Goal: Task Accomplishment & Management: Use online tool/utility

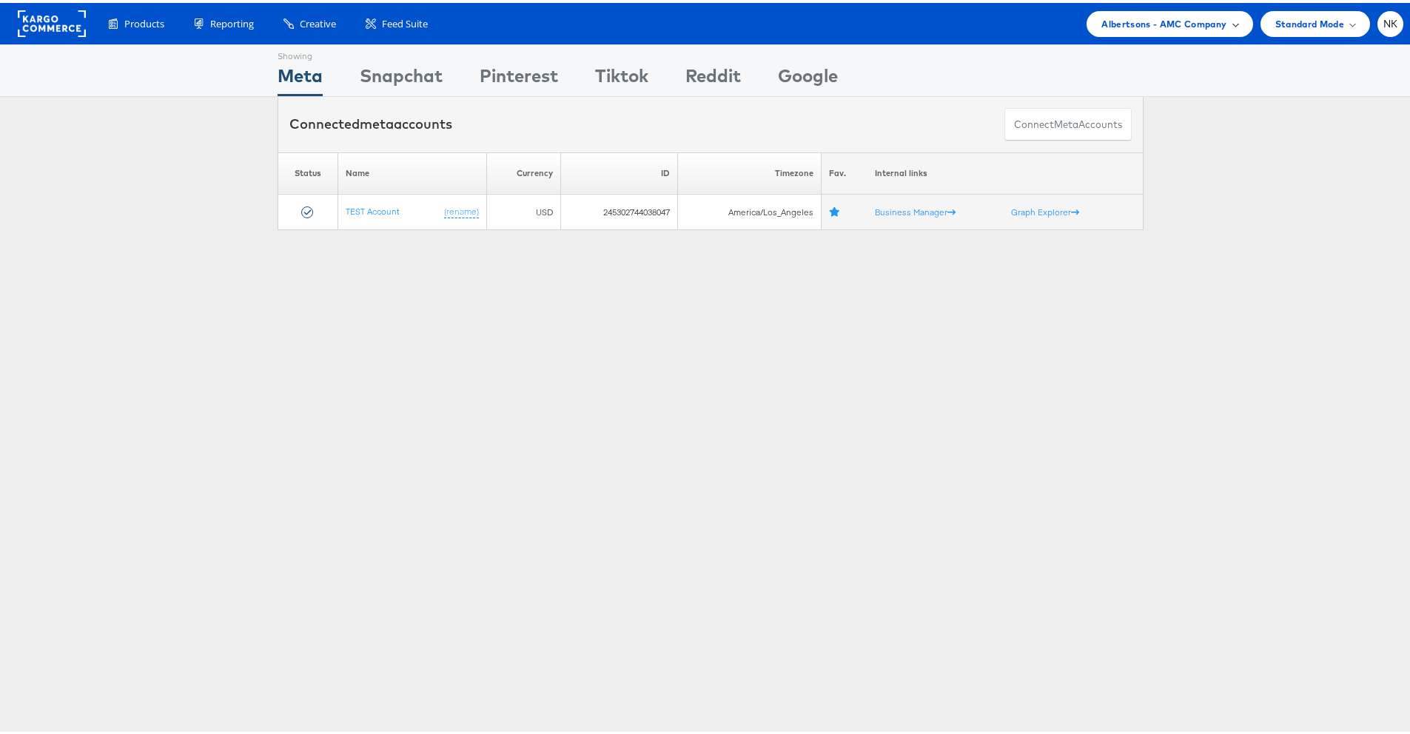
click at [1102, 20] on span "Albertsons - AMC Company" at bounding box center [1164, 21] width 125 height 16
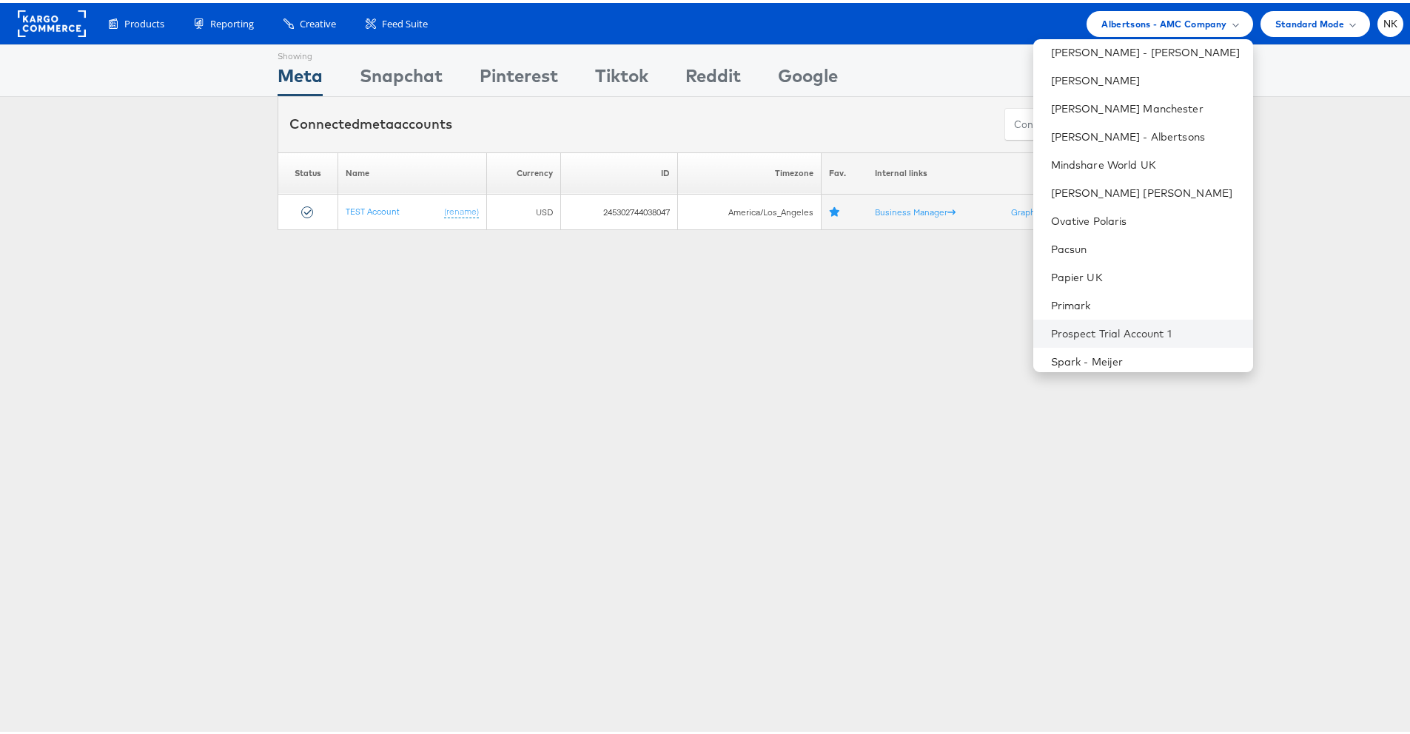
scroll to position [1009, 0]
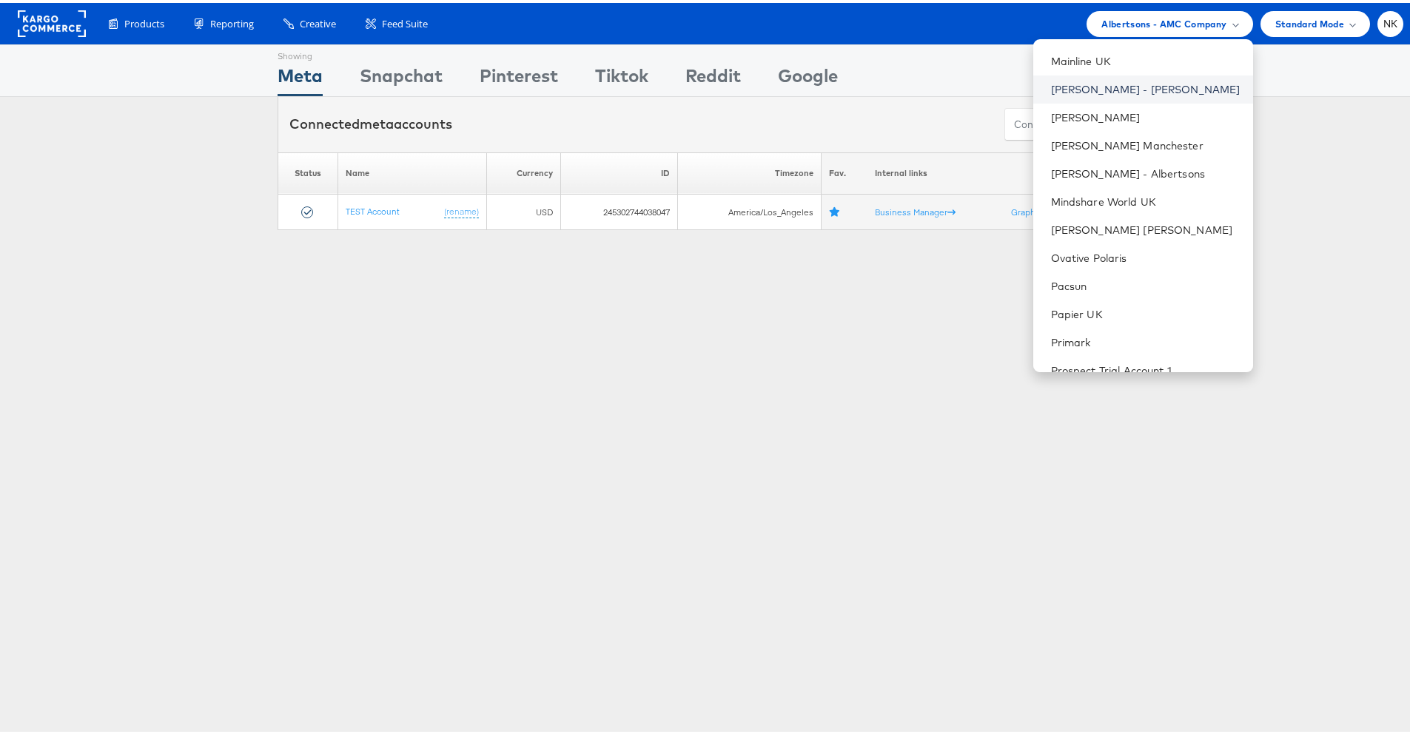
click at [1113, 79] on link "Mason - Alexis Bittar" at bounding box center [1146, 86] width 190 height 15
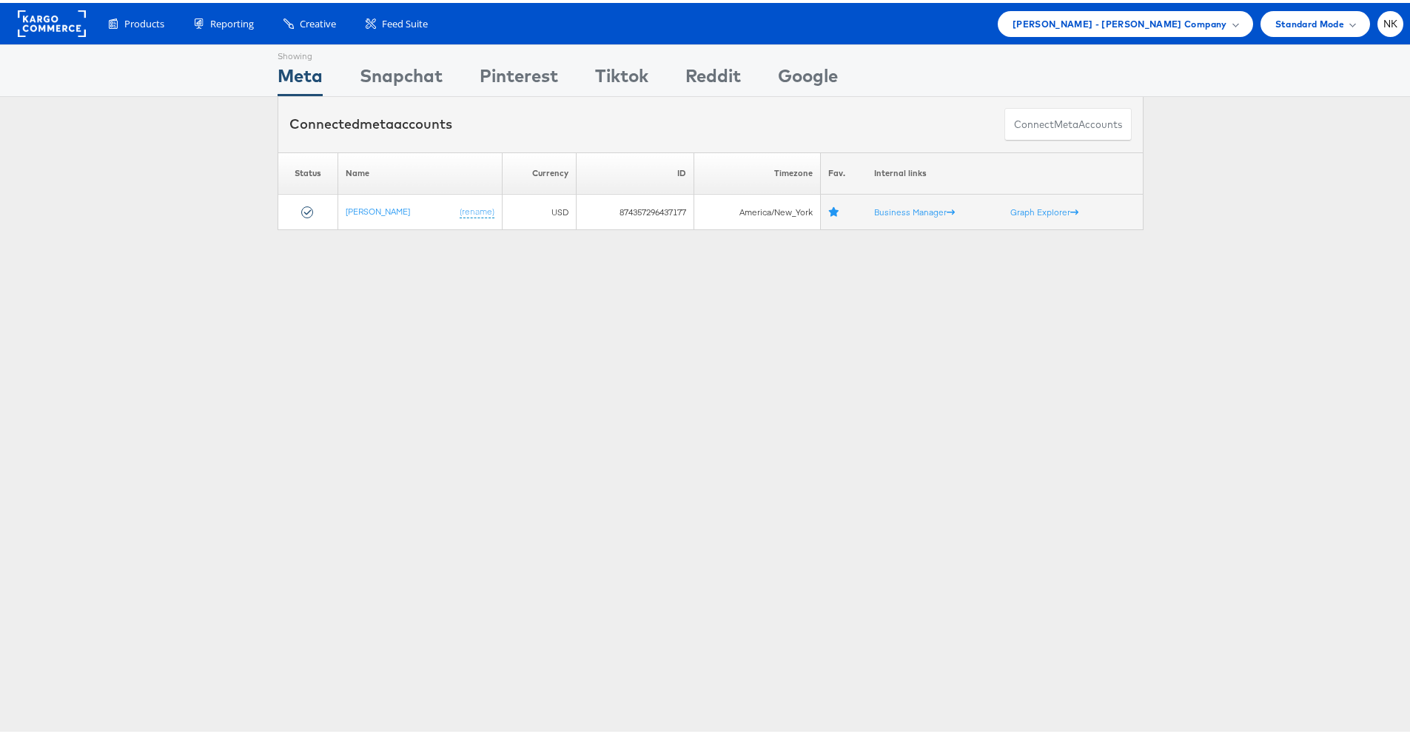
click at [156, 220] on div "Please Wait Loading Accounts .... Status Name Currency ID Timezone Fav. Interna…" at bounding box center [710, 189] width 1421 height 78
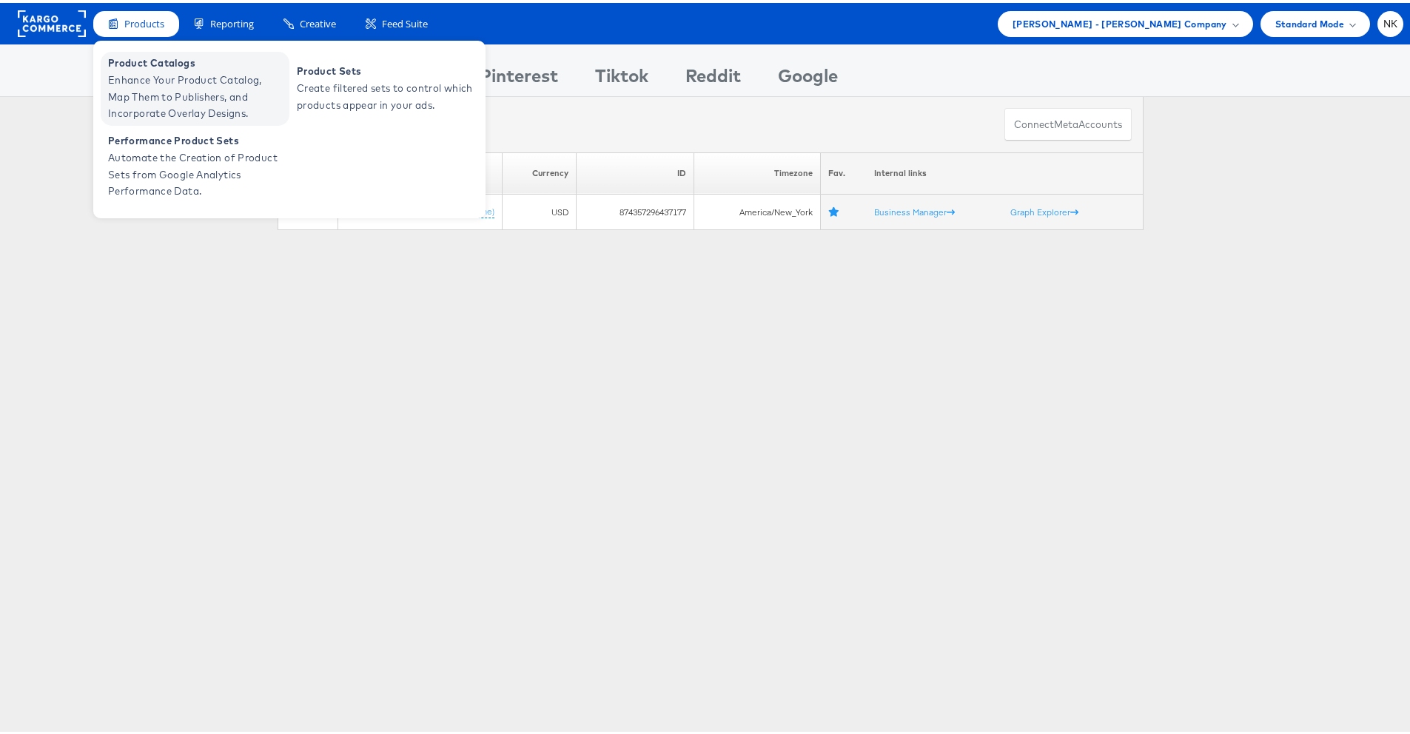
click at [161, 65] on span "Product Catalogs" at bounding box center [197, 60] width 178 height 17
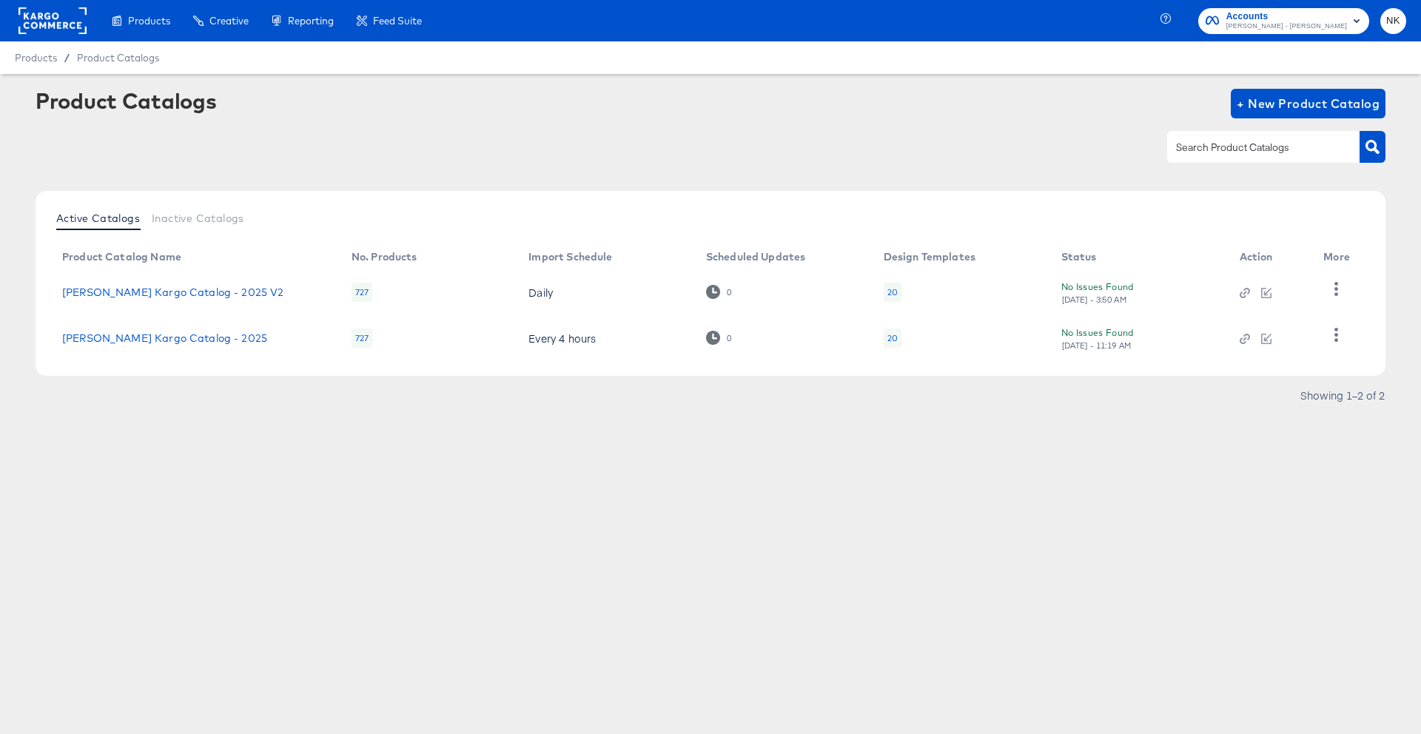
click at [295, 135] on div at bounding box center [711, 146] width 1350 height 33
click at [1338, 335] on icon "button" at bounding box center [1337, 335] width 4 height 14
click at [1284, 296] on div "HUD Checks (Internal)" at bounding box center [1276, 289] width 148 height 24
click at [1196, 401] on div "Showing 1–2 of 2" at bounding box center [711, 403] width 1350 height 24
click at [1245, 343] on icon "button" at bounding box center [1243, 341] width 7 height 7
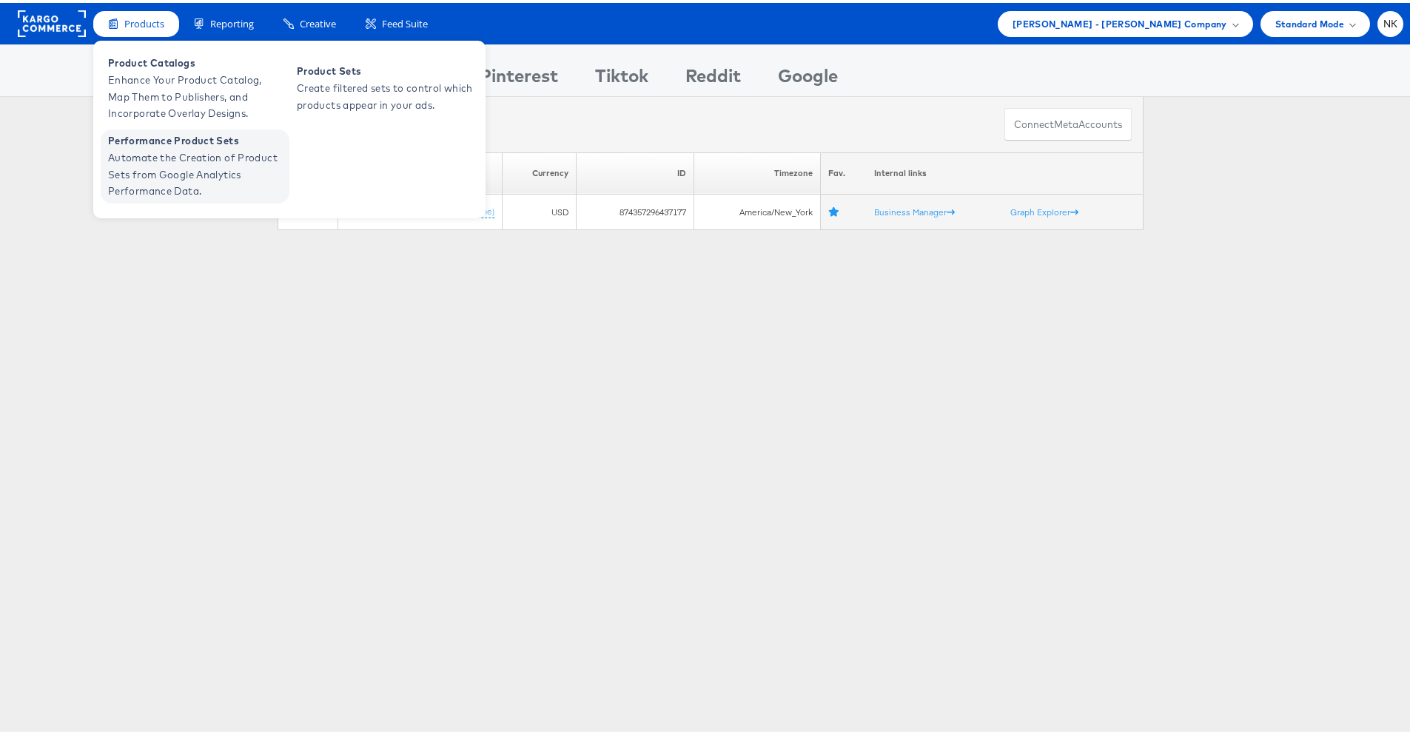
click at [172, 144] on span "Performance Product Sets" at bounding box center [197, 138] width 178 height 17
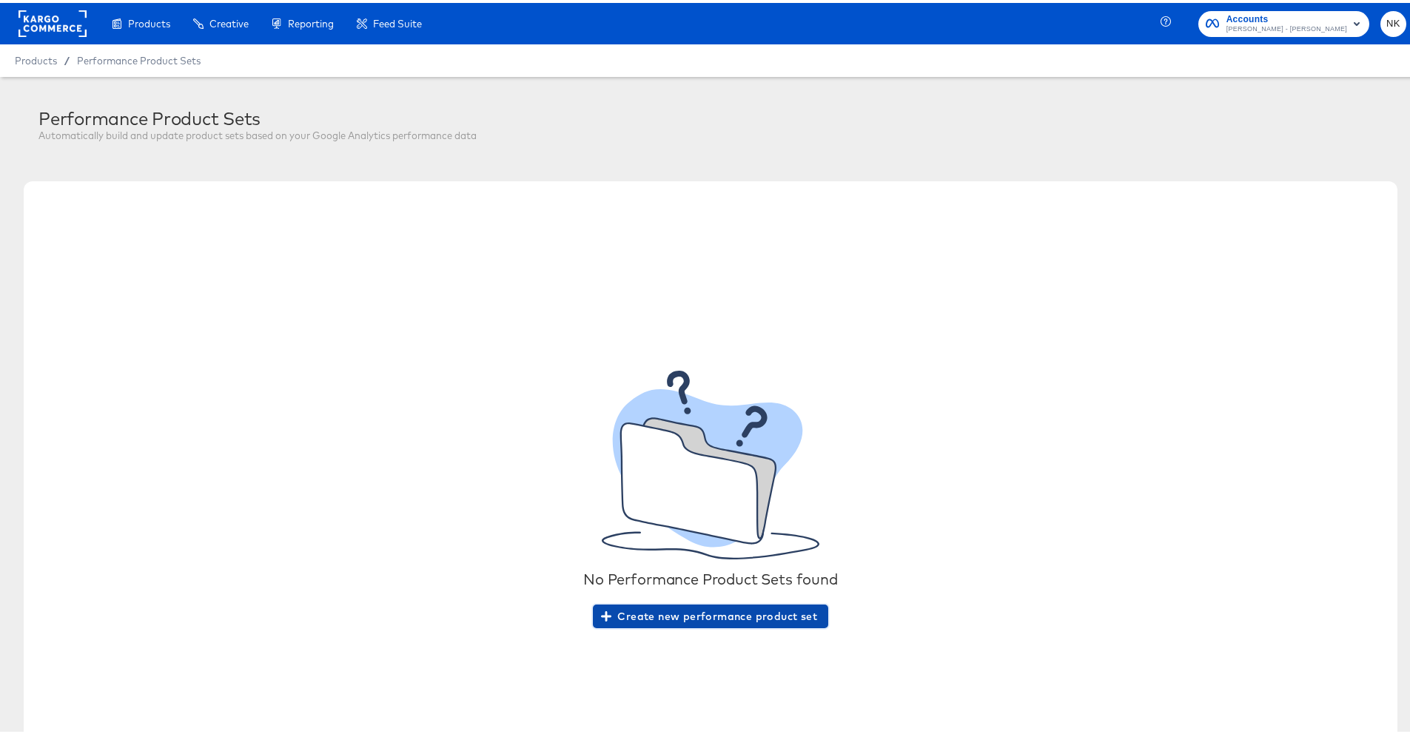
click at [632, 610] on span "Create new performance product set" at bounding box center [710, 614] width 213 height 19
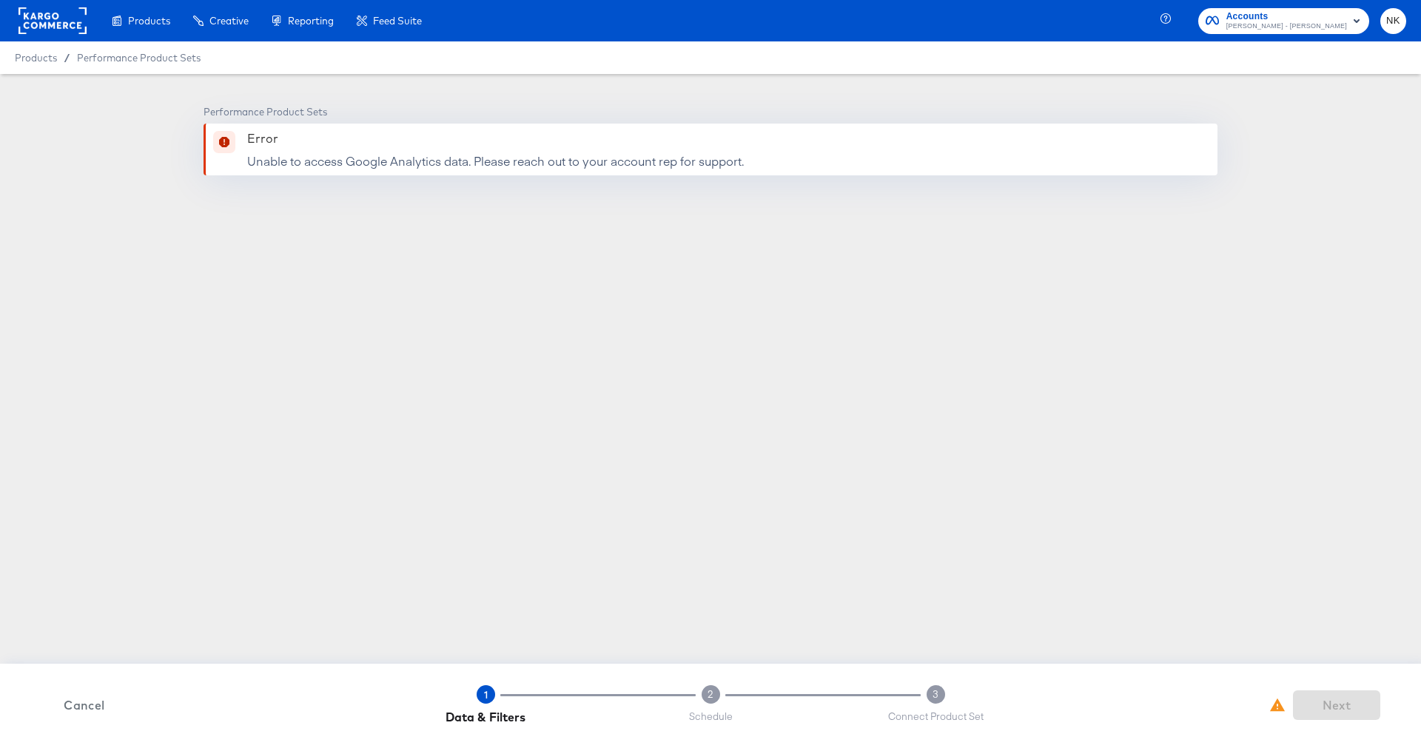
click at [58, 24] on rect at bounding box center [53, 20] width 68 height 27
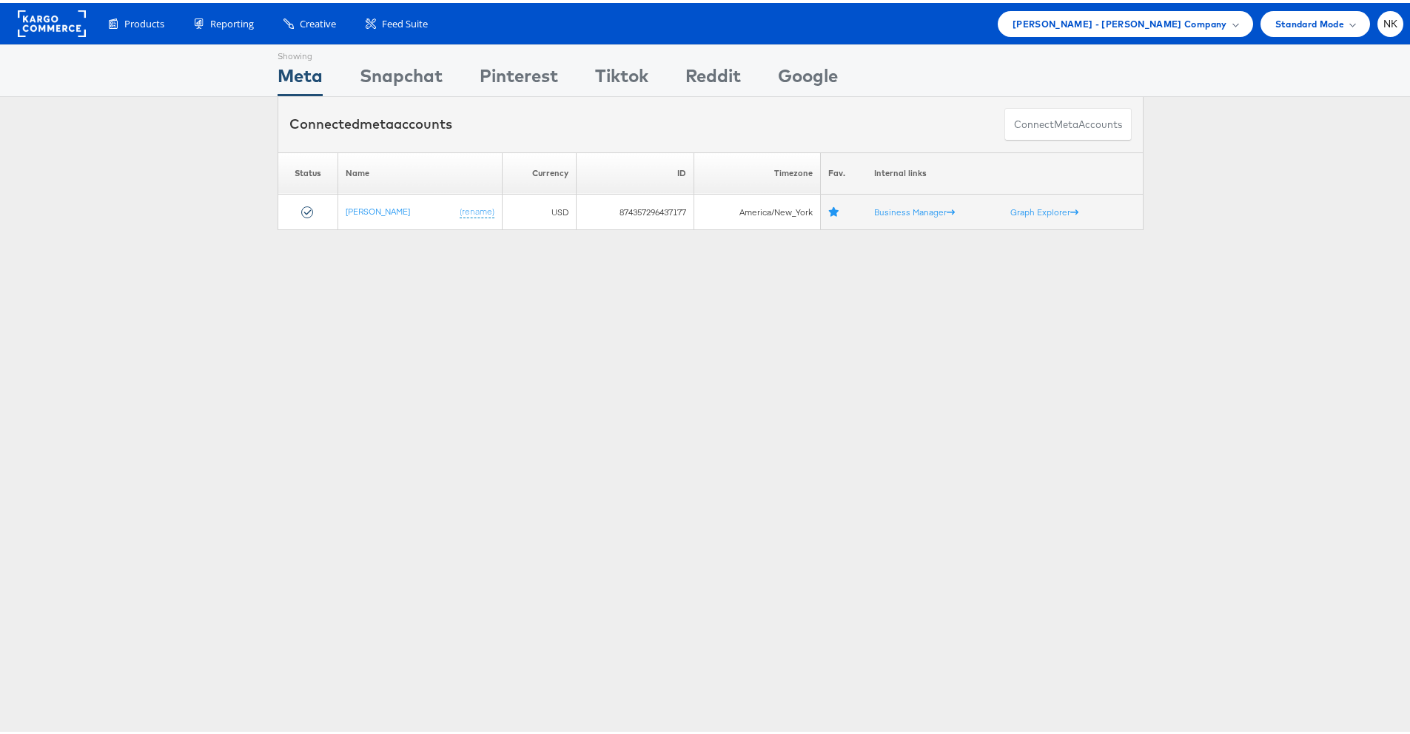
click at [140, 154] on div "Please Wait Loading Accounts .... Status Name Currency ID Timezone Fav. Interna…" at bounding box center [710, 189] width 1421 height 78
click at [1122, 13] on span "[PERSON_NAME] - [PERSON_NAME] Company" at bounding box center [1120, 21] width 215 height 16
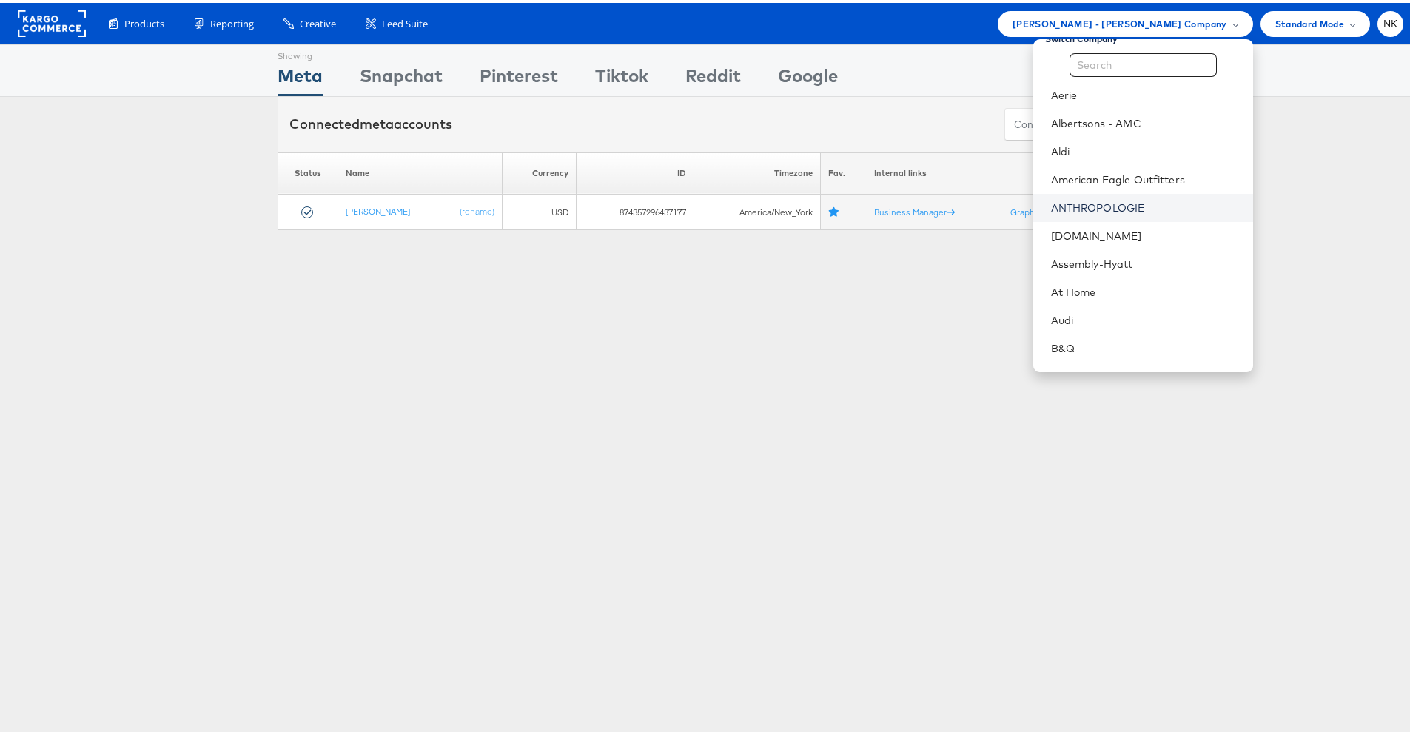
scroll to position [28, 0]
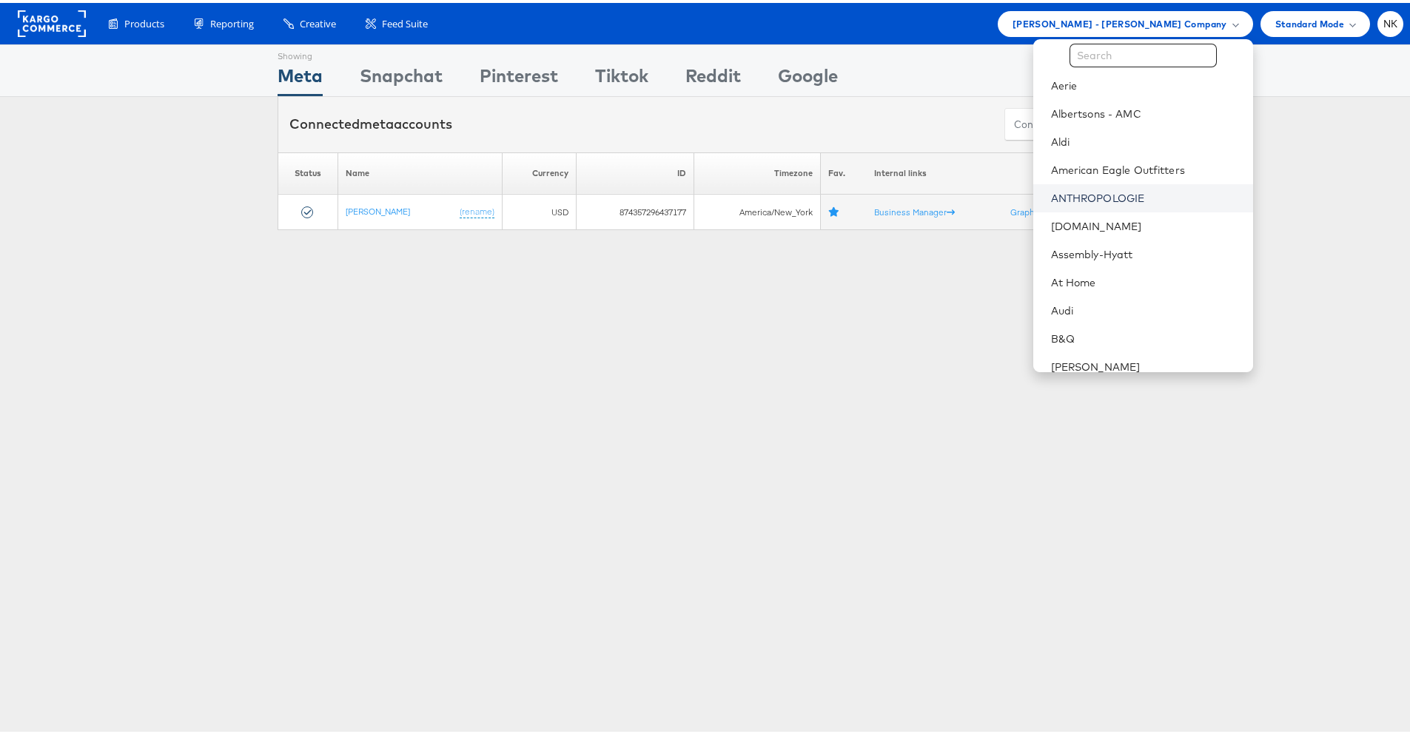
click at [1080, 200] on link "ANTHROPOLOGIE" at bounding box center [1146, 195] width 190 height 15
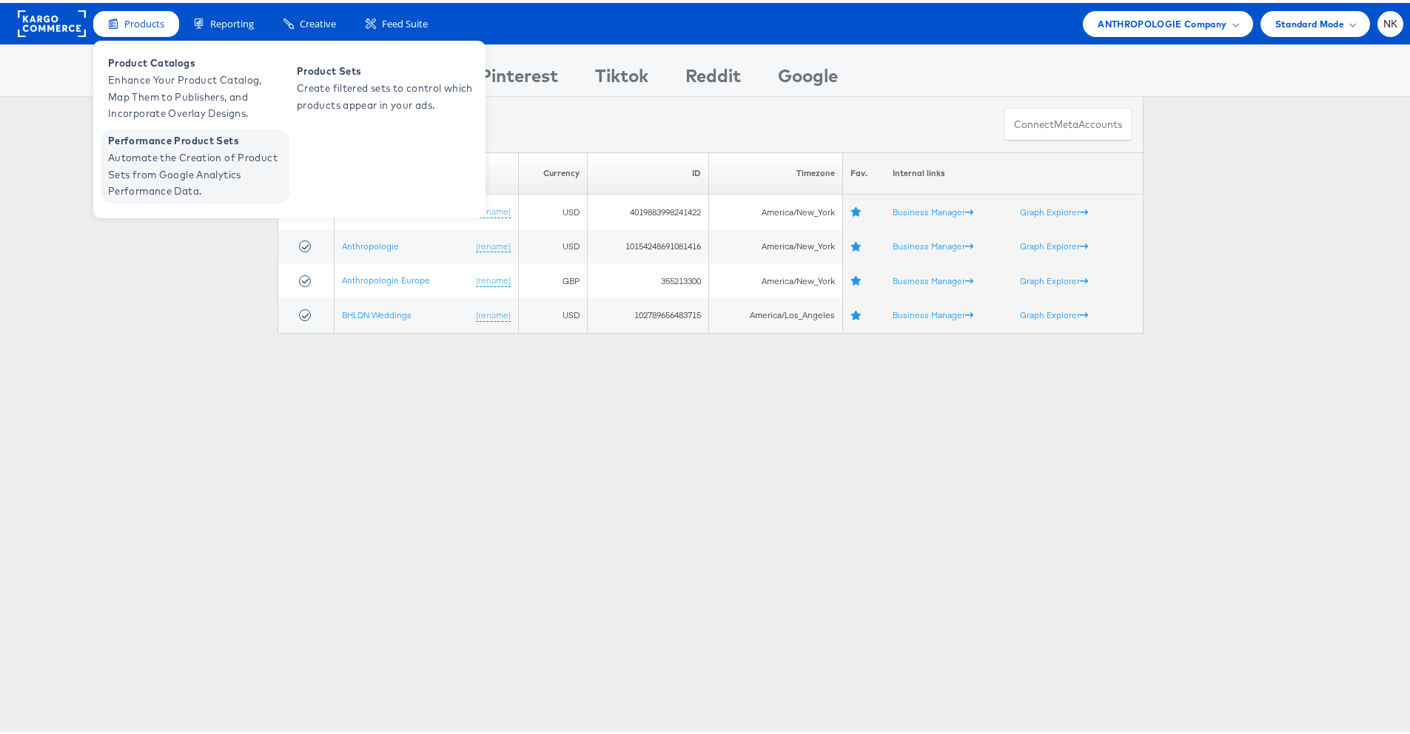
click at [168, 173] on span "Automate the Creation of Product Sets from Google Analytics Performance Data." at bounding box center [197, 172] width 178 height 50
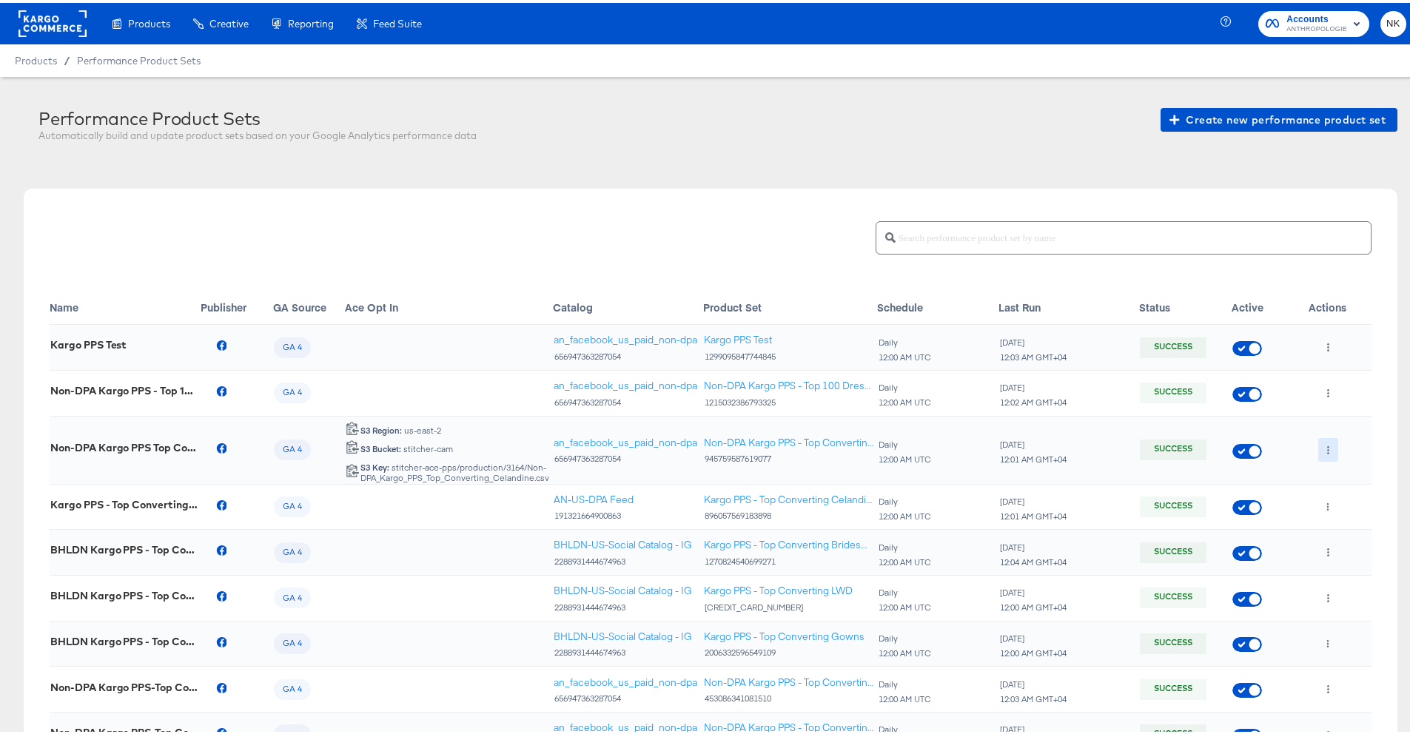
click at [1318, 441] on button "button" at bounding box center [1328, 447] width 20 height 24
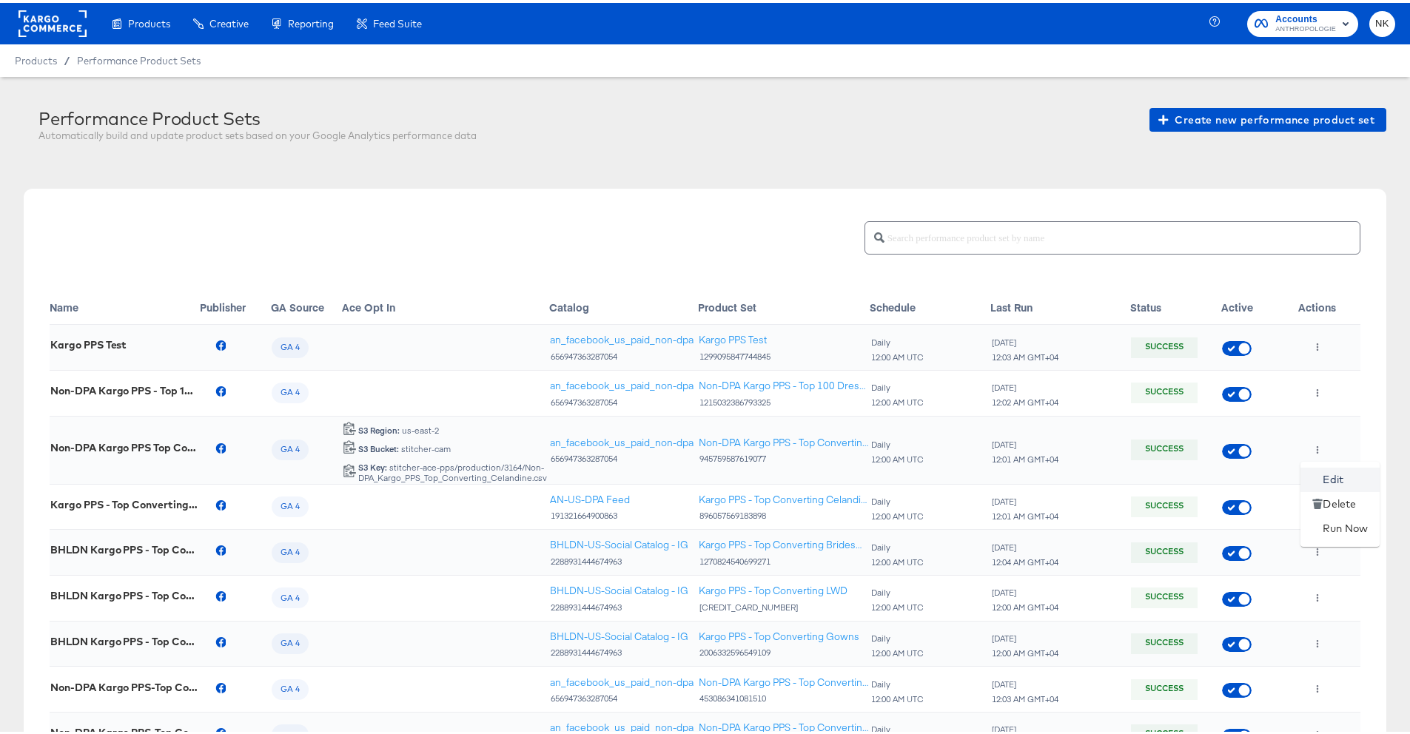
click at [1315, 470] on li "Edit" at bounding box center [1340, 477] width 79 height 24
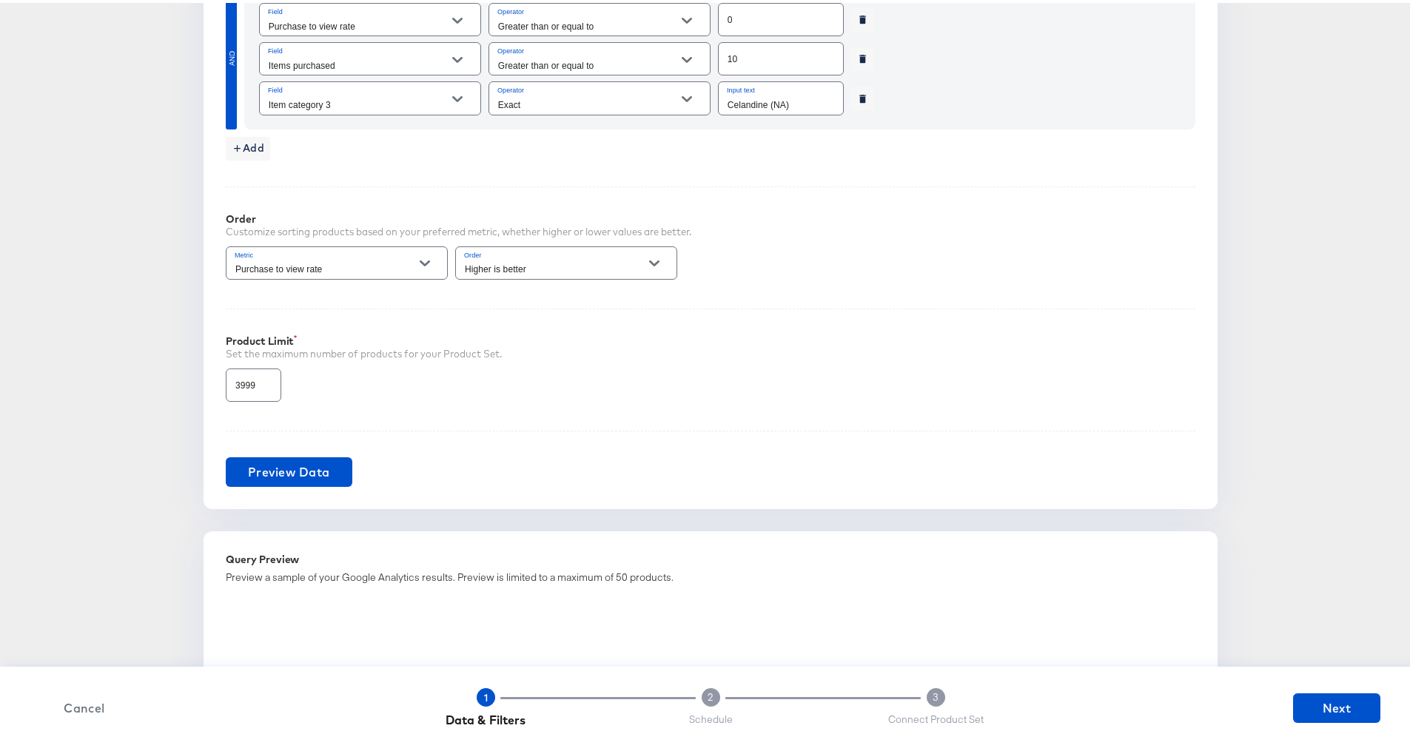
scroll to position [666, 0]
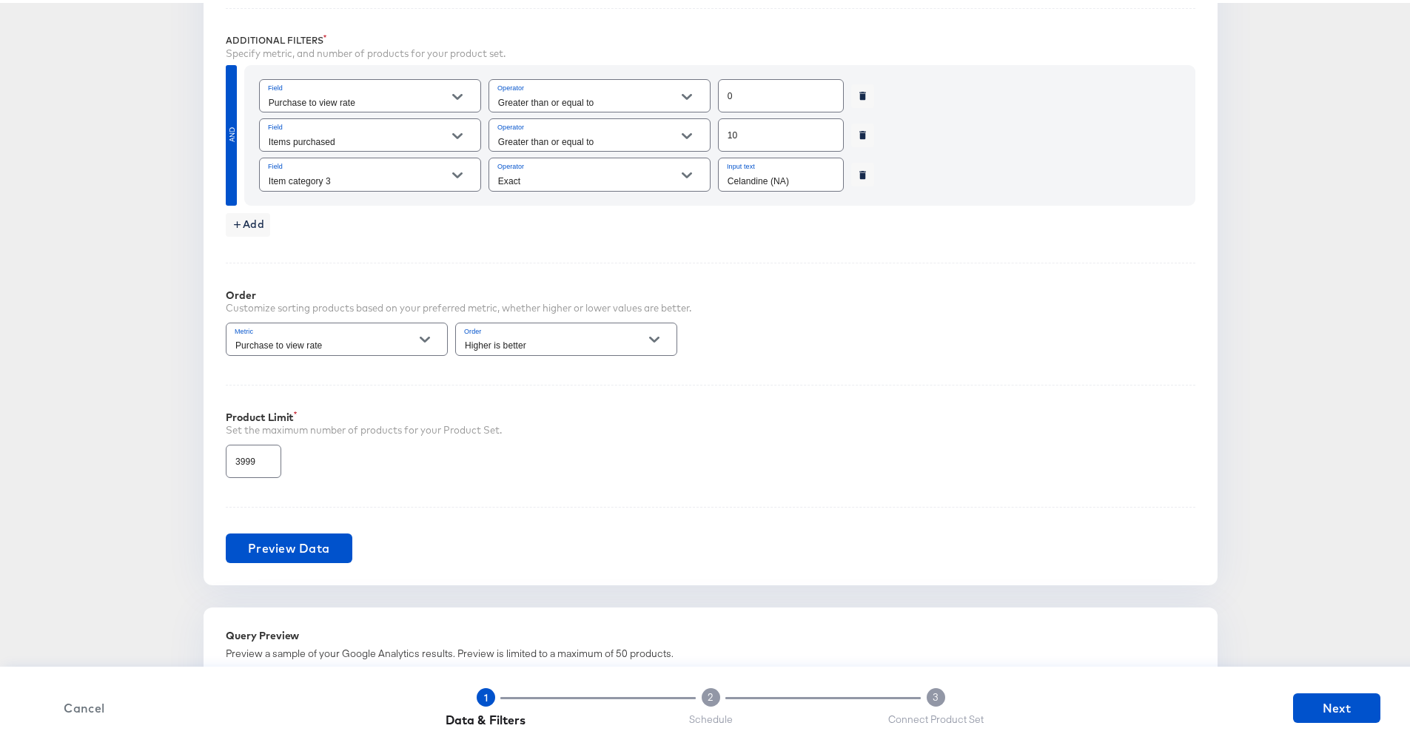
click at [124, 388] on div "Performance Product Sets Non-DPA Kargo PPS Top Converting Celandine Select Sour…" at bounding box center [711, 274] width 1374 height 1669
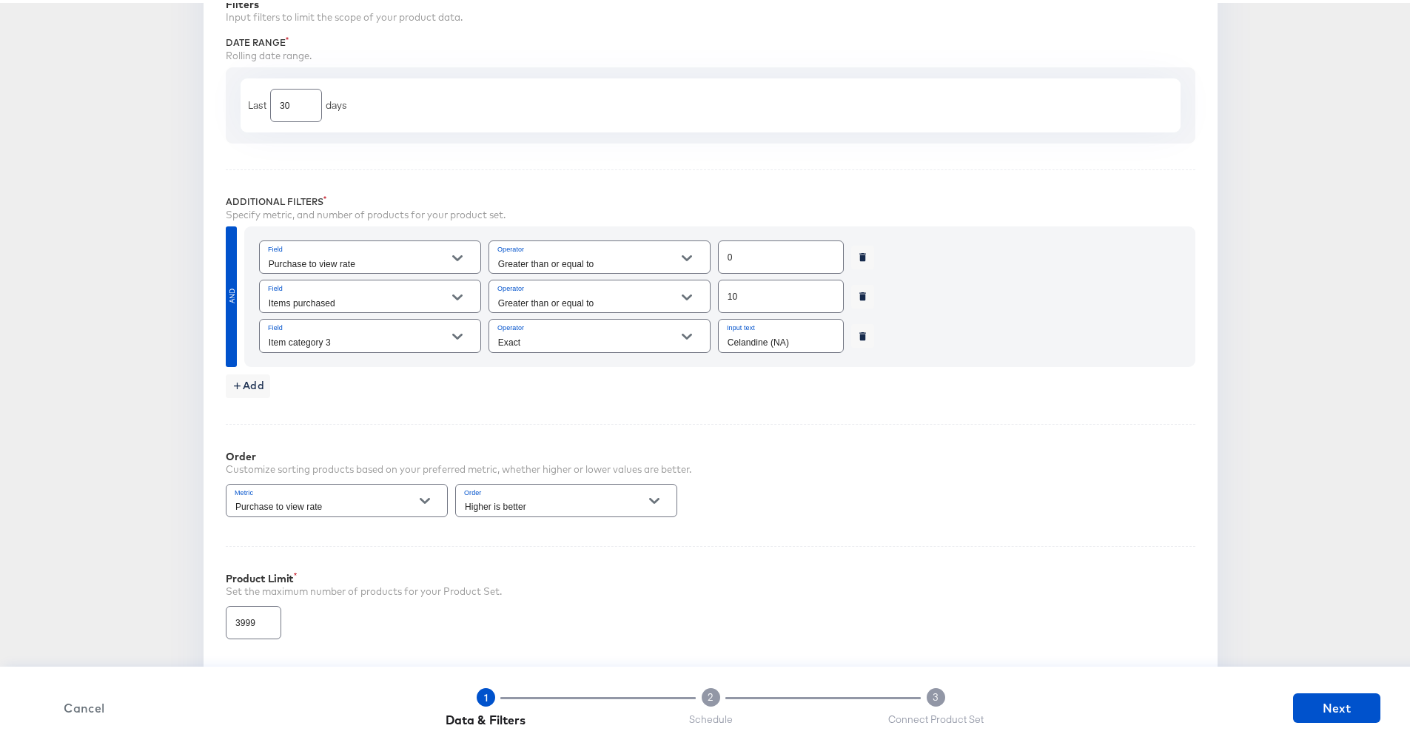
scroll to position [514, 0]
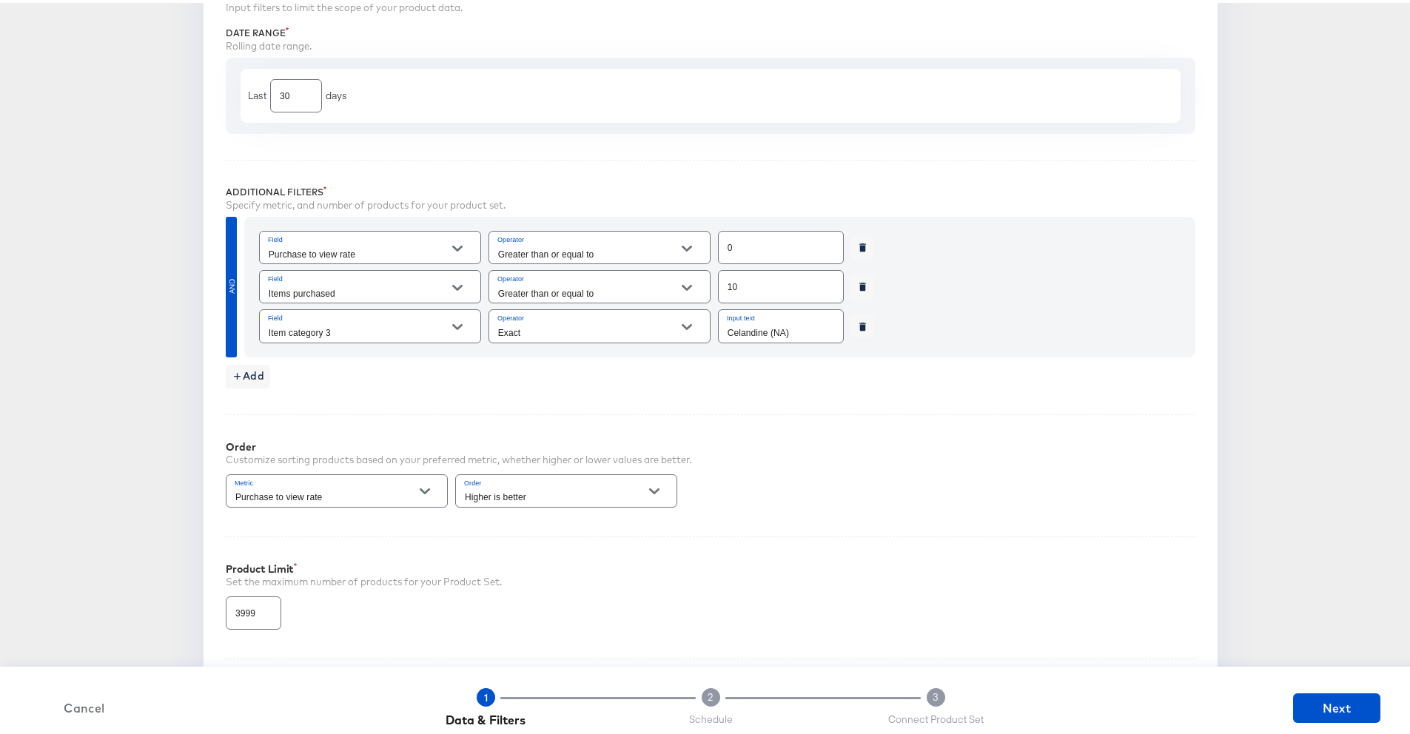
click at [143, 397] on div "Performance Product Sets Non-DPA Kargo PPS Top Converting Celandine Select Sour…" at bounding box center [711, 425] width 1374 height 1669
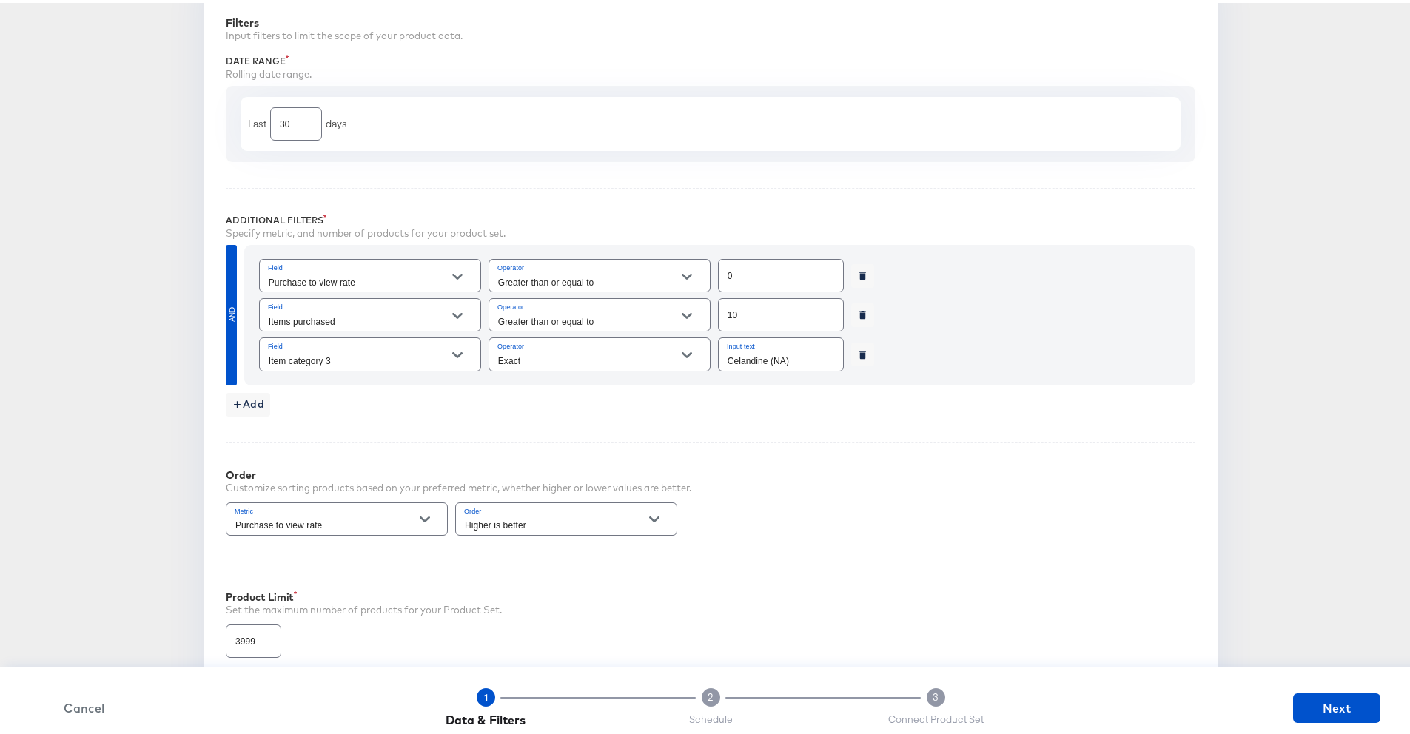
scroll to position [0, 0]
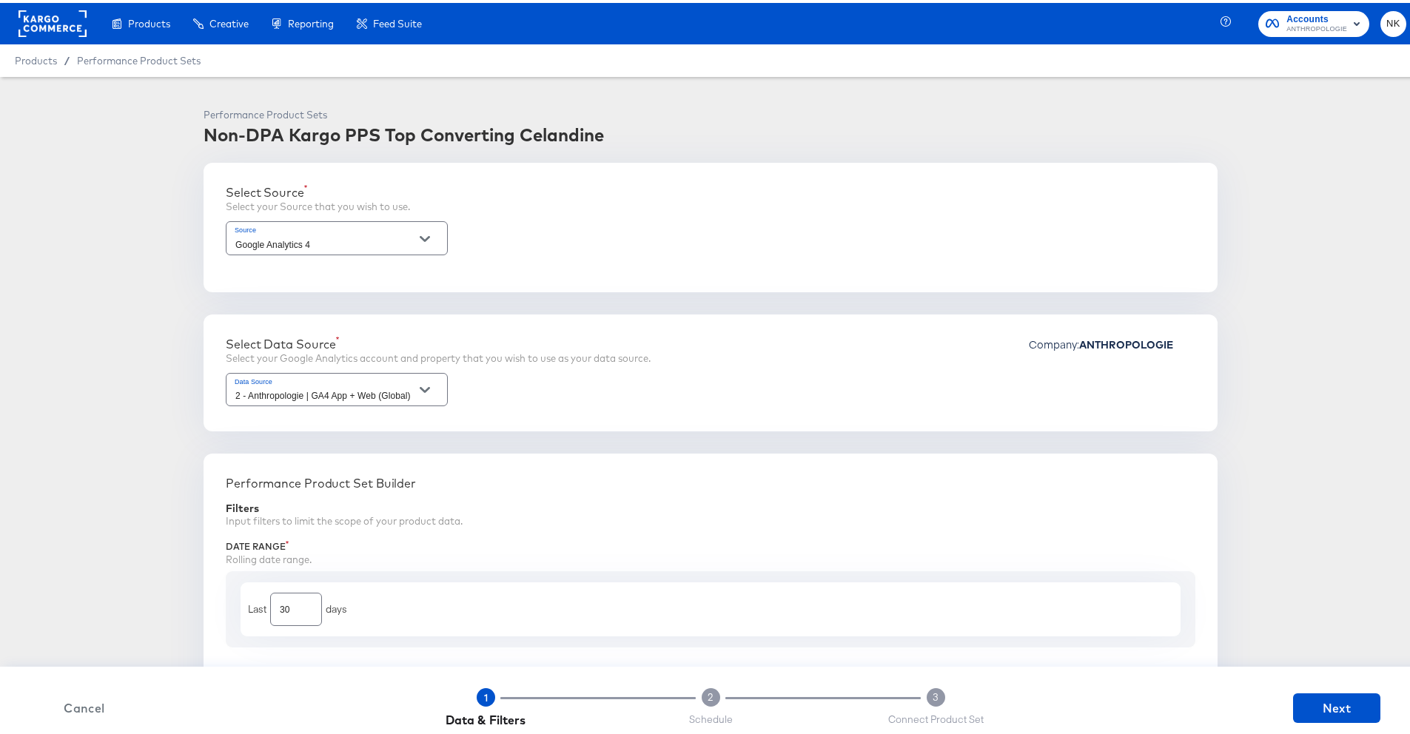
click at [45, 23] on rect at bounding box center [53, 20] width 68 height 27
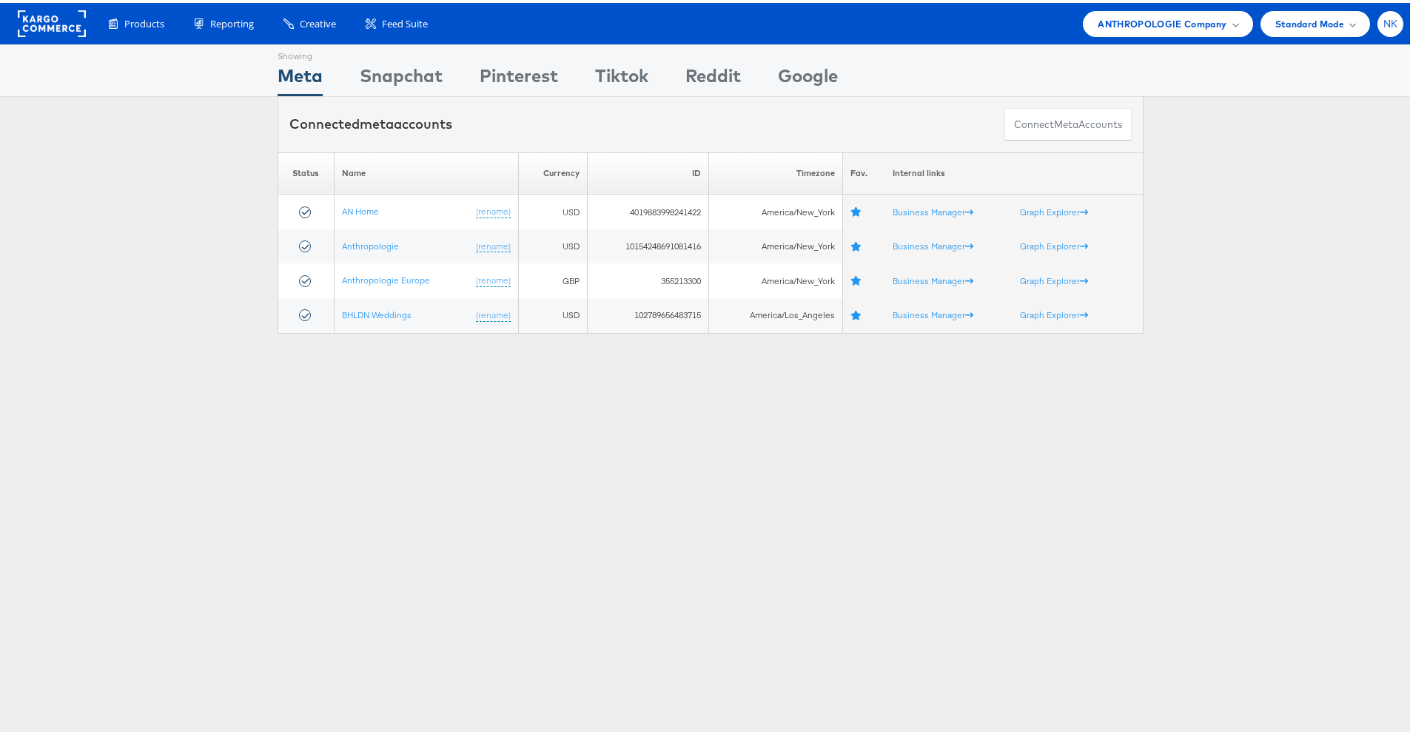
click at [1378, 22] on div "NK" at bounding box center [1391, 21] width 26 height 26
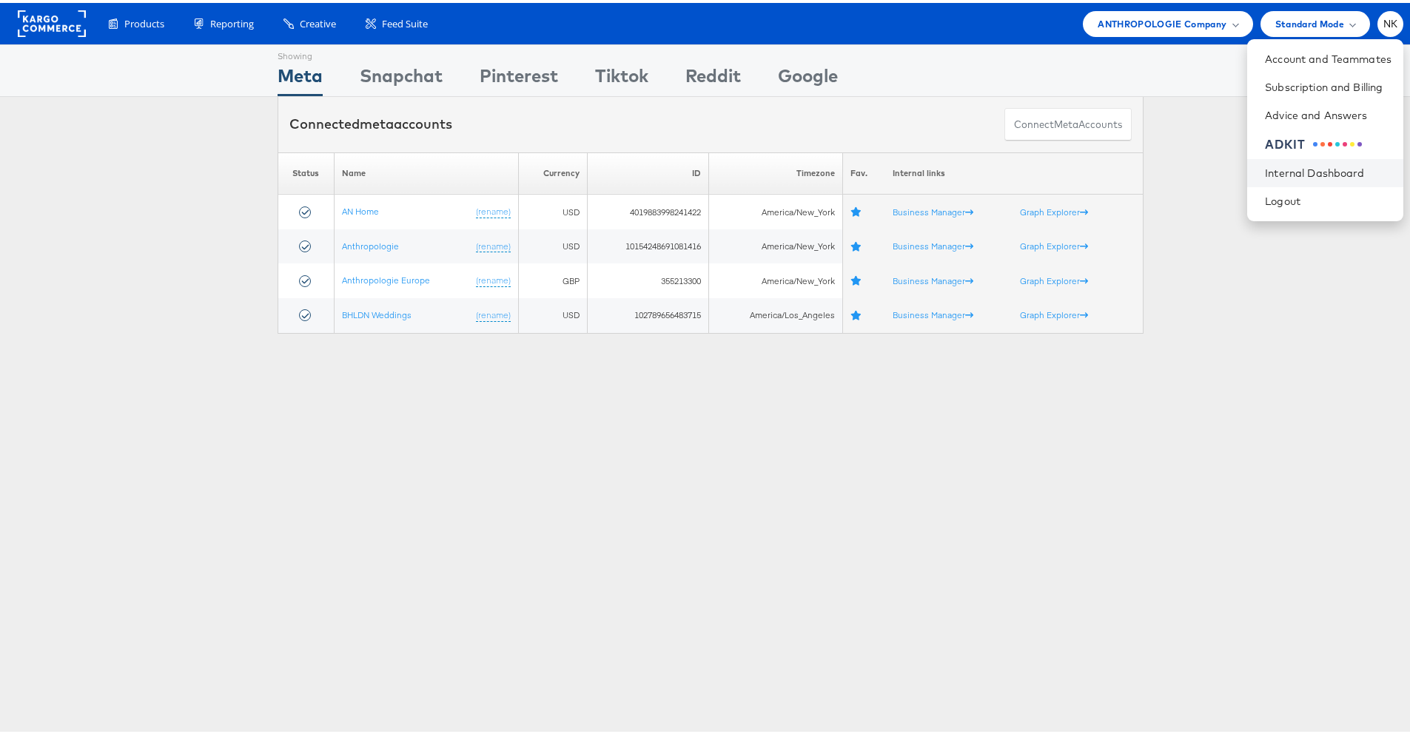
click at [1285, 159] on li "Internal Dashboard" at bounding box center [1325, 170] width 156 height 28
click at [1265, 176] on link "Internal Dashboard" at bounding box center [1328, 170] width 127 height 15
click at [236, 184] on div "Please Wait Loading Accounts .... Status Name Currency ID Timezone Fav. Interna…" at bounding box center [710, 240] width 1421 height 181
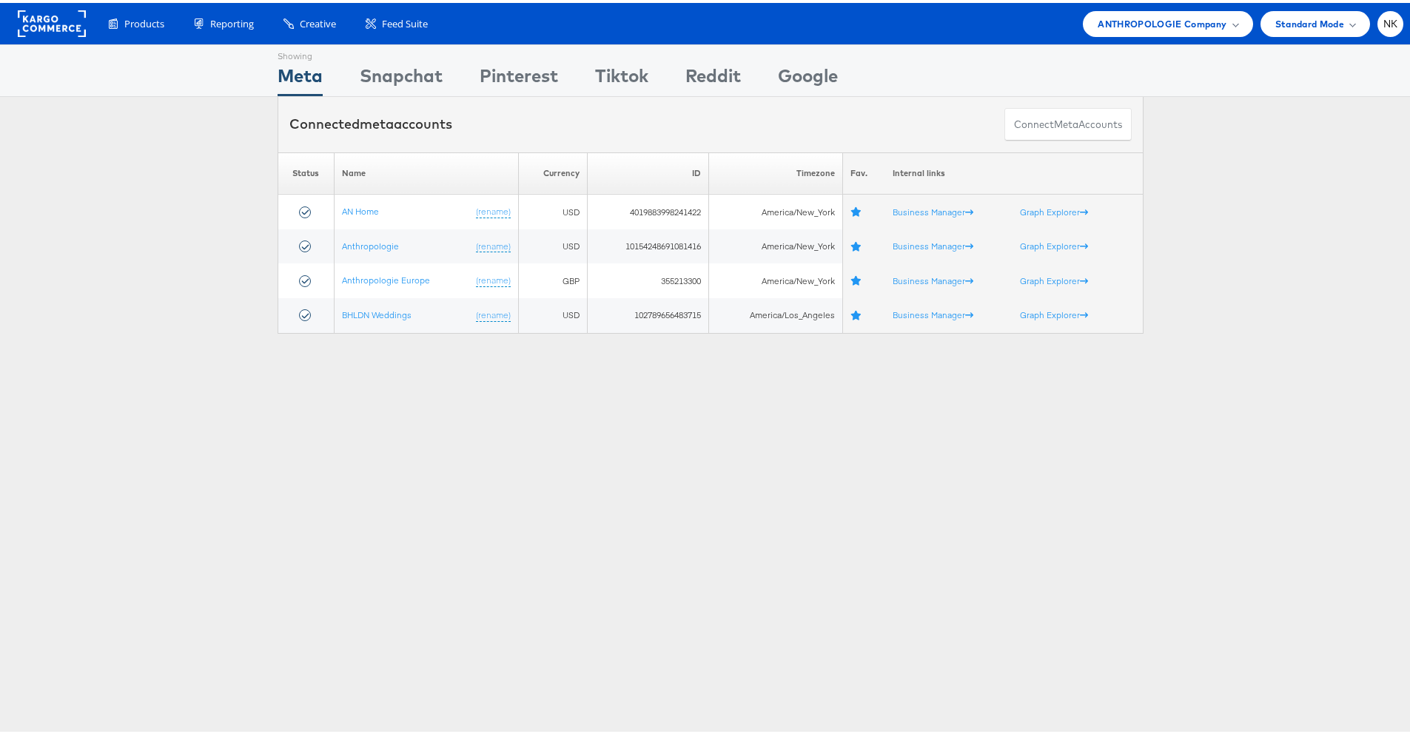
click at [146, 73] on div "Showing Meta Showing Snapchat Showing Pinterest Showing Tiktok Showing Reddit S…" at bounding box center [710, 67] width 1421 height 53
click at [221, 106] on div "Connected meta accounts Connect meta Accounts" at bounding box center [710, 122] width 1421 height 56
click at [1146, 23] on span "ANTHROPOLOGIE Company" at bounding box center [1162, 21] width 129 height 16
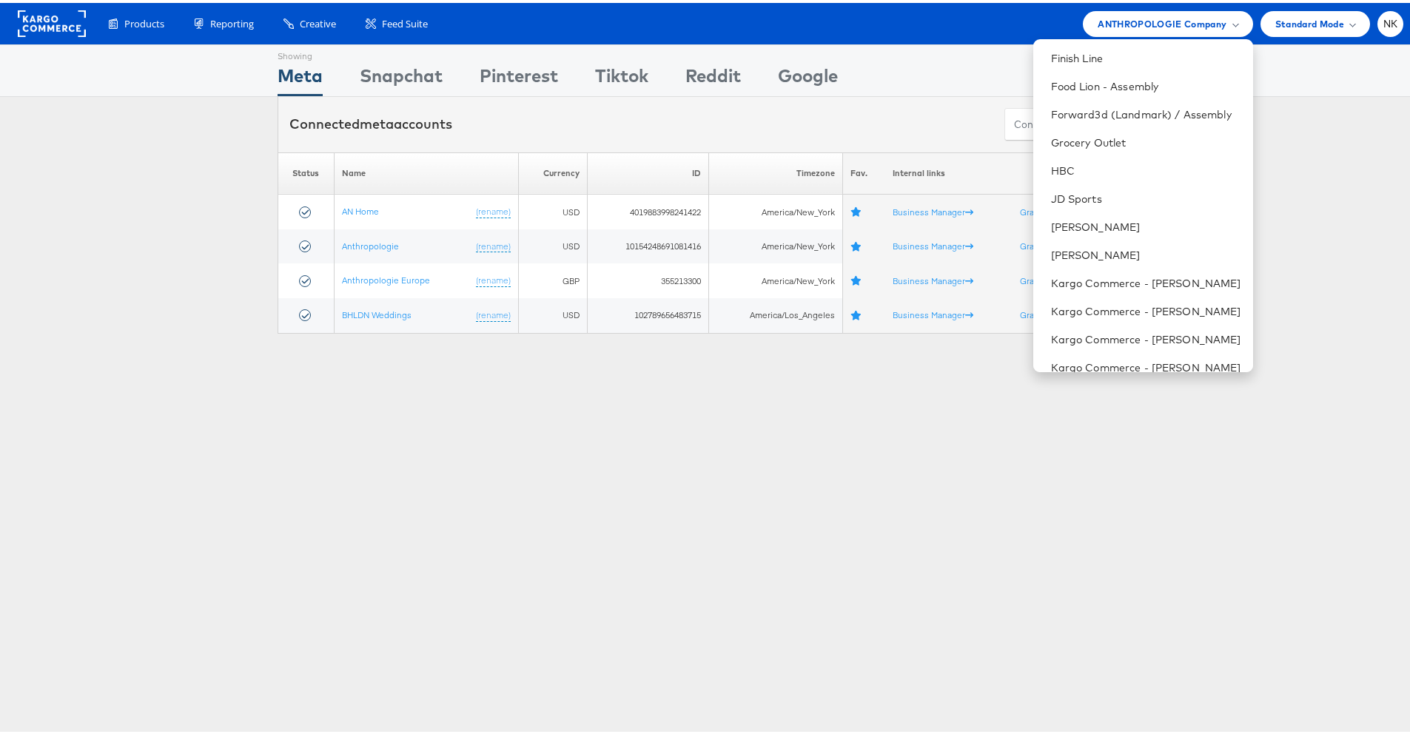
scroll to position [945, 0]
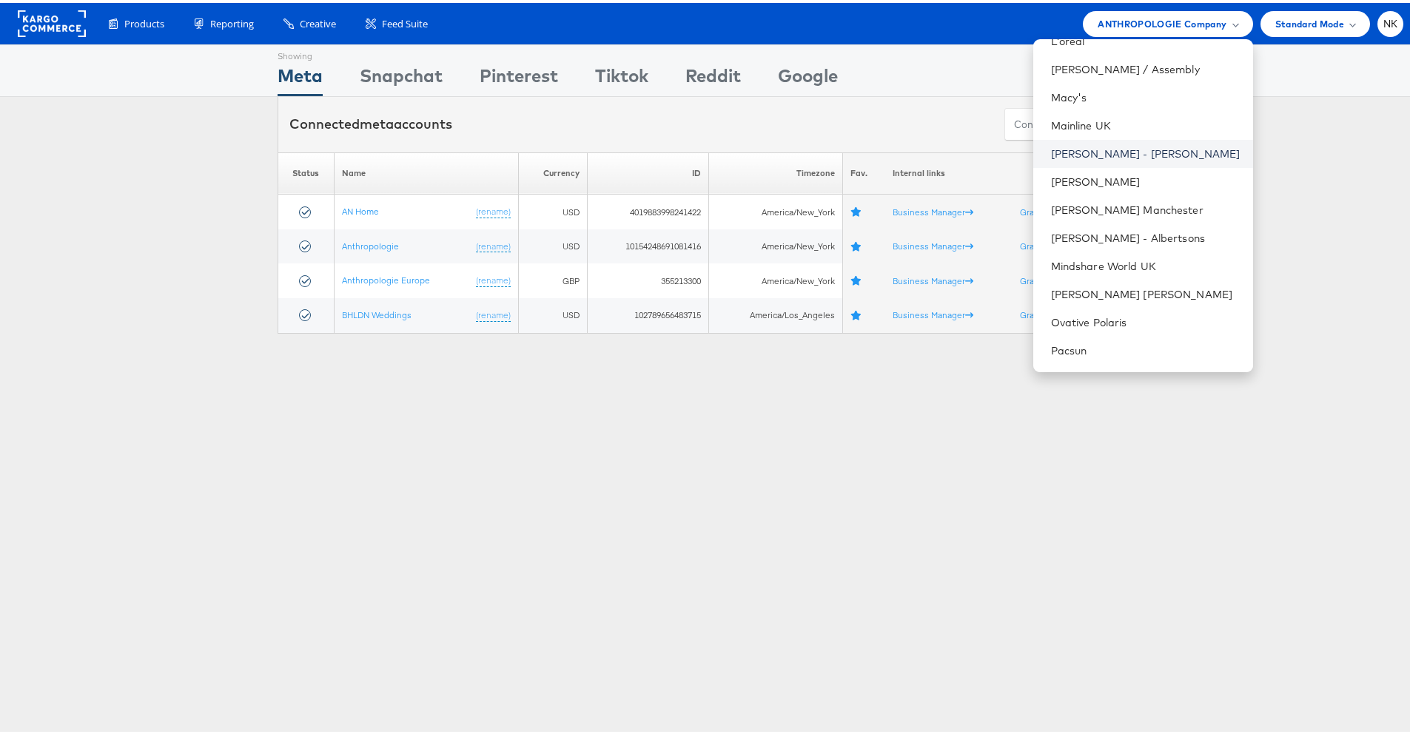
click at [1117, 155] on link "Mason - Alexis Bittar" at bounding box center [1146, 151] width 190 height 15
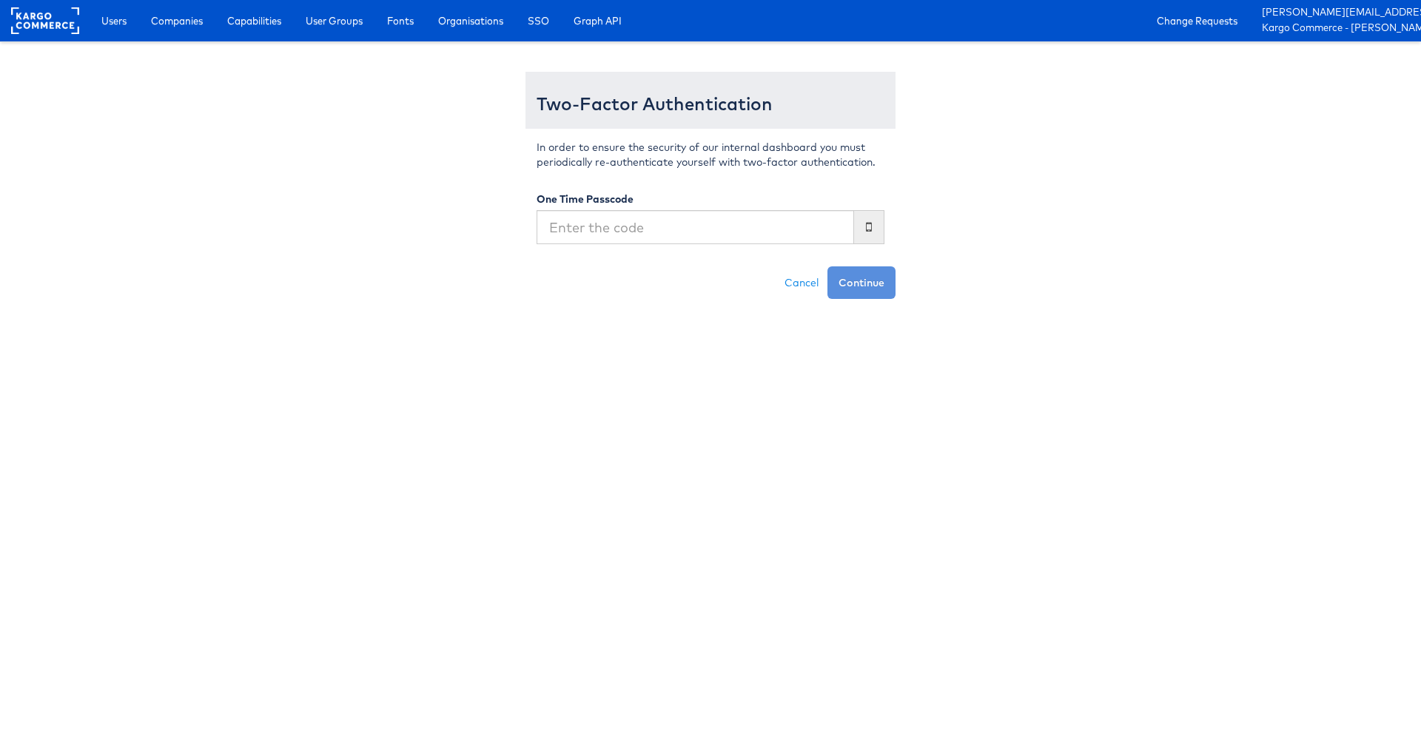
click at [605, 223] on input "text" at bounding box center [696, 227] width 318 height 34
type input "151413"
click at [828, 267] on button "Continue" at bounding box center [862, 283] width 68 height 33
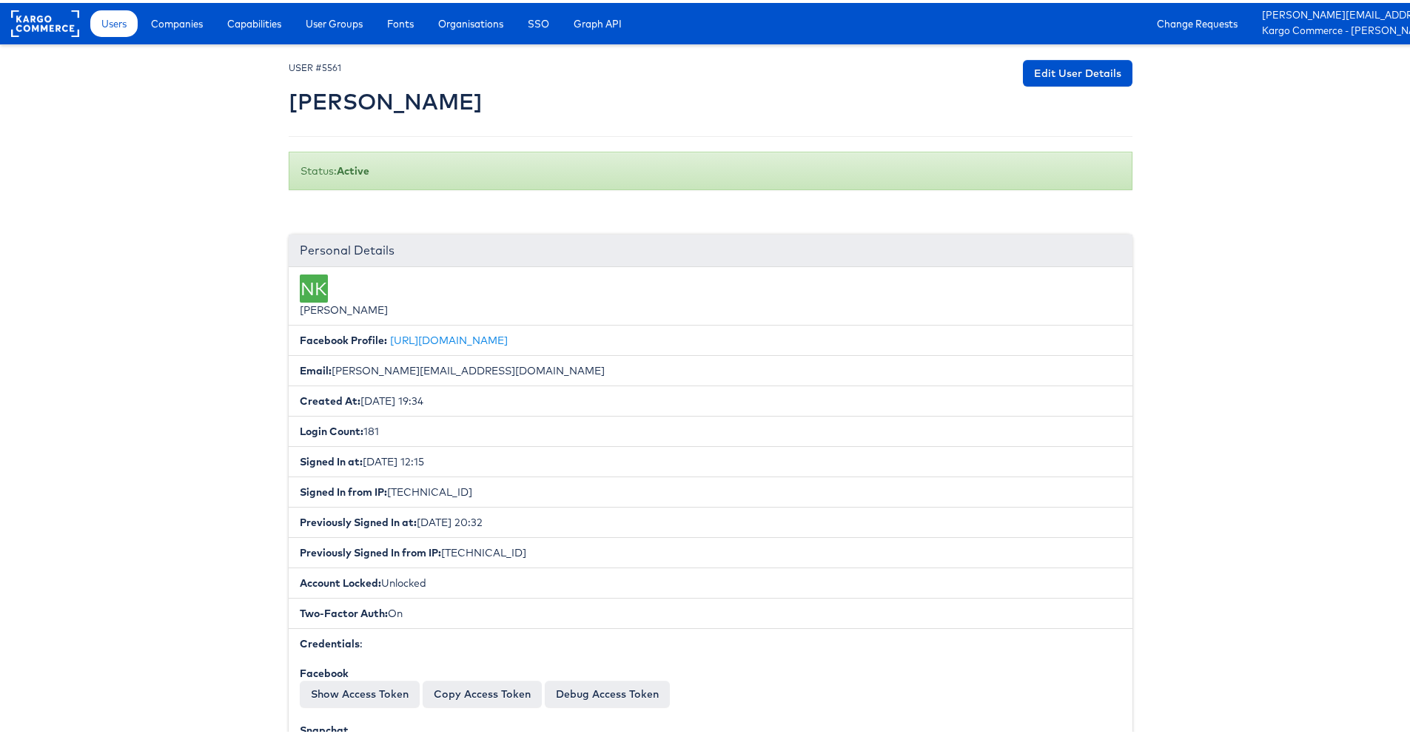
click at [504, 275] on li "NK [PERSON_NAME]" at bounding box center [711, 293] width 844 height 58
click at [274, 26] on span "Capabilities" at bounding box center [254, 20] width 54 height 15
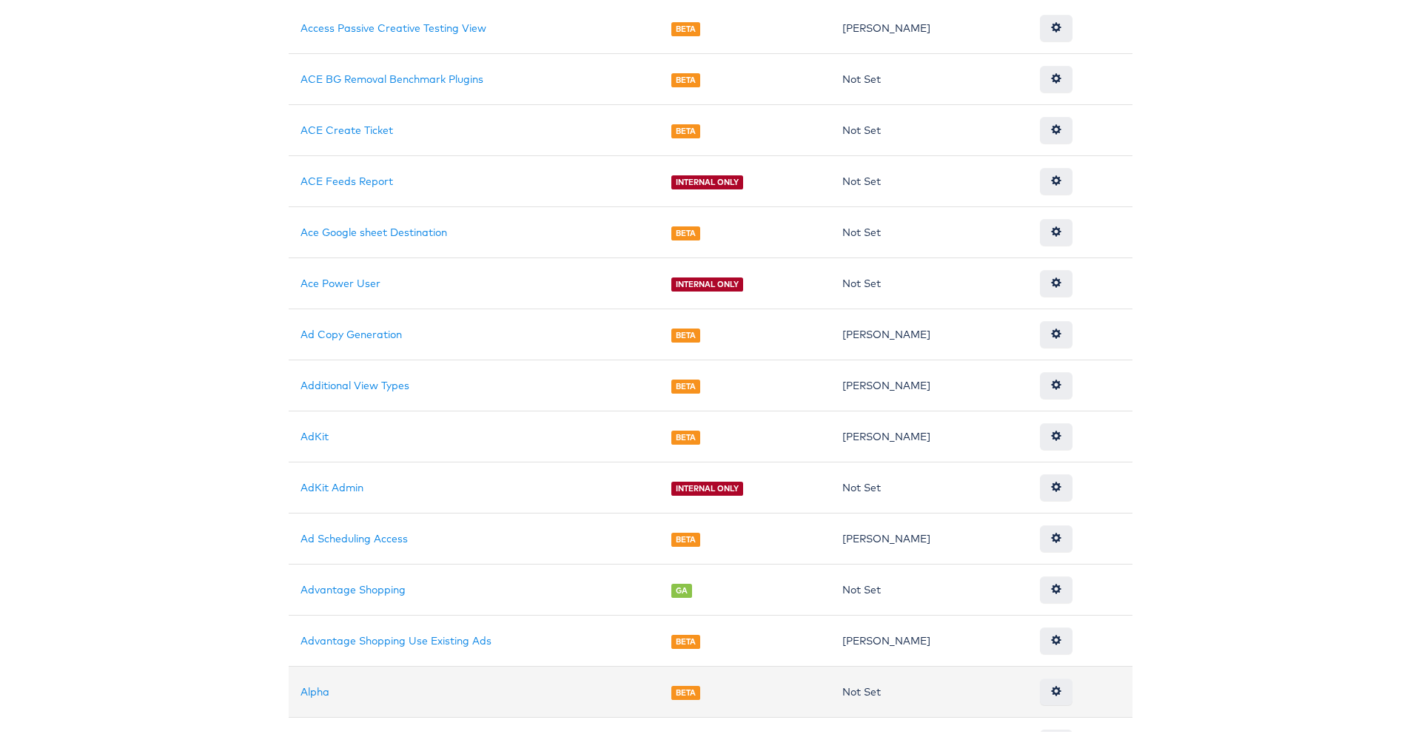
scroll to position [948, 0]
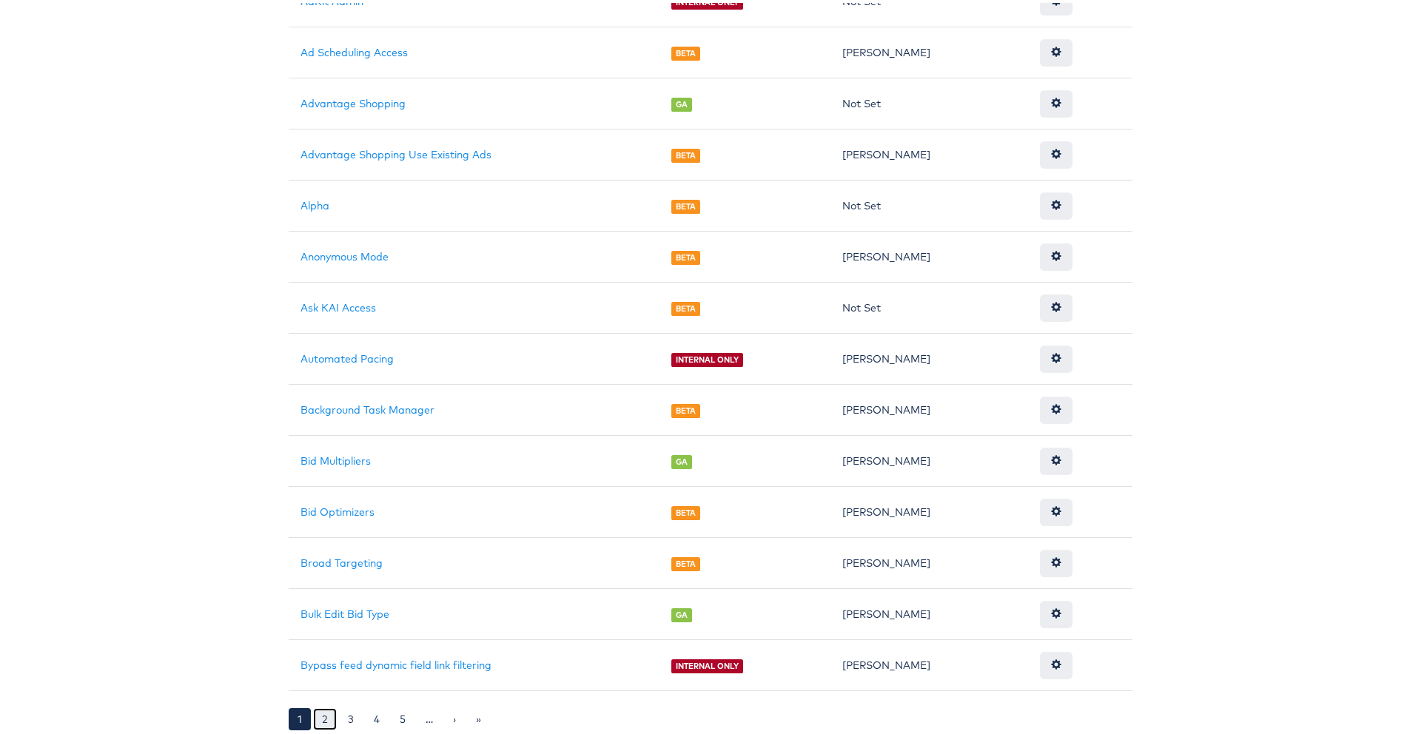
click at [318, 717] on link "2" at bounding box center [325, 716] width 24 height 22
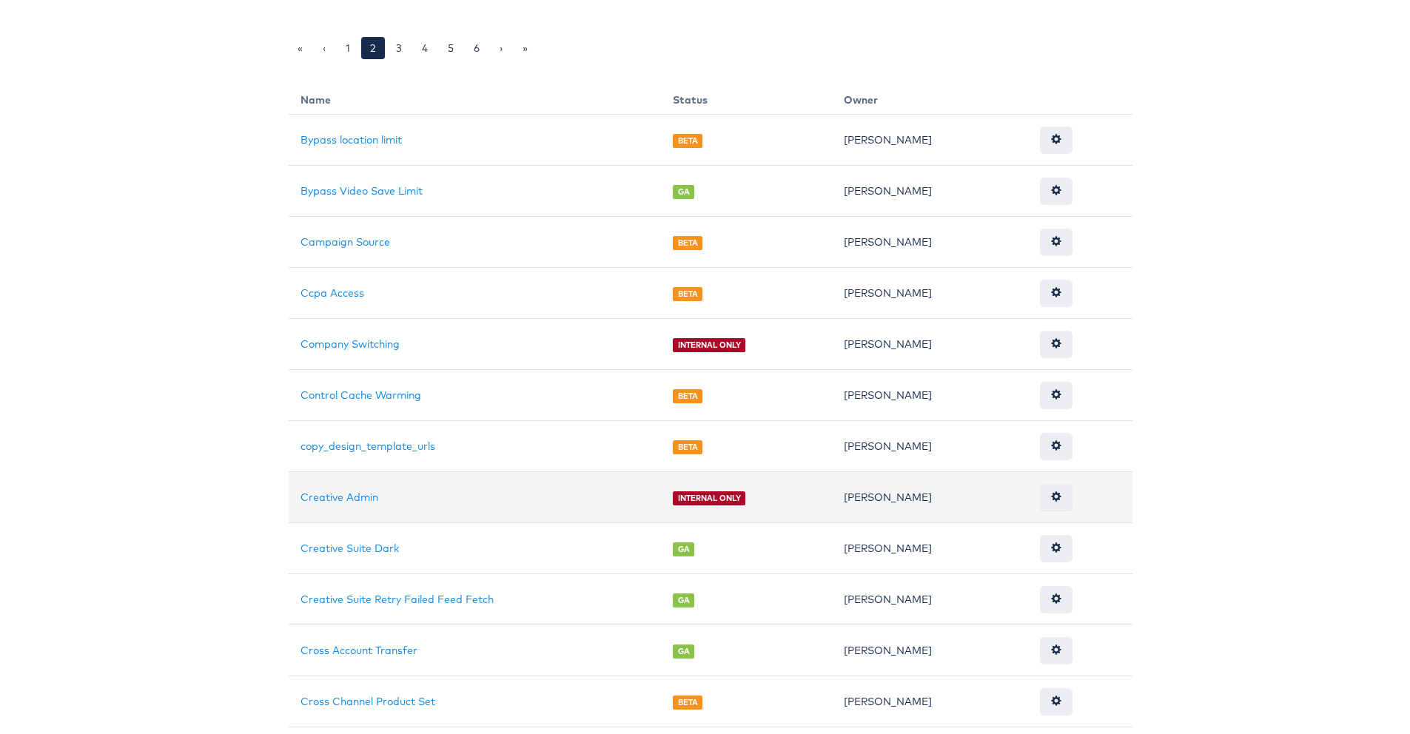
scroll to position [324, 0]
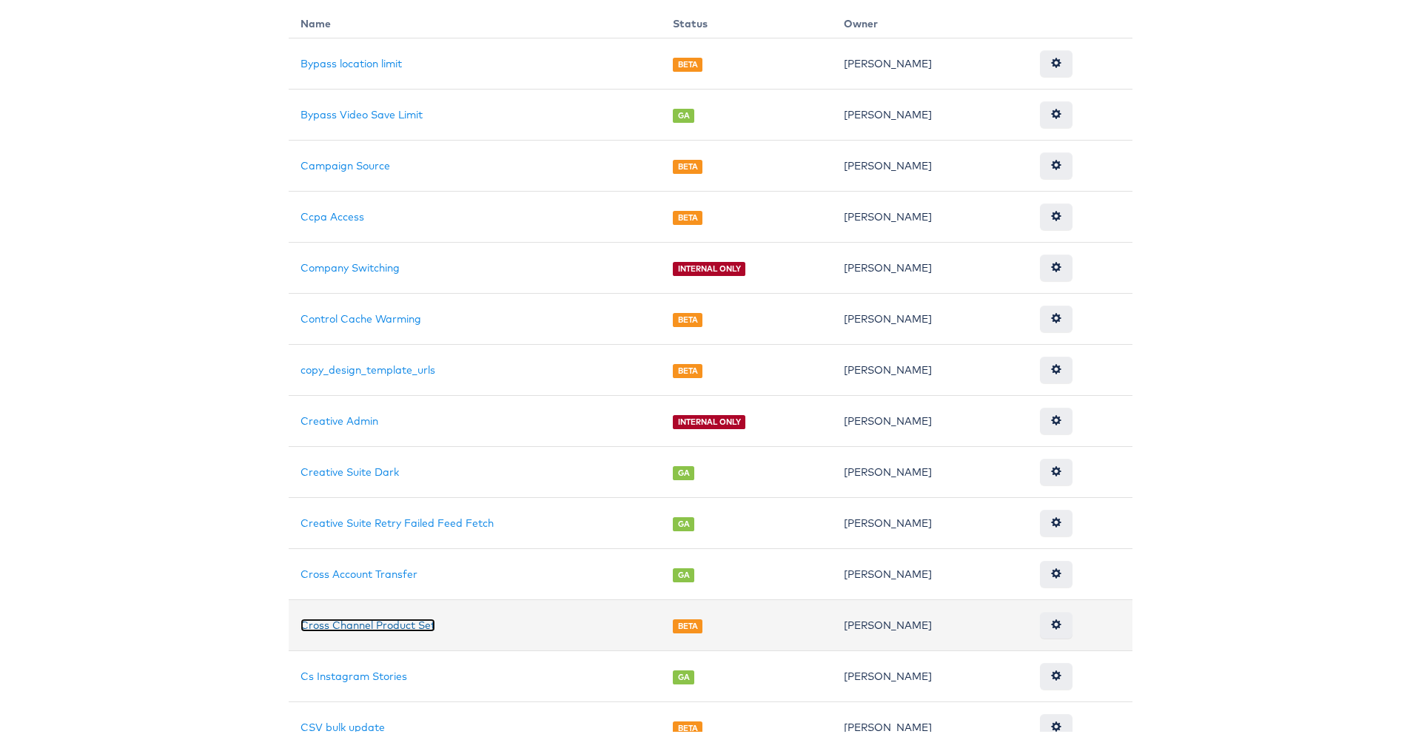
click at [379, 622] on link "Cross Channel Product Set" at bounding box center [368, 622] width 135 height 13
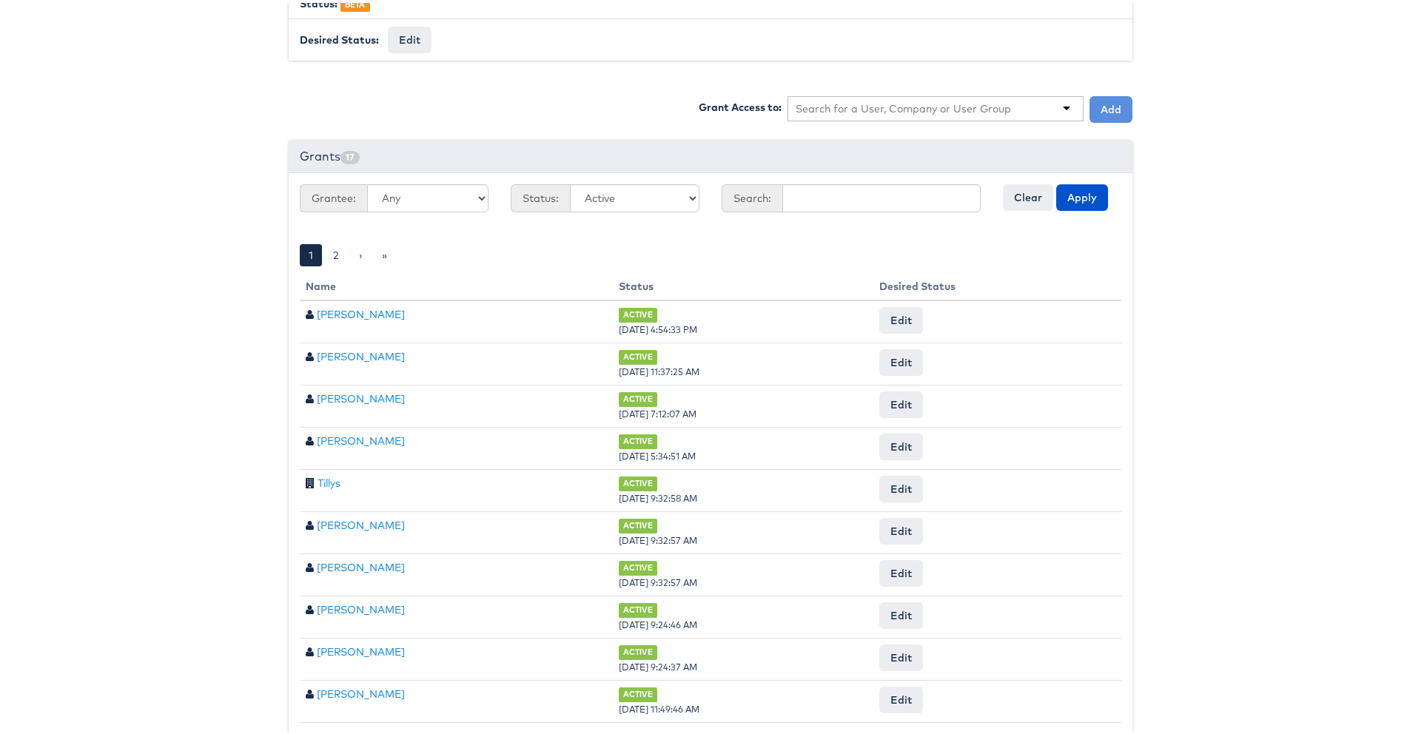
scroll to position [429, 0]
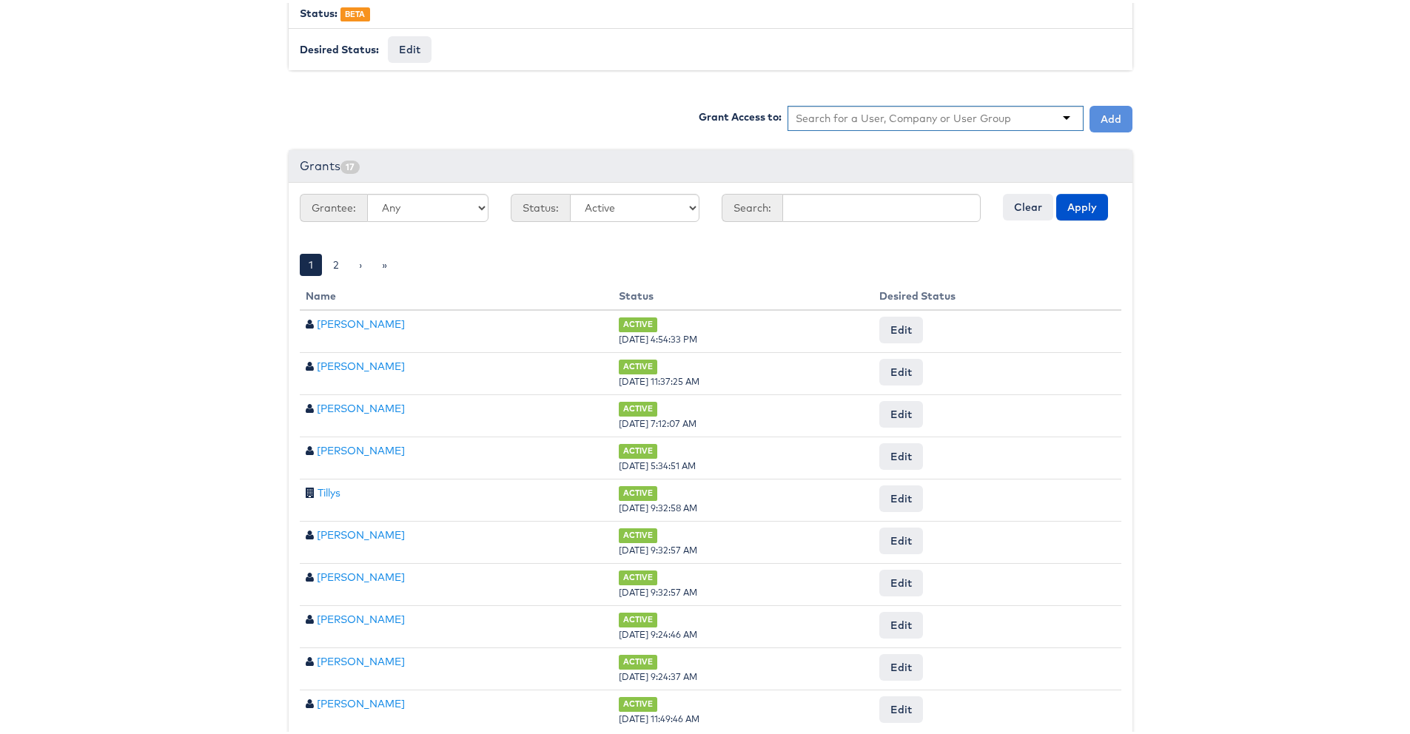
click at [965, 120] on input "text" at bounding box center [904, 115] width 216 height 15
type input "namit"
click at [1108, 105] on button "Add" at bounding box center [1111, 116] width 43 height 27
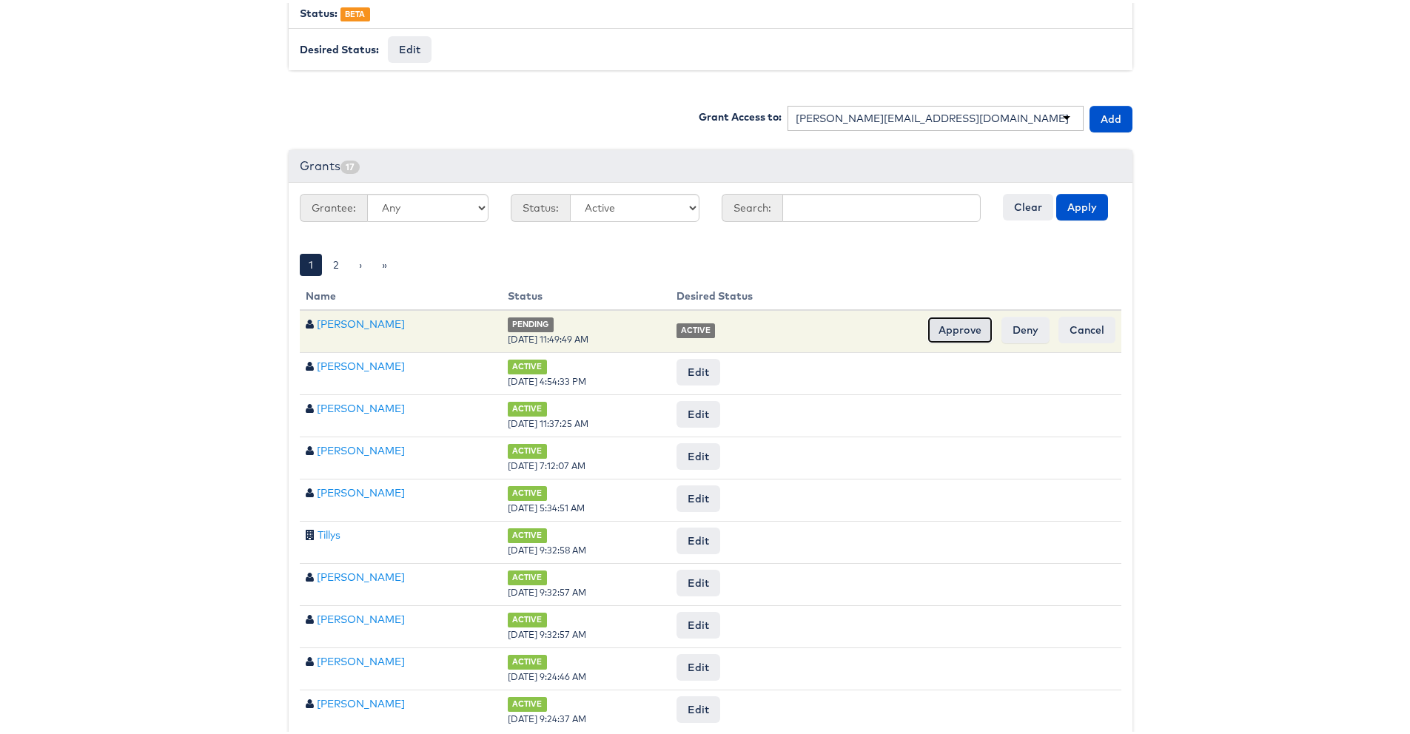
click at [967, 328] on input "Approve" at bounding box center [960, 327] width 65 height 27
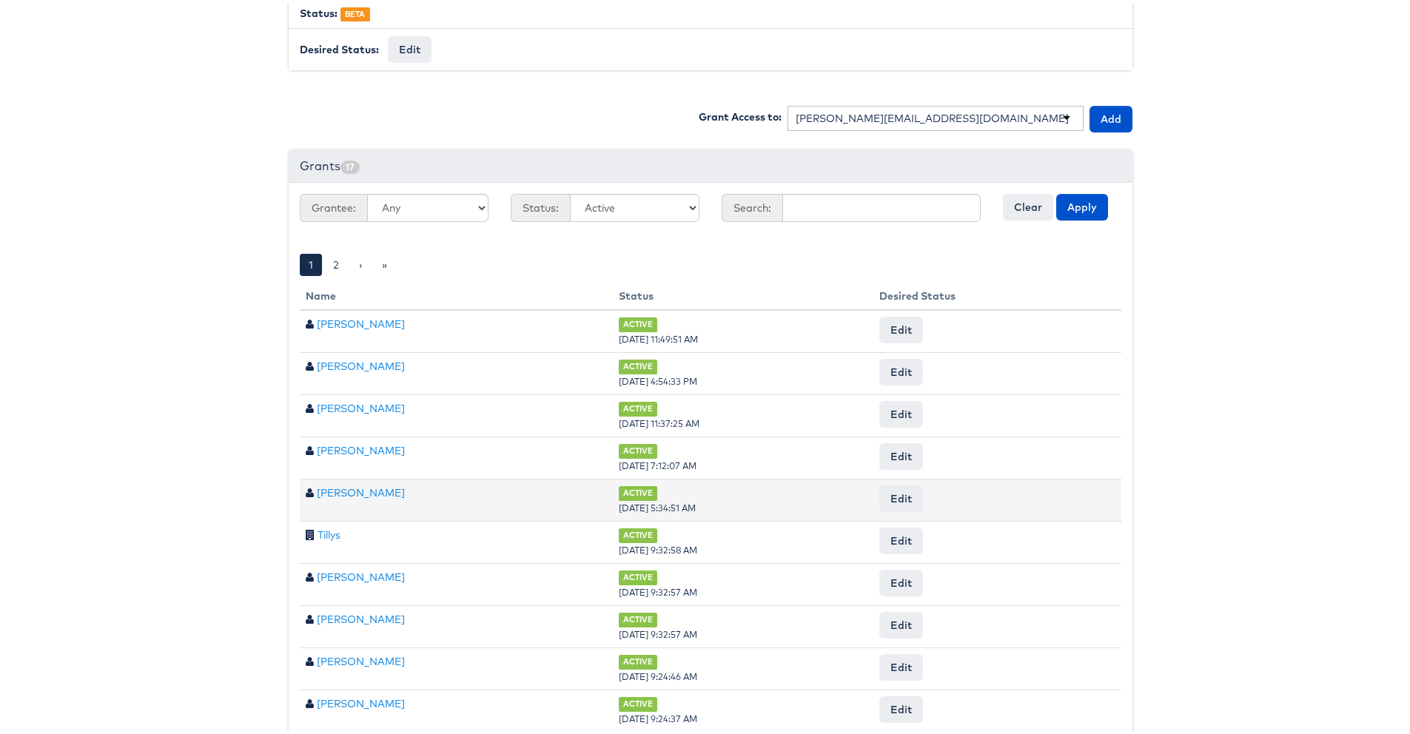
scroll to position [0, 0]
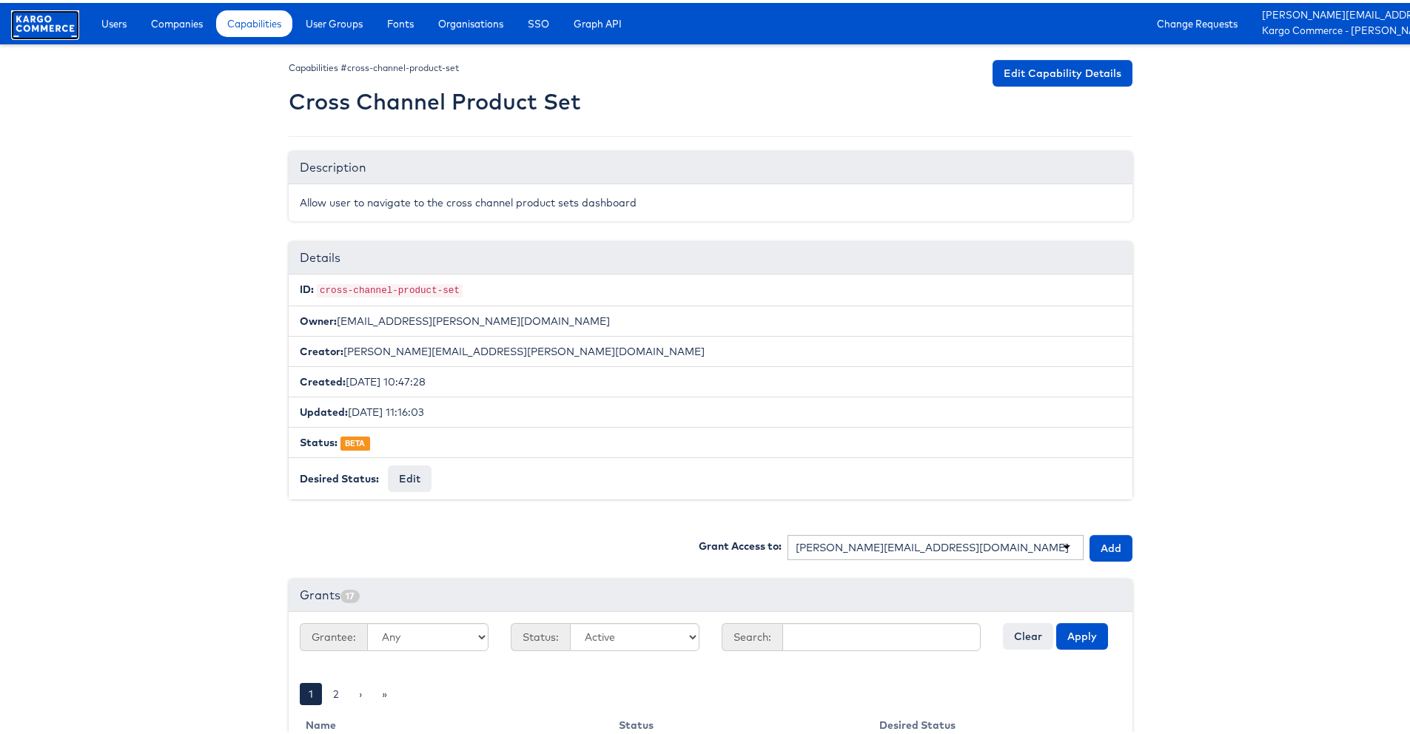
click at [57, 23] on rect at bounding box center [45, 20] width 68 height 27
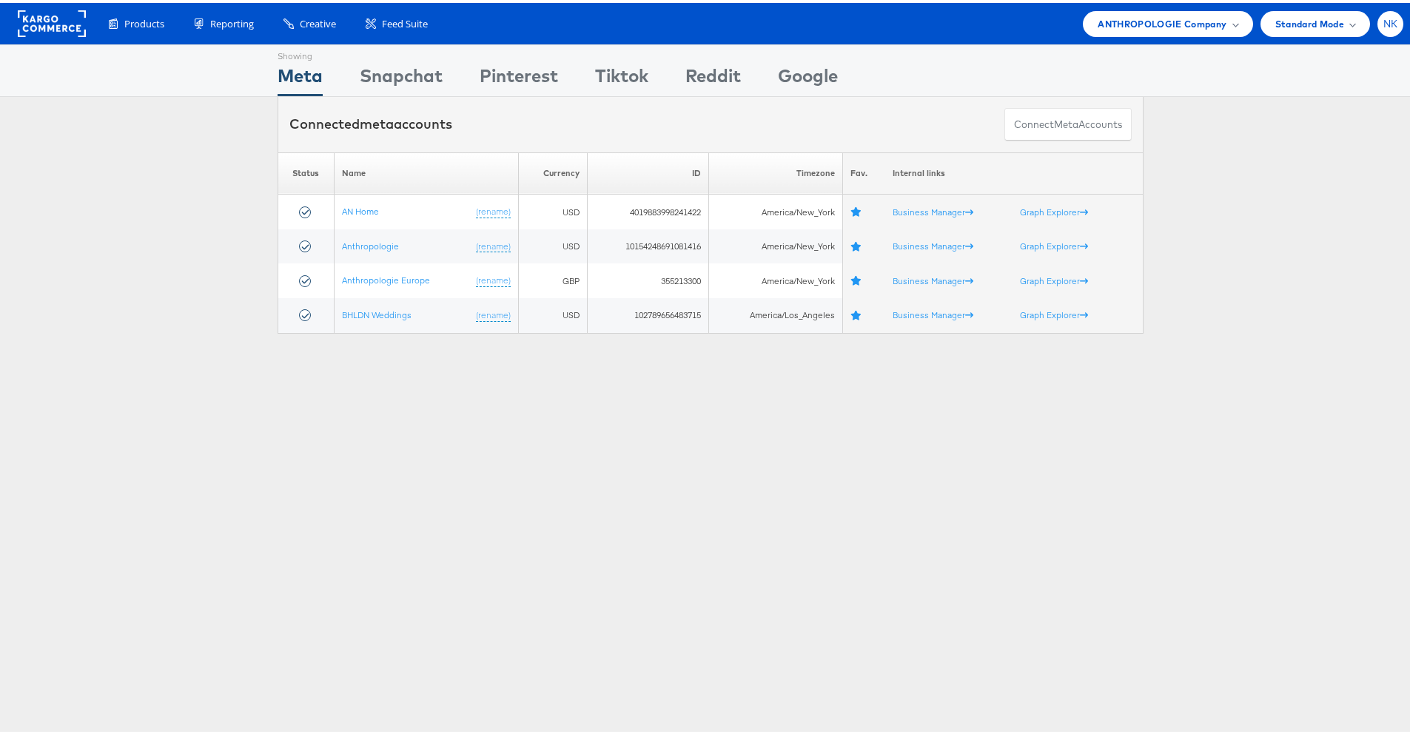
click at [1384, 23] on span "NK" at bounding box center [1391, 21] width 15 height 10
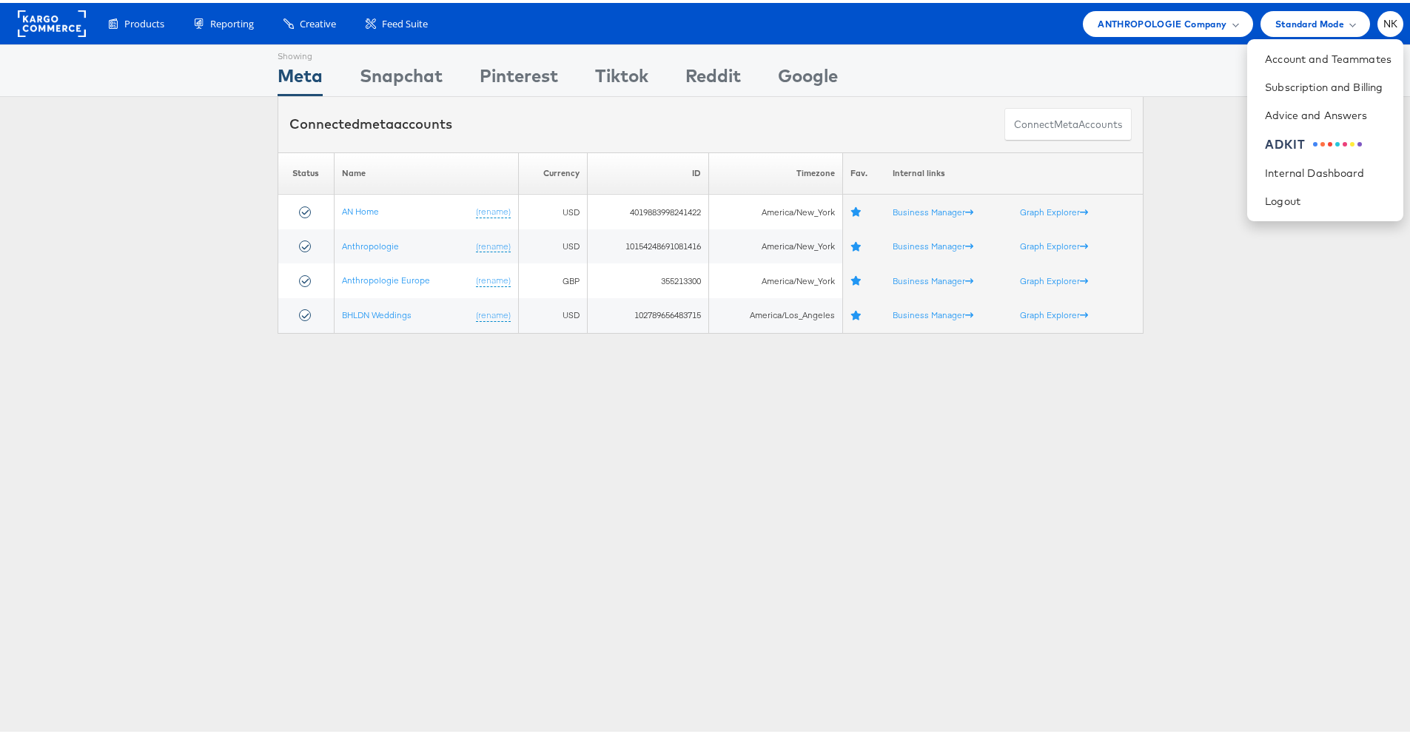
click at [198, 70] on div "Showing Meta Showing [GEOGRAPHIC_DATA] Showing Pinterest Showing Tiktok Showing…" at bounding box center [710, 67] width 1421 height 53
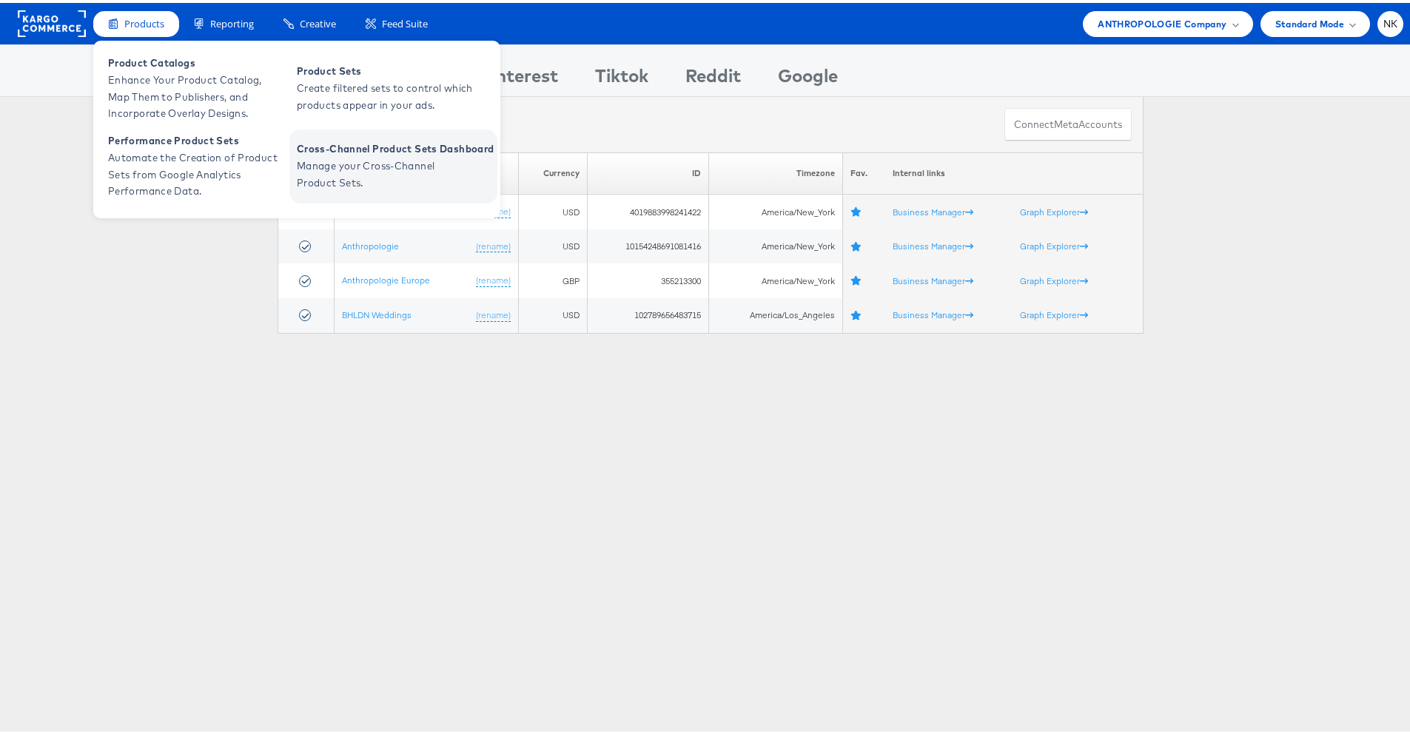
click at [320, 175] on span "Manage your Cross-Channel Product Sets." at bounding box center [386, 172] width 178 height 34
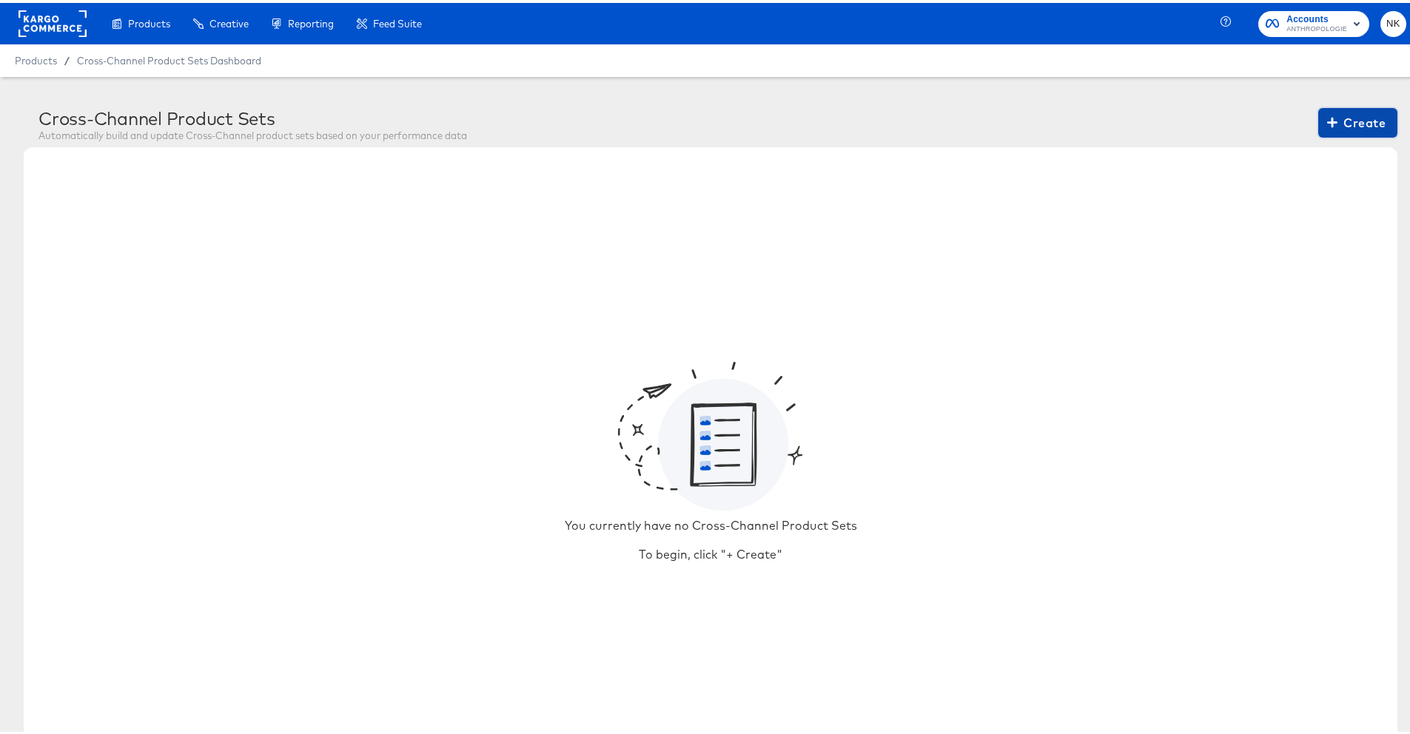
click at [1331, 115] on span "Create" at bounding box center [1358, 120] width 56 height 21
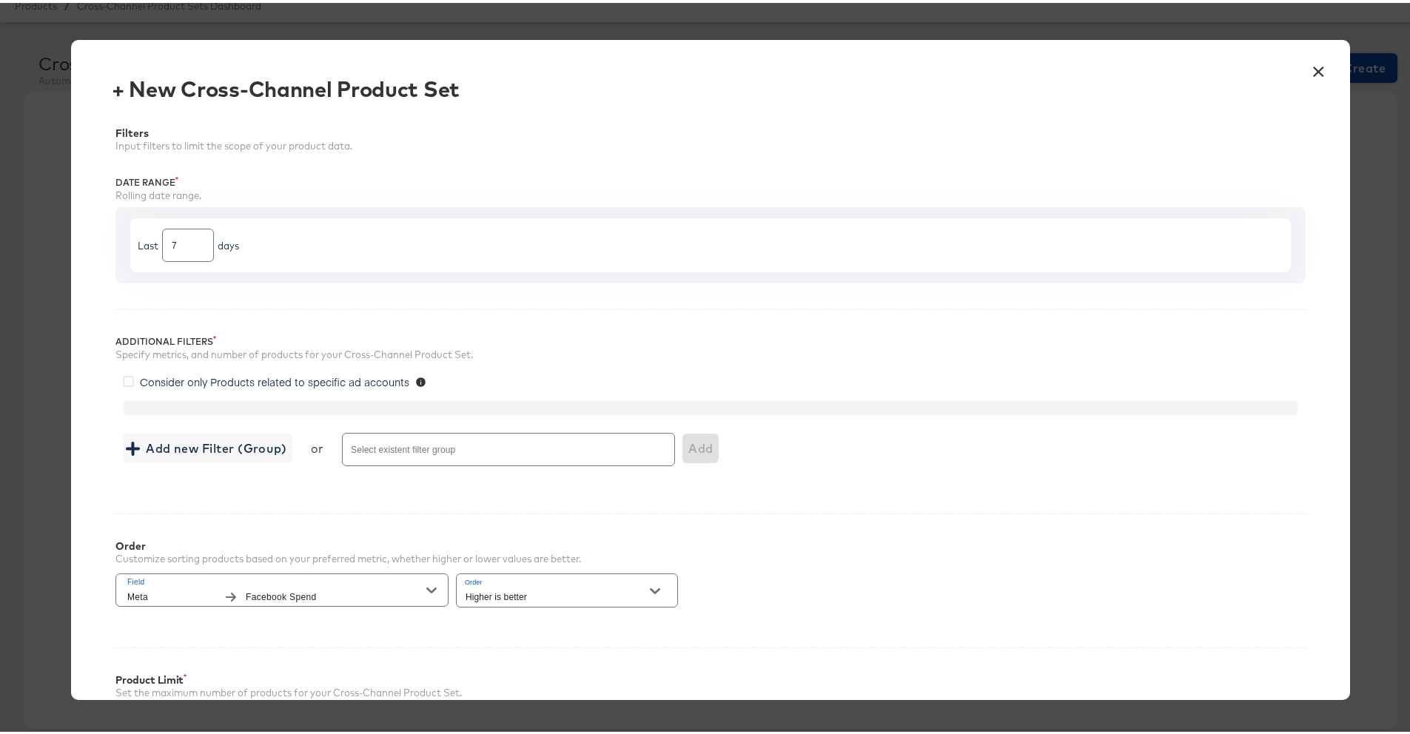
scroll to position [26, 0]
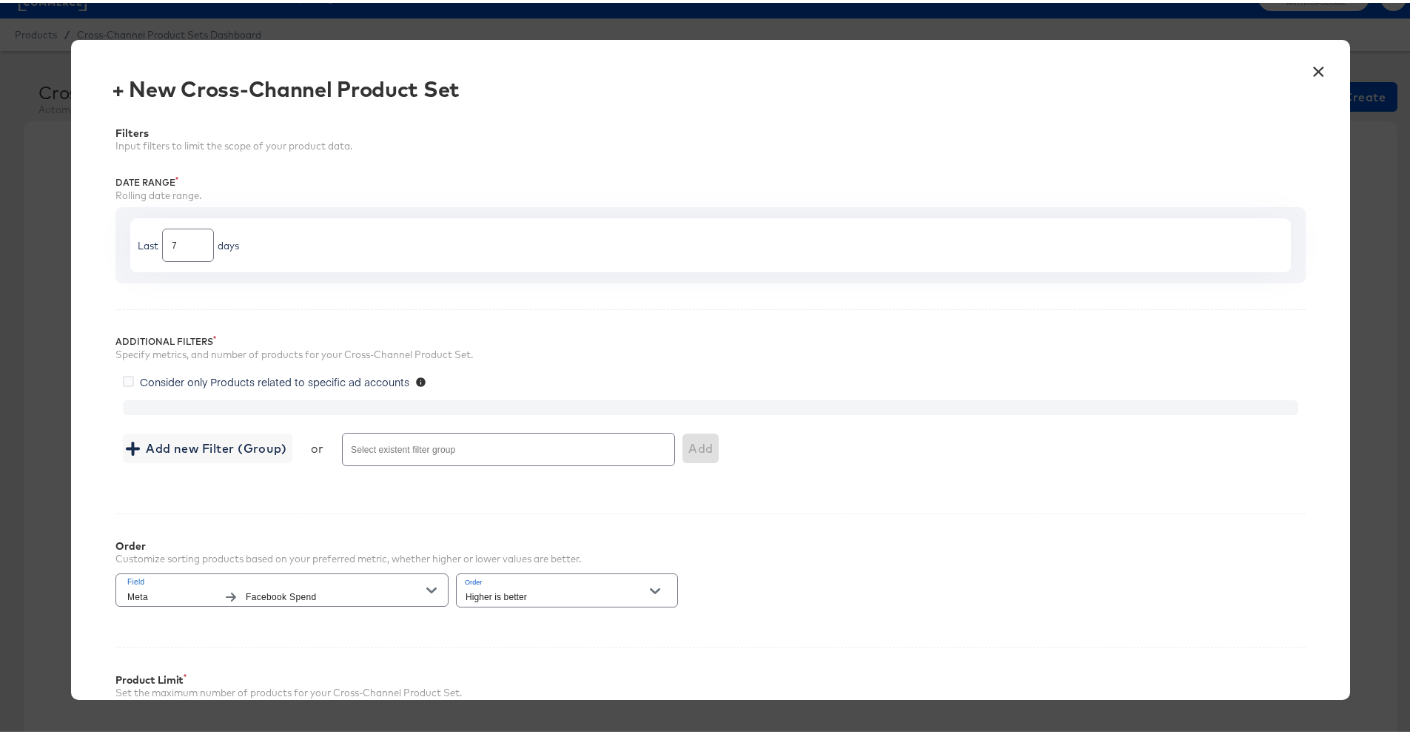
click at [1306, 66] on button "×" at bounding box center [1318, 65] width 27 height 27
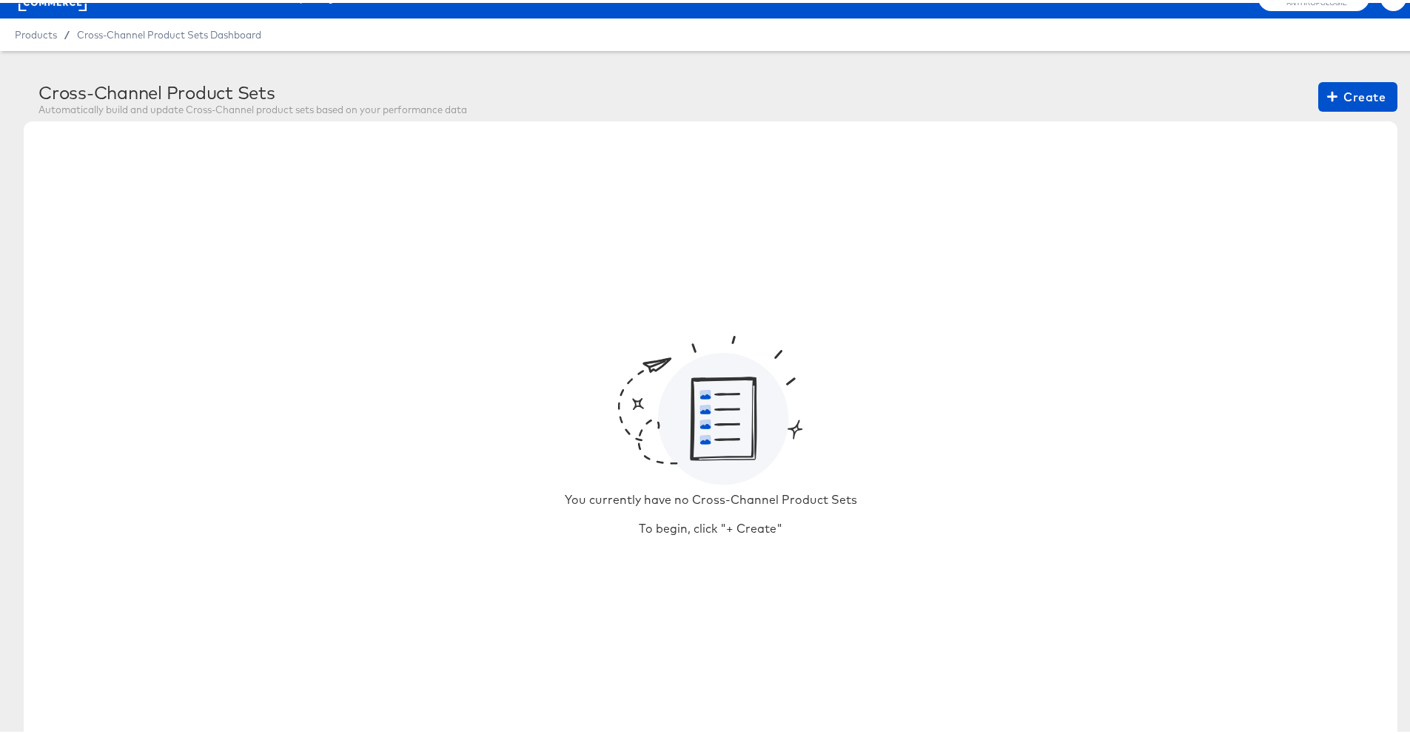
click at [783, 69] on article "Cross-Channel Product Sets Automatically build and update Cross-Channel product…" at bounding box center [710, 420] width 1421 height 745
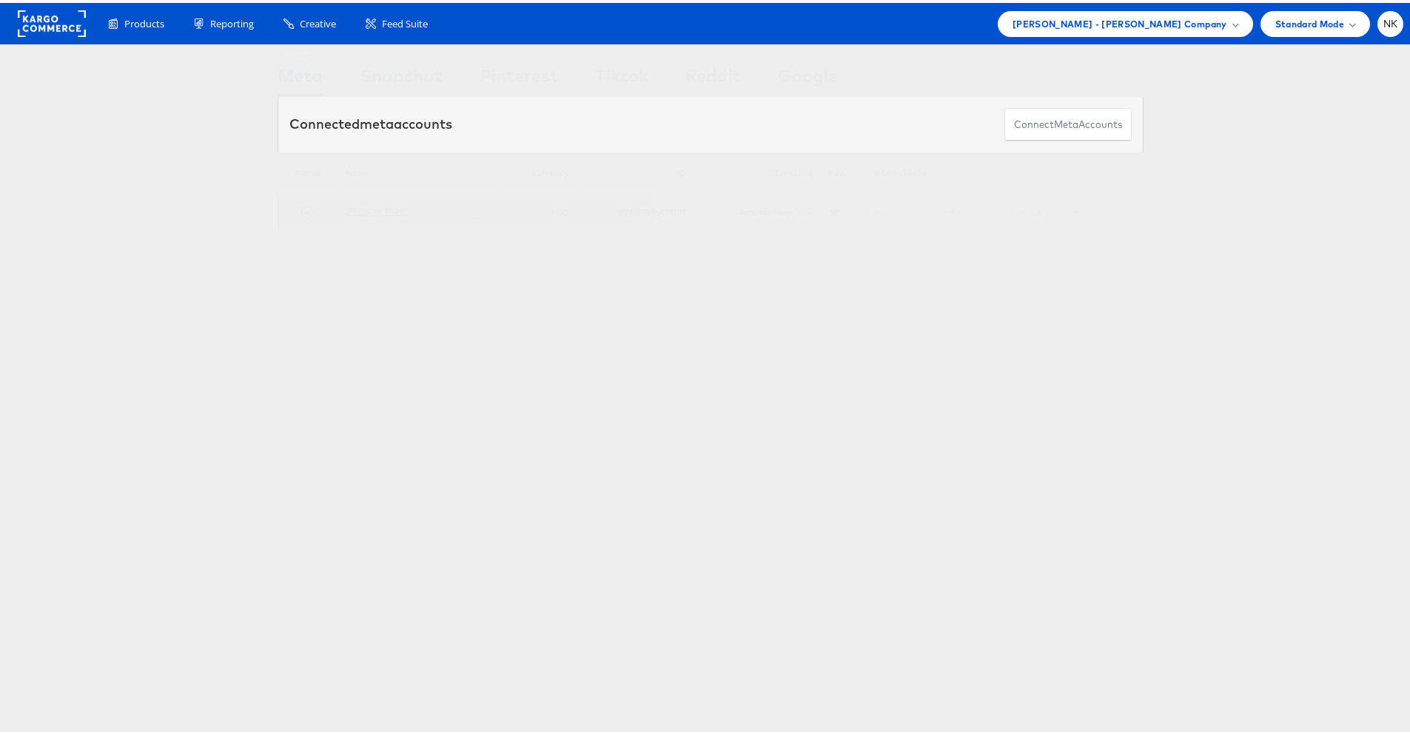
click at [356, 212] on link "[PERSON_NAME]" at bounding box center [378, 208] width 64 height 11
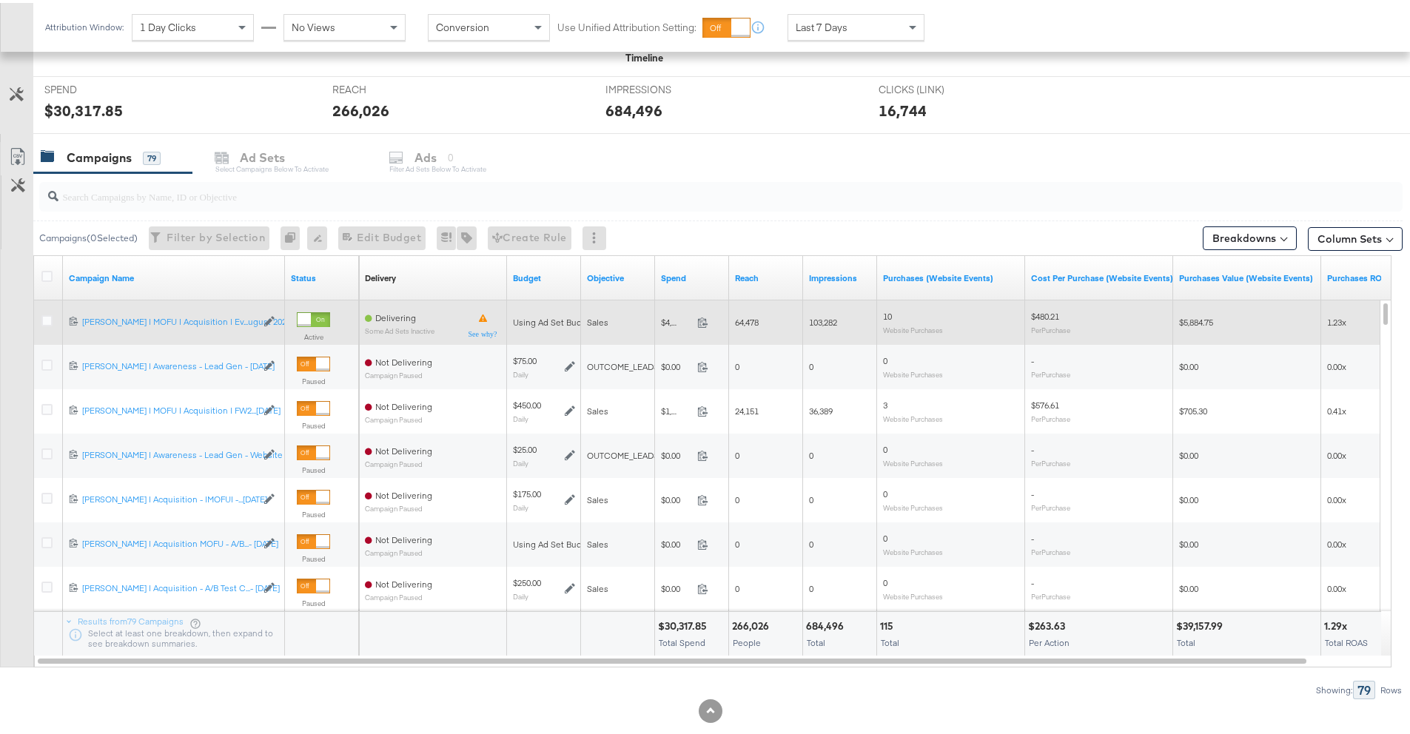
scroll to position [435, 0]
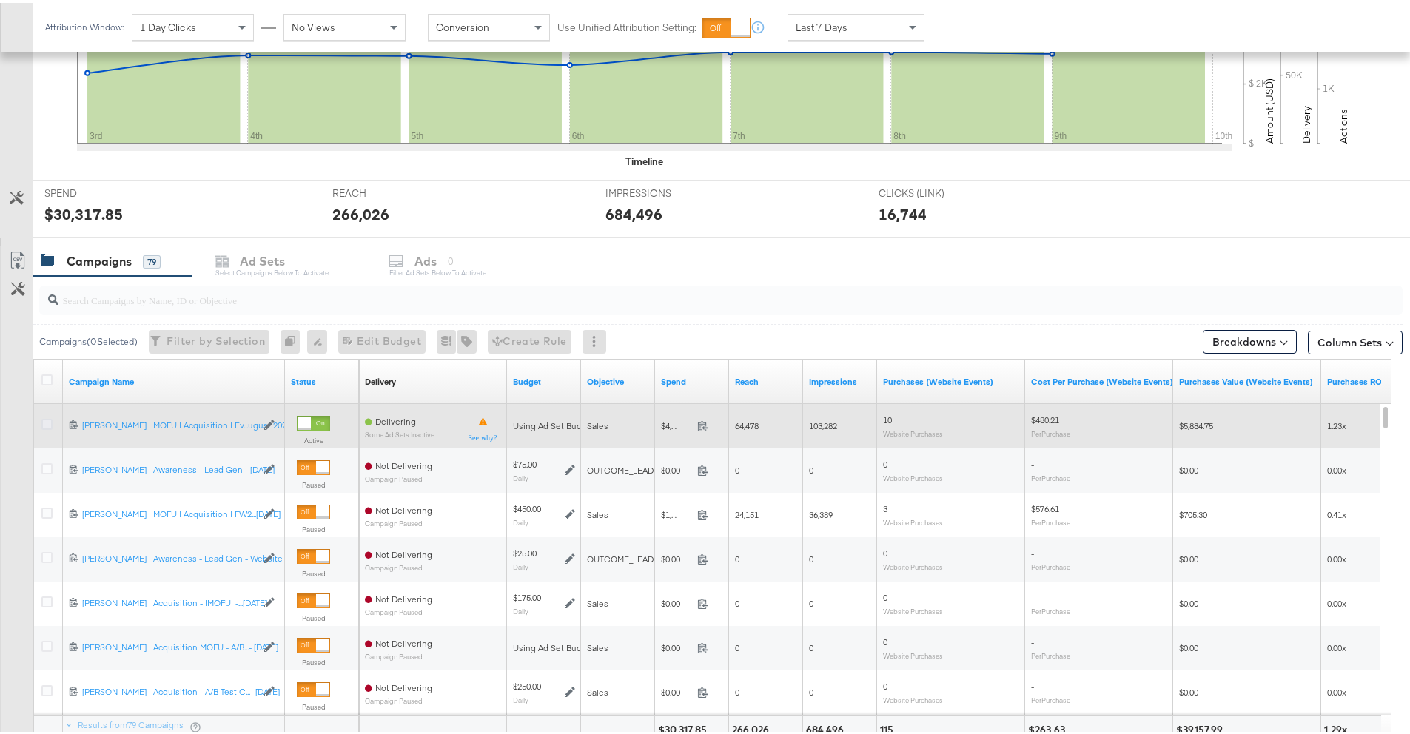
click at [50, 423] on icon at bounding box center [46, 421] width 11 height 11
click at [0, 0] on input "checkbox" at bounding box center [0, 0] width 0 height 0
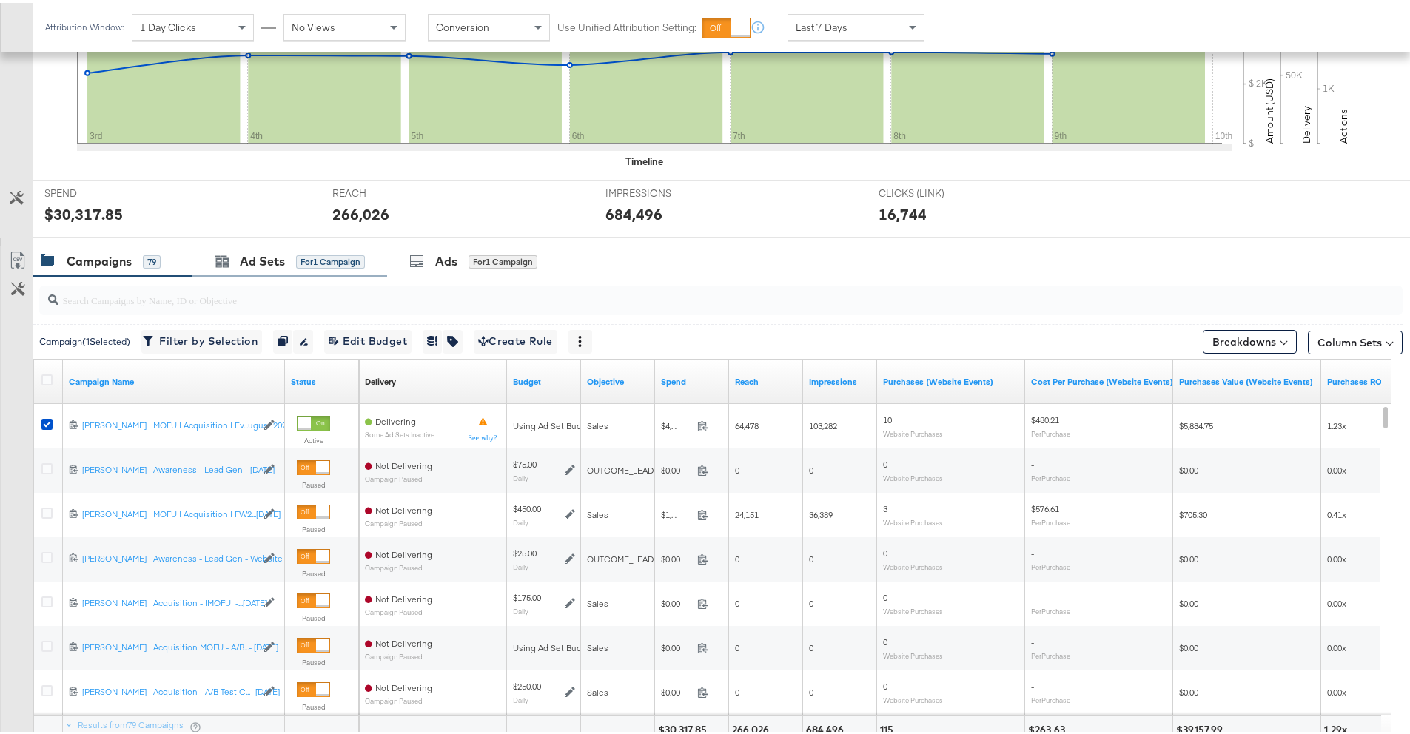
click at [236, 271] on div "Ad Sets for 1 Campaign" at bounding box center [289, 259] width 195 height 32
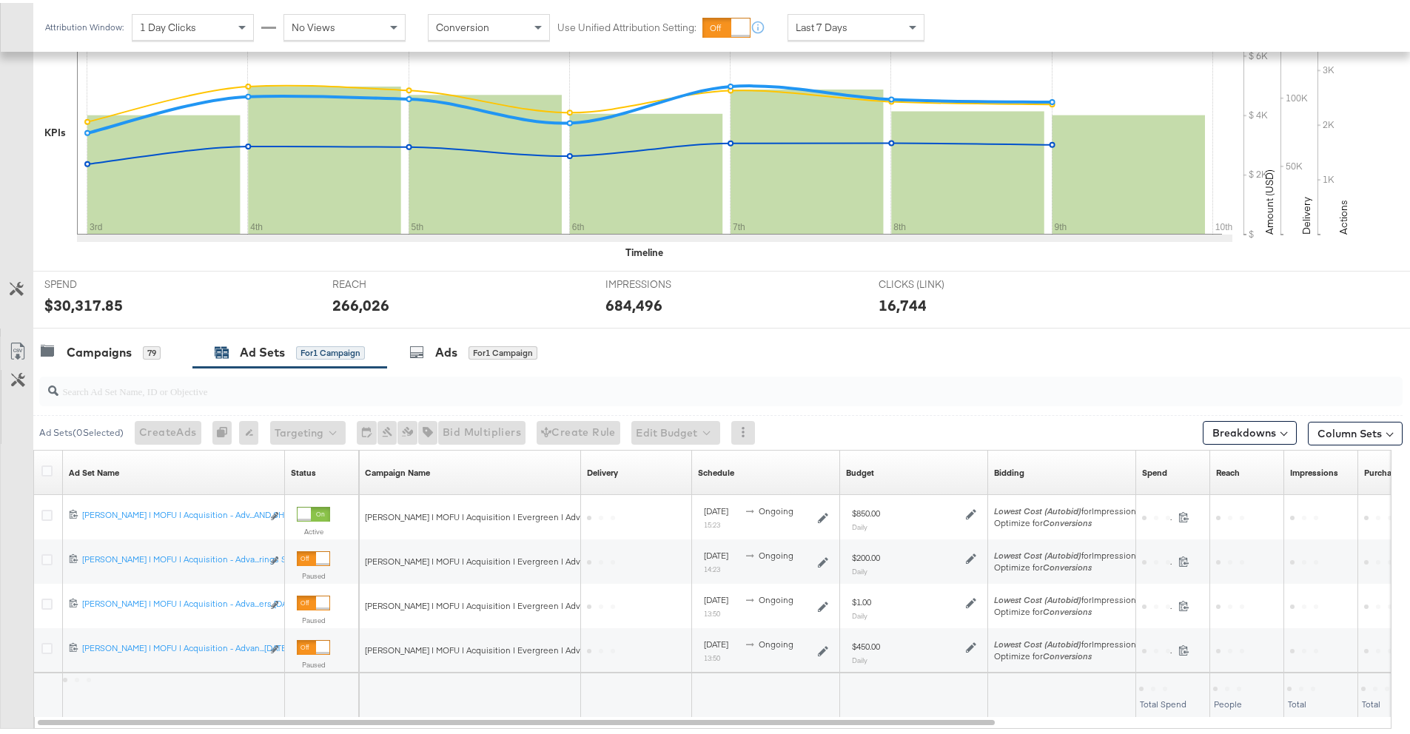
scroll to position [433, 0]
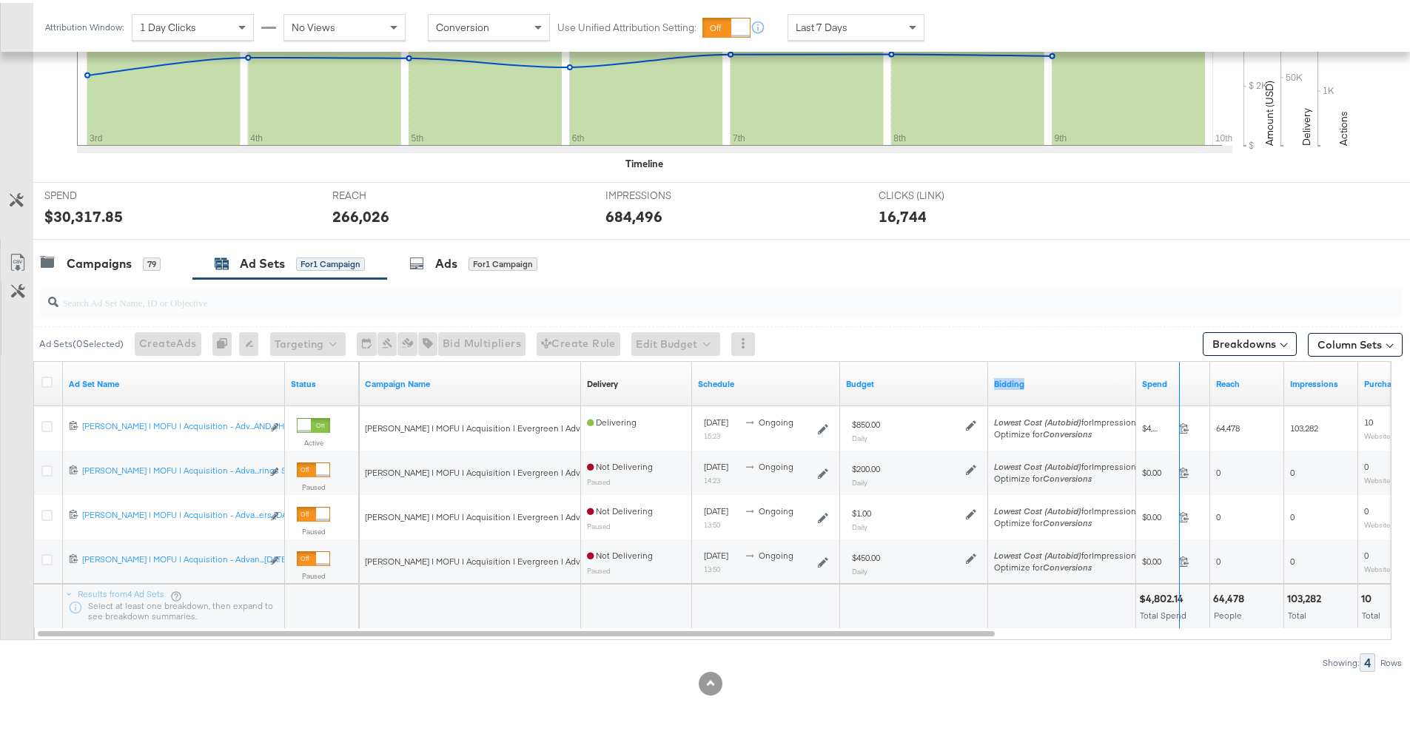
drag, startPoint x: 1133, startPoint y: 373, endPoint x: 1176, endPoint y: 366, distance: 44.2
click at [1176, 366] on div "Campaign Name Delivery Sorting Unavailable Schedule Budget Bidding Spend Reach …" at bounding box center [1155, 381] width 1592 height 44
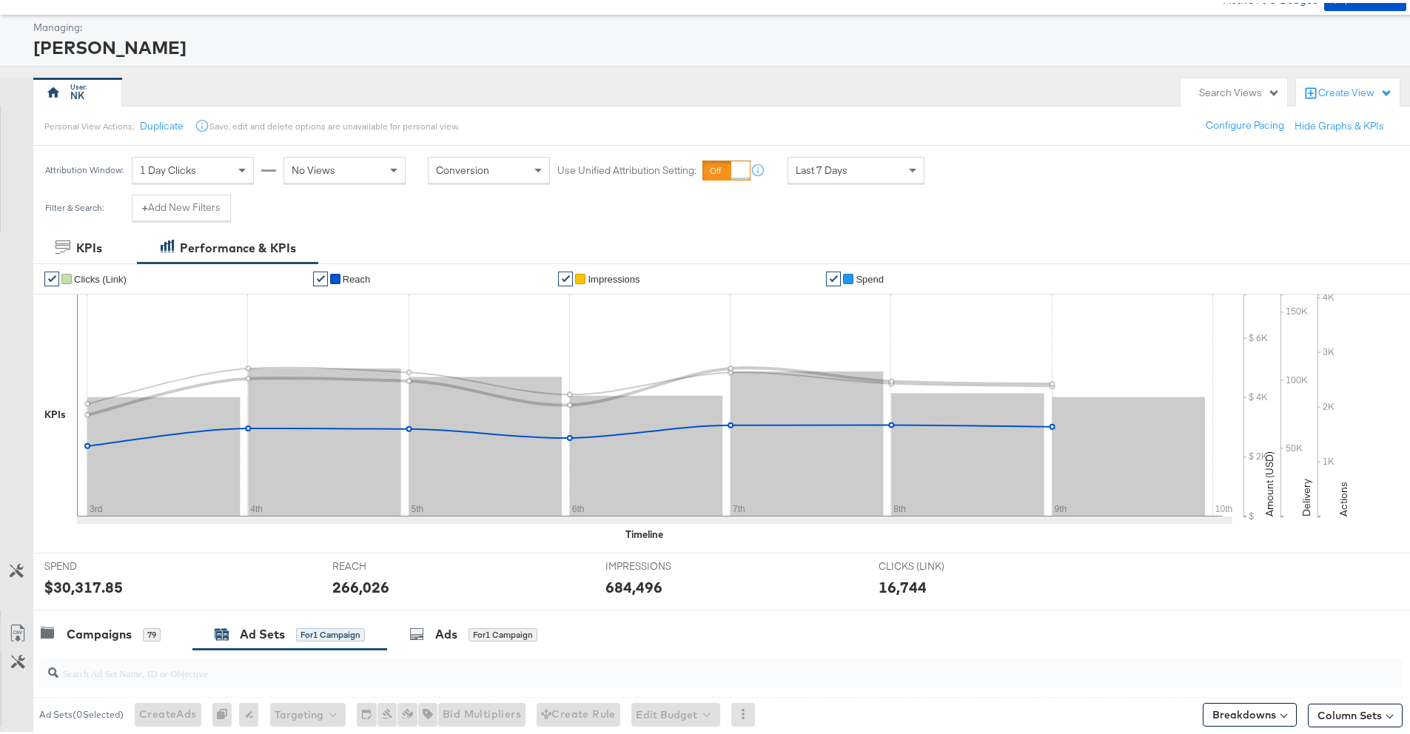
scroll to position [0, 0]
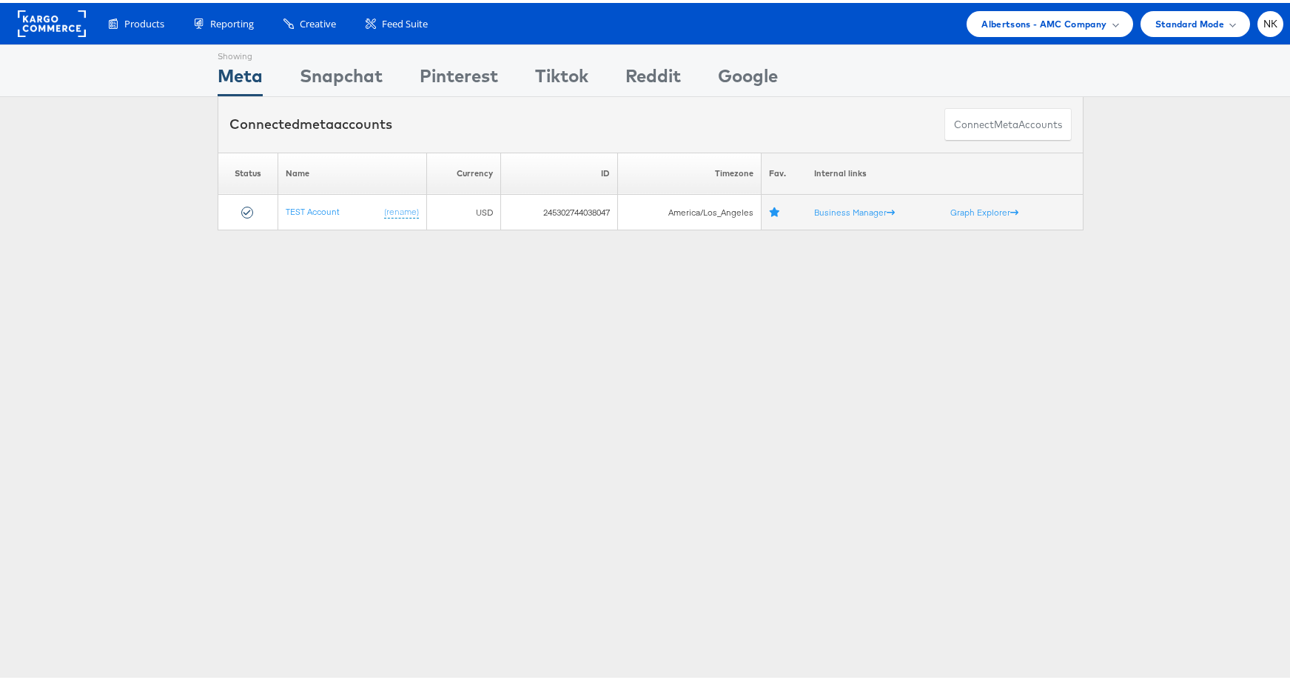
click at [38, 21] on rect at bounding box center [52, 20] width 68 height 27
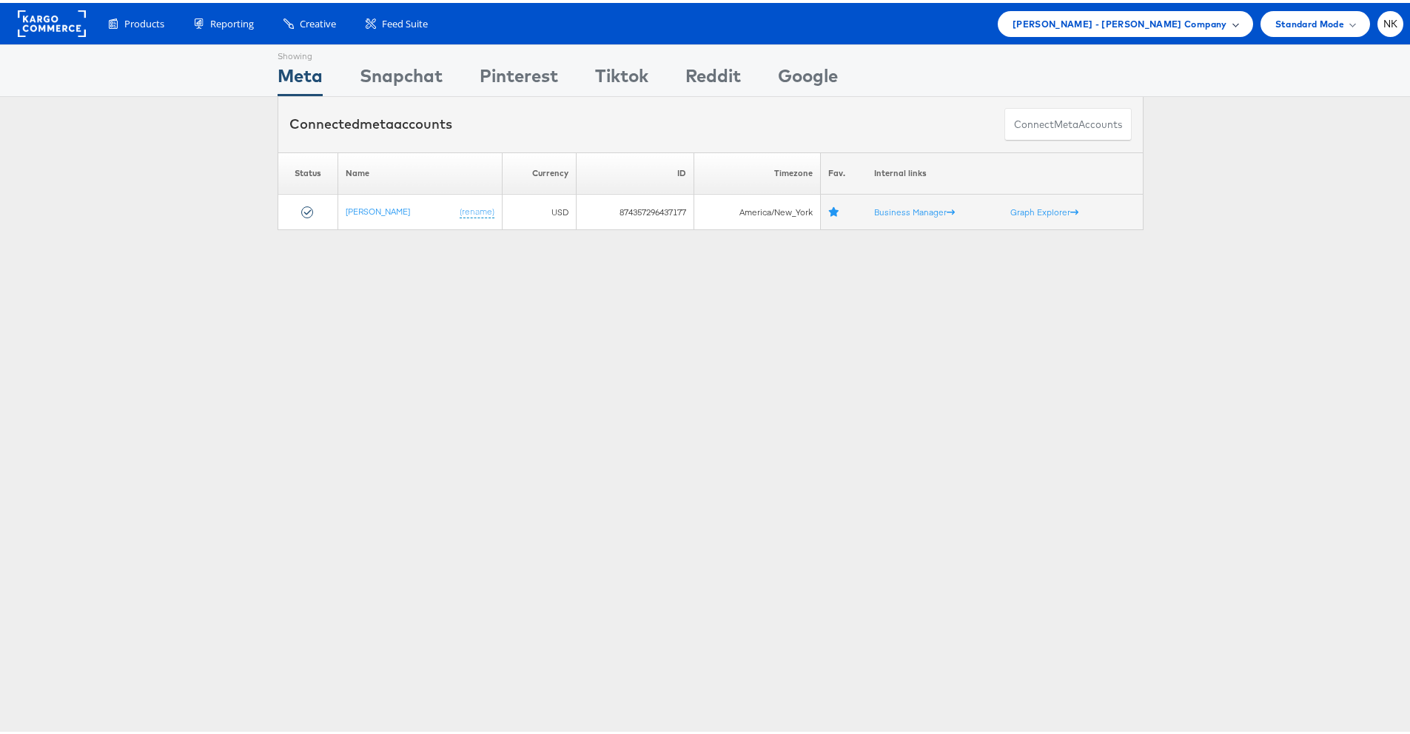
click at [1173, 30] on div "[PERSON_NAME] - [PERSON_NAME] Company" at bounding box center [1125, 21] width 255 height 26
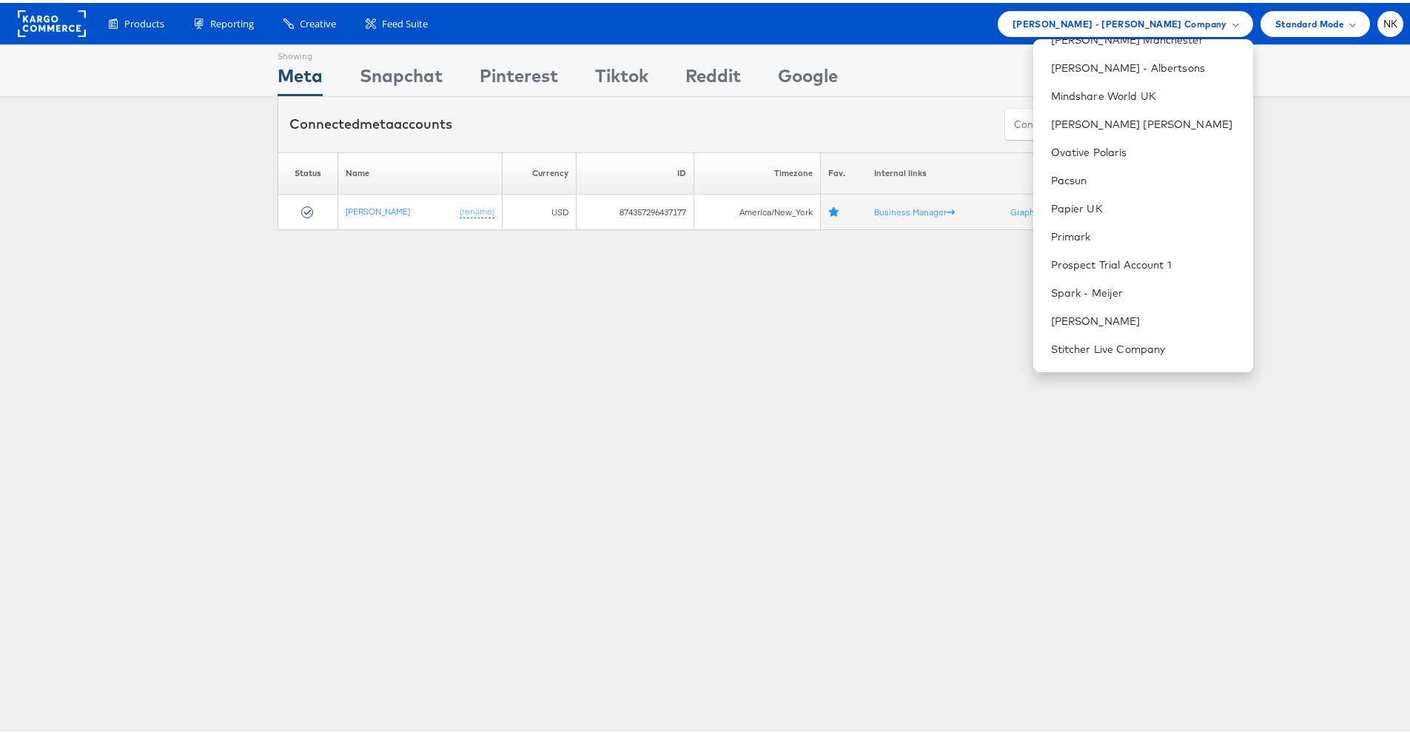
scroll to position [1370, 0]
click at [1095, 292] on link "Total Wine & More" at bounding box center [1146, 288] width 190 height 15
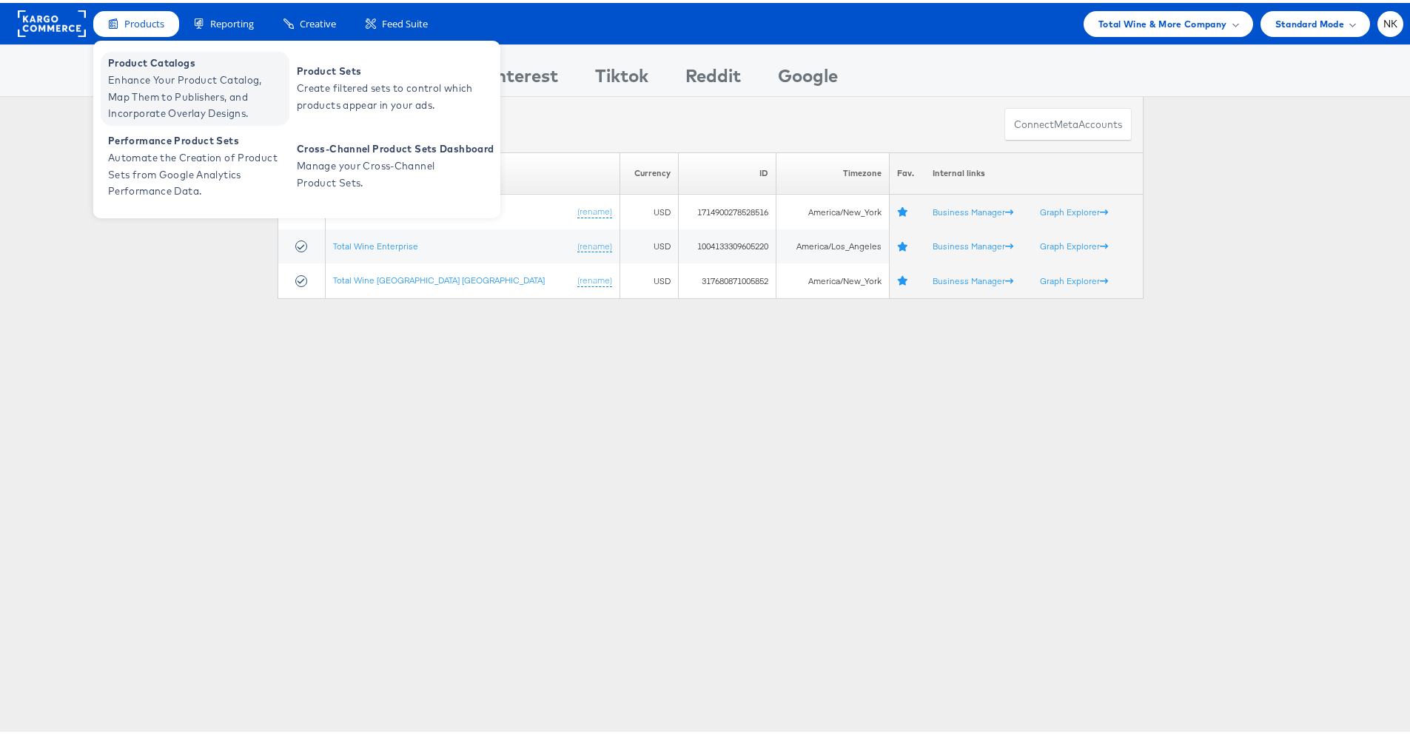
click at [154, 64] on span "Product Catalogs" at bounding box center [197, 60] width 178 height 17
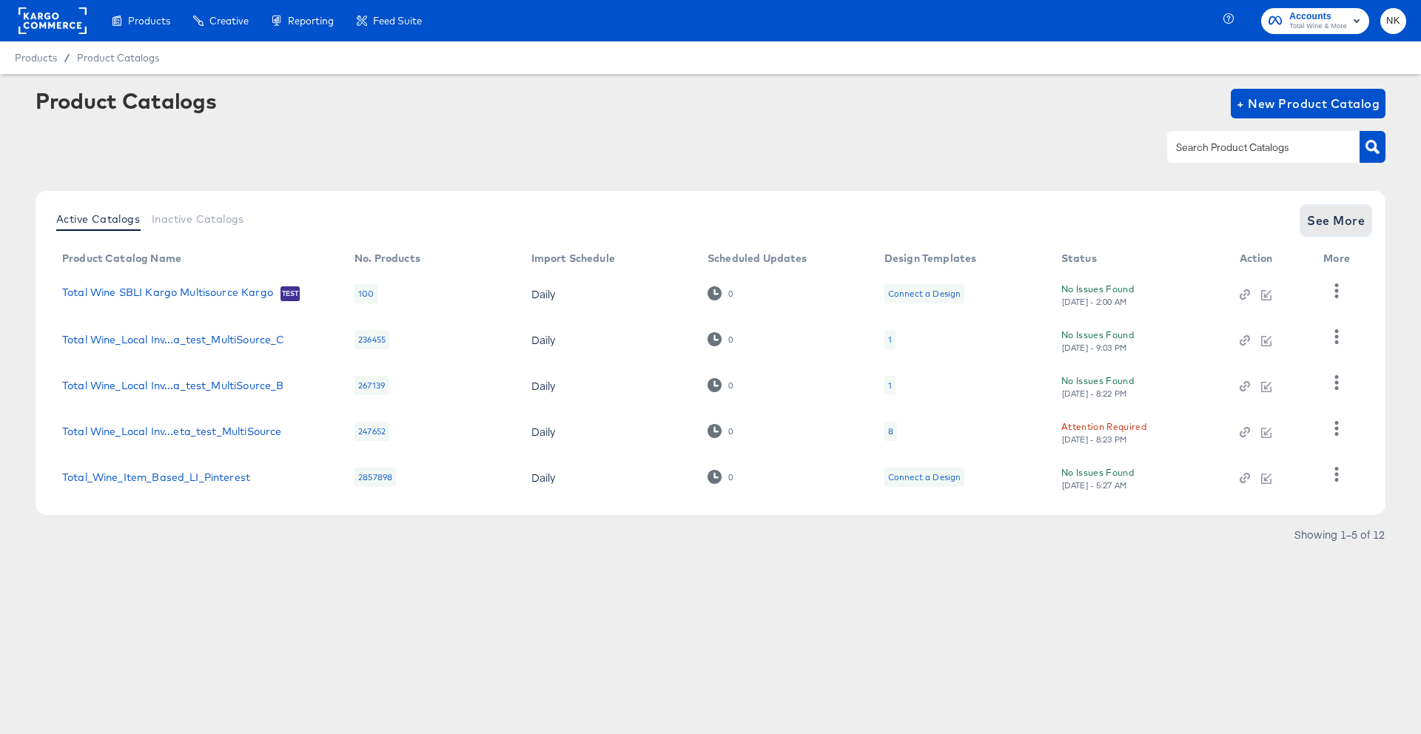
click at [1338, 226] on span "See More" at bounding box center [1336, 220] width 58 height 21
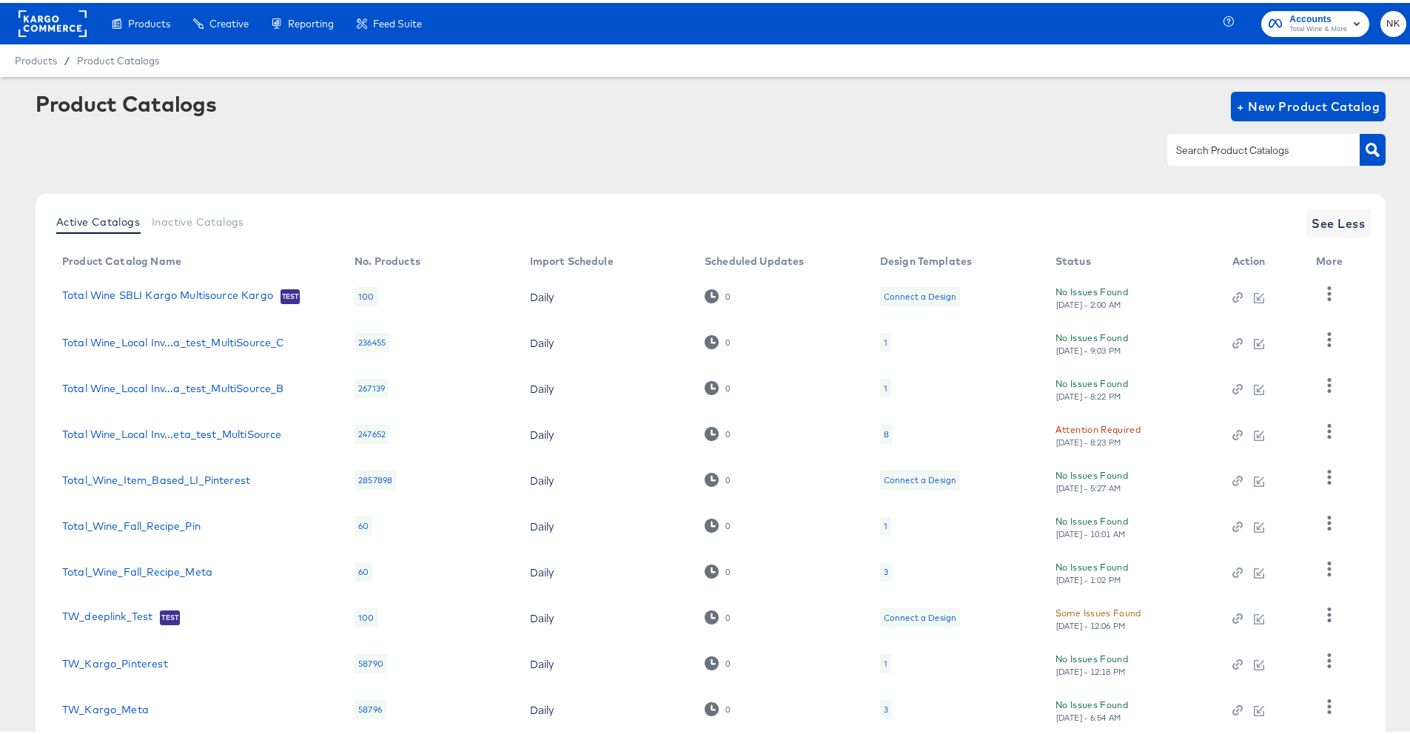
scroll to position [93, 0]
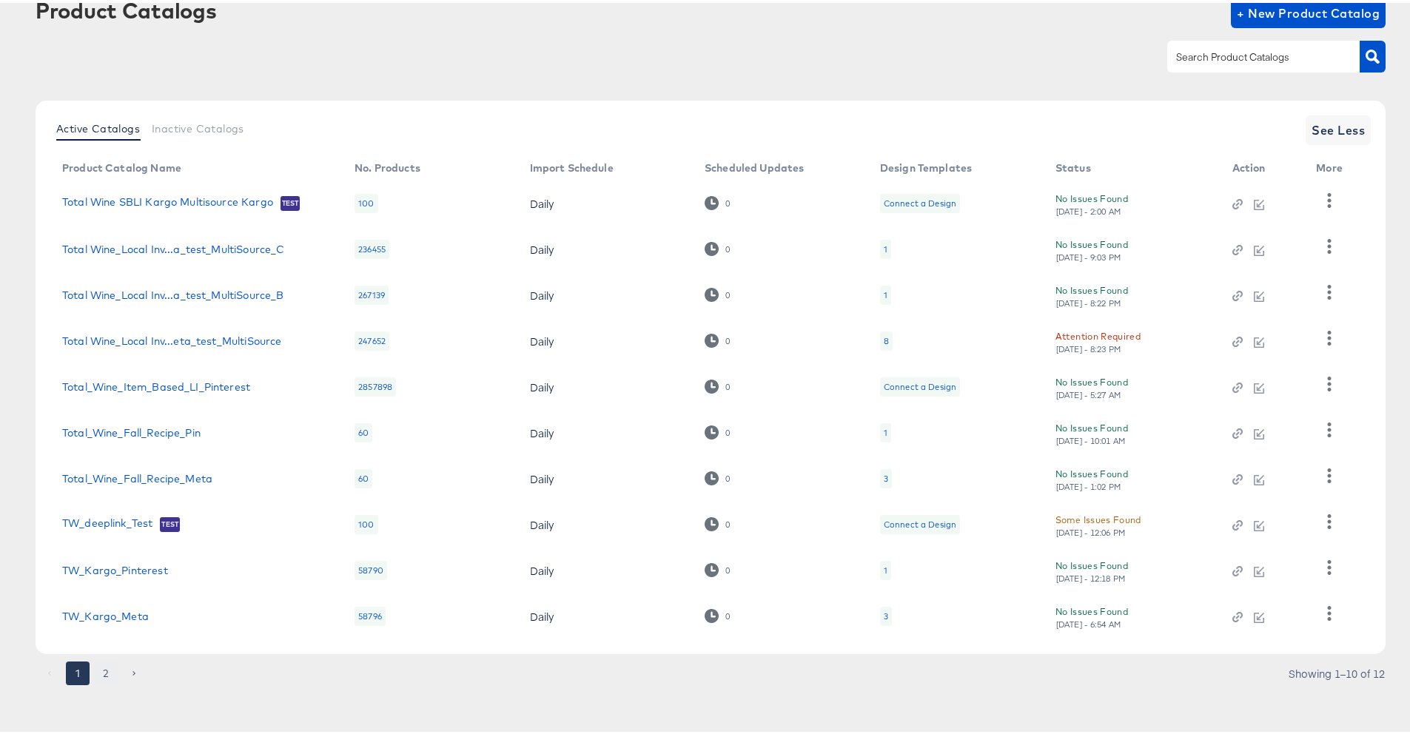
click at [107, 665] on button "2" at bounding box center [106, 671] width 24 height 24
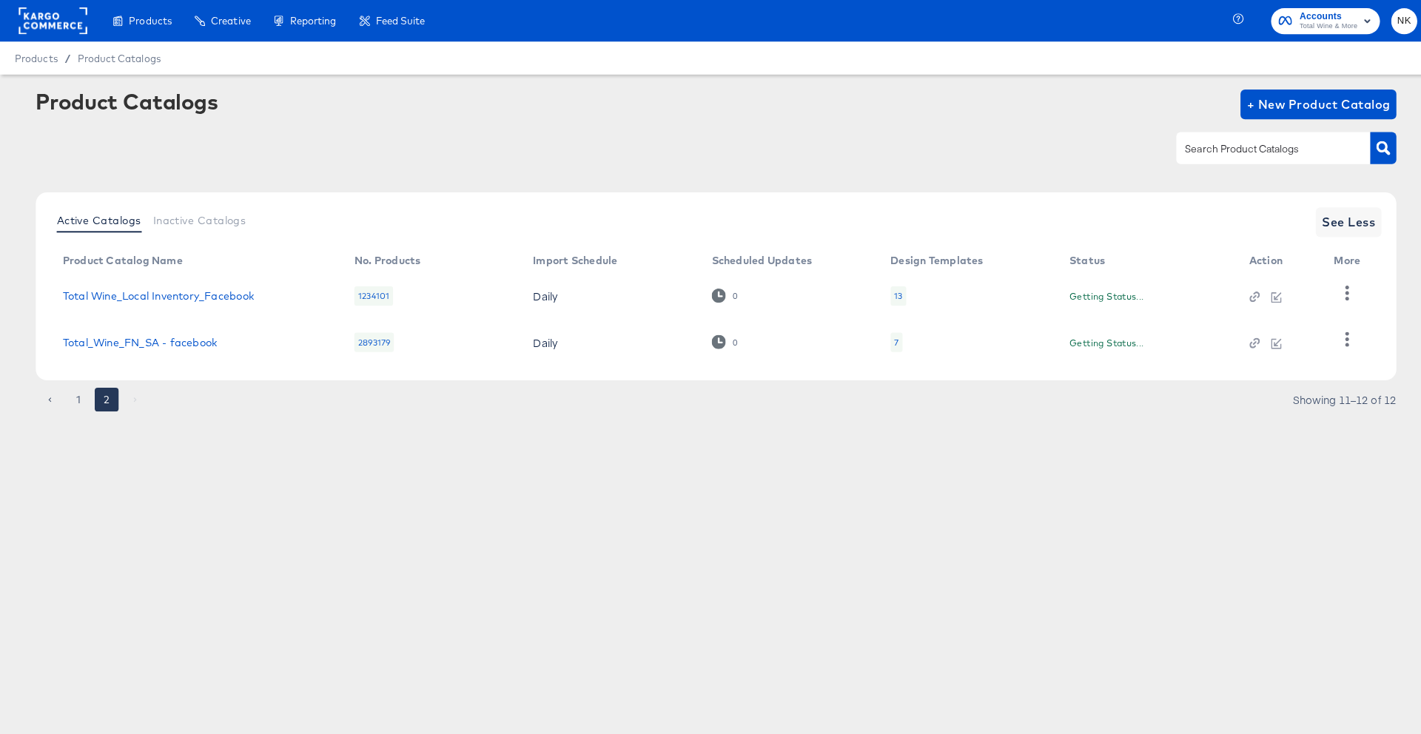
scroll to position [0, 0]
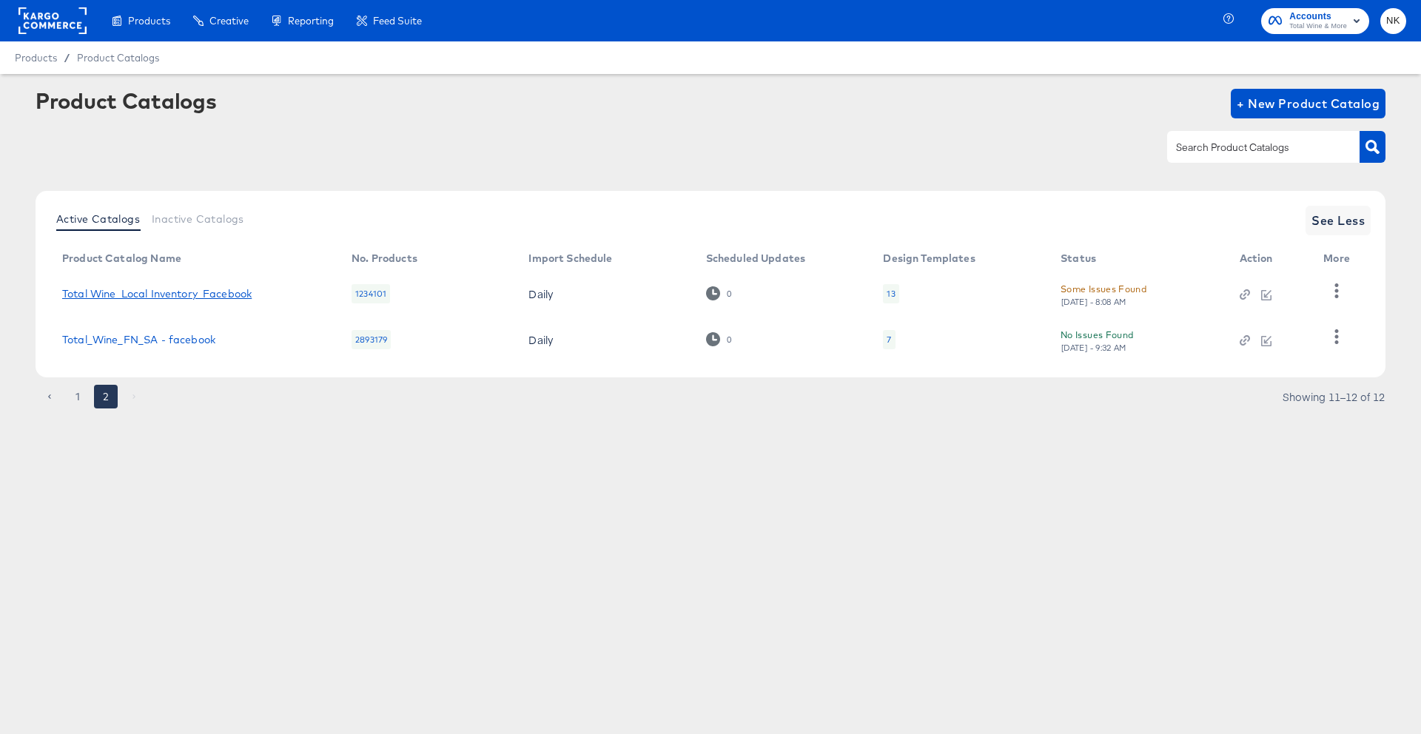
click at [158, 296] on link "Total Wine_Local Inventory_Facebook" at bounding box center [157, 294] width 190 height 12
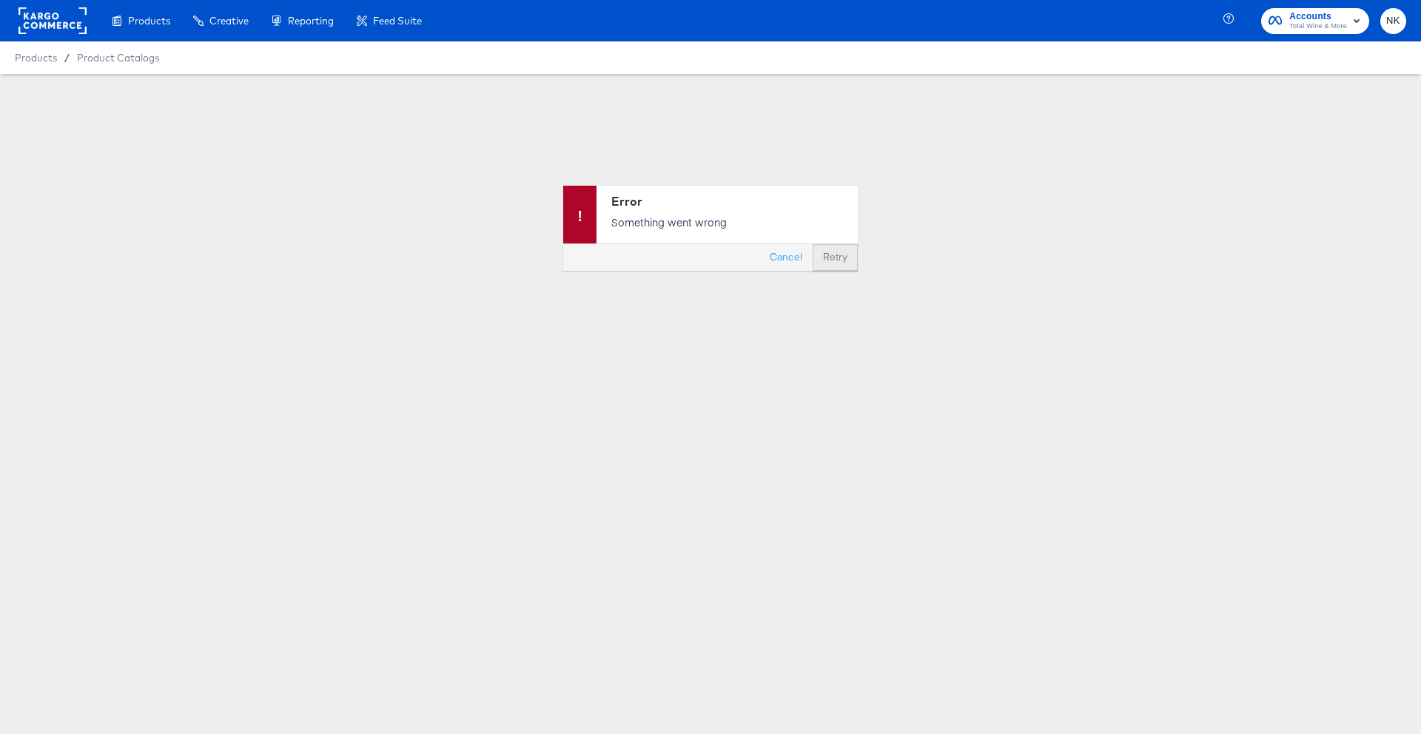
click at [841, 264] on button "Retry" at bounding box center [835, 257] width 45 height 27
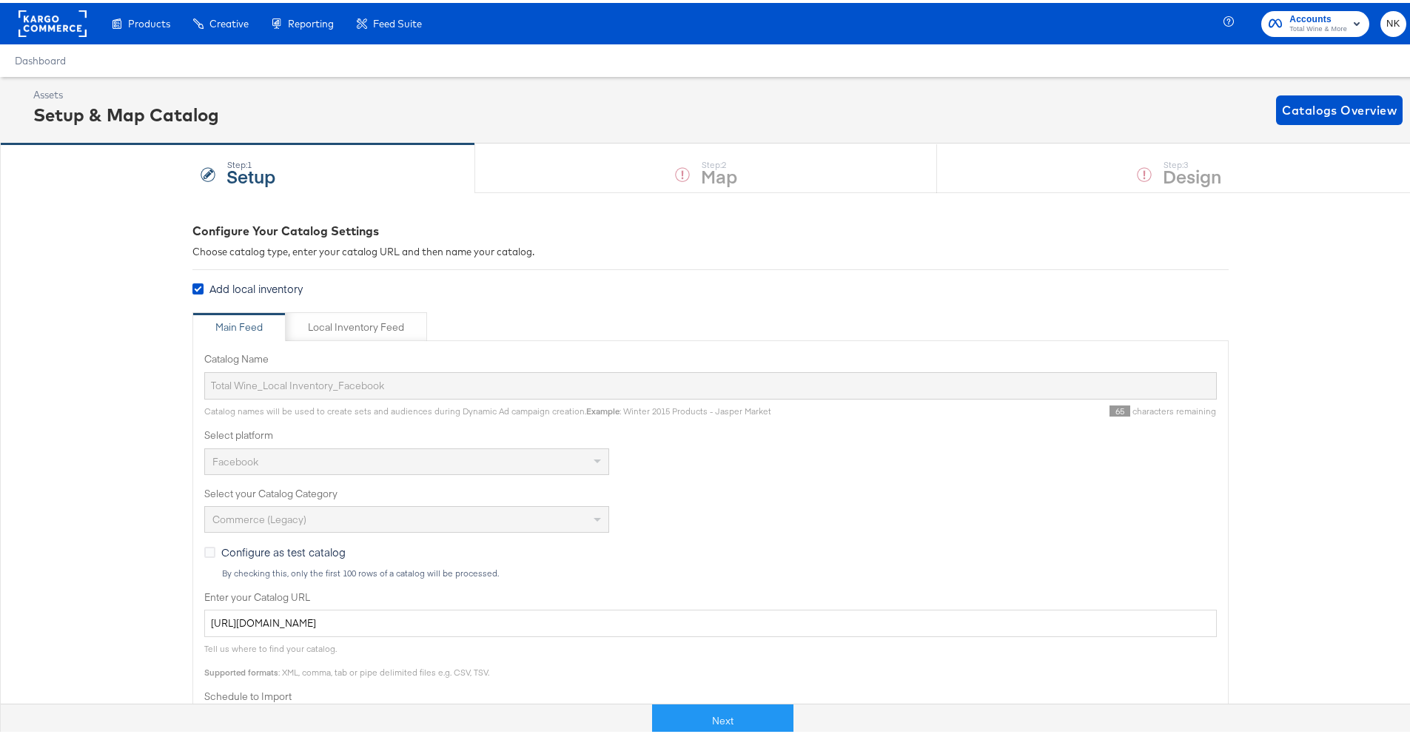
scroll to position [367, 0]
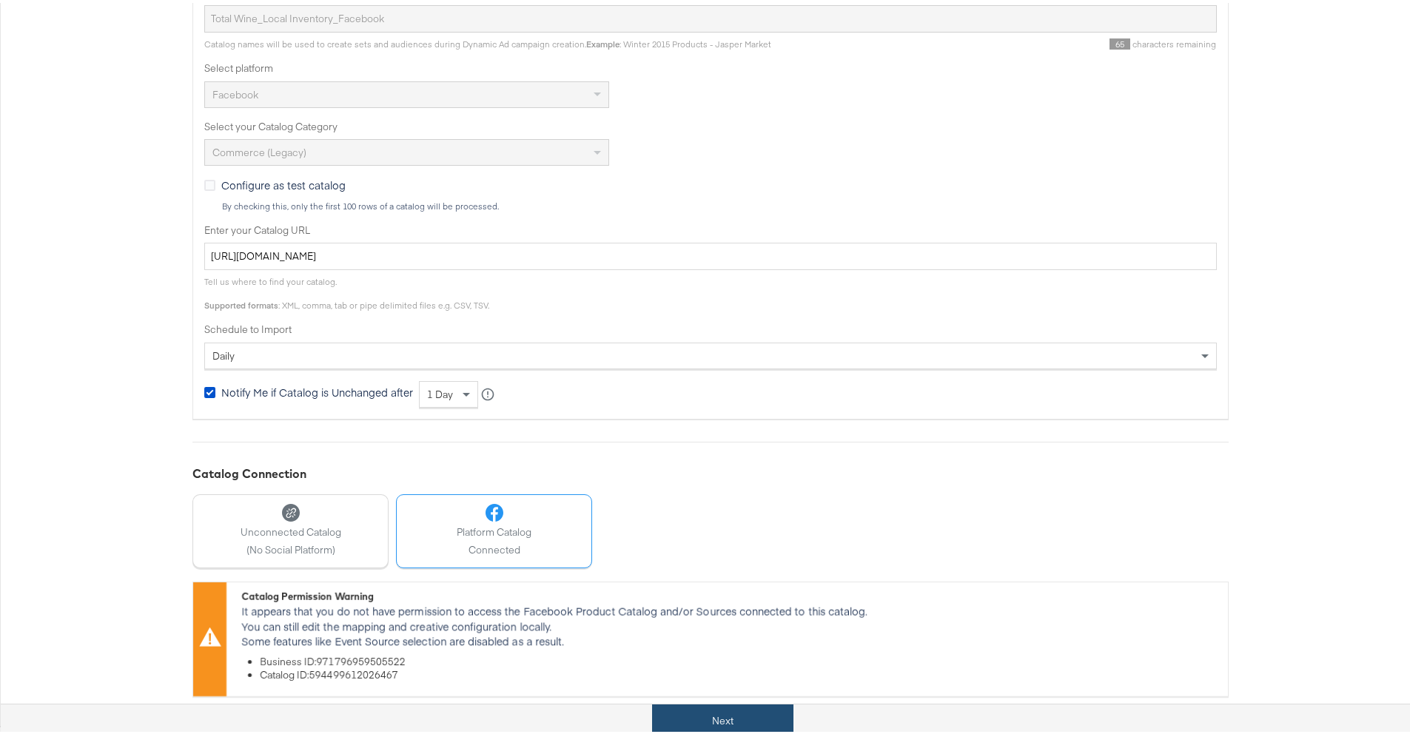
click at [687, 714] on button "Next" at bounding box center [722, 718] width 141 height 33
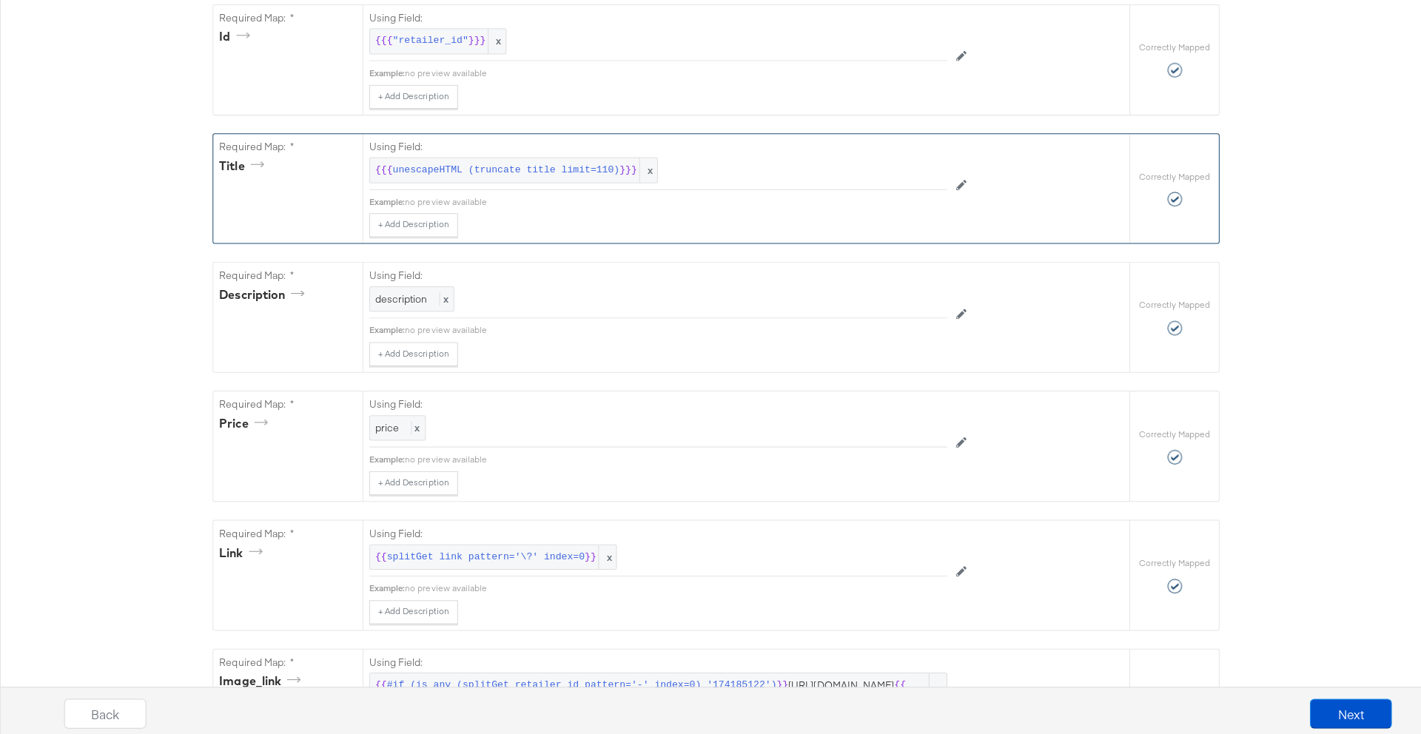
scroll to position [0, 0]
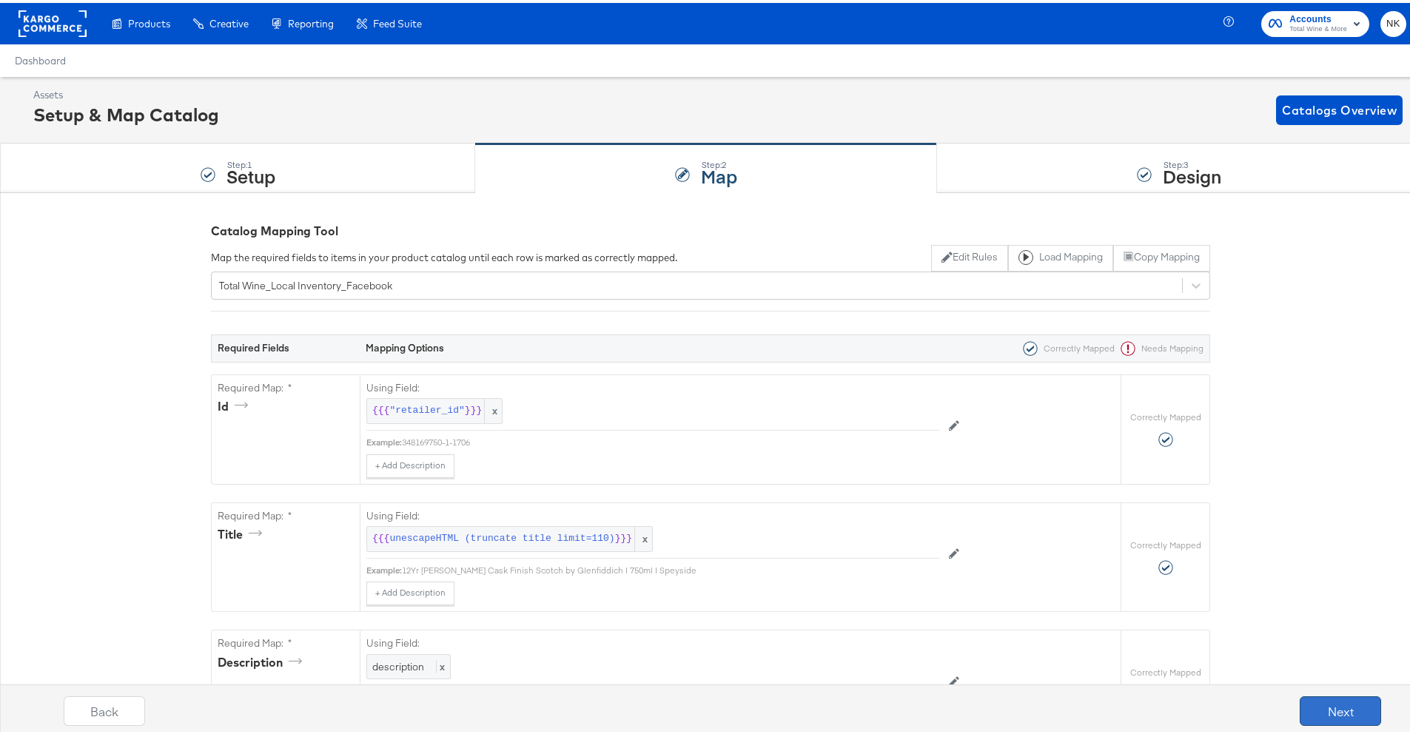
click at [1336, 707] on button "Next" at bounding box center [1340, 709] width 81 height 30
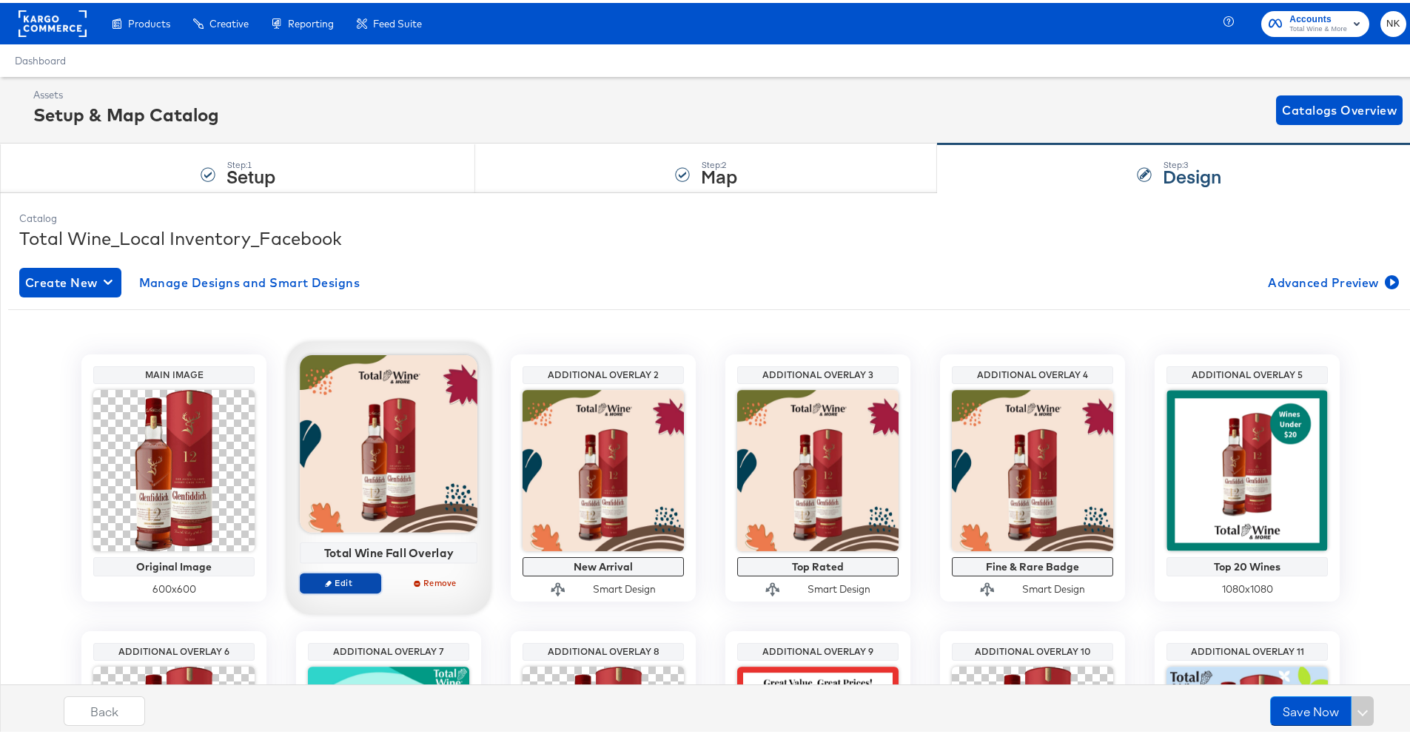
click at [348, 580] on span "Edit" at bounding box center [340, 579] width 68 height 11
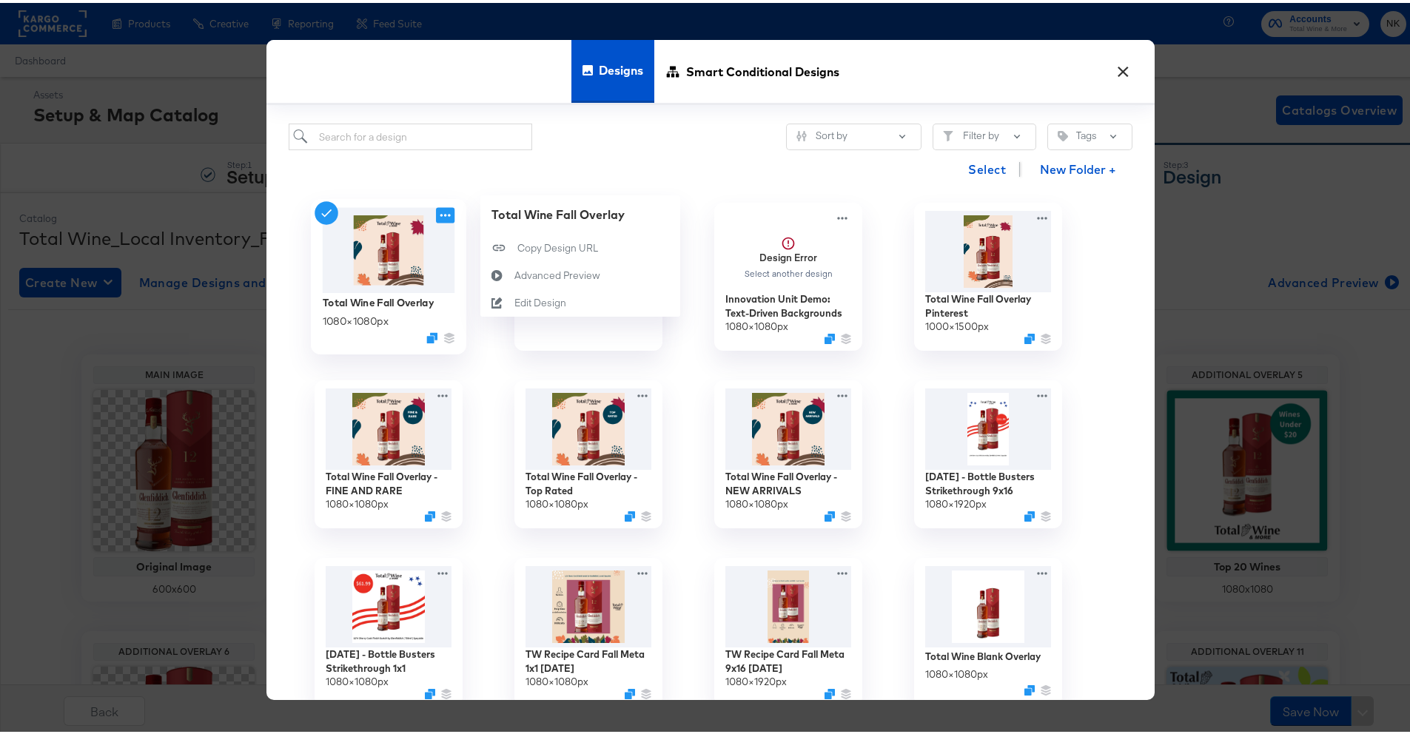
click at [436, 217] on icon at bounding box center [445, 212] width 19 height 16
click at [511, 290] on button "Edit Design Edit Design" at bounding box center [580, 299] width 200 height 27
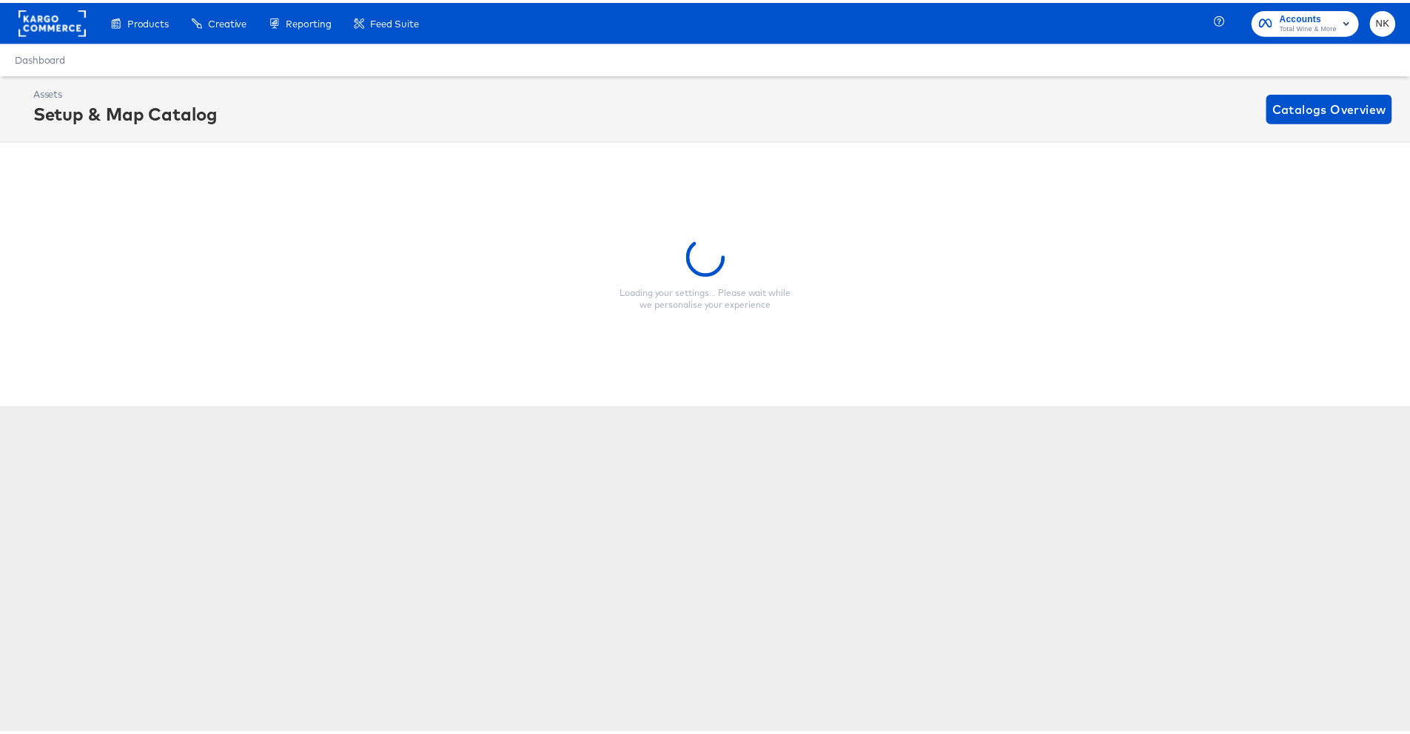
scroll to position [0, 4]
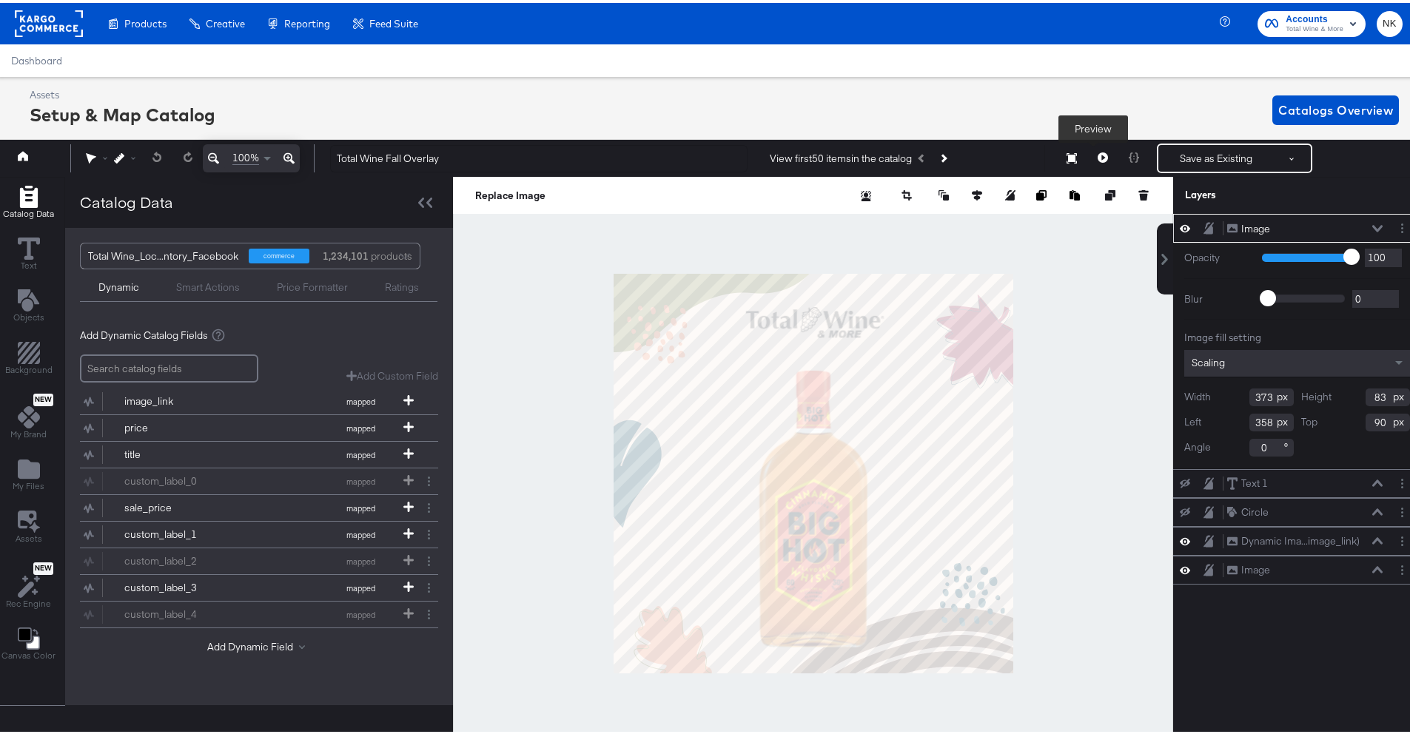
click at [1098, 156] on icon at bounding box center [1103, 155] width 10 height 10
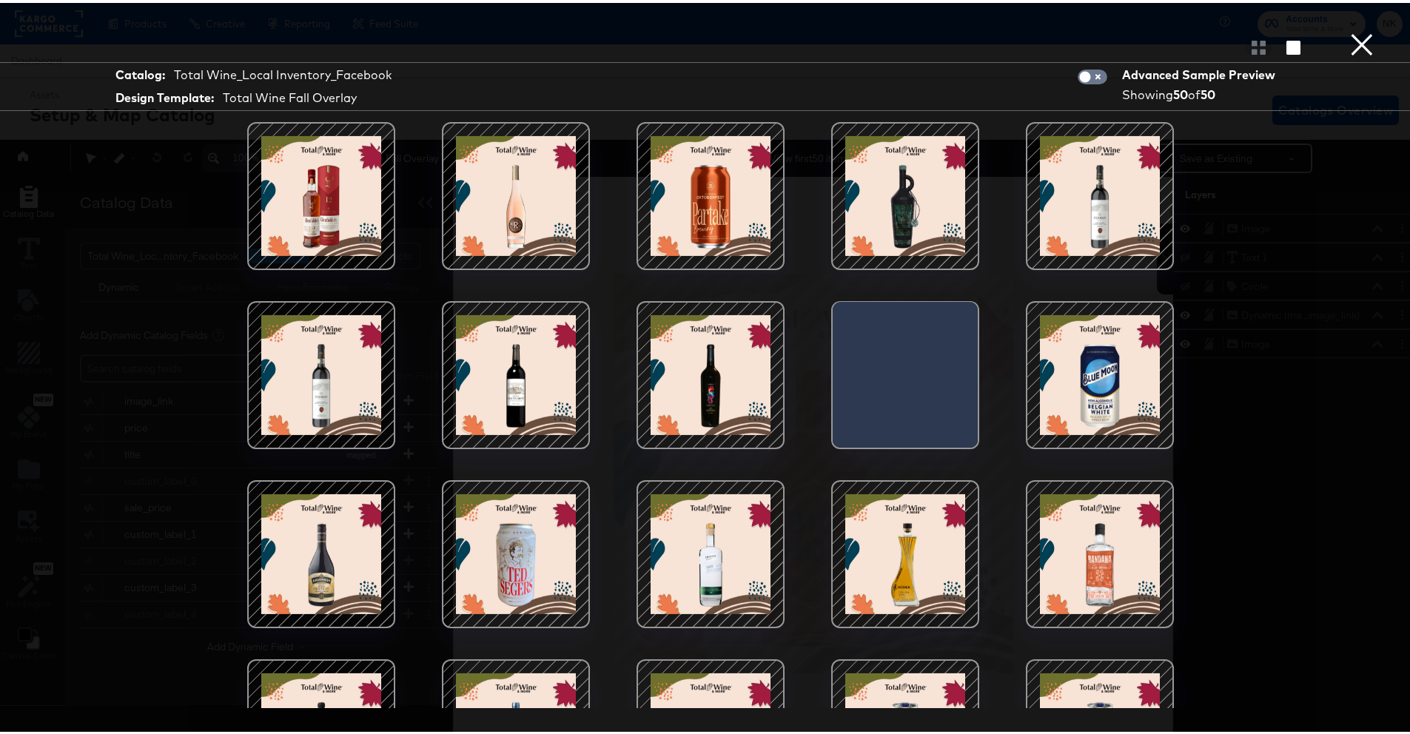
click at [1356, 30] on button "×" at bounding box center [1362, 15] width 30 height 30
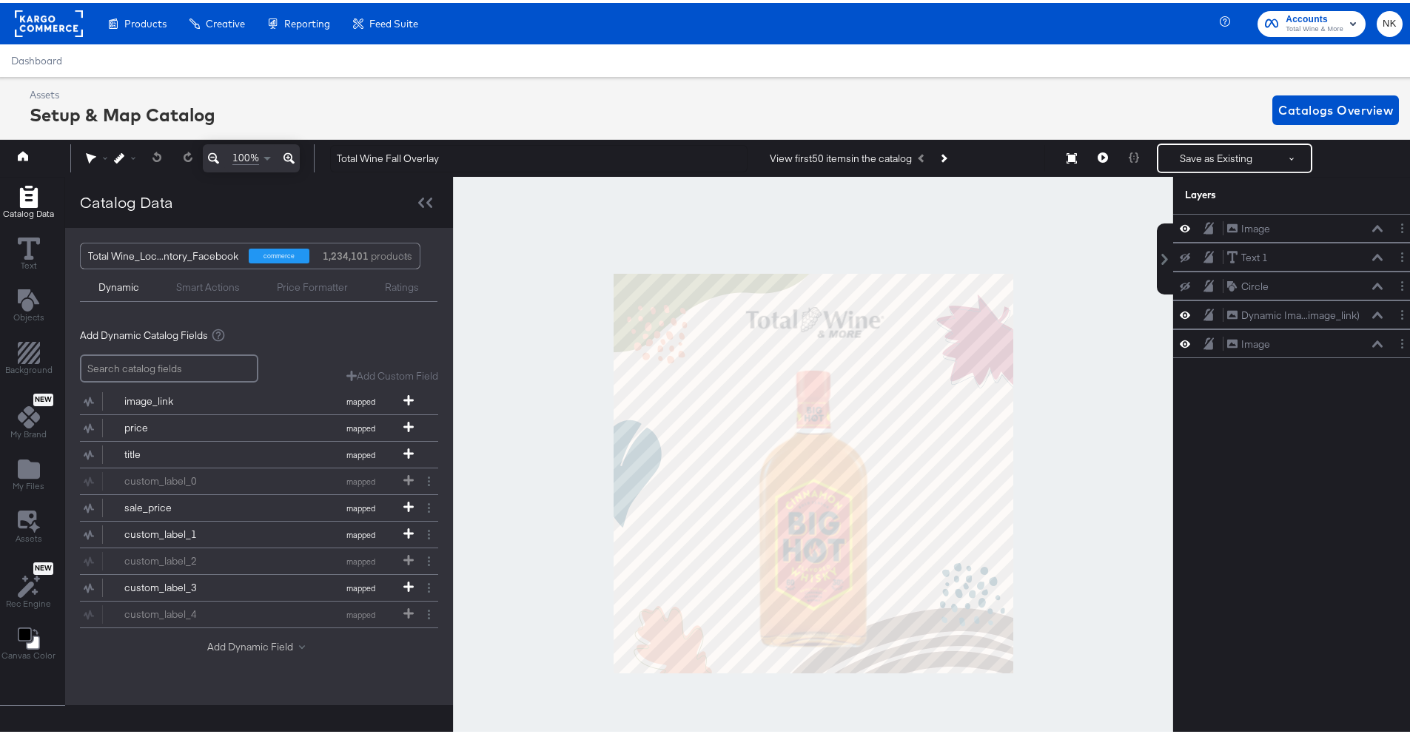
click at [222, 646] on button "Add Dynamic Field" at bounding box center [259, 644] width 104 height 14
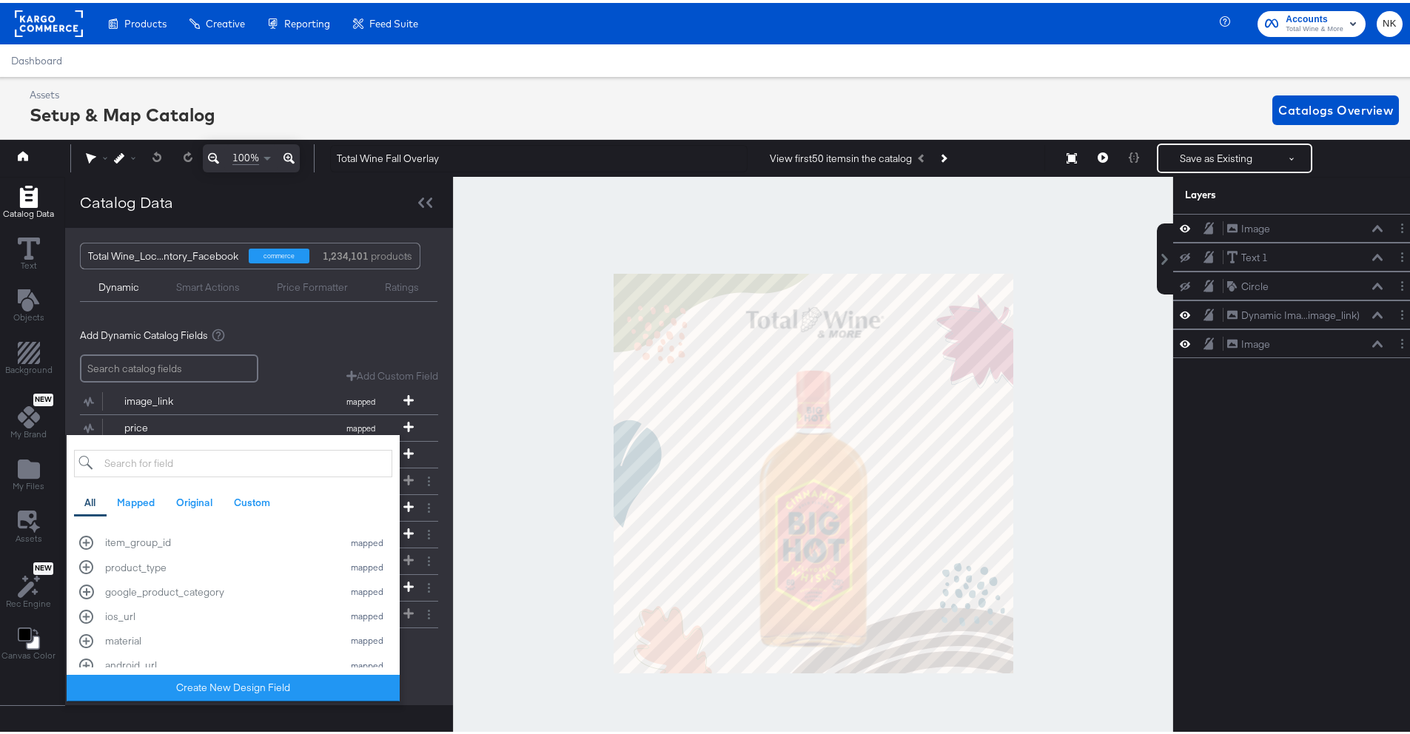
scroll to position [0, 0]
click at [79, 638] on div "link mapped" at bounding box center [233, 635] width 308 height 14
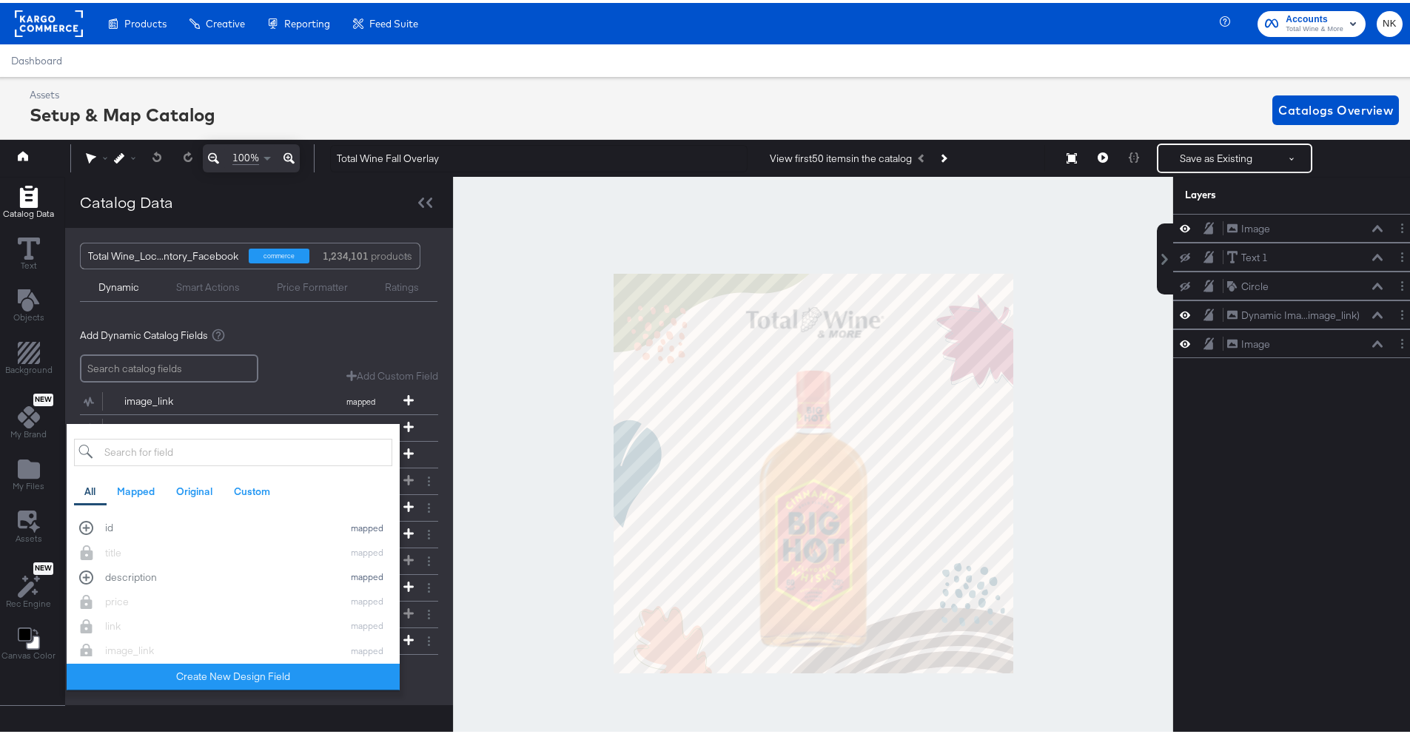
click at [289, 363] on div "Add Custom Field Create a custom field based on an existing field" at bounding box center [259, 366] width 358 height 29
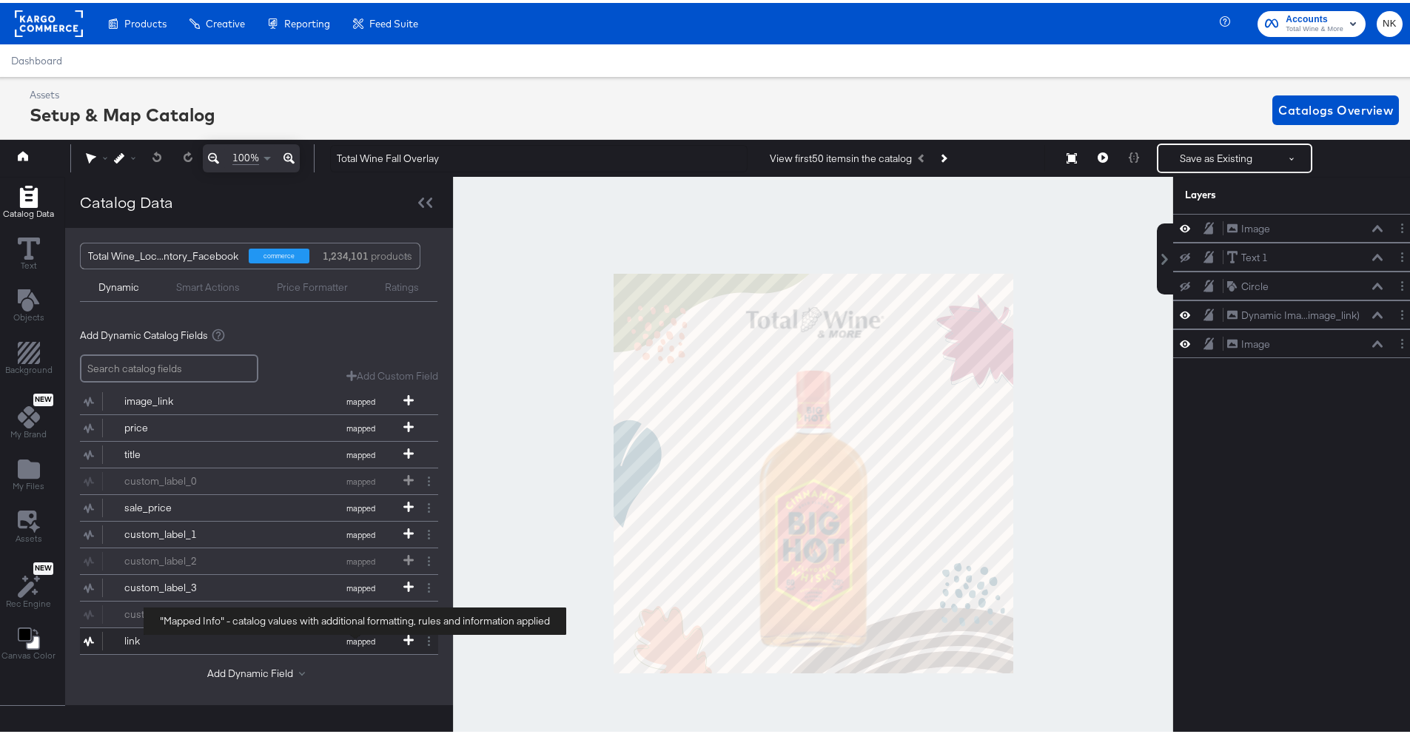
click at [392, 638] on span "mapped" at bounding box center [360, 639] width 81 height 10
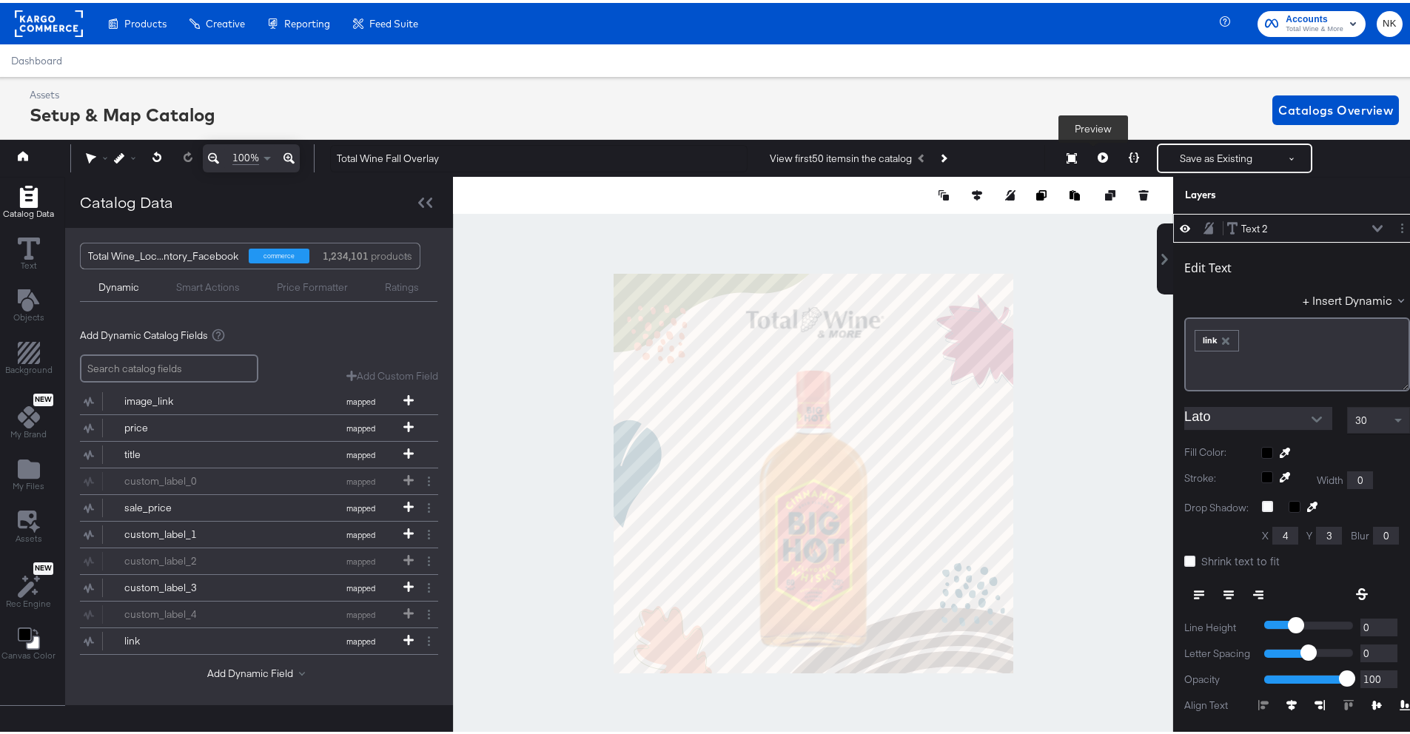
click at [1087, 155] on button at bounding box center [1102, 156] width 31 height 30
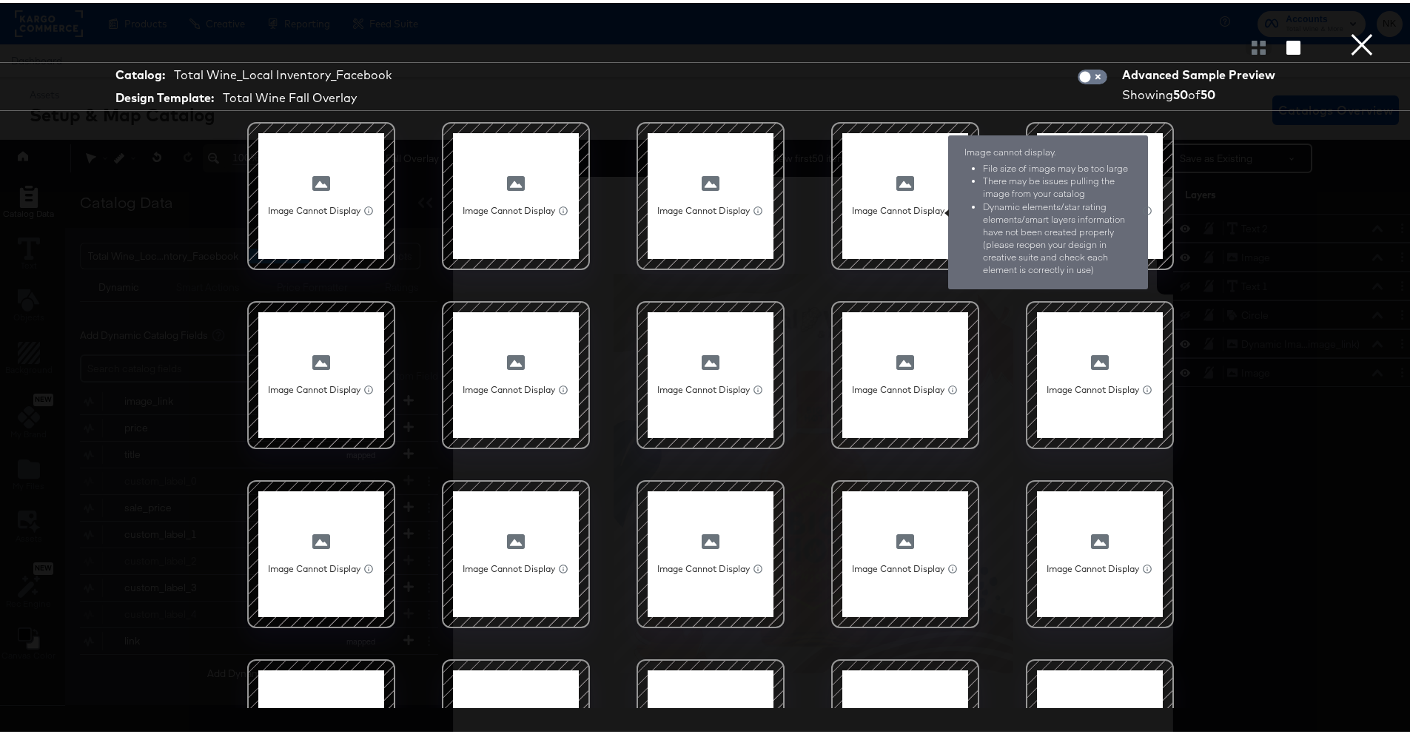
click at [948, 208] on icon at bounding box center [953, 208] width 10 height 10
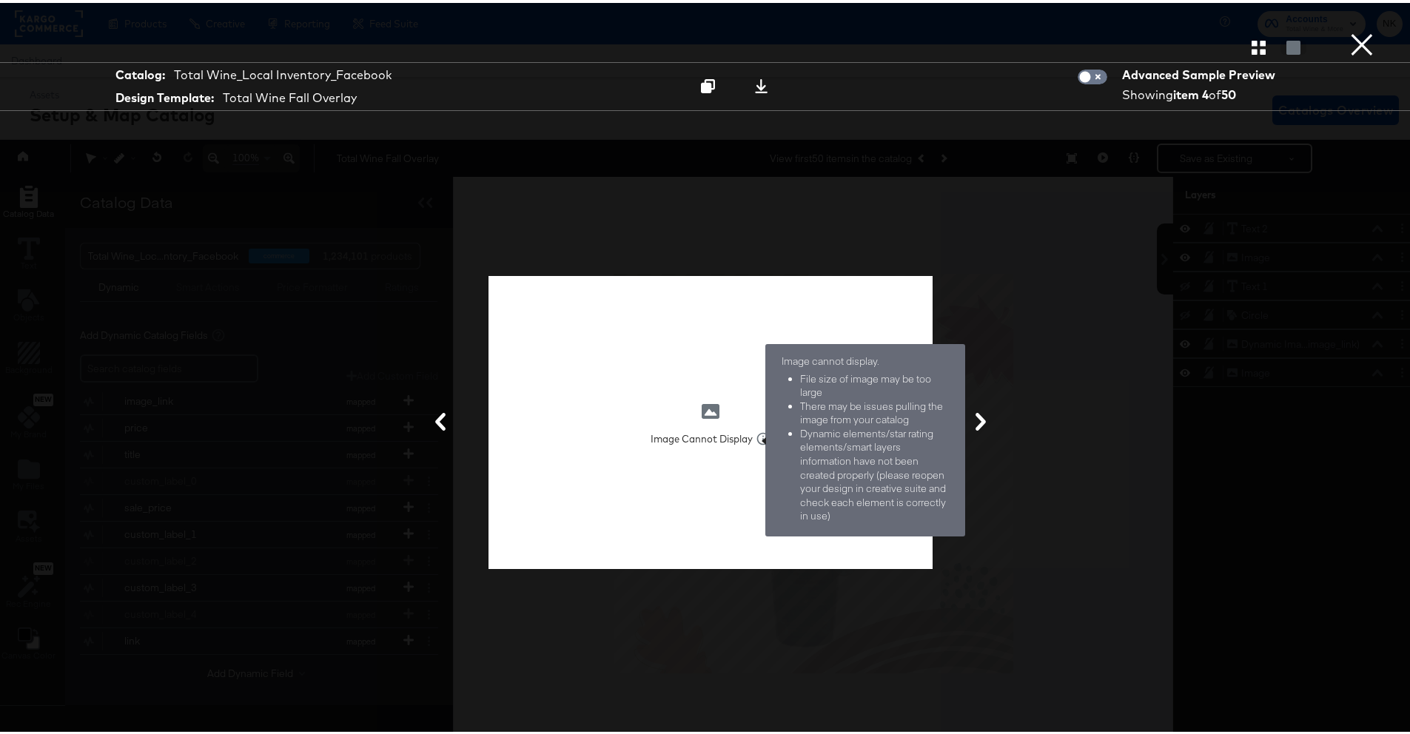
click at [760, 438] on icon at bounding box center [763, 436] width 14 height 14
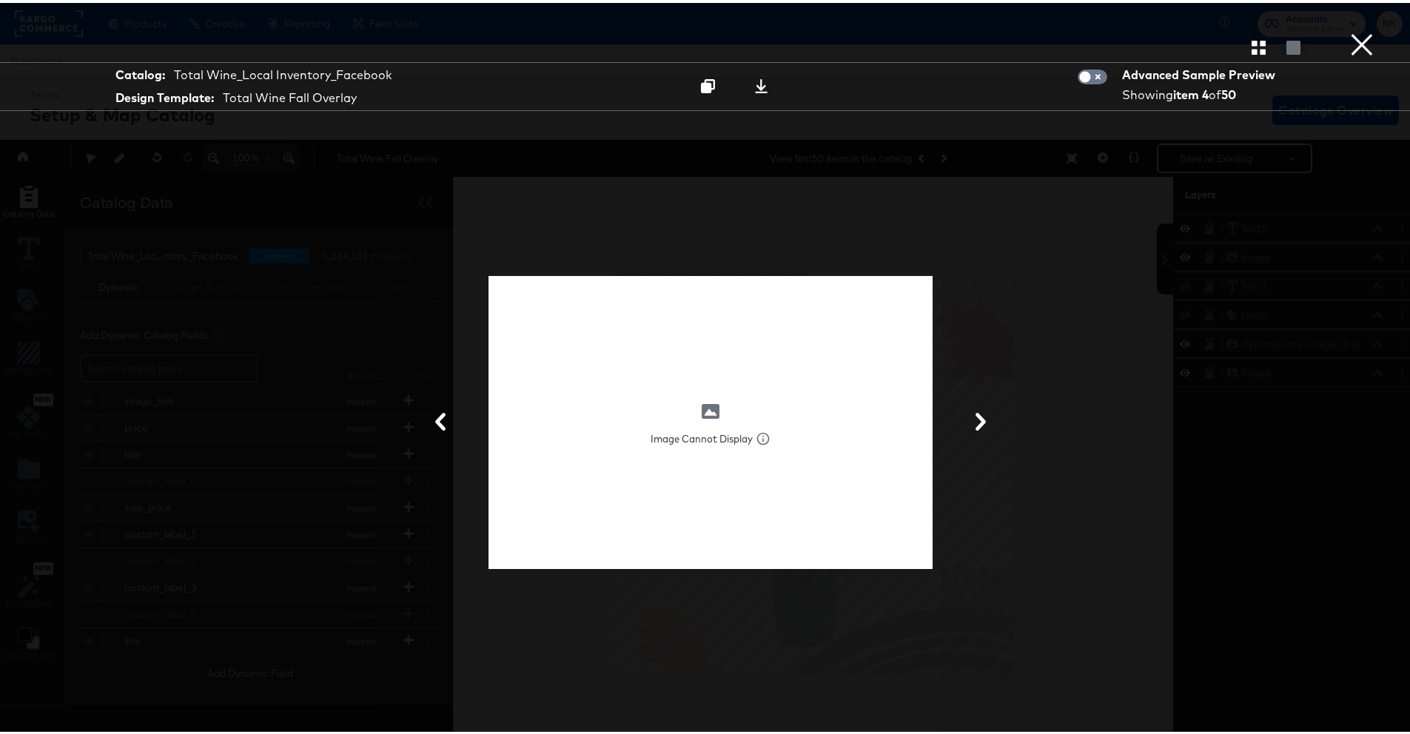
drag, startPoint x: 949, startPoint y: 264, endPoint x: 931, endPoint y: 259, distance: 19.0
click at [949, 264] on div "Image Cannot Display Image cannot display. File size of image may be too large …" at bounding box center [710, 420] width 1110 height 586
click at [754, 87] on icon at bounding box center [761, 83] width 14 height 14
click at [1347, 30] on button "×" at bounding box center [1362, 15] width 30 height 30
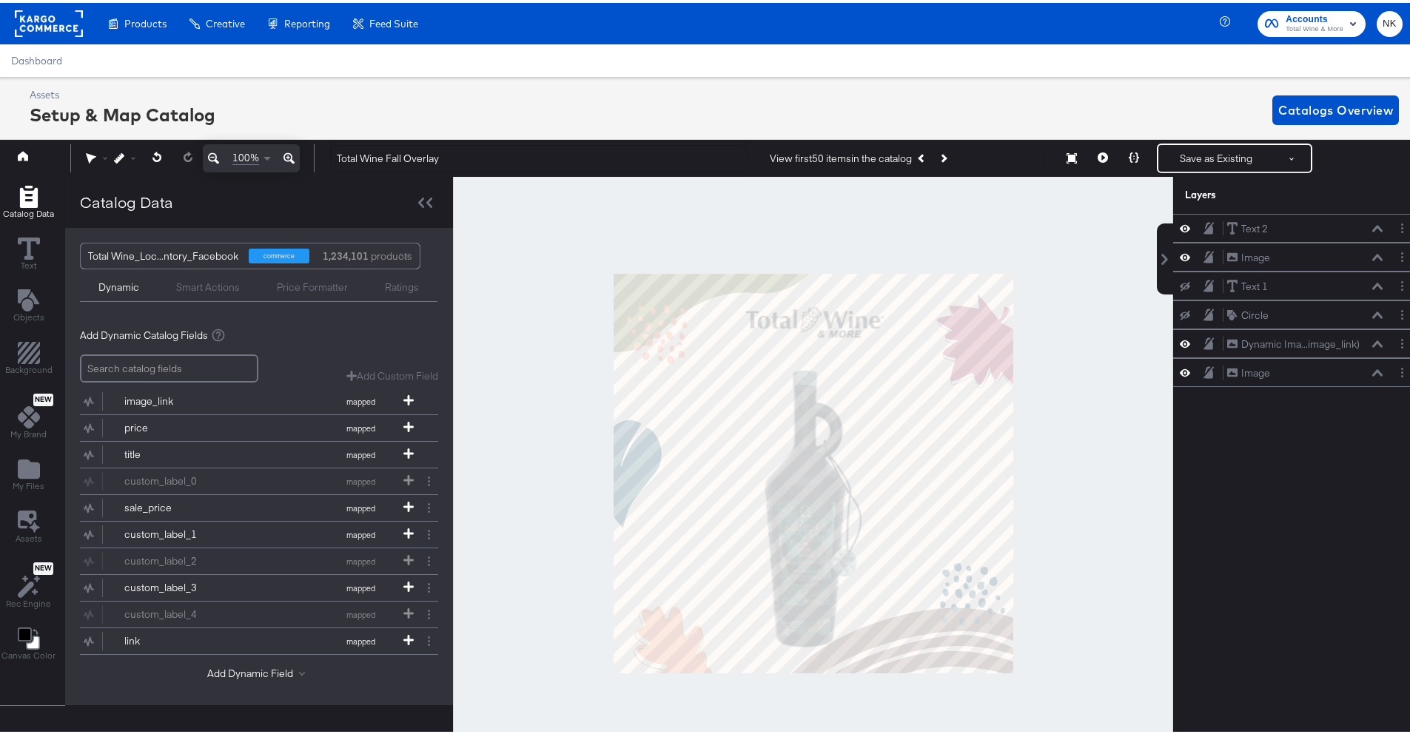
click at [898, 99] on div "Assets Setup & Map Catalog Catalogs Overview" at bounding box center [715, 107] width 1370 height 44
click at [1098, 153] on icon at bounding box center [1103, 155] width 10 height 10
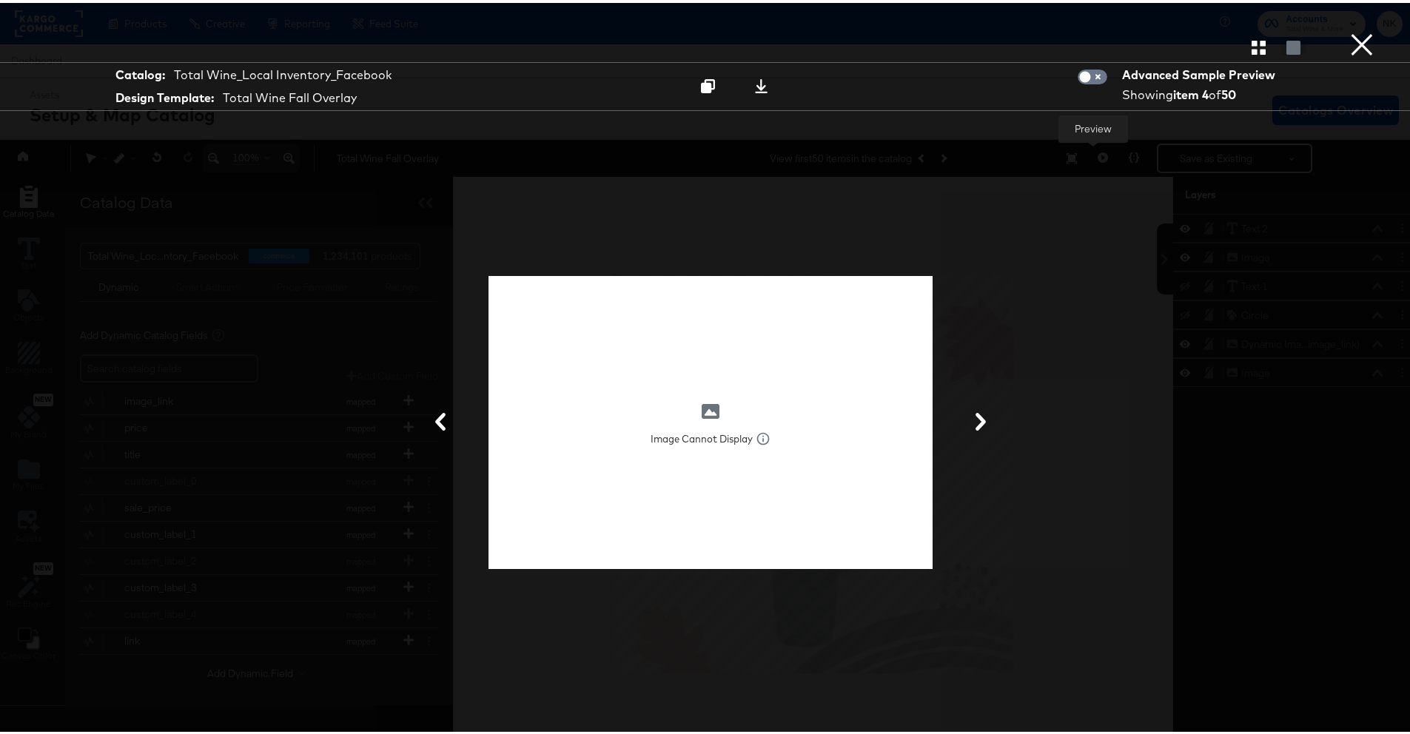
click at [1370, 37] on div at bounding box center [710, 45] width 1421 height 30
click at [1355, 30] on button "×" at bounding box center [1362, 15] width 30 height 30
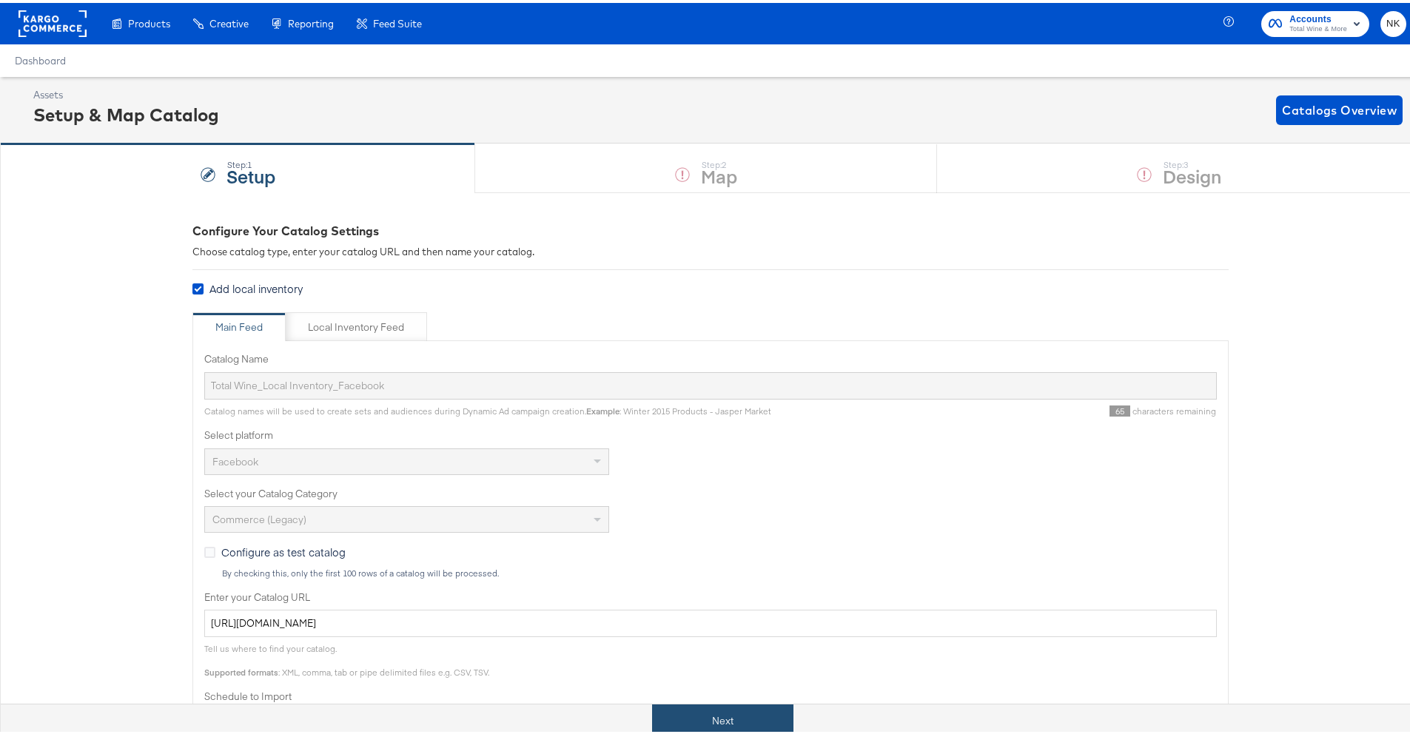
click at [754, 728] on button "Next" at bounding box center [722, 718] width 141 height 33
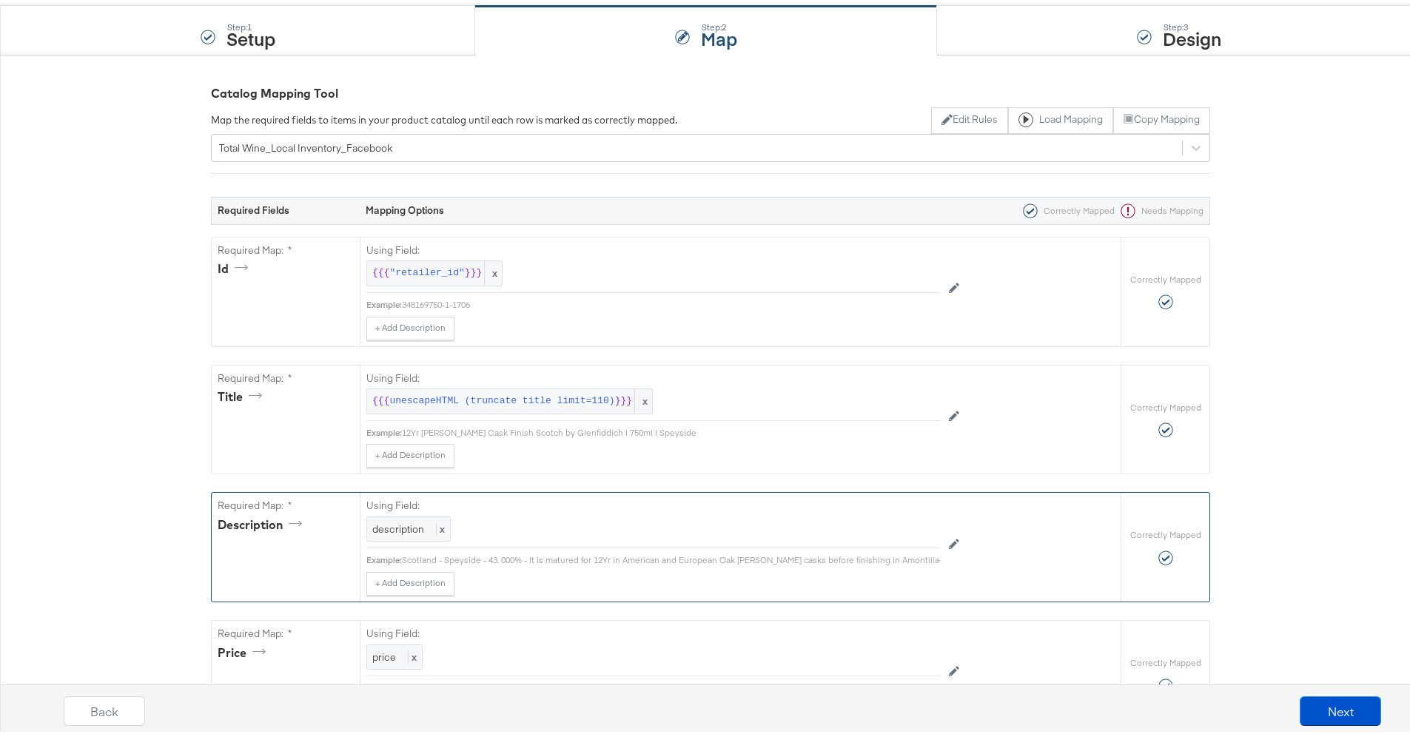
scroll to position [747, 0]
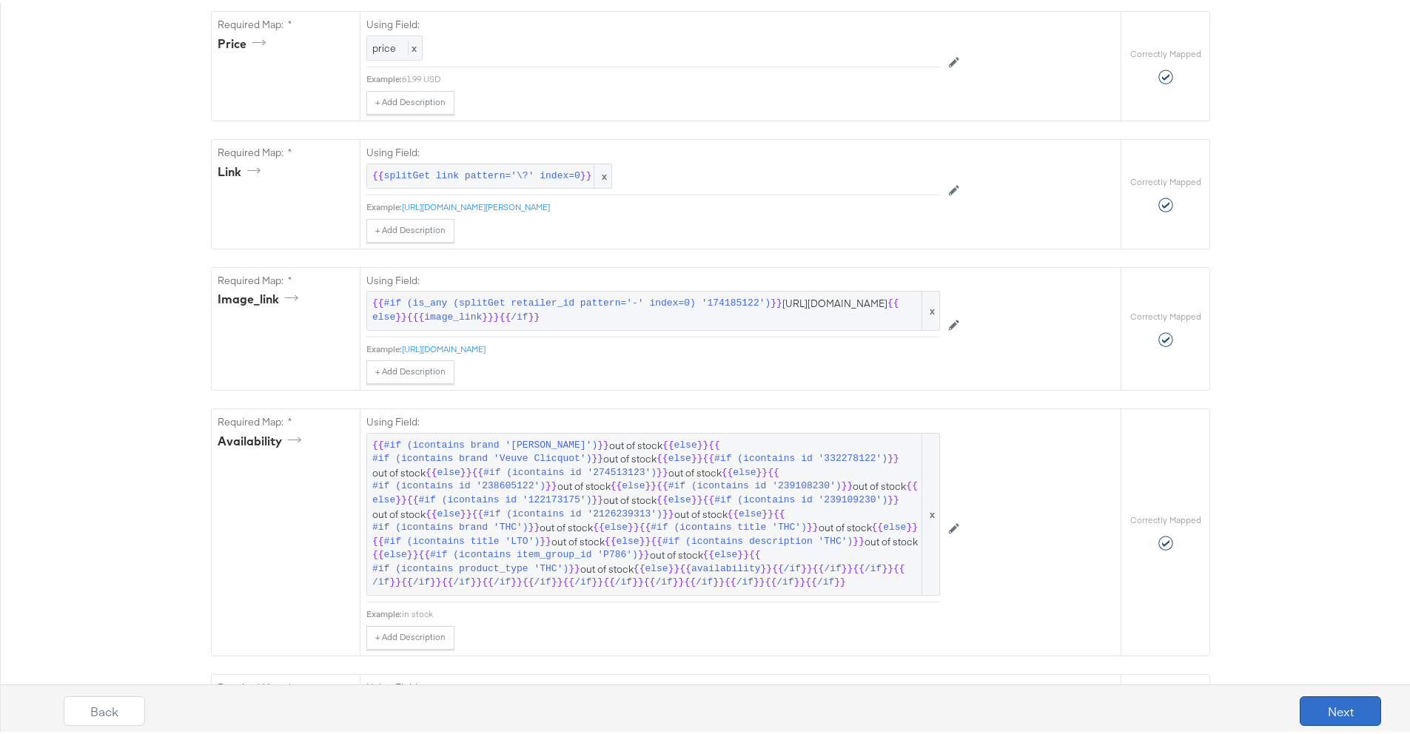
click at [1313, 701] on button "Next" at bounding box center [1340, 709] width 81 height 30
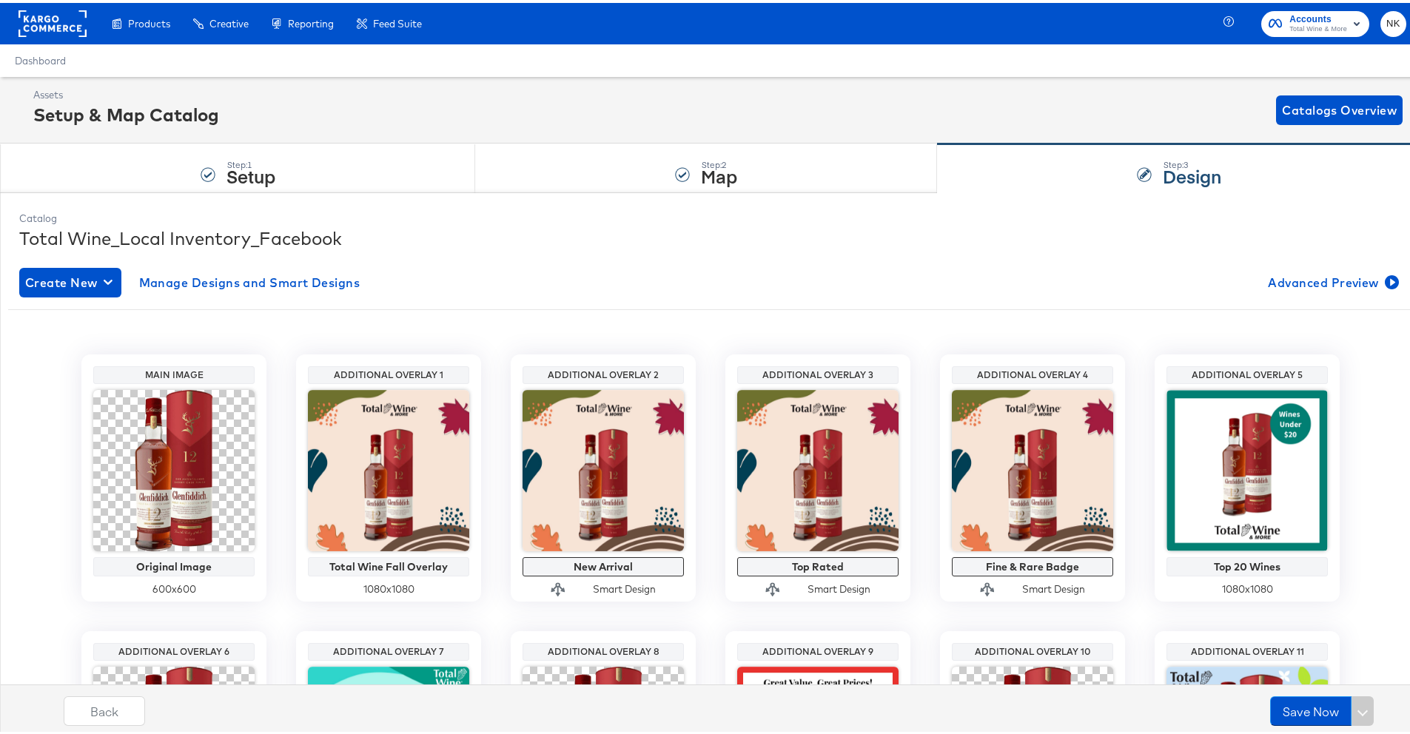
scroll to position [129, 0]
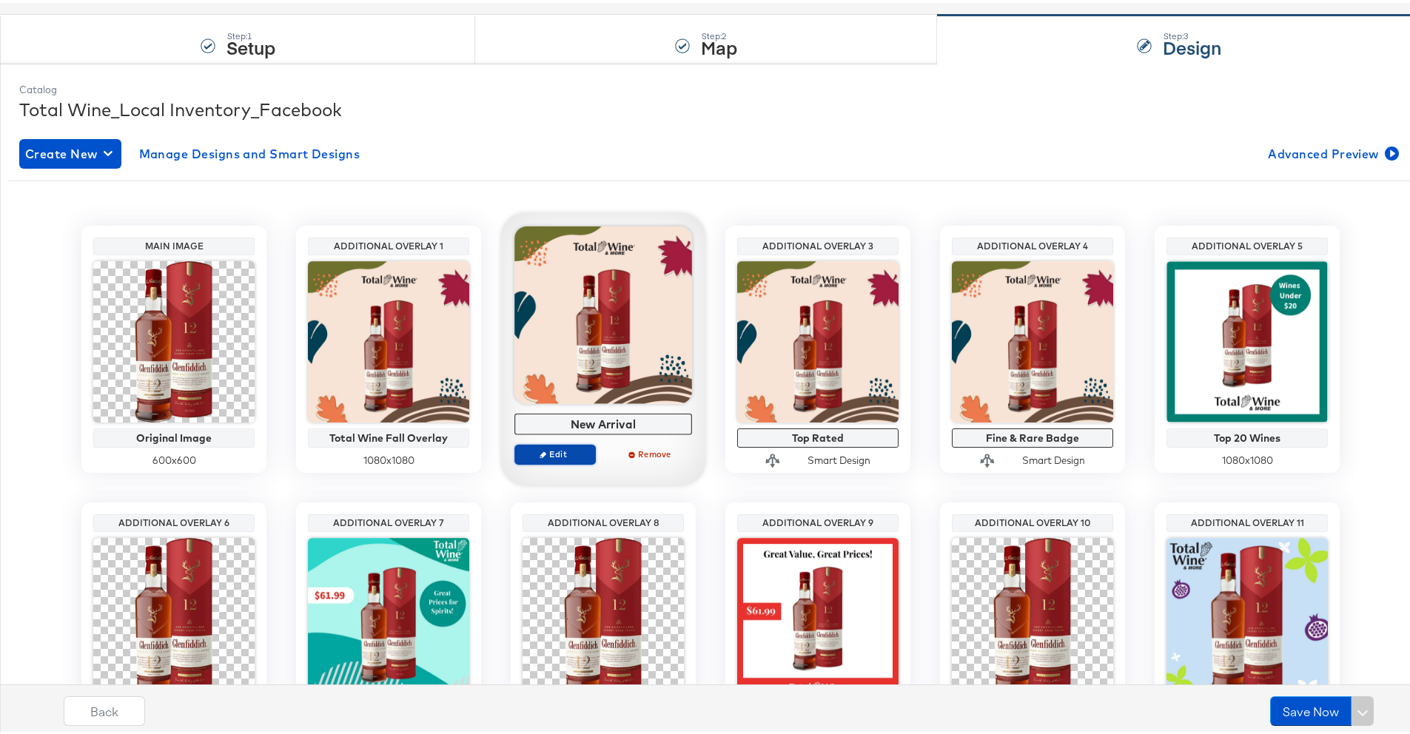
click at [537, 457] on button "Edit" at bounding box center [555, 451] width 81 height 21
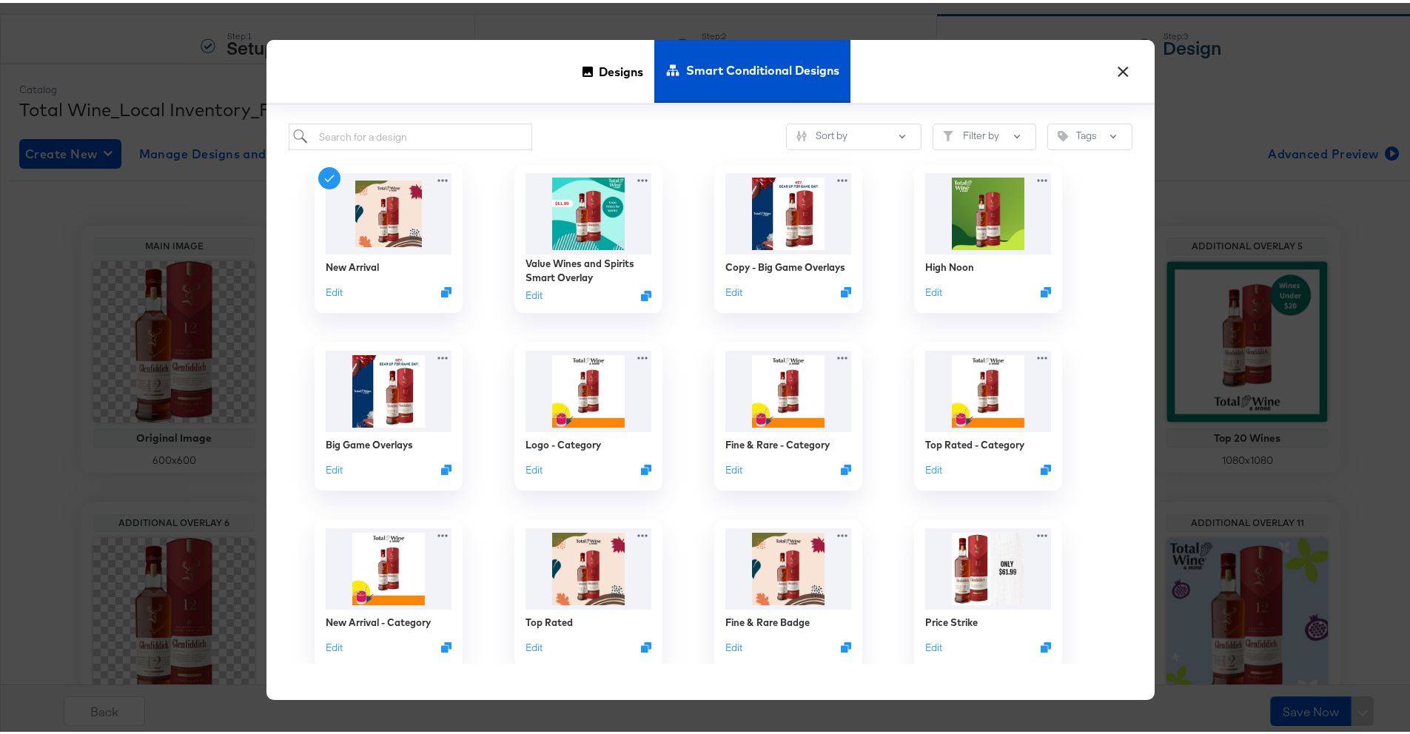
click at [1127, 70] on button "×" at bounding box center [1123, 65] width 27 height 27
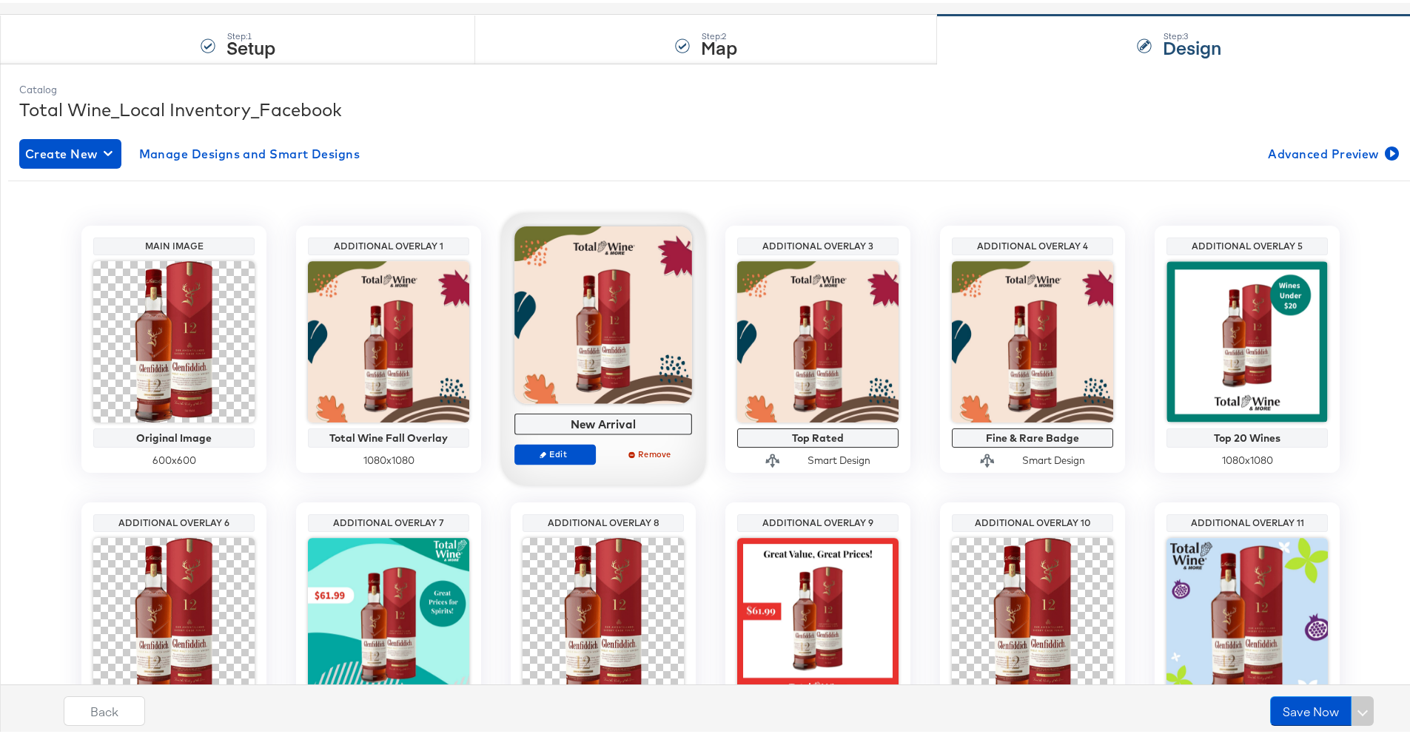
scroll to position [101, 0]
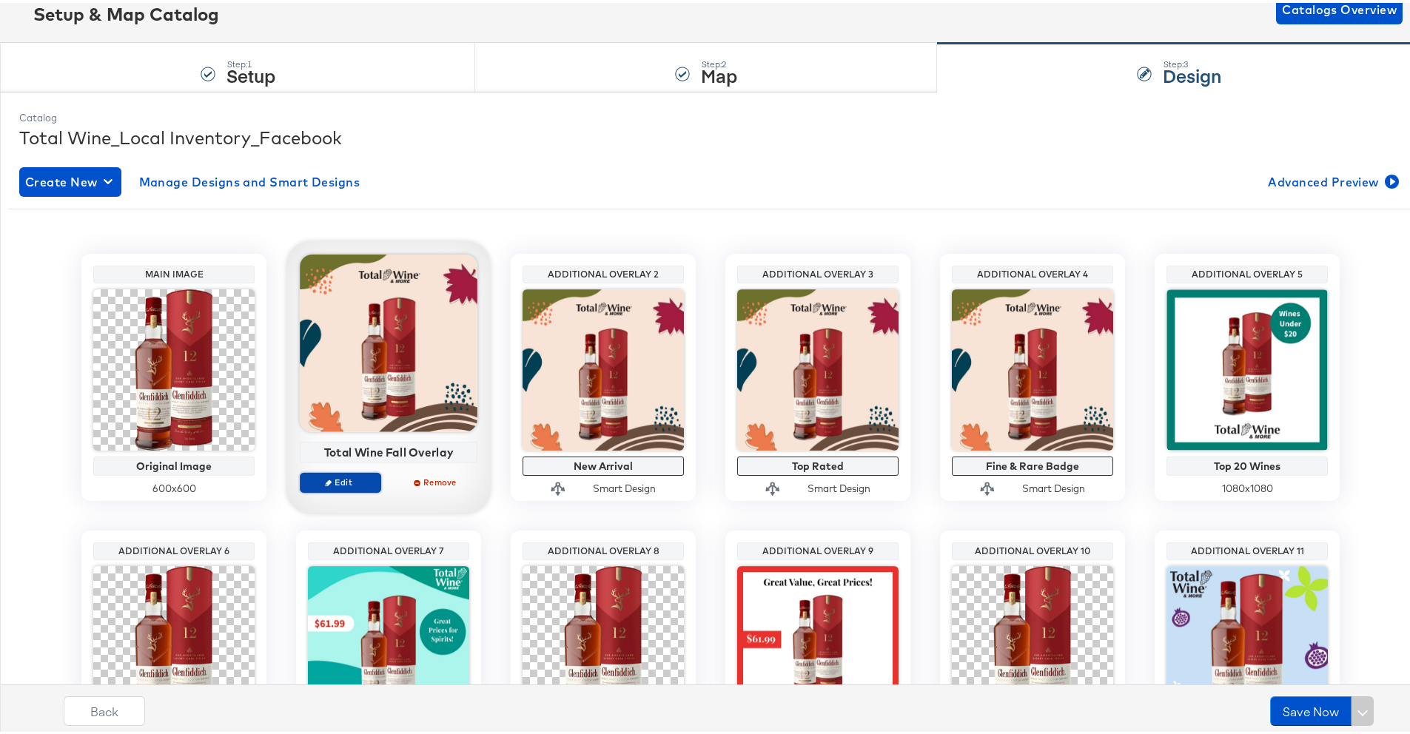
click at [361, 474] on span "Edit" at bounding box center [340, 479] width 68 height 11
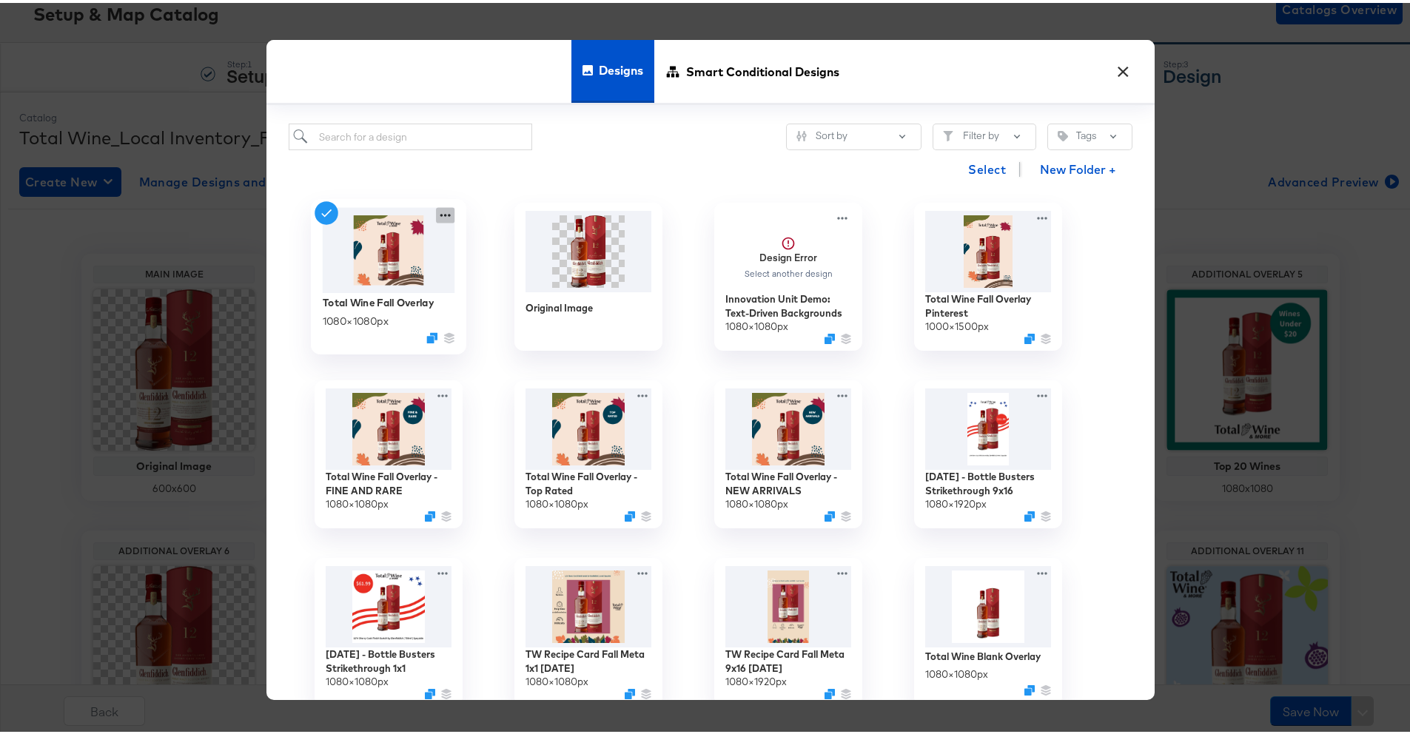
click at [436, 218] on div at bounding box center [445, 212] width 19 height 16
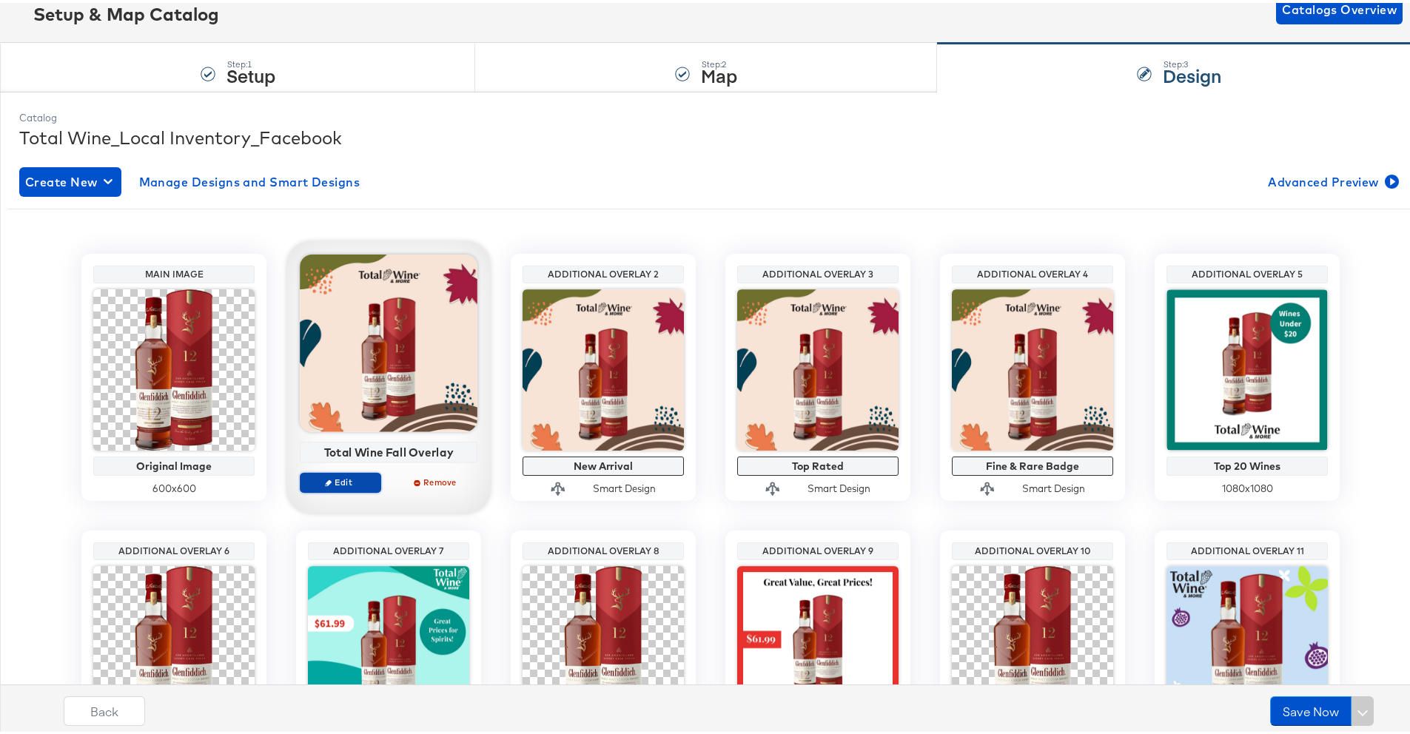
click at [325, 481] on icon "button" at bounding box center [328, 480] width 7 height 7
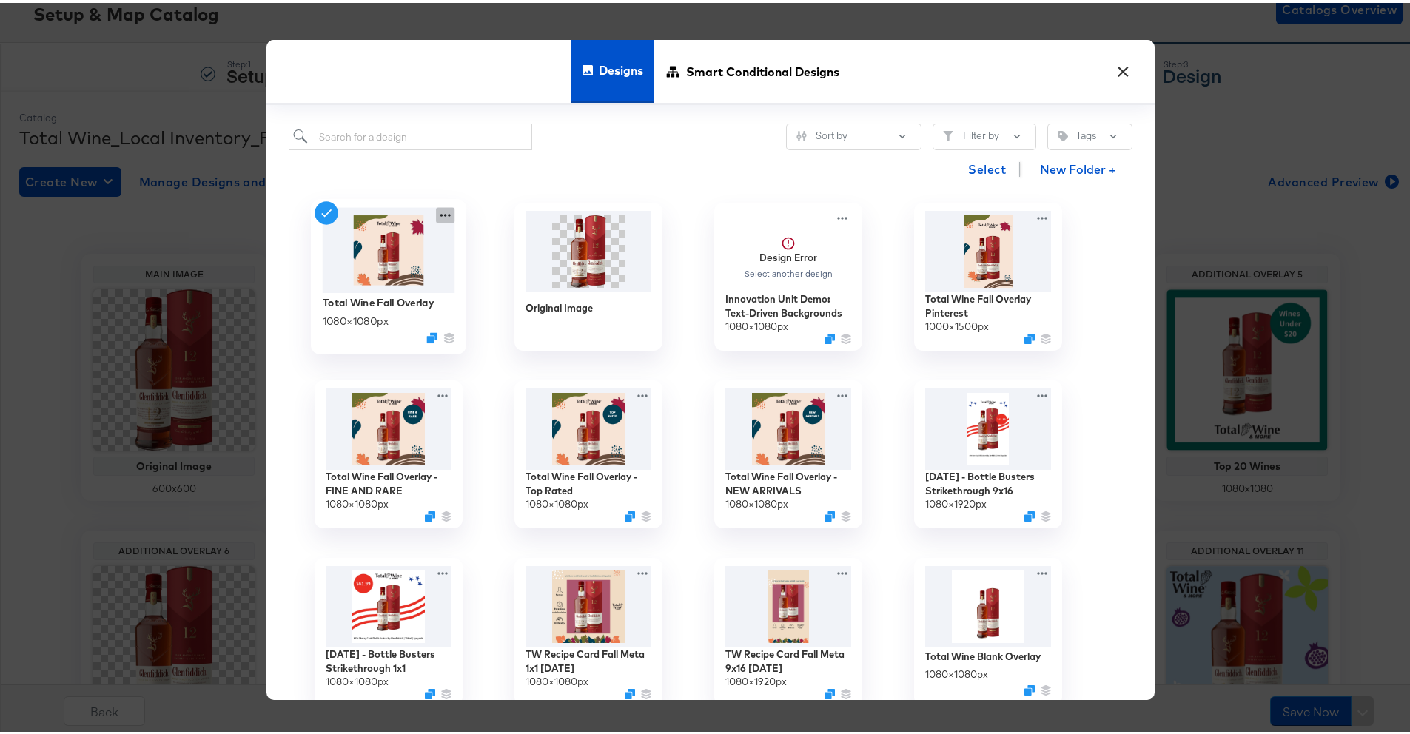
click at [440, 218] on icon at bounding box center [445, 212] width 19 height 16
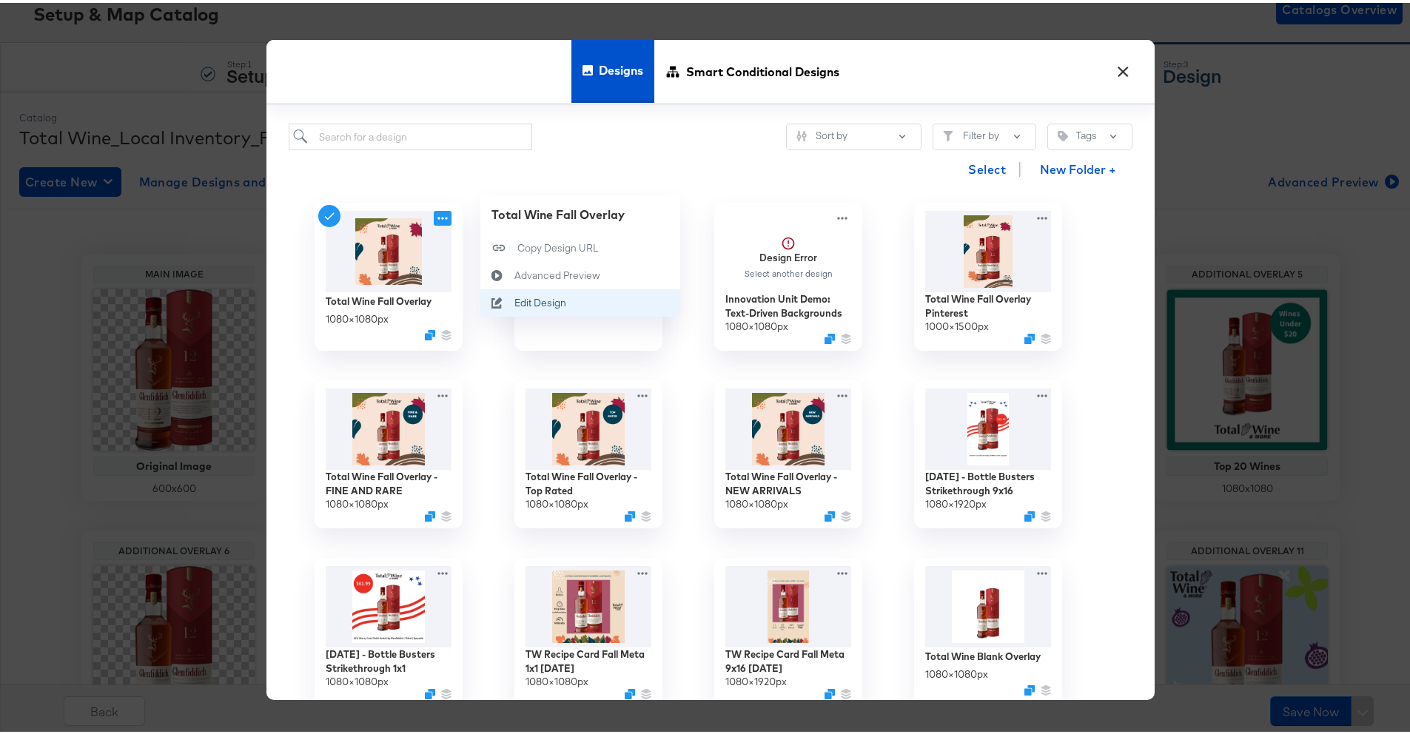
click at [514, 292] on button "Edit Design Edit Design" at bounding box center [580, 299] width 200 height 27
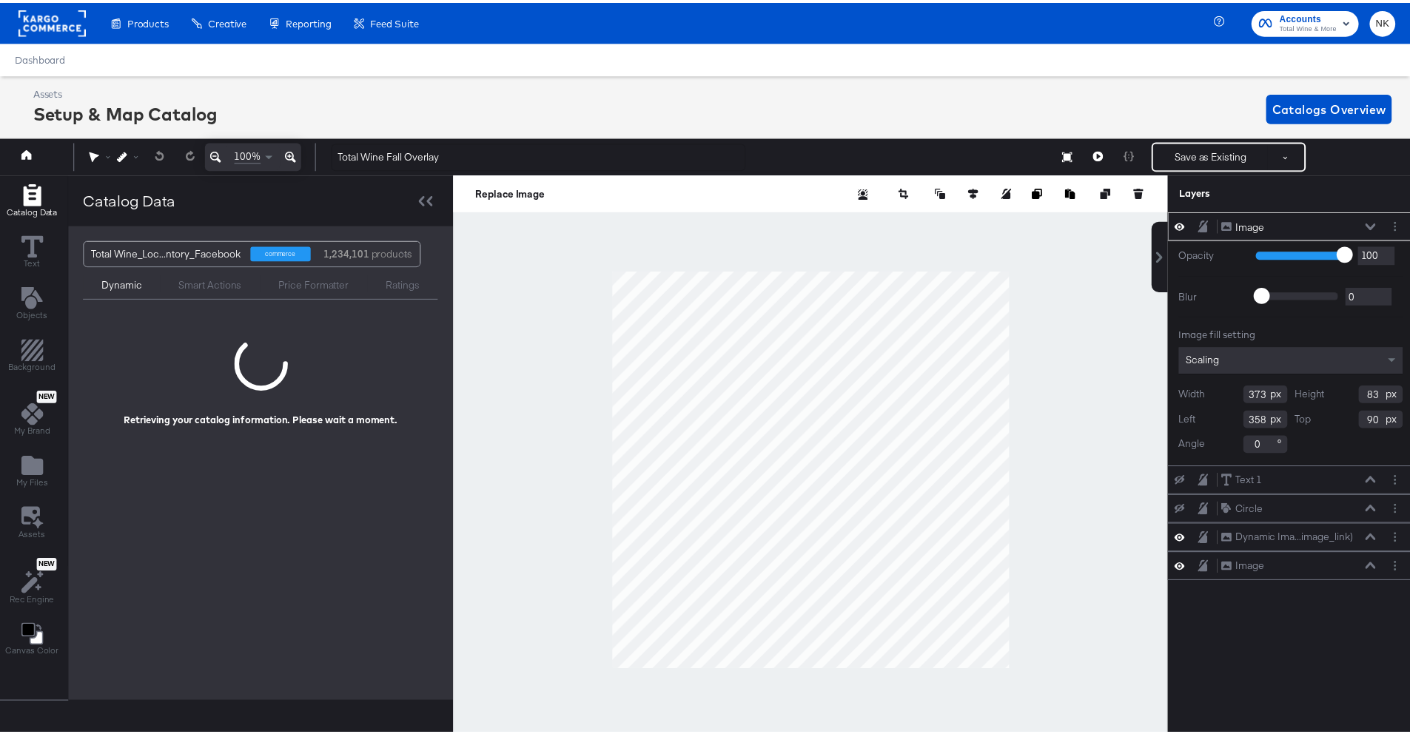
scroll to position [0, 4]
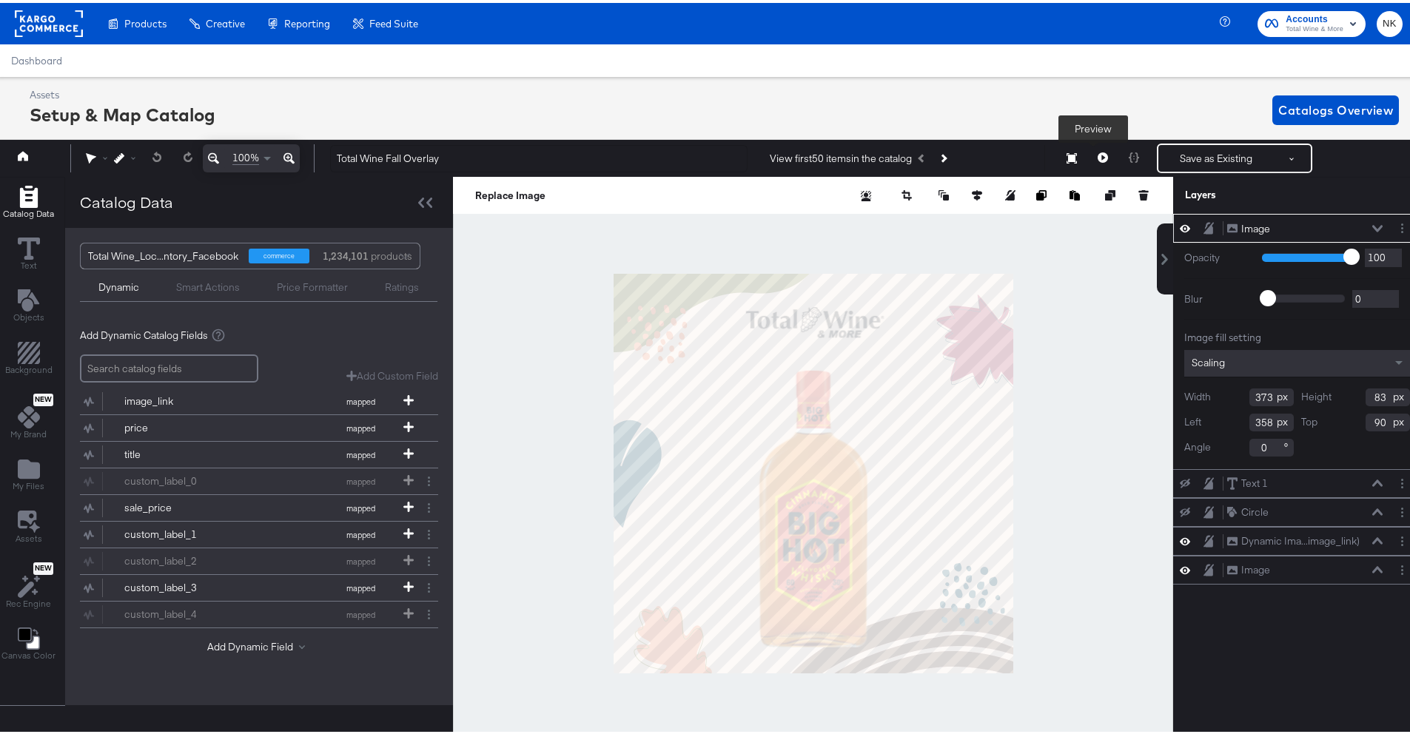
click at [1103, 152] on button at bounding box center [1102, 156] width 31 height 30
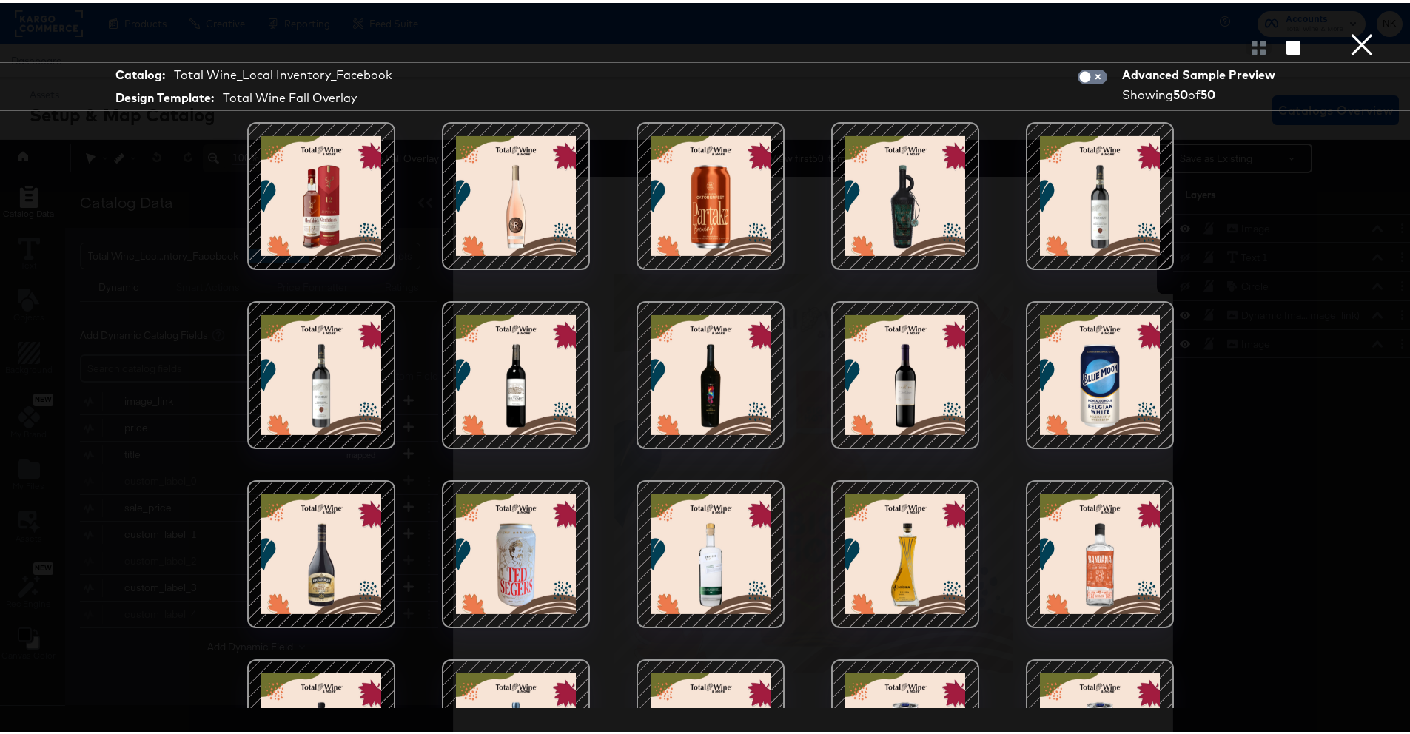
click at [1348, 30] on button "×" at bounding box center [1362, 15] width 30 height 30
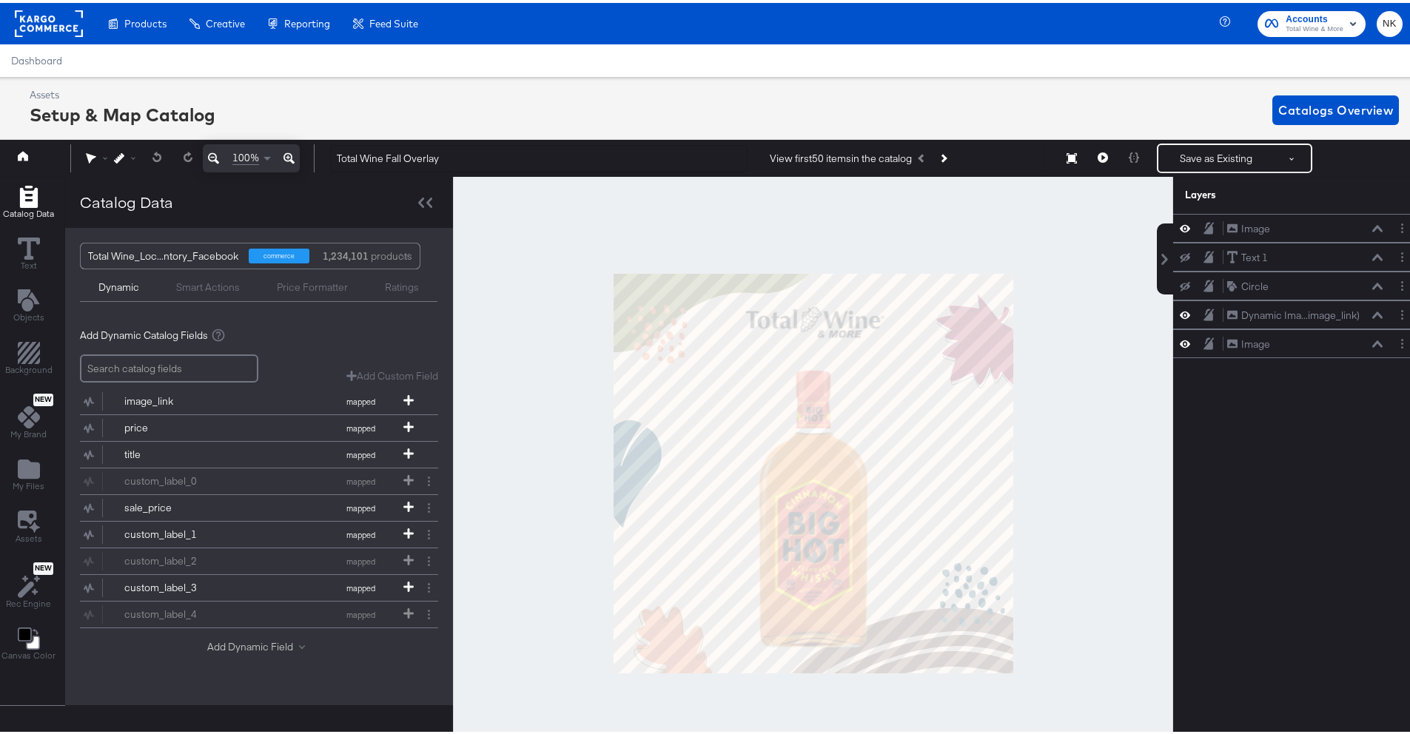
click at [235, 643] on button "Add Dynamic Field" at bounding box center [259, 644] width 104 height 14
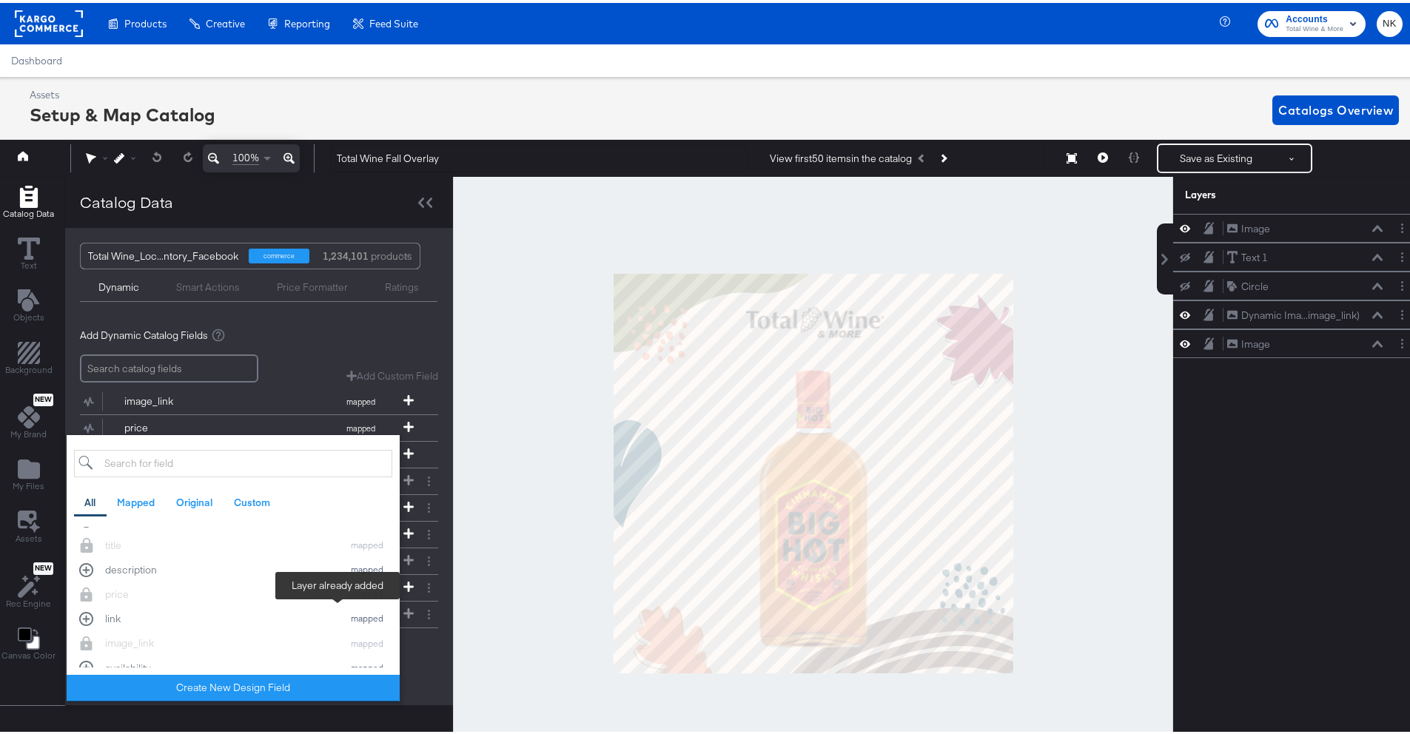
scroll to position [28, 0]
click at [89, 608] on div "link mapped" at bounding box center [233, 607] width 308 height 14
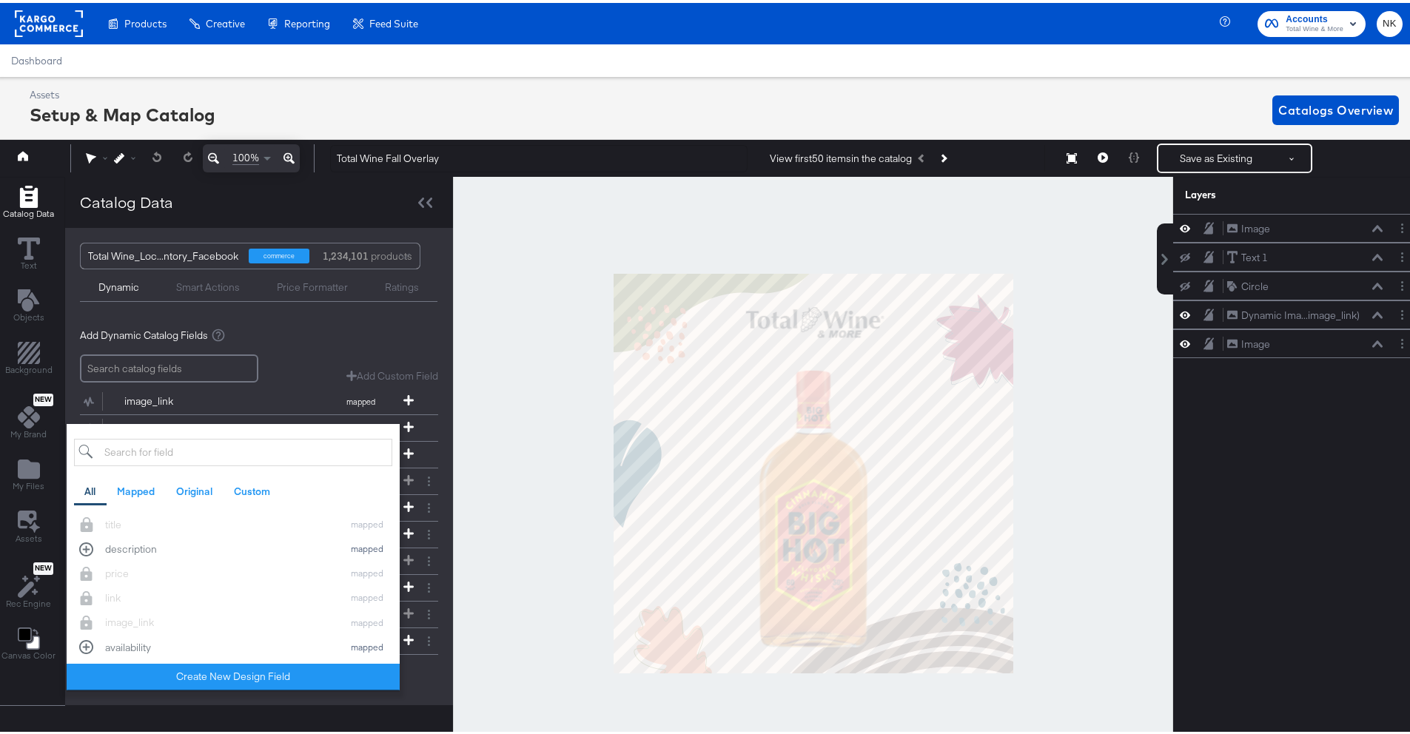
click at [1270, 580] on div "Image Image Text 1 Text 1 Circle Circle Dynamic Ima...image_link) Dynamic Image…" at bounding box center [1297, 480] width 248 height 538
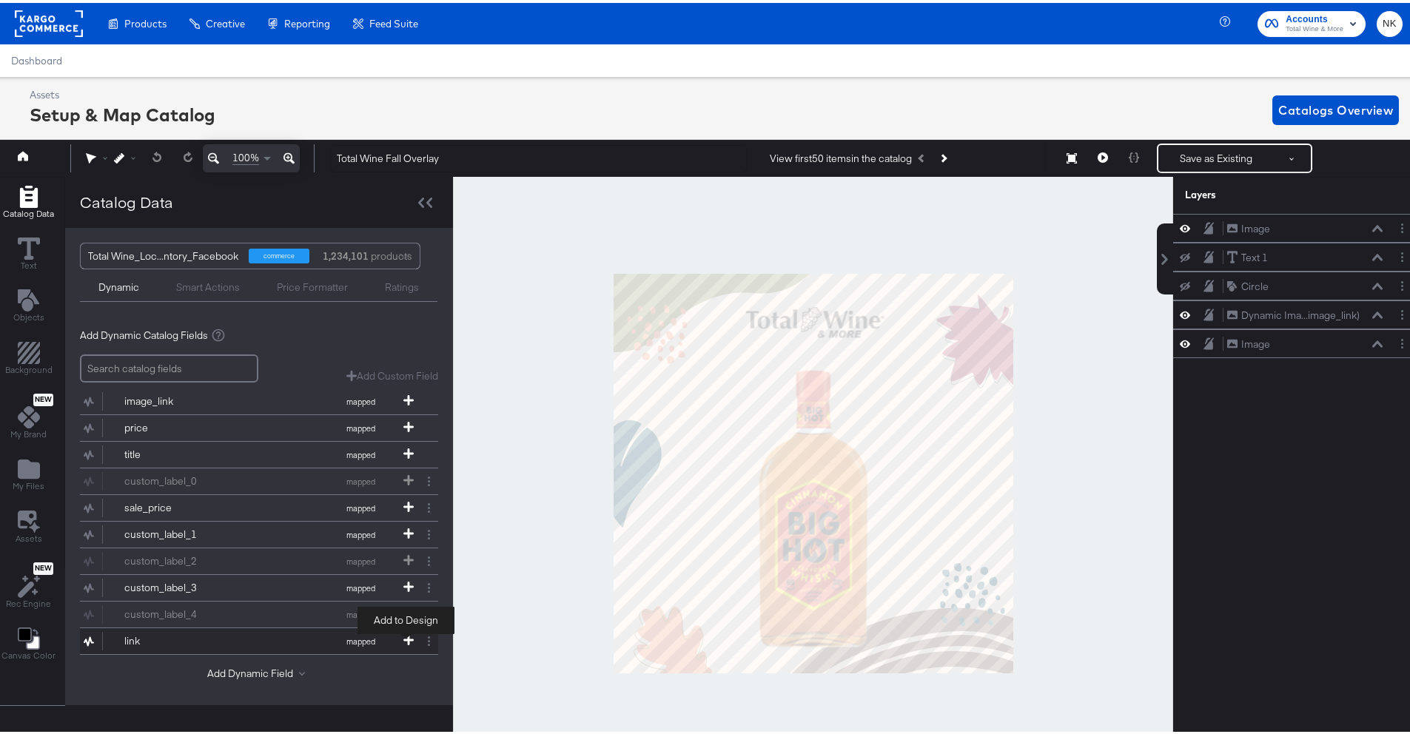
click at [403, 637] on icon at bounding box center [408, 637] width 10 height 10
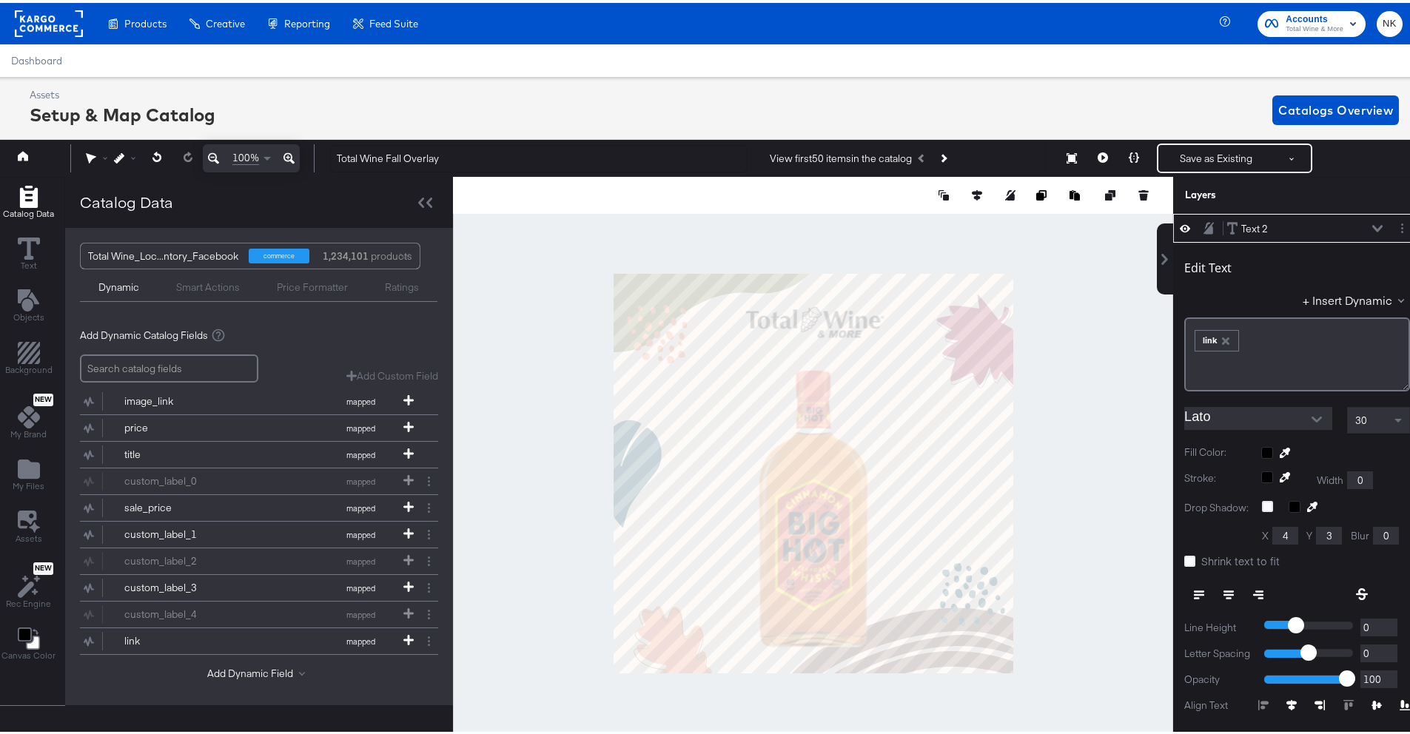
click at [1347, 221] on div "Text 2 Text 2" at bounding box center [1305, 226] width 157 height 16
click at [1372, 227] on icon at bounding box center [1377, 225] width 10 height 7
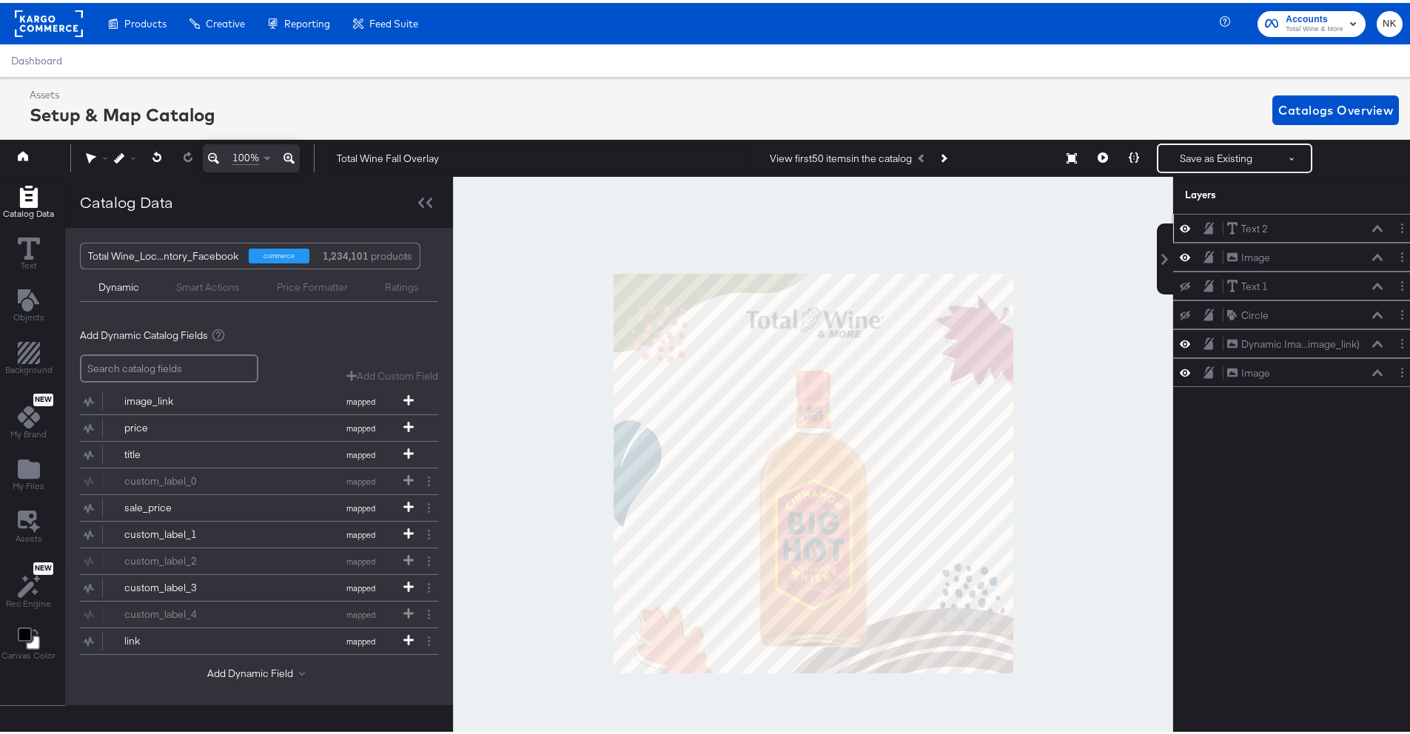
click at [1339, 229] on div "Text 2 Text 2" at bounding box center [1305, 226] width 157 height 16
click at [1360, 223] on div "Text 2 Text 2" at bounding box center [1305, 226] width 157 height 16
click at [1372, 224] on icon at bounding box center [1377, 225] width 10 height 7
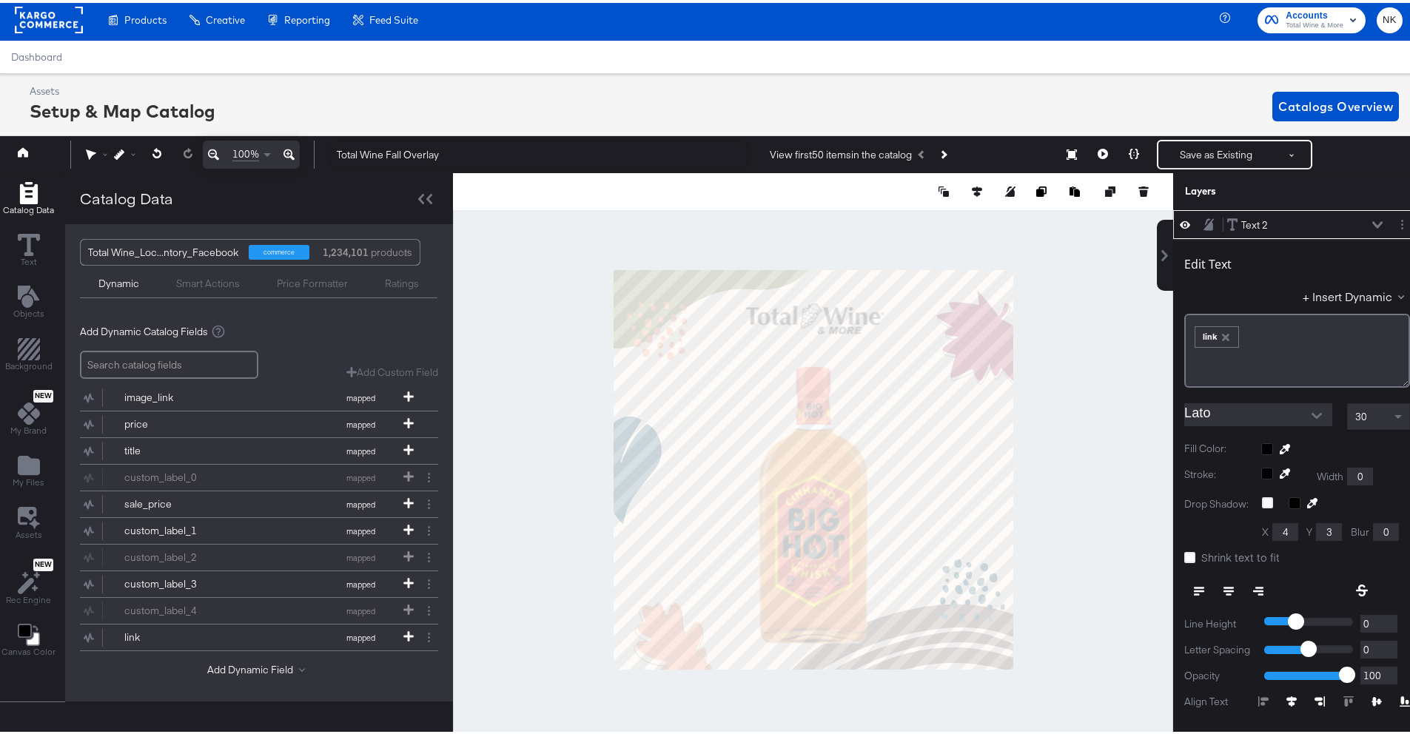
click at [1364, 219] on div "Text 2 Text 2" at bounding box center [1309, 223] width 165 height 16
click at [1372, 223] on icon at bounding box center [1377, 221] width 10 height 7
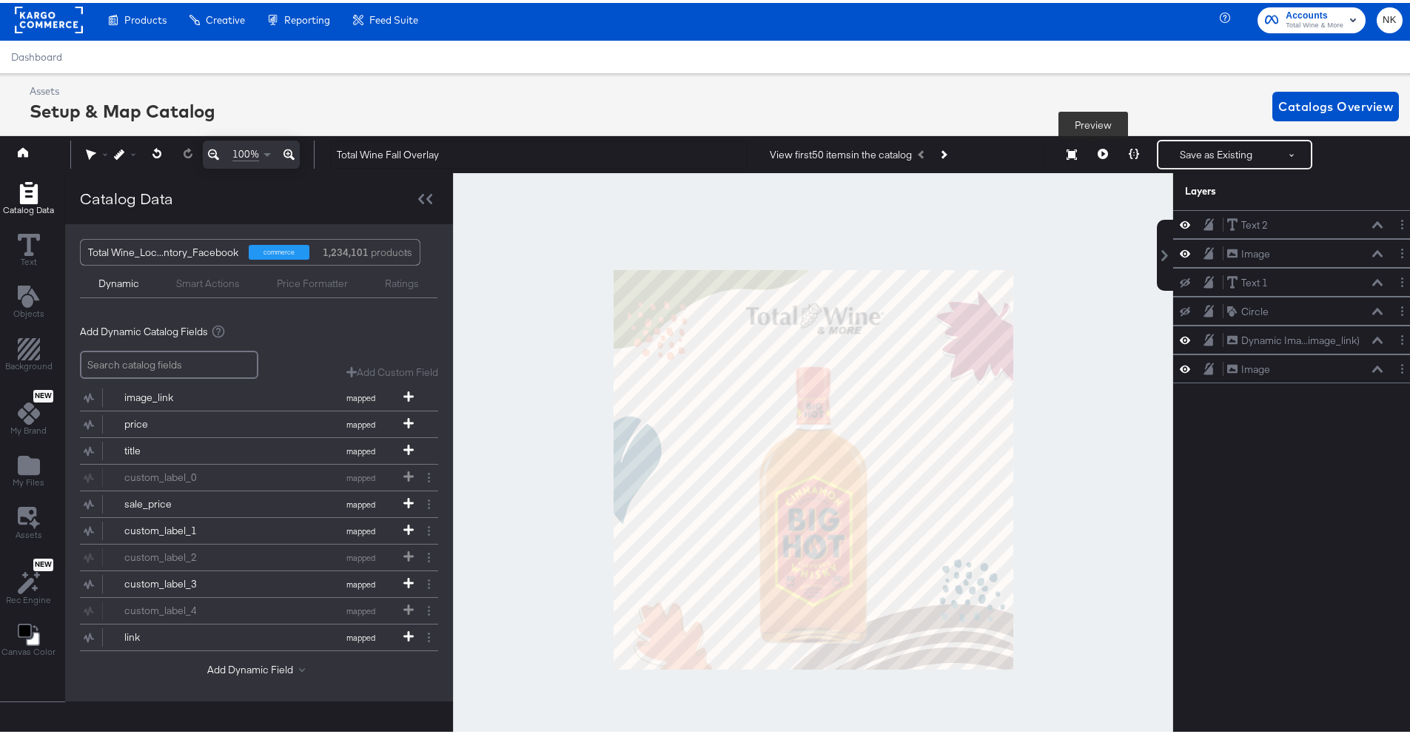
click at [1098, 155] on icon at bounding box center [1103, 151] width 10 height 10
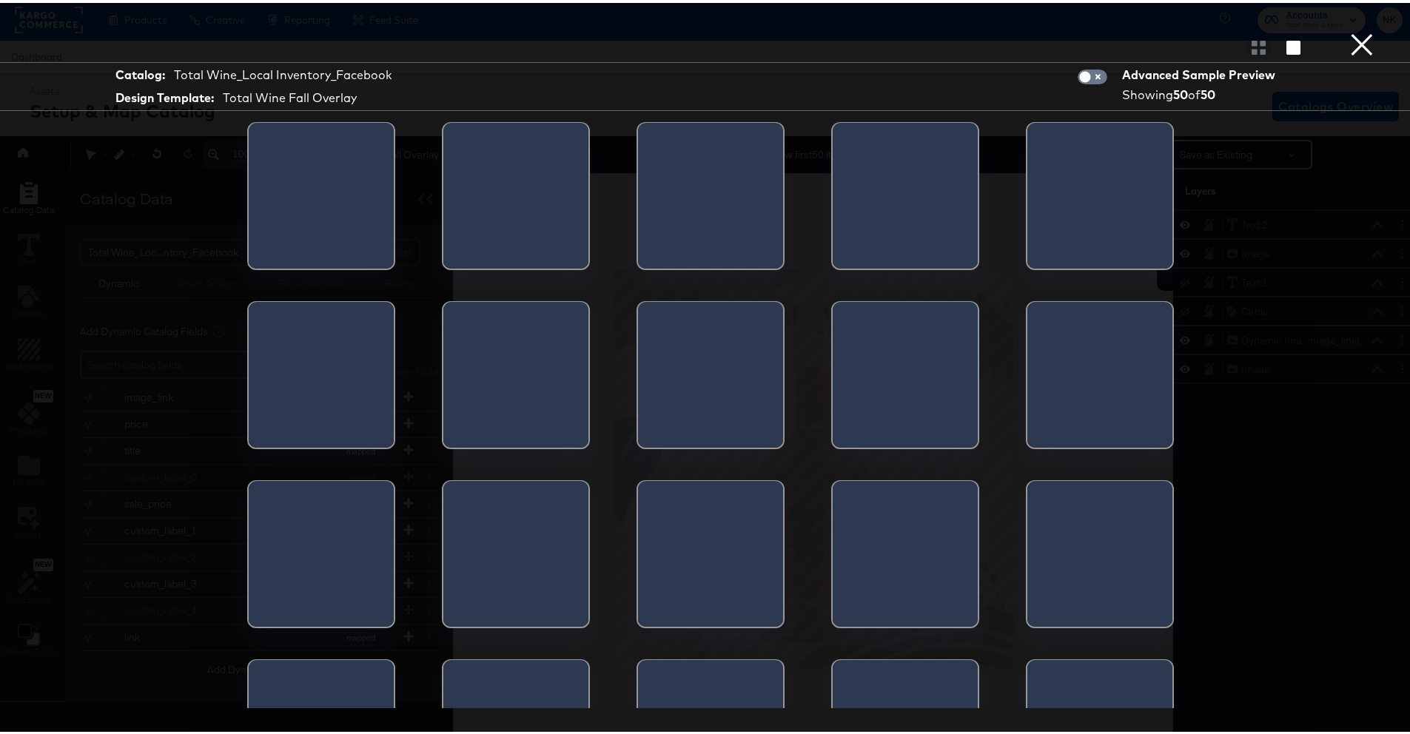
scroll to position [0, 4]
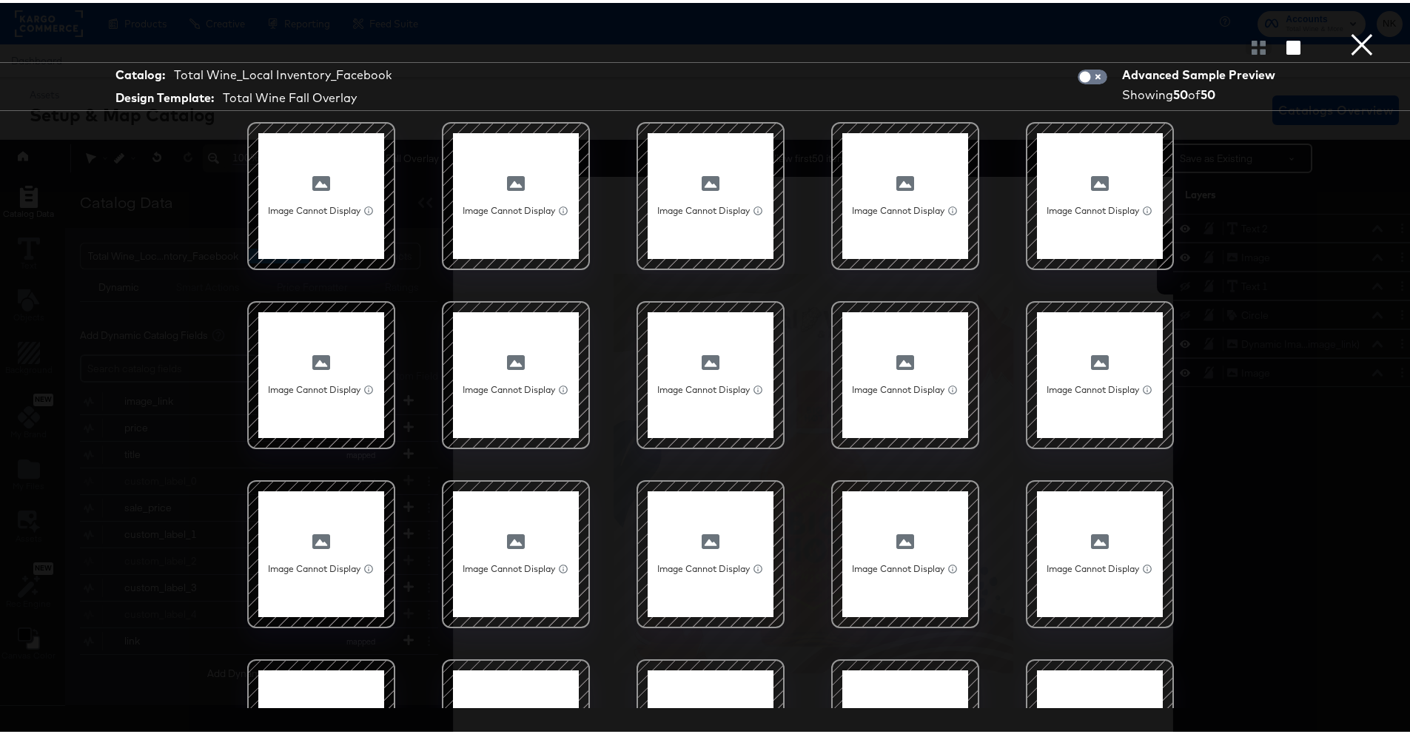
click at [1347, 30] on button "×" at bounding box center [1362, 15] width 30 height 30
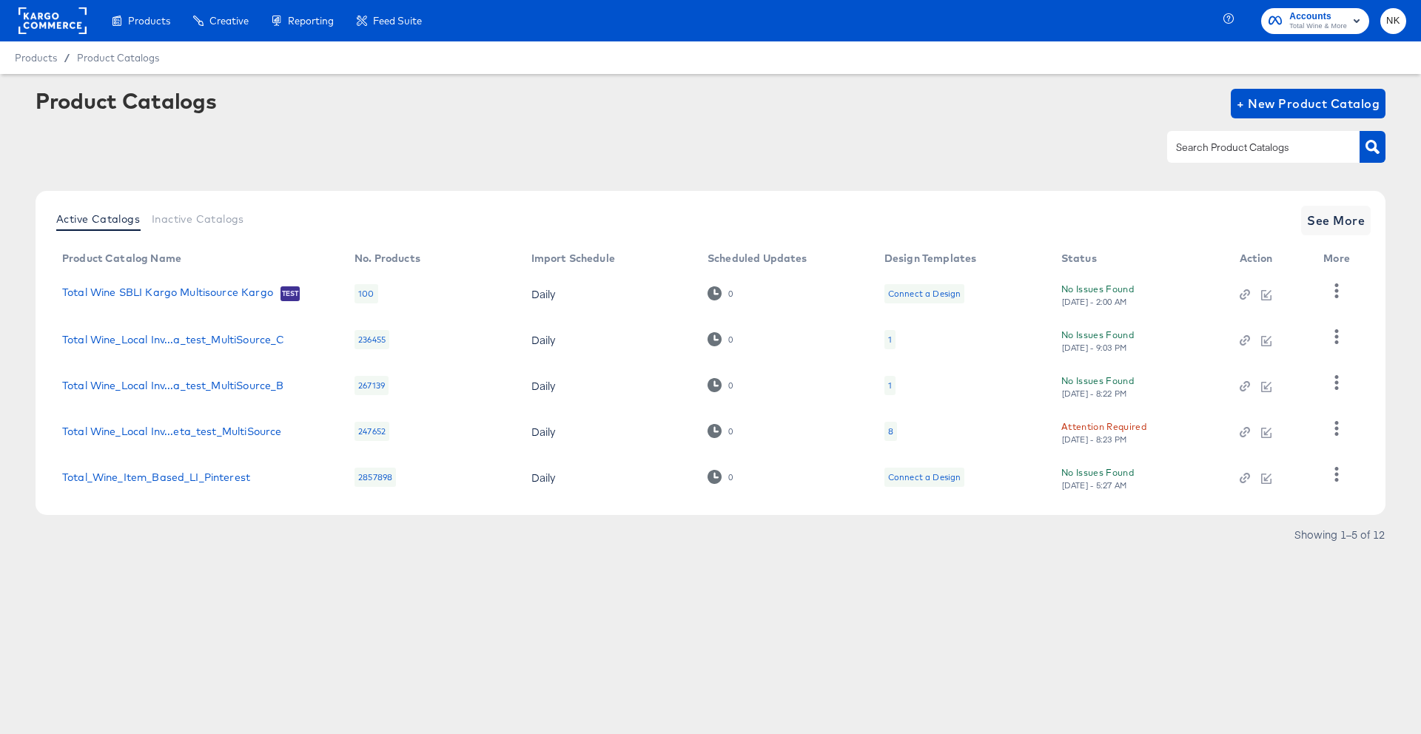
click at [1219, 151] on input "text" at bounding box center [1252, 147] width 158 height 17
type input "local"
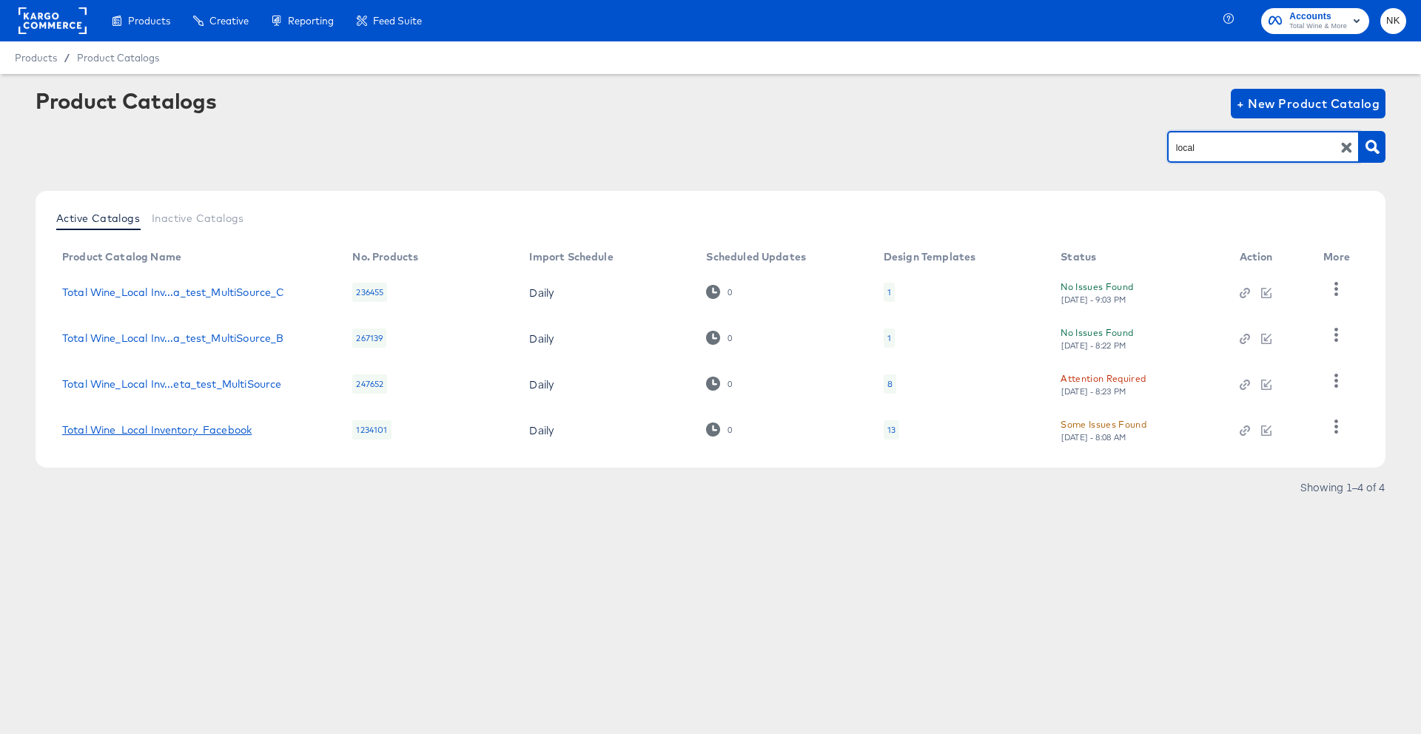
click at [172, 427] on link "Total Wine_Local Inventory_Facebook" at bounding box center [157, 430] width 190 height 12
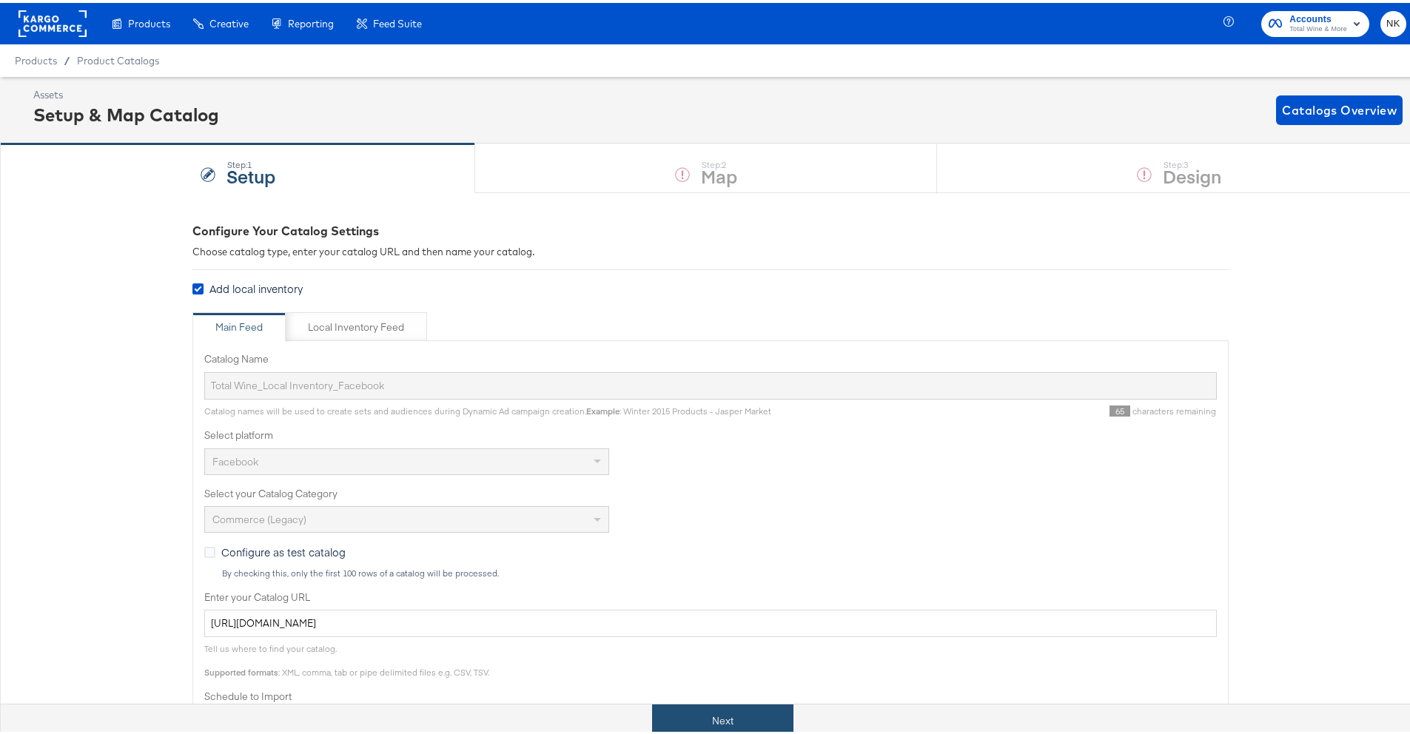
click at [699, 712] on button "Next" at bounding box center [722, 718] width 141 height 33
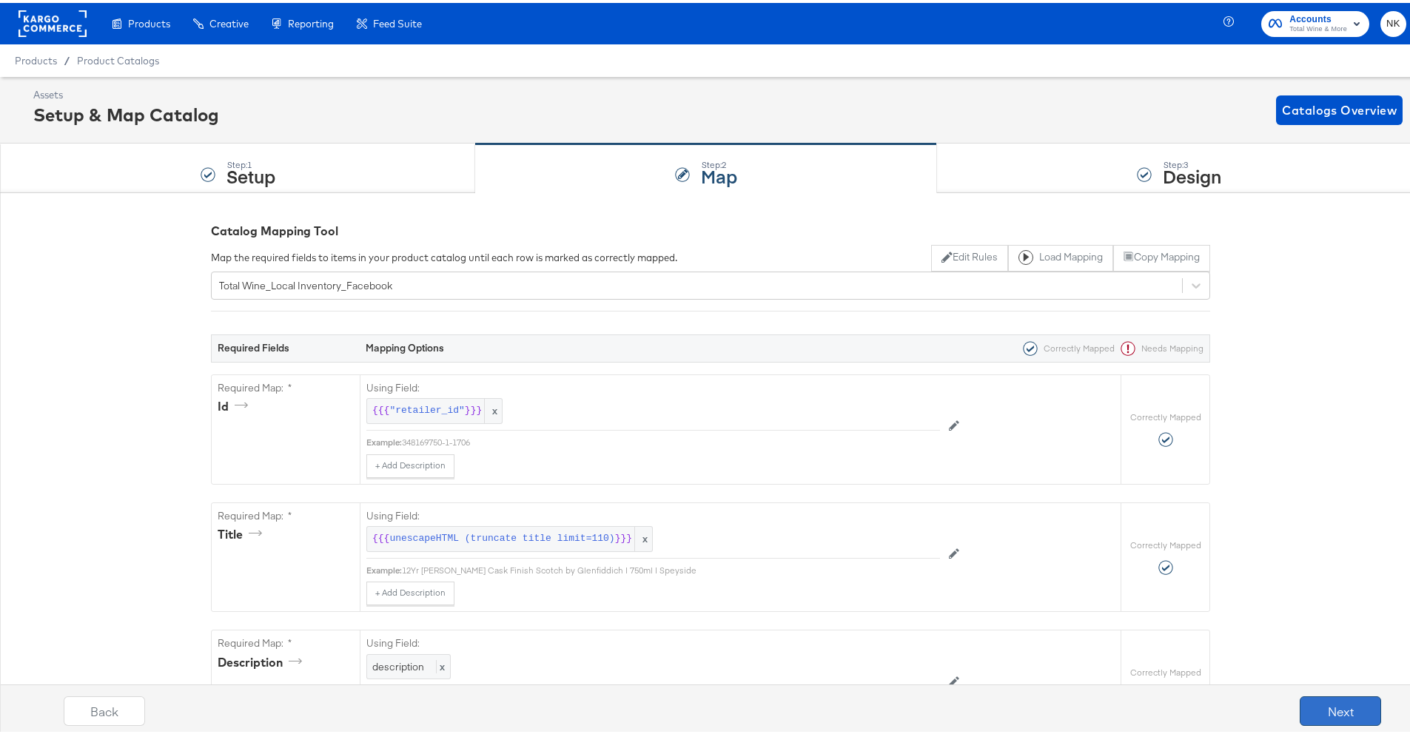
click at [1344, 704] on button "Next" at bounding box center [1340, 709] width 81 height 30
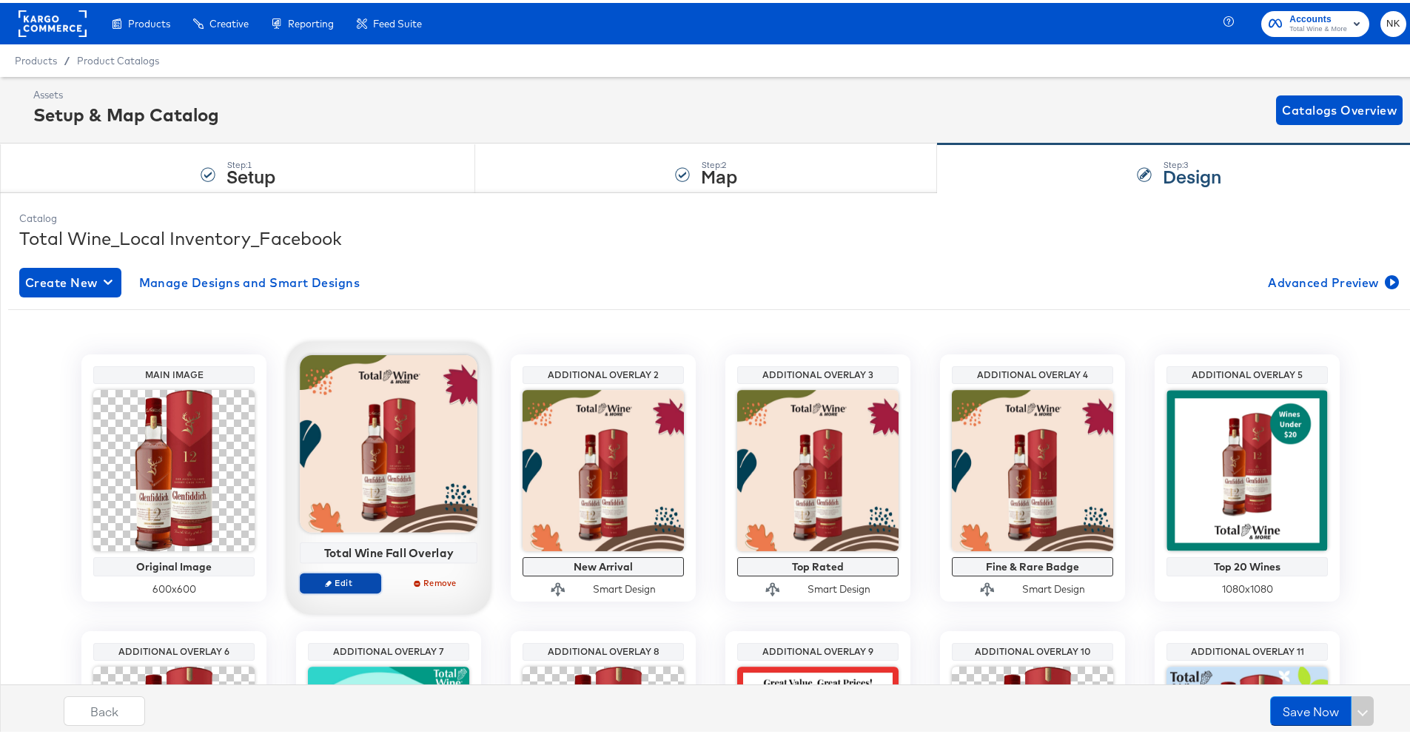
click at [316, 574] on button "Edit" at bounding box center [340, 580] width 81 height 21
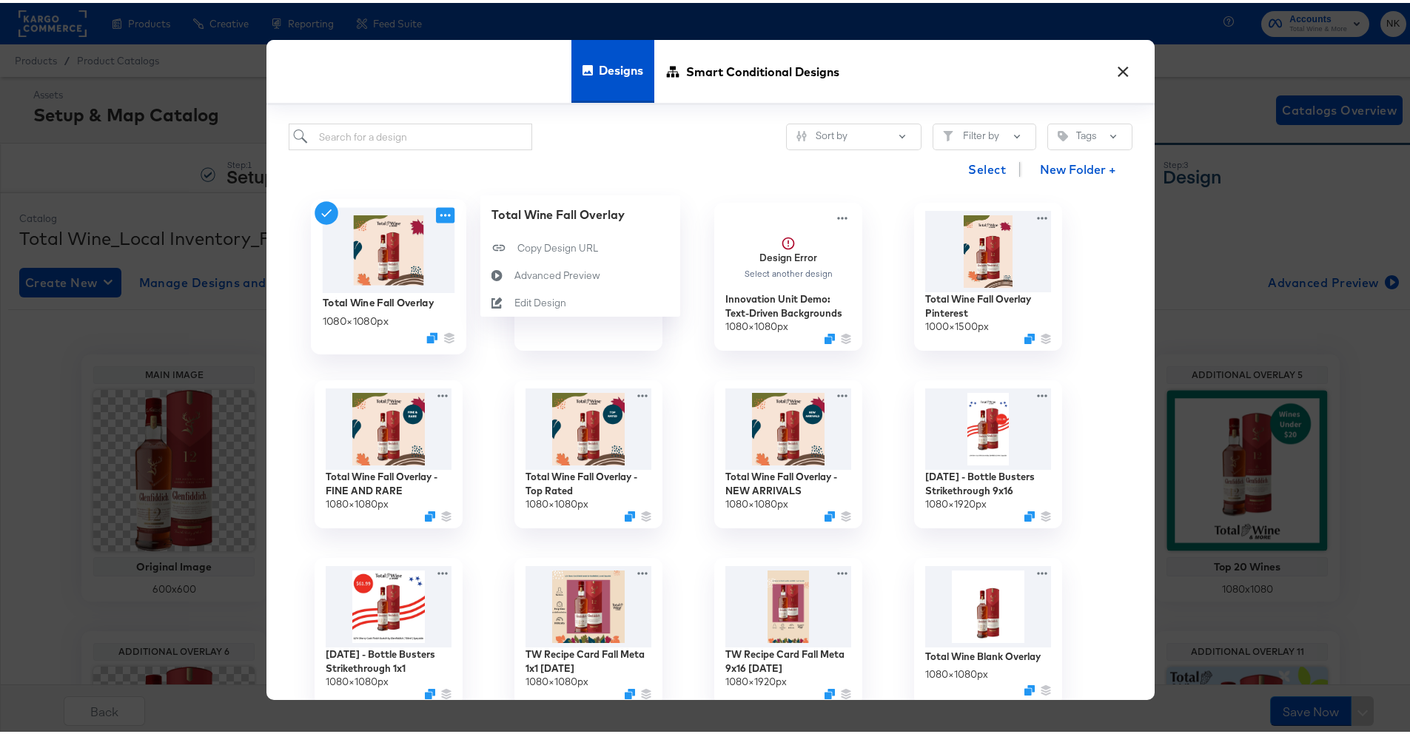
click at [436, 212] on icon at bounding box center [445, 212] width 19 height 16
click at [496, 293] on div "Edit Design Edit Design" at bounding box center [497, 299] width 34 height 27
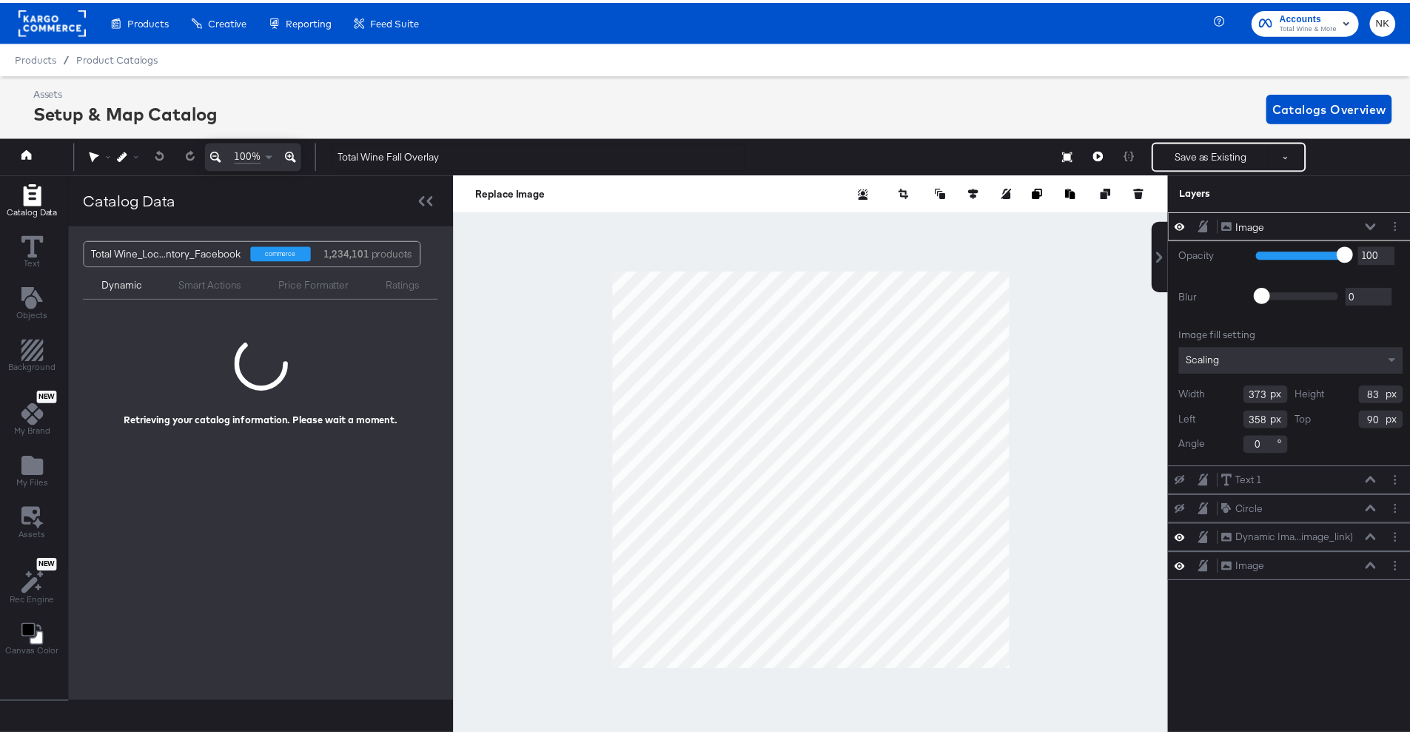
scroll to position [0, 4]
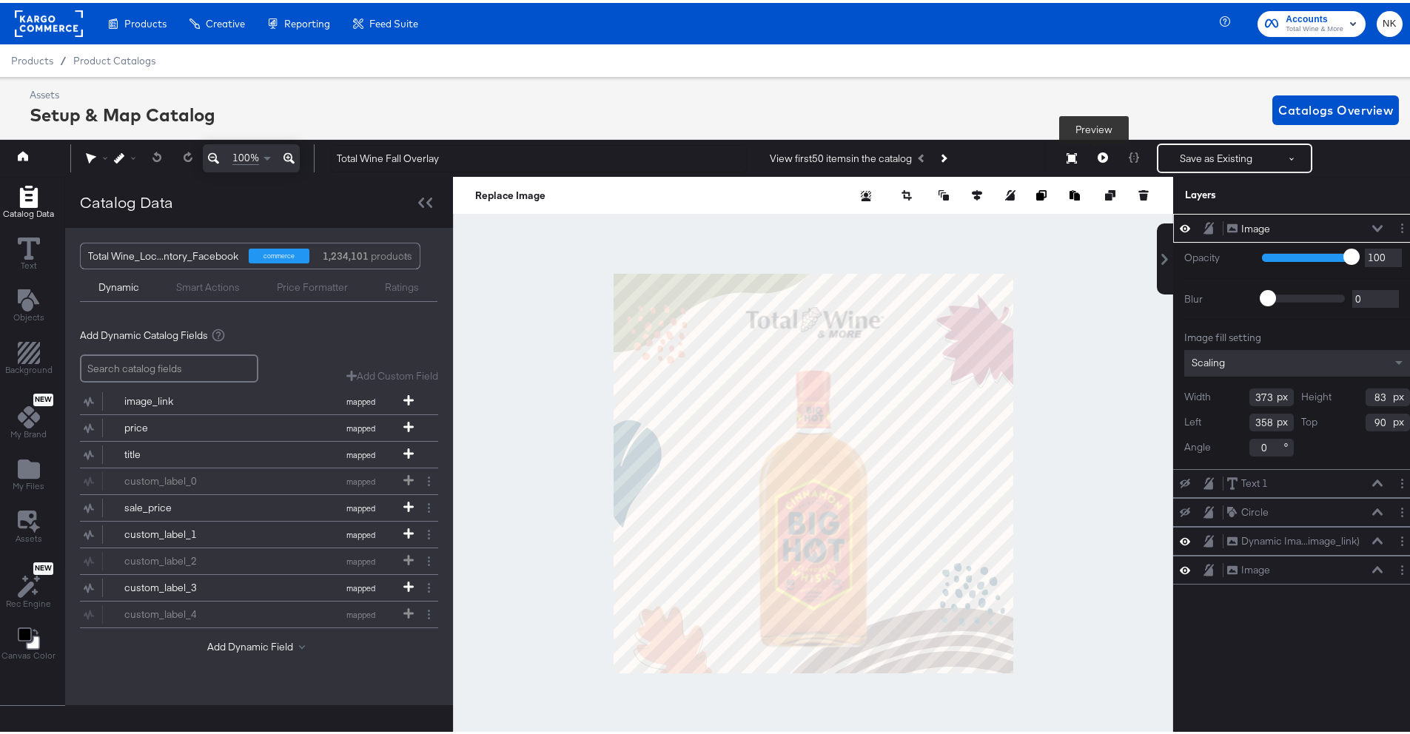
click at [1098, 152] on icon at bounding box center [1103, 155] width 10 height 10
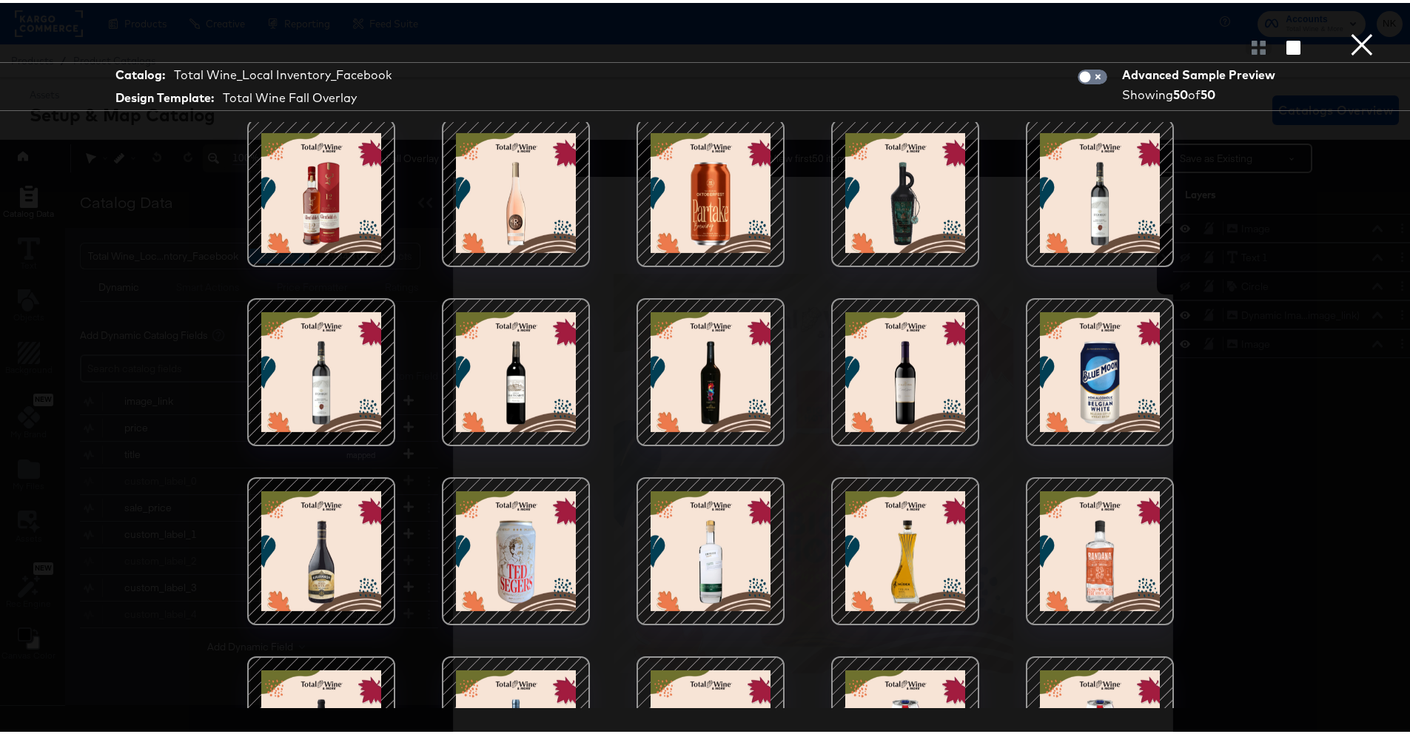
scroll to position [0, 0]
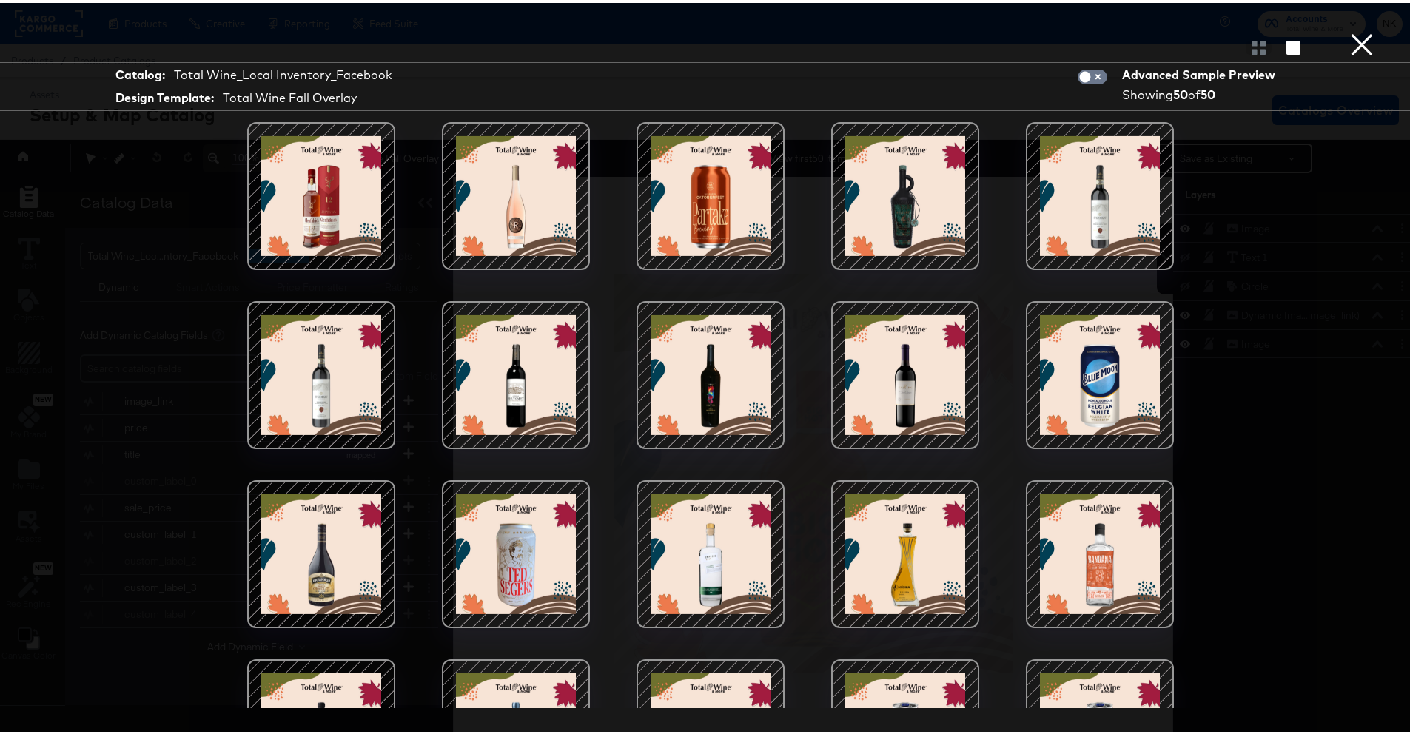
click at [1358, 30] on button "×" at bounding box center [1362, 15] width 30 height 30
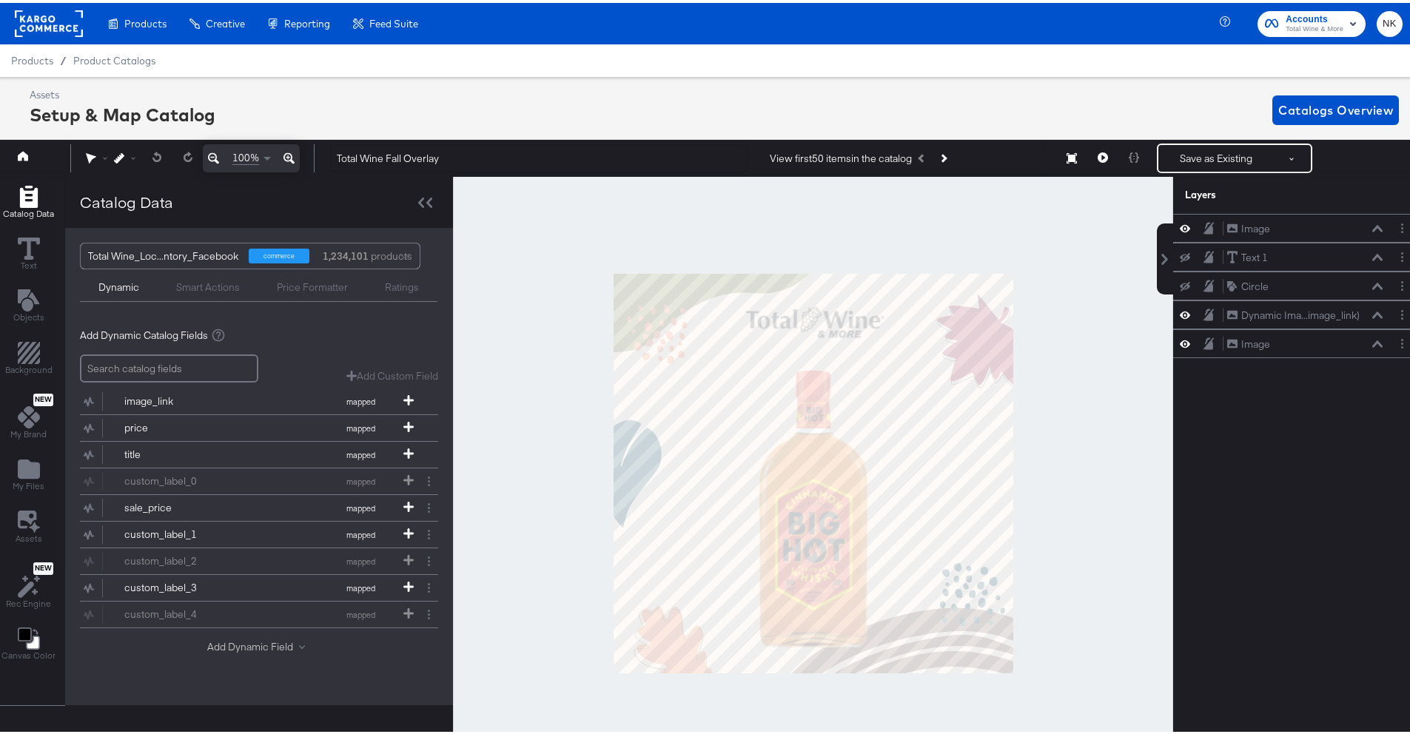
click at [244, 647] on button "Add Dynamic Field" at bounding box center [259, 644] width 104 height 14
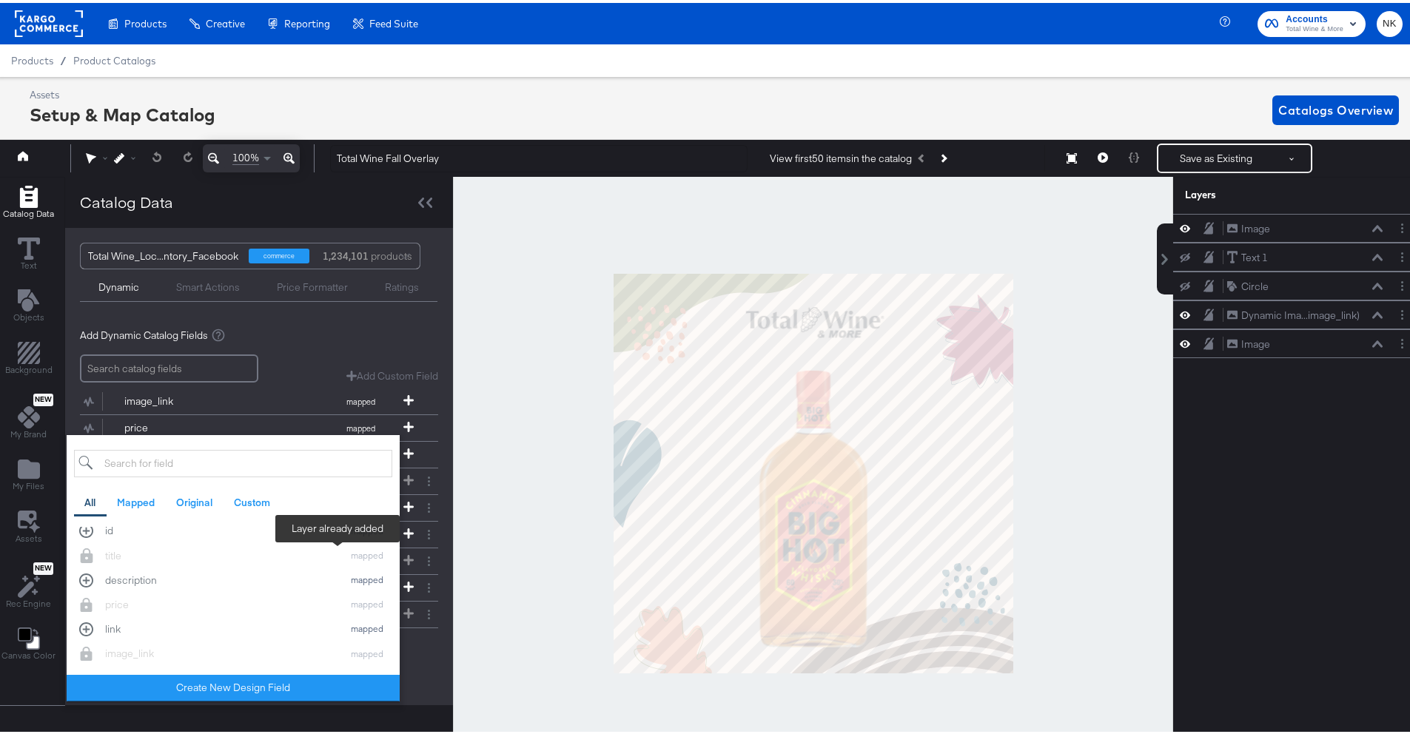
scroll to position [18, 0]
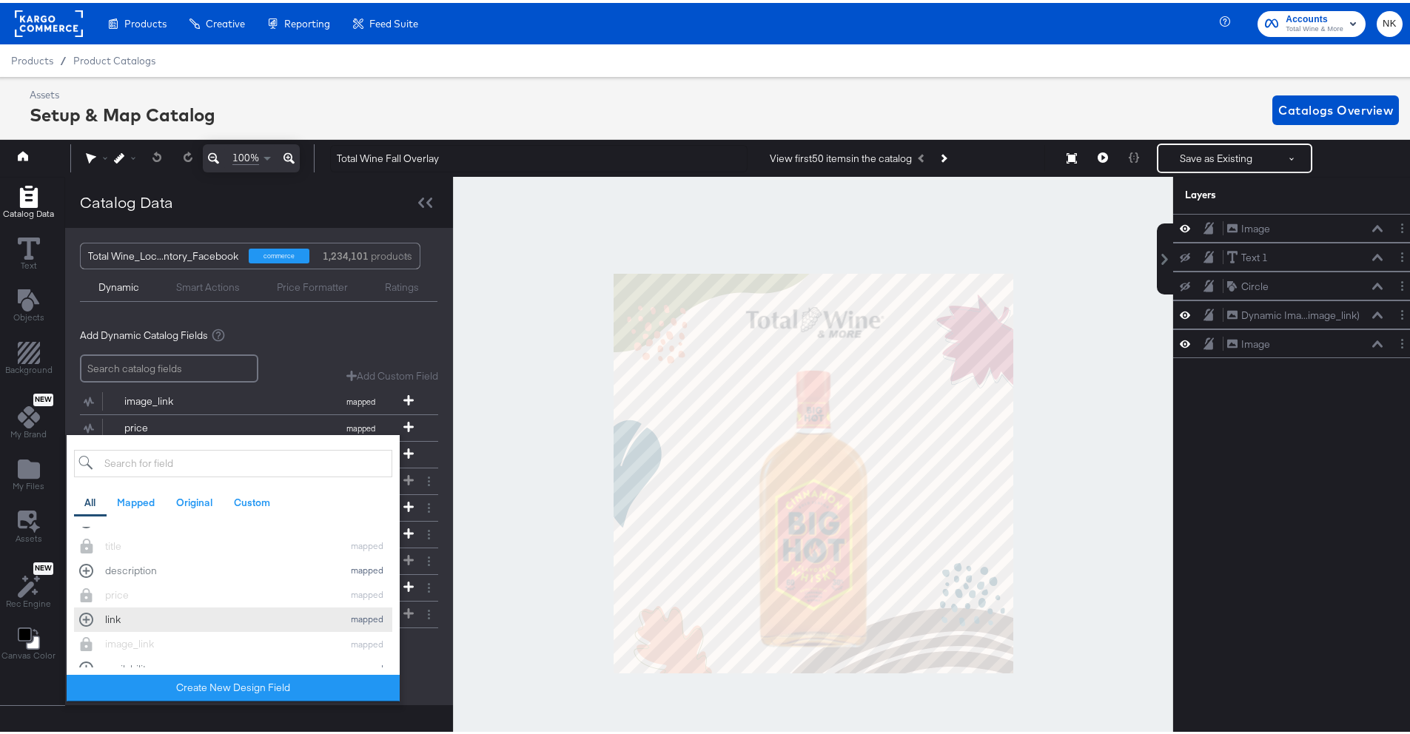
click at [90, 623] on div "link mapped" at bounding box center [233, 617] width 308 height 14
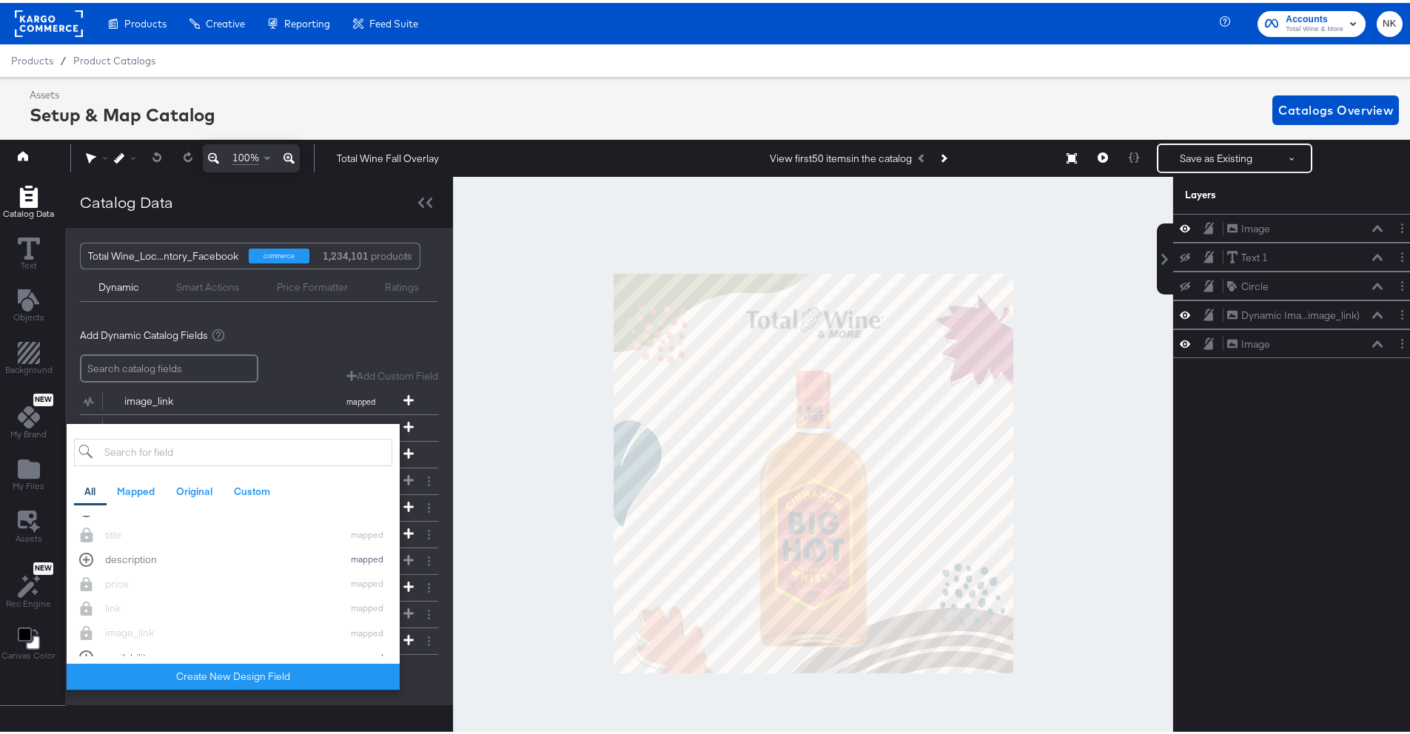
click at [298, 321] on div "Add Dynamic Catalog Fields Add Custom Field Create a custom field based on an e…" at bounding box center [259, 505] width 358 height 382
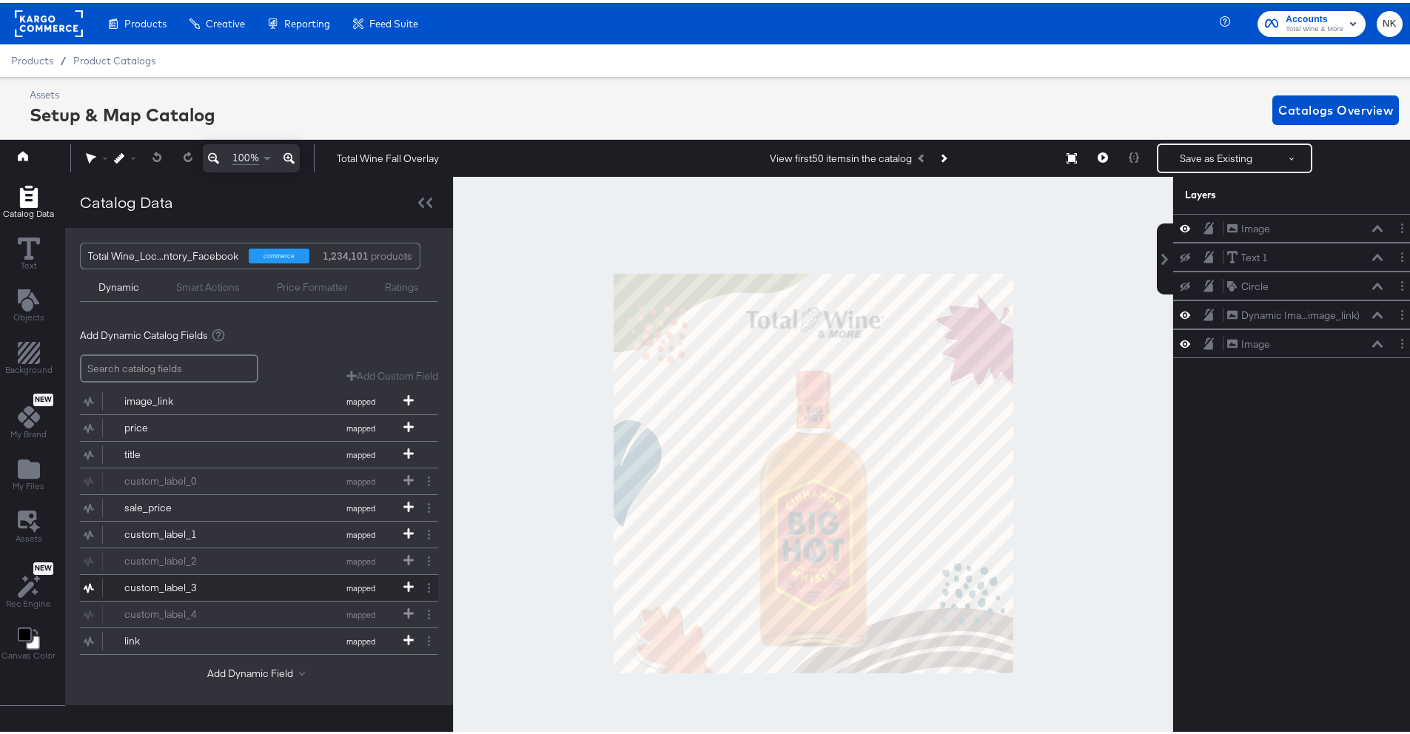
scroll to position [19, 0]
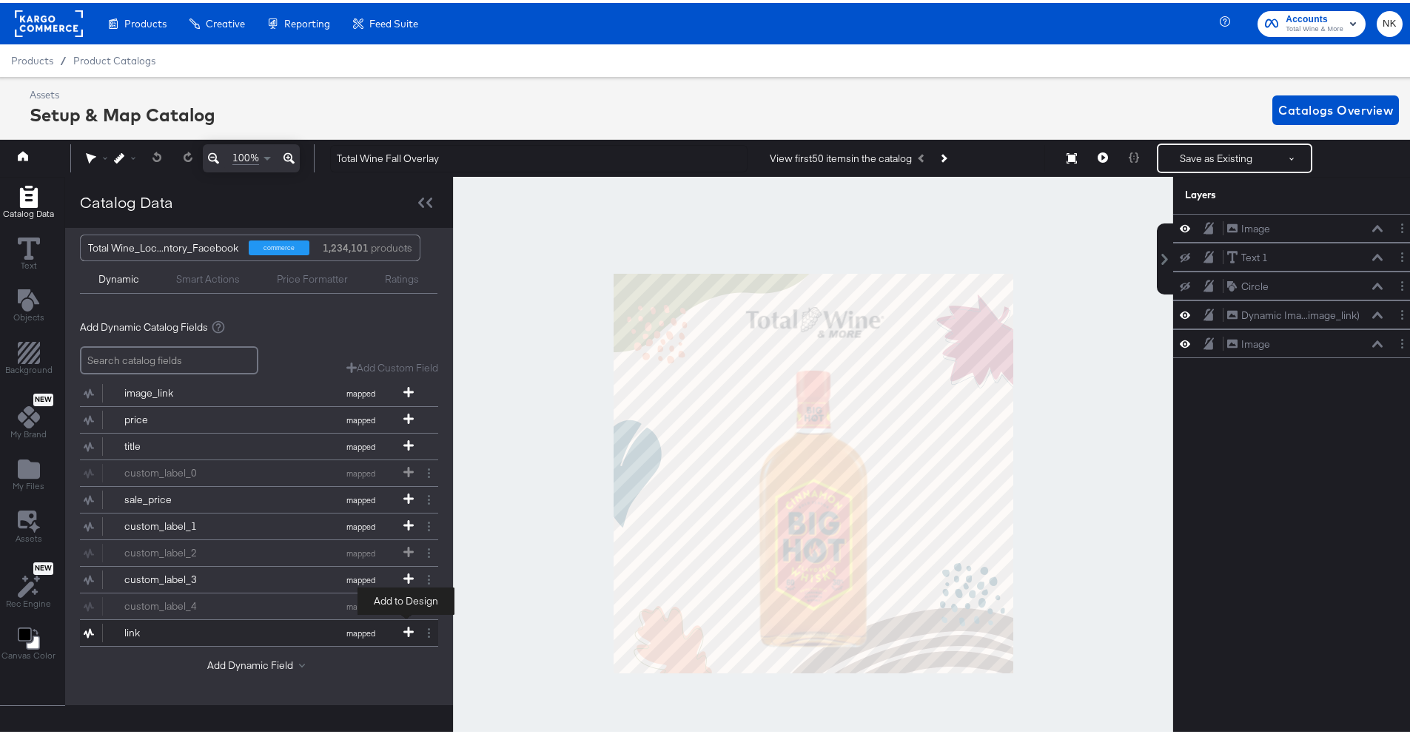
click at [403, 624] on icon at bounding box center [408, 629] width 10 height 10
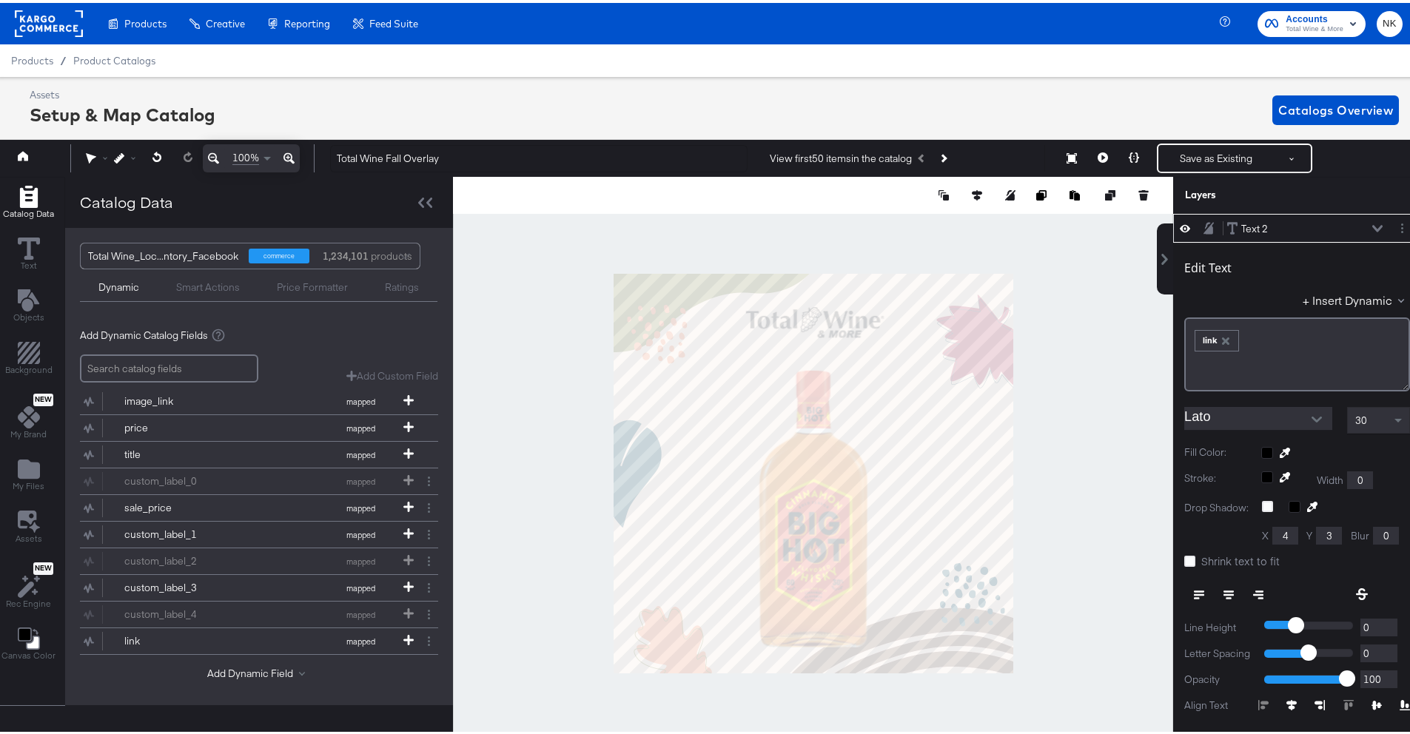
scroll to position [10, 0]
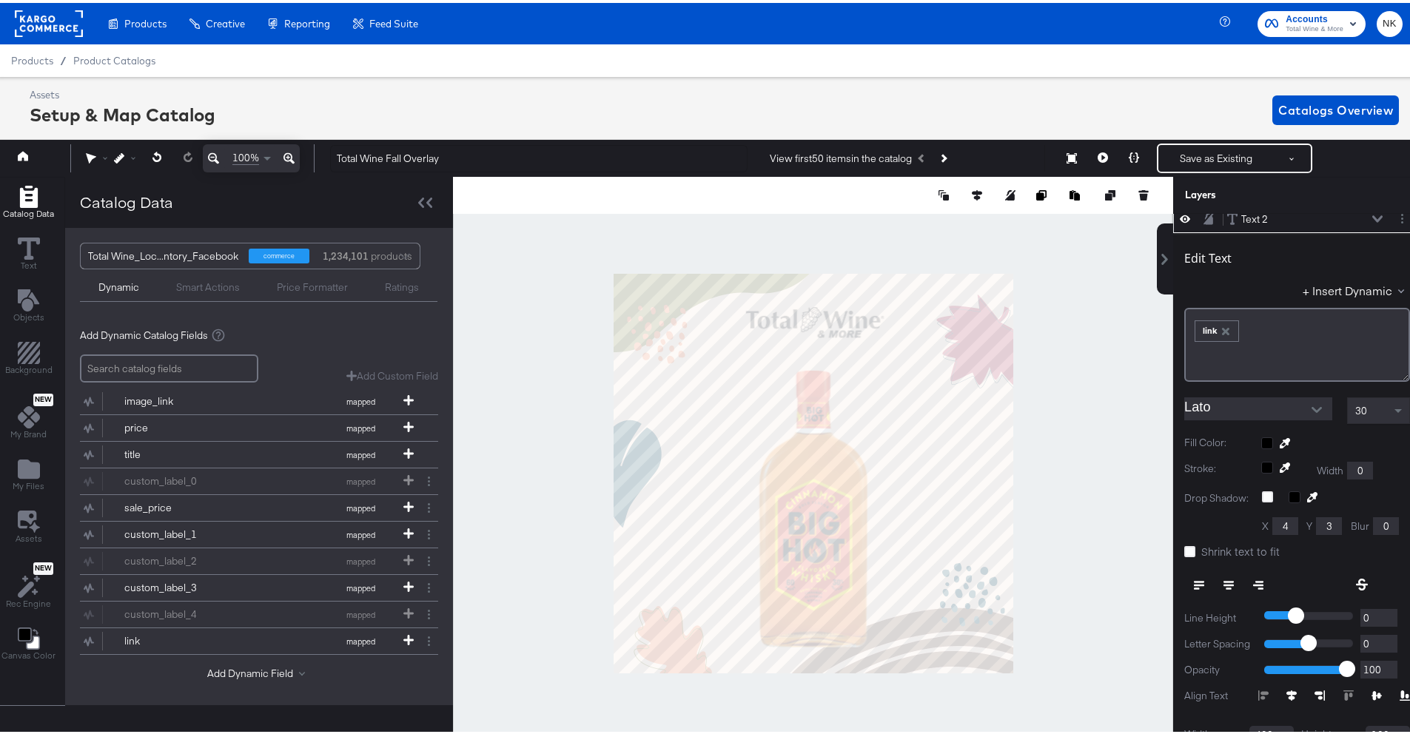
click at [1372, 212] on button at bounding box center [1378, 216] width 12 height 9
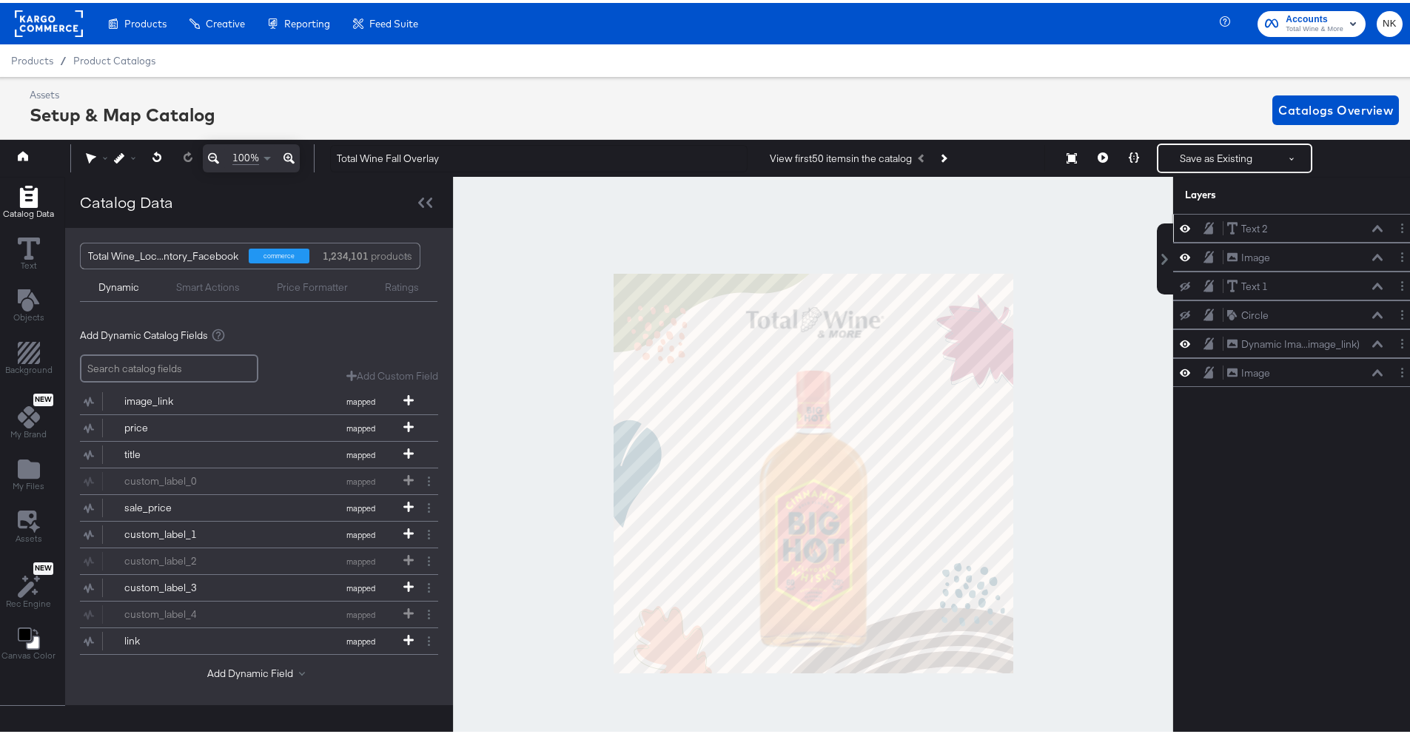
scroll to position [0, 0]
click at [1098, 155] on icon at bounding box center [1103, 155] width 10 height 10
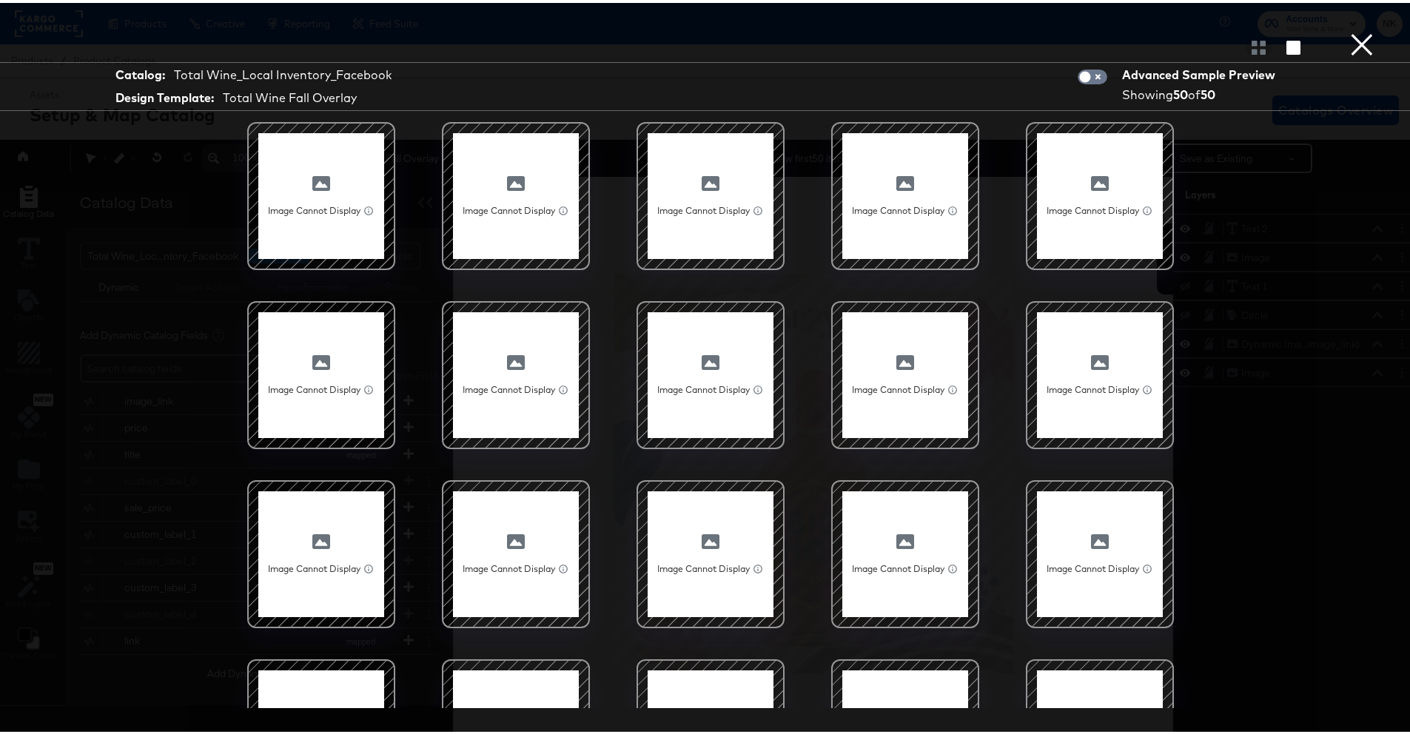
click at [1347, 30] on button "×" at bounding box center [1362, 15] width 30 height 30
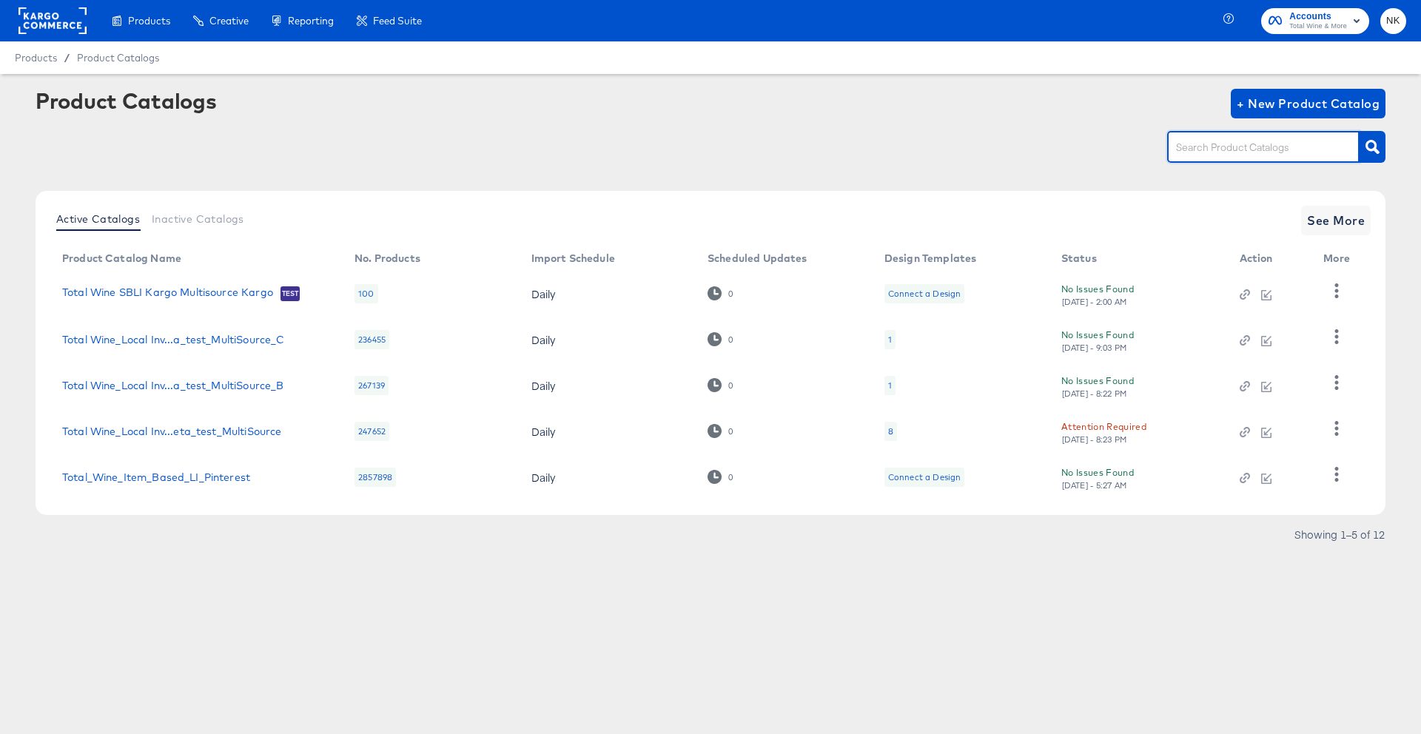
click at [1230, 152] on input "text" at bounding box center [1252, 147] width 158 height 17
type input "local"
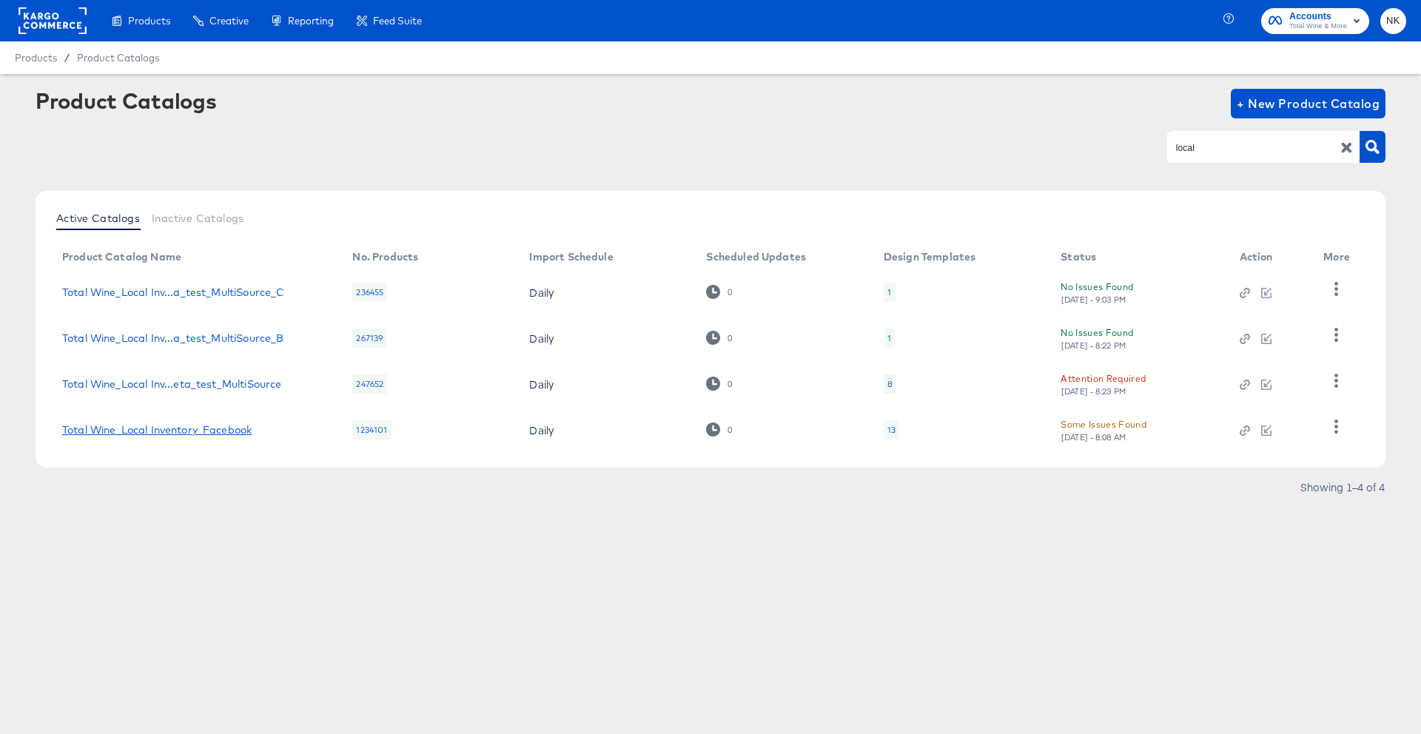
click at [233, 434] on link "Total Wine_Local Inventory_Facebook" at bounding box center [157, 430] width 190 height 12
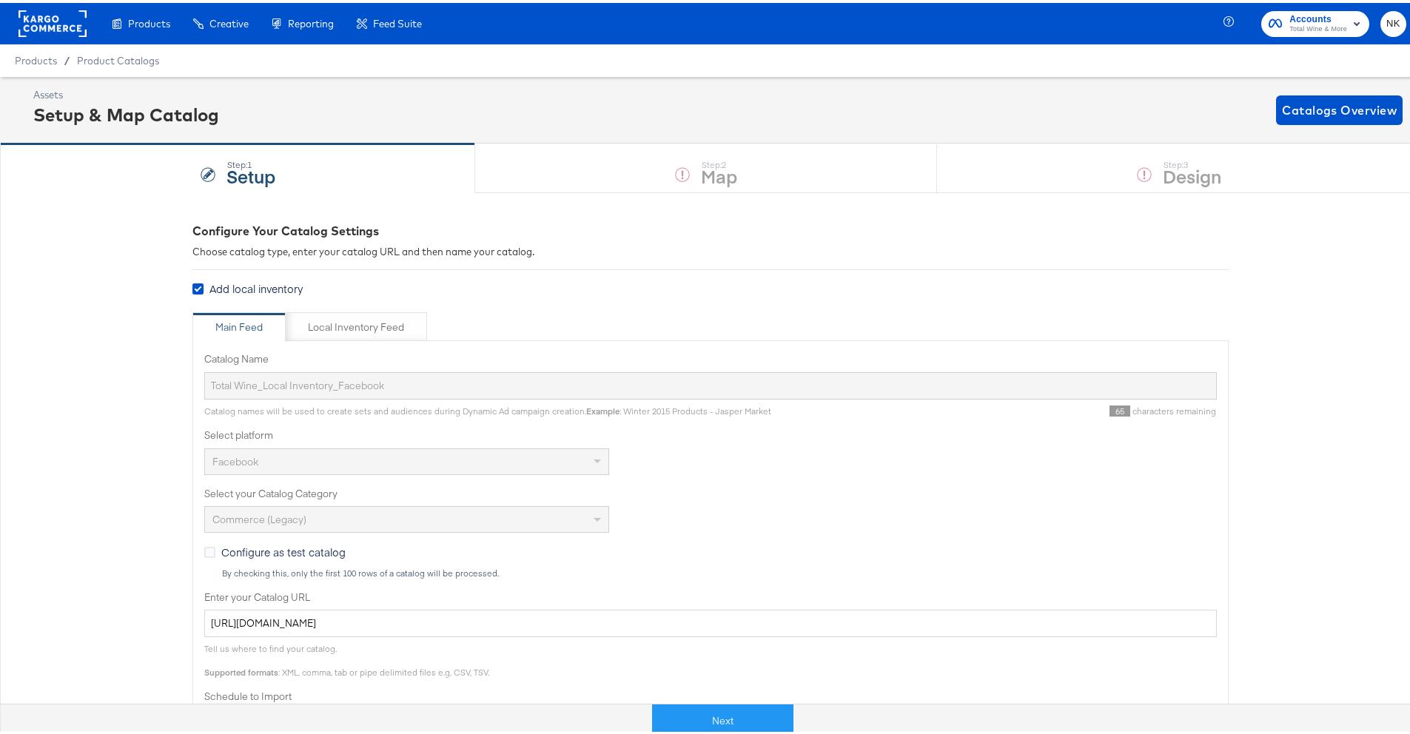
scroll to position [367, 0]
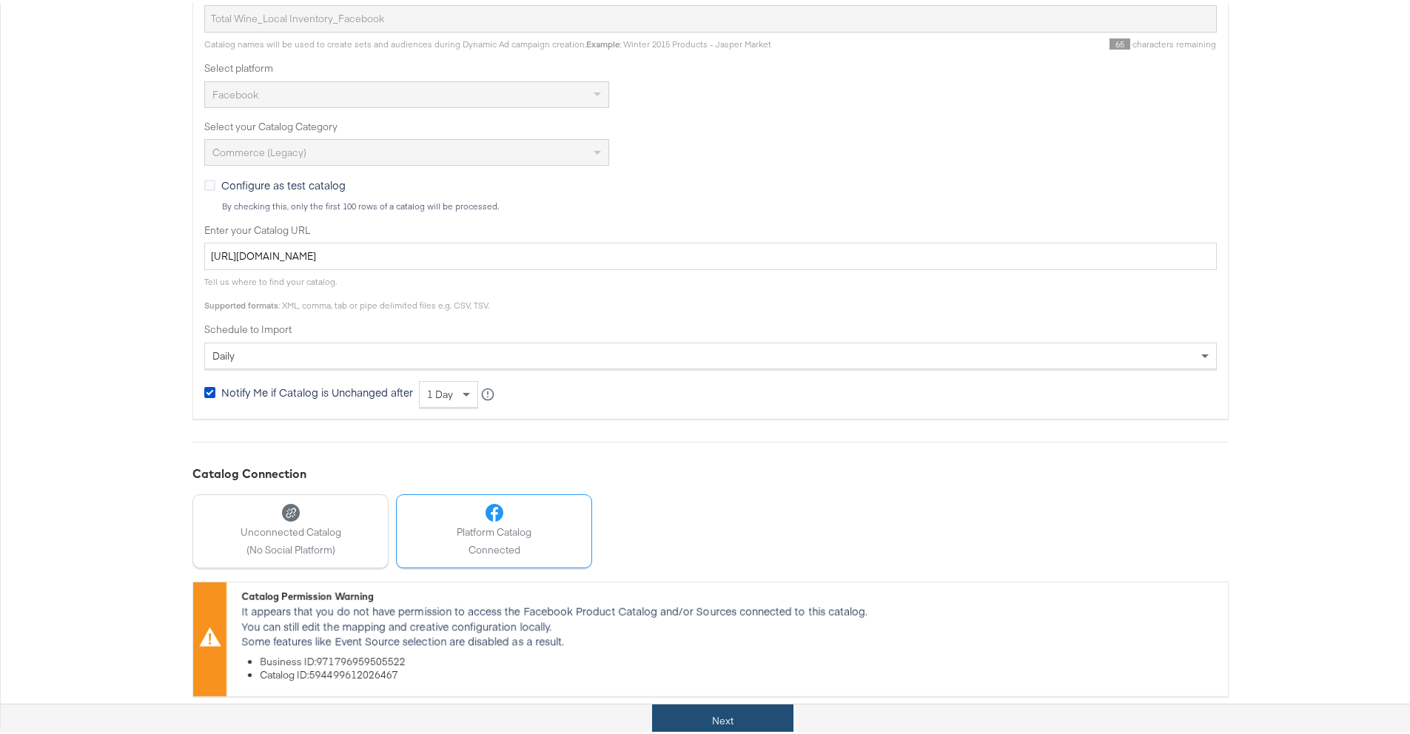
click at [687, 725] on button "Next" at bounding box center [722, 718] width 141 height 33
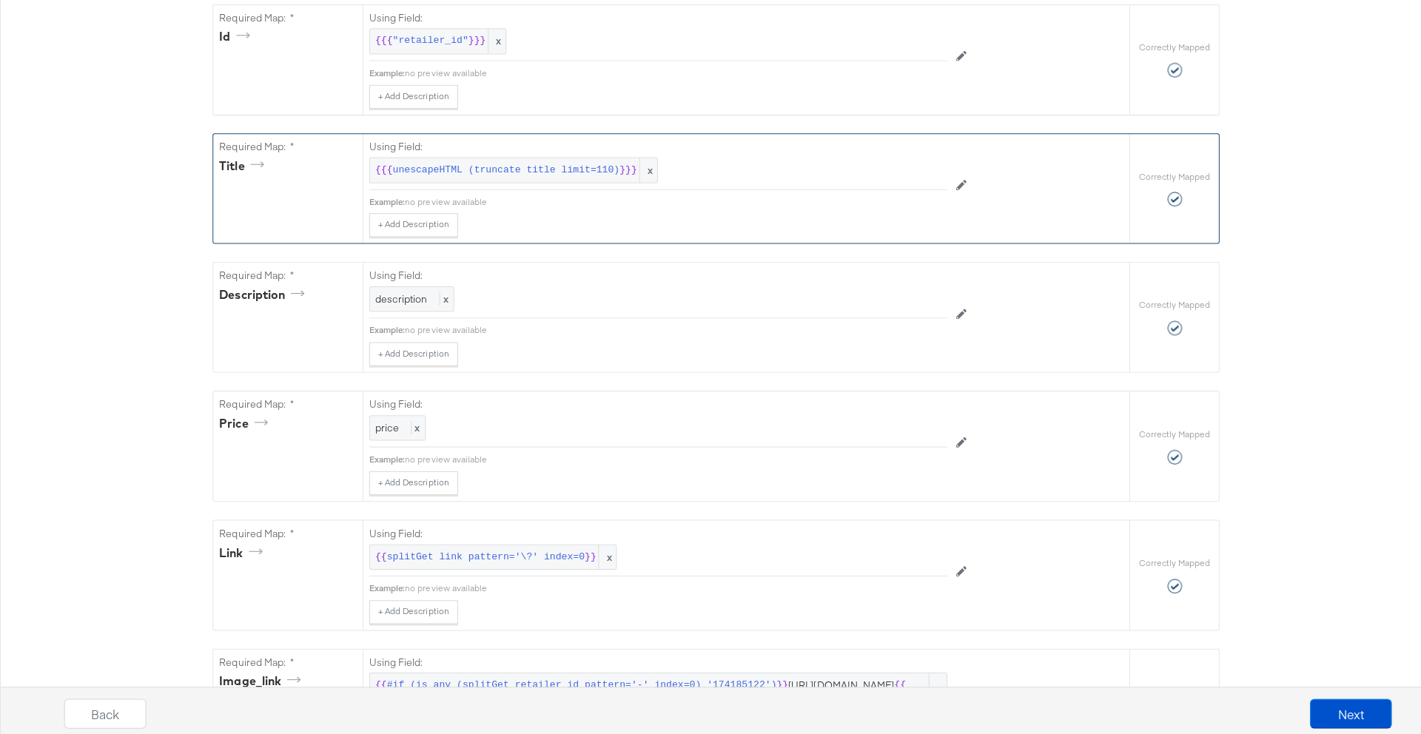
scroll to position [0, 0]
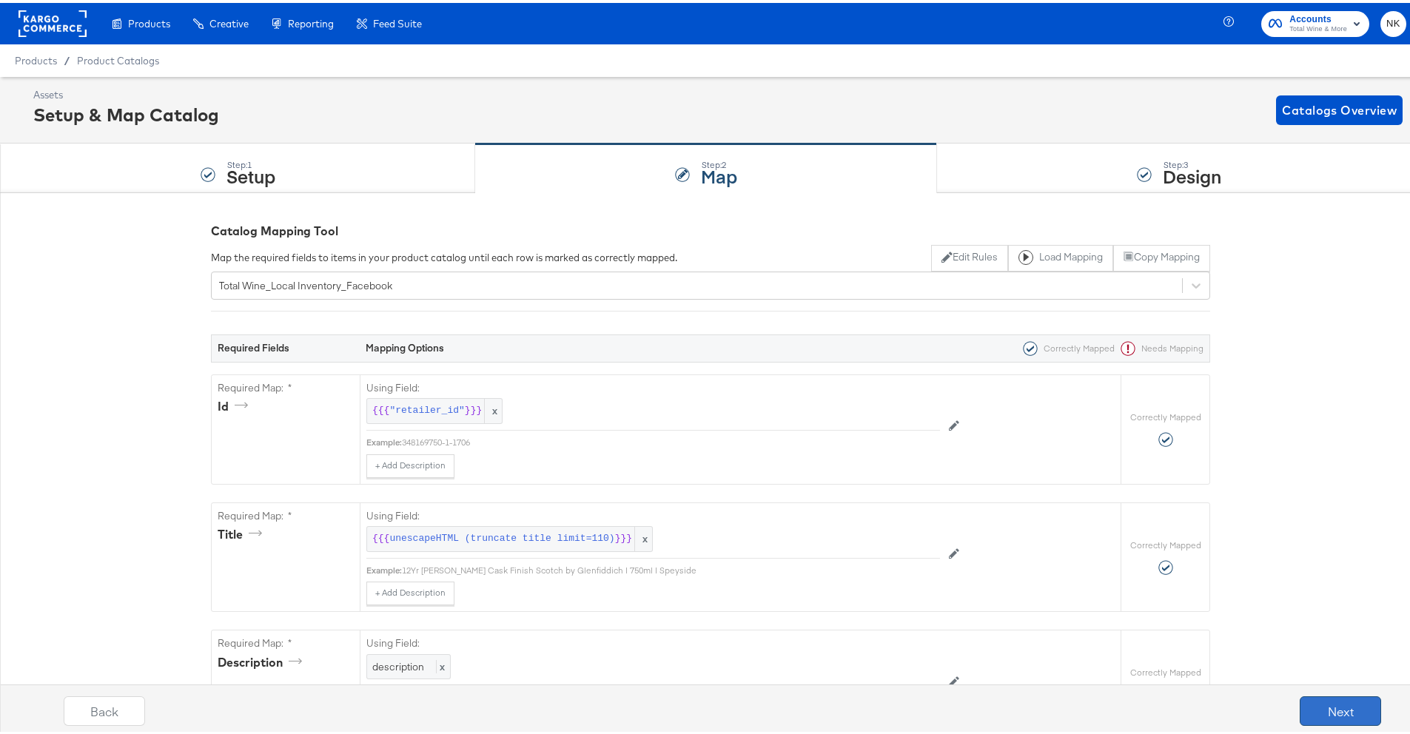
click at [1319, 708] on button "Next" at bounding box center [1340, 709] width 81 height 30
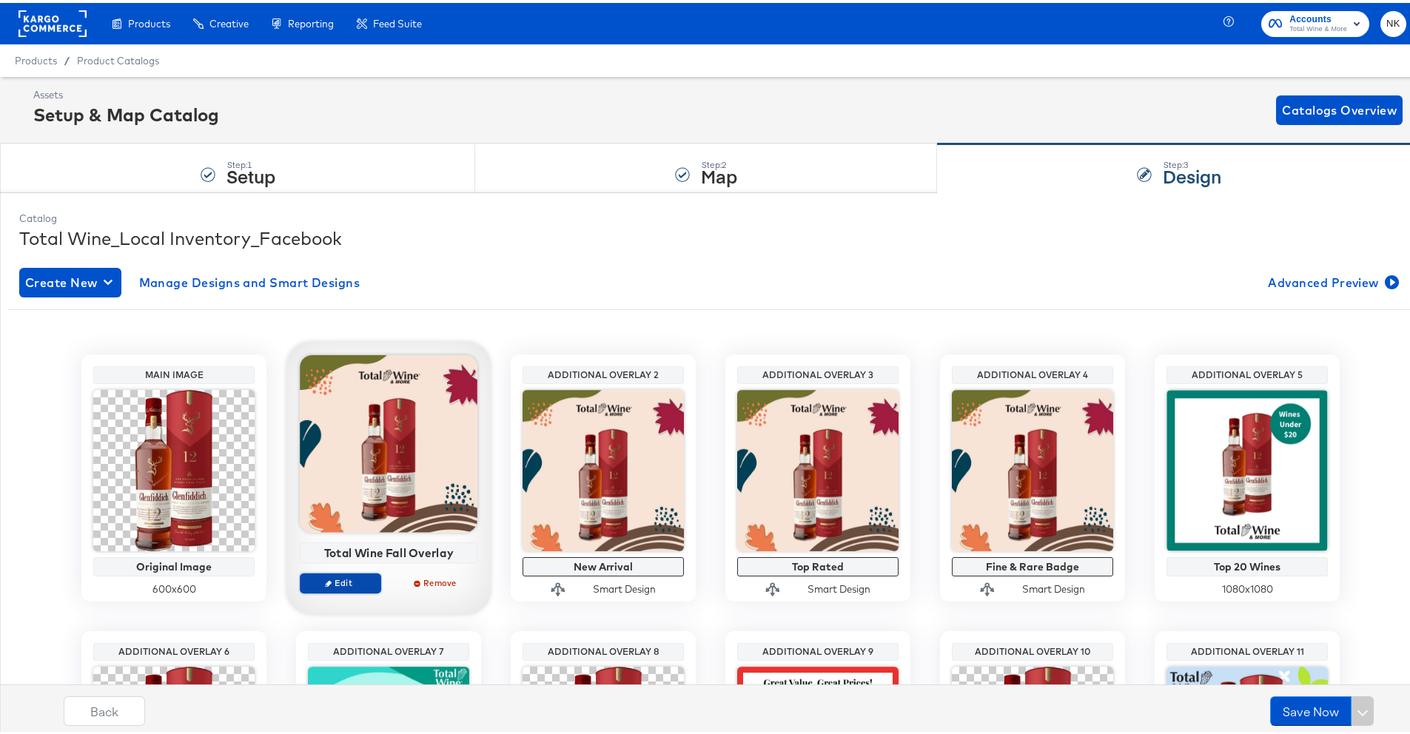
click at [359, 576] on span "Edit" at bounding box center [340, 579] width 68 height 11
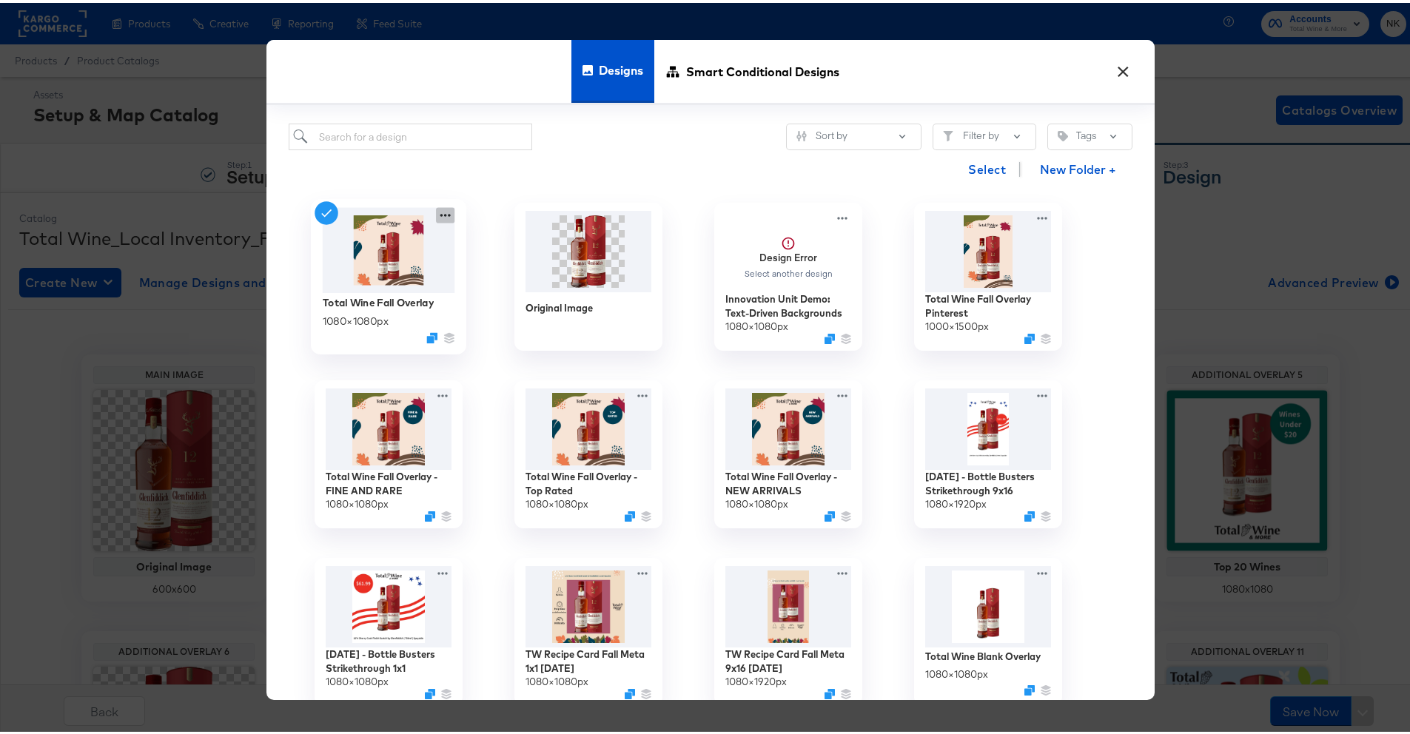
click at [437, 205] on icon at bounding box center [445, 212] width 19 height 16
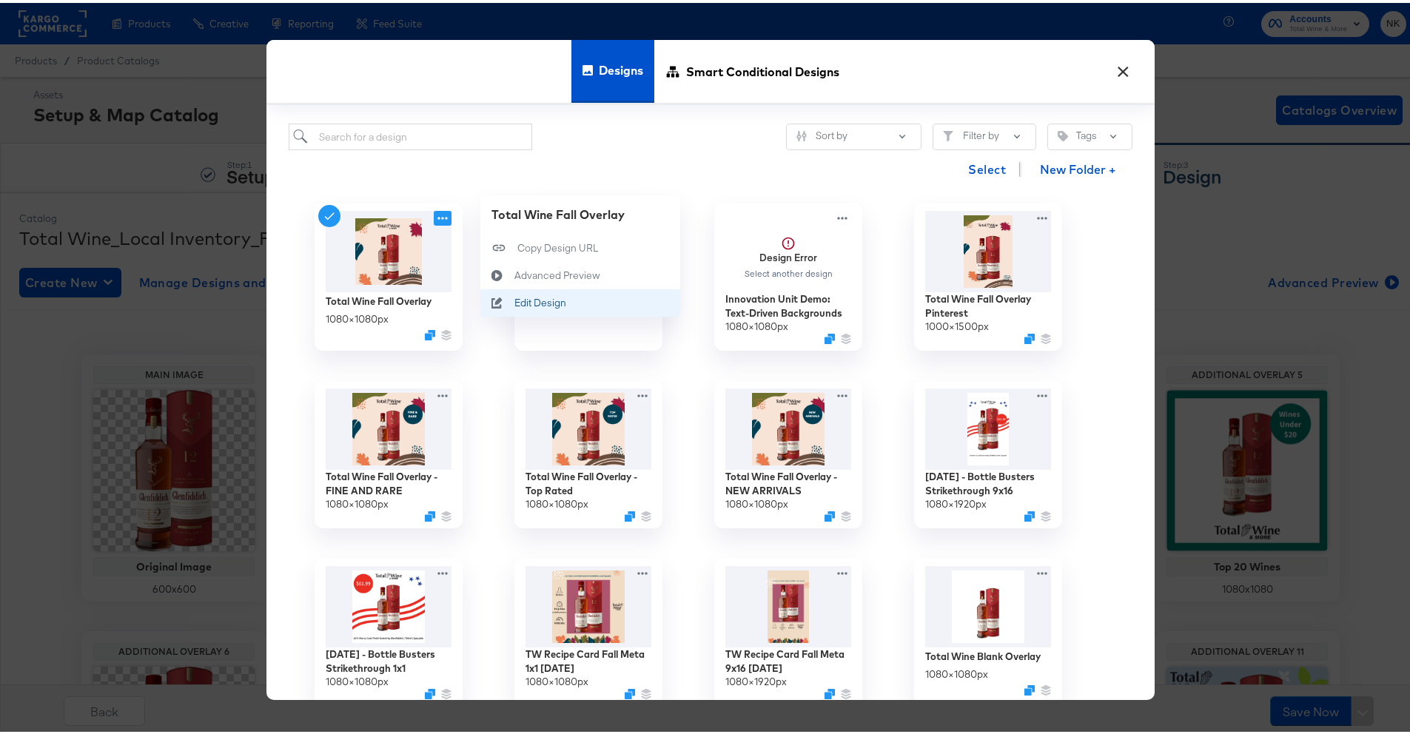
click at [515, 300] on div "Edit Design Edit Design" at bounding box center [515, 300] width 0 height 0
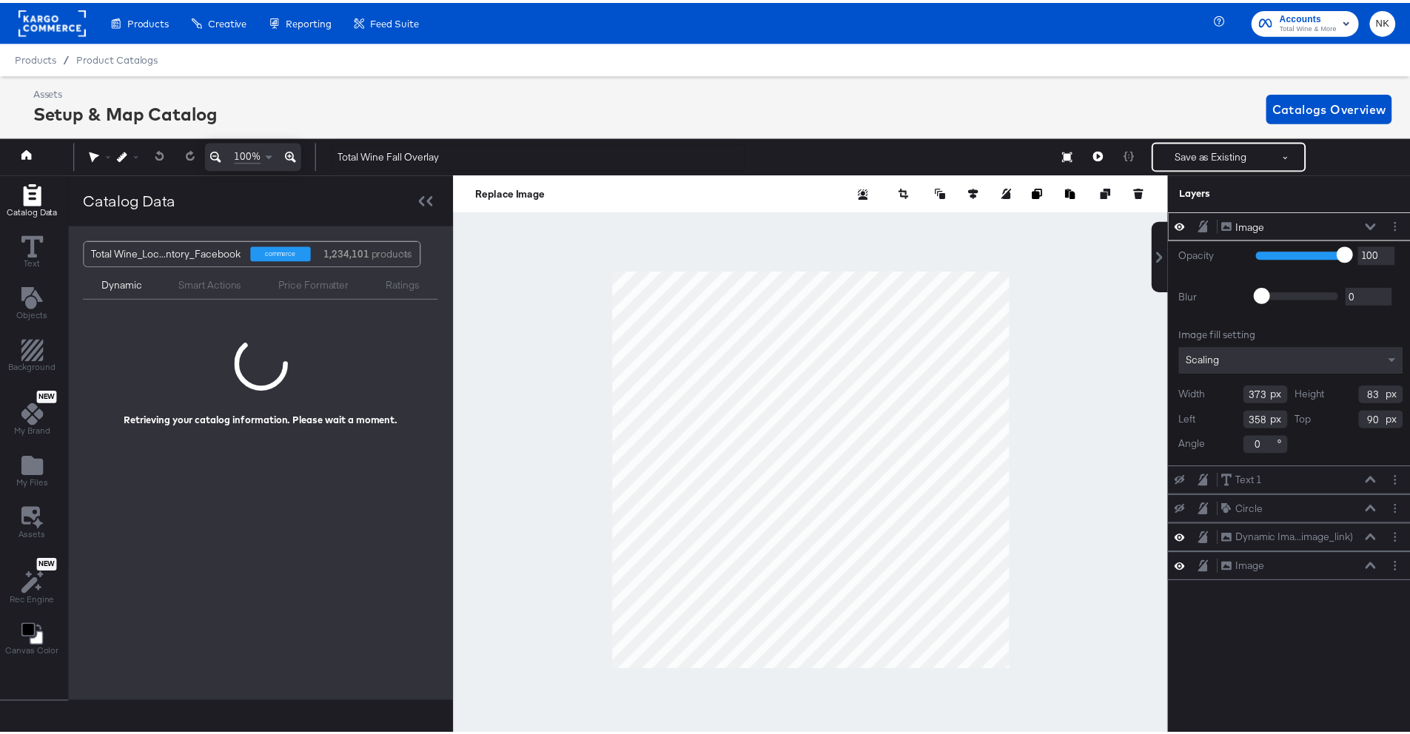
scroll to position [0, 4]
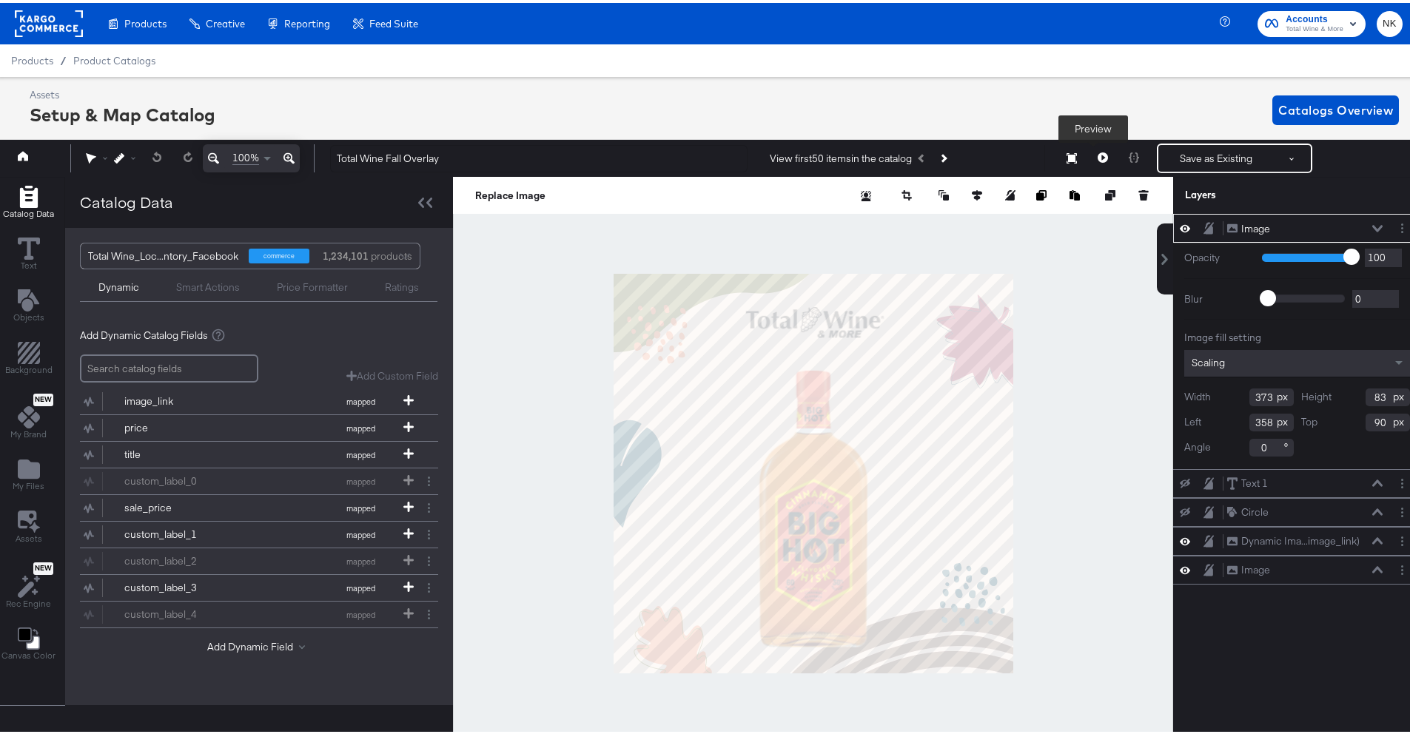
click at [1099, 151] on button at bounding box center [1102, 156] width 31 height 30
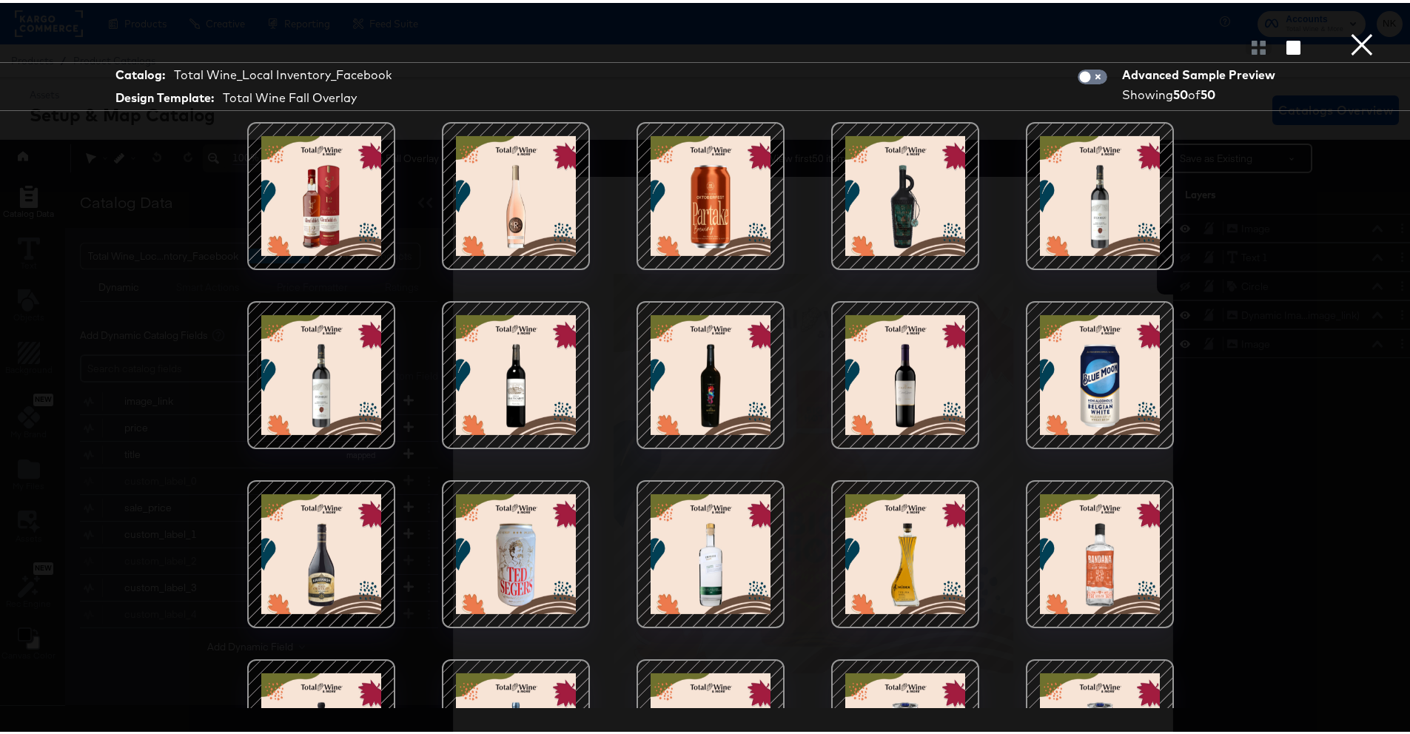
click at [1363, 30] on button "×" at bounding box center [1362, 15] width 30 height 30
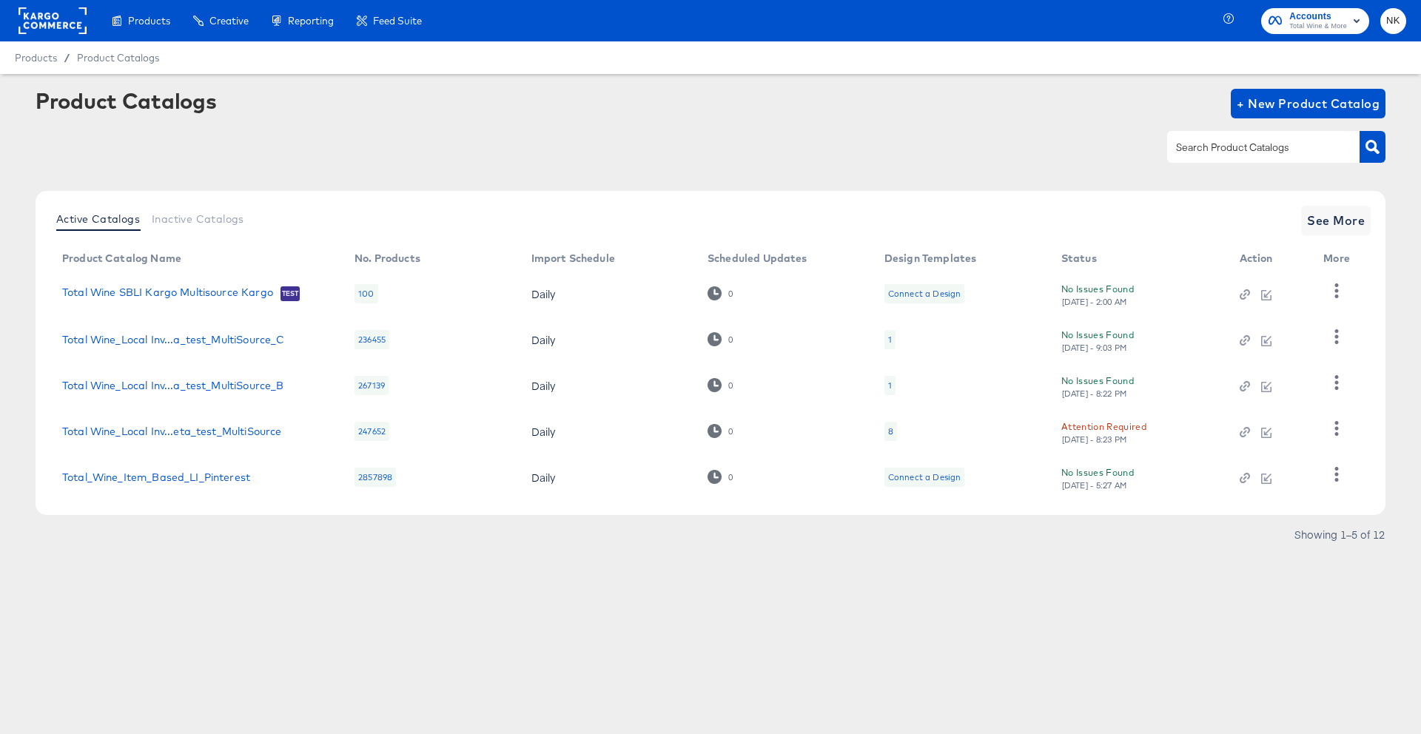
click at [1228, 152] on input "text" at bounding box center [1252, 147] width 158 height 17
type input "l"
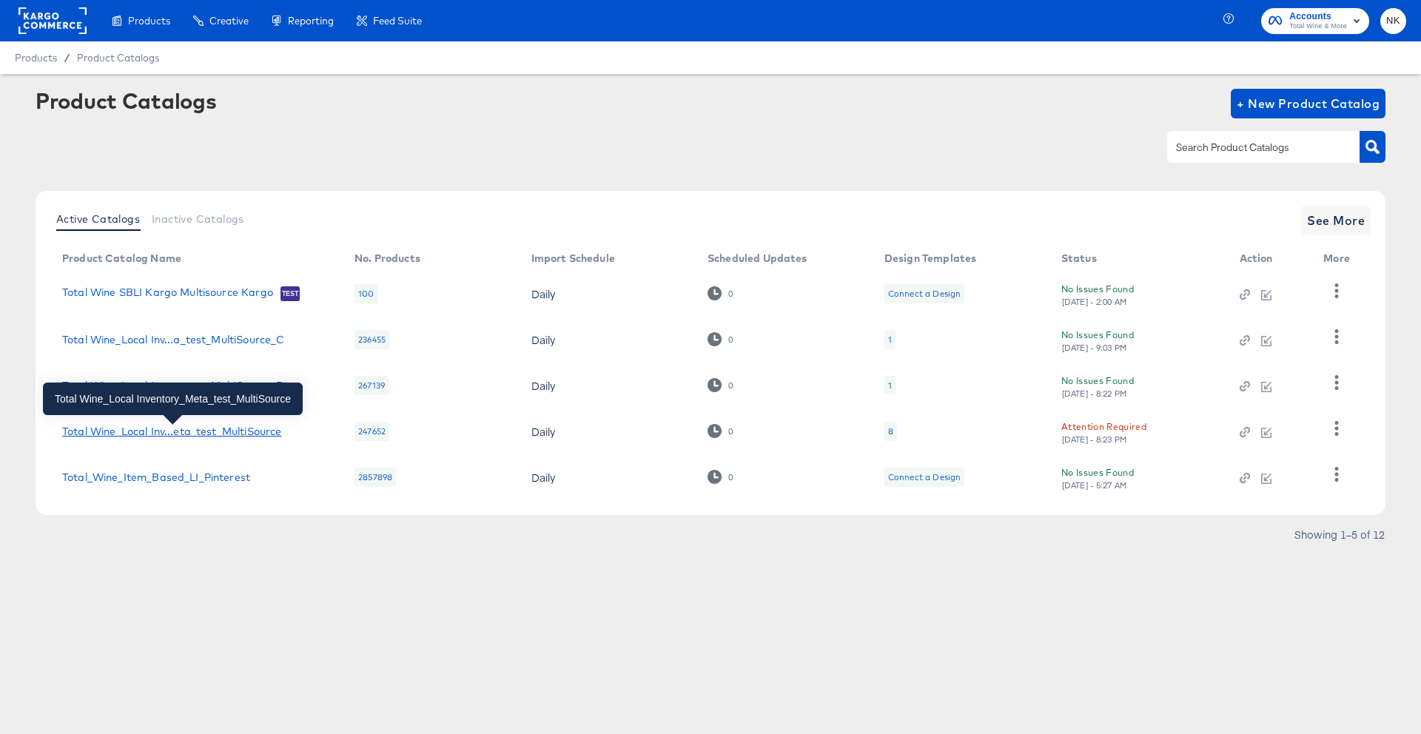
click at [218, 432] on div "Total Wine_Local Inv...eta_test_MultiSource" at bounding box center [171, 432] width 219 height 12
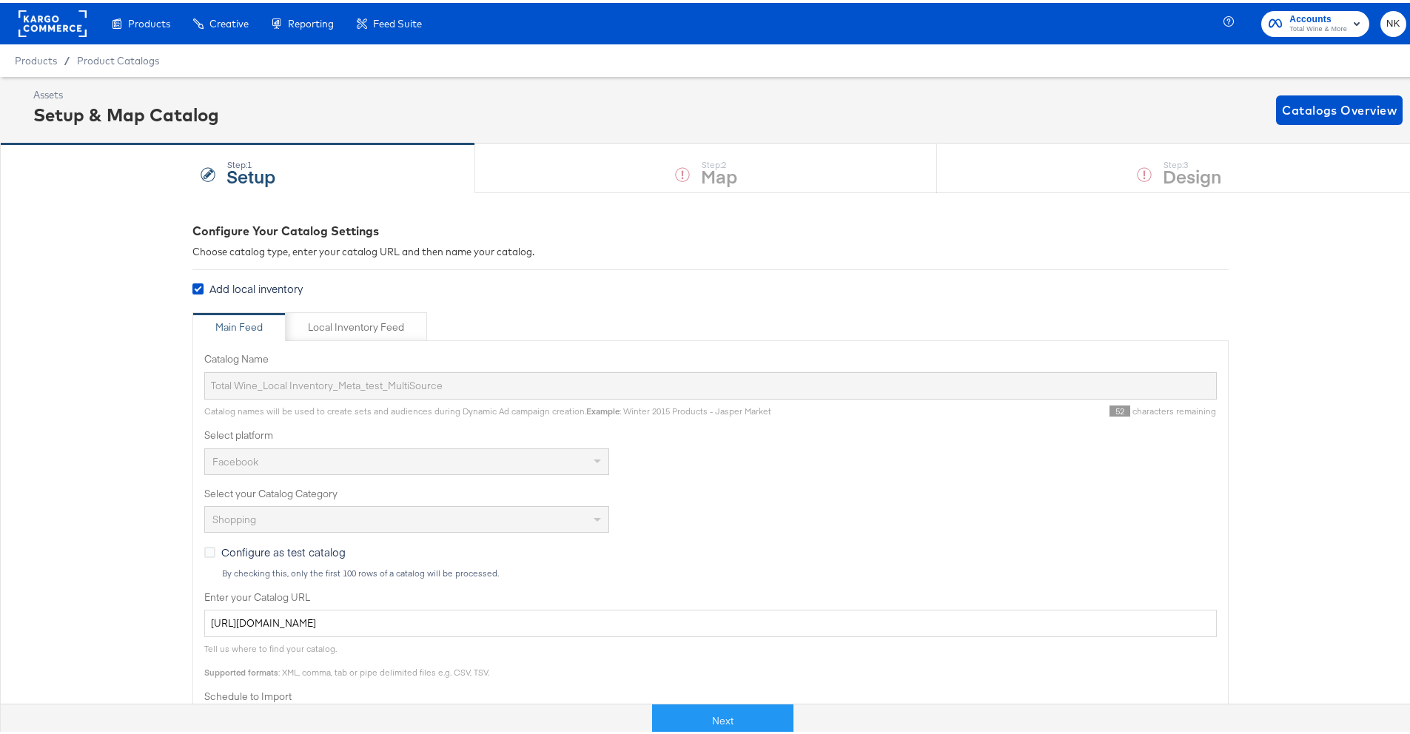
scroll to position [61, 0]
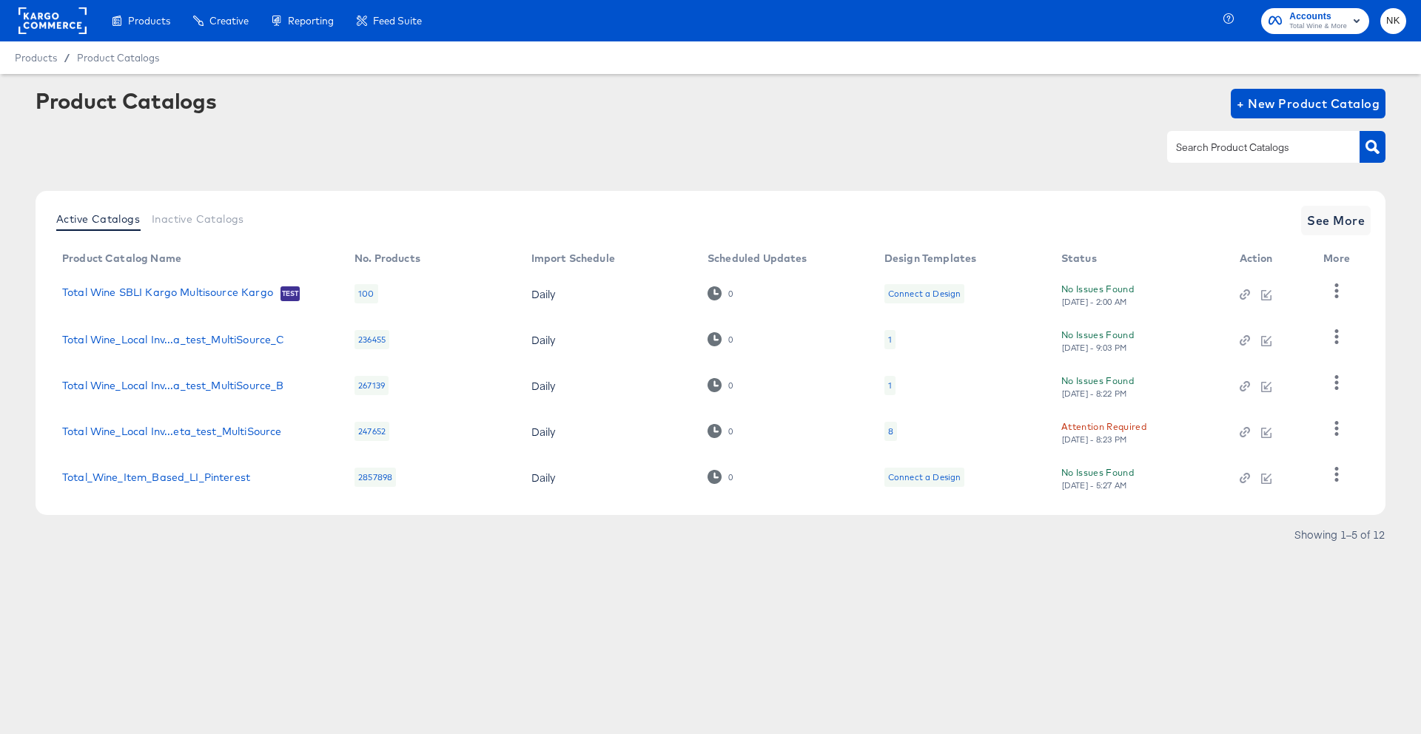
click at [1261, 153] on input "text" at bounding box center [1252, 147] width 158 height 17
type input "l"
click at [1256, 150] on input "text" at bounding box center [1252, 147] width 158 height 17
type input "local invento"
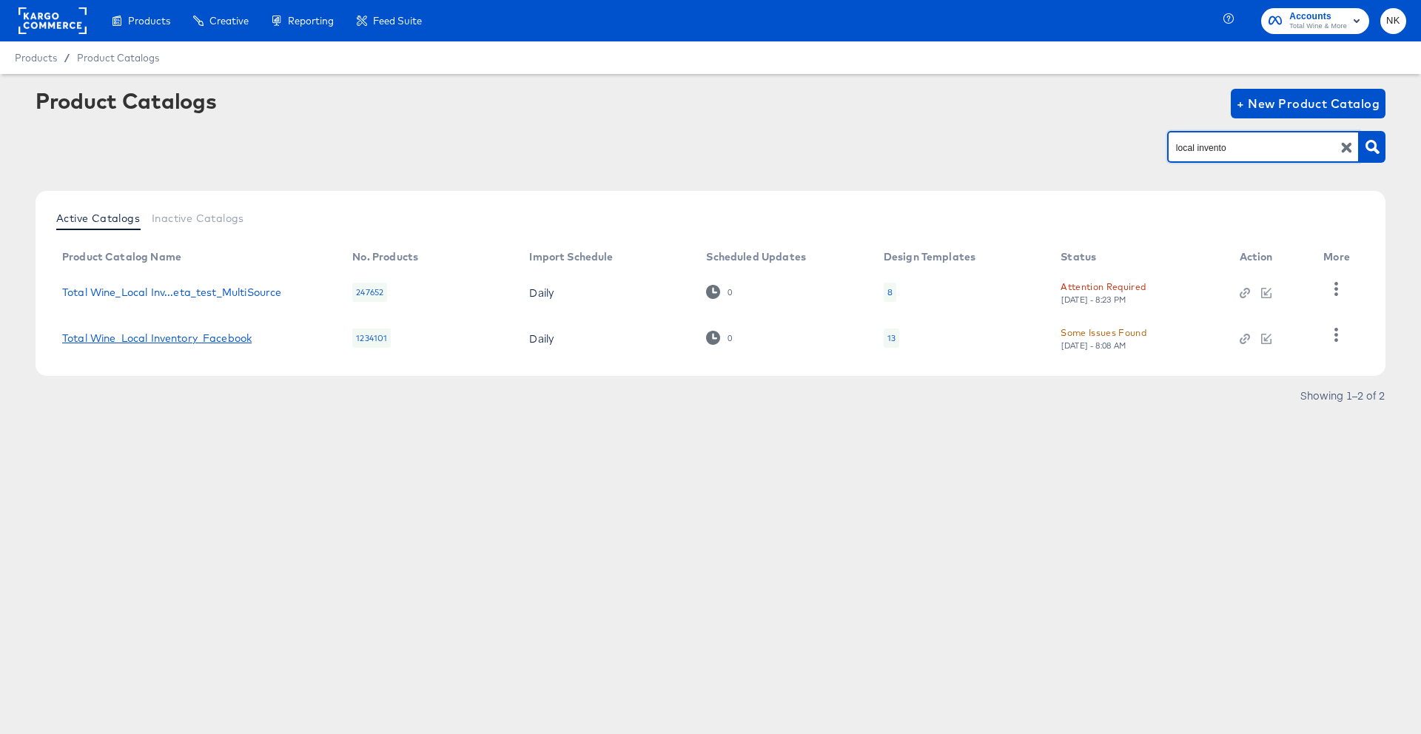
click at [235, 334] on link "Total Wine_Local Inventory_Facebook" at bounding box center [157, 338] width 190 height 12
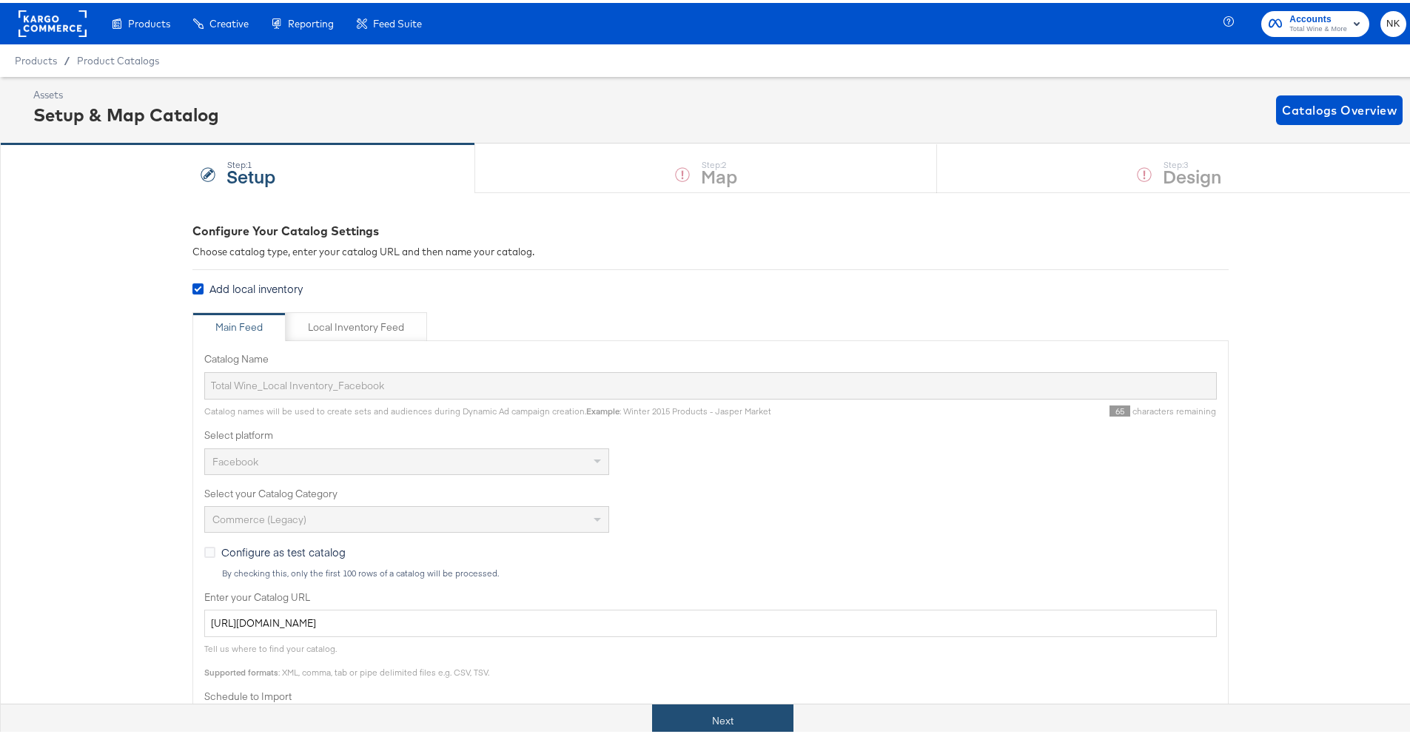
click at [709, 714] on button "Next" at bounding box center [722, 718] width 141 height 33
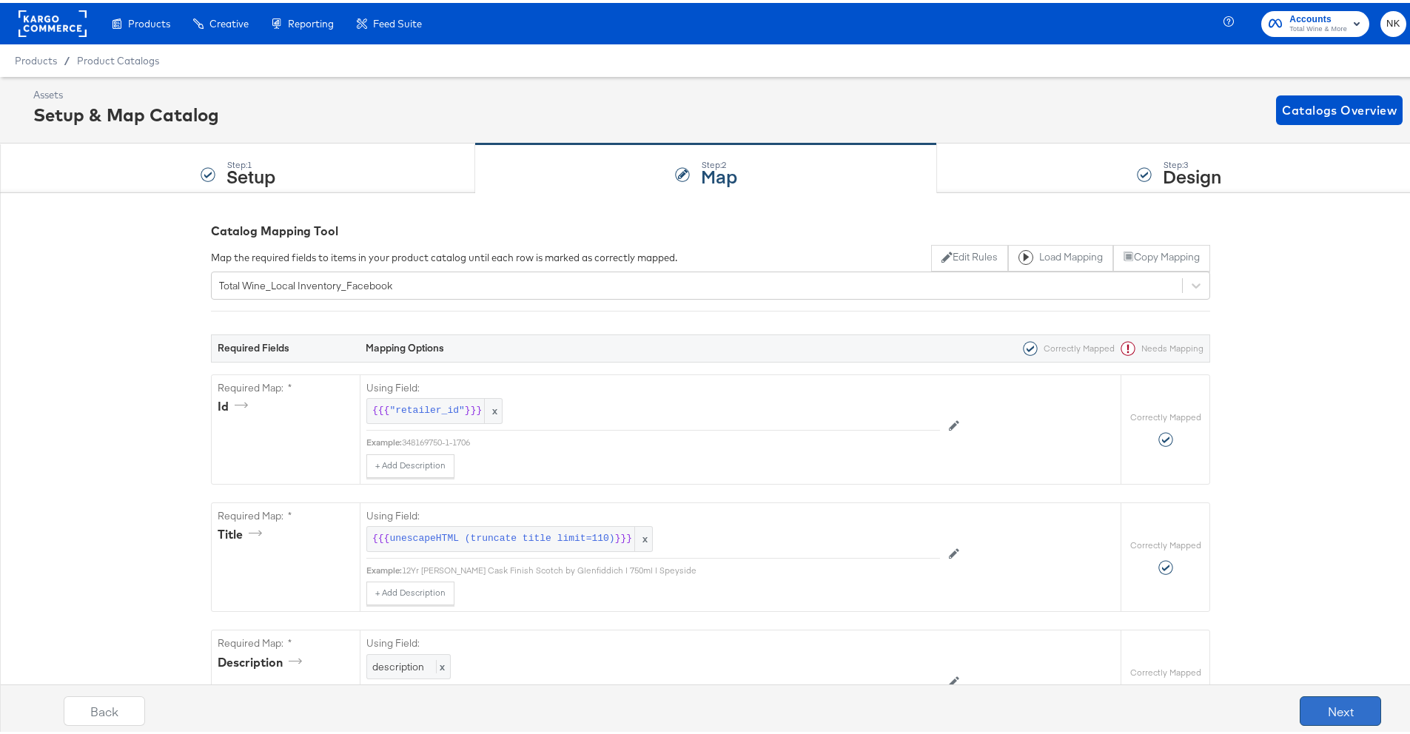
click at [1302, 694] on button "Next" at bounding box center [1340, 709] width 81 height 30
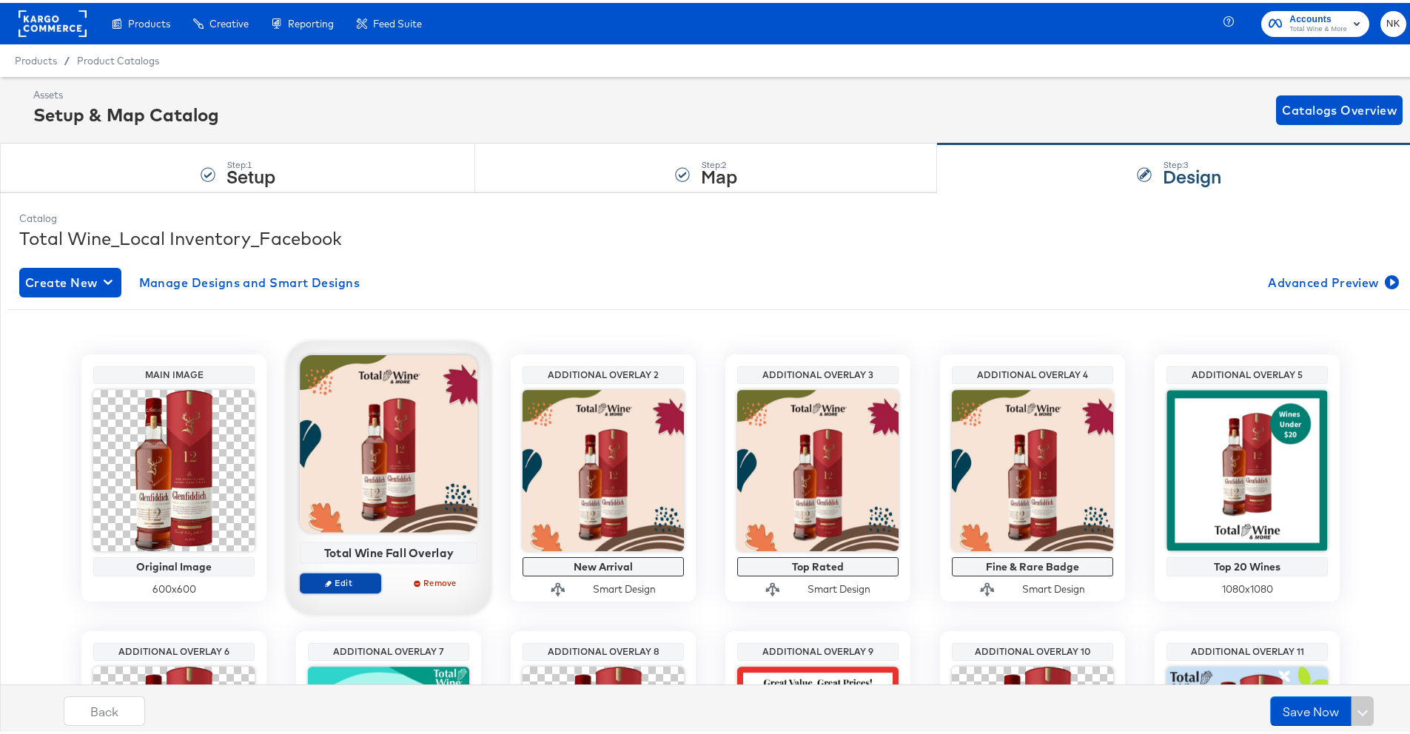
click at [348, 573] on button "Edit" at bounding box center [340, 580] width 81 height 21
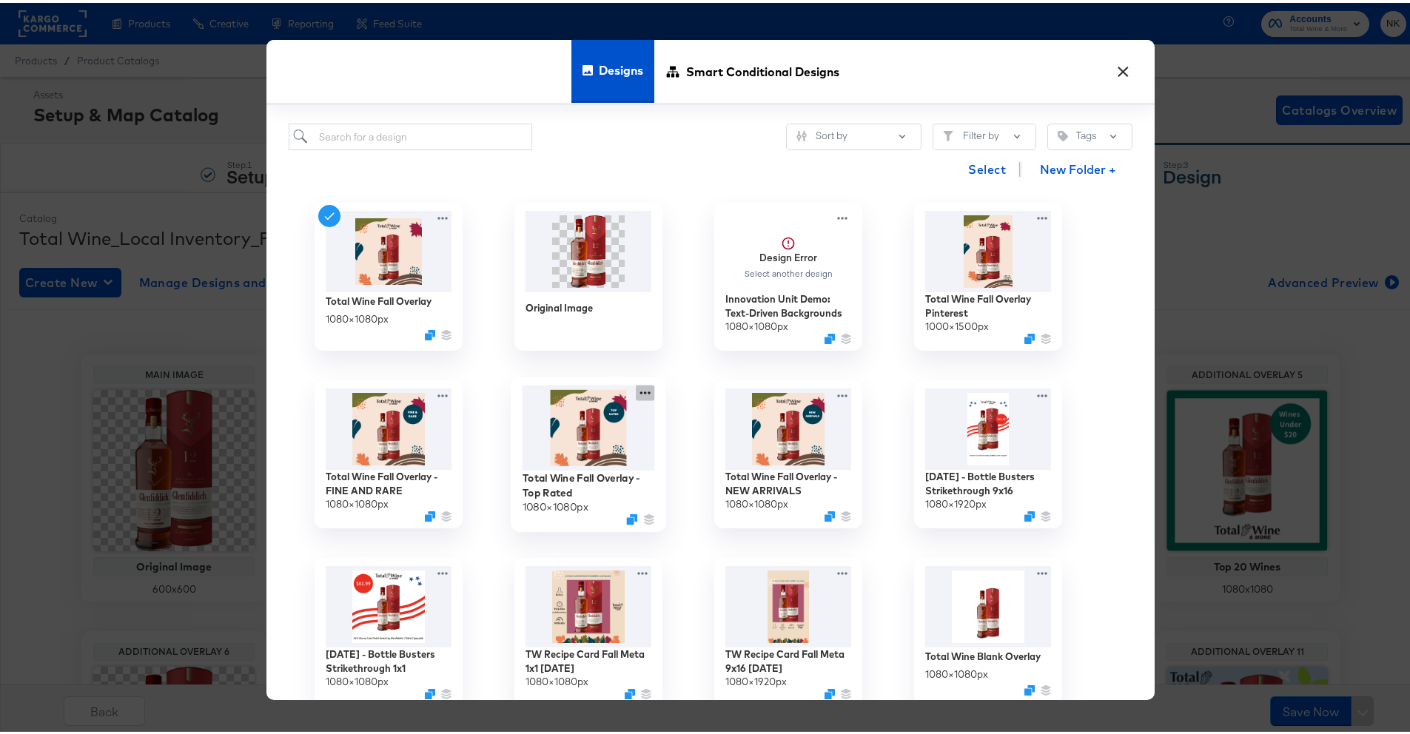
click at [640, 391] on icon at bounding box center [645, 390] width 19 height 16
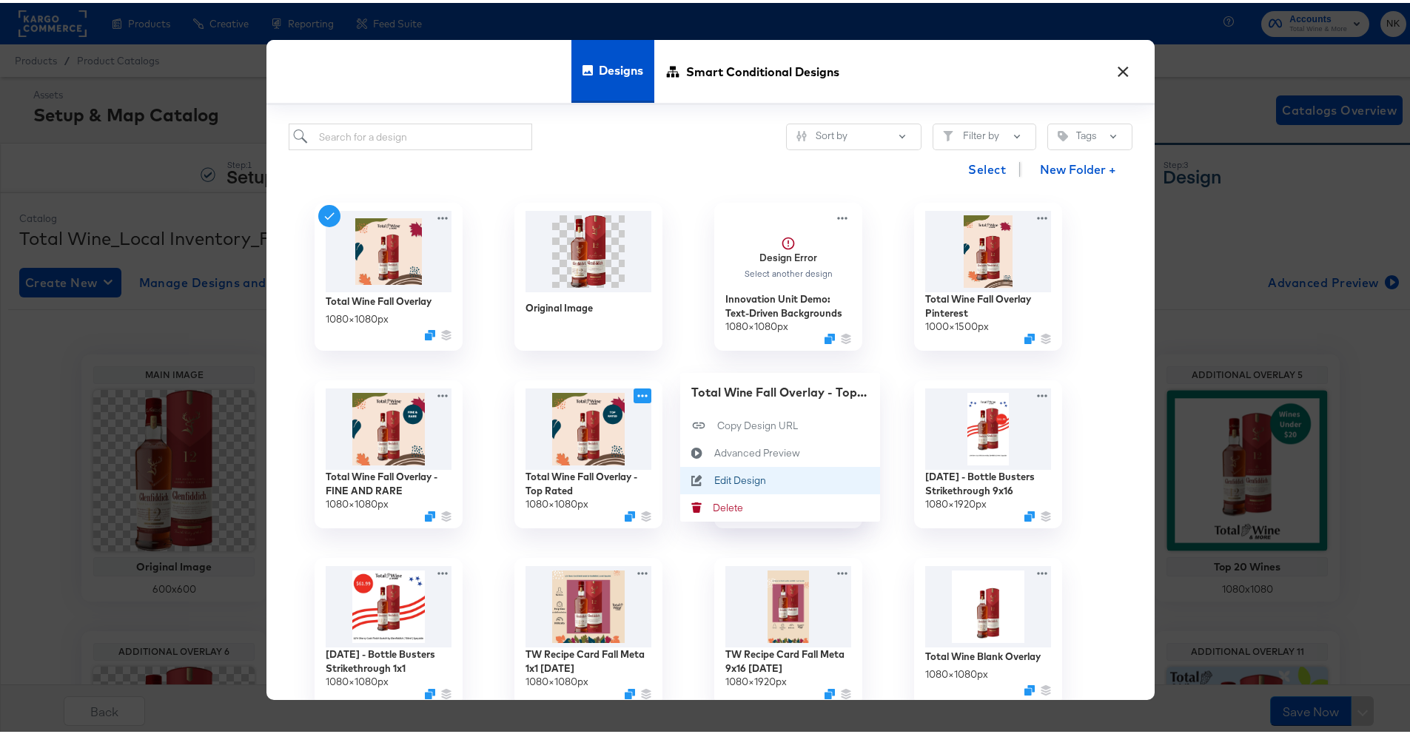
click at [714, 477] on div "Edit Design Edit Design" at bounding box center [714, 477] width 0 height 0
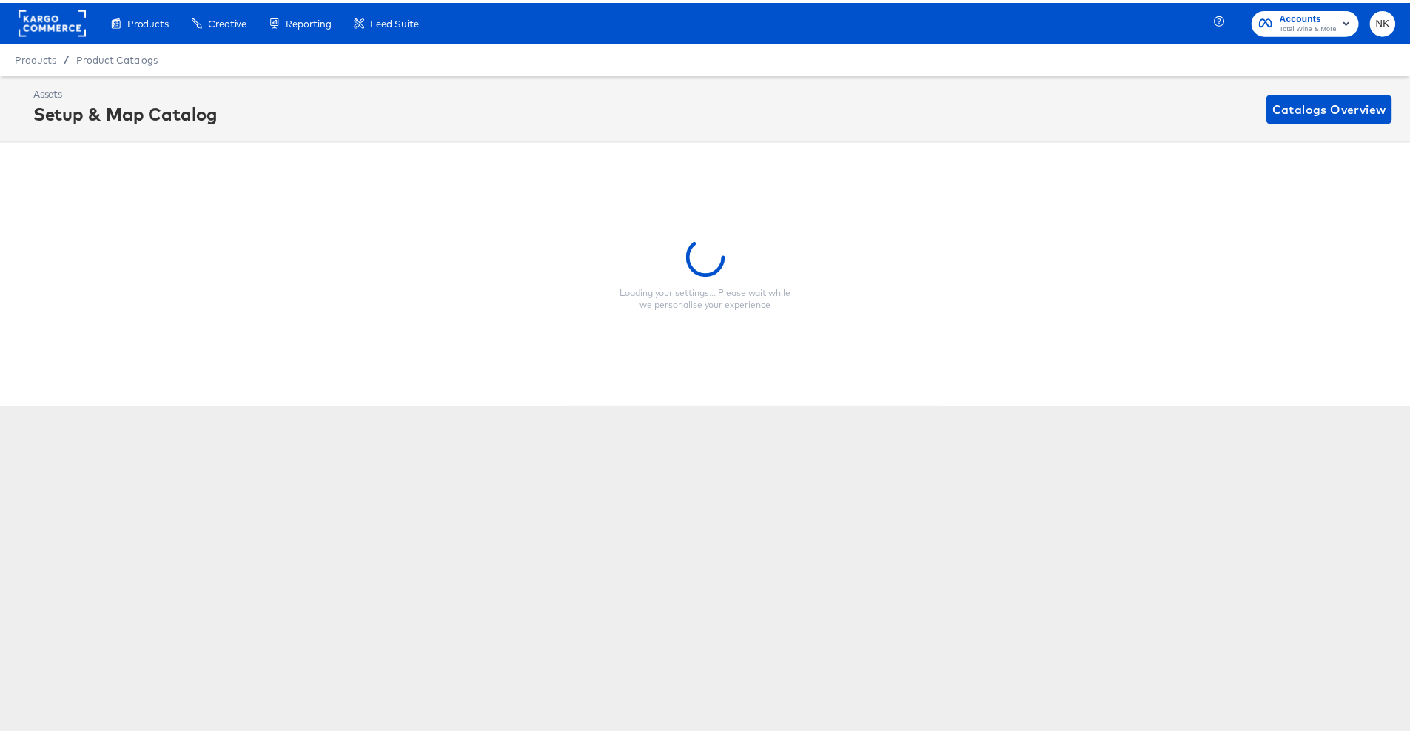
scroll to position [0, 4]
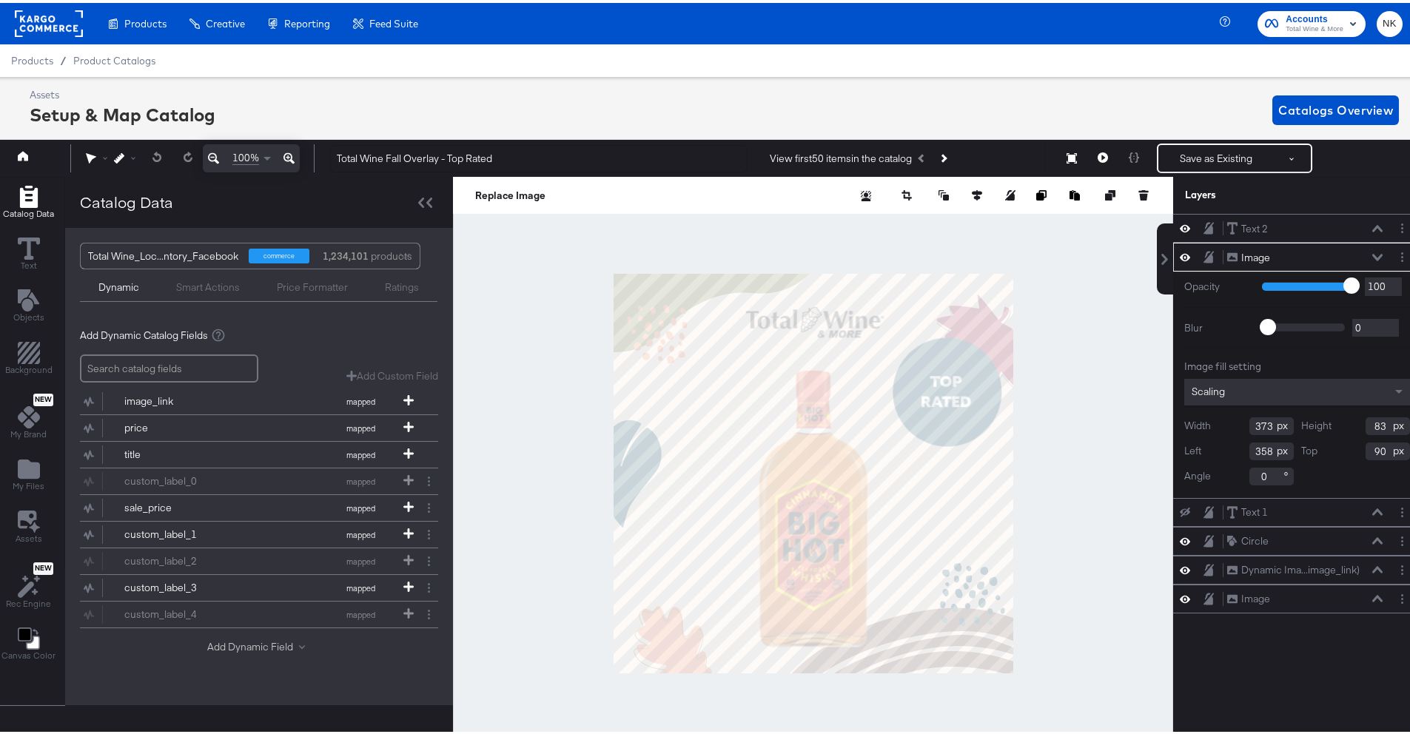
click at [260, 641] on button "Add Dynamic Field" at bounding box center [259, 644] width 104 height 14
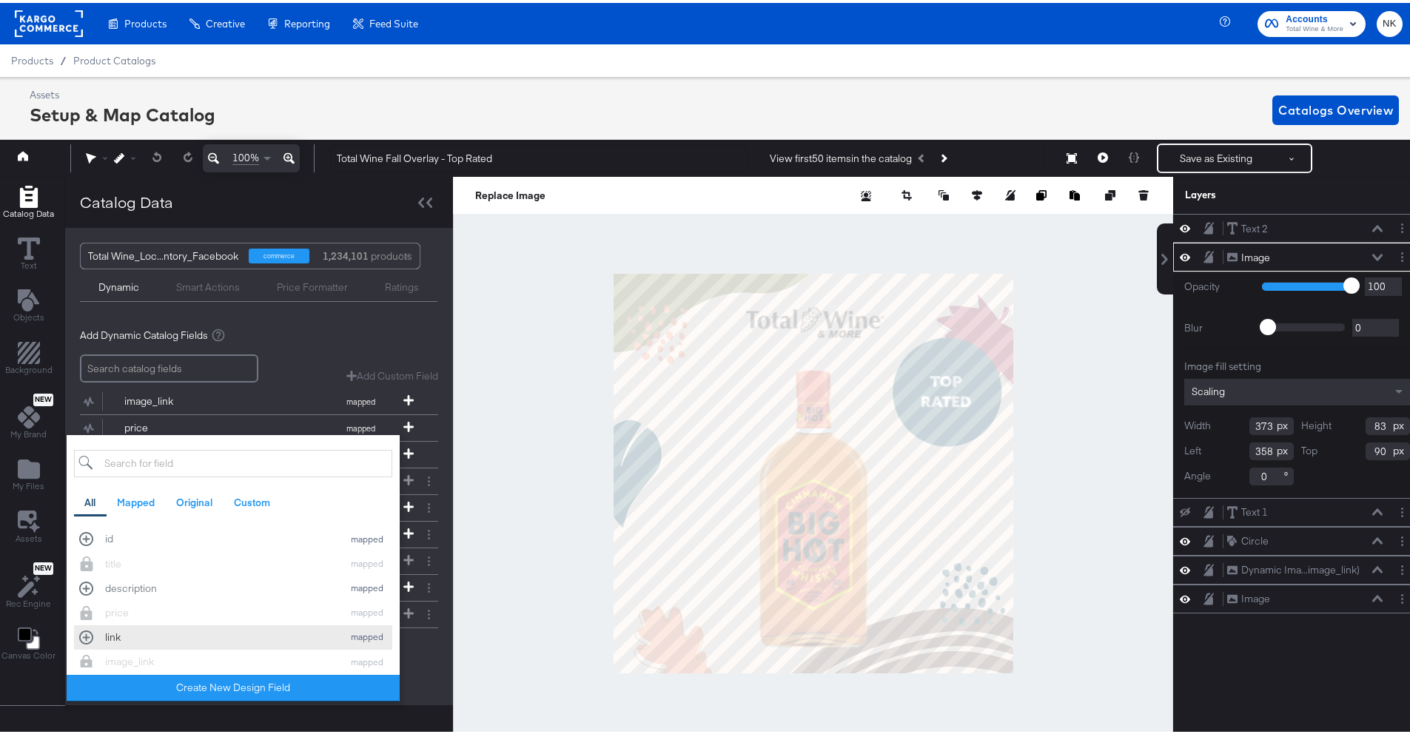
click at [184, 626] on button "link mapped" at bounding box center [233, 635] width 318 height 24
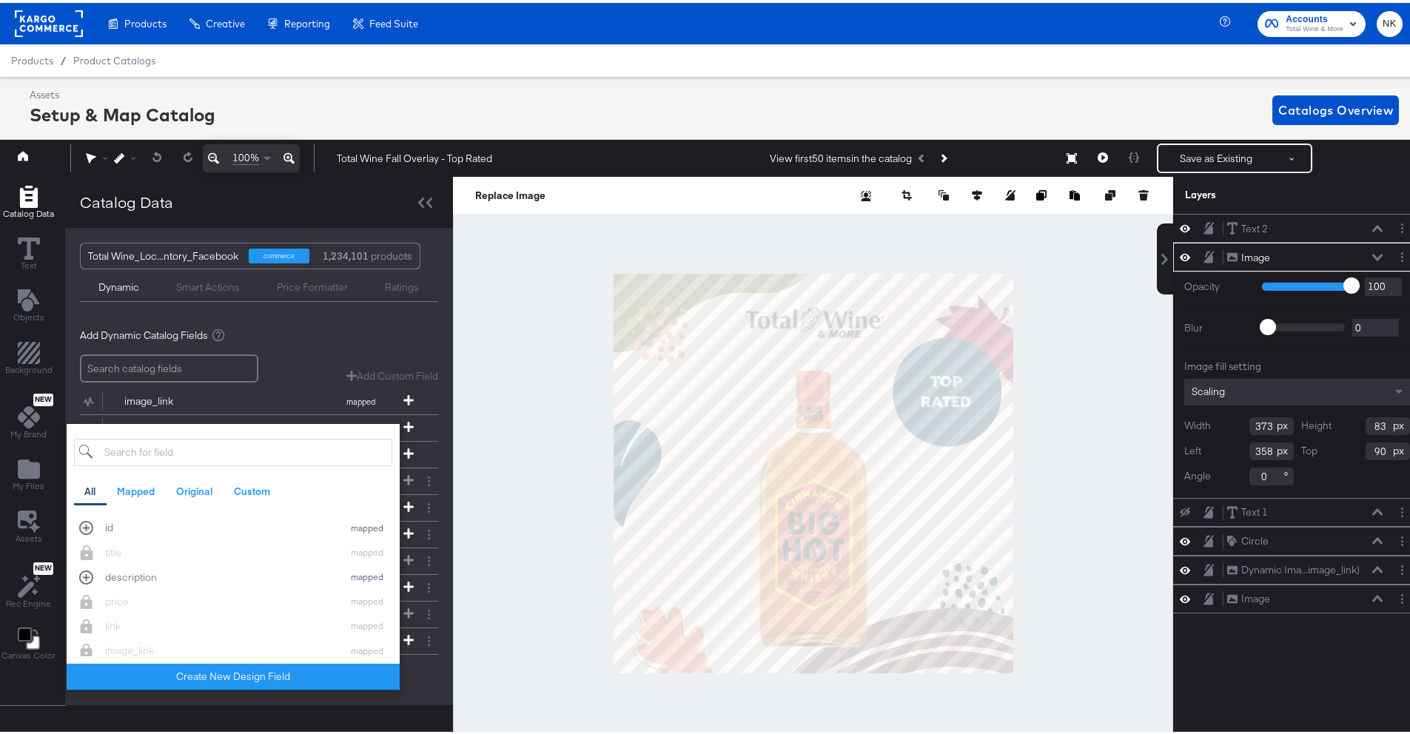
click at [1299, 634] on div "Text 2 Text 2 Image Image Opacity 1 100 100 Blur 0 2000 0 Image fill setting Sc…" at bounding box center [1297, 480] width 248 height 538
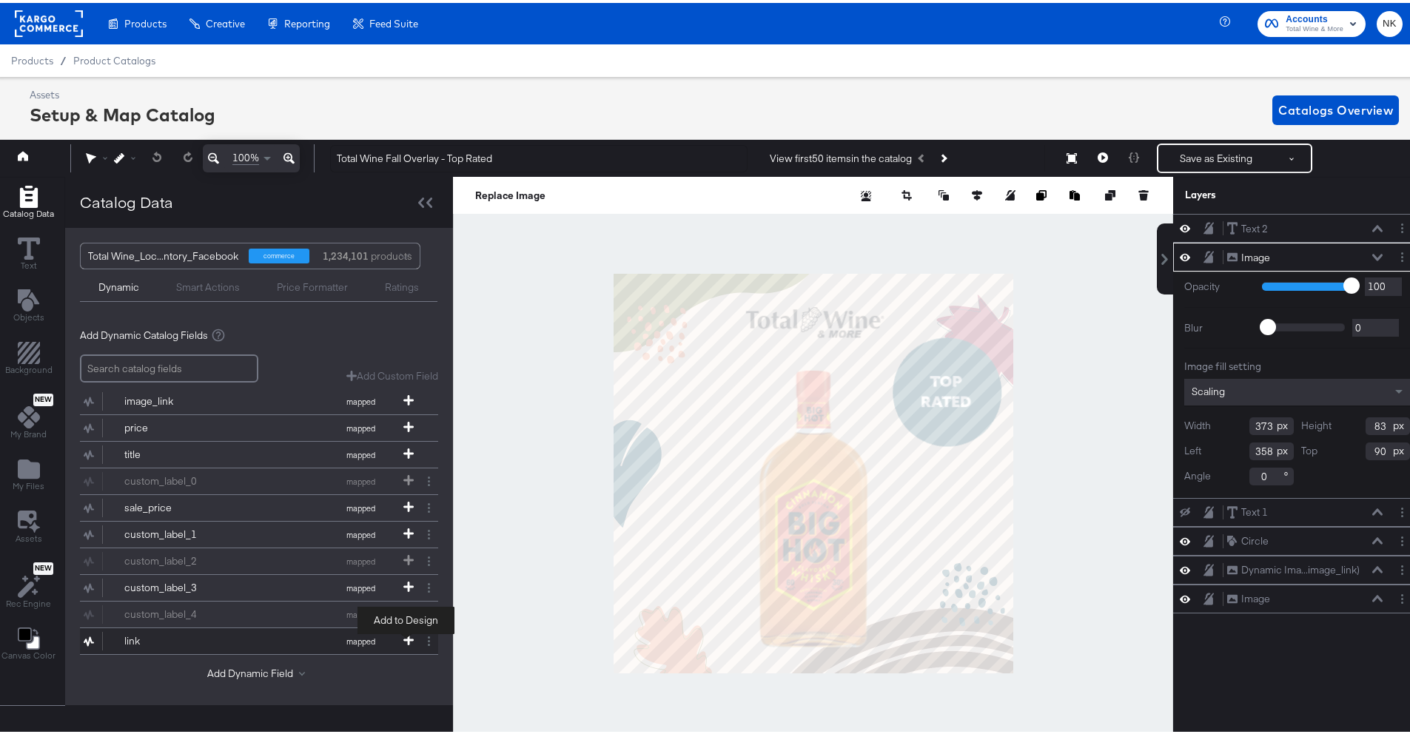
click at [407, 642] on icon at bounding box center [408, 637] width 10 height 10
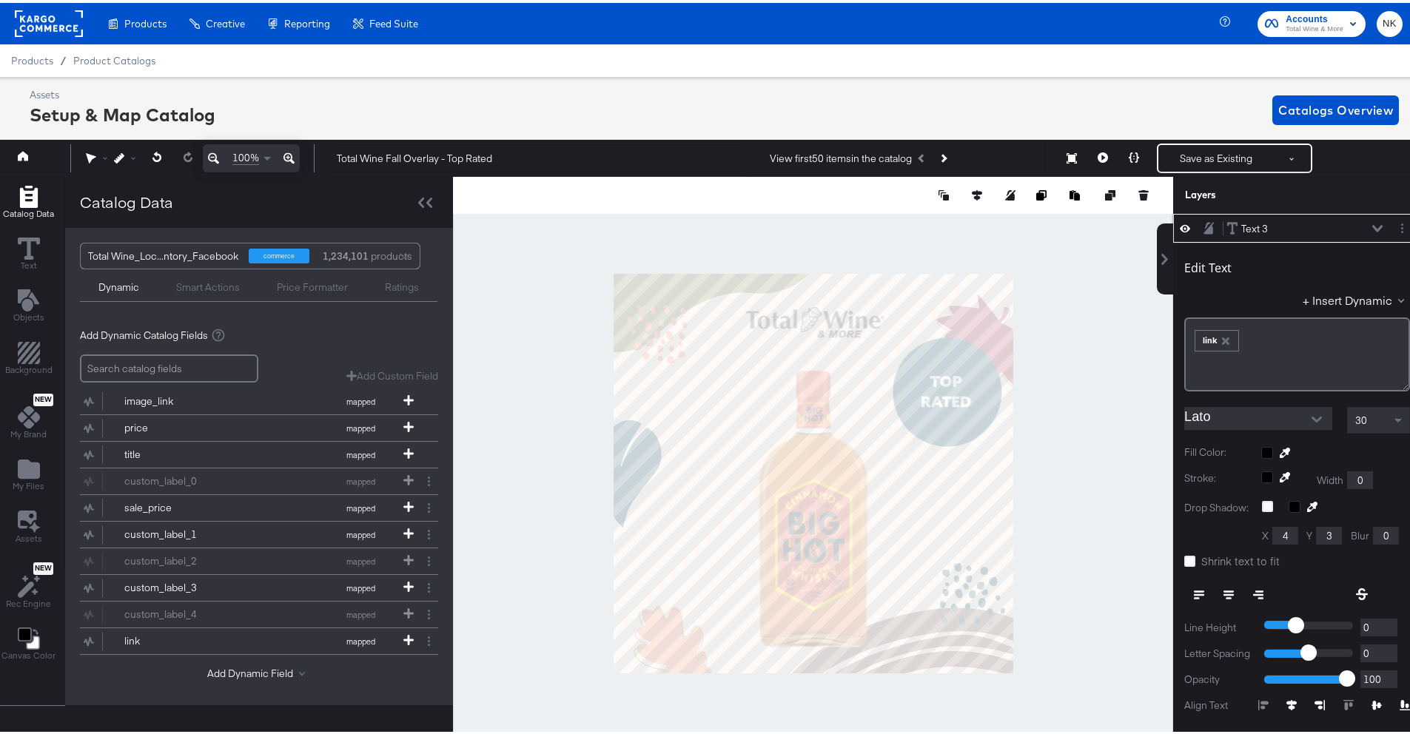
drag, startPoint x: 1358, startPoint y: 226, endPoint x: 1344, endPoint y: 228, distance: 14.2
click at [1372, 226] on icon at bounding box center [1377, 225] width 10 height 7
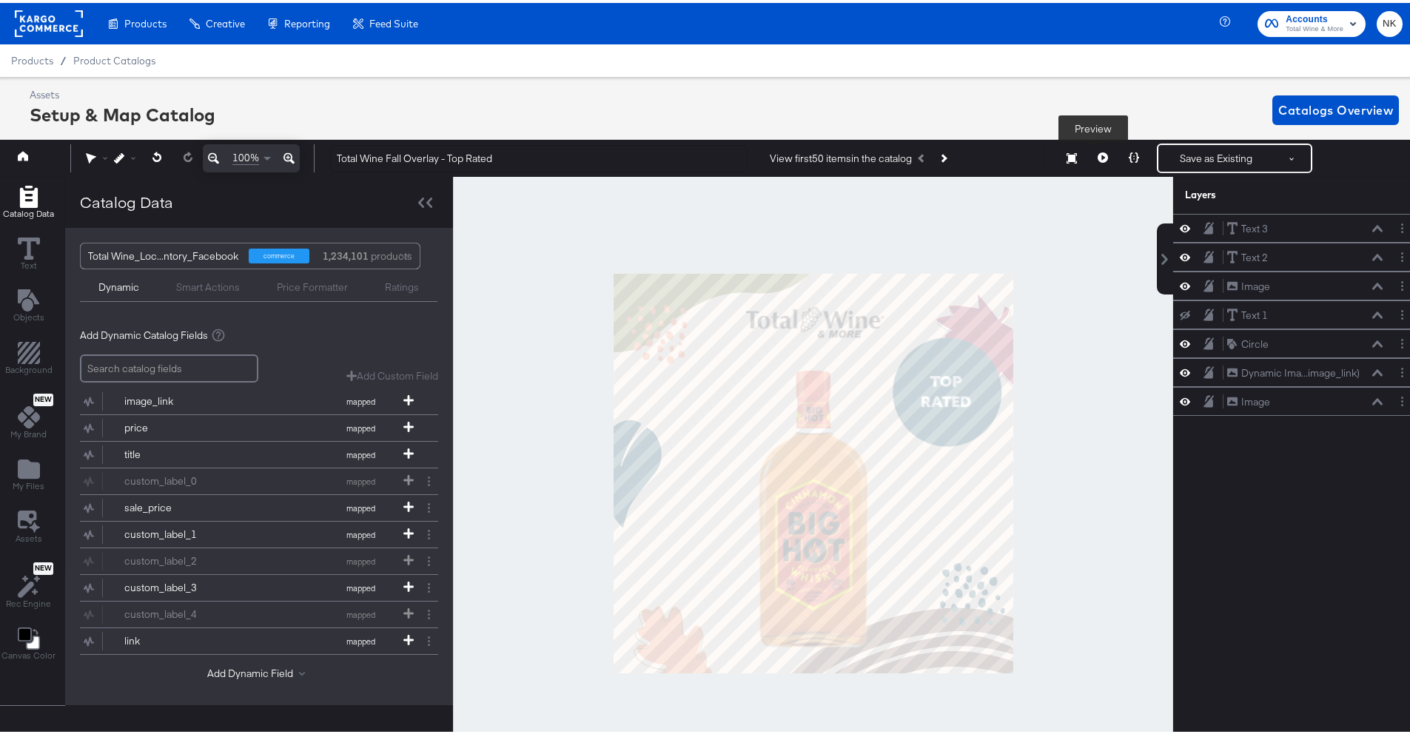
click at [1098, 150] on icon at bounding box center [1103, 155] width 10 height 10
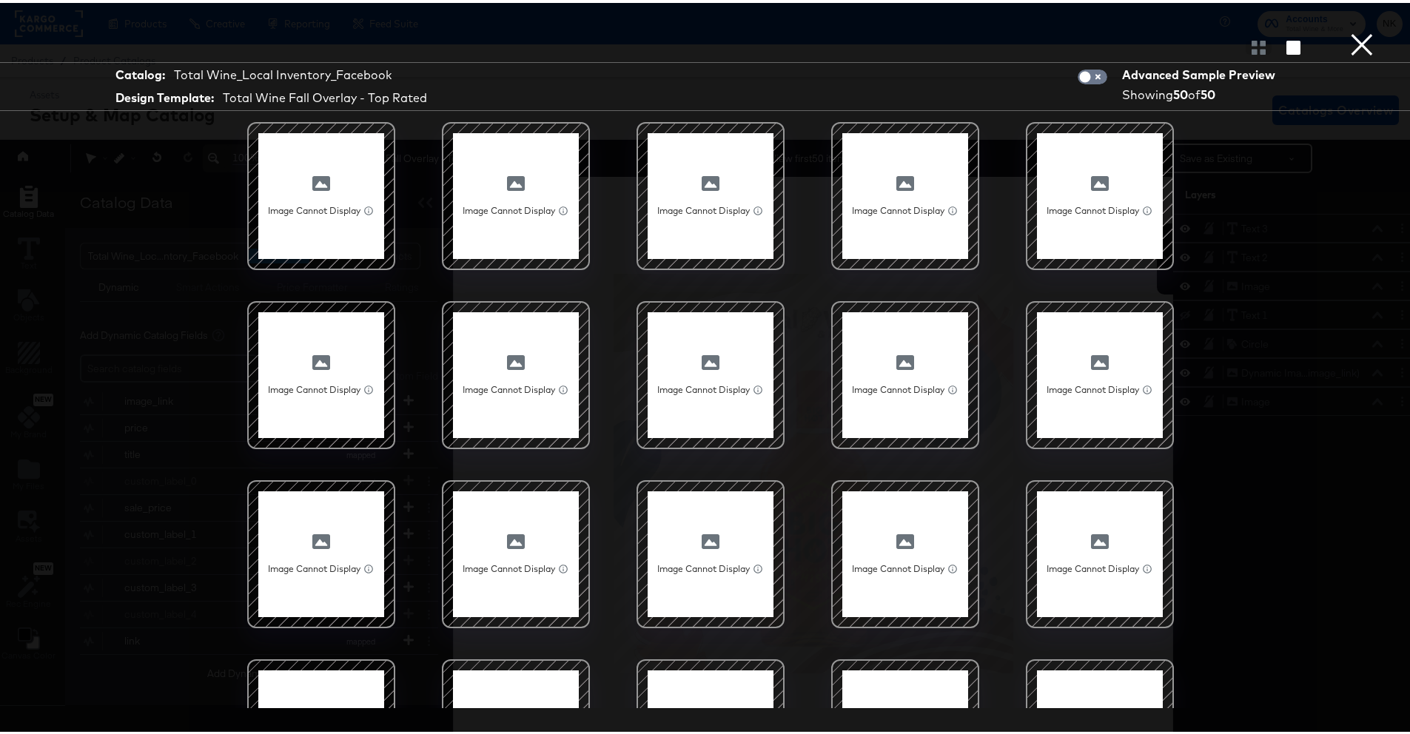
click at [1357, 30] on button "×" at bounding box center [1362, 15] width 30 height 30
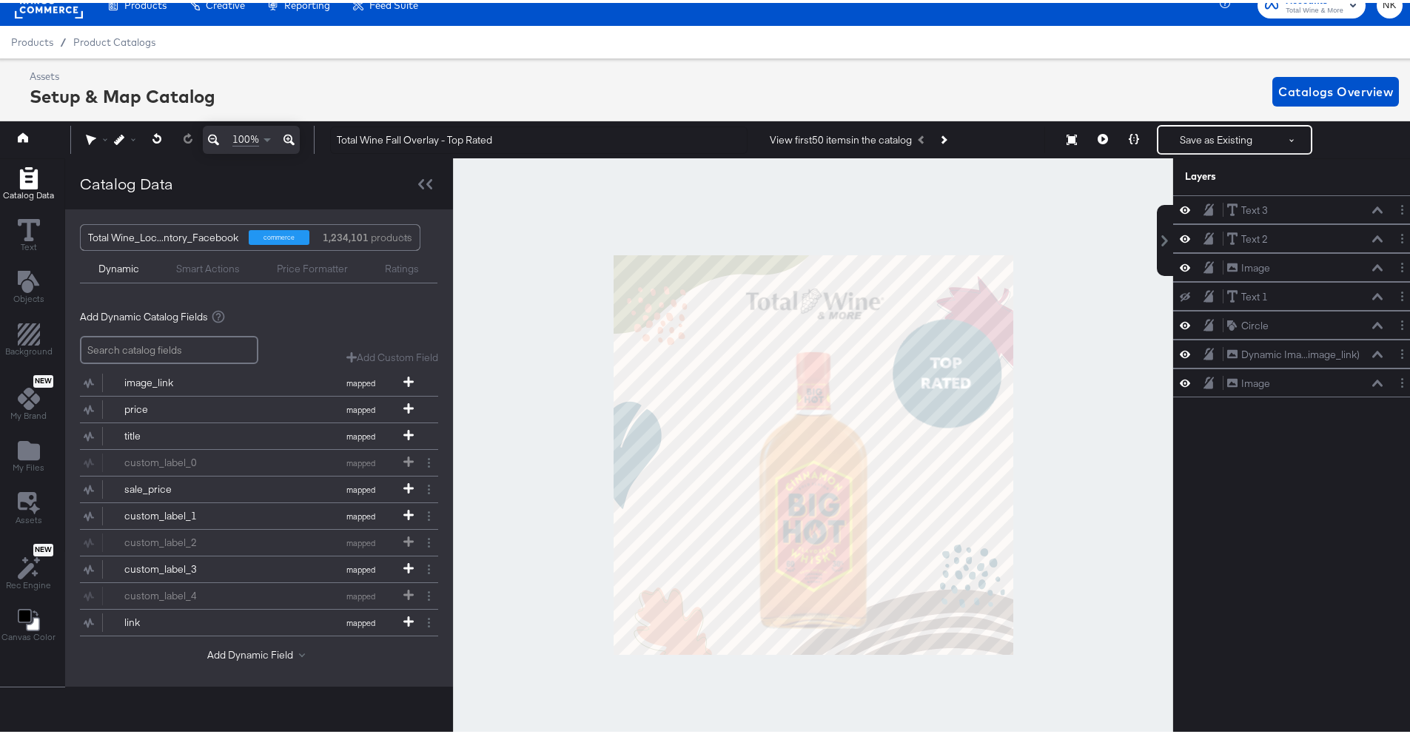
scroll to position [33, 4]
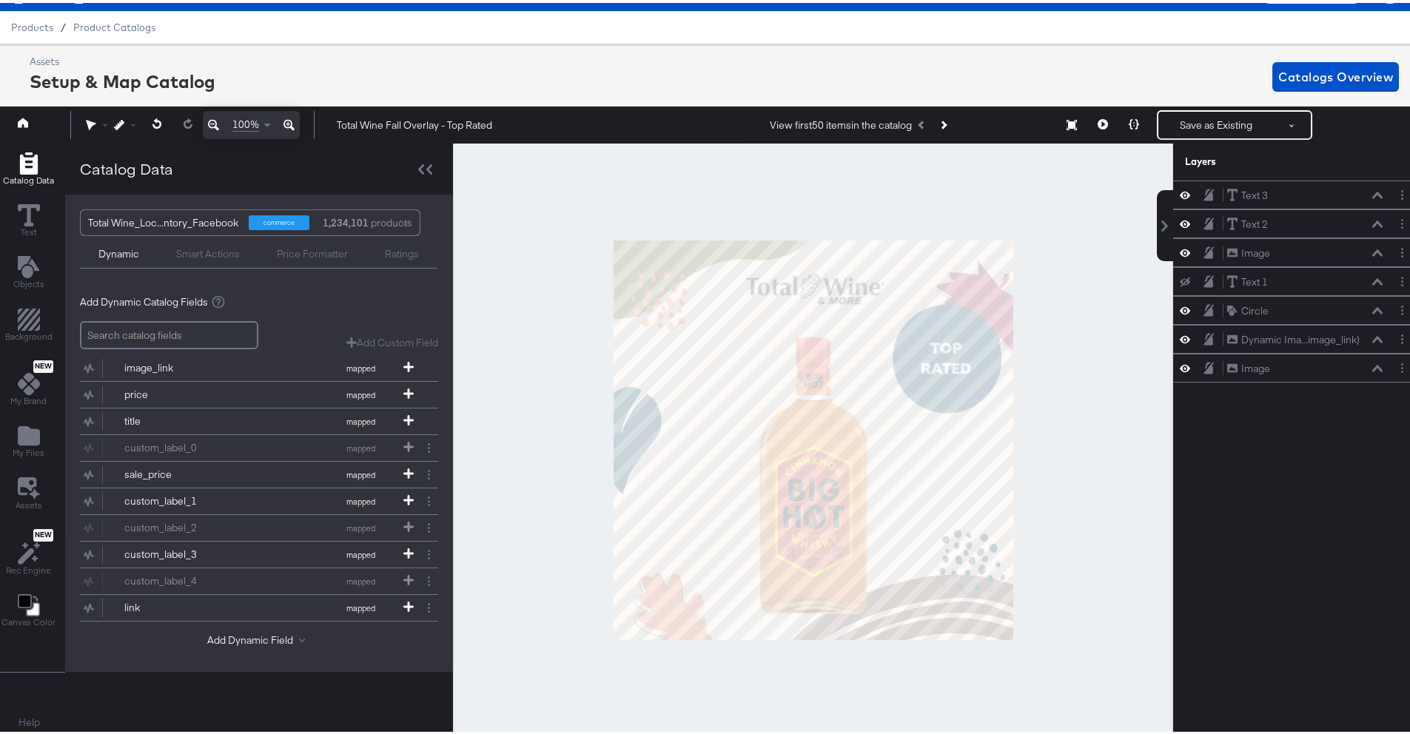
click at [262, 53] on div "Assets Setup & Map Catalog Catalogs Overview" at bounding box center [715, 74] width 1370 height 44
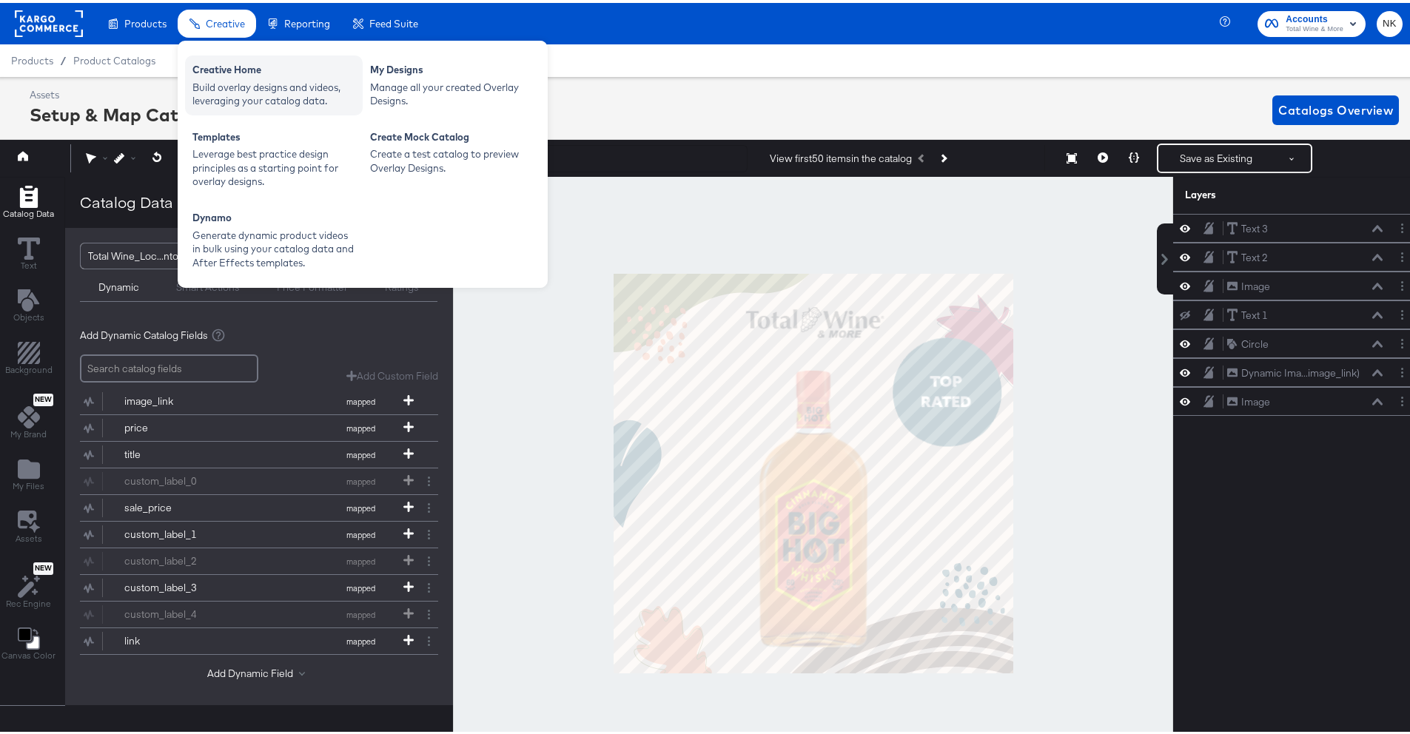
click at [229, 67] on div "Creative Home" at bounding box center [273, 69] width 163 height 18
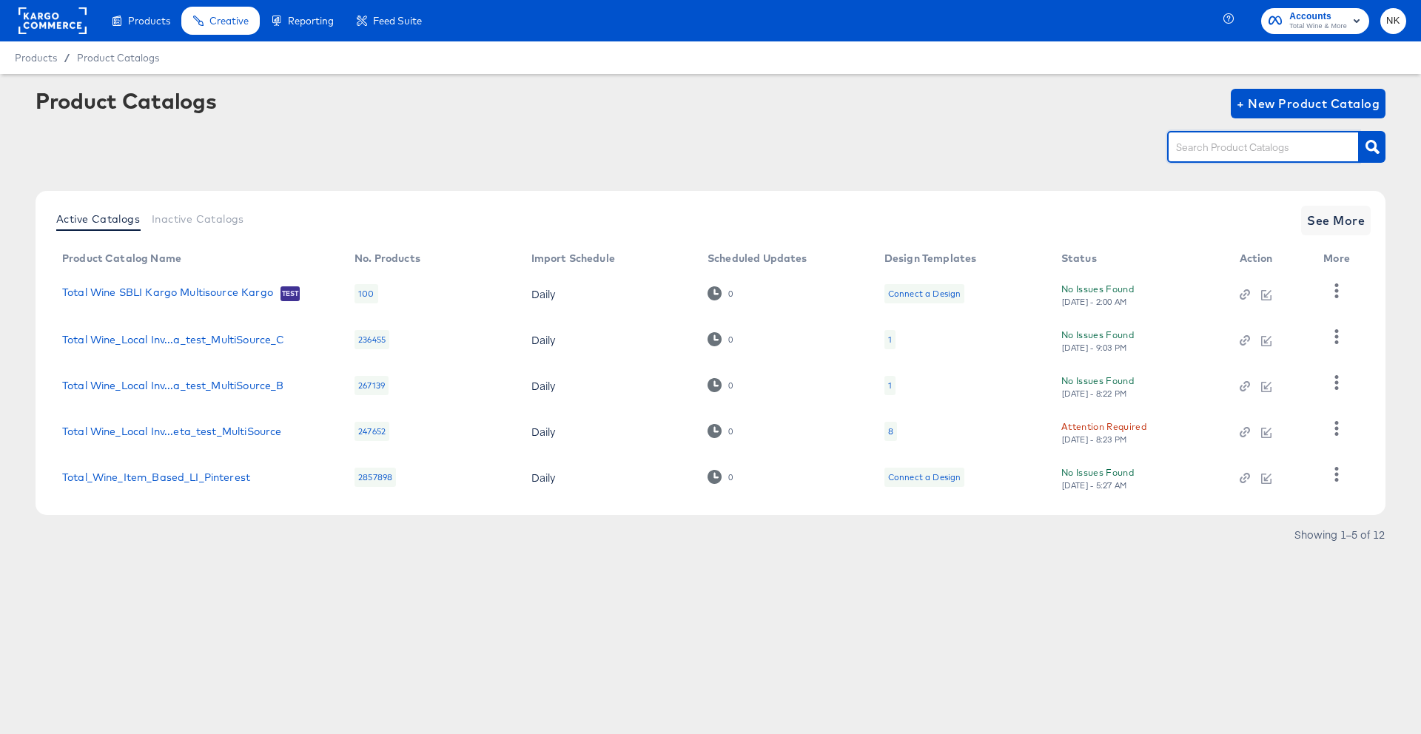
click at [1248, 150] on input "text" at bounding box center [1252, 147] width 158 height 17
type input "local inventory"
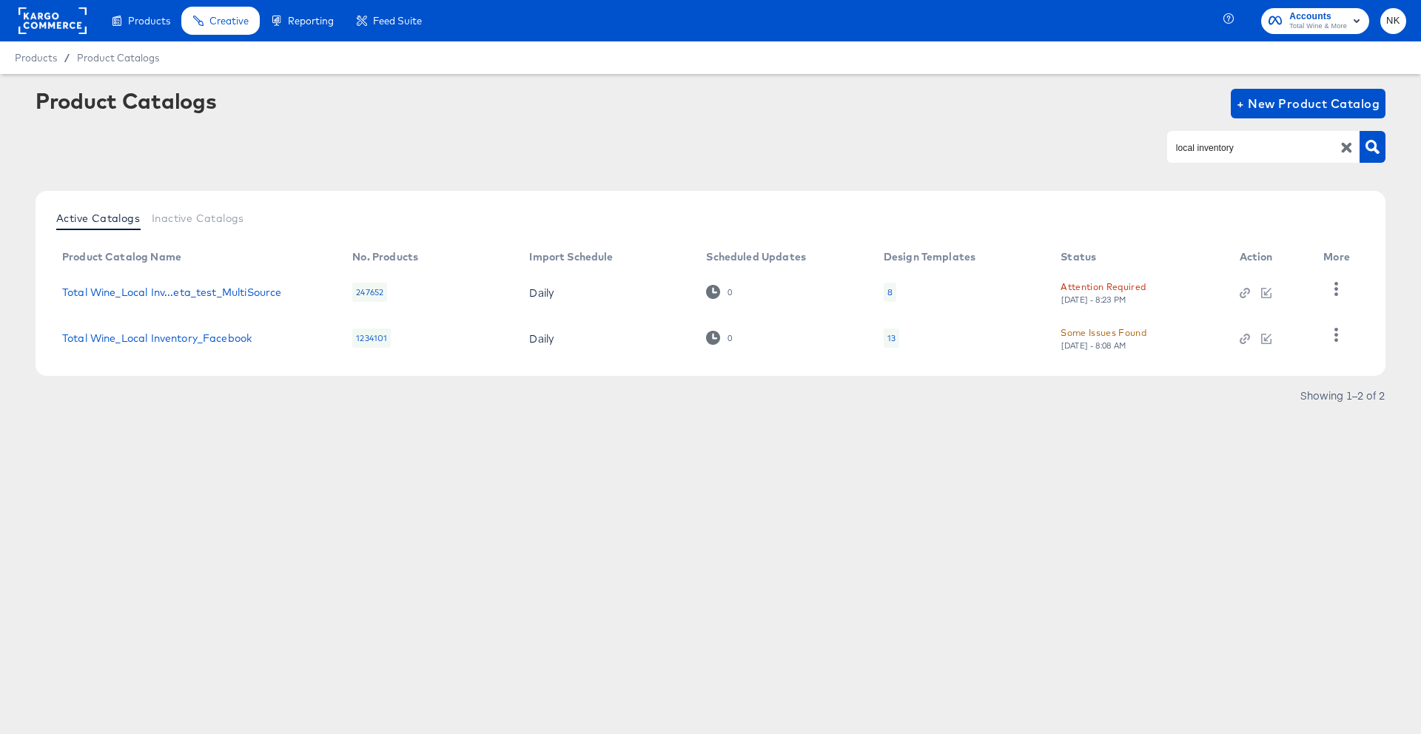
click at [211, 329] on td "Total Wine_Local Inventory_Facebook" at bounding box center [195, 338] width 290 height 46
click at [208, 332] on link "Total Wine_Local Inventory_Facebook" at bounding box center [157, 338] width 190 height 12
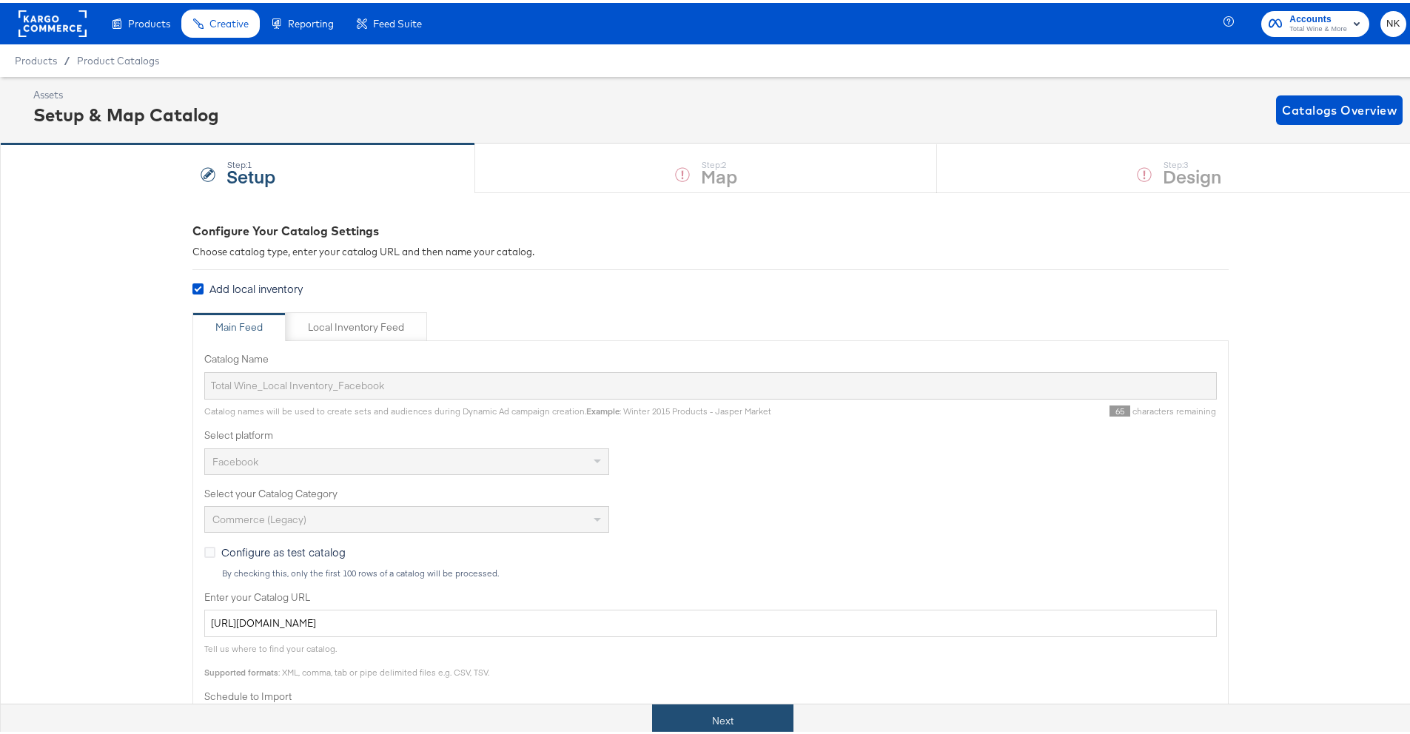
click at [737, 716] on button "Next" at bounding box center [722, 718] width 141 height 33
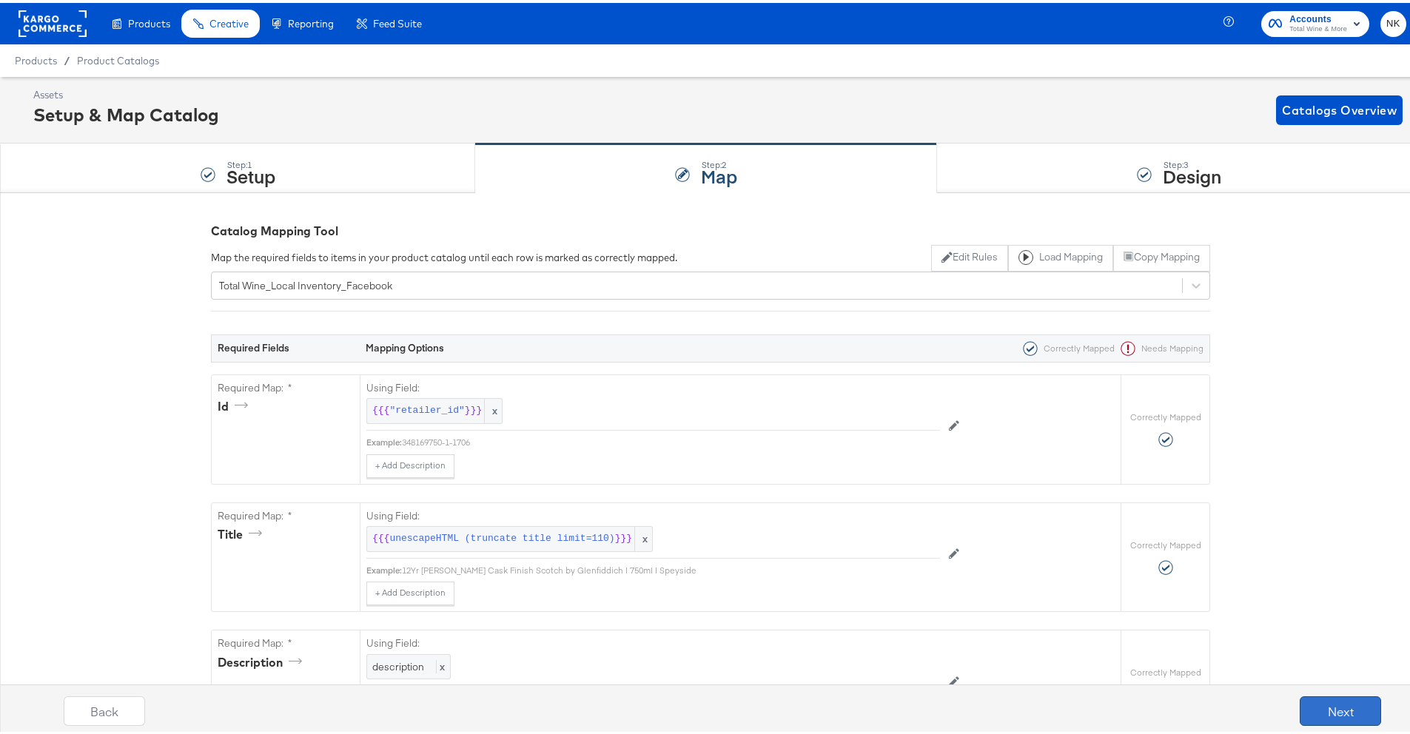
click at [1300, 697] on button "Next" at bounding box center [1340, 709] width 81 height 30
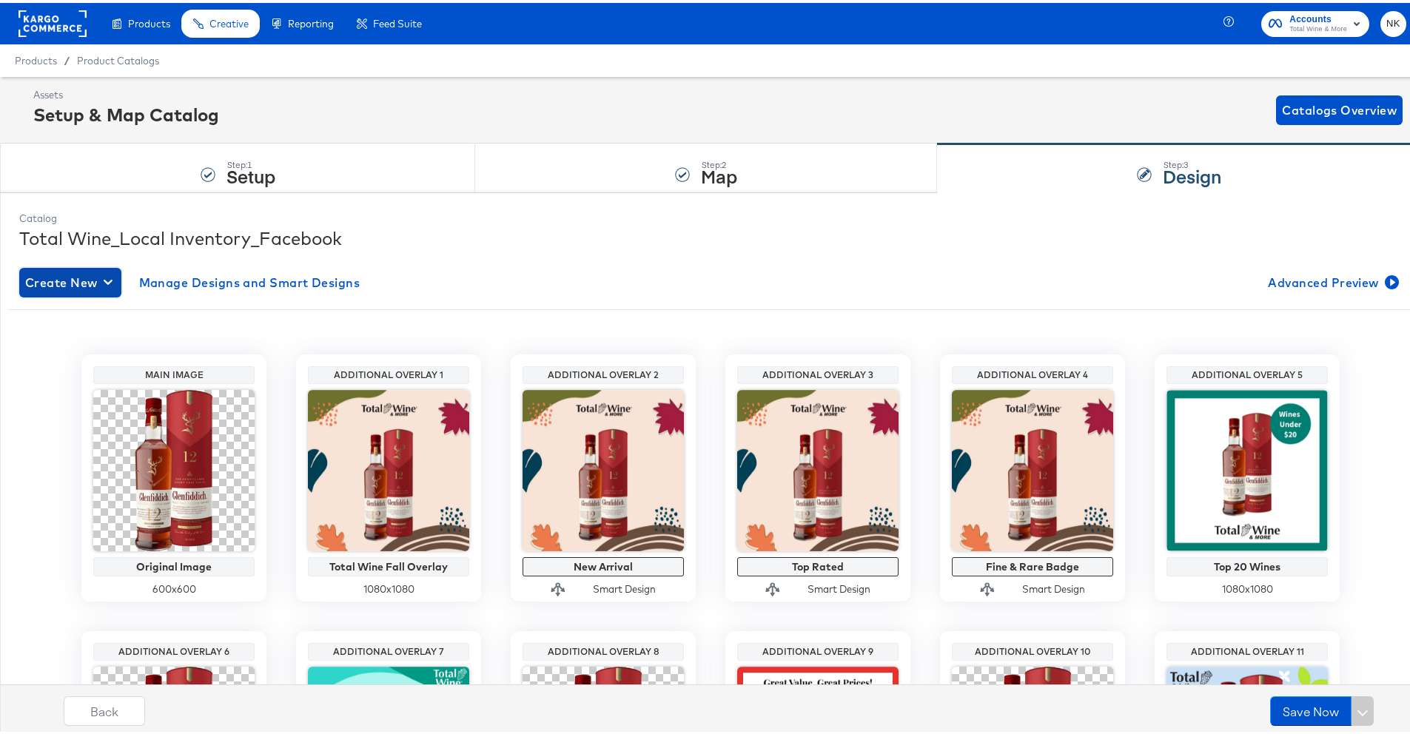
click at [94, 268] on button "Create New" at bounding box center [70, 280] width 102 height 30
click at [111, 318] on div "Create New Design" at bounding box center [81, 315] width 107 height 12
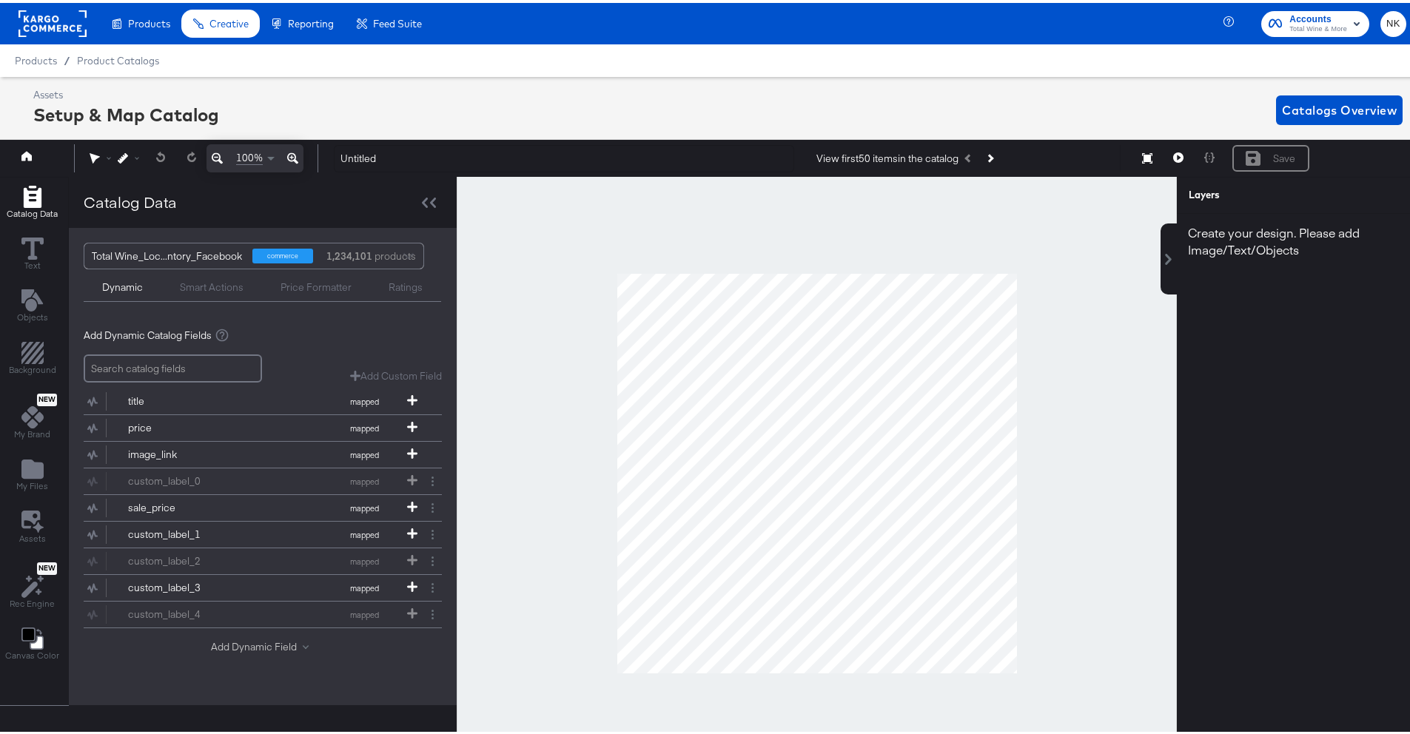
click at [286, 646] on button "Add Dynamic Field" at bounding box center [263, 644] width 104 height 14
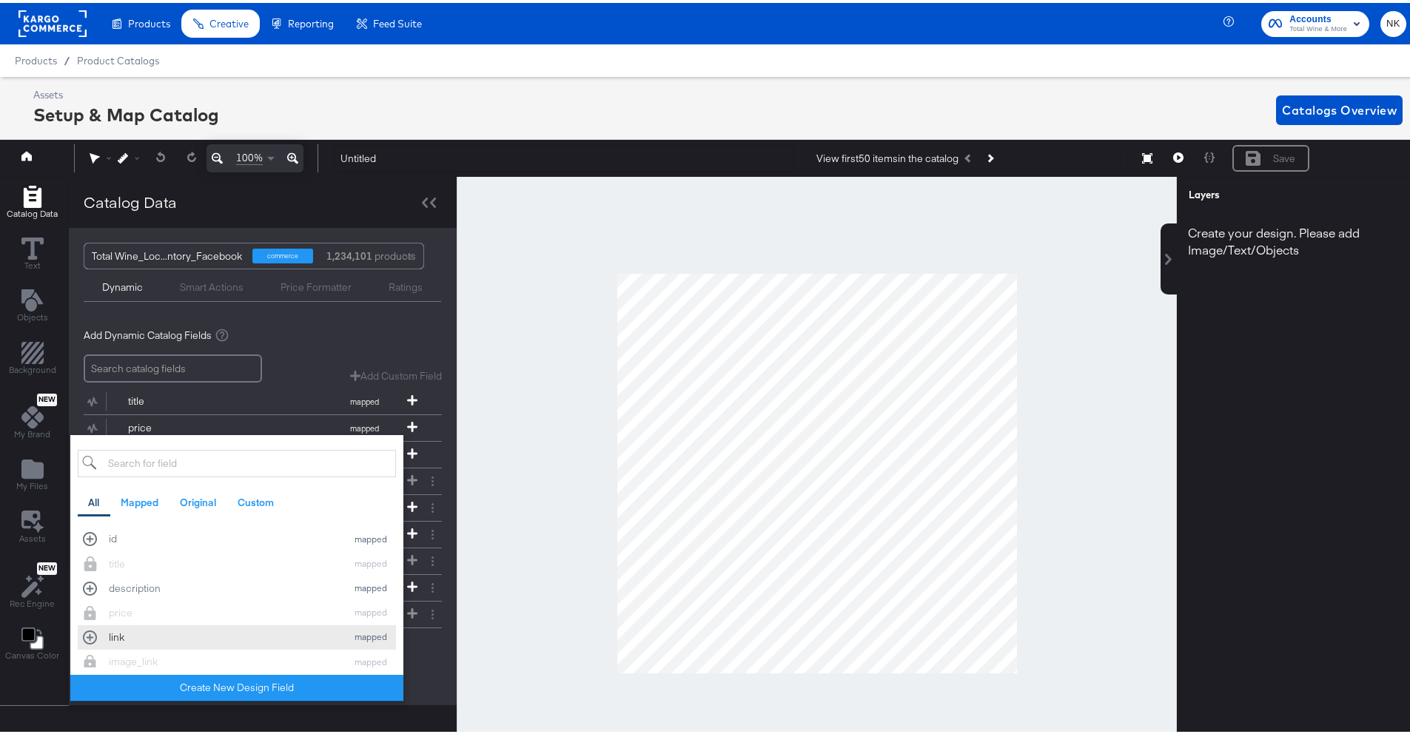
click at [249, 631] on div "link" at bounding box center [224, 635] width 230 height 14
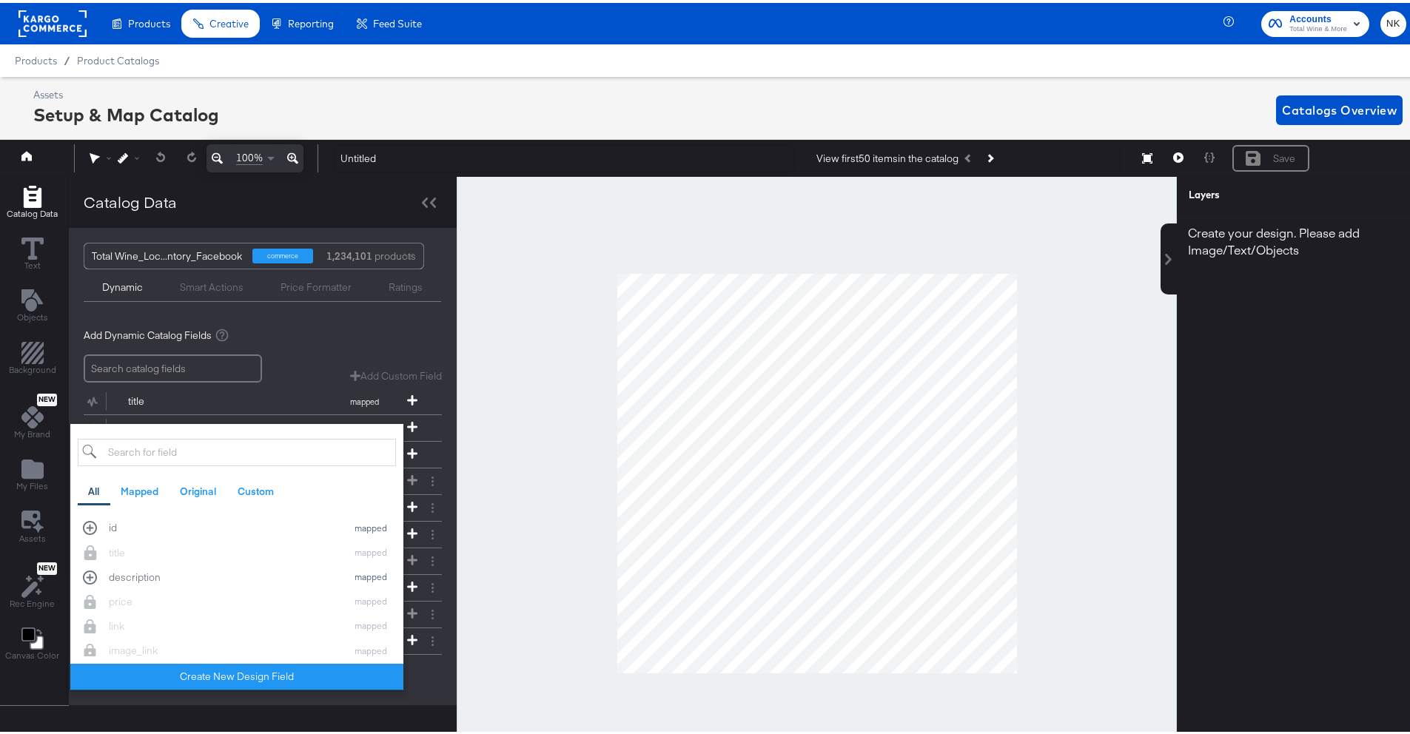
click at [318, 333] on div "Add Dynamic Catalog Fields" at bounding box center [263, 333] width 358 height 14
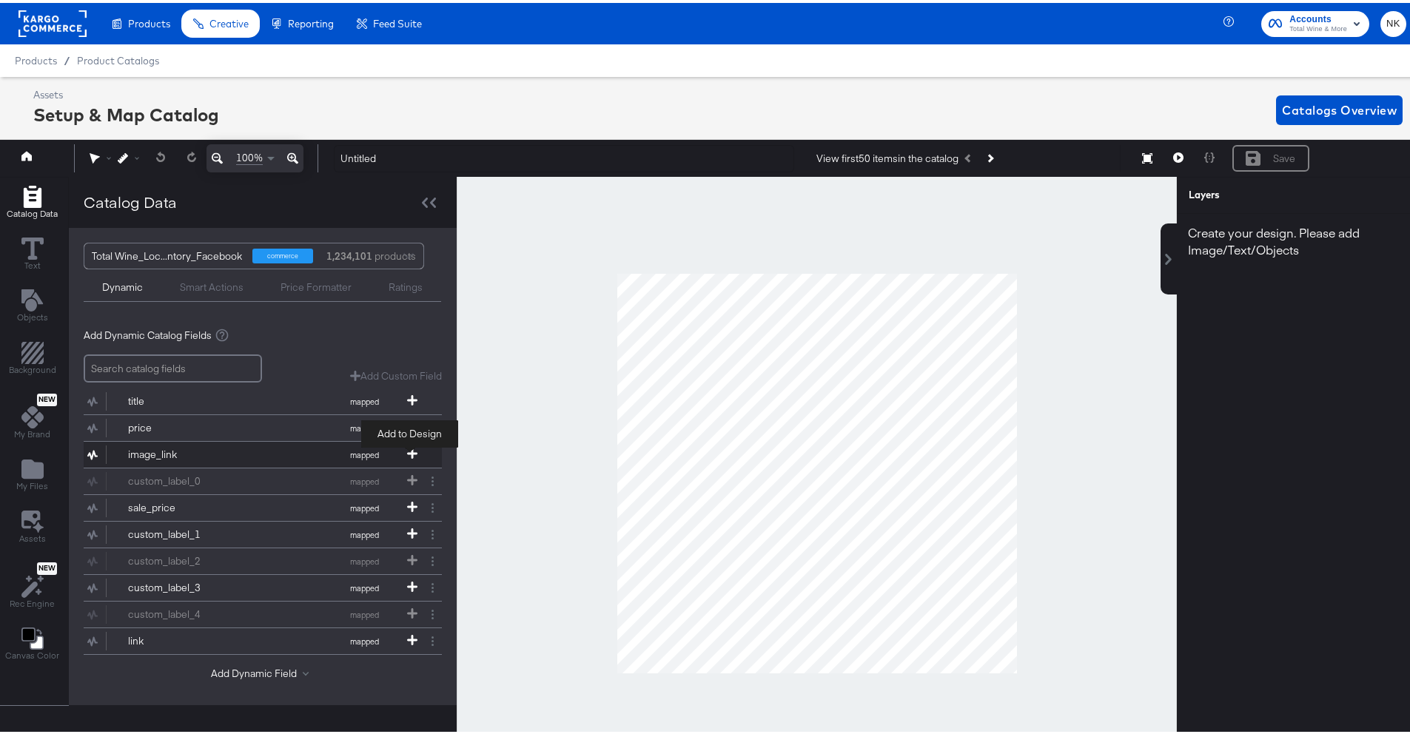
click at [412, 454] on icon at bounding box center [412, 451] width 10 height 10
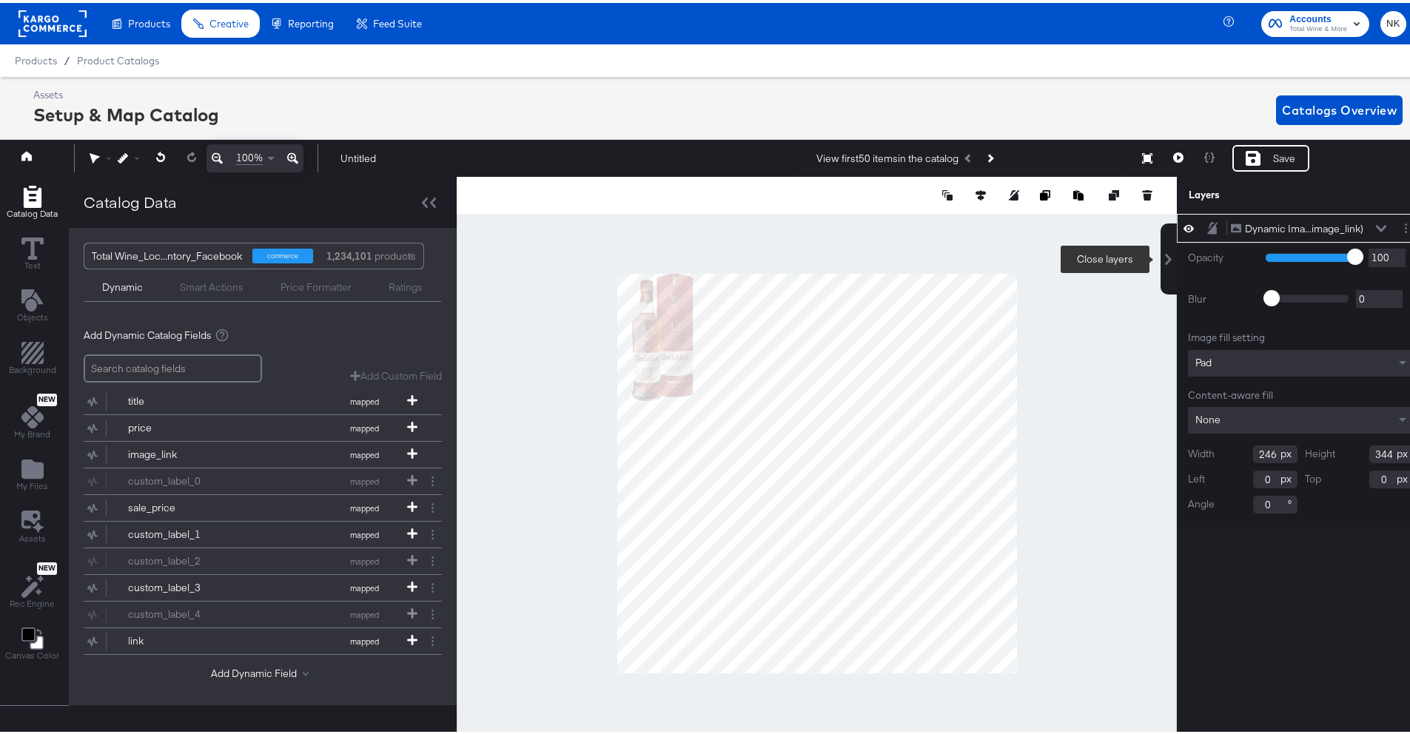
click at [1163, 261] on icon at bounding box center [1169, 257] width 12 height 12
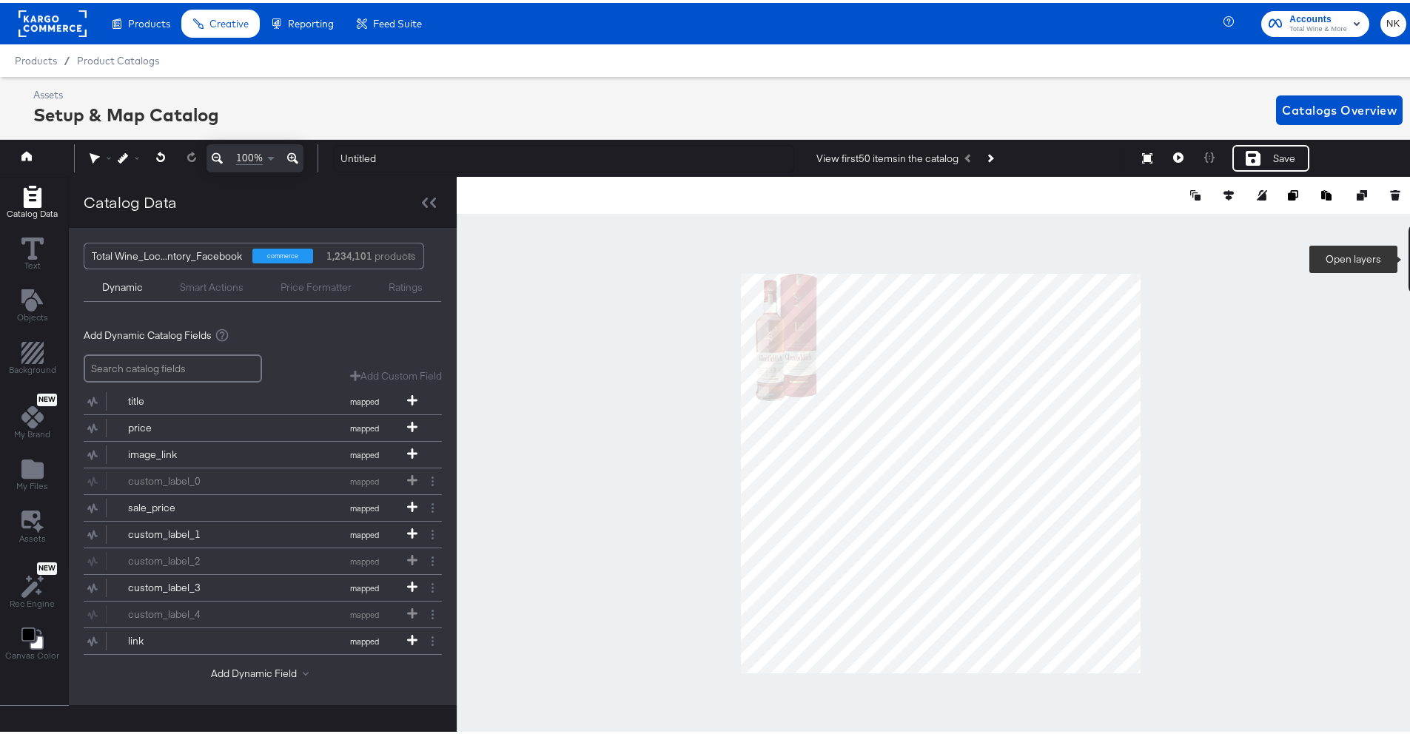
click at [1411, 252] on icon at bounding box center [1417, 257] width 12 height 12
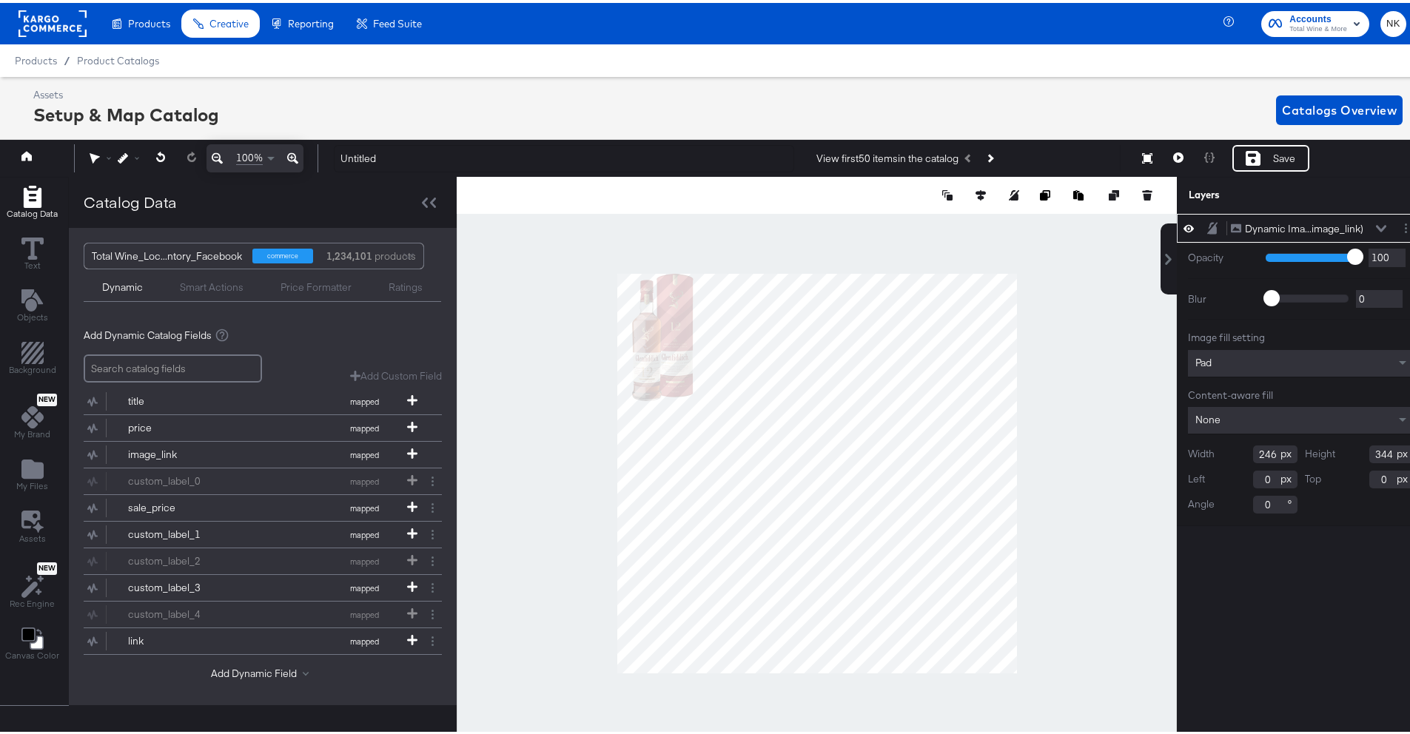
scroll to position [0, 4]
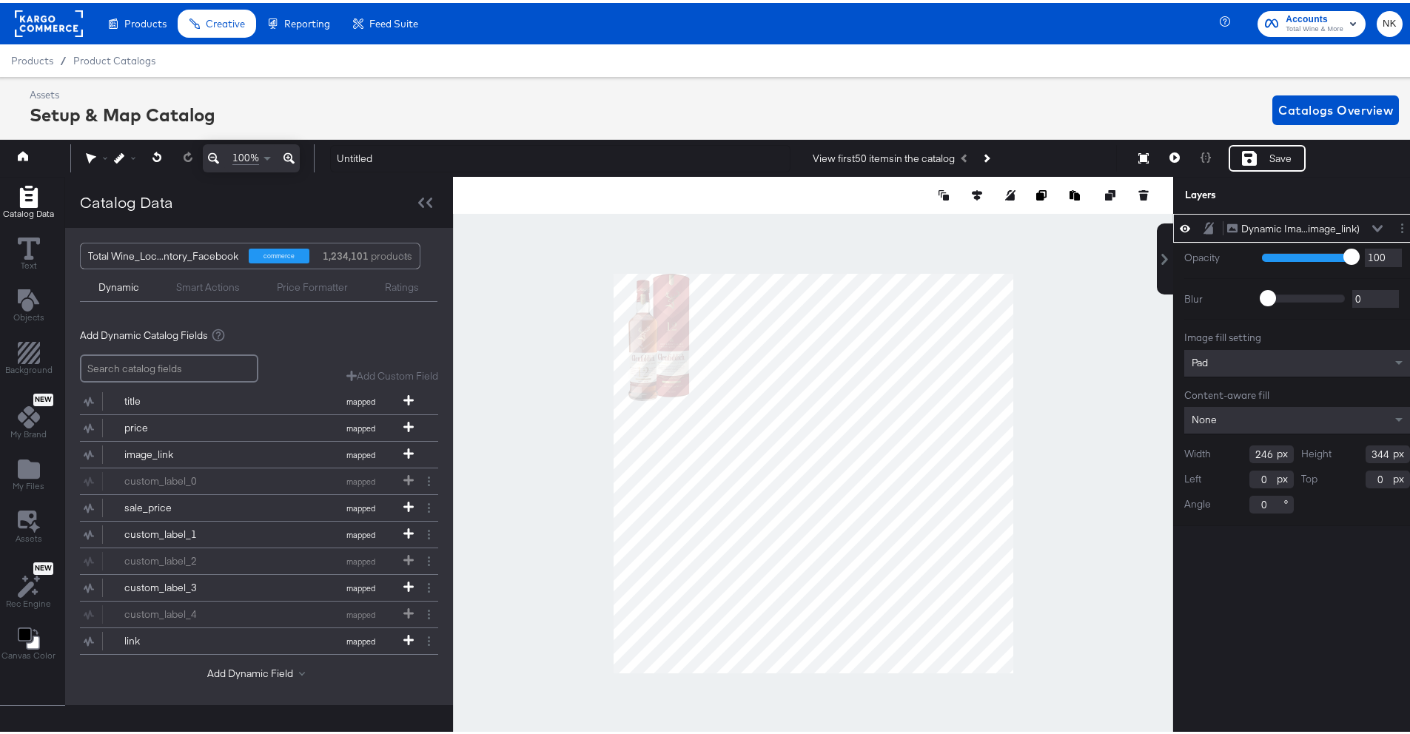
click at [1370, 220] on div "Dynamic Ima...image_link) Dynamic Image (image_link)" at bounding box center [1305, 226] width 157 height 16
click at [1372, 226] on icon at bounding box center [1377, 225] width 10 height 7
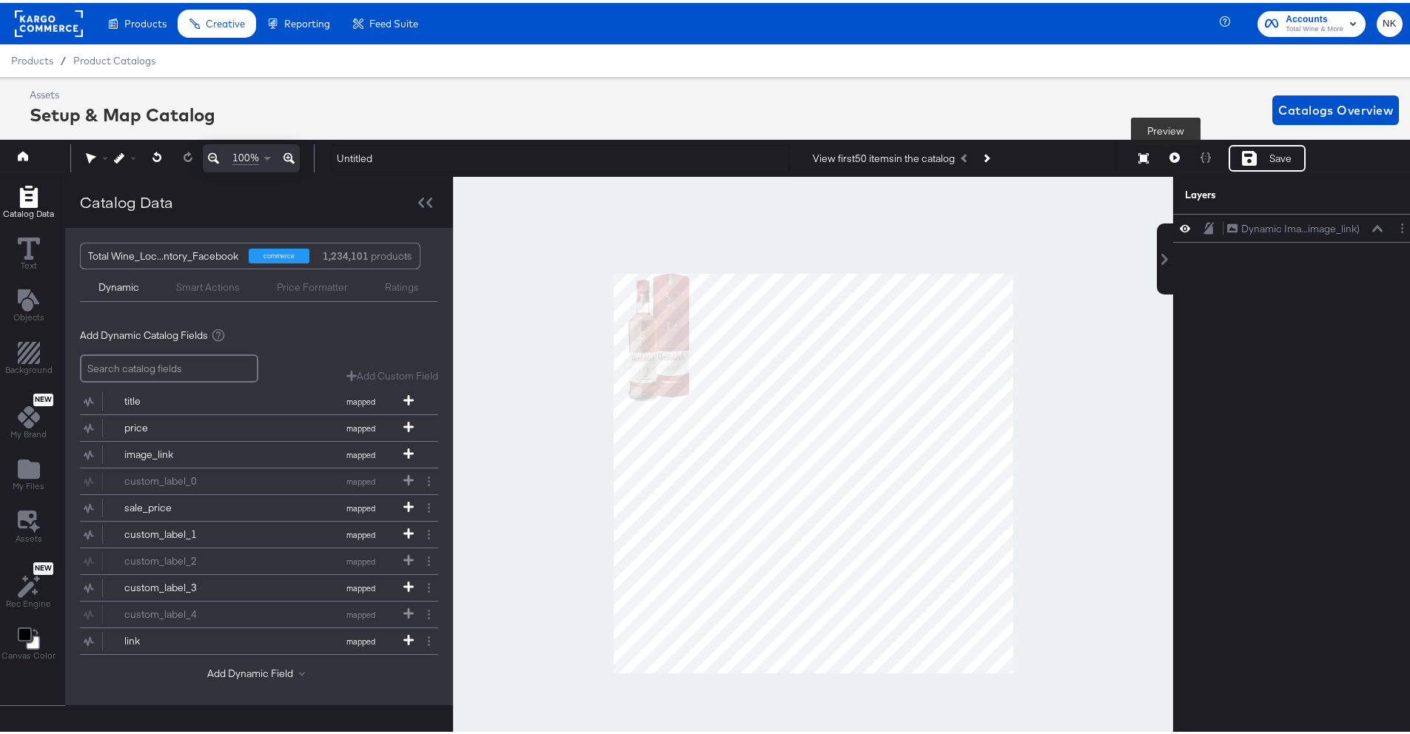
click at [1170, 159] on icon at bounding box center [1175, 155] width 10 height 10
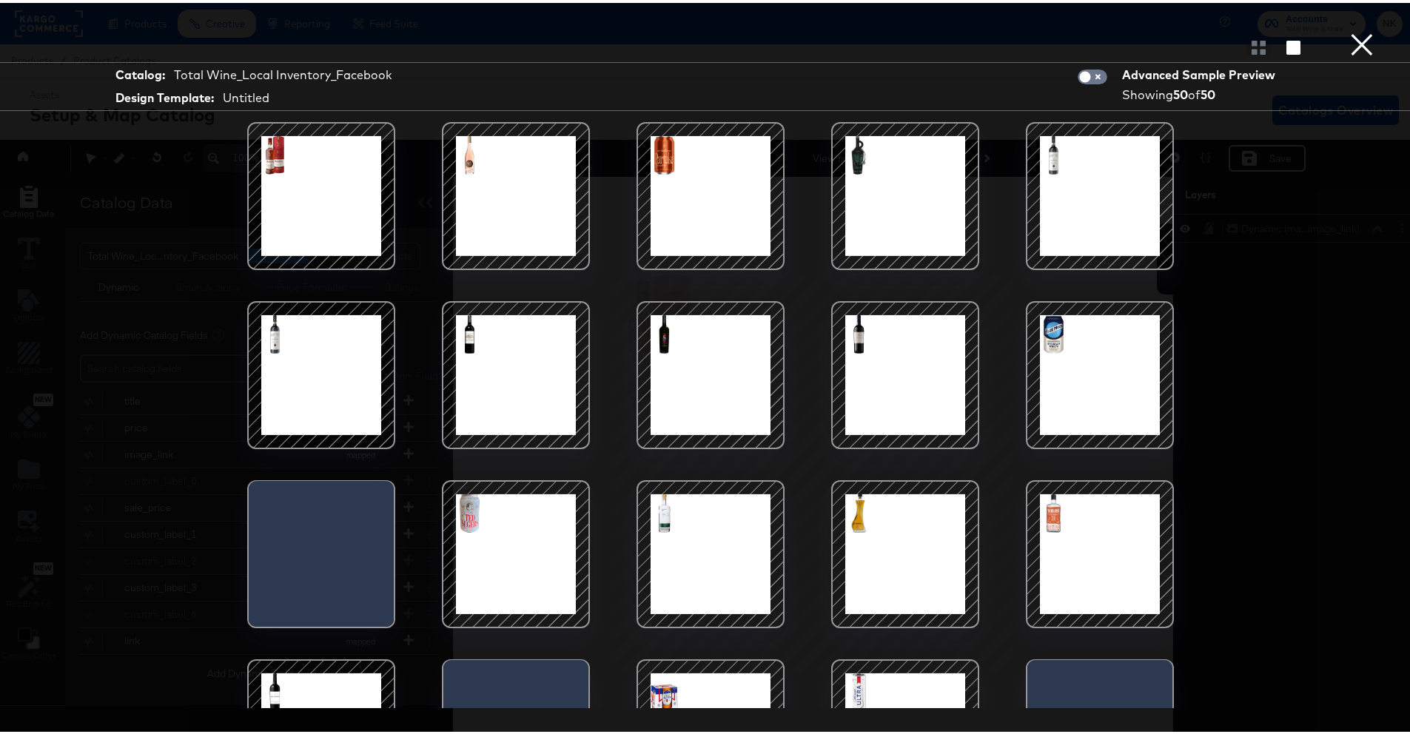
click at [1357, 30] on button "×" at bounding box center [1362, 15] width 30 height 30
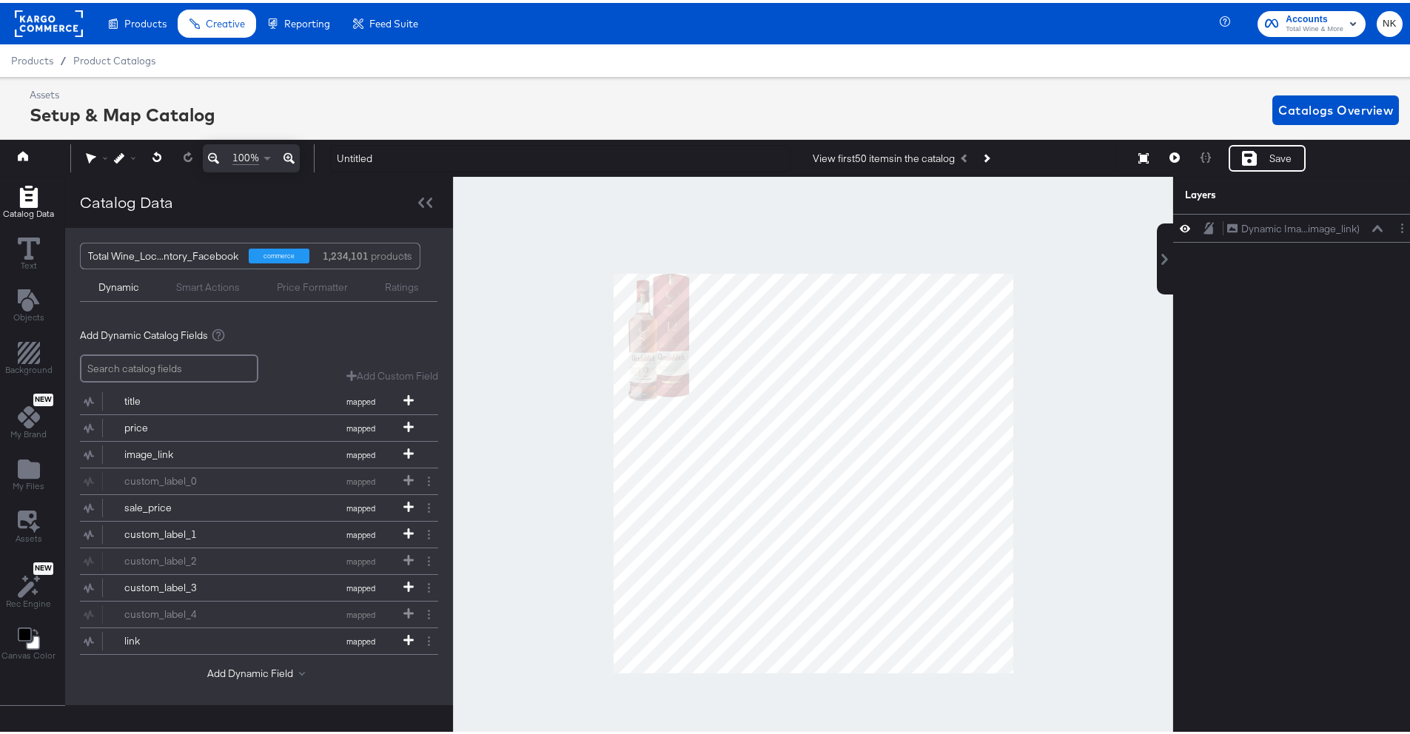
click at [28, 26] on rect at bounding box center [49, 20] width 68 height 27
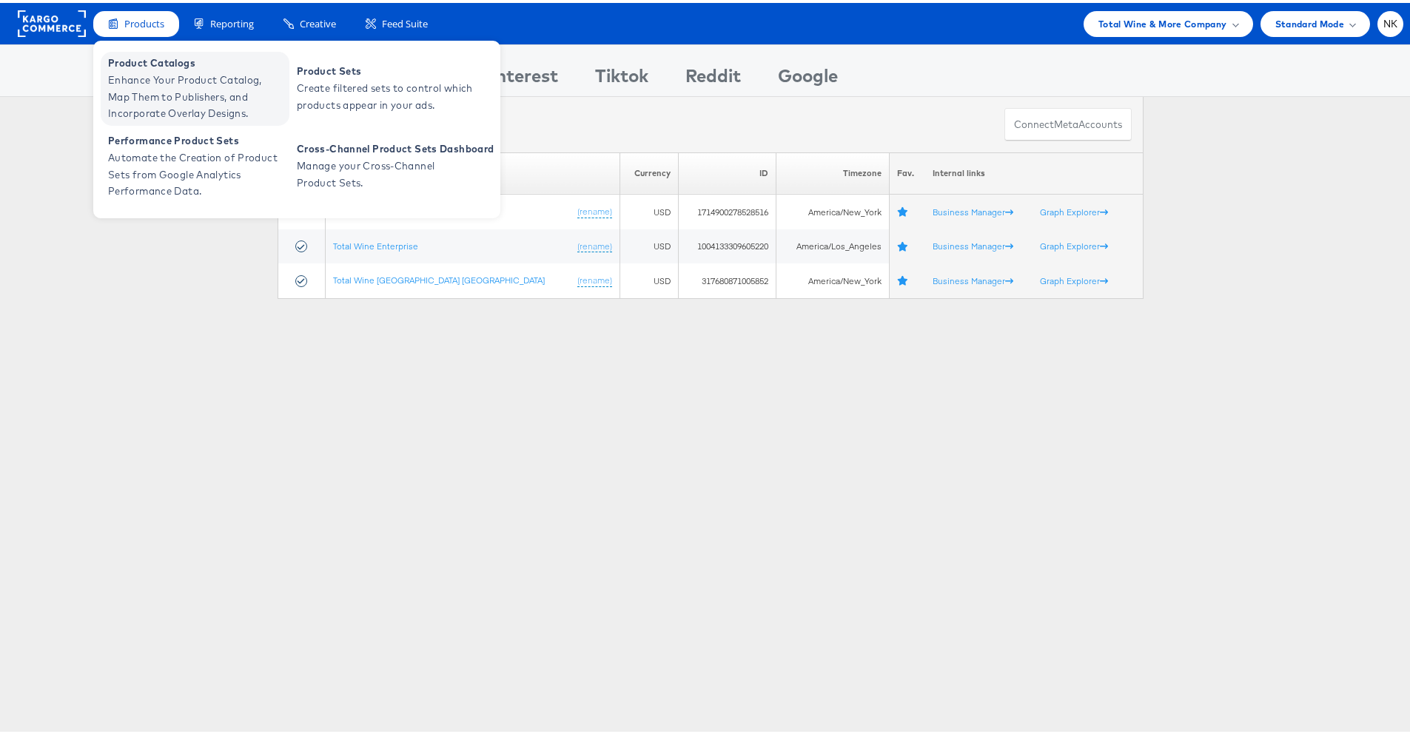
click at [159, 61] on span "Product Catalogs" at bounding box center [197, 60] width 178 height 17
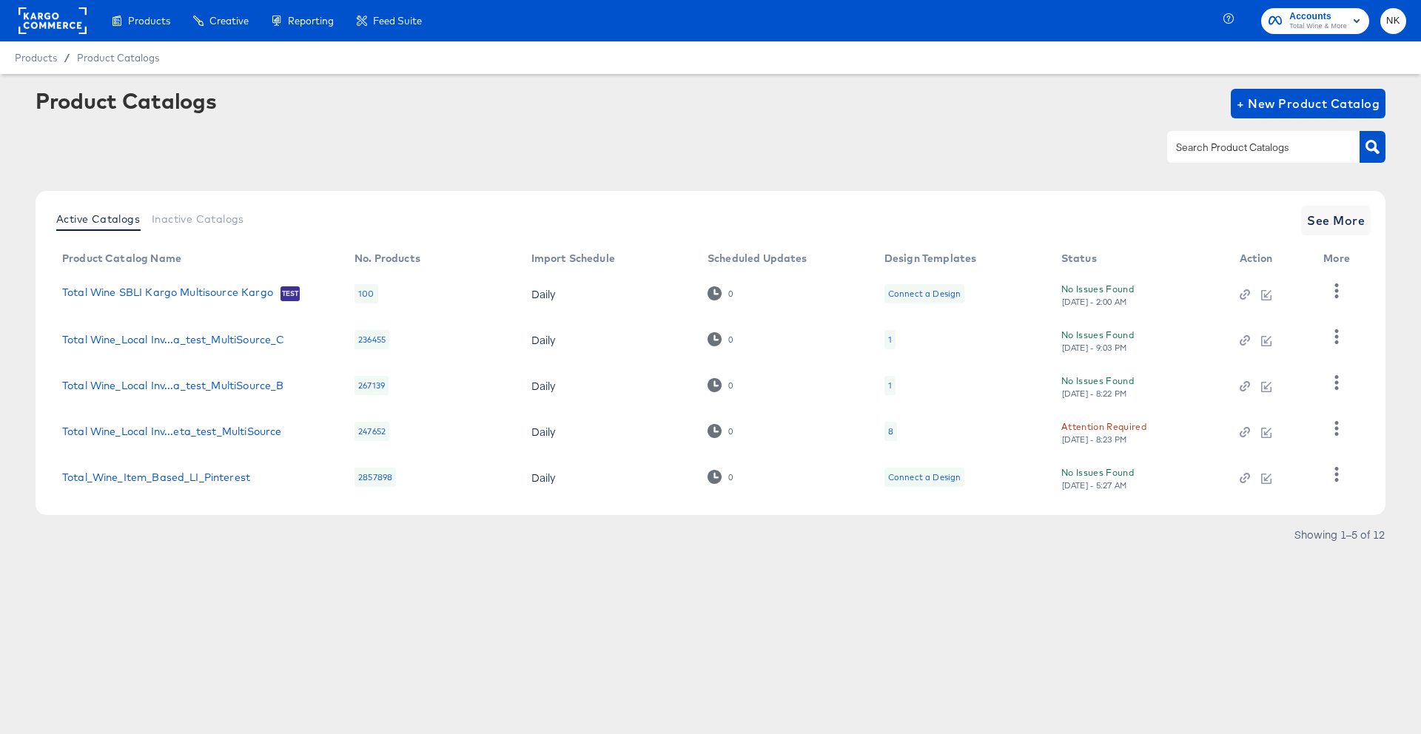
drag, startPoint x: 1321, startPoint y: 138, endPoint x: 1315, endPoint y: 129, distance: 10.3
click at [1321, 138] on div at bounding box center [1263, 146] width 192 height 31
type input "local"
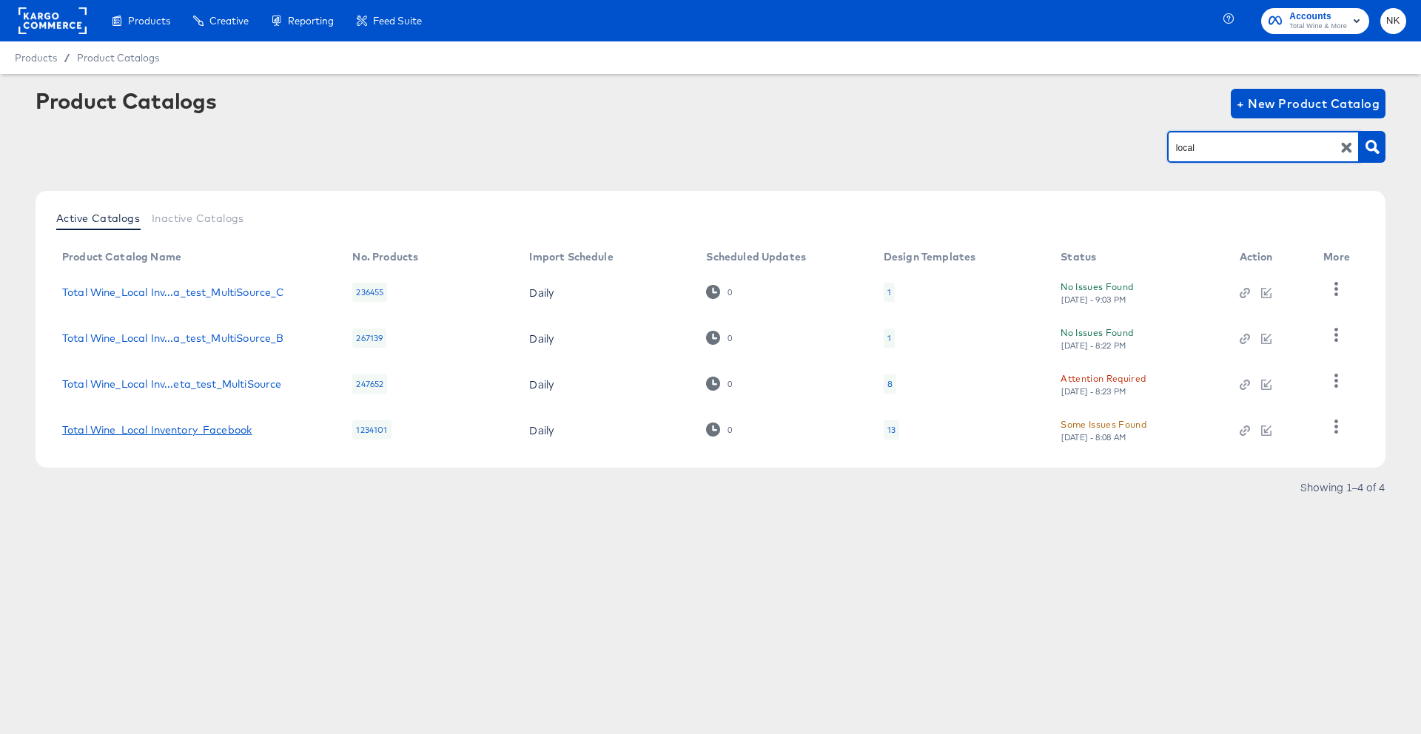
click at [238, 424] on link "Total Wine_Local Inventory_Facebook" at bounding box center [157, 430] width 190 height 12
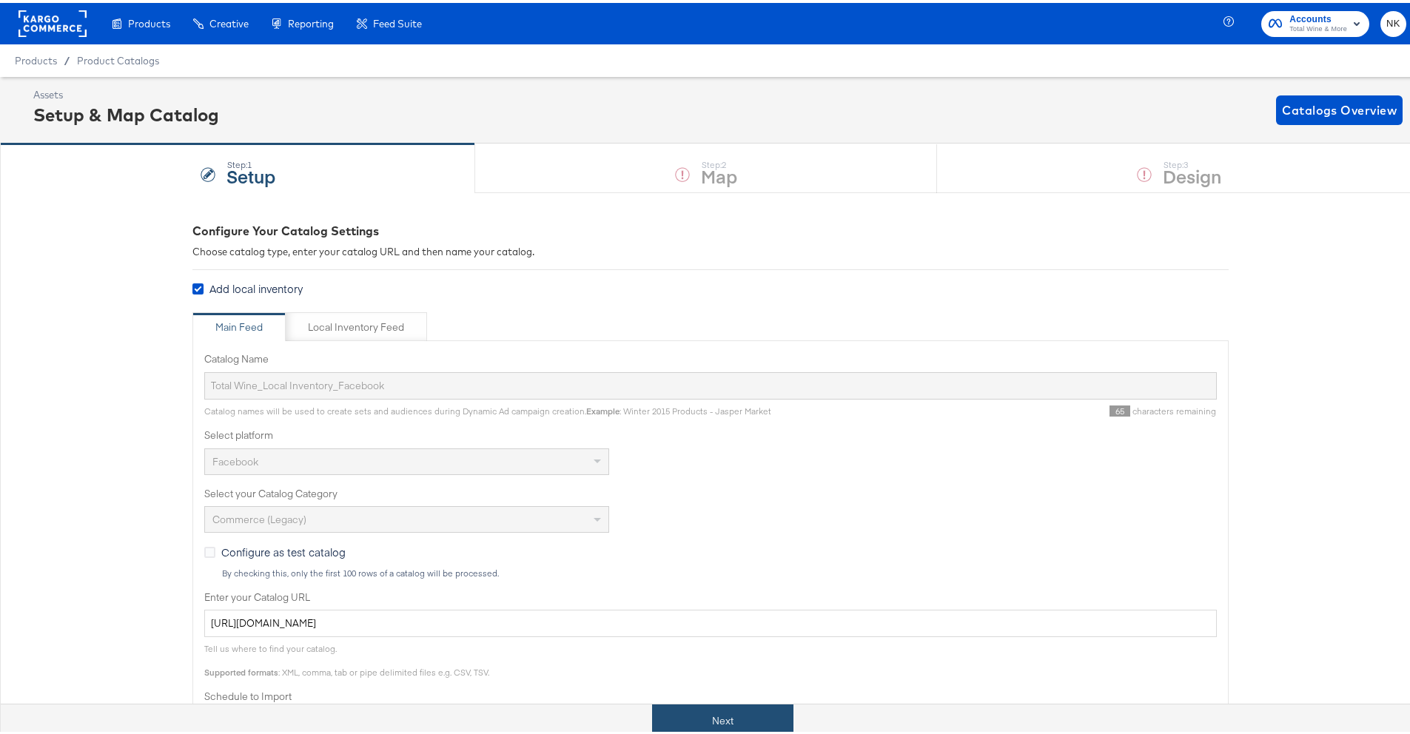
click at [741, 703] on button "Next" at bounding box center [722, 718] width 141 height 33
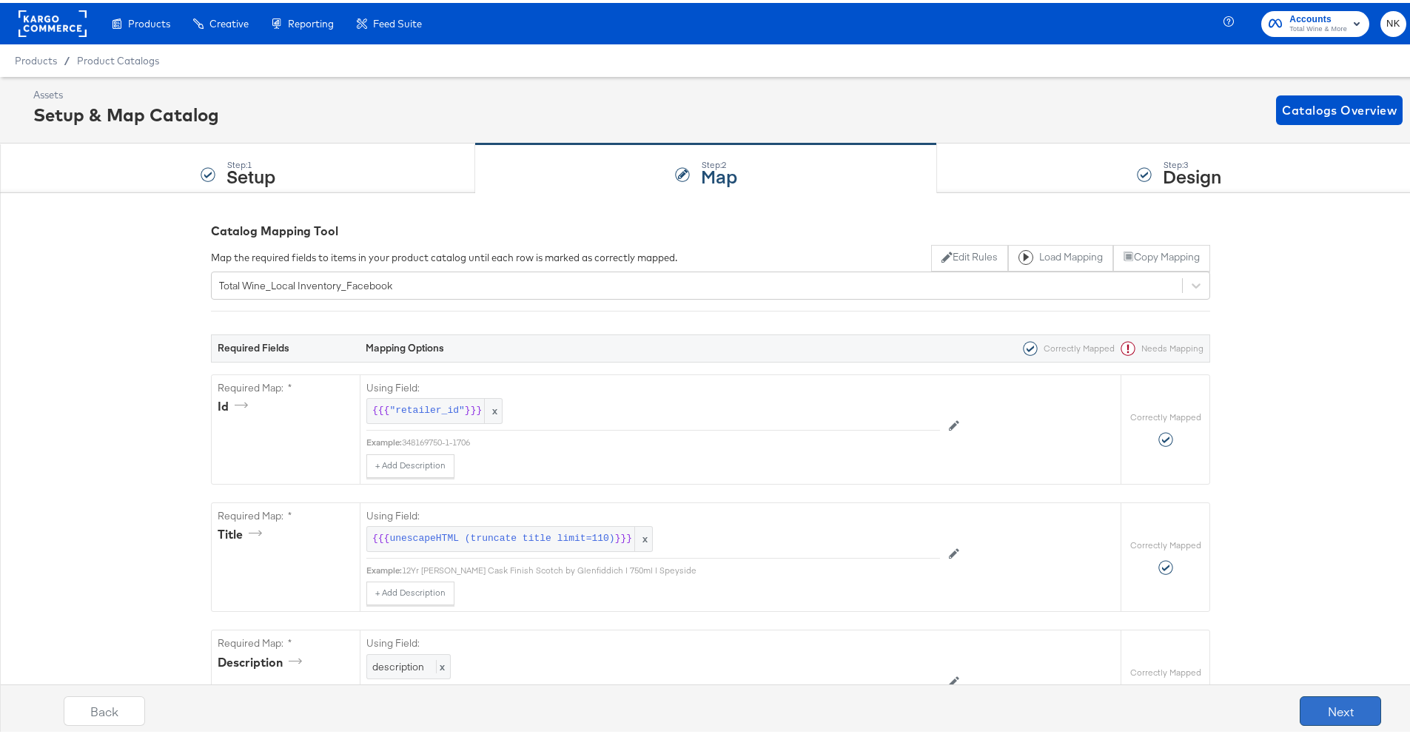
click at [1328, 696] on button "Next" at bounding box center [1340, 709] width 81 height 30
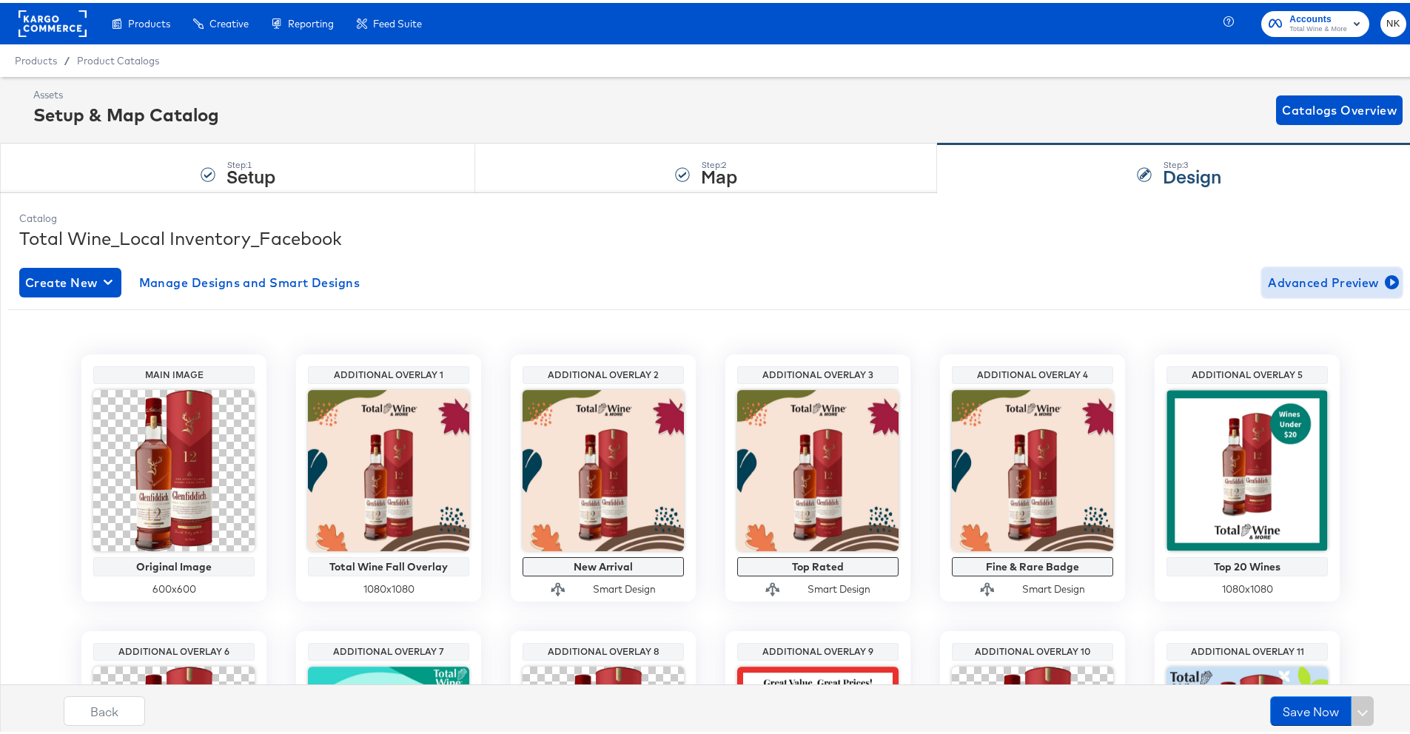
click at [1301, 276] on span "Advanced Preview" at bounding box center [1332, 279] width 128 height 21
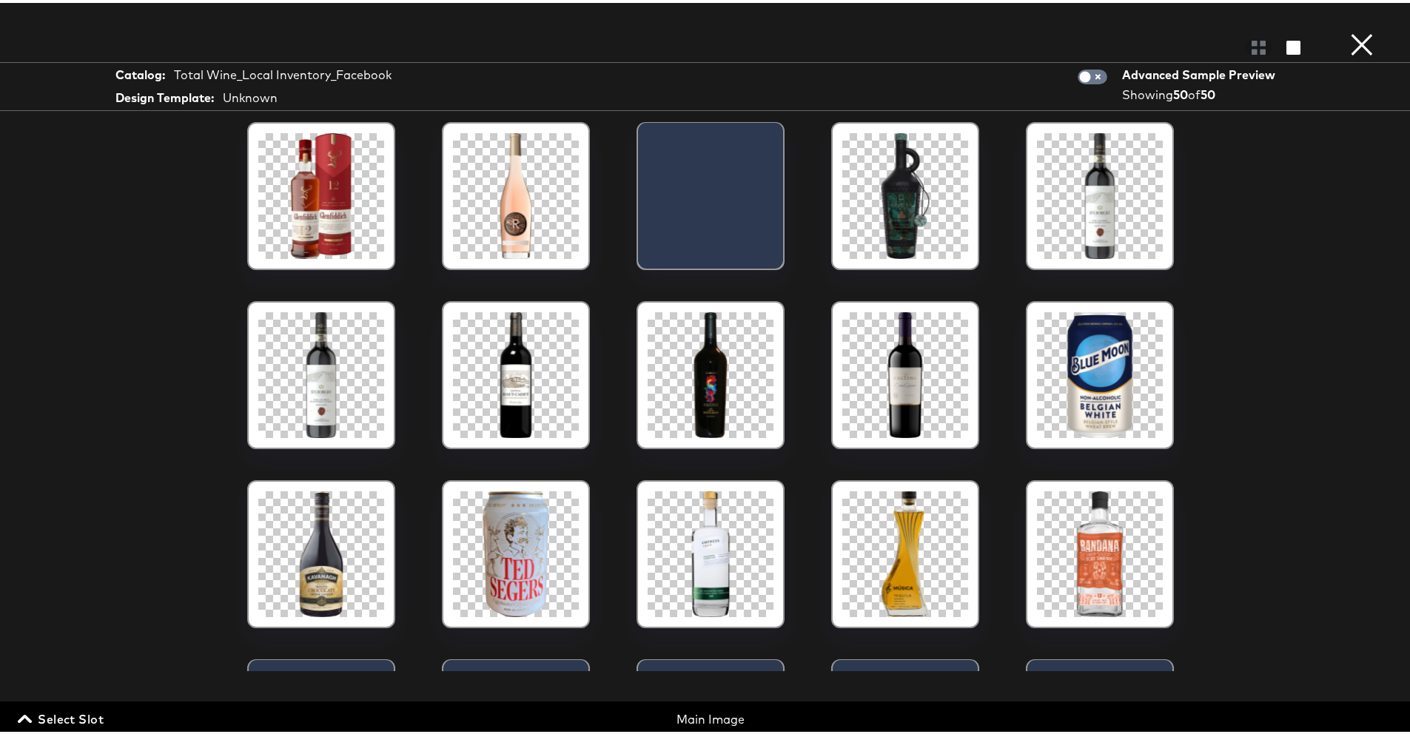
click at [1361, 30] on button "×" at bounding box center [1362, 15] width 30 height 30
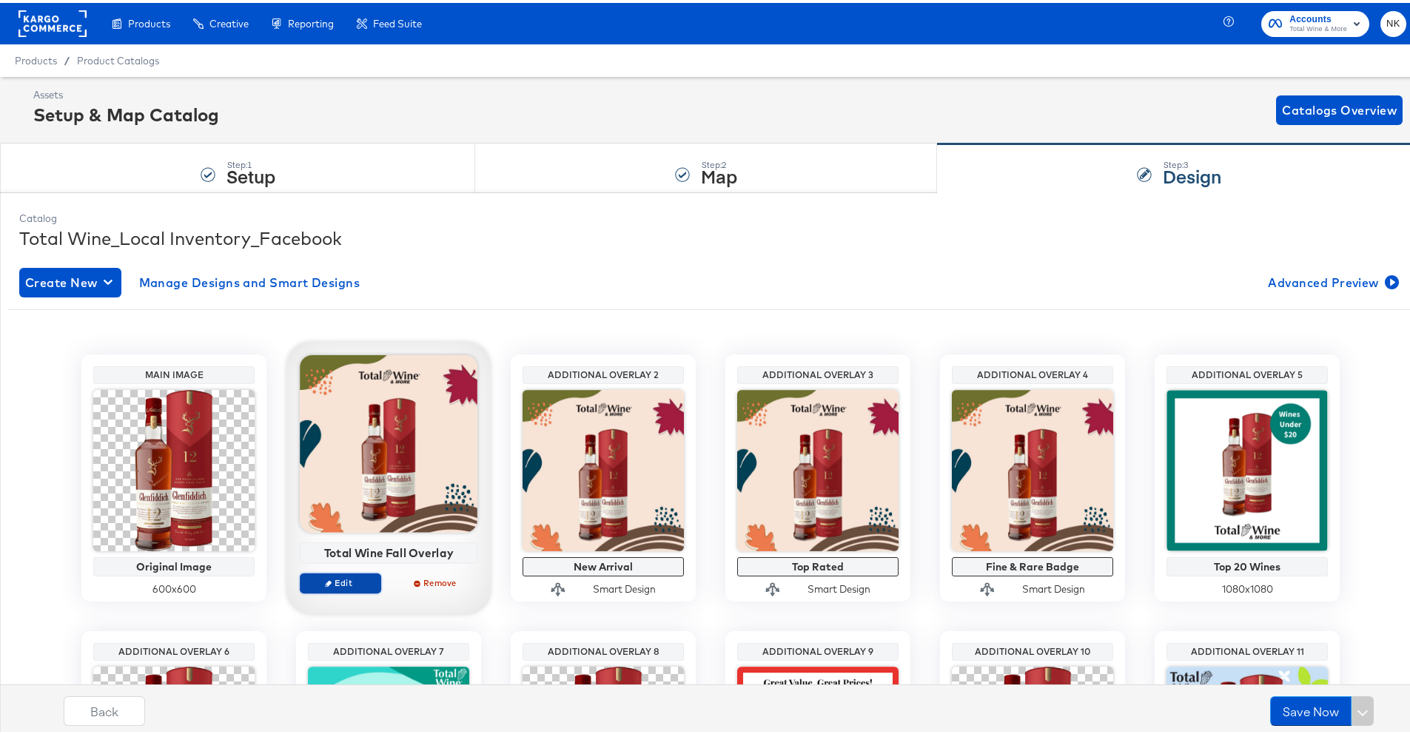
click at [351, 574] on span "Edit" at bounding box center [340, 579] width 68 height 11
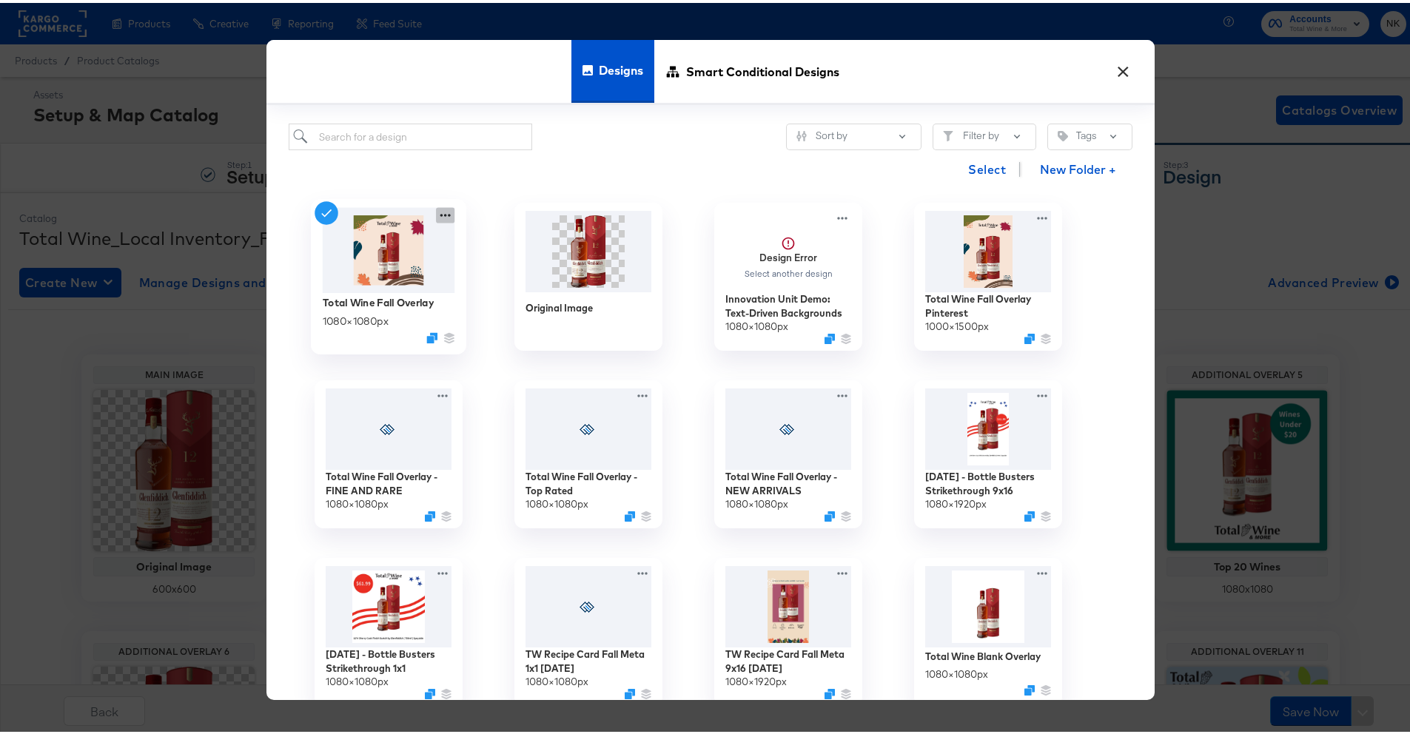
click at [436, 215] on icon at bounding box center [445, 212] width 19 height 16
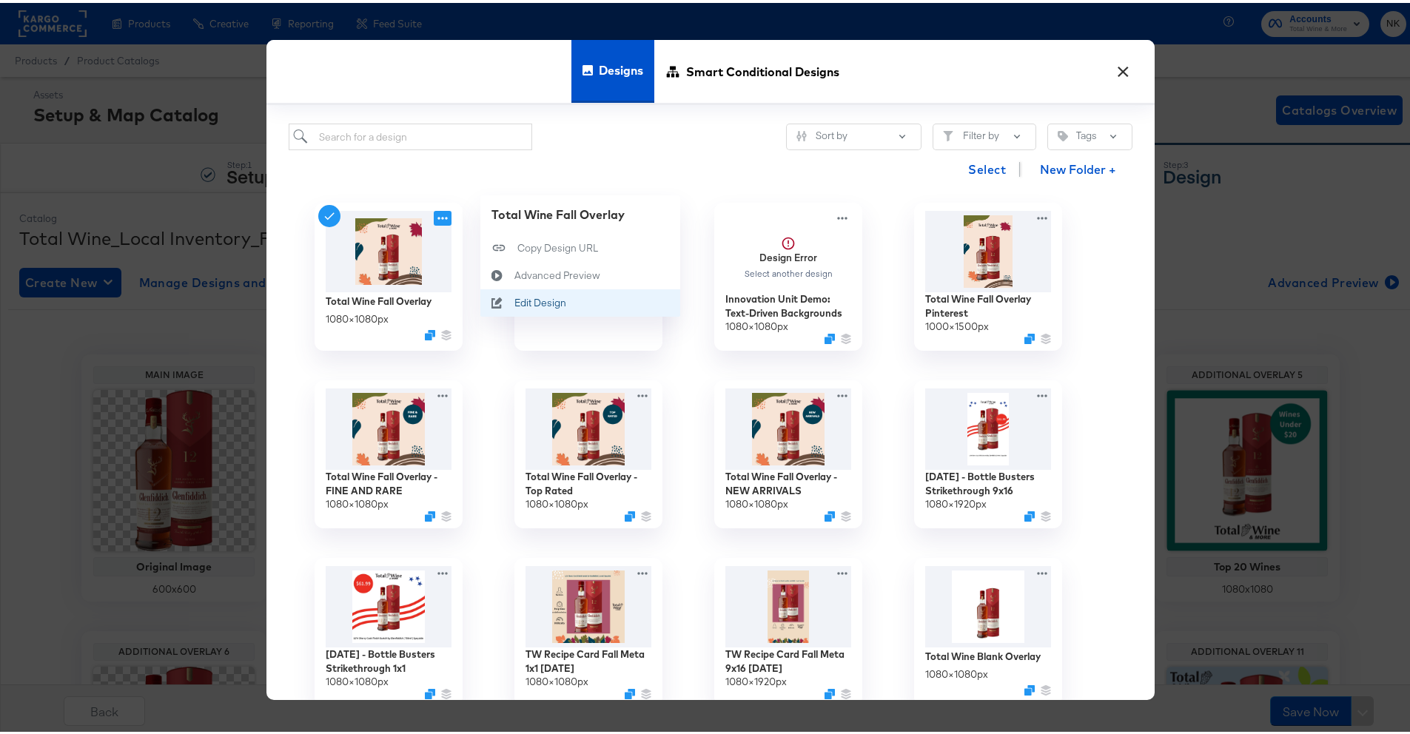
click at [515, 300] on div "Edit Design Edit Design" at bounding box center [515, 300] width 0 height 0
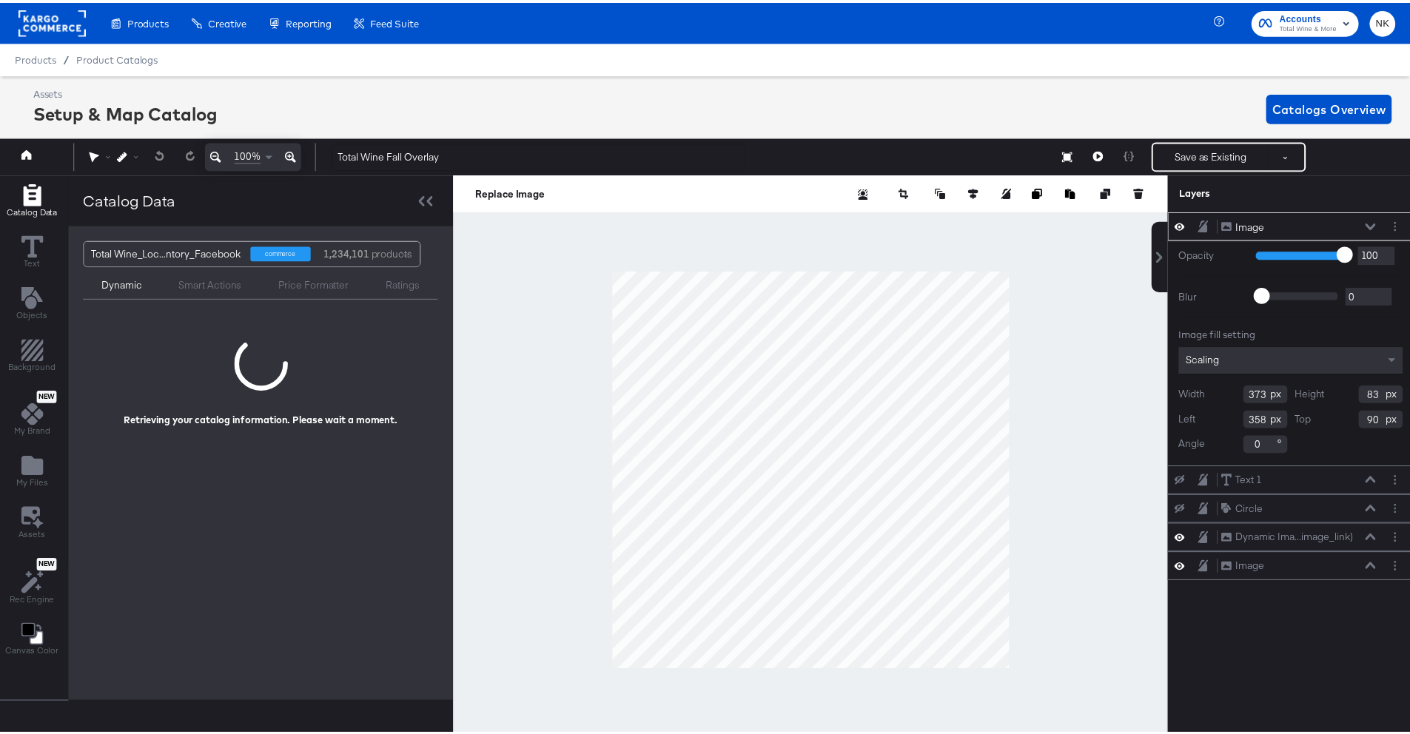
scroll to position [0, 4]
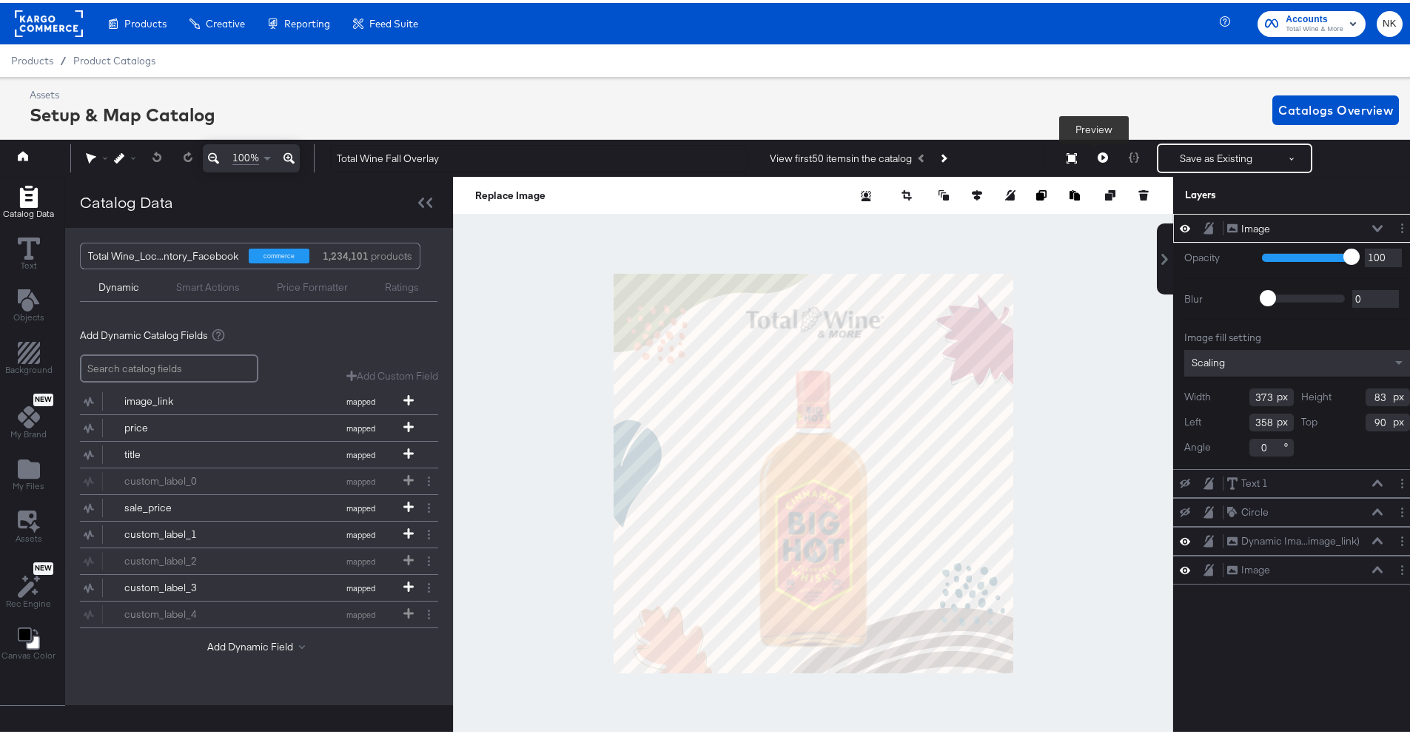
click at [1087, 160] on button at bounding box center [1102, 156] width 31 height 30
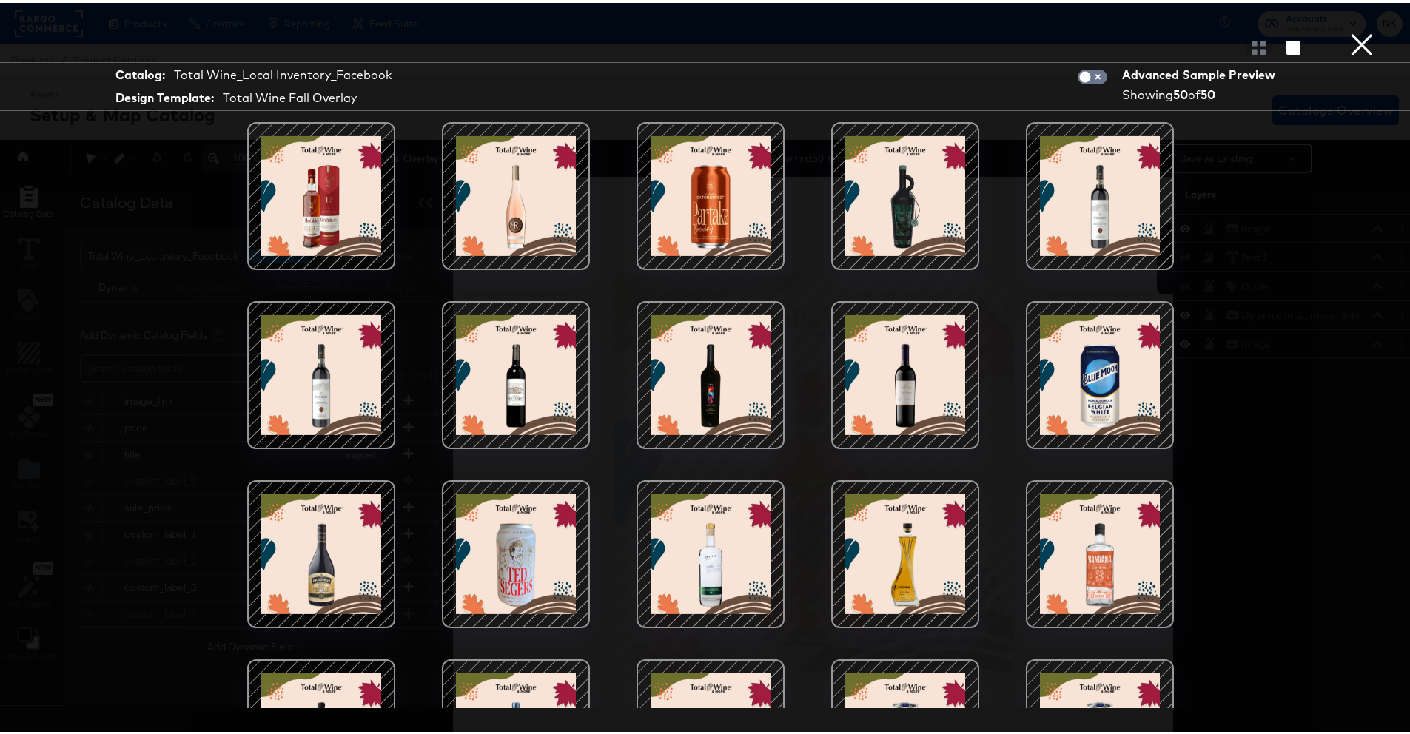
click at [1347, 30] on button "×" at bounding box center [1362, 15] width 30 height 30
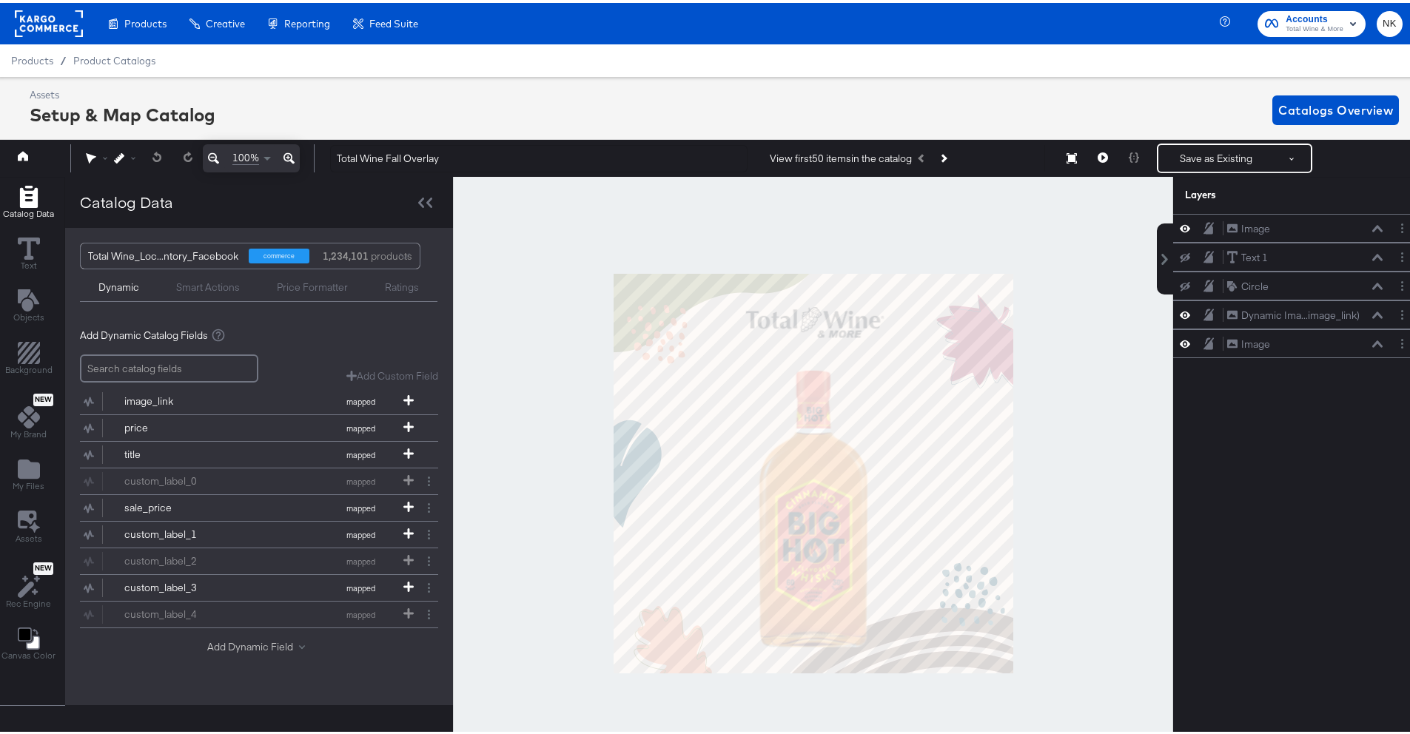
click at [275, 647] on button "Add Dynamic Field" at bounding box center [259, 644] width 104 height 14
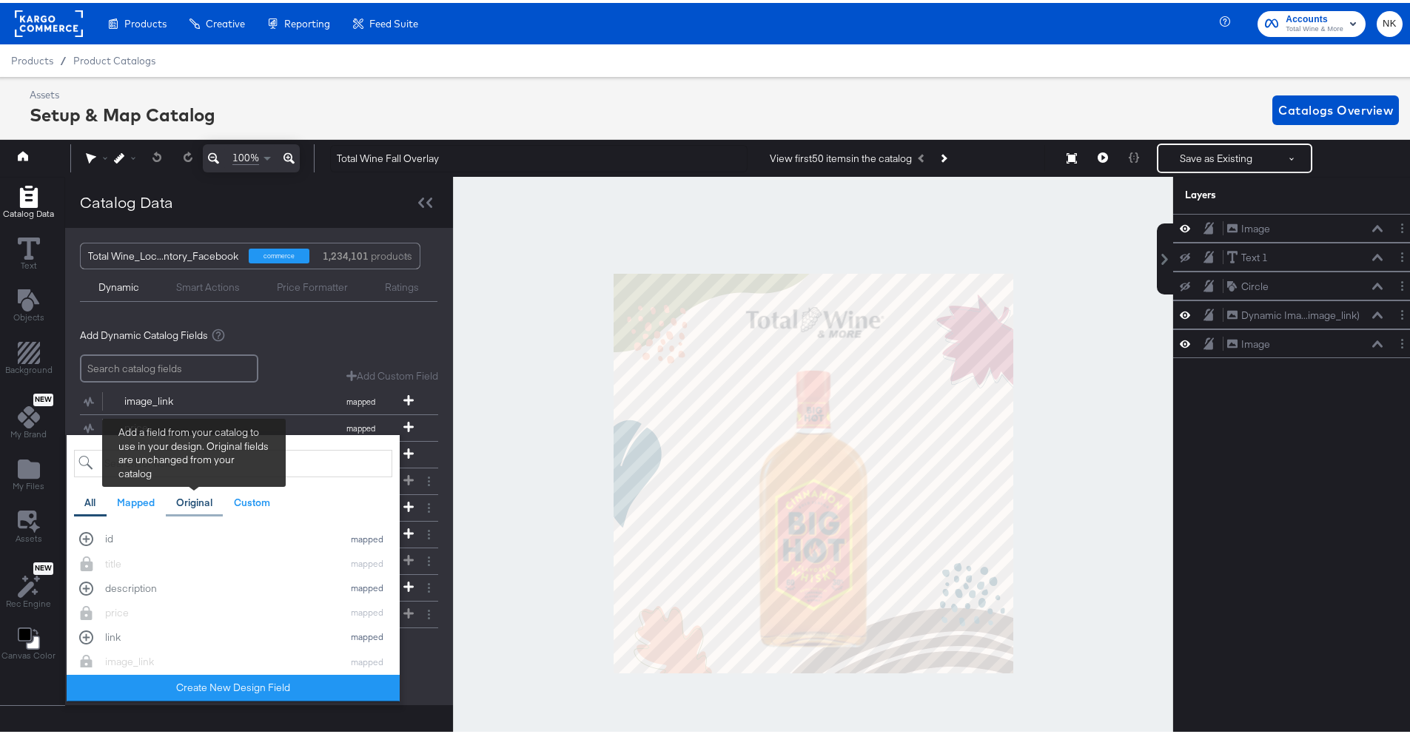
click at [205, 499] on div "Original" at bounding box center [194, 500] width 36 height 14
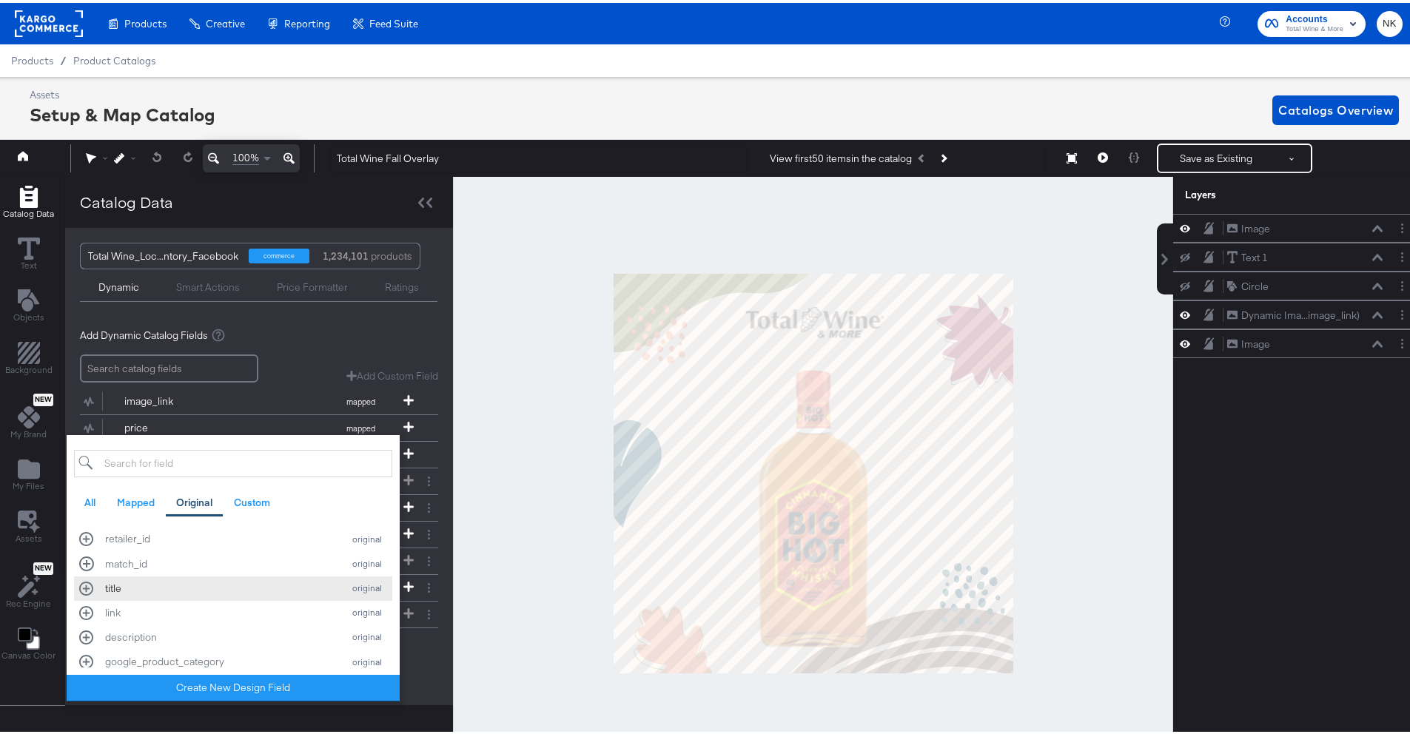
click at [235, 590] on div "title" at bounding box center [220, 586] width 230 height 14
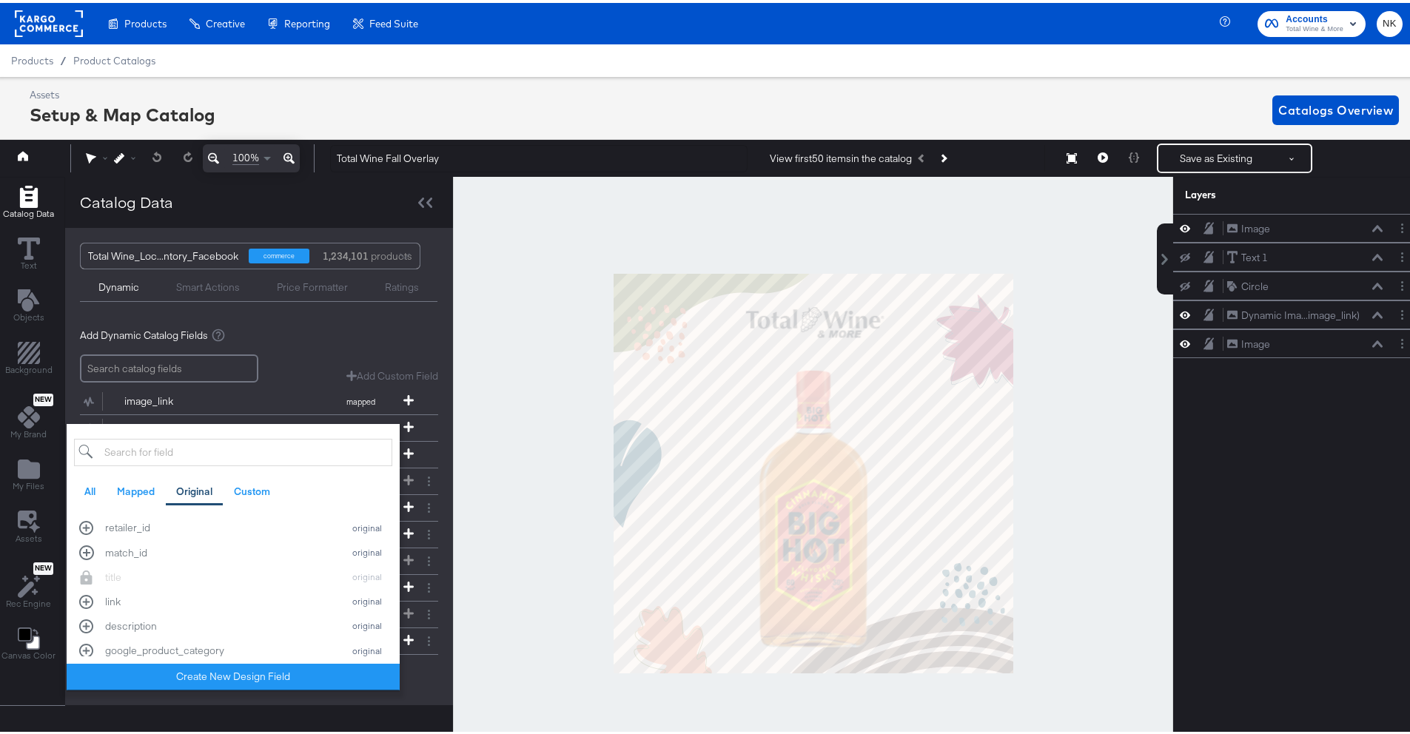
click at [292, 338] on div "Add Dynamic Catalog Fields" at bounding box center [259, 333] width 358 height 14
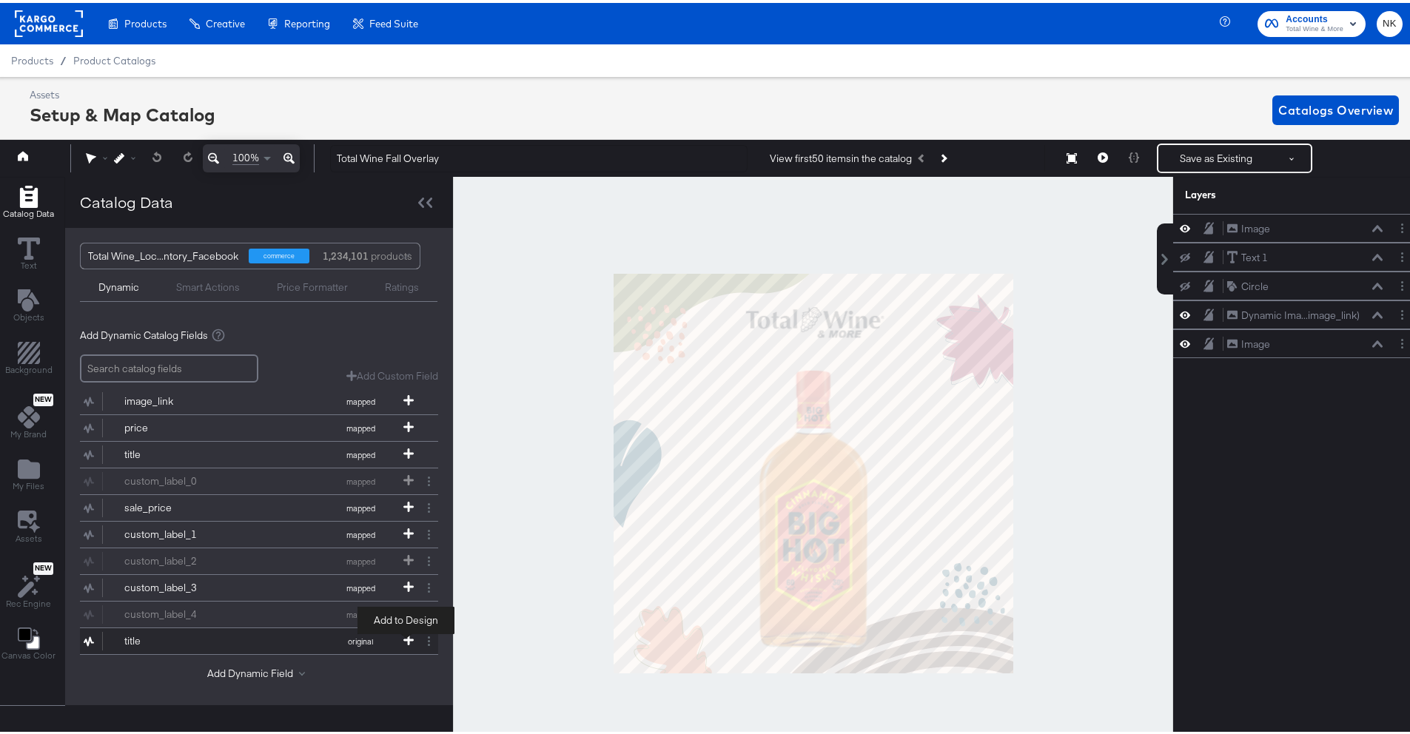
click at [405, 637] on icon at bounding box center [408, 637] width 10 height 10
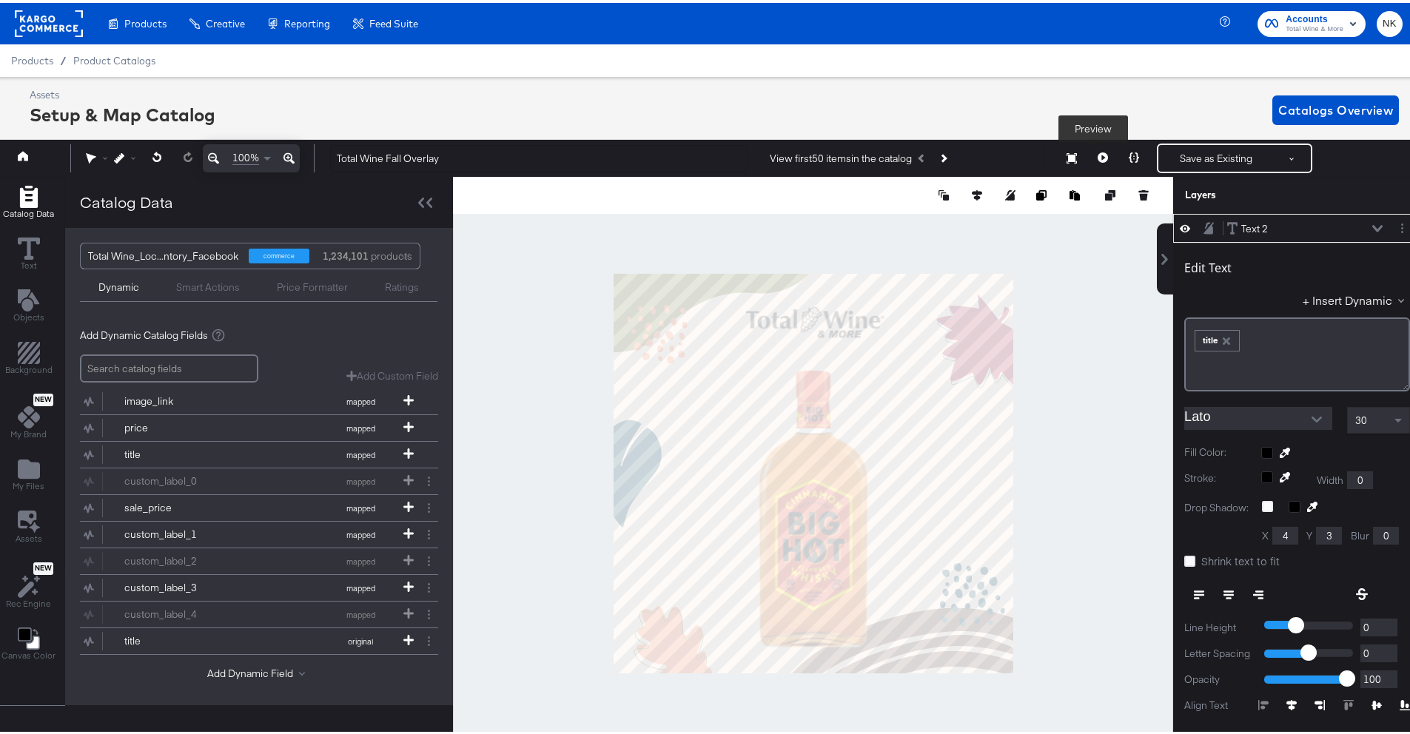
click at [1098, 156] on icon at bounding box center [1103, 155] width 10 height 10
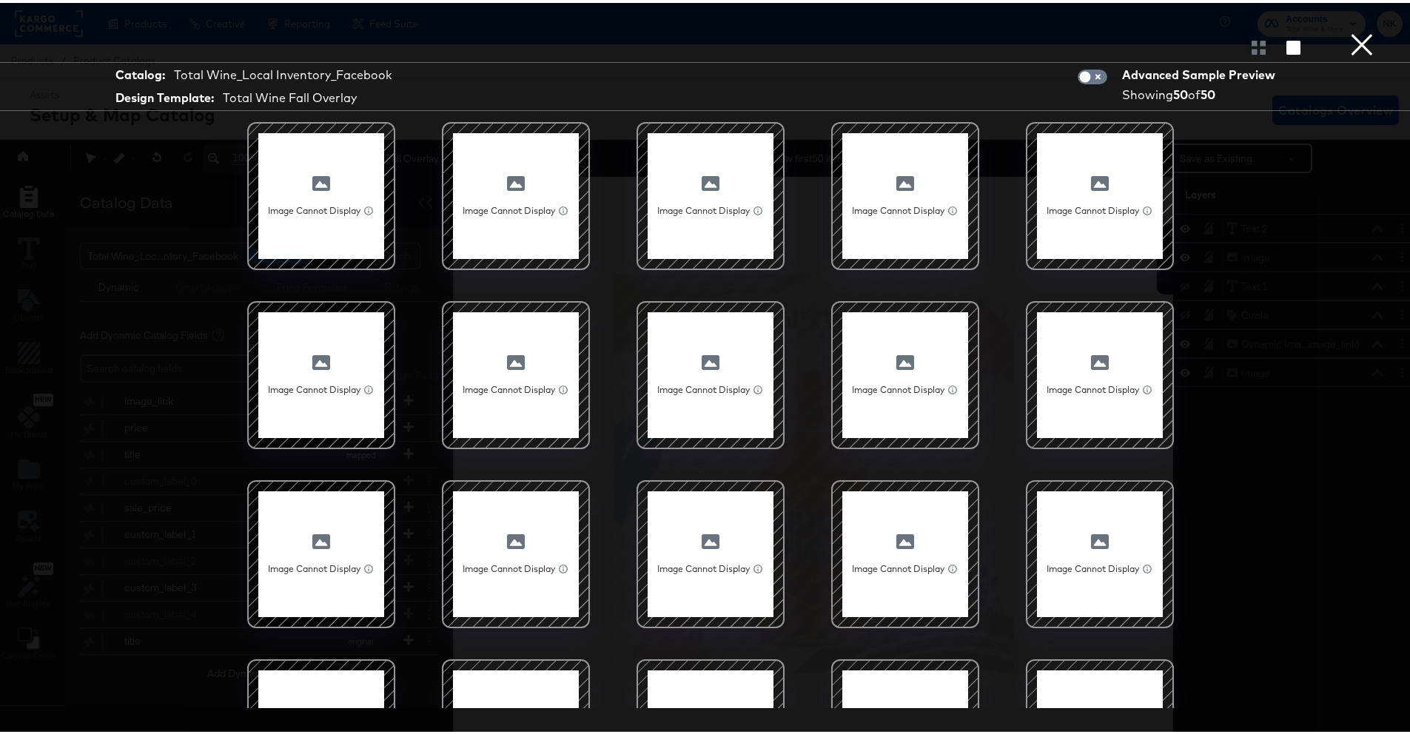
click at [1350, 30] on button "×" at bounding box center [1362, 15] width 30 height 30
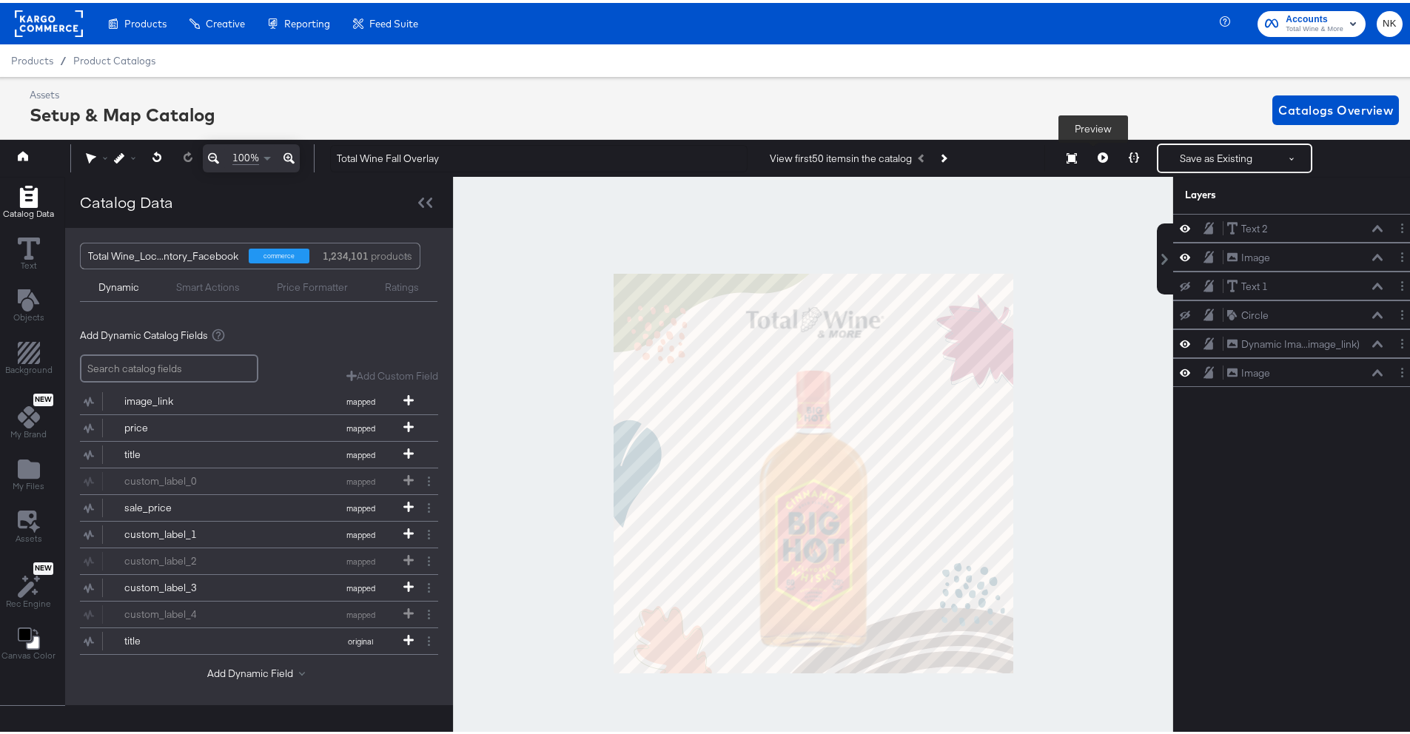
click at [1098, 154] on icon at bounding box center [1103, 155] width 10 height 10
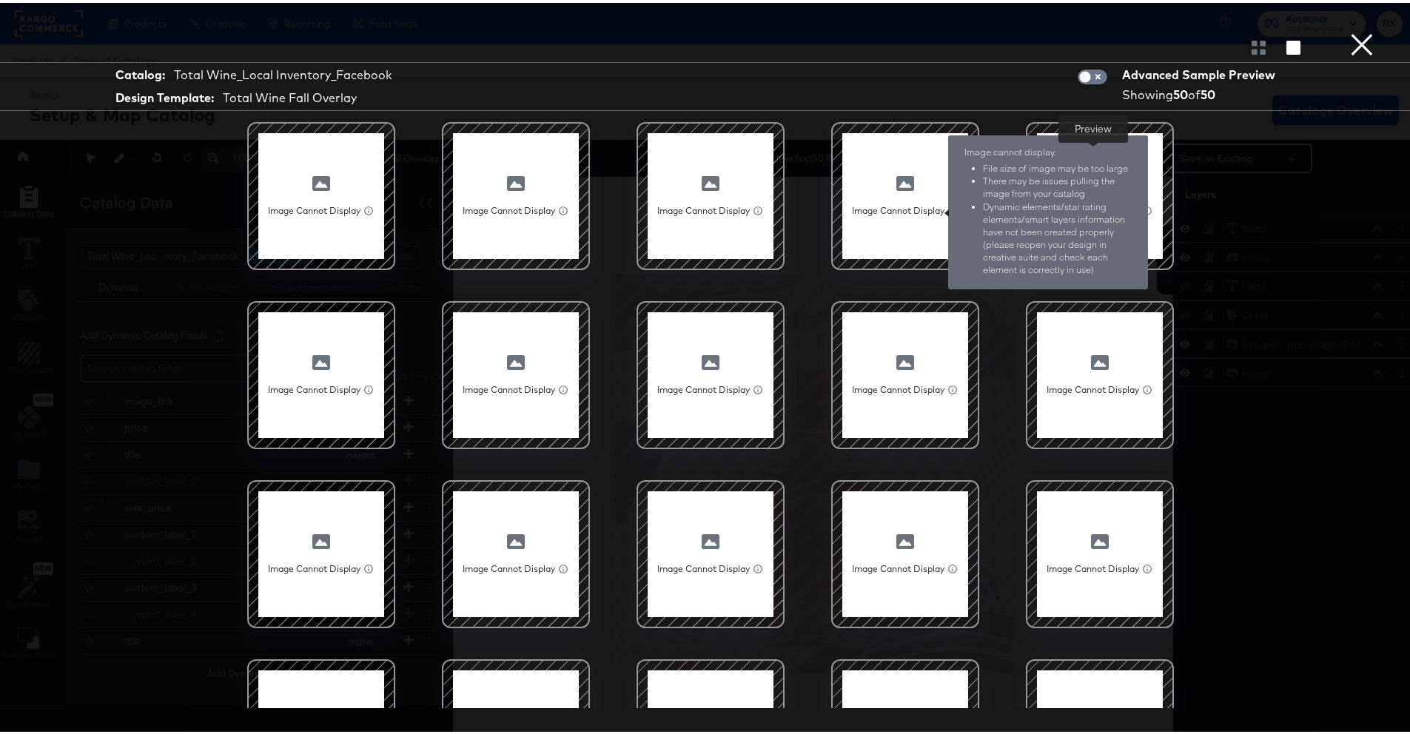
click at [948, 207] on icon at bounding box center [952, 208] width 9 height 9
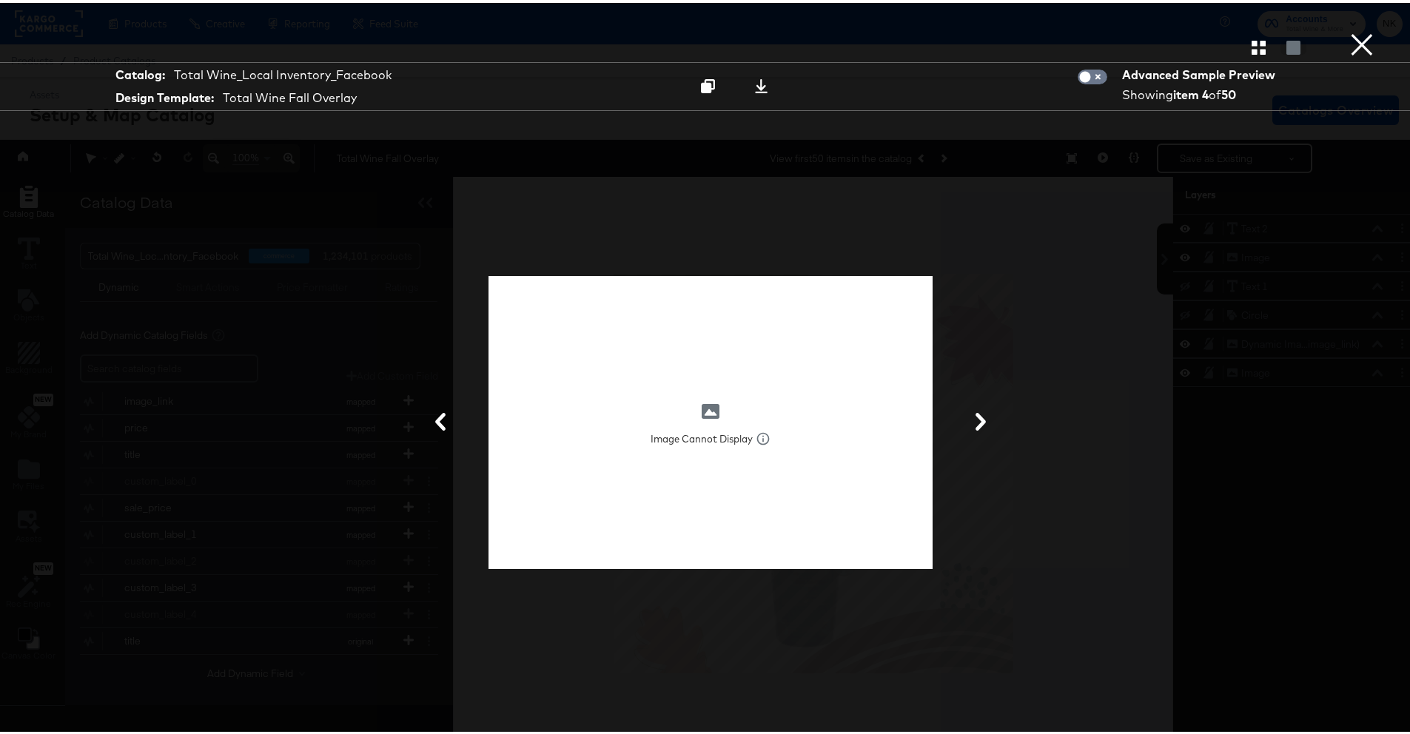
click at [1367, 49] on div at bounding box center [710, 45] width 1421 height 30
click at [1355, 30] on button "×" at bounding box center [1362, 15] width 30 height 30
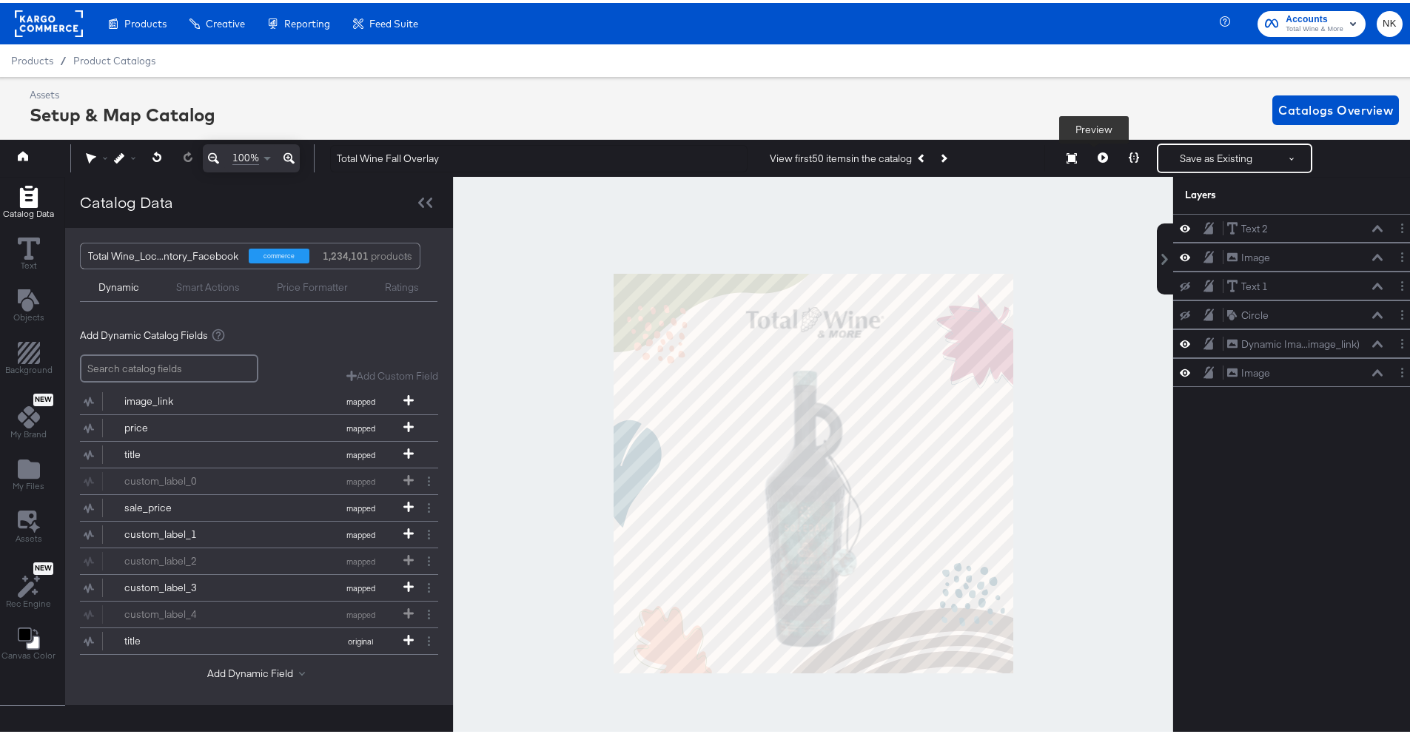
click at [1102, 157] on button at bounding box center [1102, 156] width 31 height 30
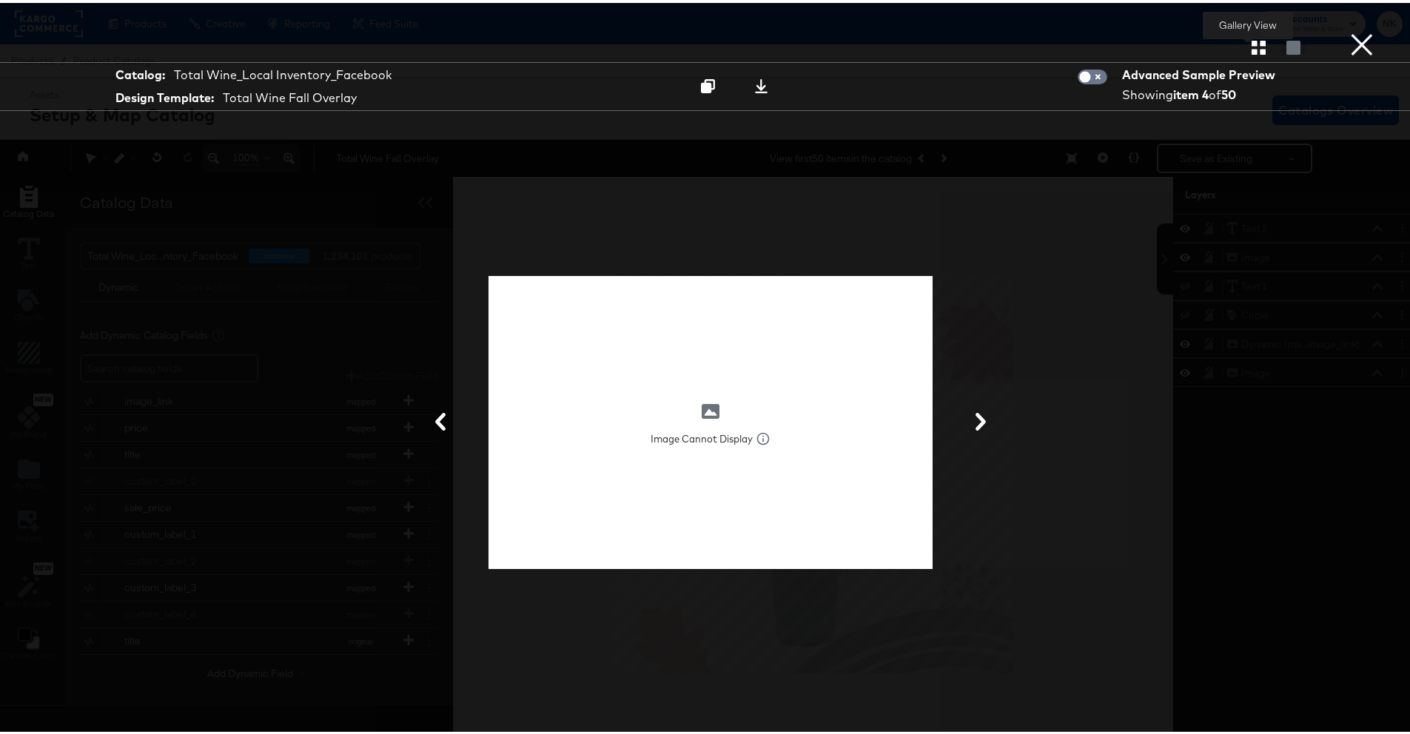
click at [1252, 46] on icon "button" at bounding box center [1259, 45] width 14 height 14
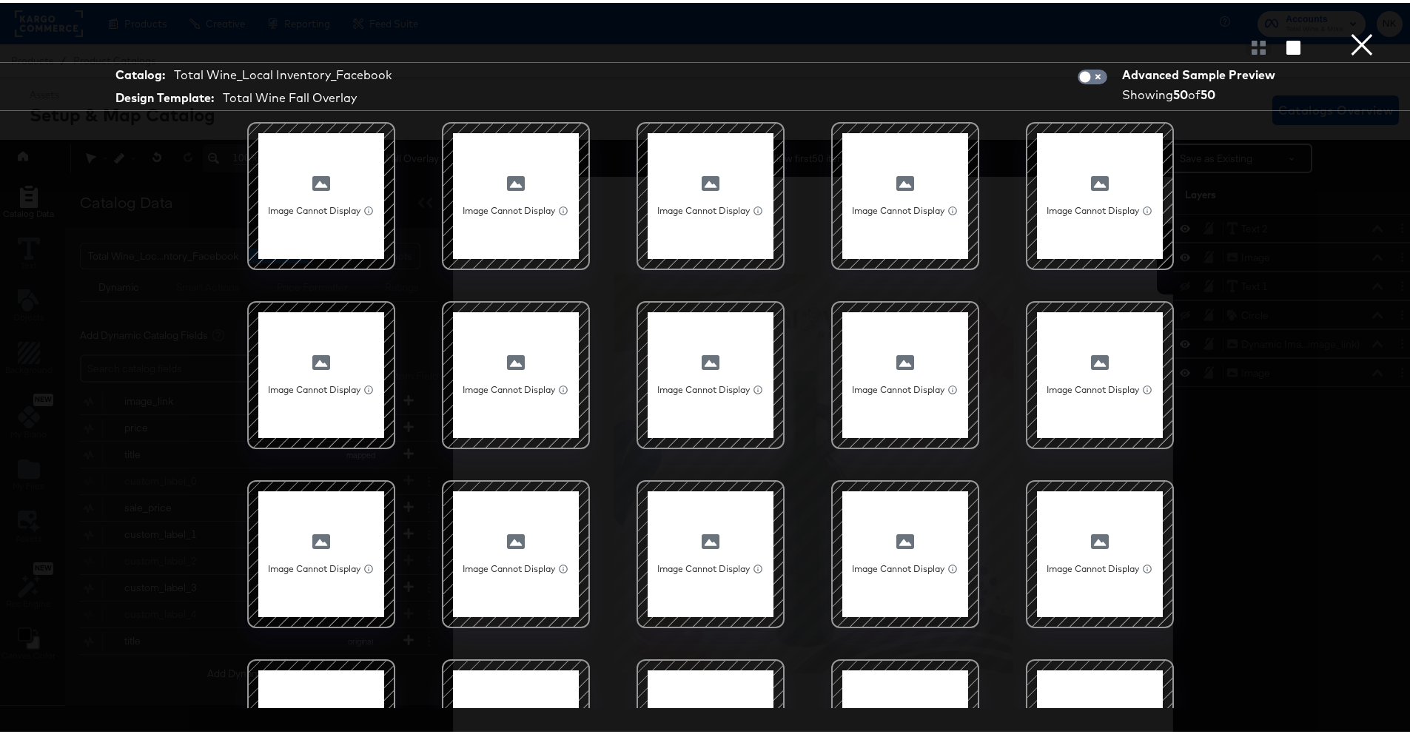
click at [1353, 30] on button "×" at bounding box center [1362, 15] width 30 height 30
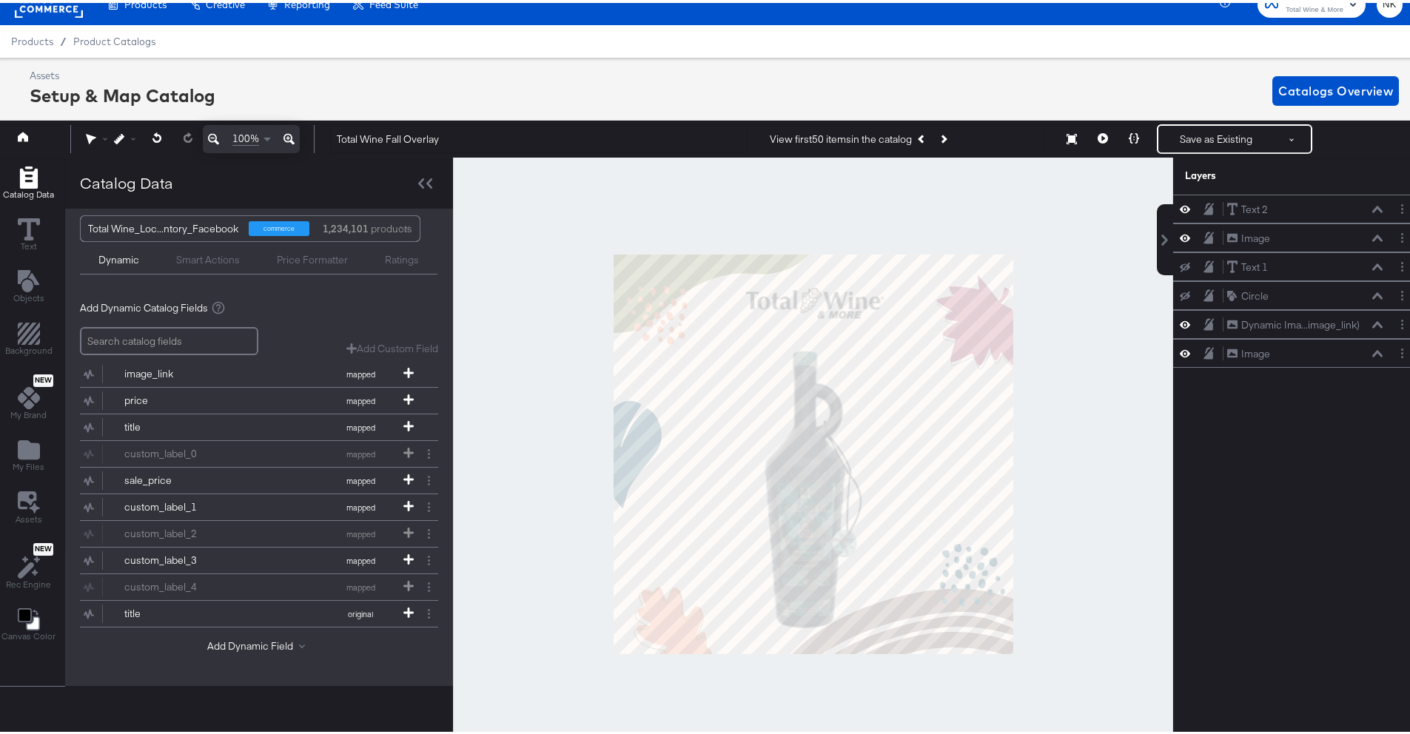
scroll to position [19, 0]
click at [270, 637] on button "Add Dynamic Field" at bounding box center [259, 644] width 104 height 14
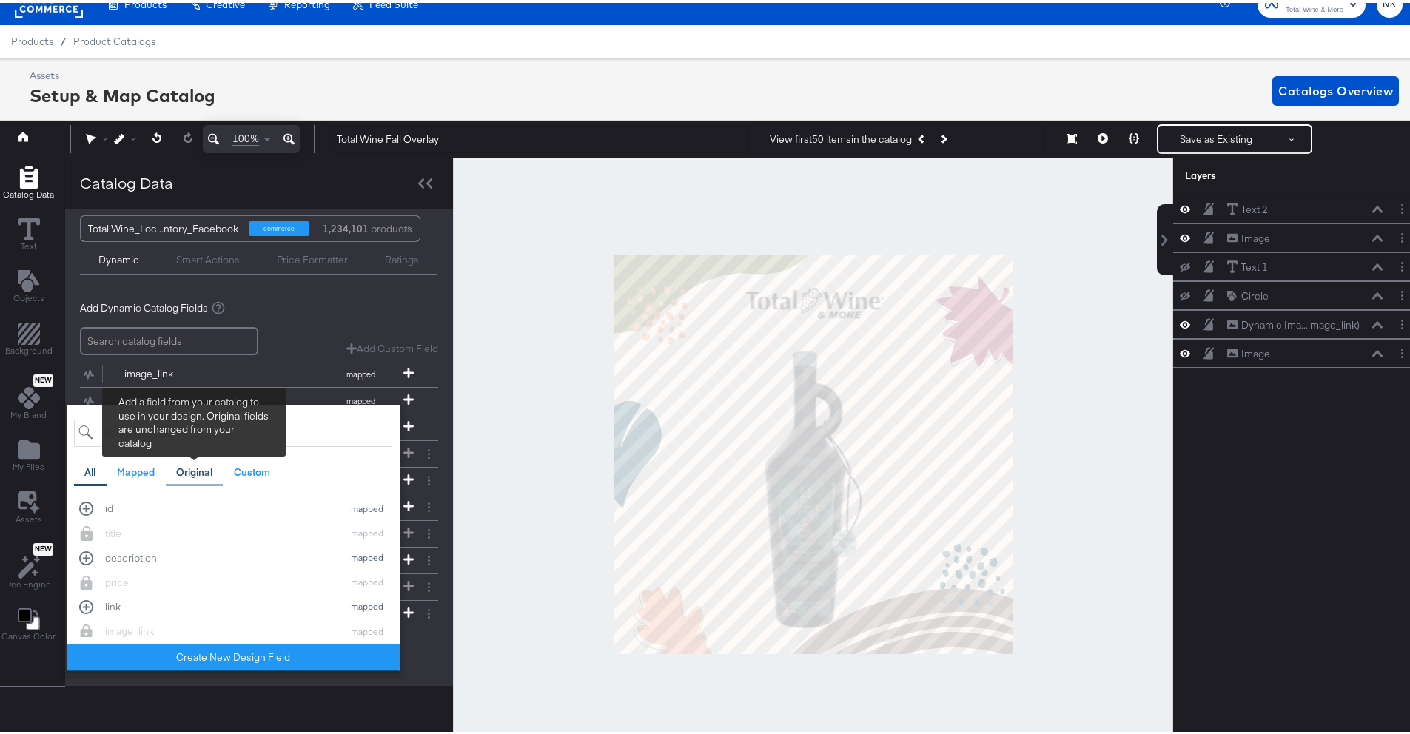
click at [205, 477] on div "Original" at bounding box center [195, 469] width 58 height 29
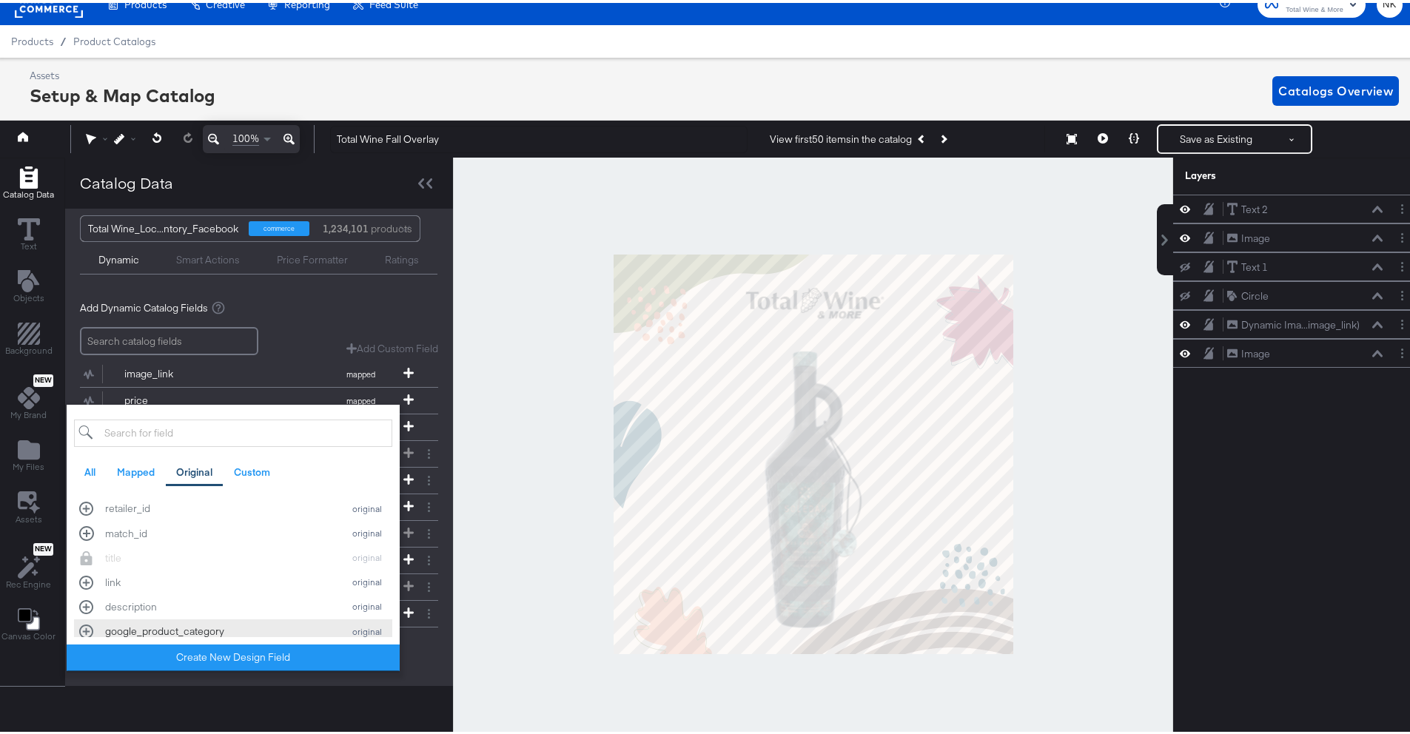
scroll to position [95, 0]
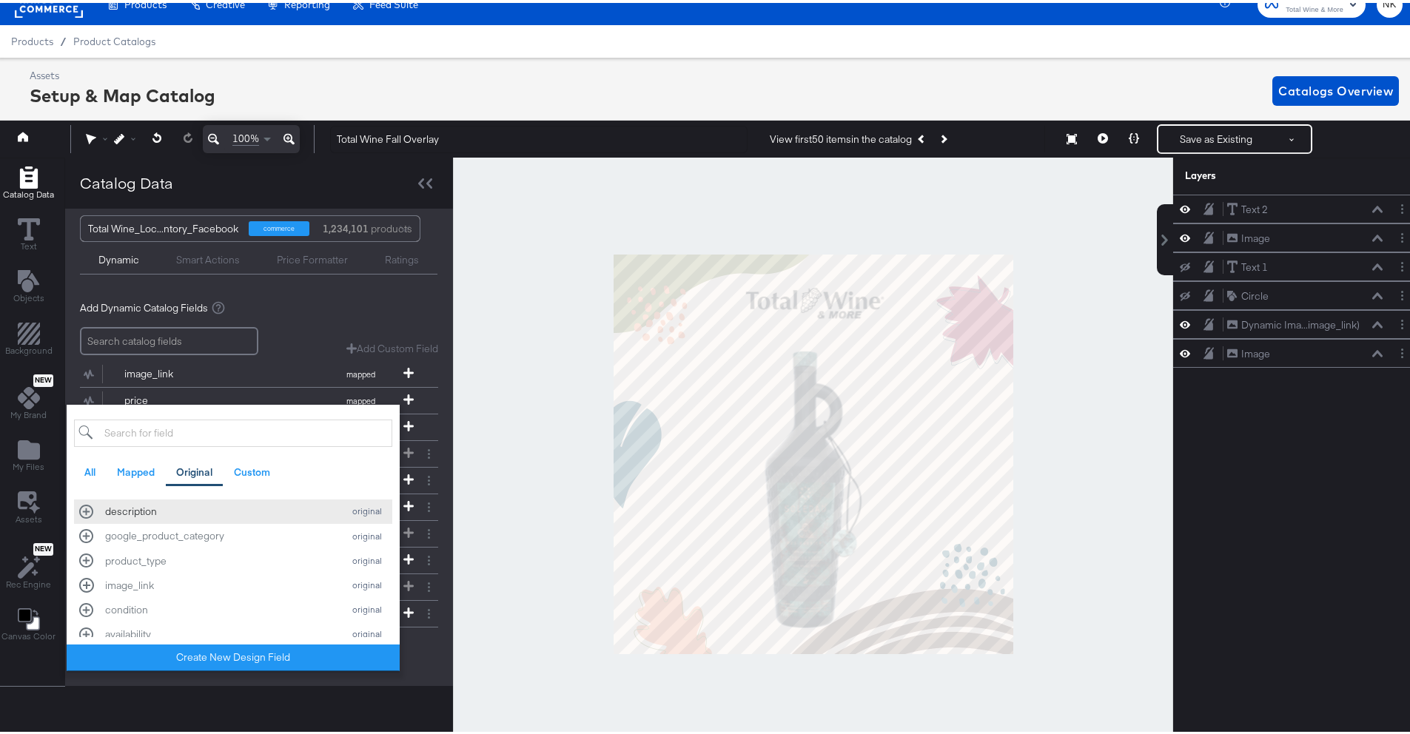
click at [194, 512] on div "description" at bounding box center [220, 509] width 230 height 14
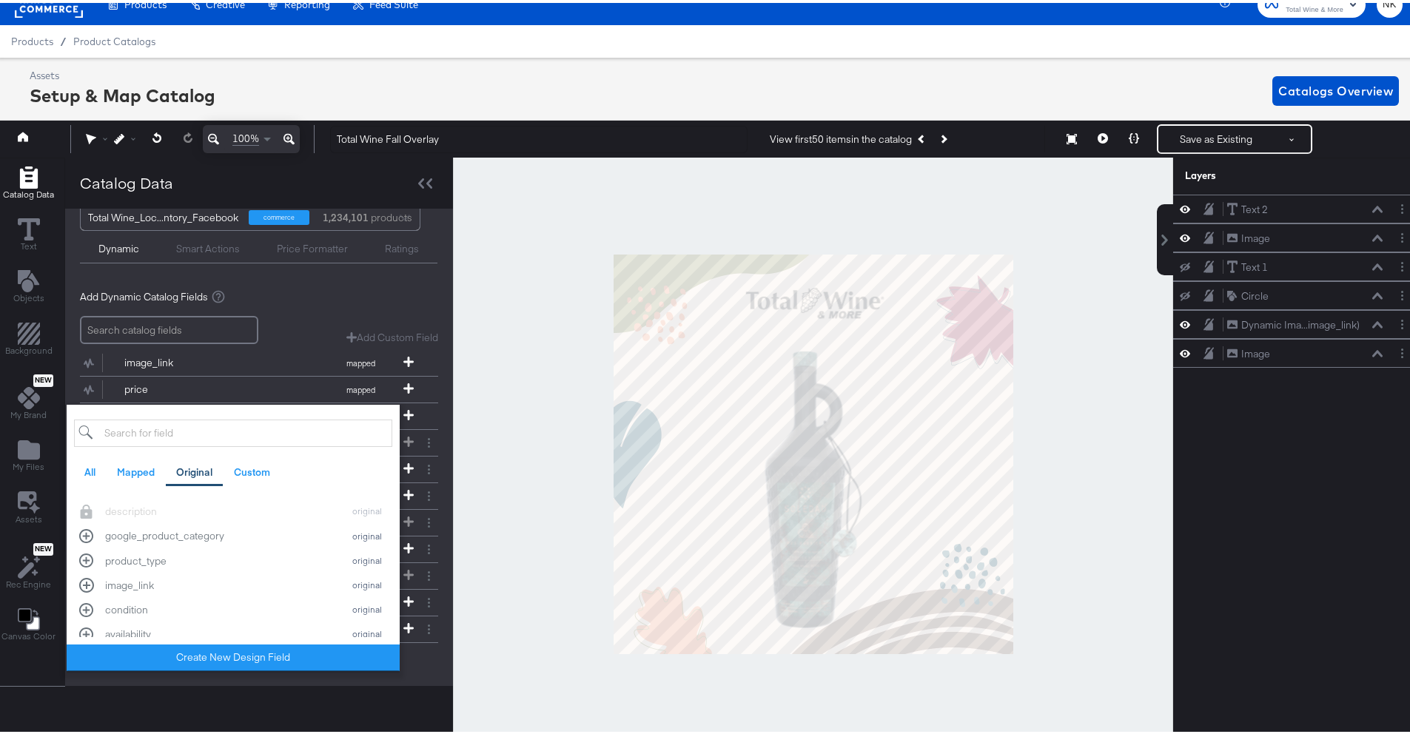
click at [322, 302] on div "Add Dynamic Catalog Fields Add Custom Field Create a custom field based on an e…" at bounding box center [259, 479] width 358 height 409
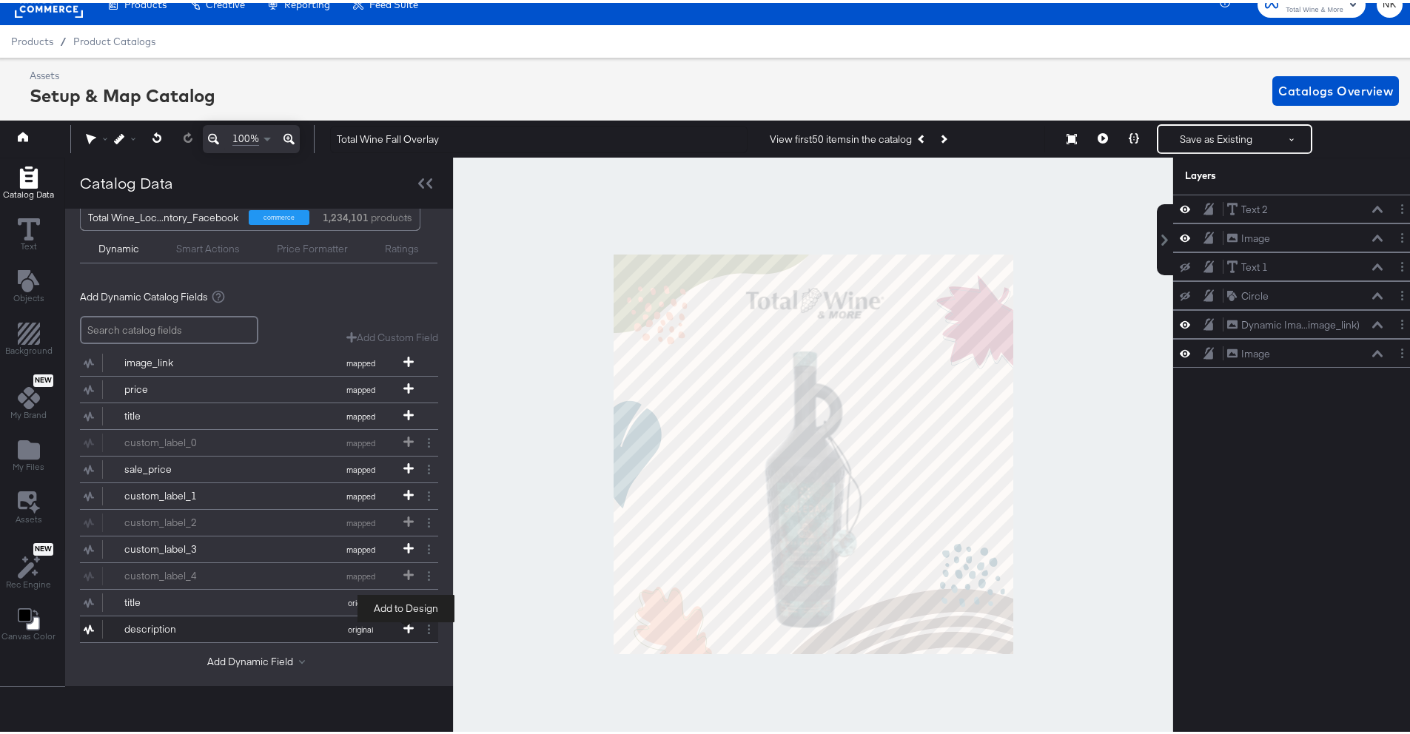
click at [401, 627] on span at bounding box center [408, 626] width 15 height 13
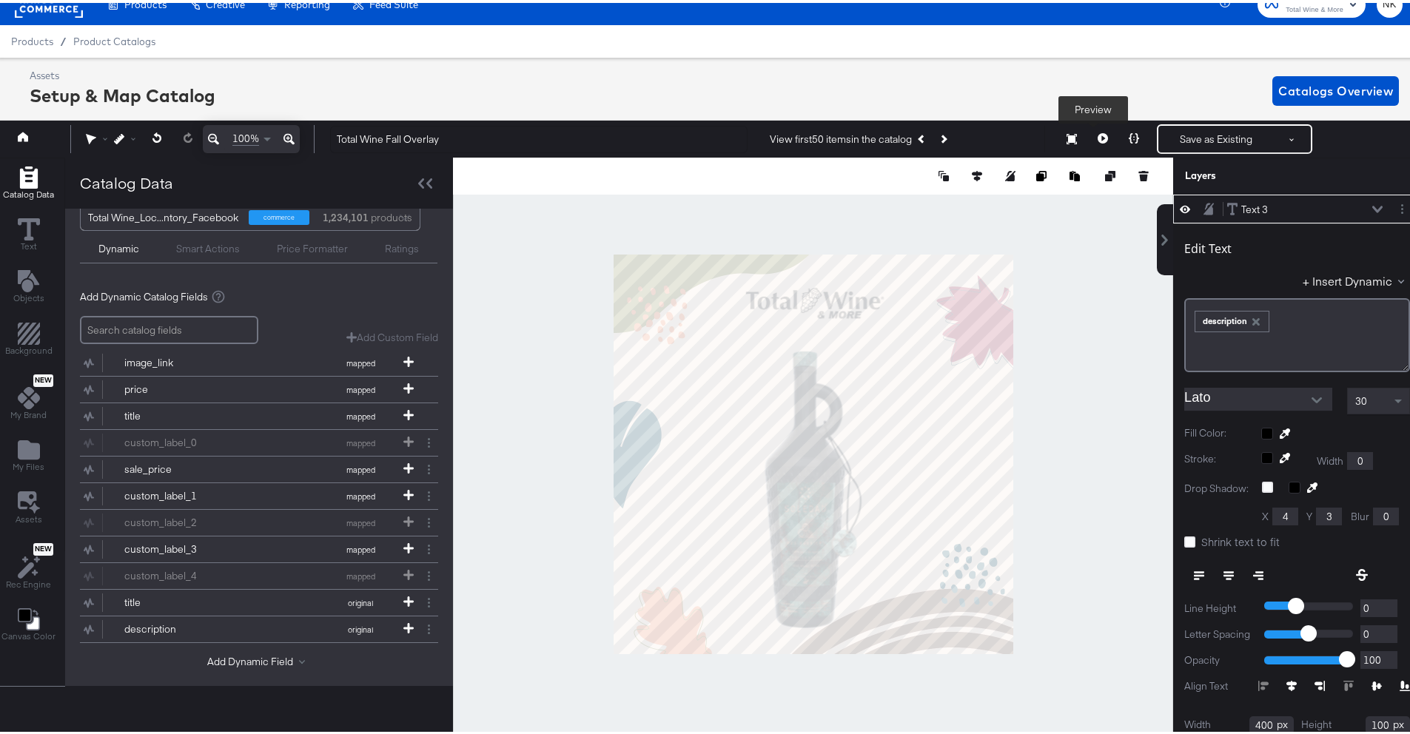
scroll to position [0, 0]
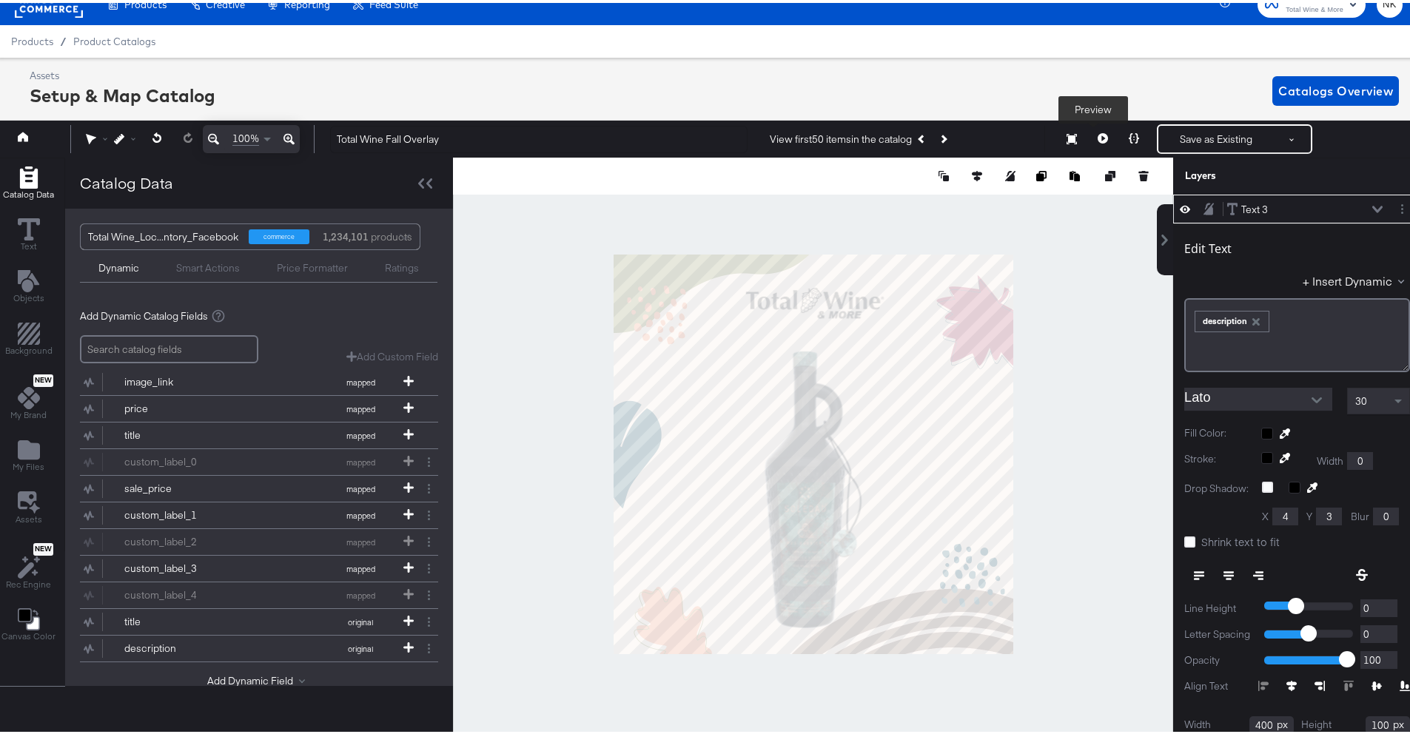
click at [1091, 141] on button at bounding box center [1102, 136] width 31 height 30
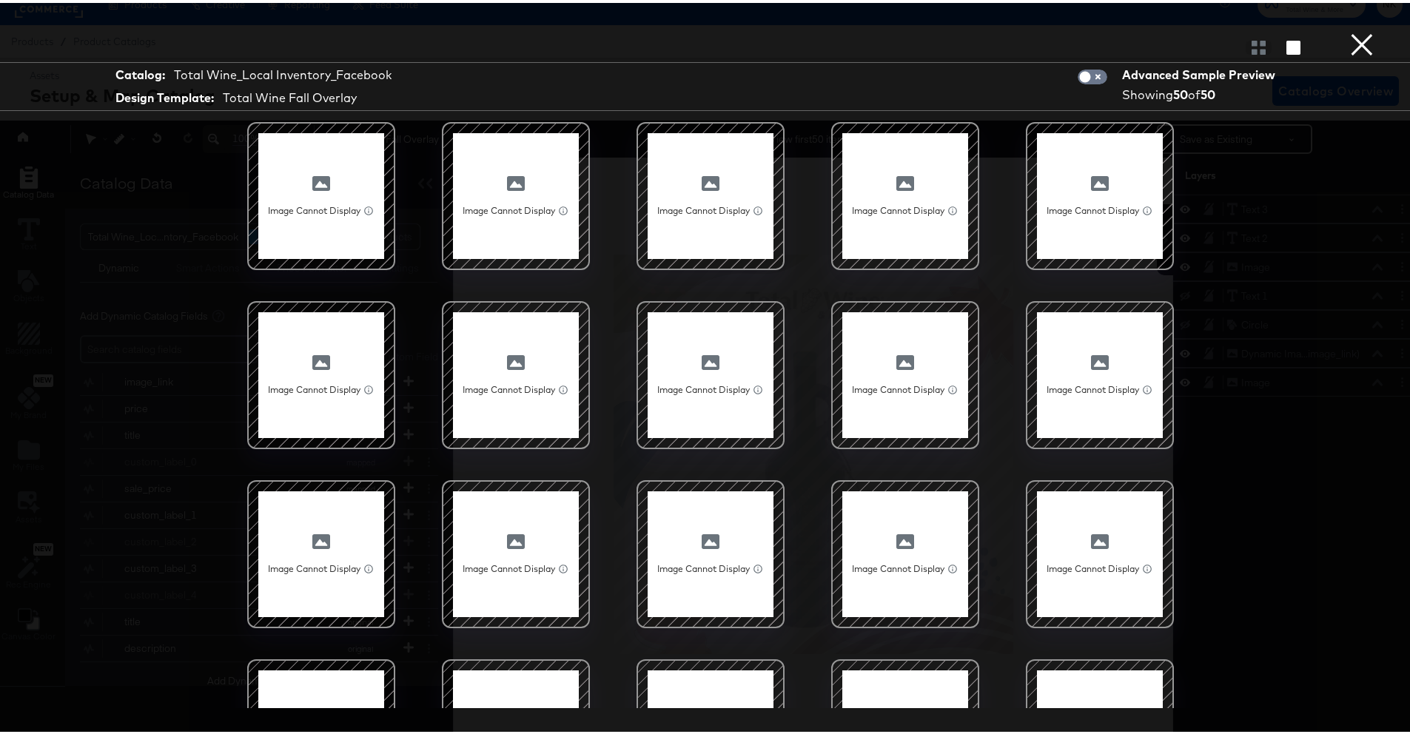
click at [1356, 30] on button "×" at bounding box center [1362, 15] width 30 height 30
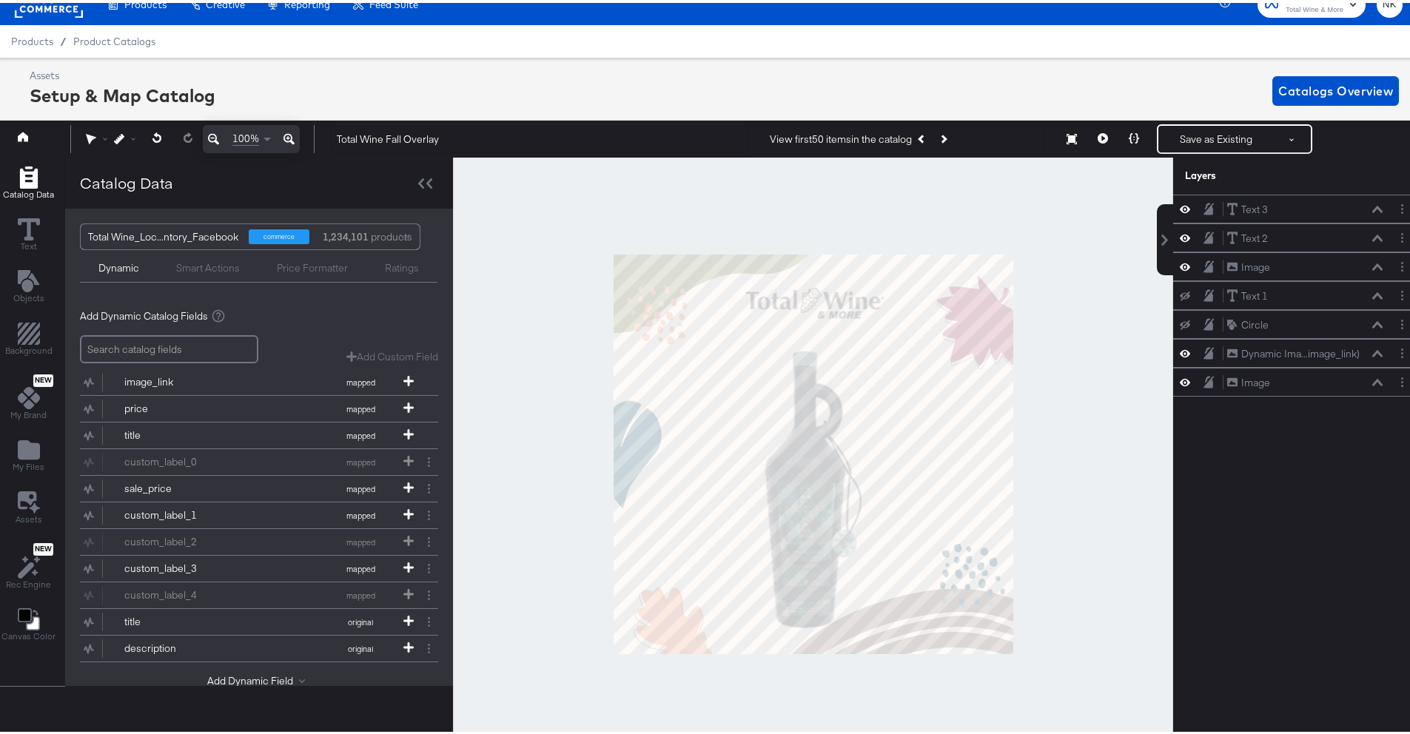
click at [630, 73] on div "Assets Setup & Map Catalog Catalogs Overview" at bounding box center [715, 88] width 1370 height 44
click at [58, 7] on rect at bounding box center [49, 1] width 68 height 27
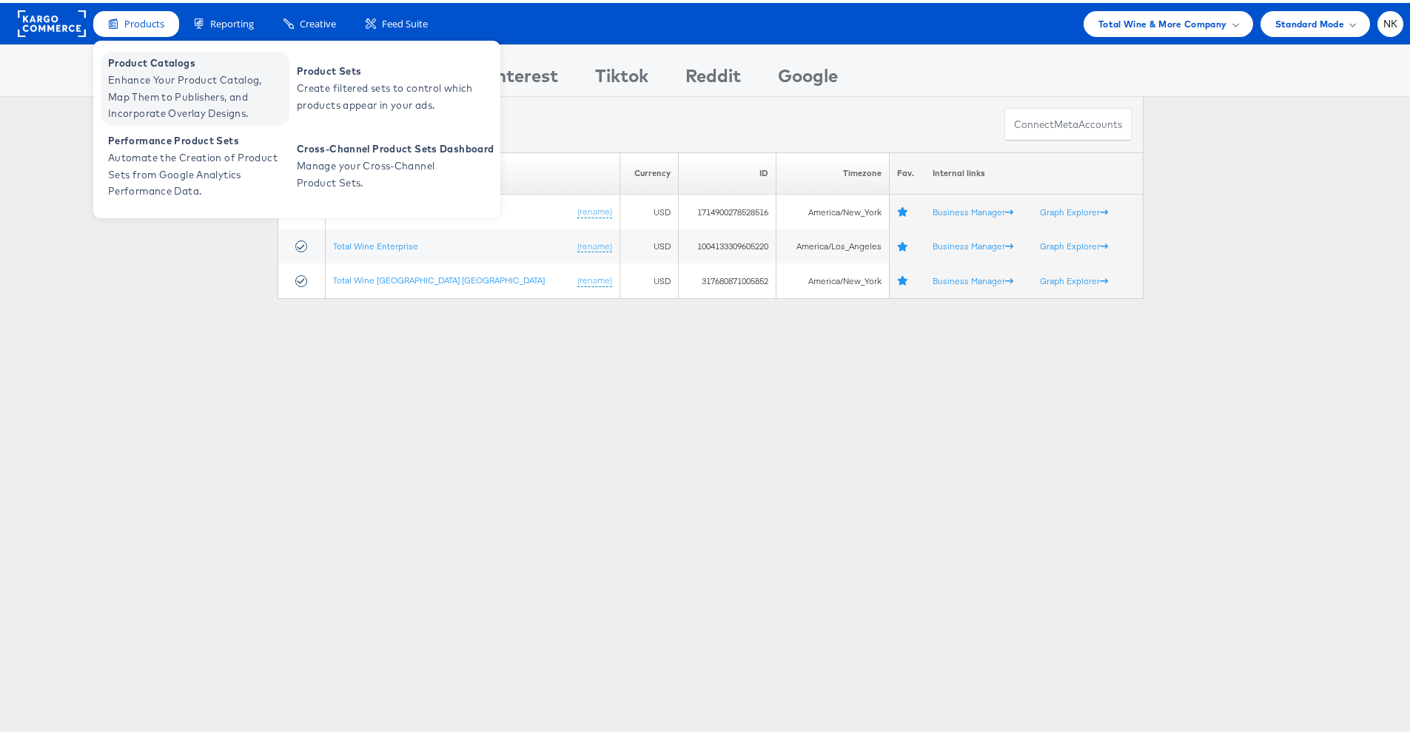
click at [153, 59] on span "Product Catalogs" at bounding box center [197, 60] width 178 height 17
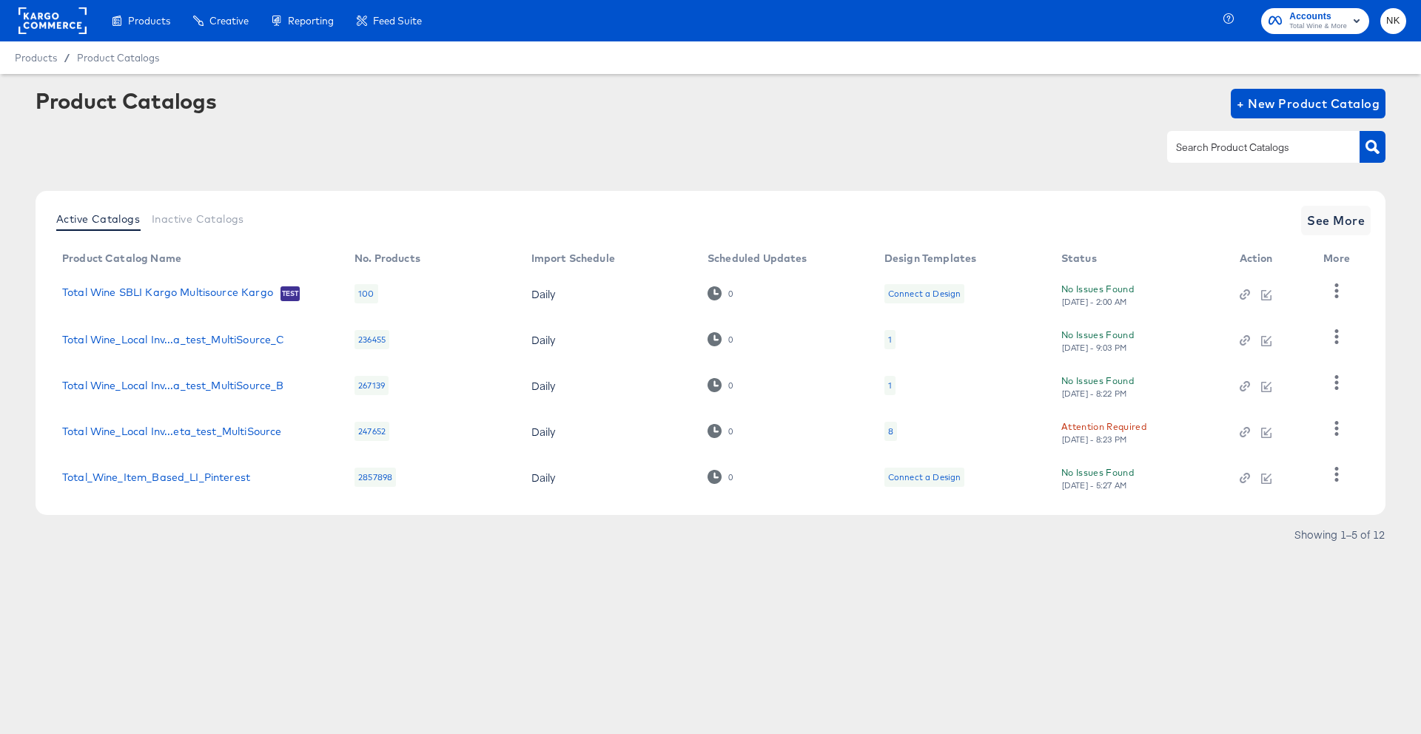
click at [1290, 157] on div at bounding box center [1263, 146] width 192 height 31
click at [1267, 141] on input "text" at bounding box center [1252, 147] width 158 height 17
type input "local"
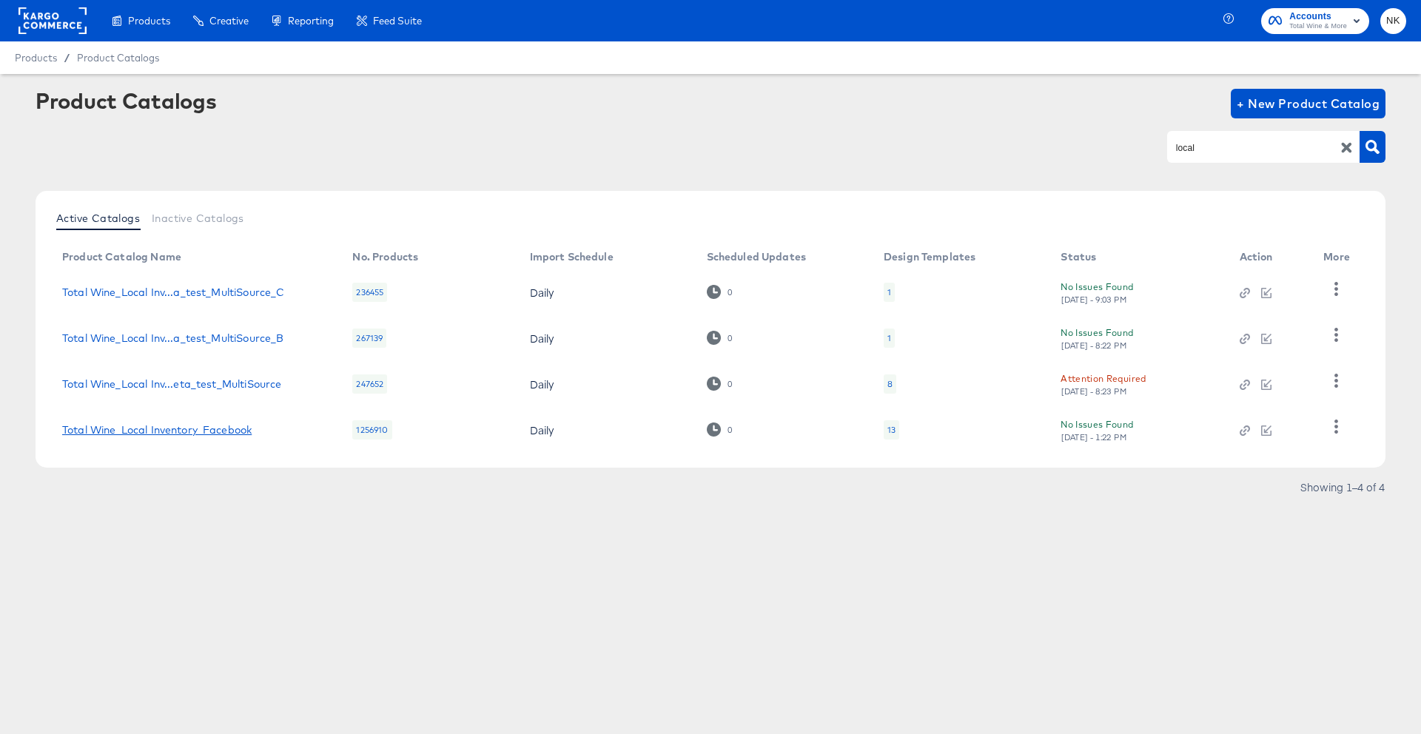
click at [141, 424] on link "Total Wine_Local Inventory_Facebook" at bounding box center [157, 430] width 190 height 12
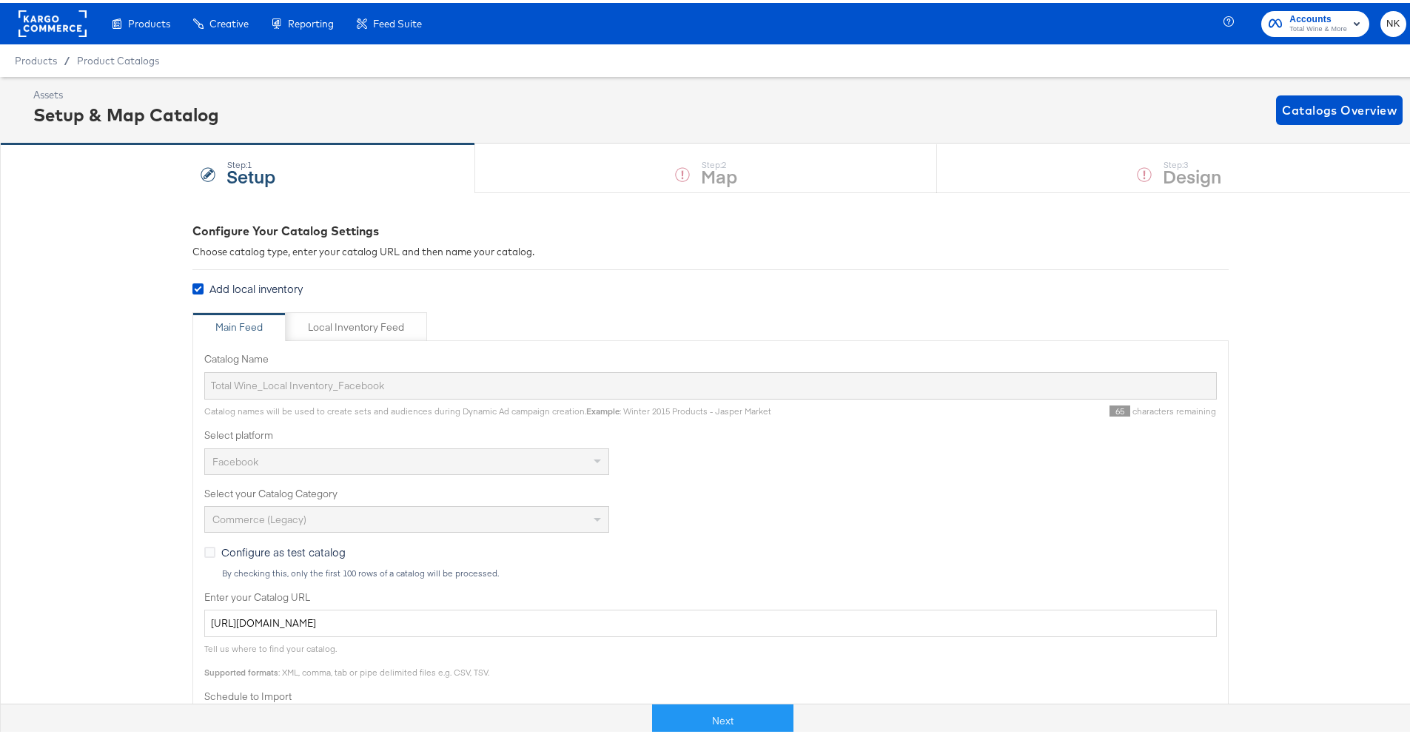
scroll to position [367, 0]
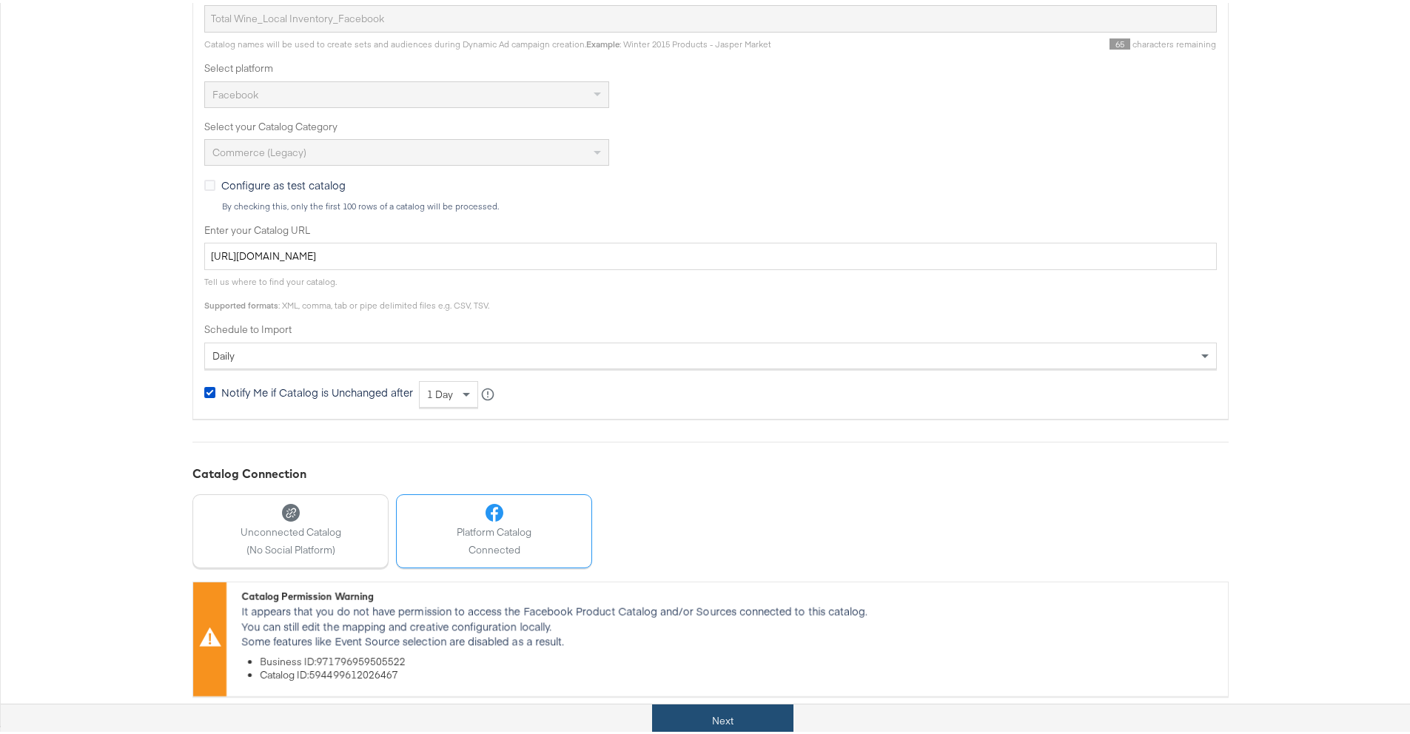
click at [759, 723] on button "Next" at bounding box center [722, 718] width 141 height 33
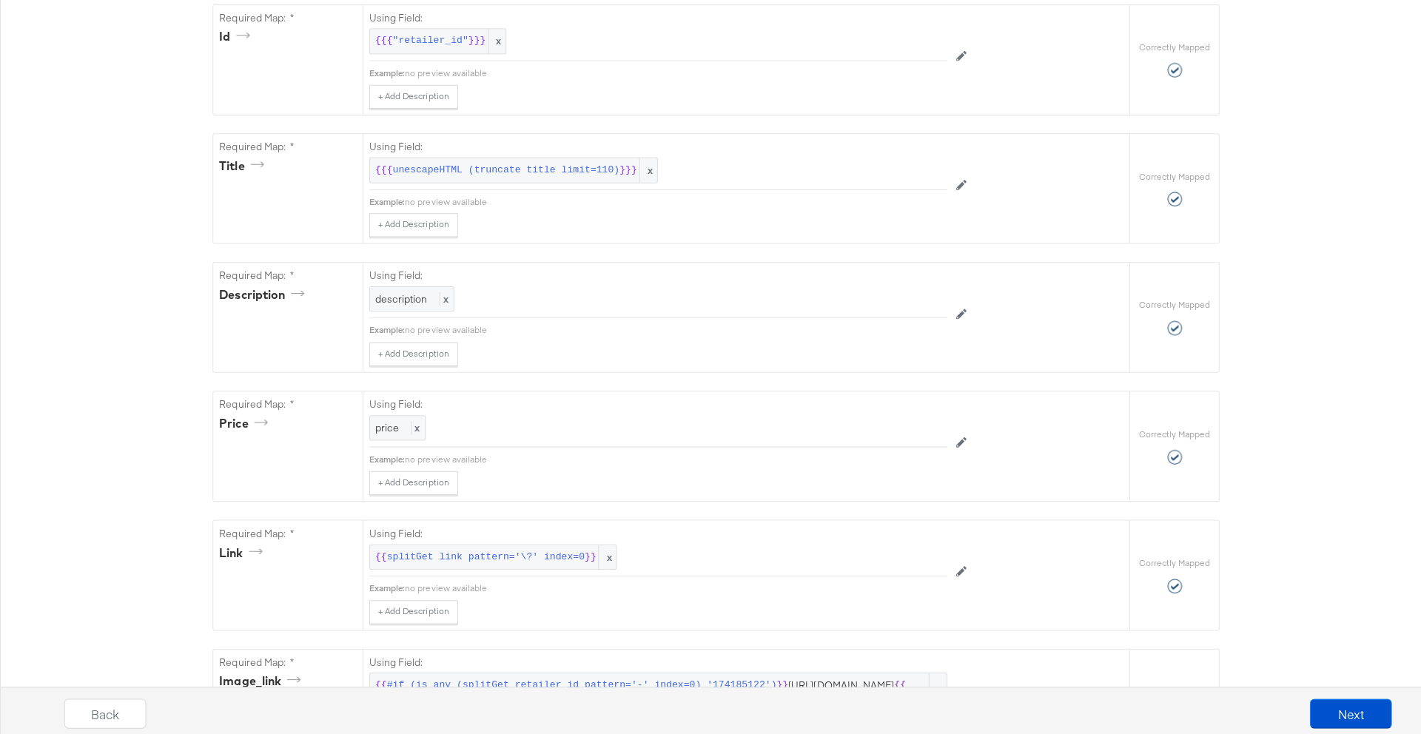
scroll to position [0, 0]
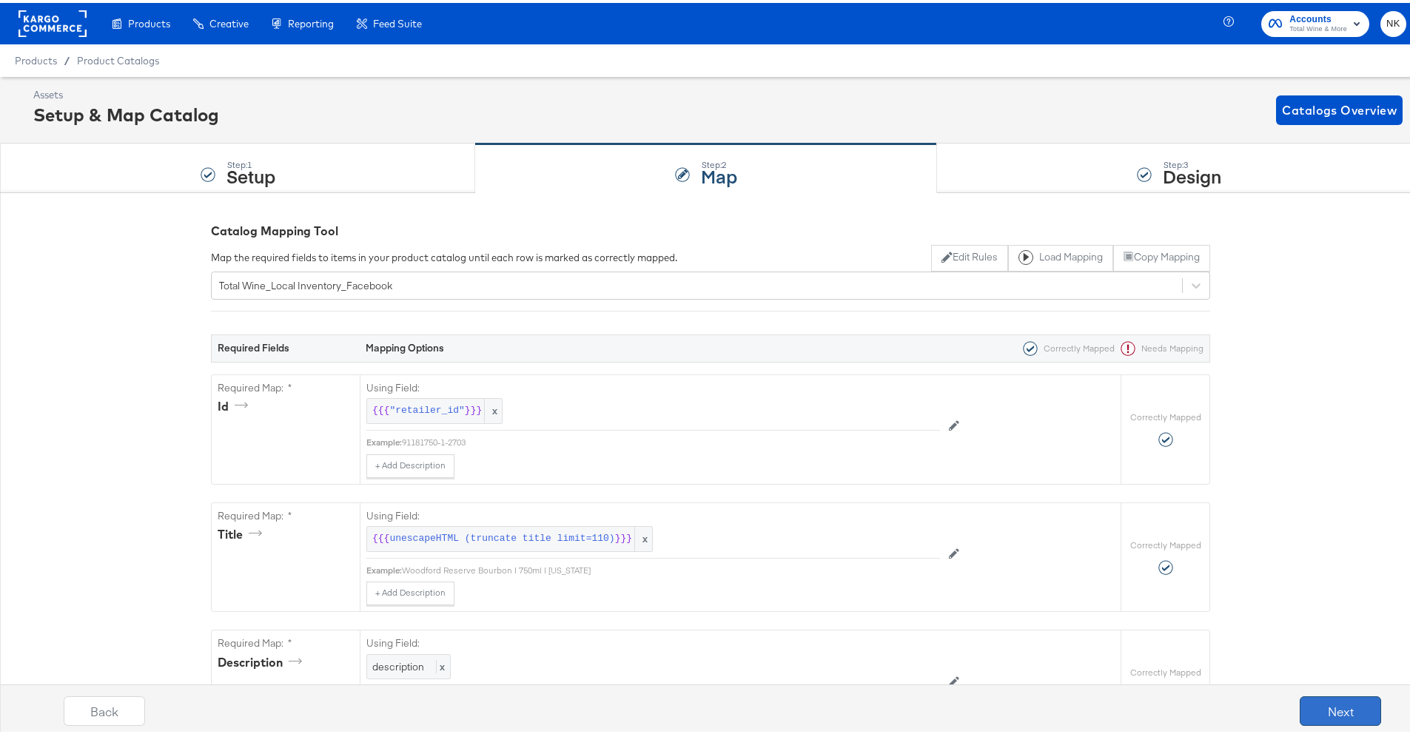
click at [1353, 705] on button "Next" at bounding box center [1340, 709] width 81 height 30
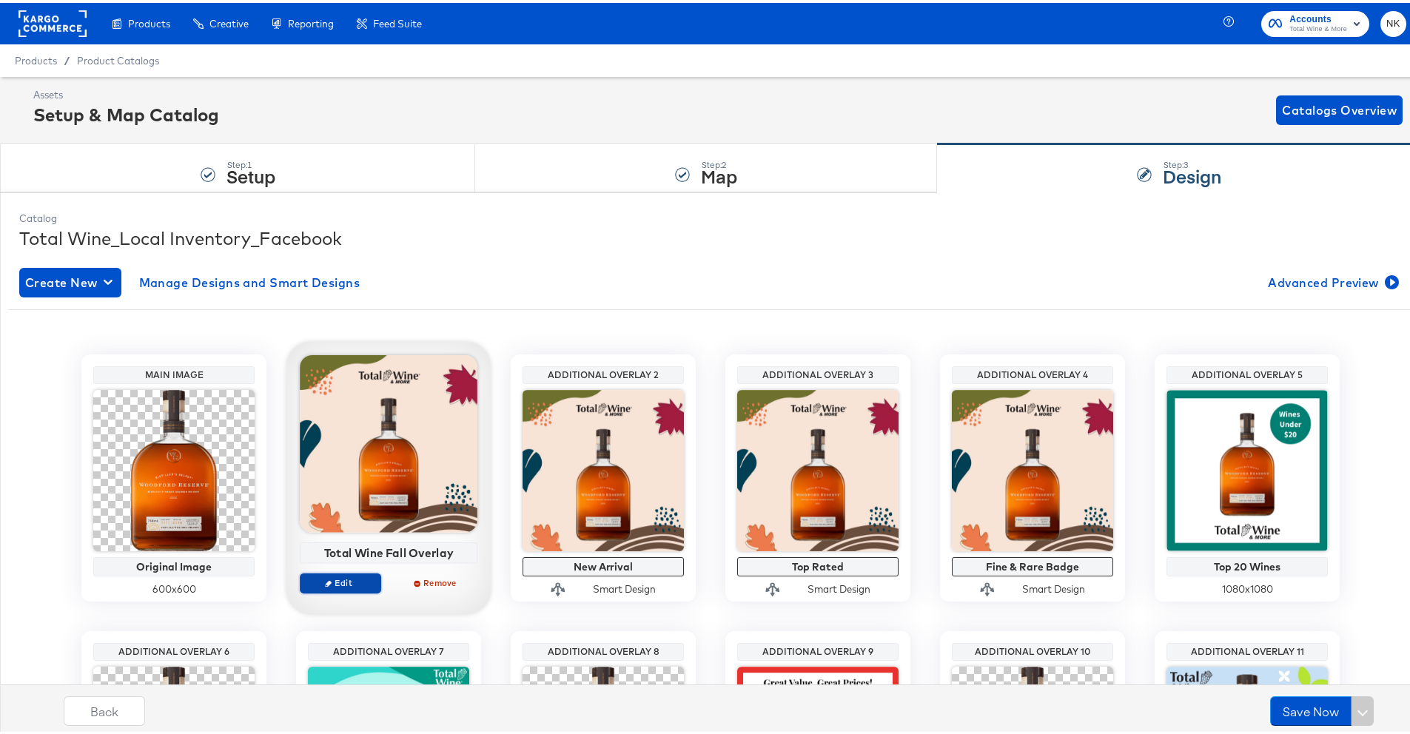
click at [318, 582] on span "Edit" at bounding box center [340, 579] width 68 height 11
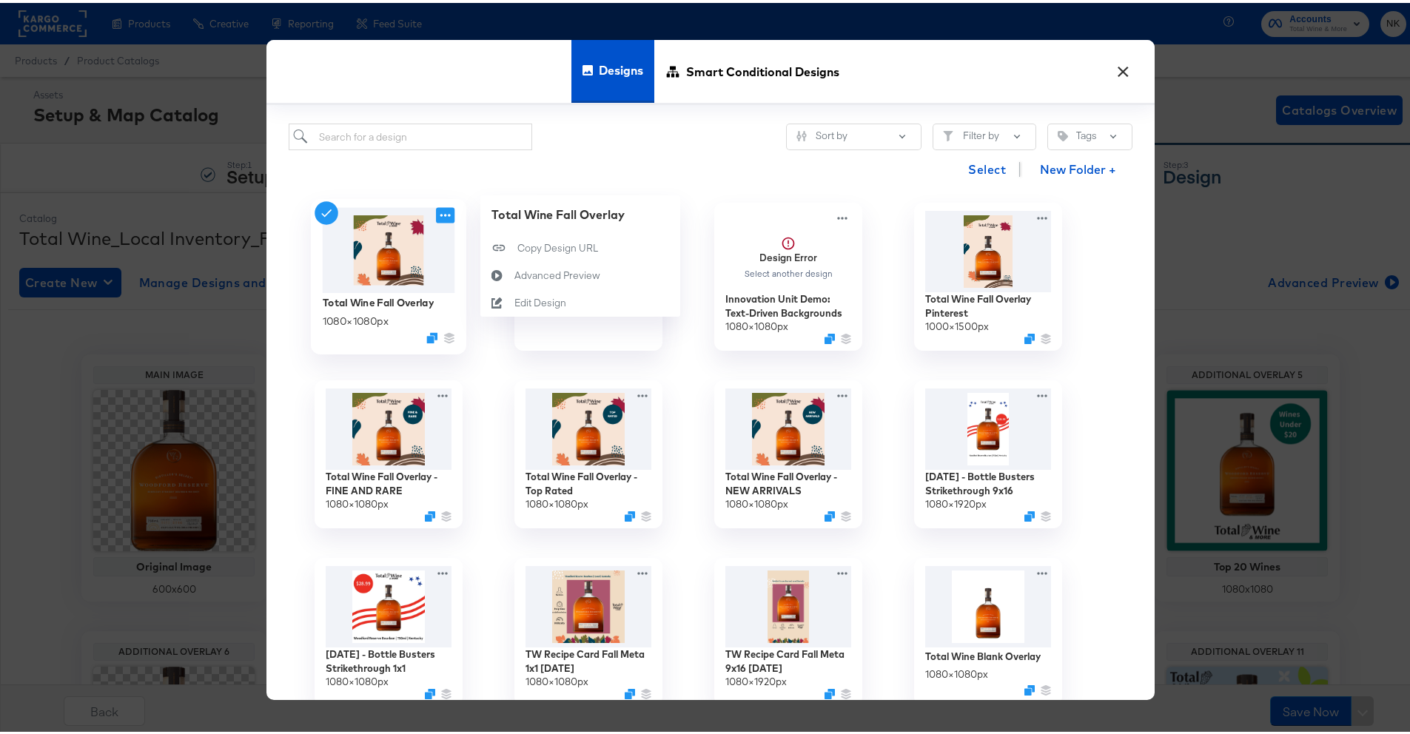
click at [436, 216] on icon at bounding box center [445, 212] width 19 height 16
click at [515, 300] on div "Edit Design Edit Design" at bounding box center [515, 300] width 0 height 0
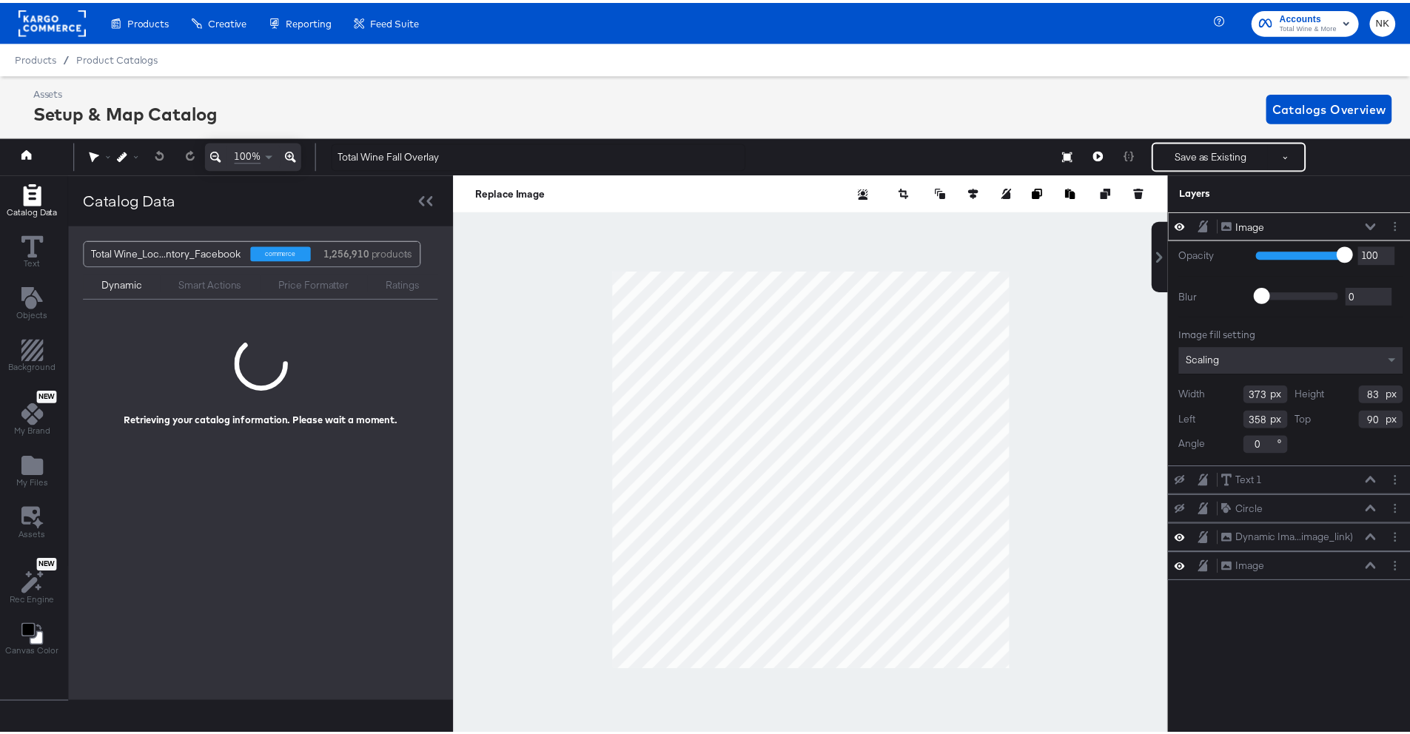
scroll to position [0, 4]
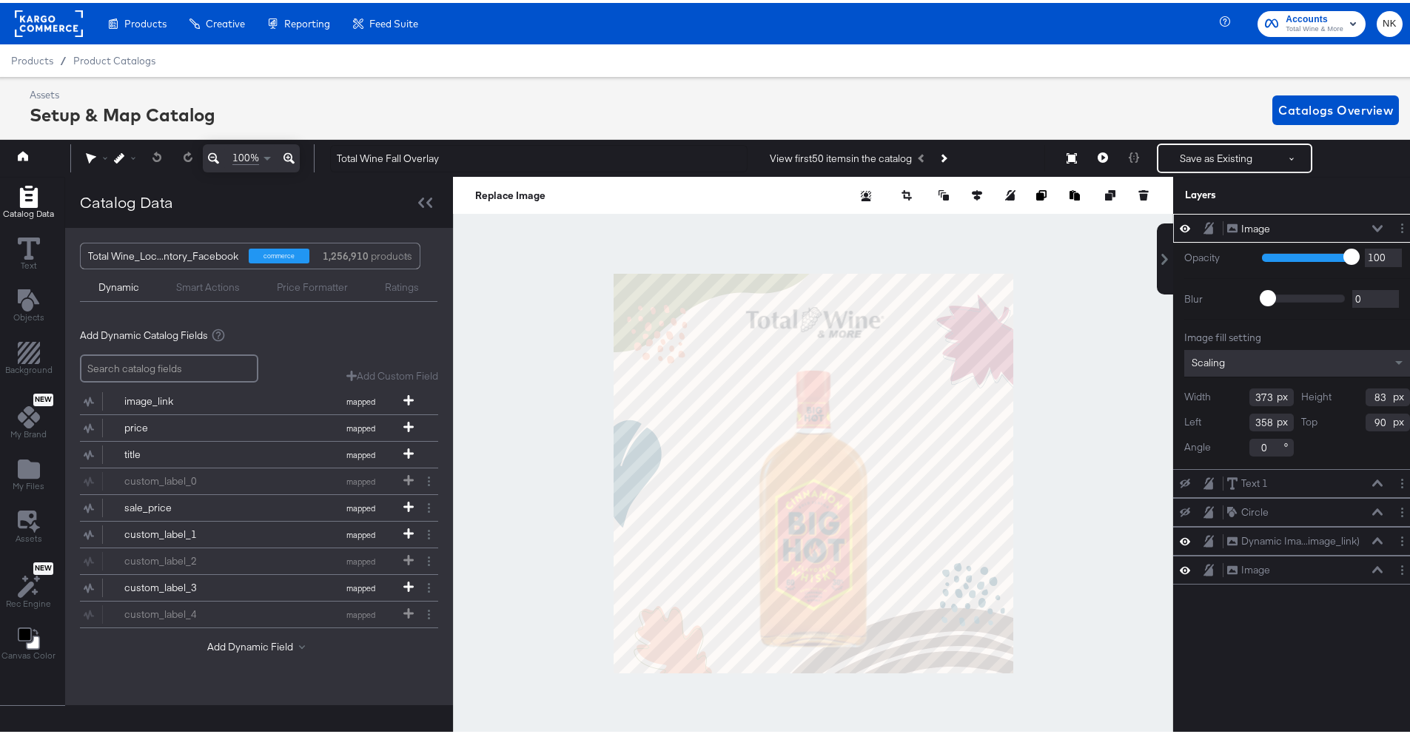
click at [286, 251] on div "commerce" at bounding box center [279, 253] width 61 height 15
drag, startPoint x: 298, startPoint y: 255, endPoint x: 238, endPoint y: 249, distance: 60.3
click at [238, 249] on div "Total Wine_Loc...ntory_Facebook commerce 1,256,910 products" at bounding box center [243, 253] width 324 height 25
click at [463, 98] on div "Assets Setup & Map Catalog Catalogs Overview" at bounding box center [715, 107] width 1370 height 44
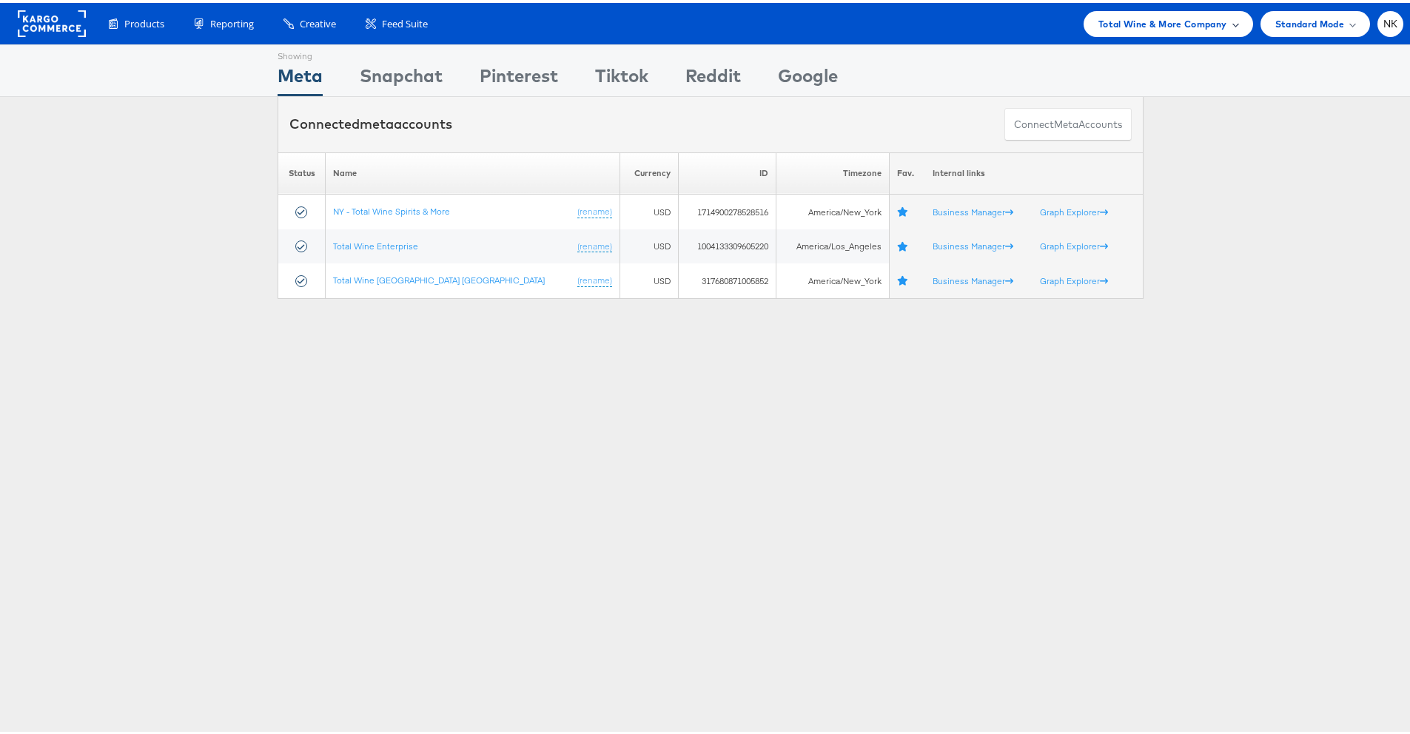
click at [1133, 28] on span "Total Wine & More Company" at bounding box center [1163, 21] width 129 height 16
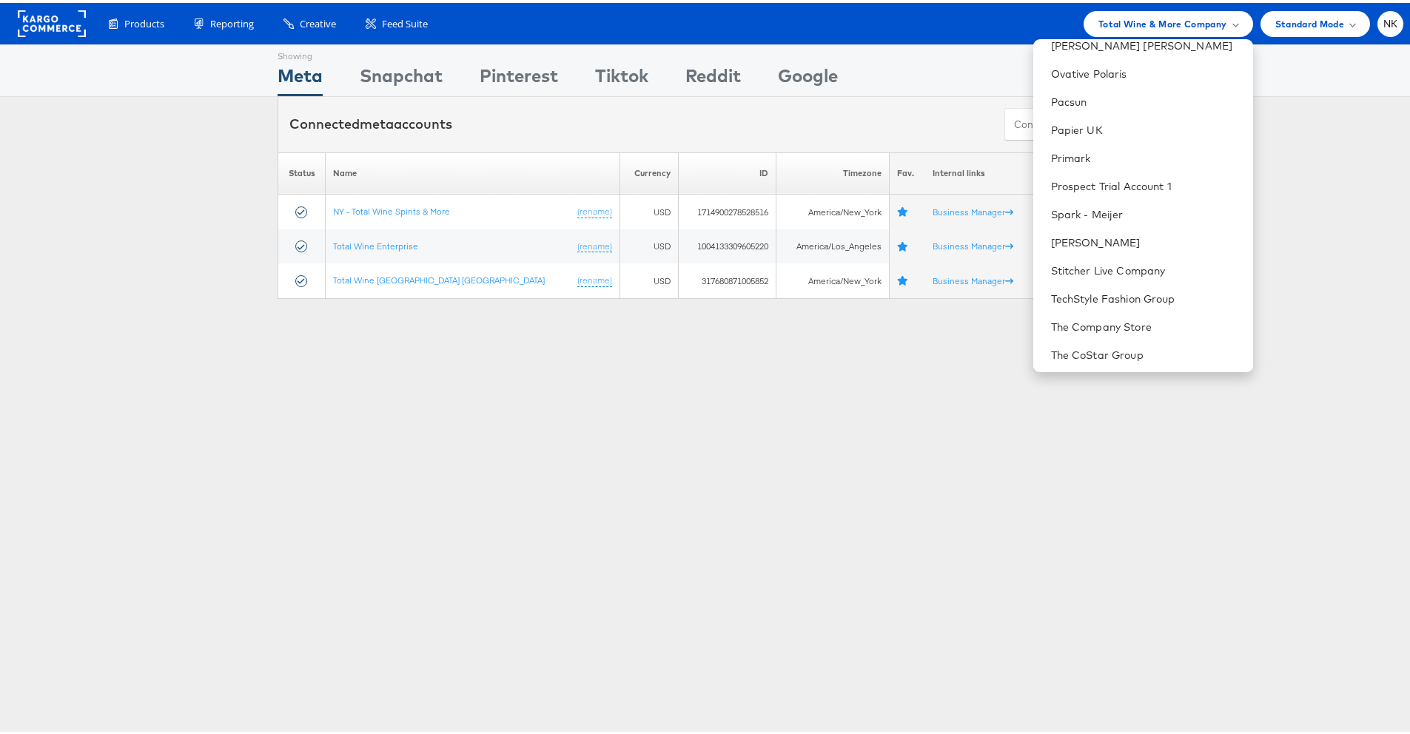
scroll to position [1231, 0]
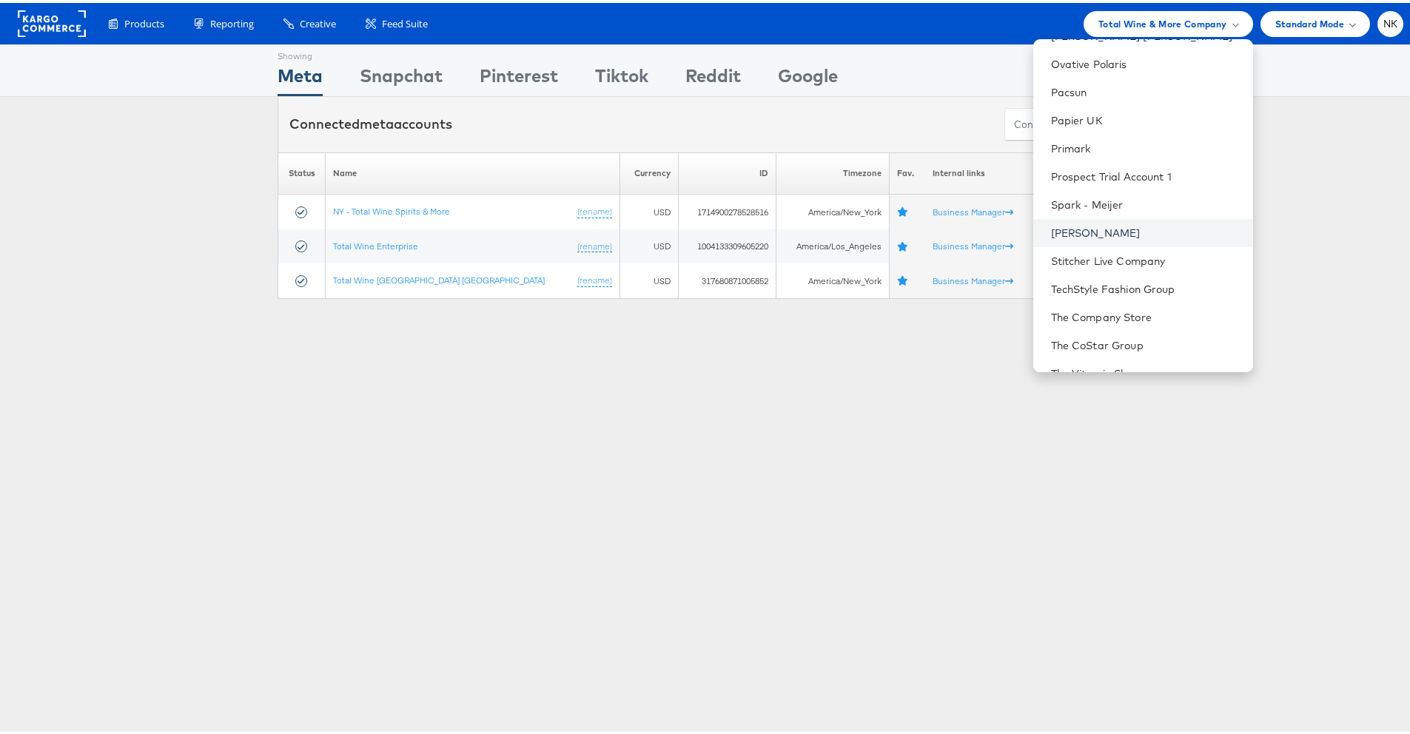
click at [1073, 227] on link "[PERSON_NAME]" at bounding box center [1146, 230] width 190 height 15
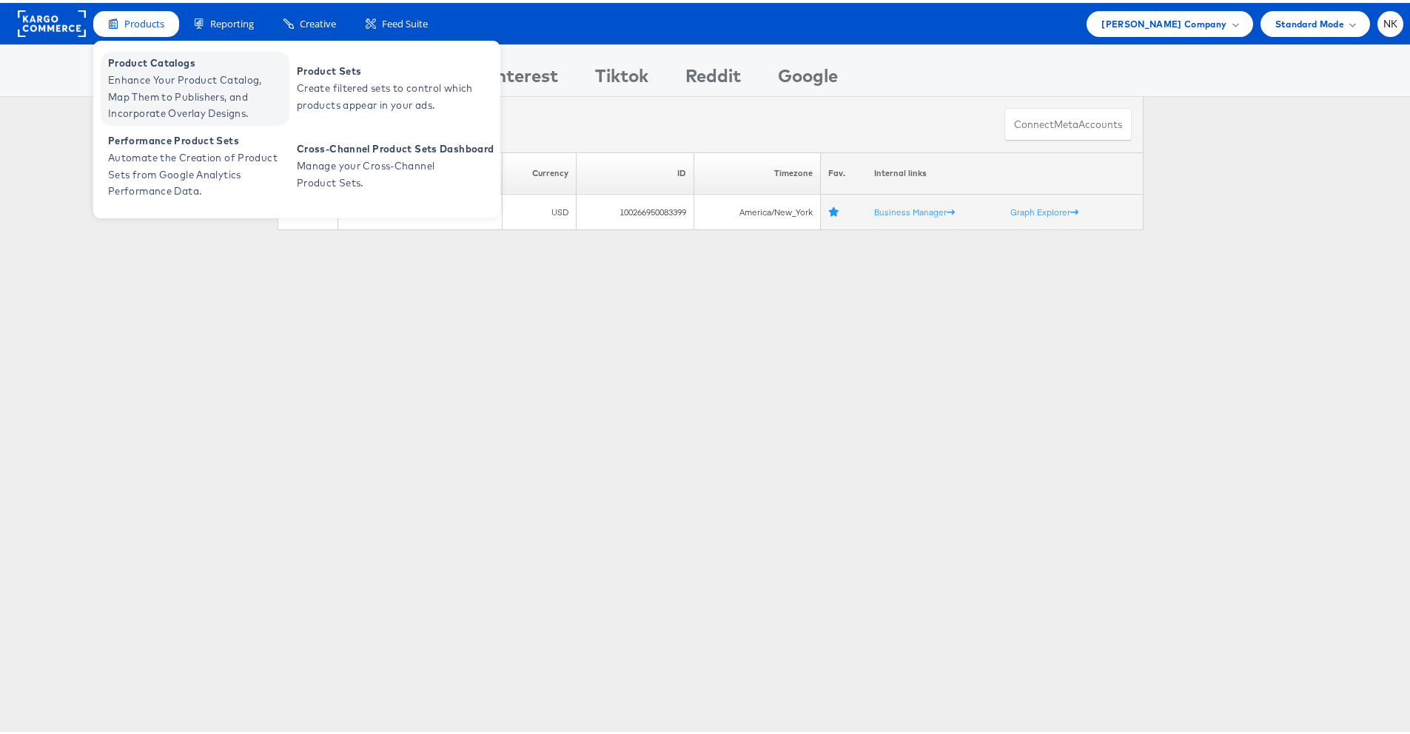
click at [157, 70] on span "Enhance Your Product Catalog, Map Them to Publishers, and Incorporate Overlay D…" at bounding box center [197, 94] width 178 height 50
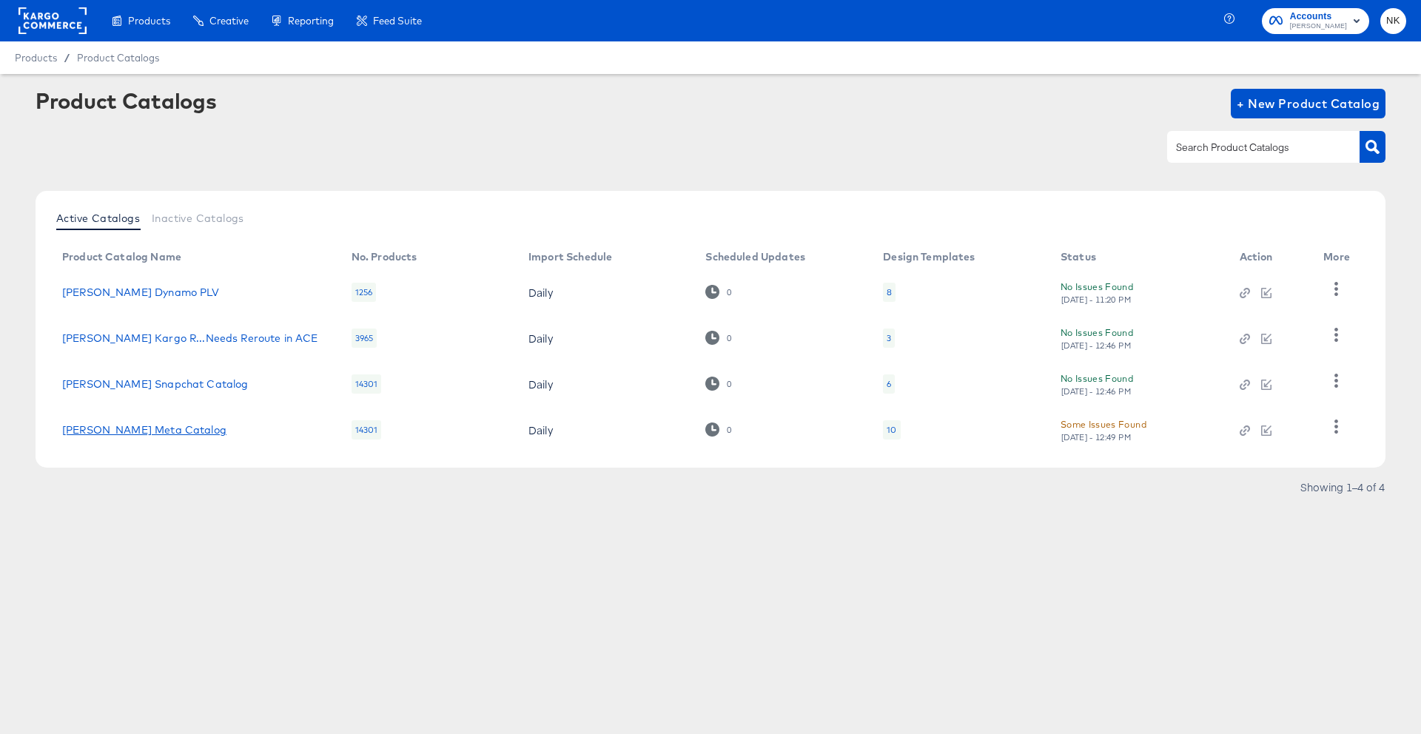
click at [183, 430] on link "Steve Madden Meta Catalog" at bounding box center [144, 430] width 164 height 12
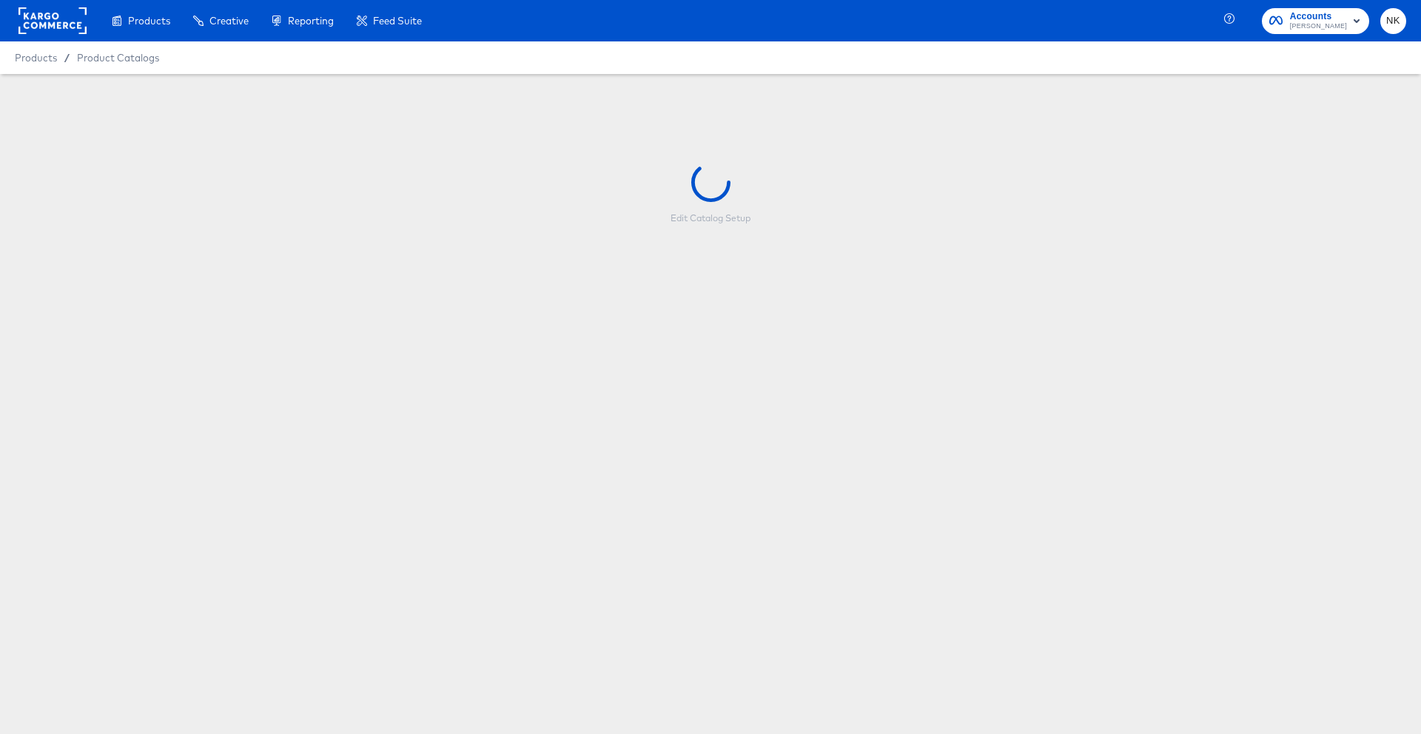
click at [31, 10] on rect at bounding box center [53, 20] width 68 height 27
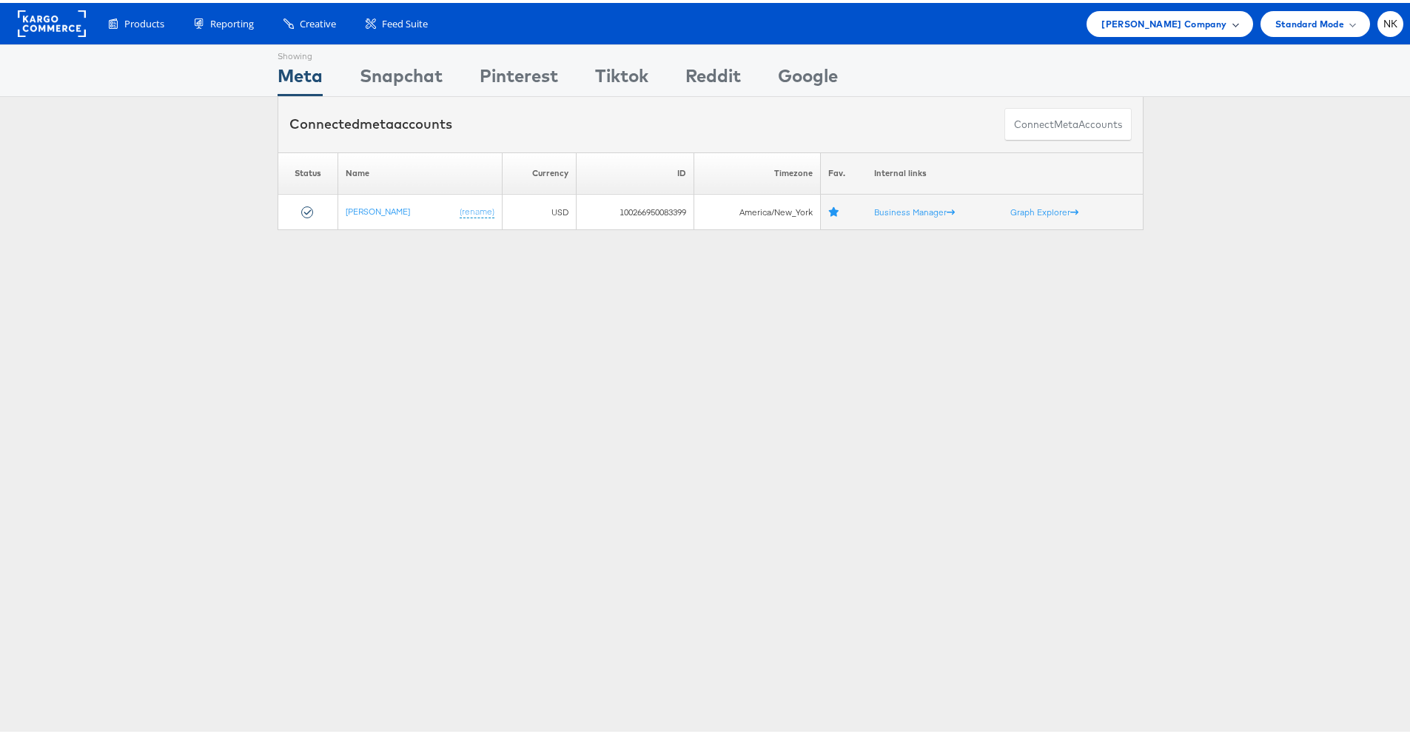
click at [1110, 33] on div "[PERSON_NAME] Company" at bounding box center [1170, 21] width 166 height 26
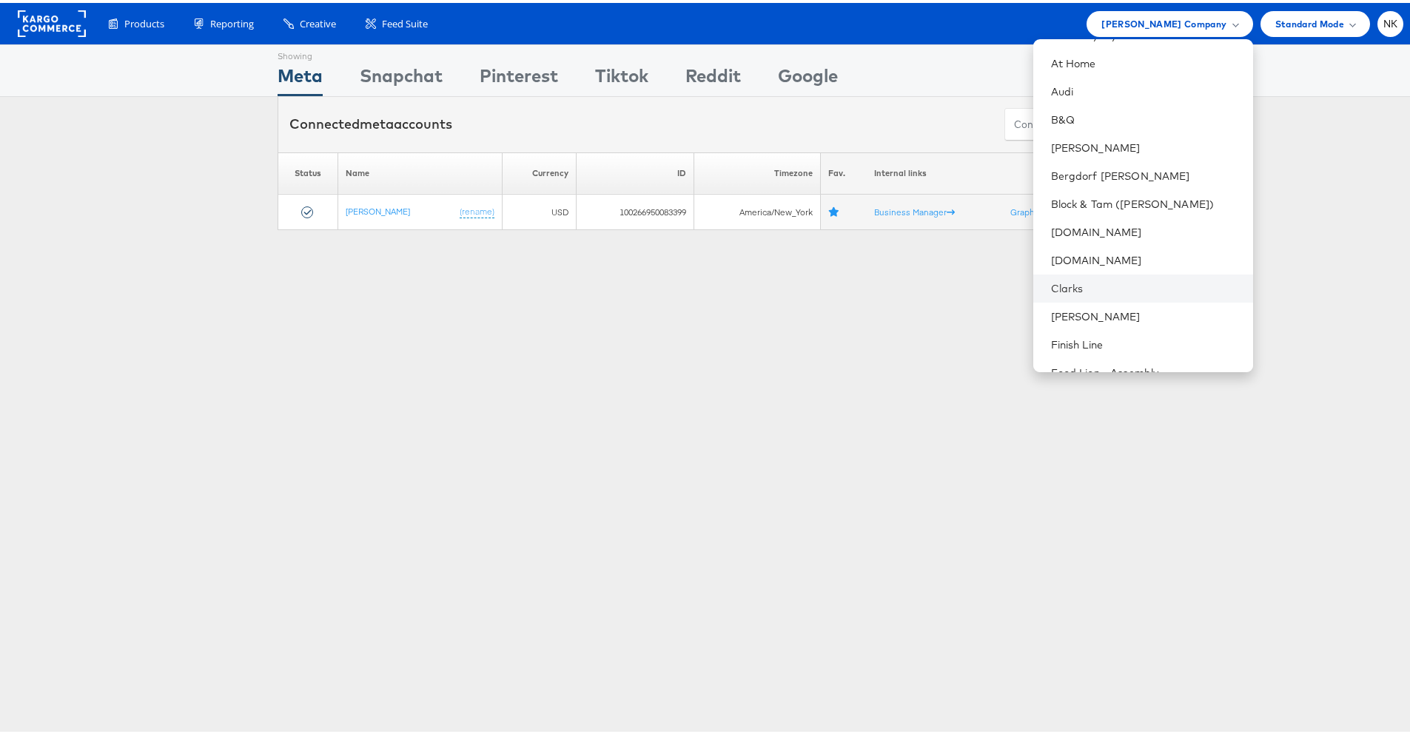
scroll to position [400, 0]
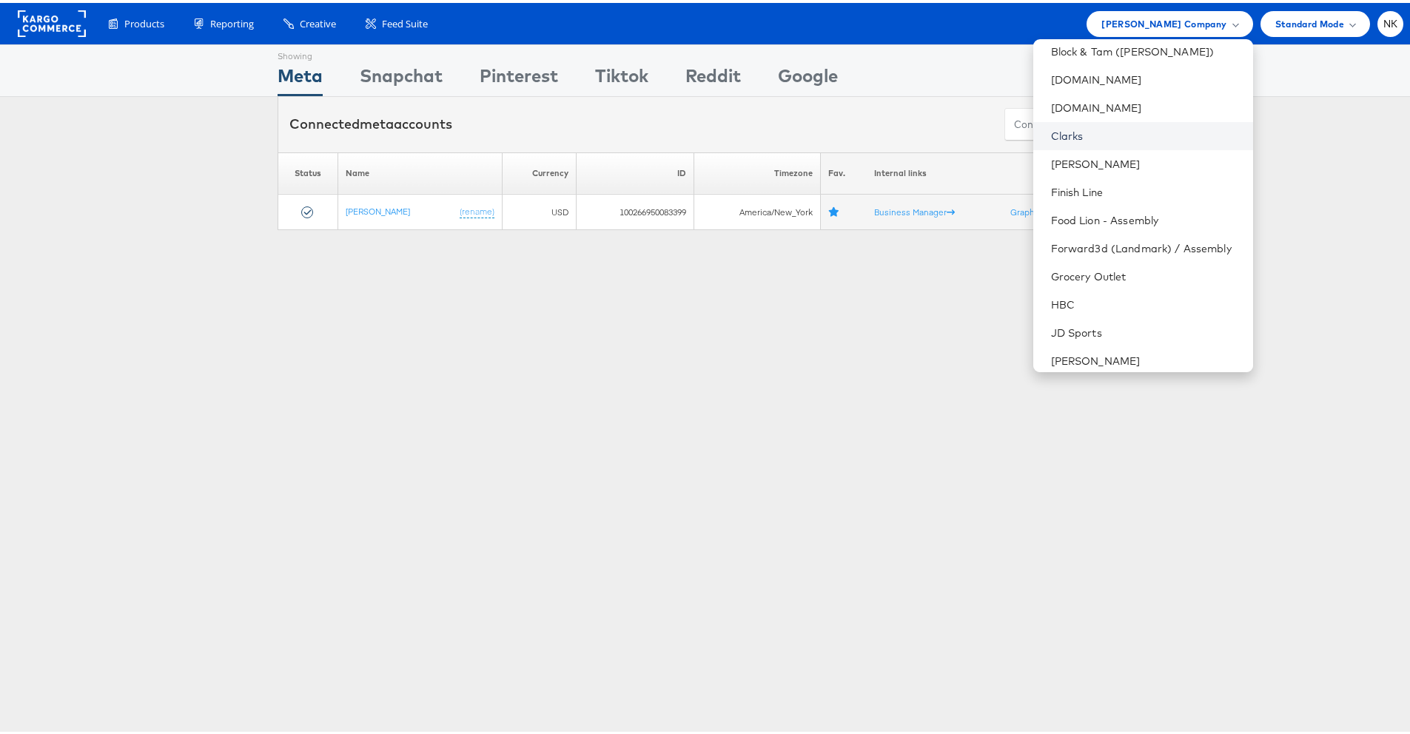
click at [1097, 136] on link "Clarks" at bounding box center [1146, 133] width 190 height 15
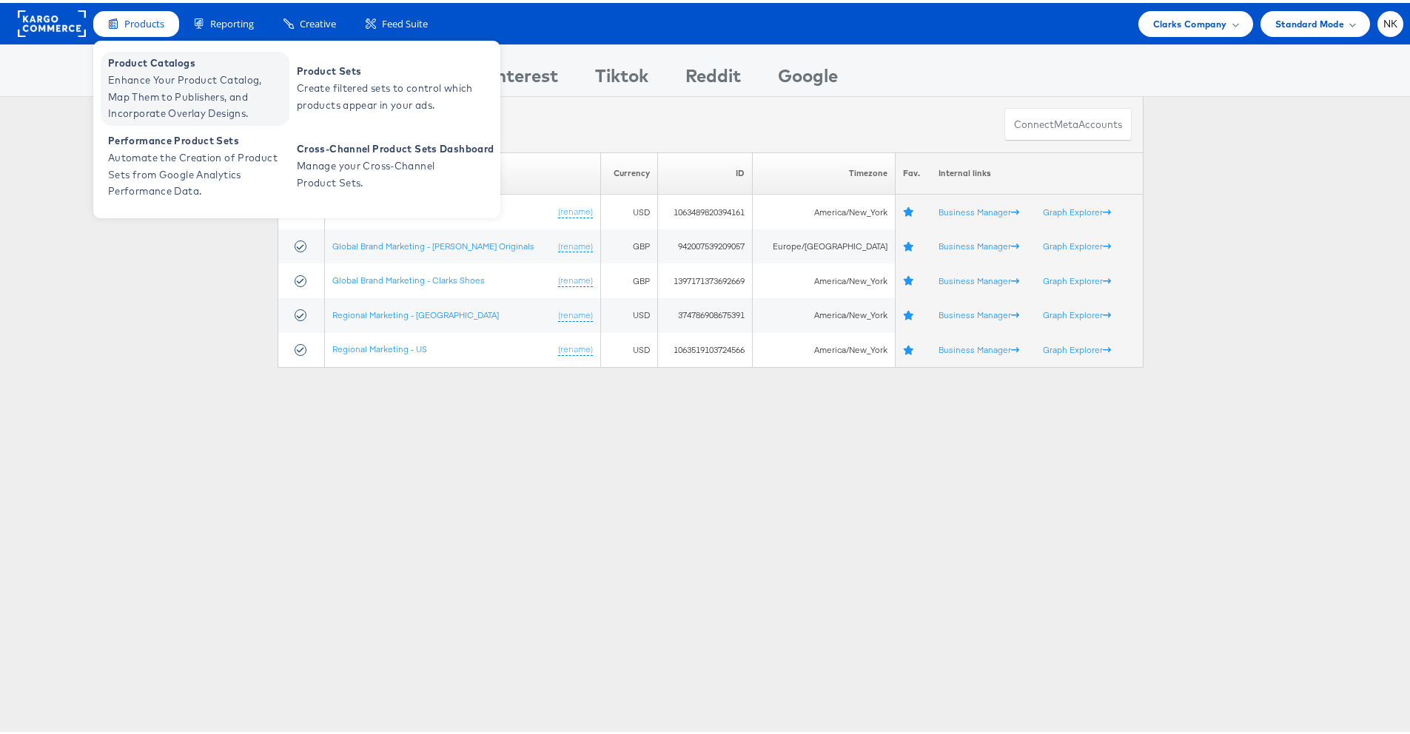
click at [147, 69] on span "Enhance Your Product Catalog, Map Them to Publishers, and Incorporate Overlay D…" at bounding box center [197, 94] width 178 height 50
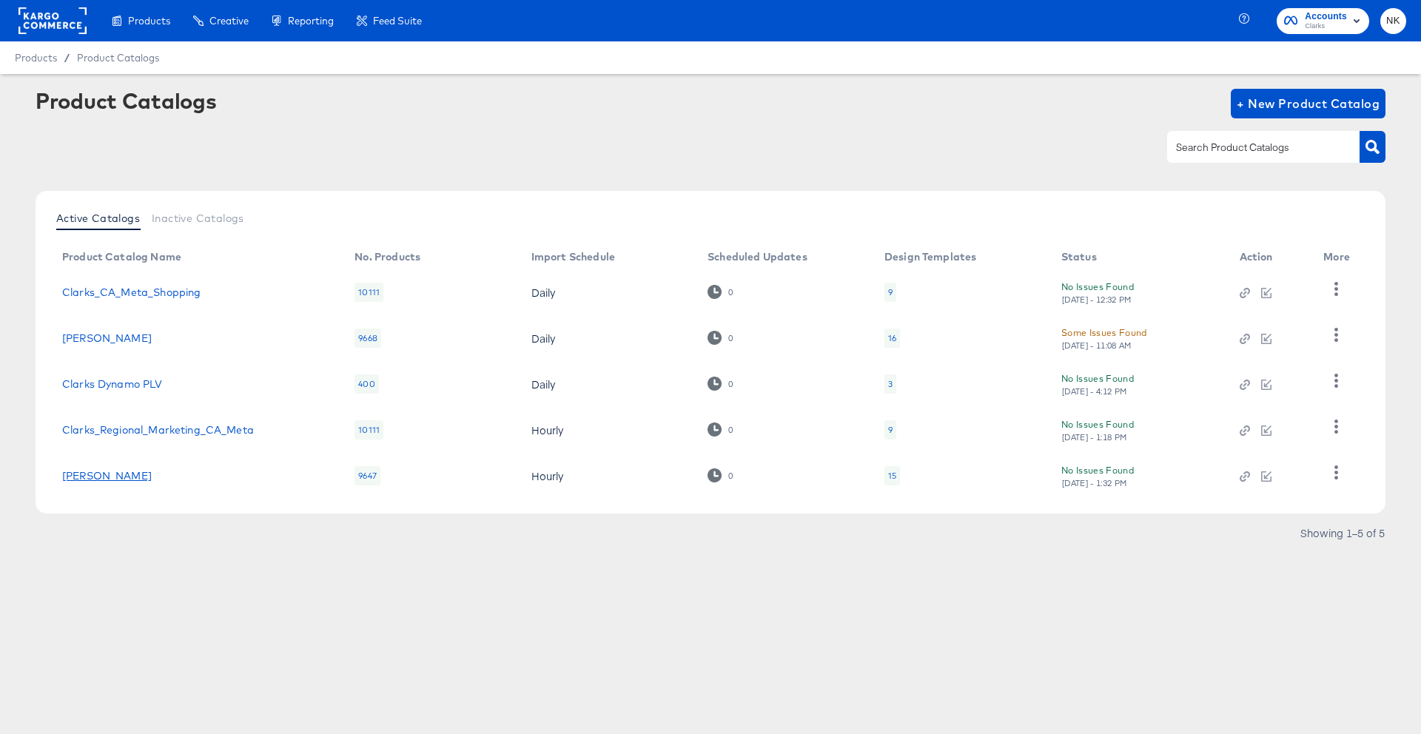
click at [126, 475] on link "Clarks_US_SA_Production" at bounding box center [107, 476] width 90 height 12
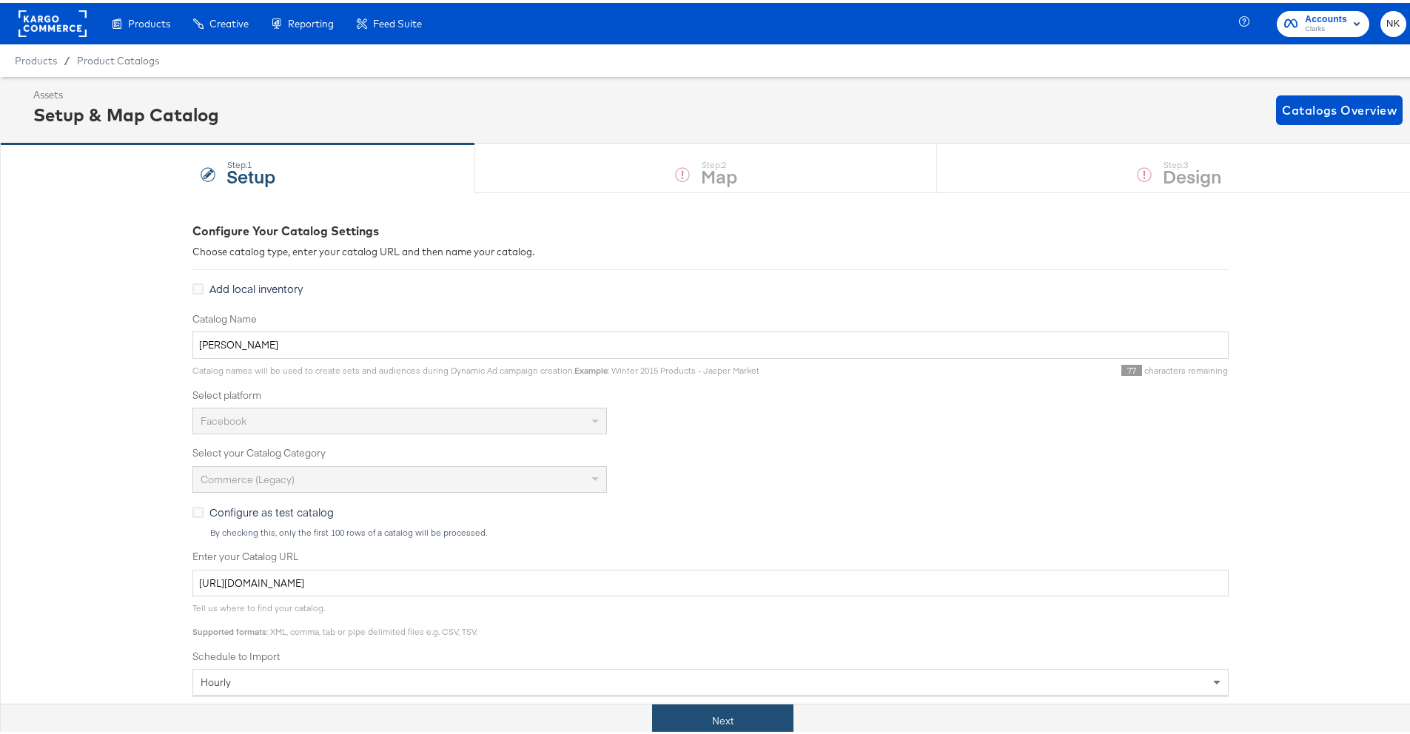
click at [656, 702] on button "Next" at bounding box center [722, 718] width 141 height 33
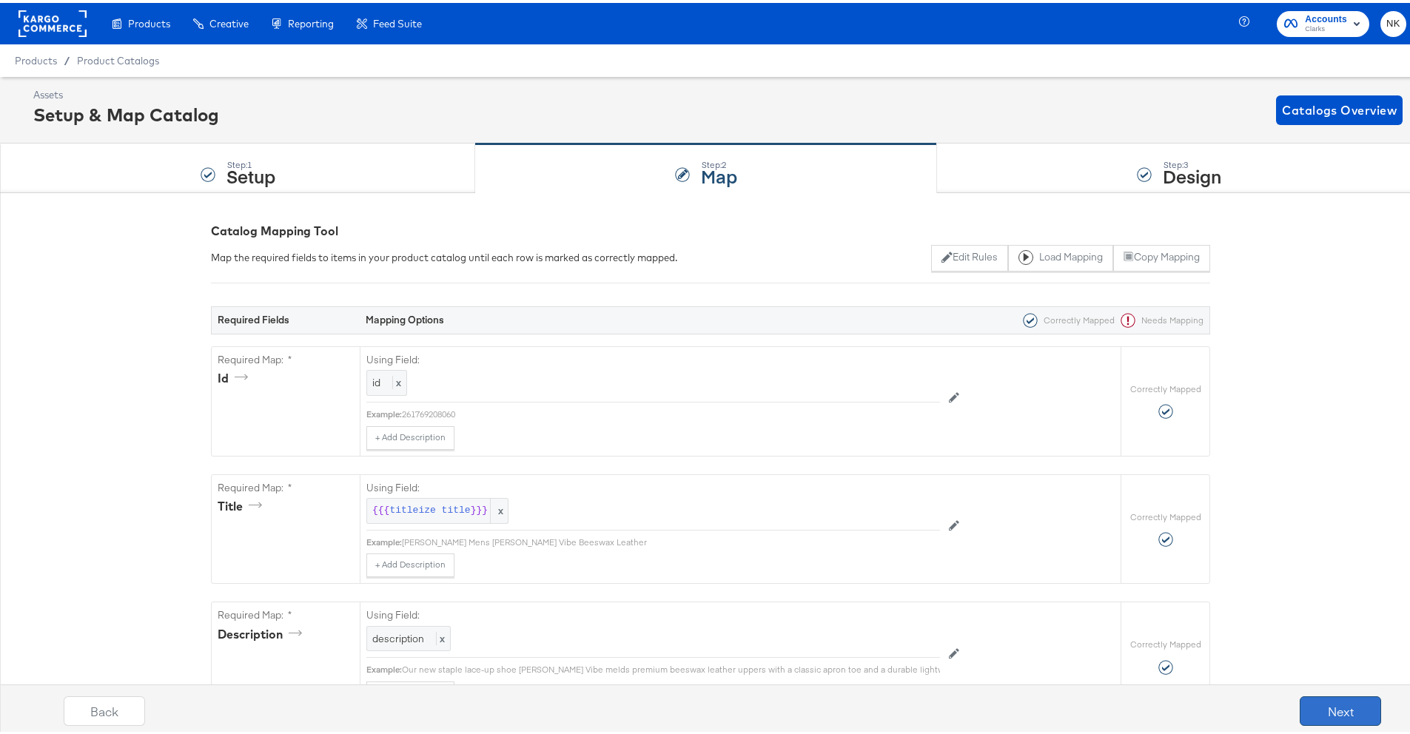
click at [1310, 703] on button "Next" at bounding box center [1340, 709] width 81 height 30
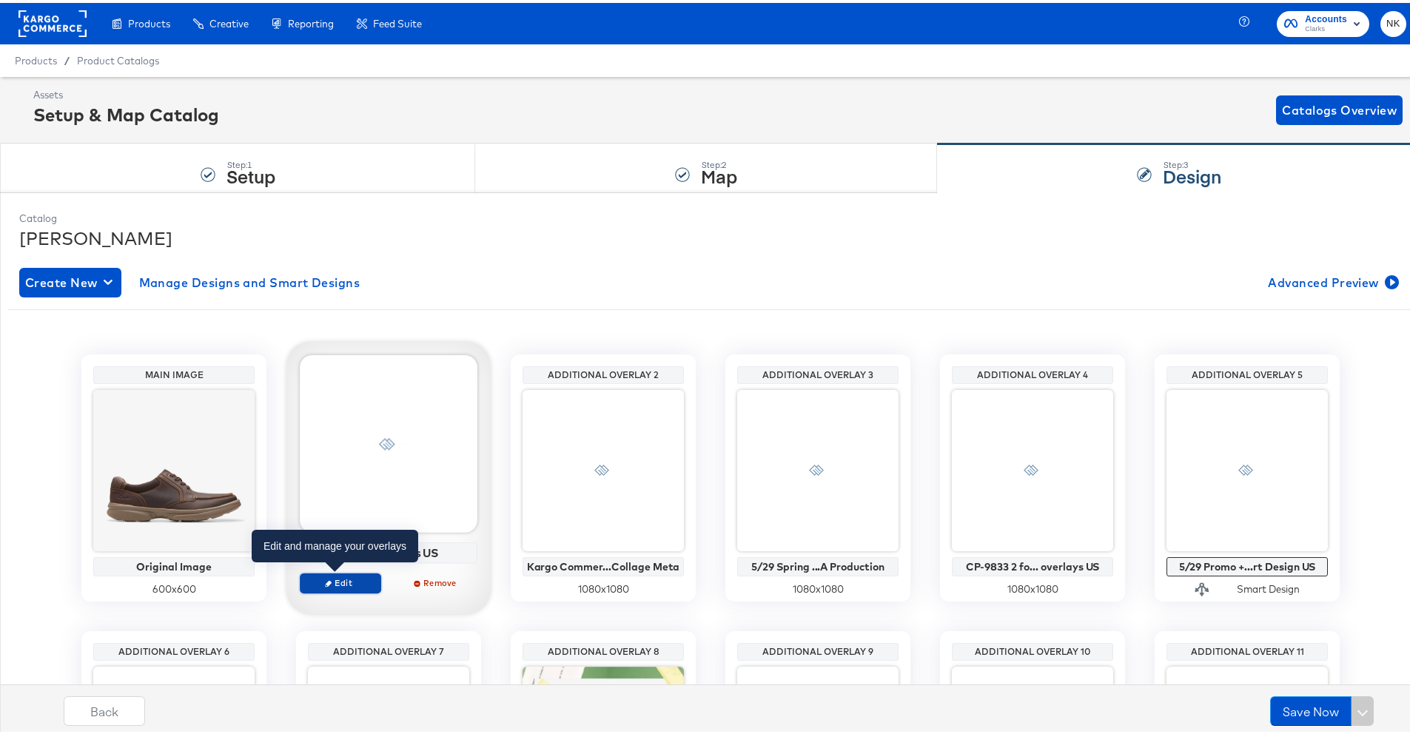
click at [348, 580] on span "Edit" at bounding box center [340, 579] width 68 height 11
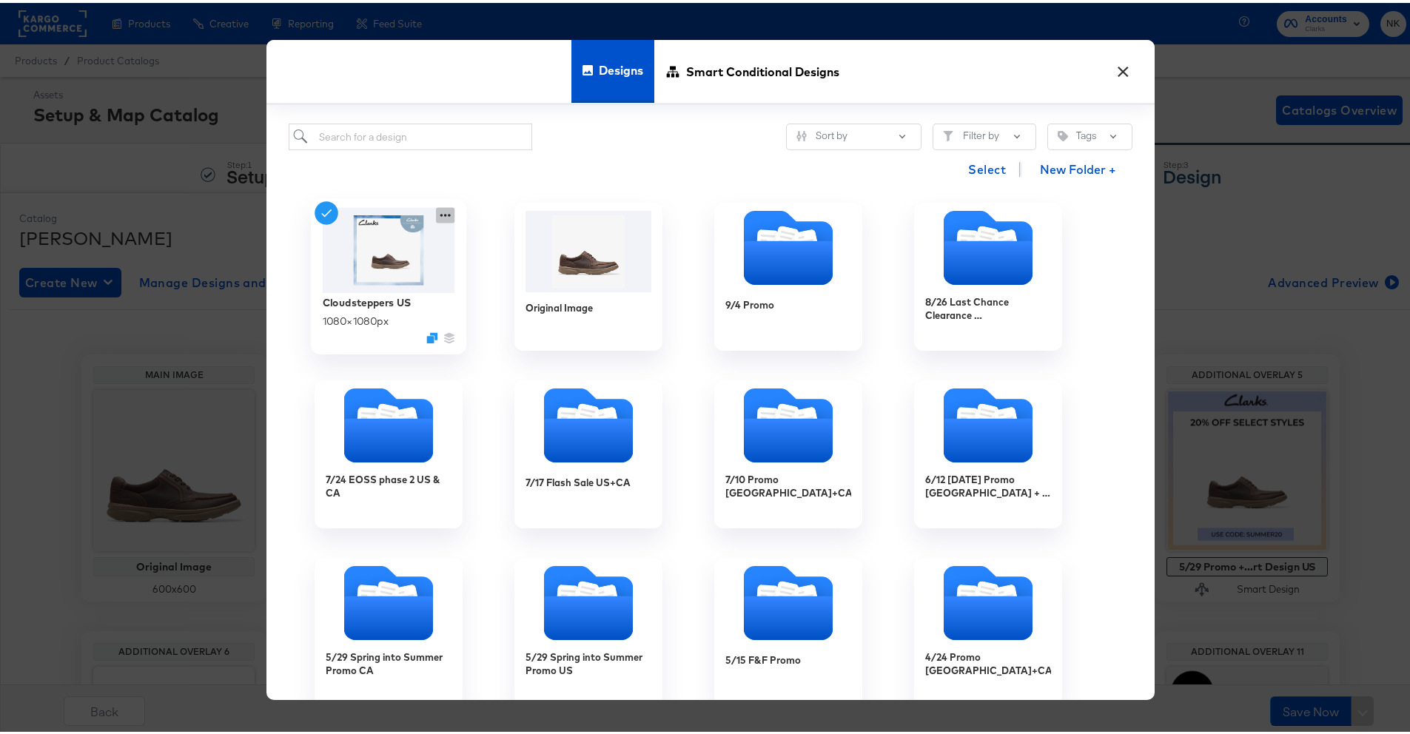
click at [445, 218] on icon at bounding box center [445, 212] width 19 height 16
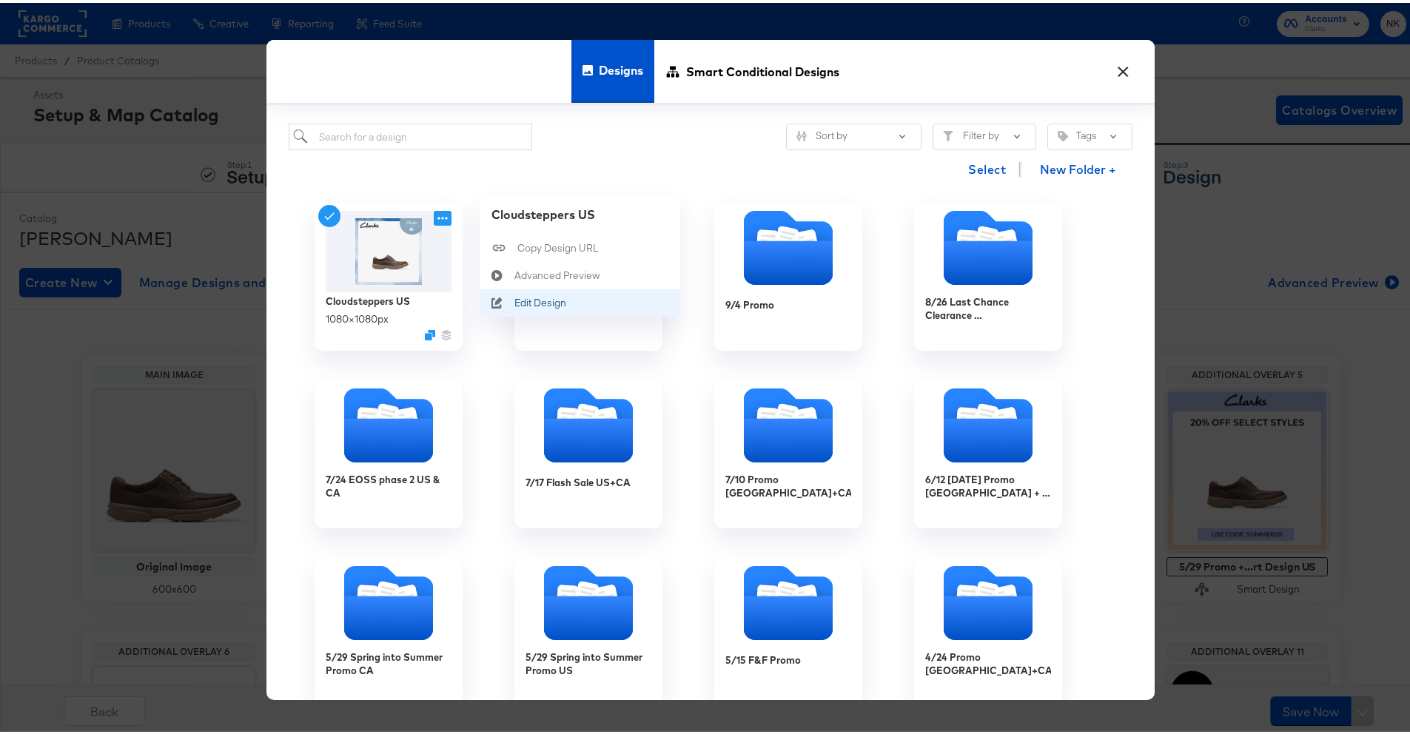
click at [495, 293] on div "Edit Design Edit Design" at bounding box center [497, 299] width 34 height 27
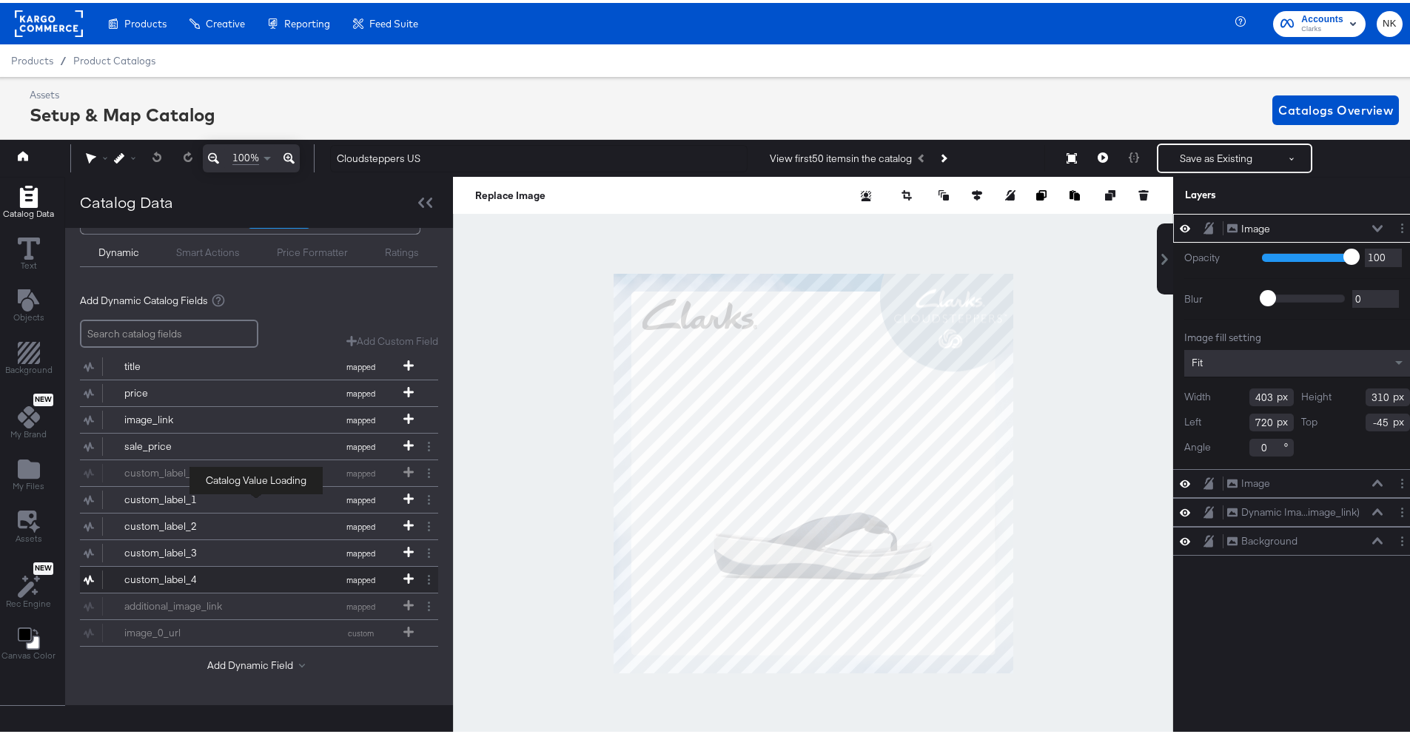
scroll to position [33, 4]
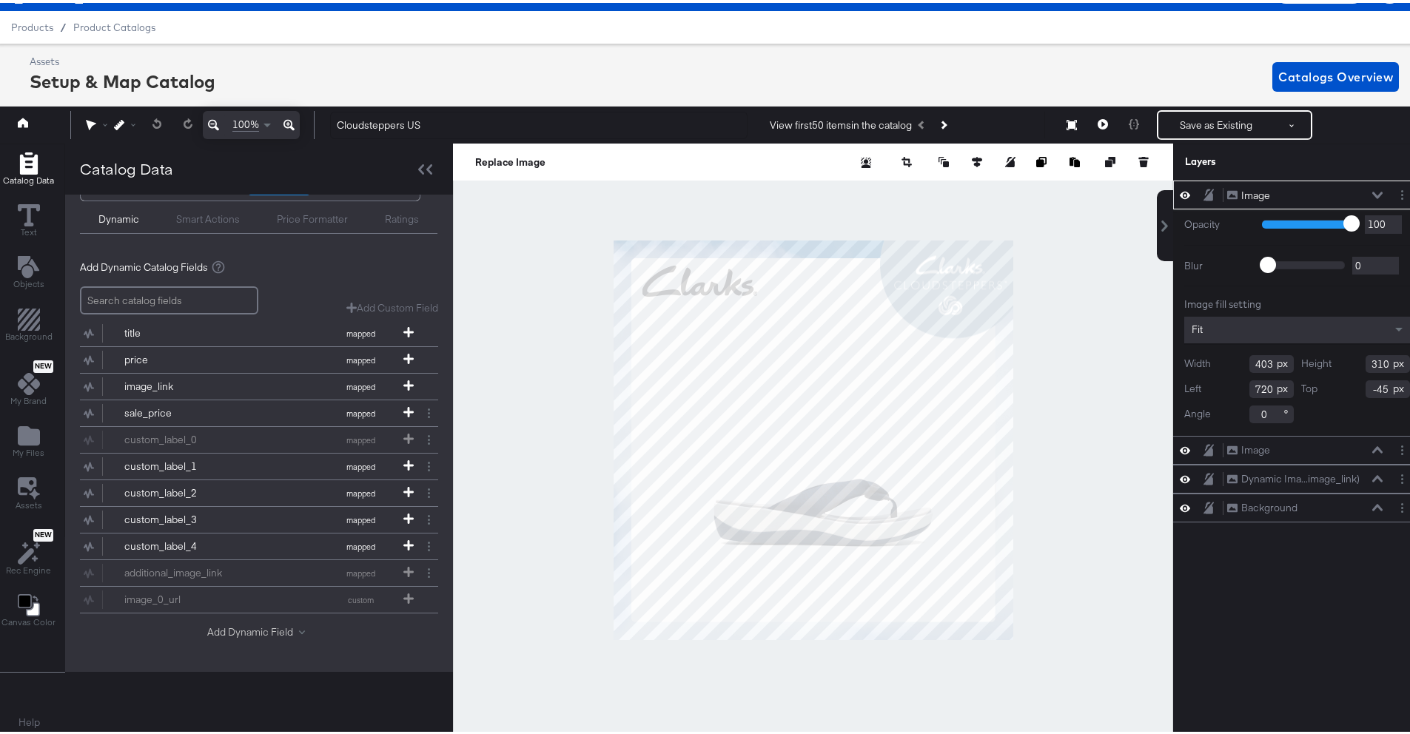
click at [208, 623] on button "Add Dynamic Field" at bounding box center [259, 630] width 104 height 14
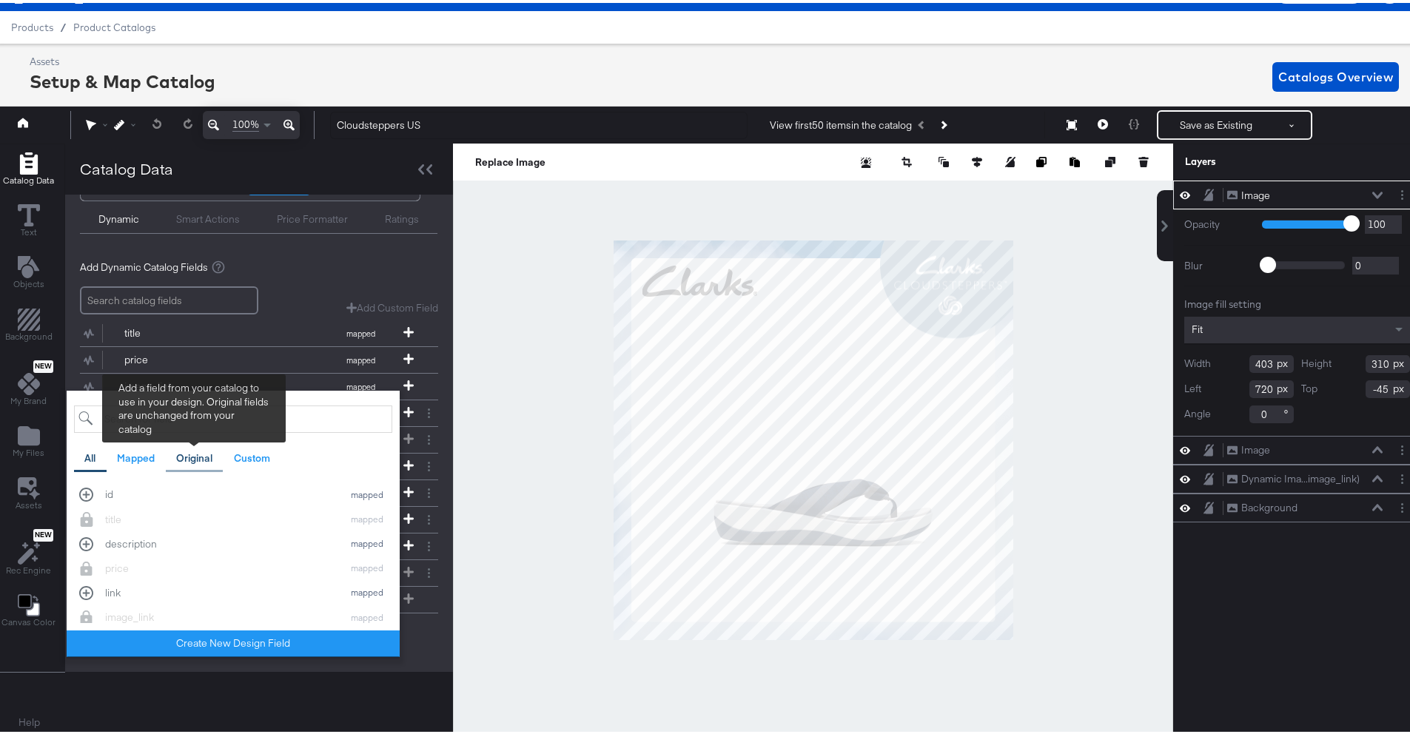
click at [173, 459] on div "Original" at bounding box center [195, 455] width 58 height 29
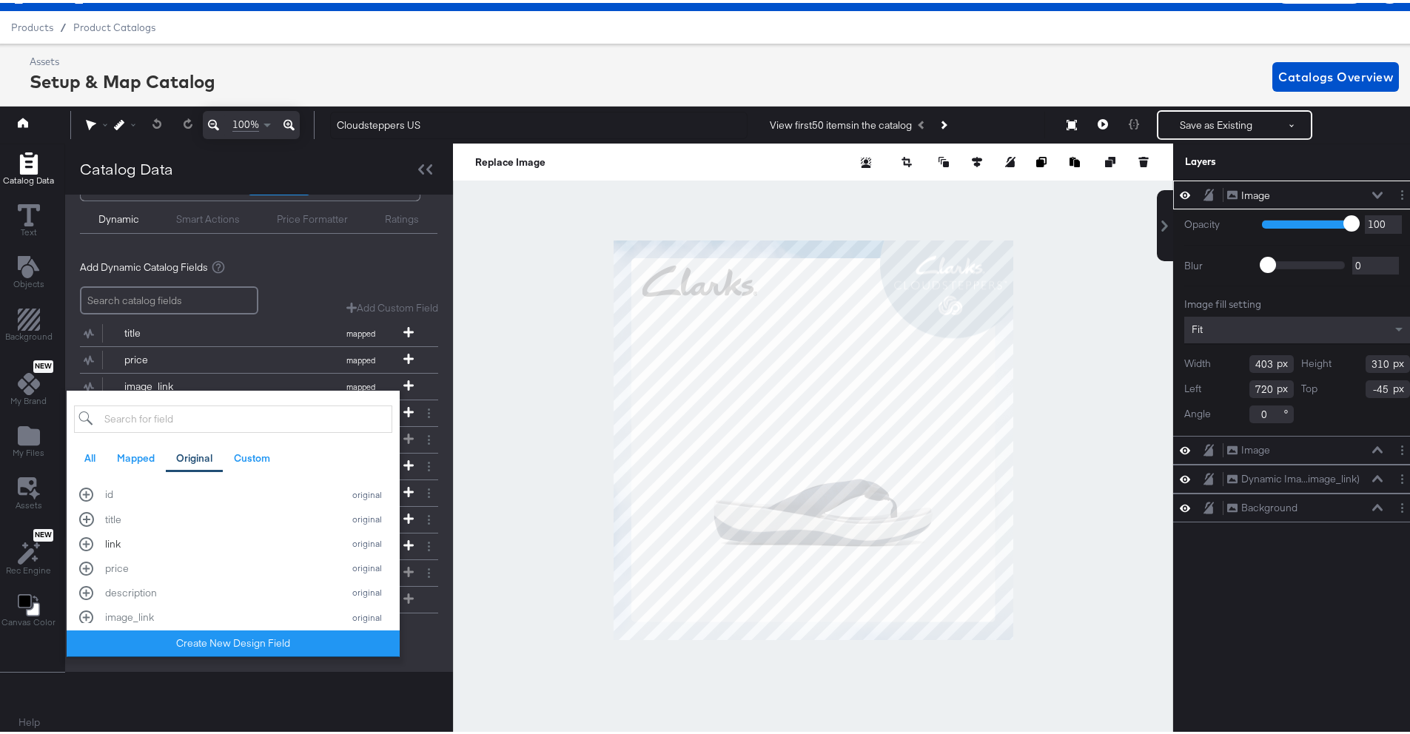
click at [346, 538] on div "original" at bounding box center [366, 541] width 41 height 10
click at [400, 247] on div "Add Dynamic Catalog Fields" at bounding box center [259, 254] width 358 height 14
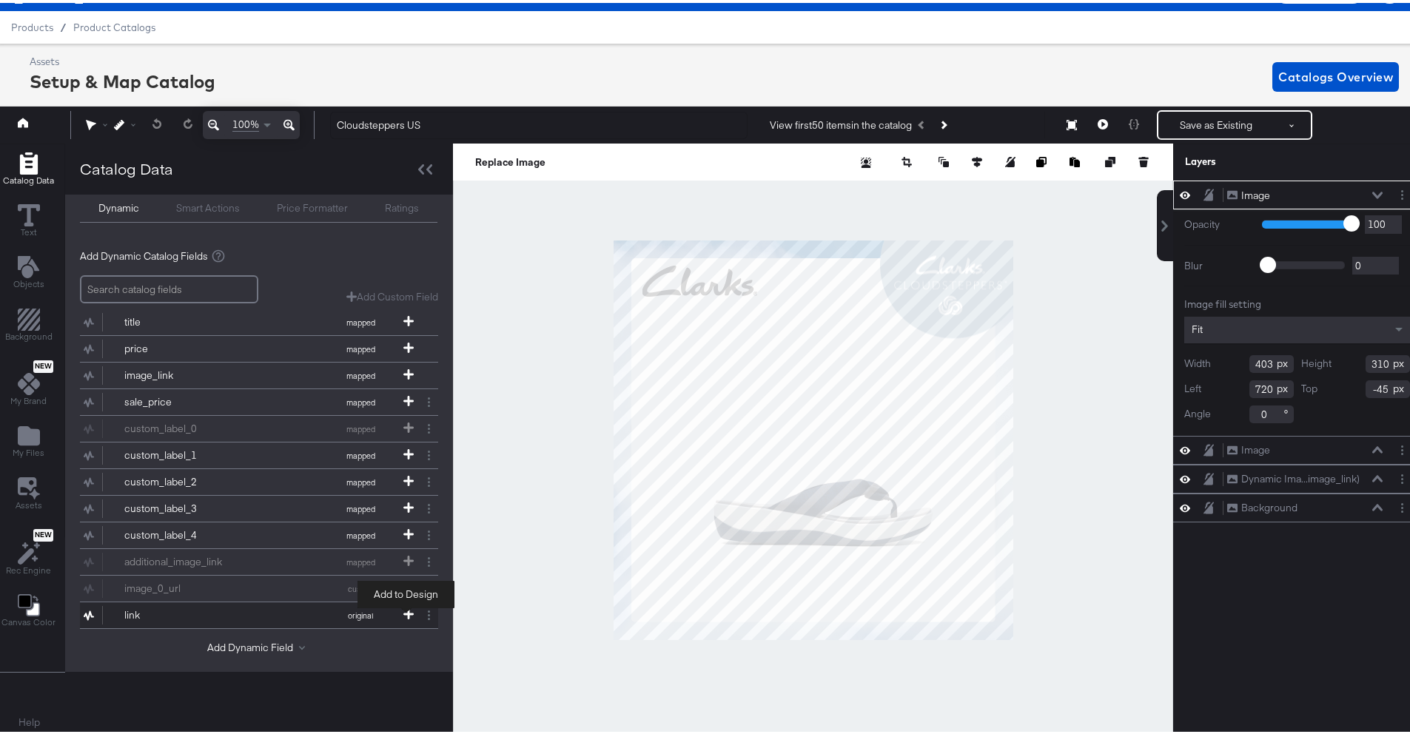
click at [404, 612] on icon at bounding box center [408, 611] width 10 height 10
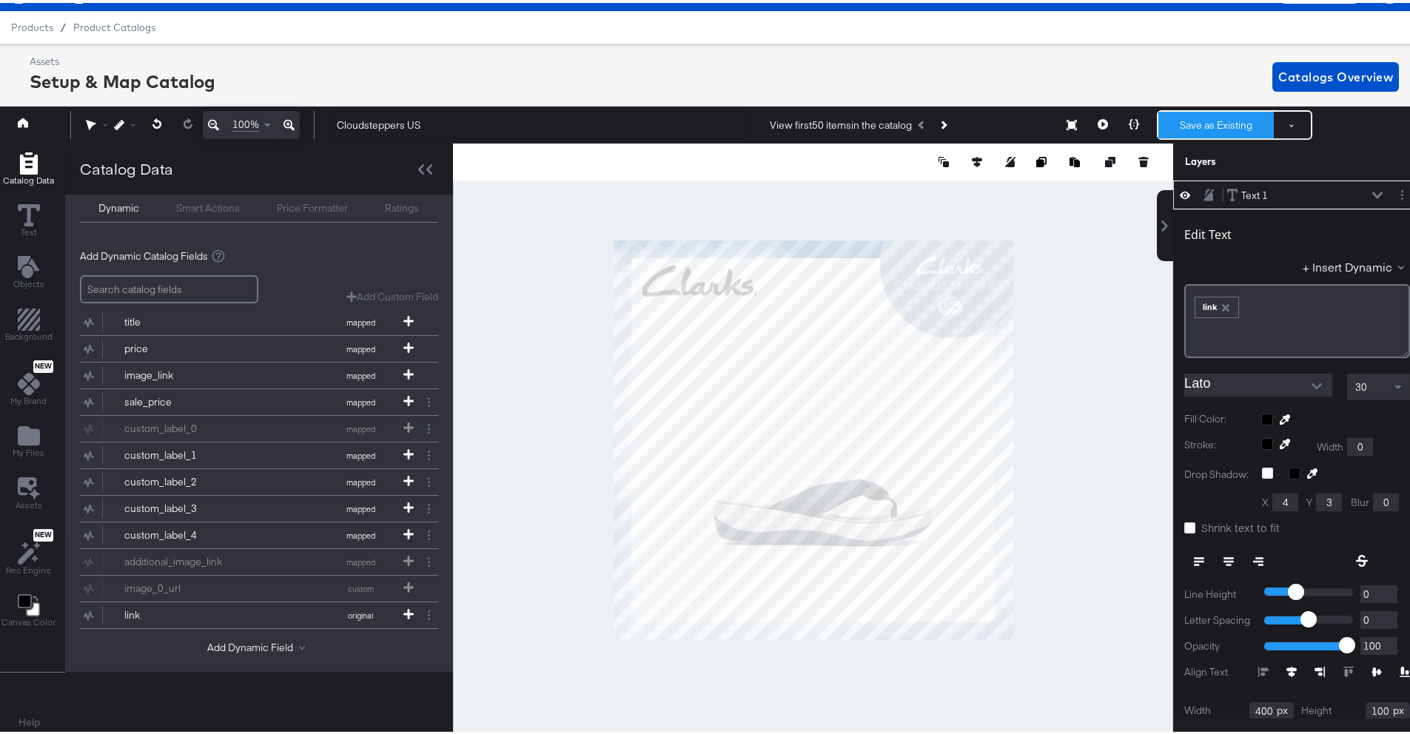
scroll to position [0, 0]
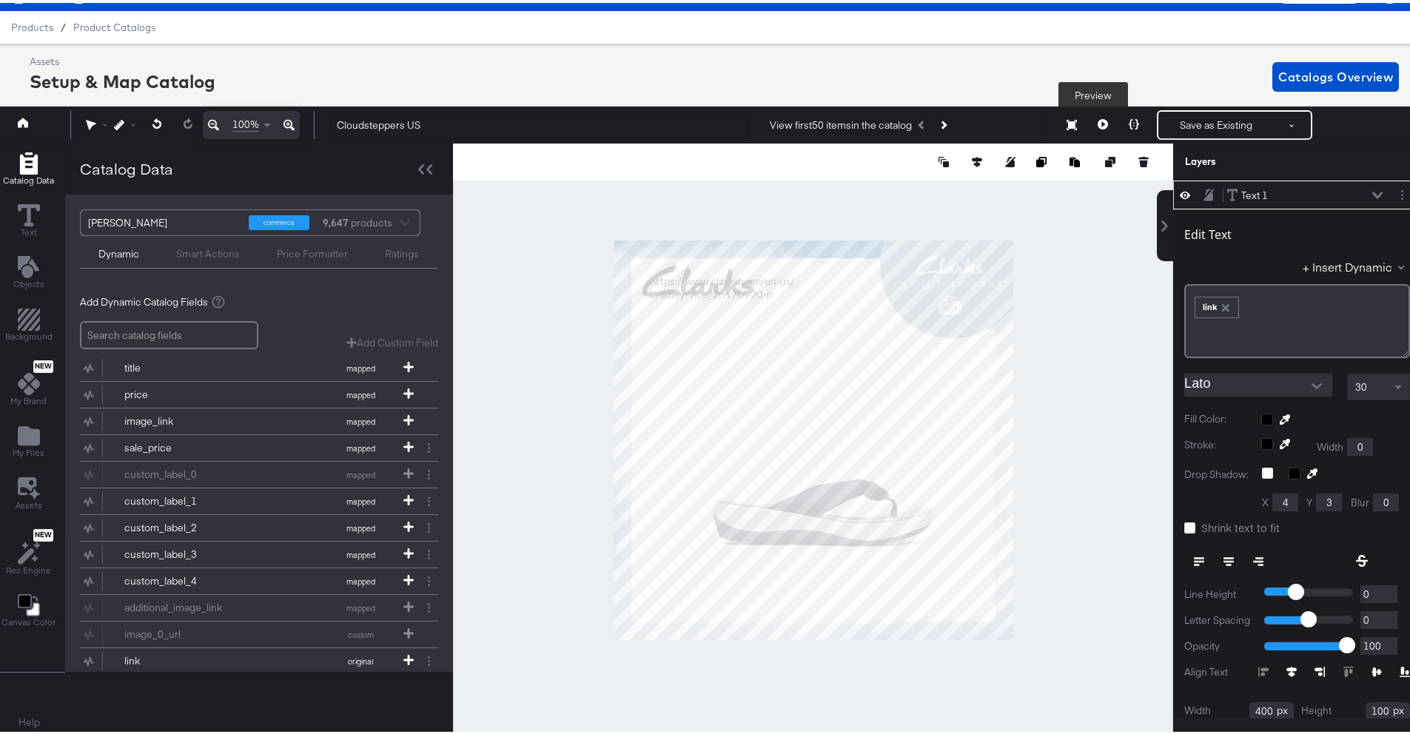
click at [1098, 123] on icon at bounding box center [1103, 121] width 10 height 10
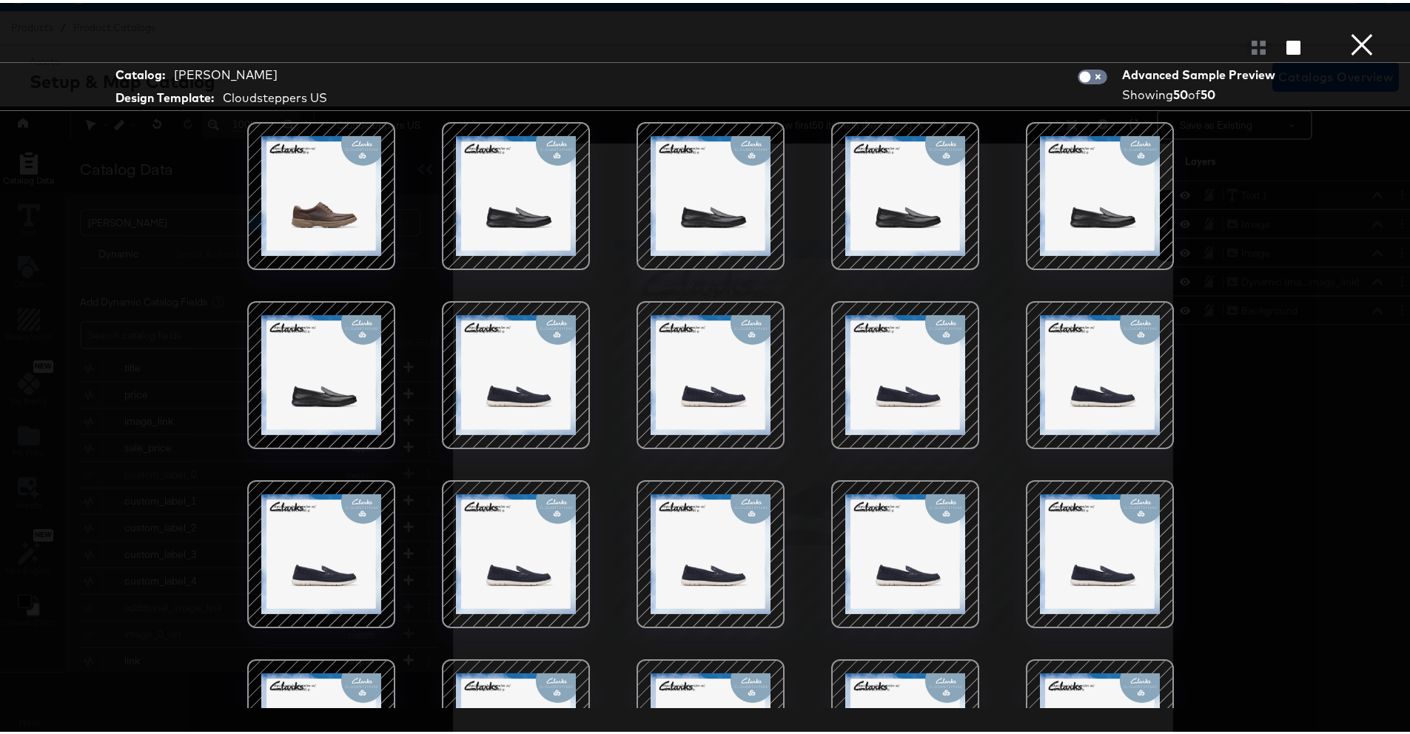
click at [1351, 30] on button "×" at bounding box center [1362, 15] width 30 height 30
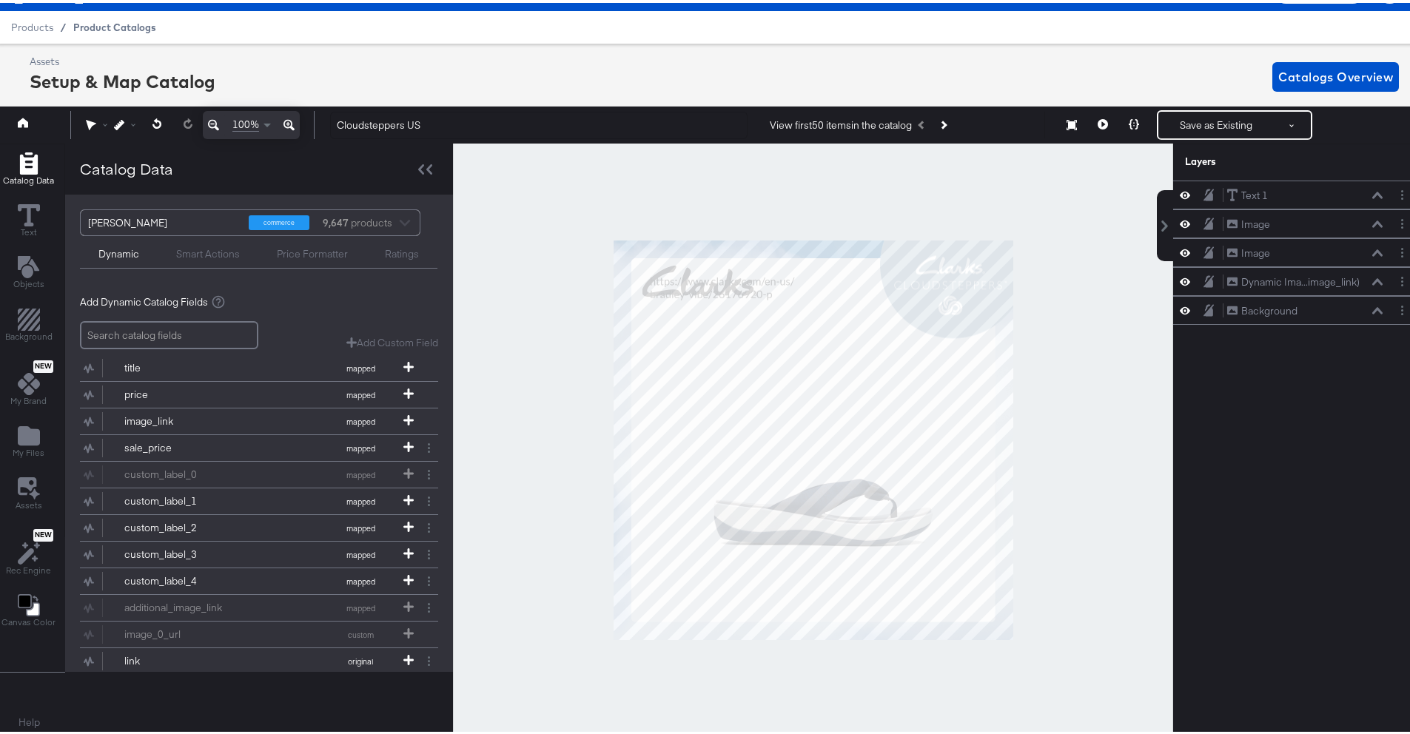
scroll to position [0, 4]
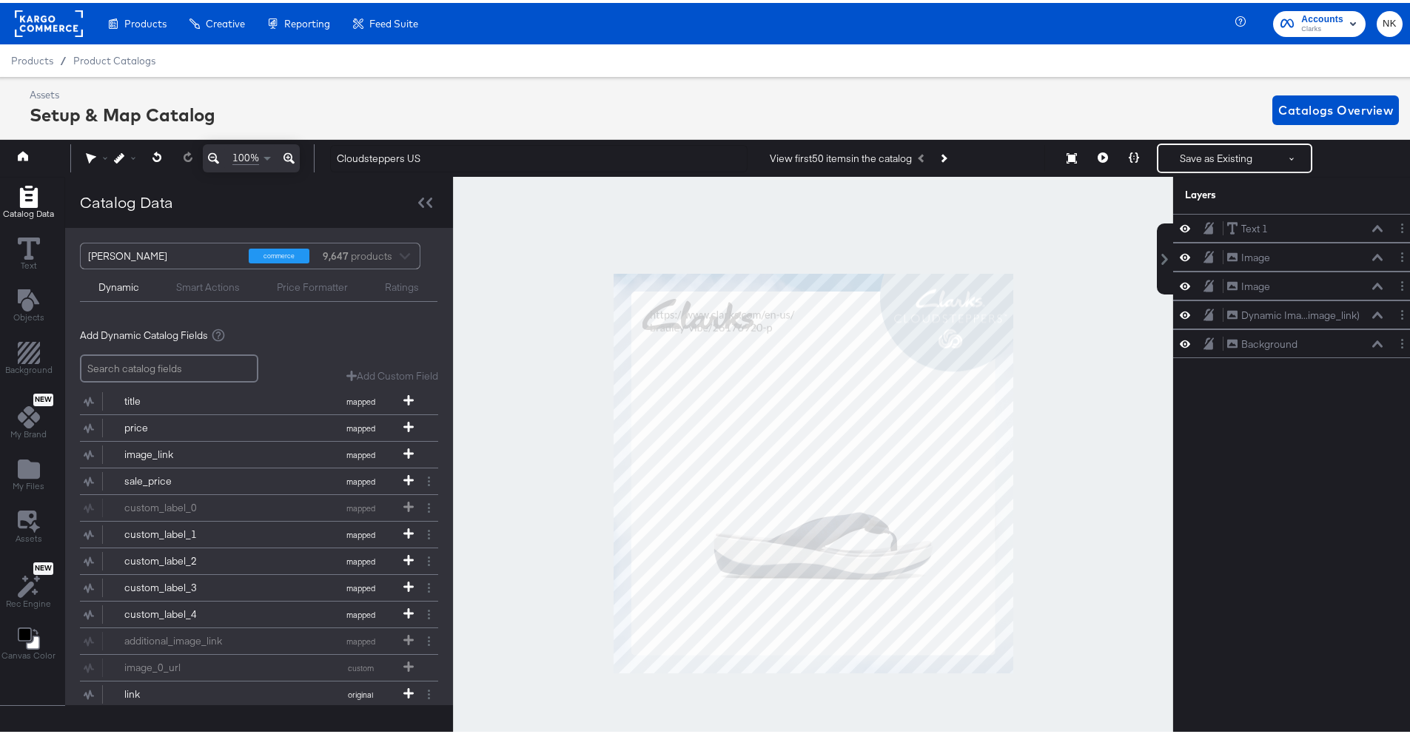
click at [68, 26] on rect at bounding box center [49, 20] width 68 height 27
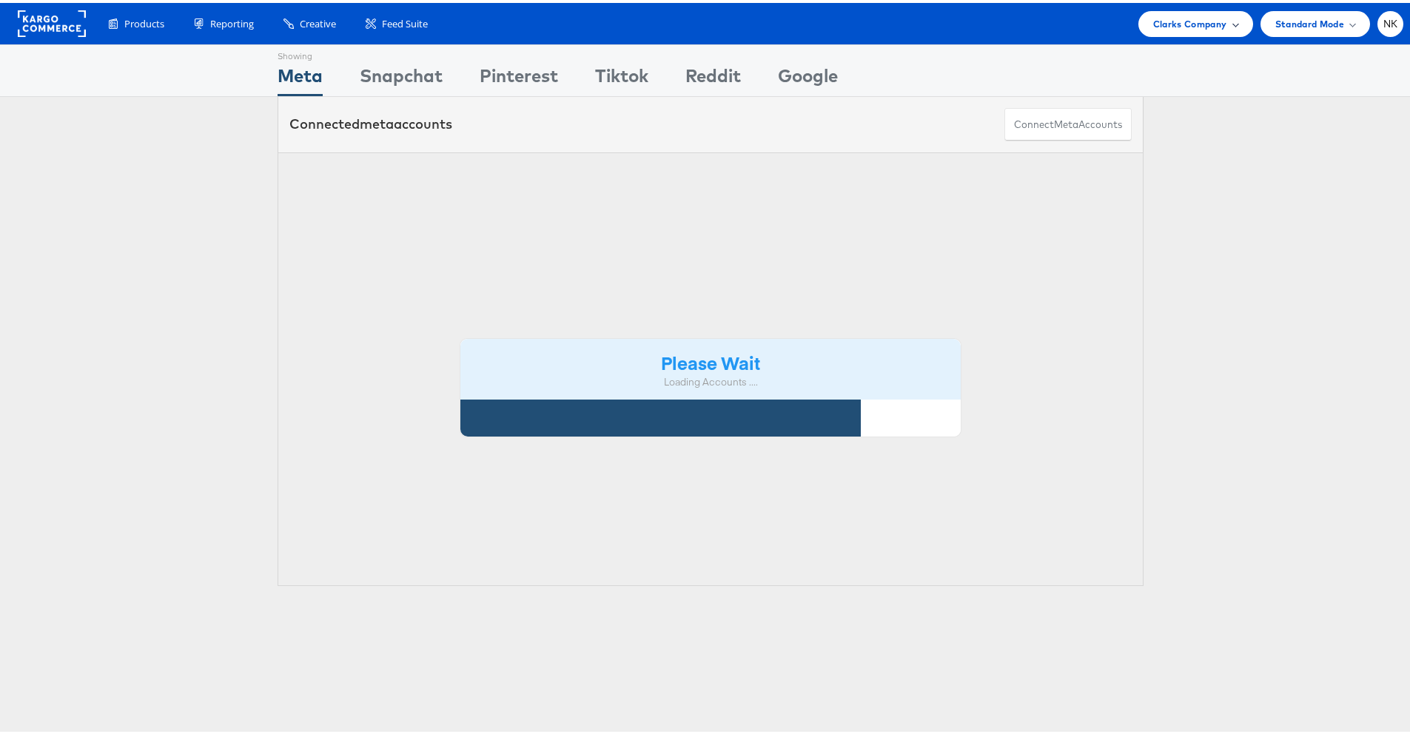
click at [1175, 21] on span "Clarks Company" at bounding box center [1190, 21] width 74 height 16
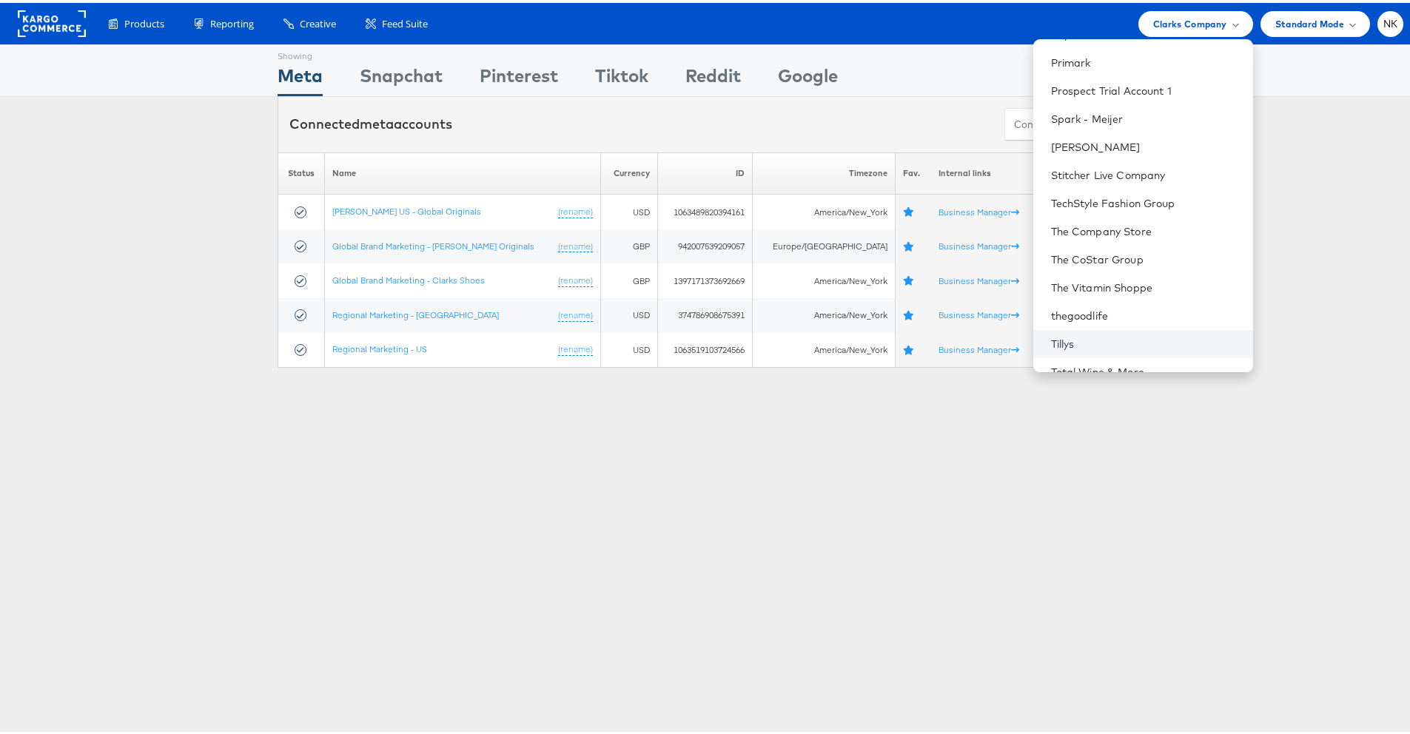
scroll to position [1338, 0]
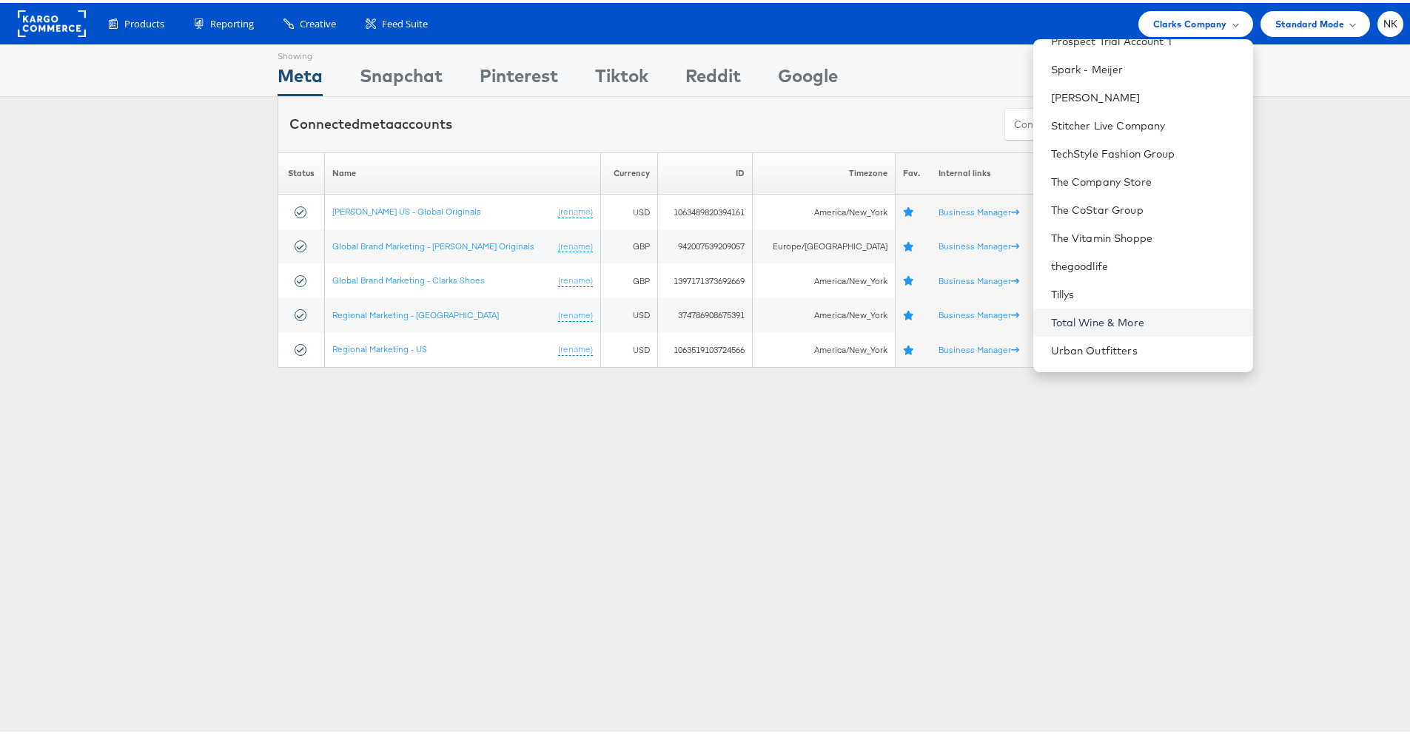
click at [1079, 313] on link "Total Wine & More" at bounding box center [1146, 319] width 190 height 15
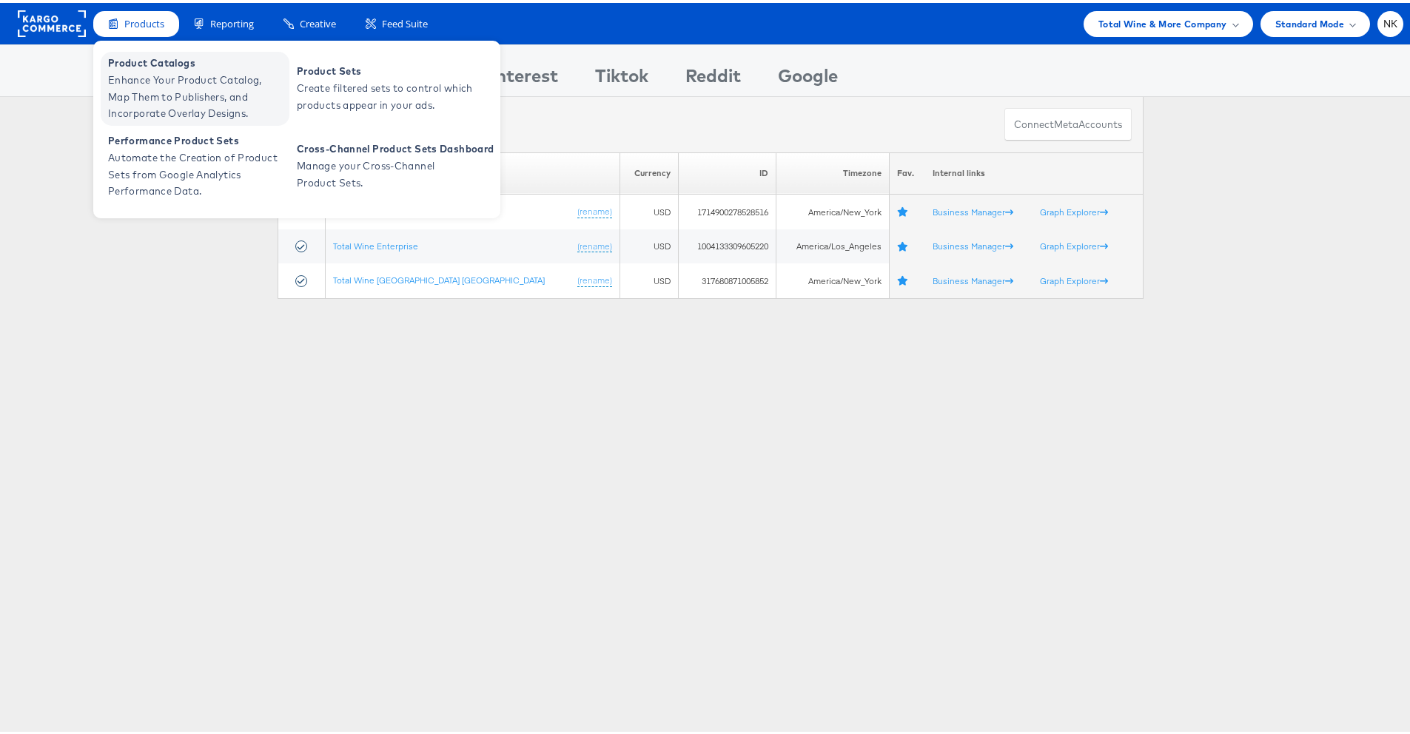
click at [176, 96] on span "Enhance Your Product Catalog, Map Them to Publishers, and Incorporate Overlay D…" at bounding box center [197, 94] width 178 height 50
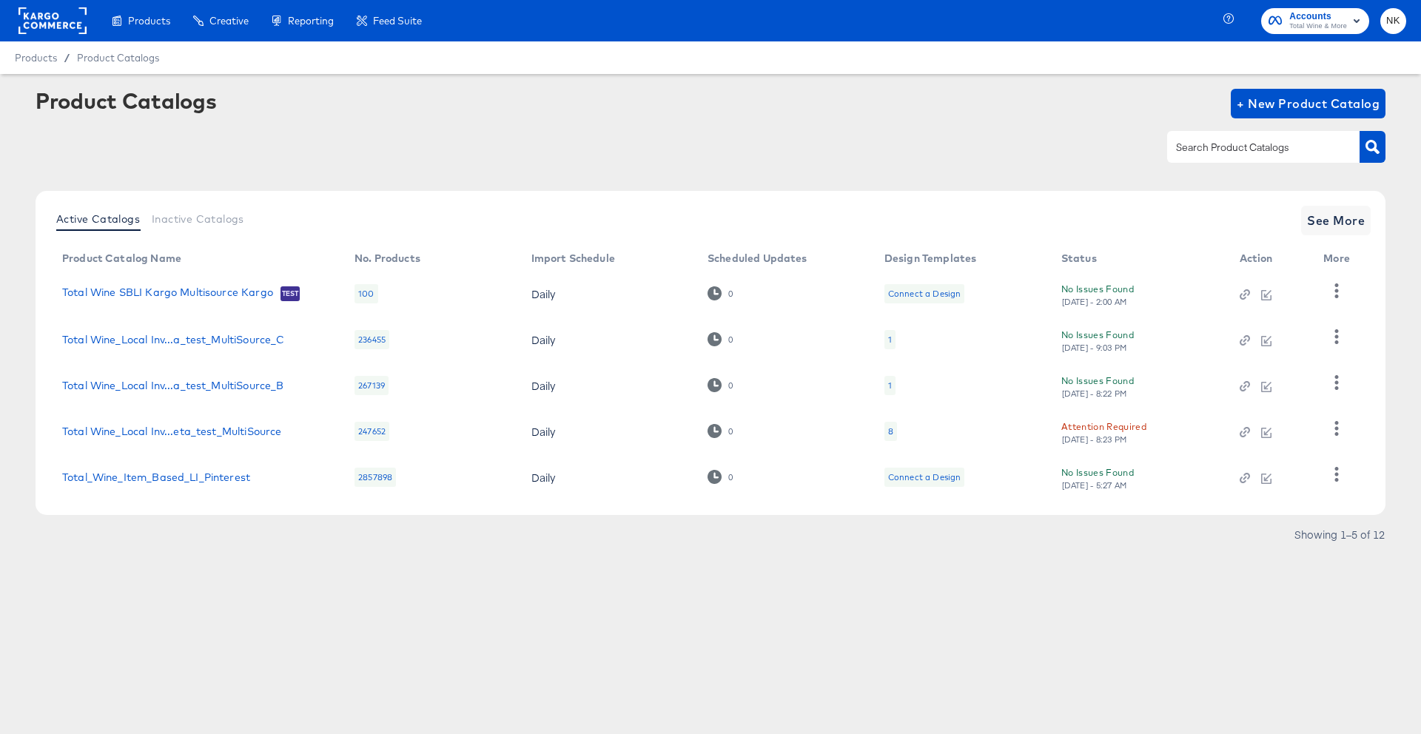
click at [1287, 147] on input "text" at bounding box center [1252, 147] width 158 height 17
type input "local"
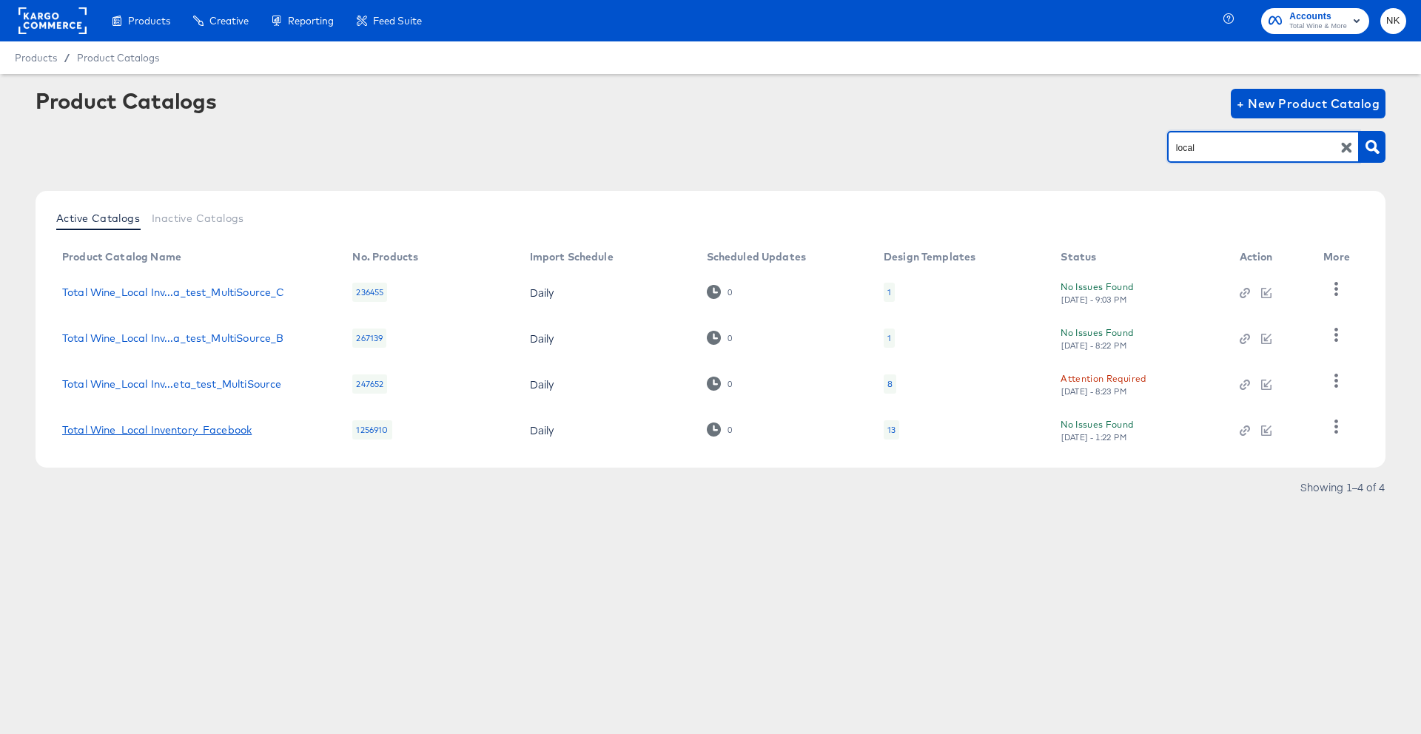
click at [159, 436] on link "Total Wine_Local Inventory_Facebook" at bounding box center [157, 430] width 190 height 12
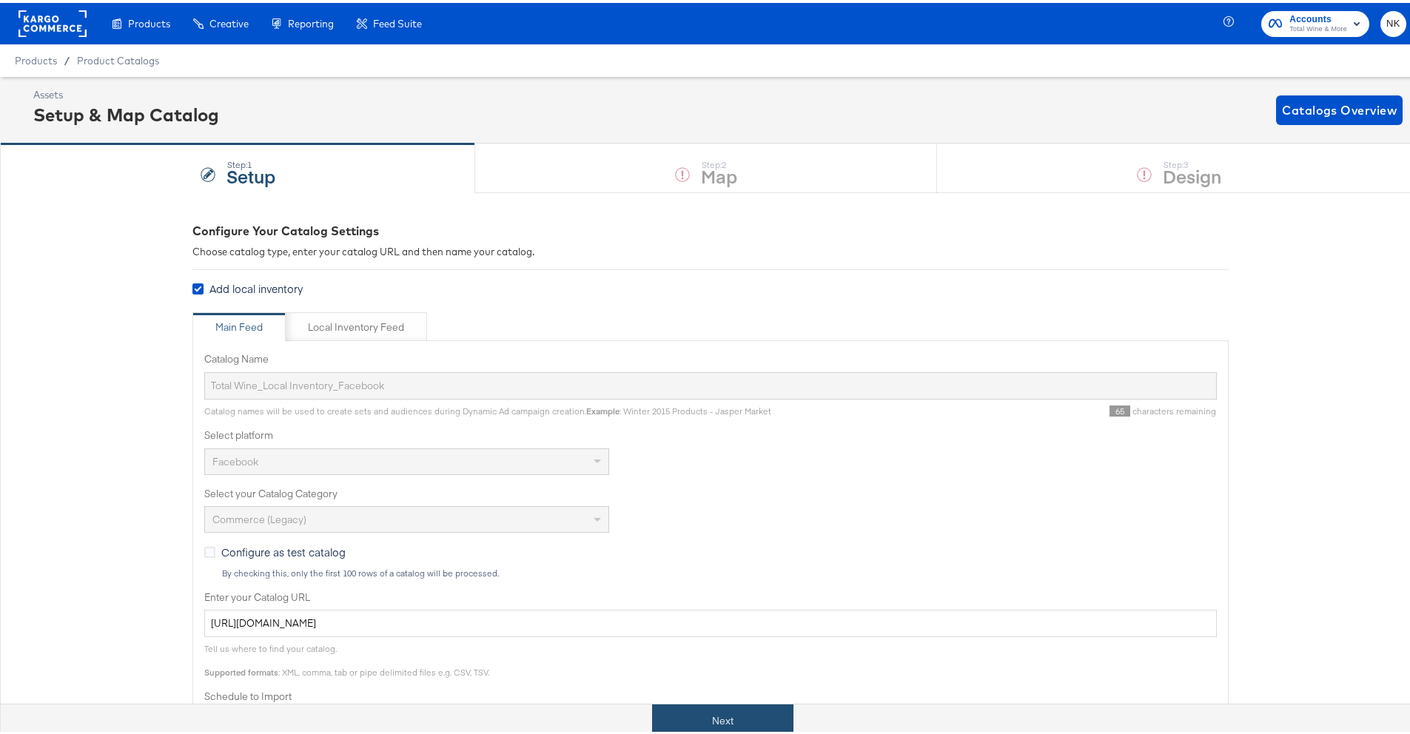
click at [716, 708] on button "Next" at bounding box center [722, 718] width 141 height 33
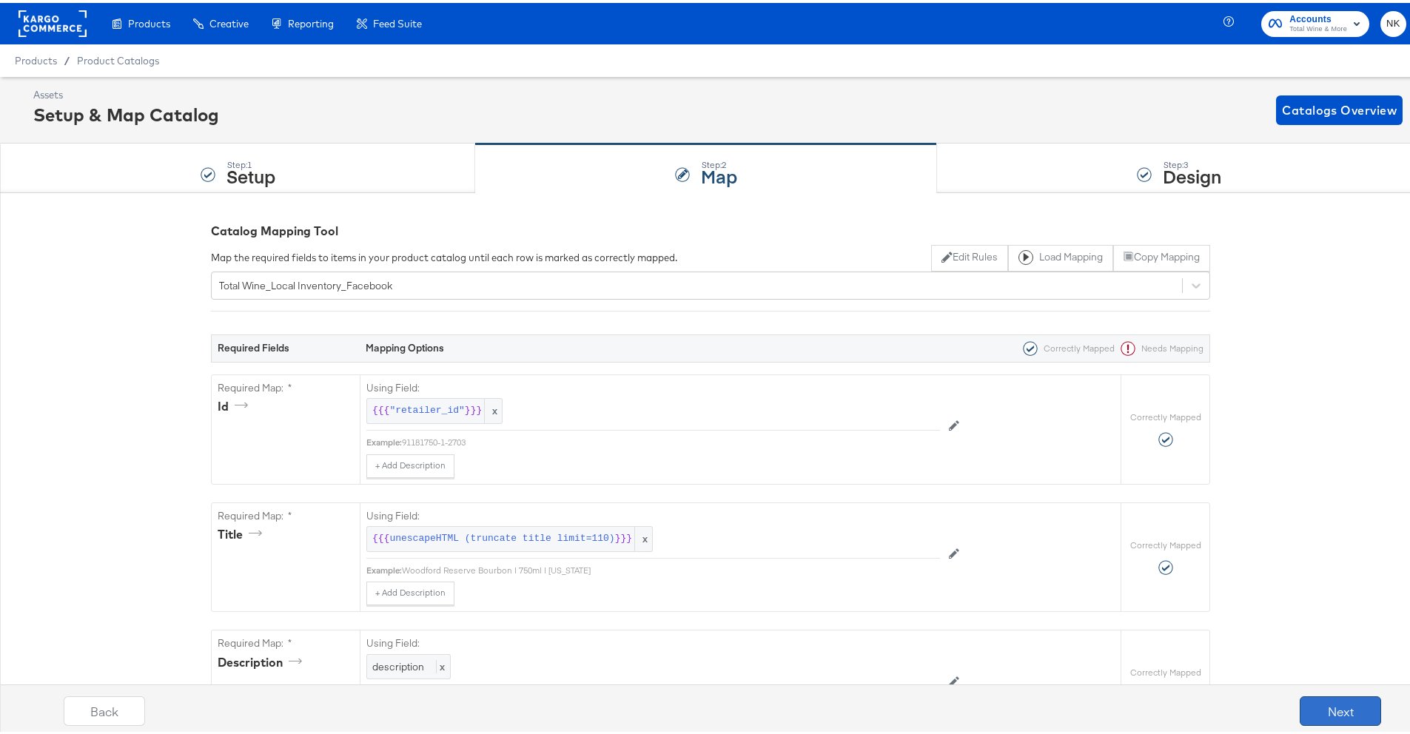
click at [1366, 710] on button "Next" at bounding box center [1340, 709] width 81 height 30
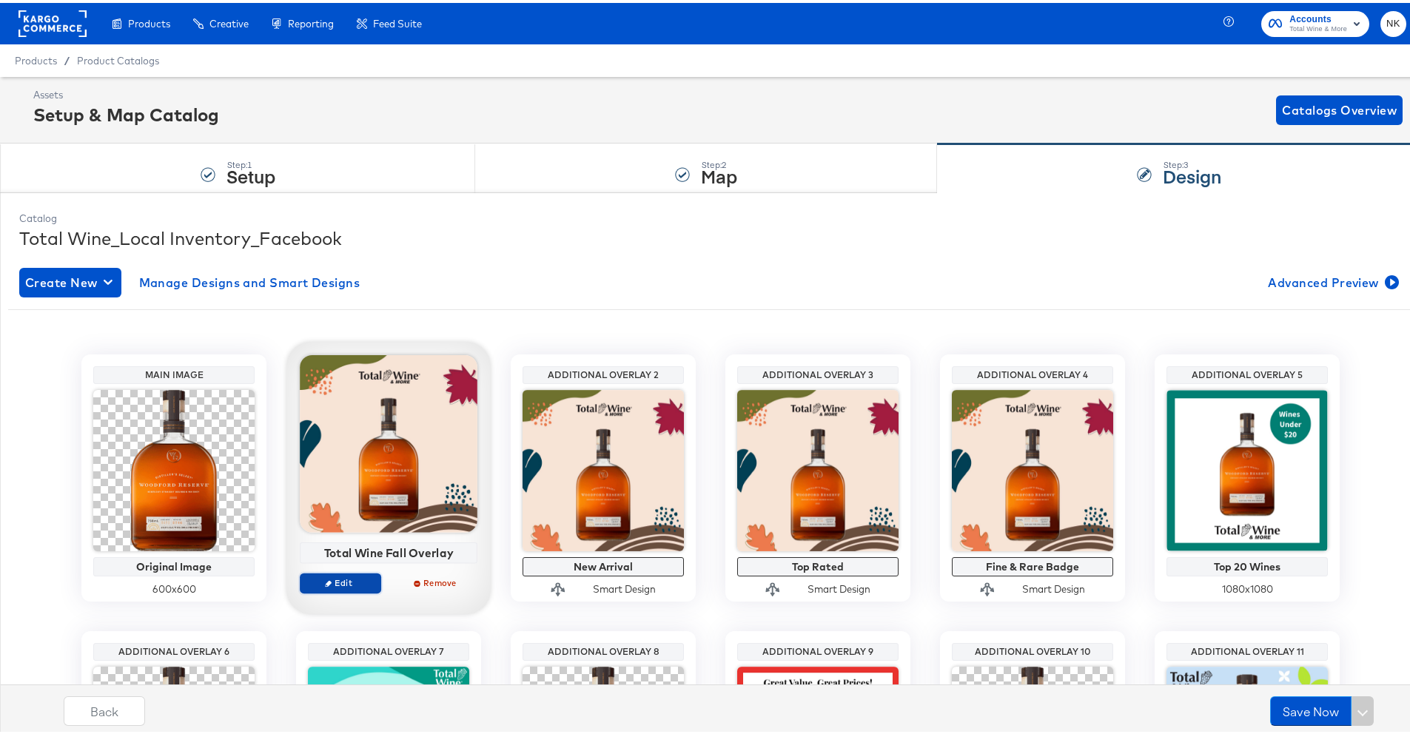
click at [343, 583] on span "Edit" at bounding box center [340, 579] width 68 height 11
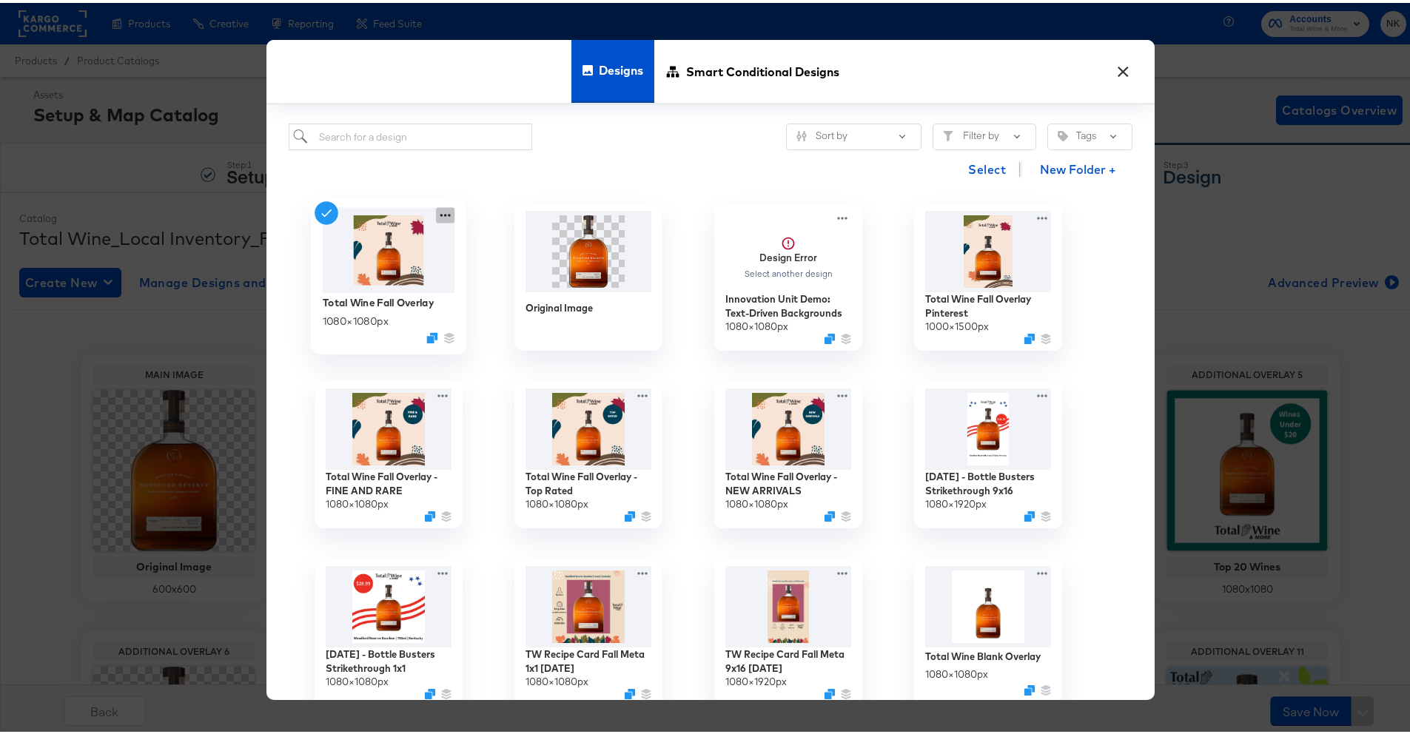
click at [443, 219] on icon at bounding box center [445, 212] width 19 height 16
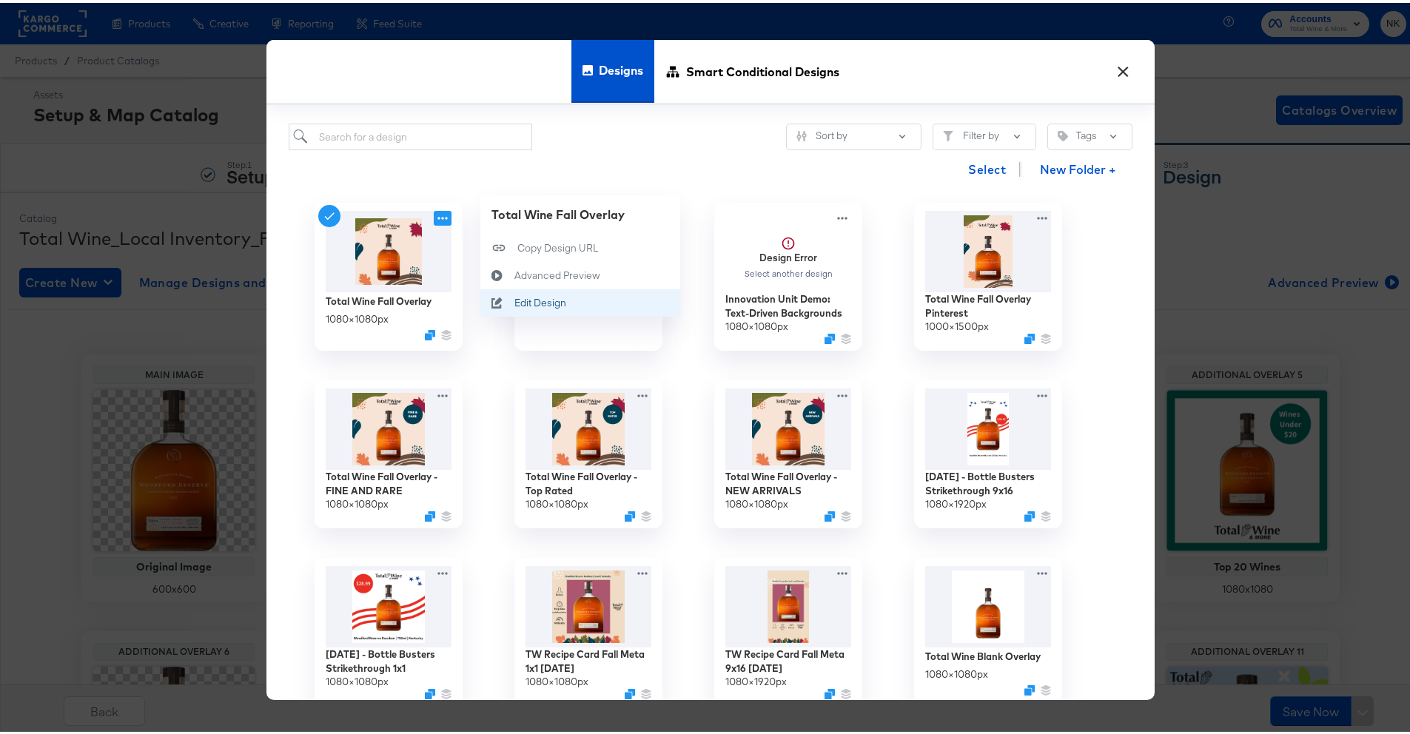
click at [484, 294] on div "Edit Design Edit Design" at bounding box center [497, 299] width 34 height 27
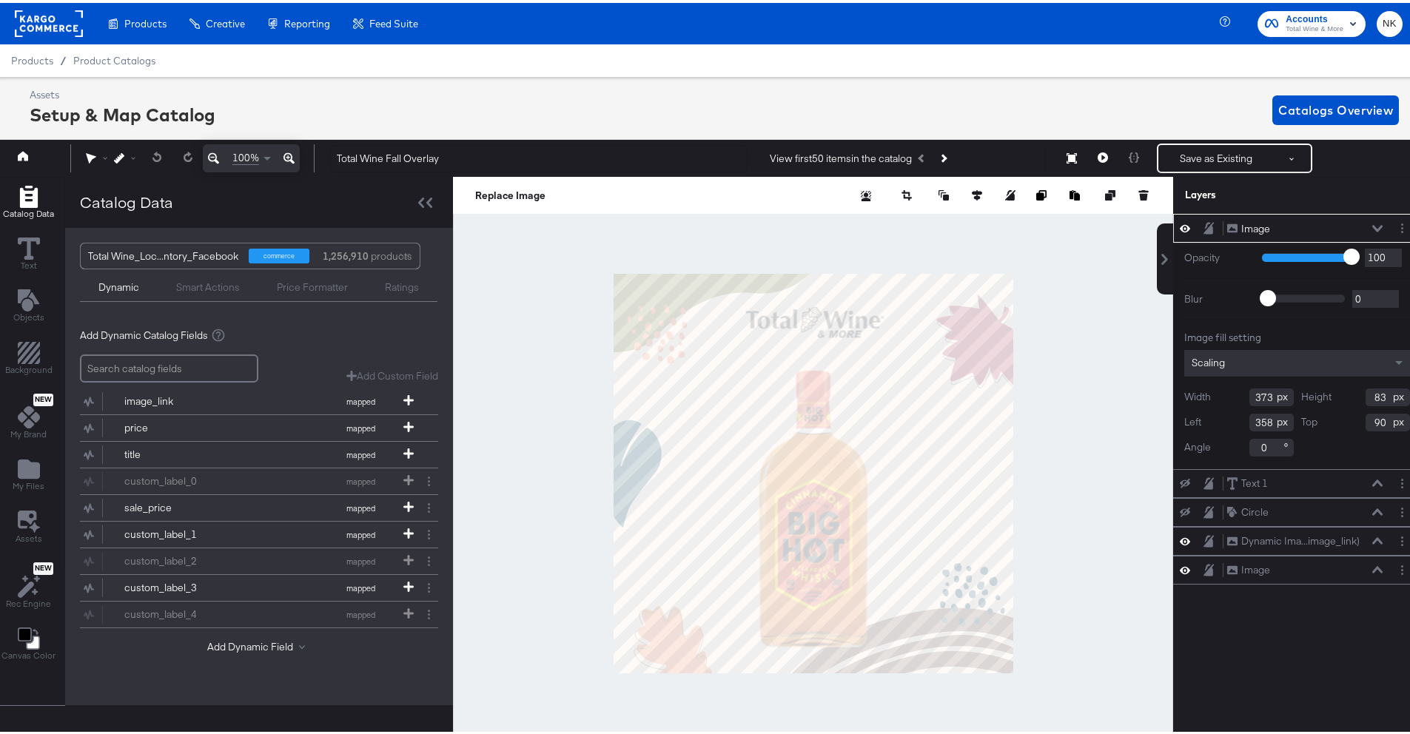
scroll to position [19, 4]
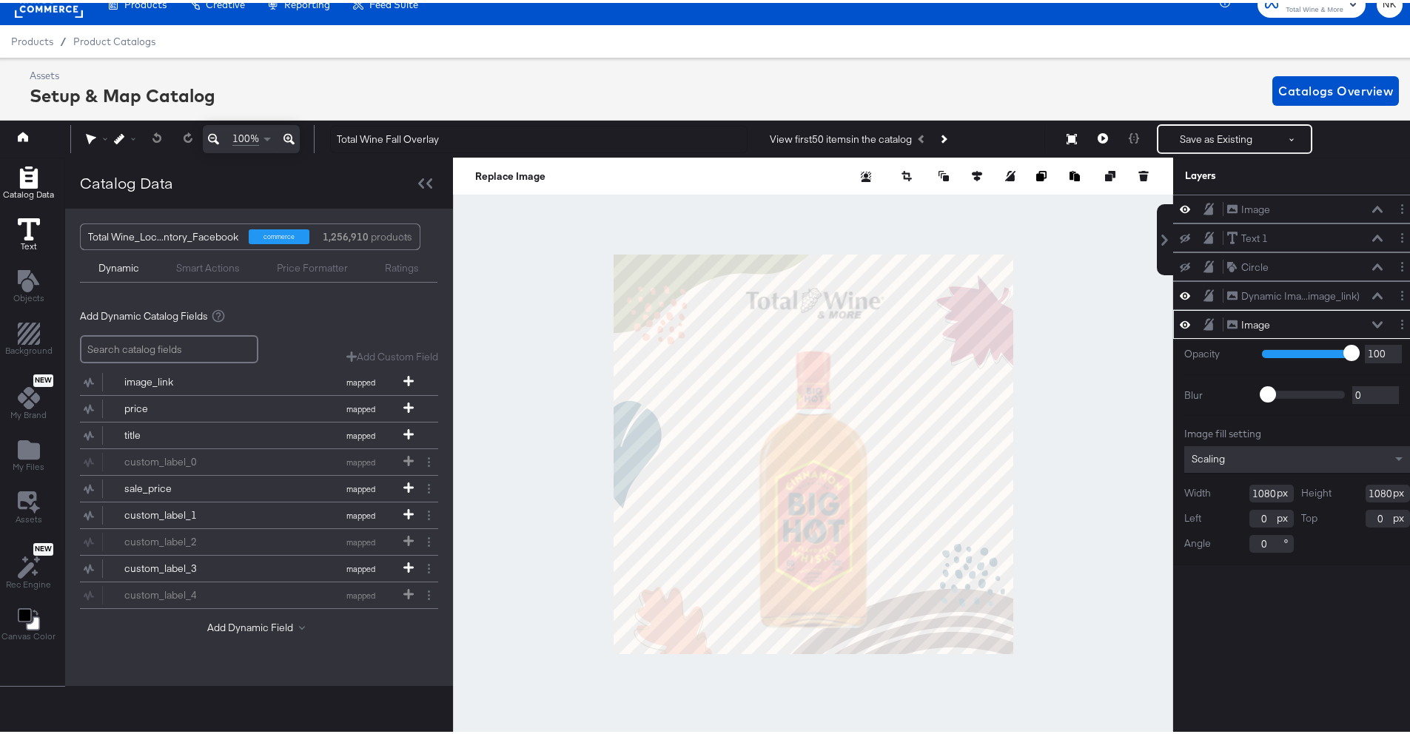
click at [33, 234] on icon at bounding box center [29, 226] width 22 height 22
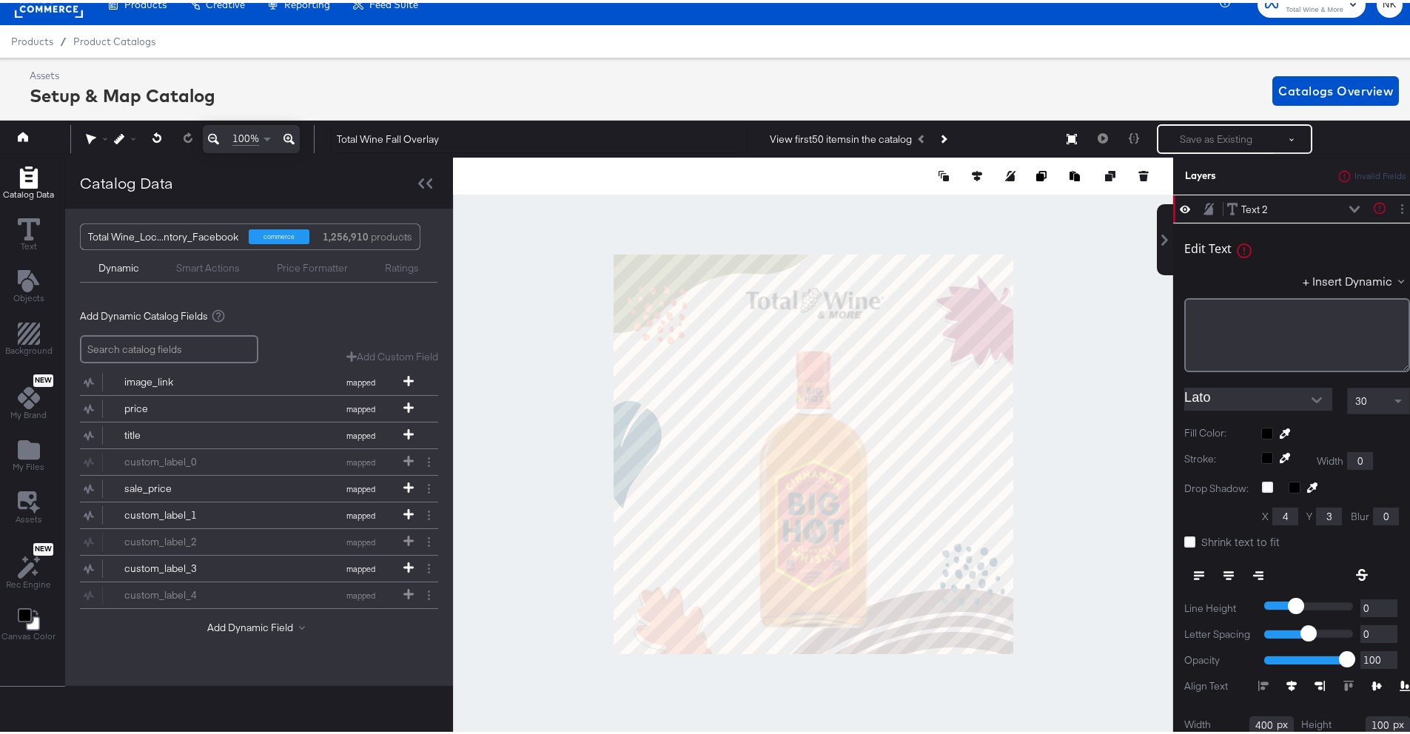
type input "134"
type input "291"
click at [1241, 323] on div "﻿" at bounding box center [1297, 332] width 226 height 74
click at [1243, 244] on div "Edit Text" at bounding box center [1297, 248] width 226 height 20
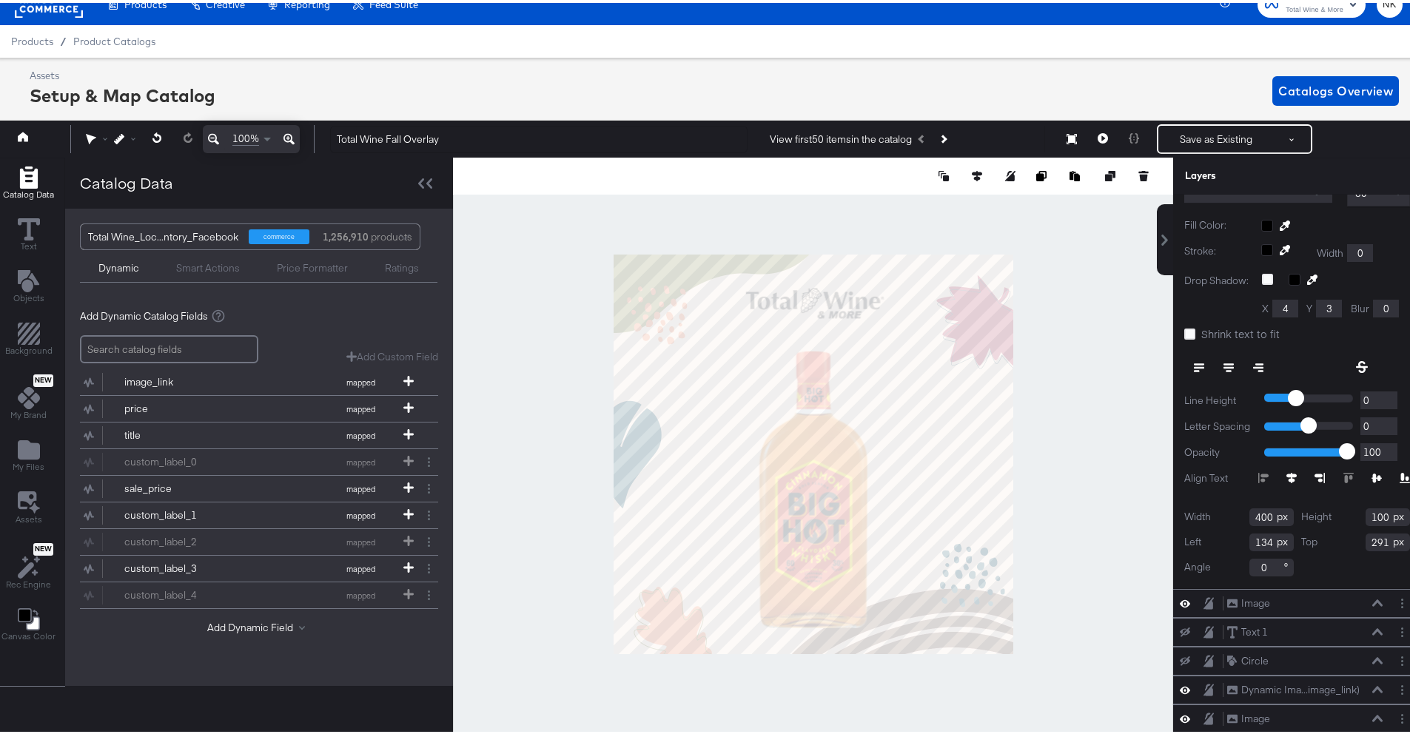
scroll to position [0, 0]
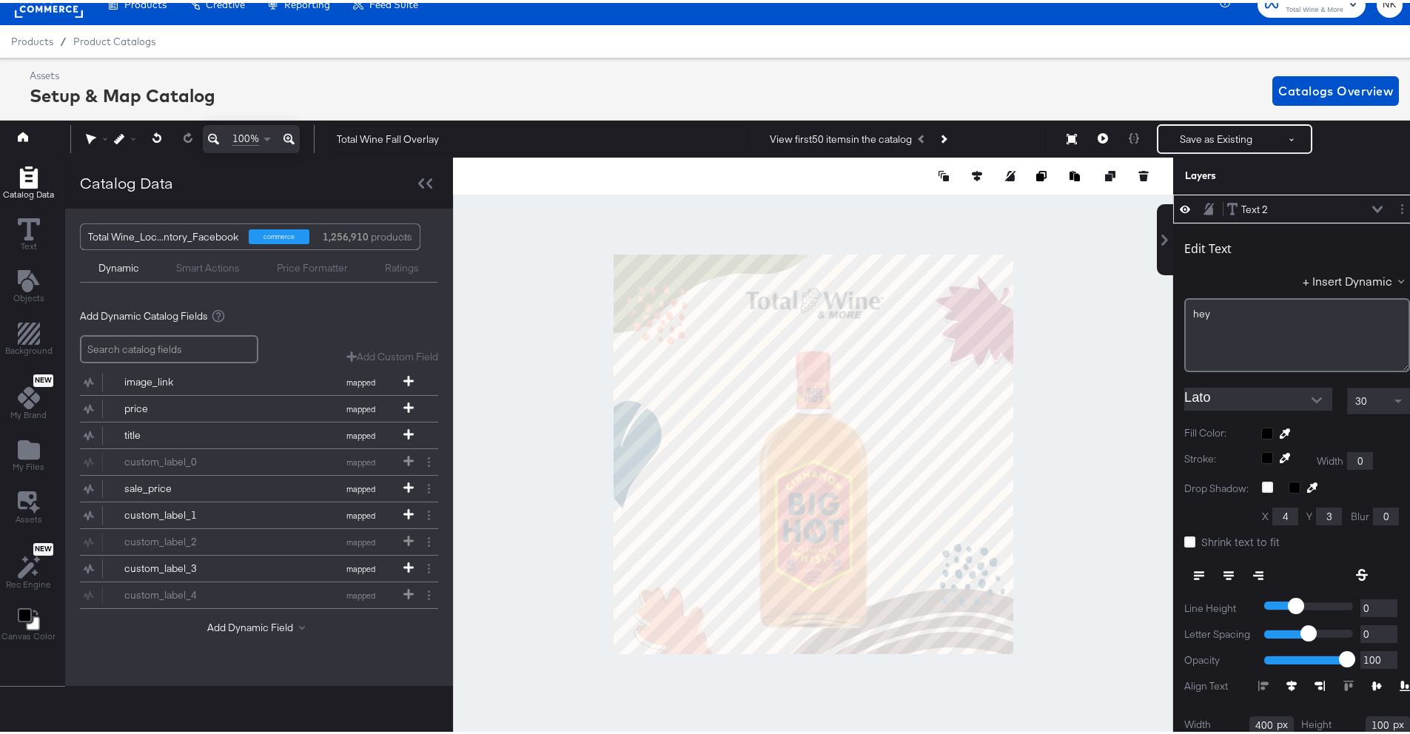
type input "164"
type input "309"
click at [1092, 125] on button at bounding box center [1102, 136] width 31 height 30
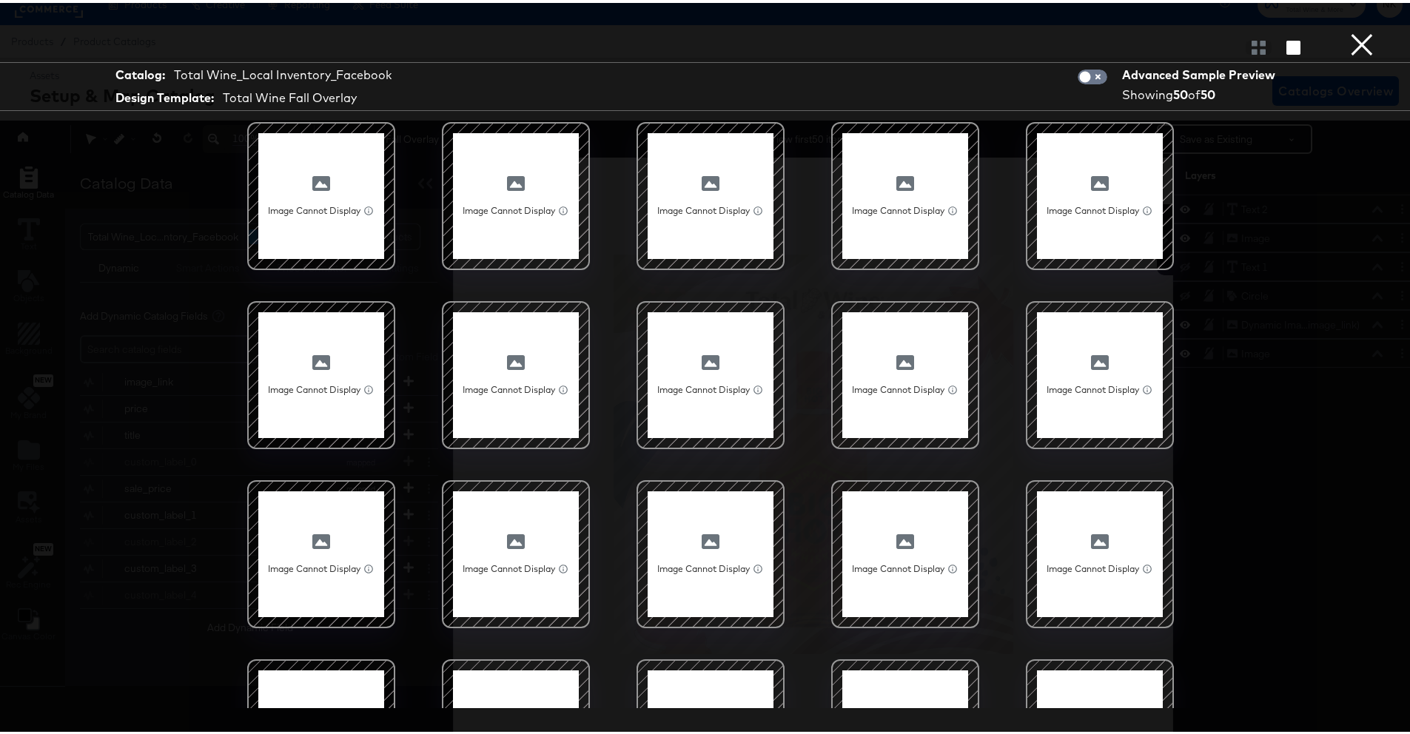
click at [1347, 30] on button "×" at bounding box center [1362, 15] width 30 height 30
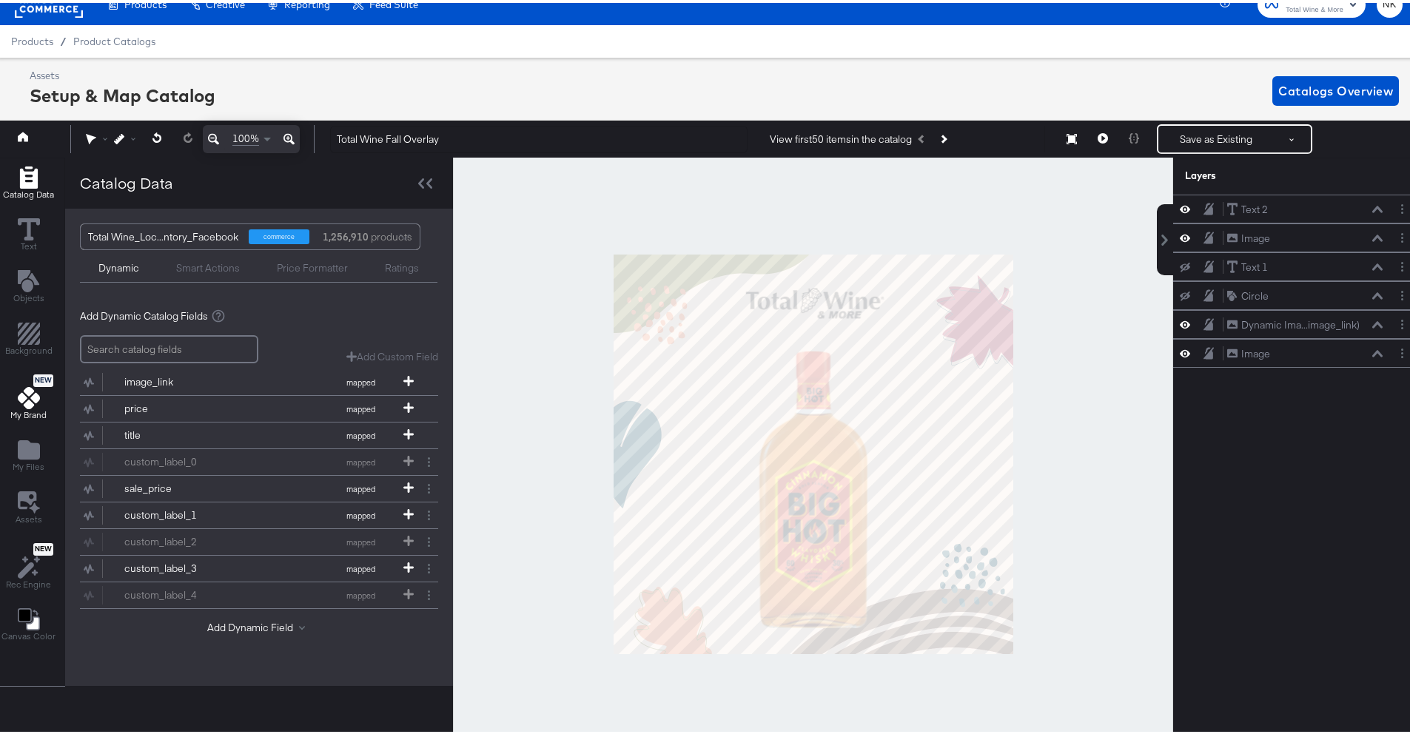
scroll to position [33, 4]
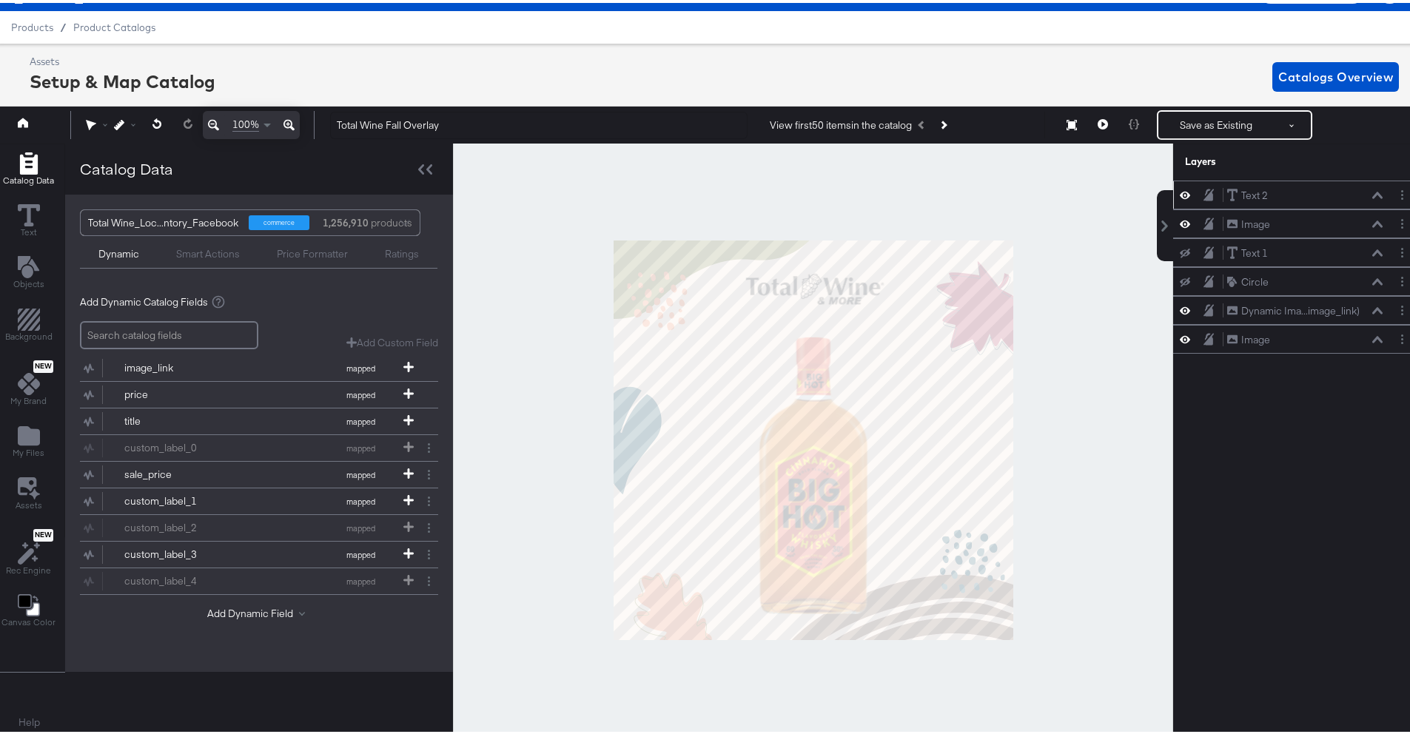
click at [1372, 192] on icon at bounding box center [1377, 192] width 10 height 7
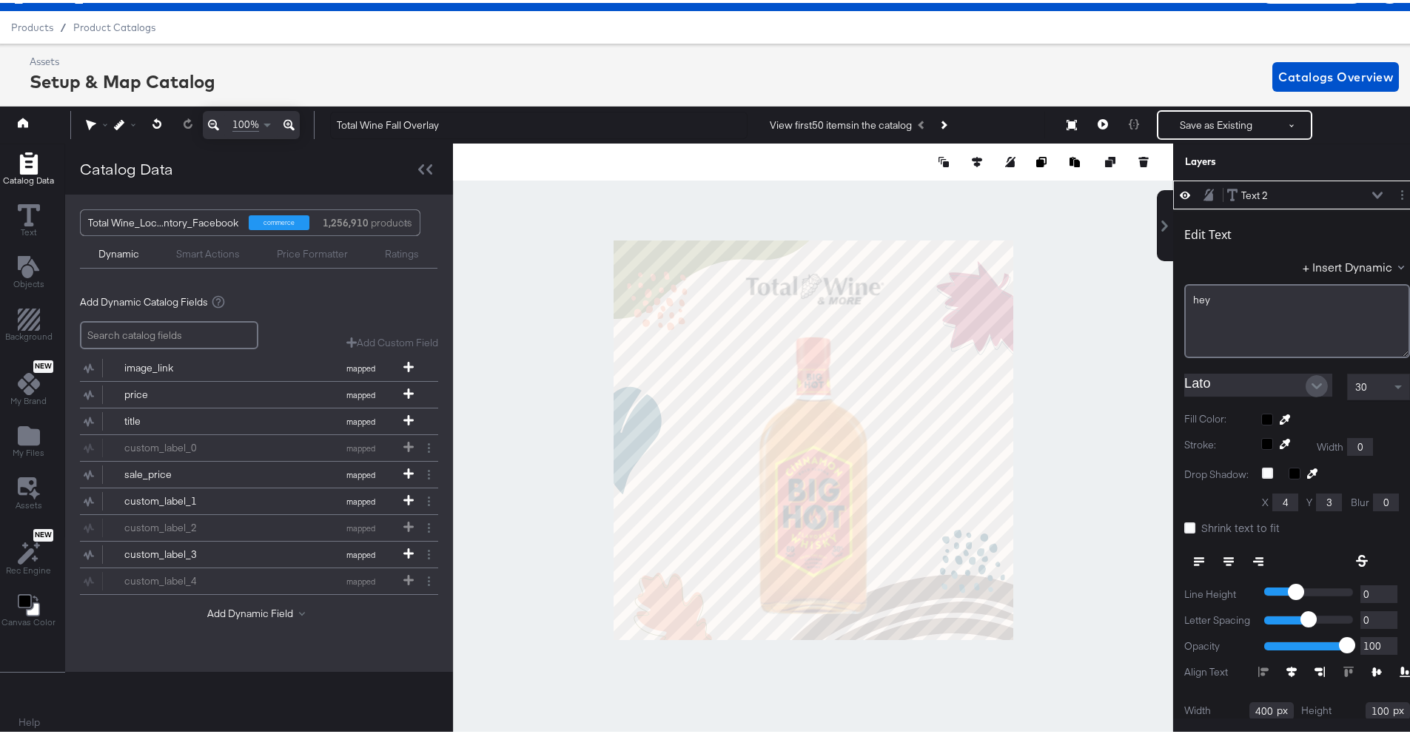
click at [1312, 383] on icon "Open" at bounding box center [1317, 383] width 10 height 10
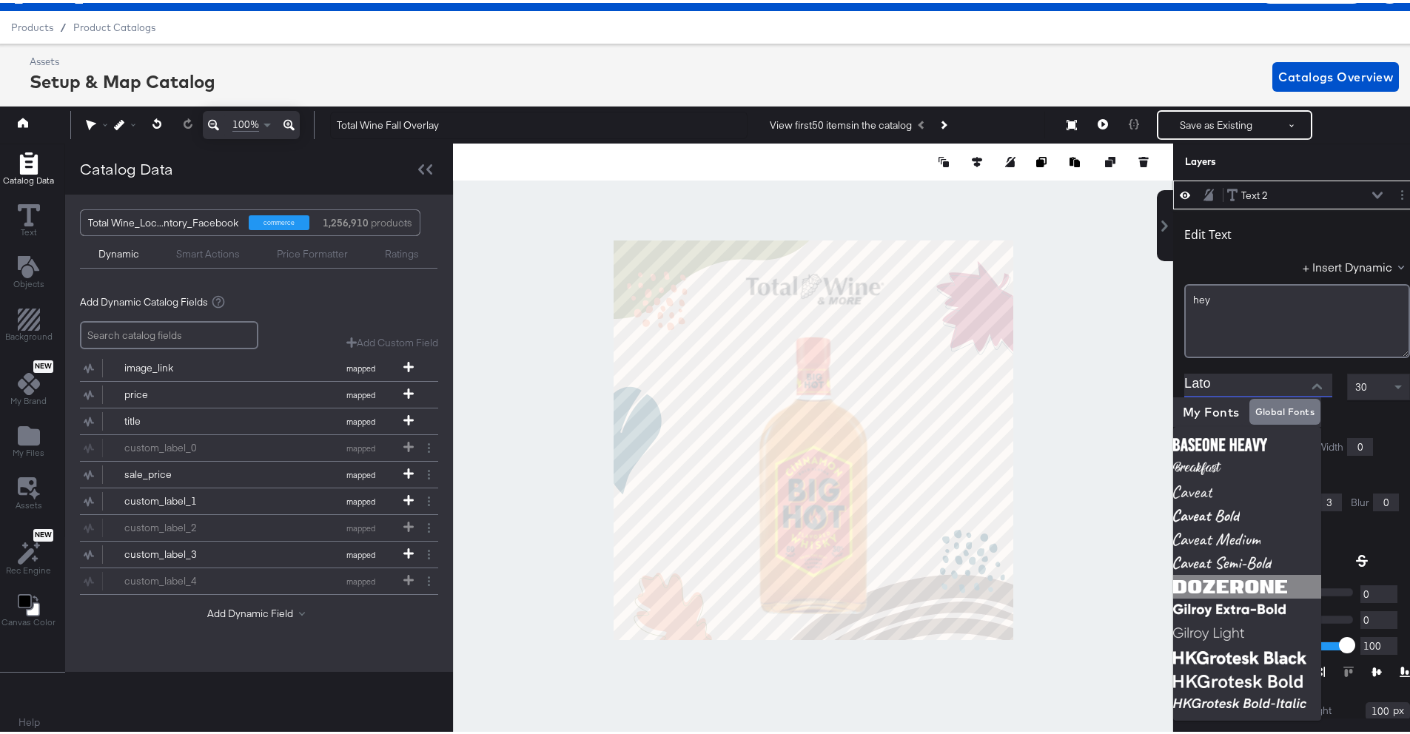
click at [1219, 582] on img at bounding box center [1247, 584] width 148 height 24
type input "DozerOne"
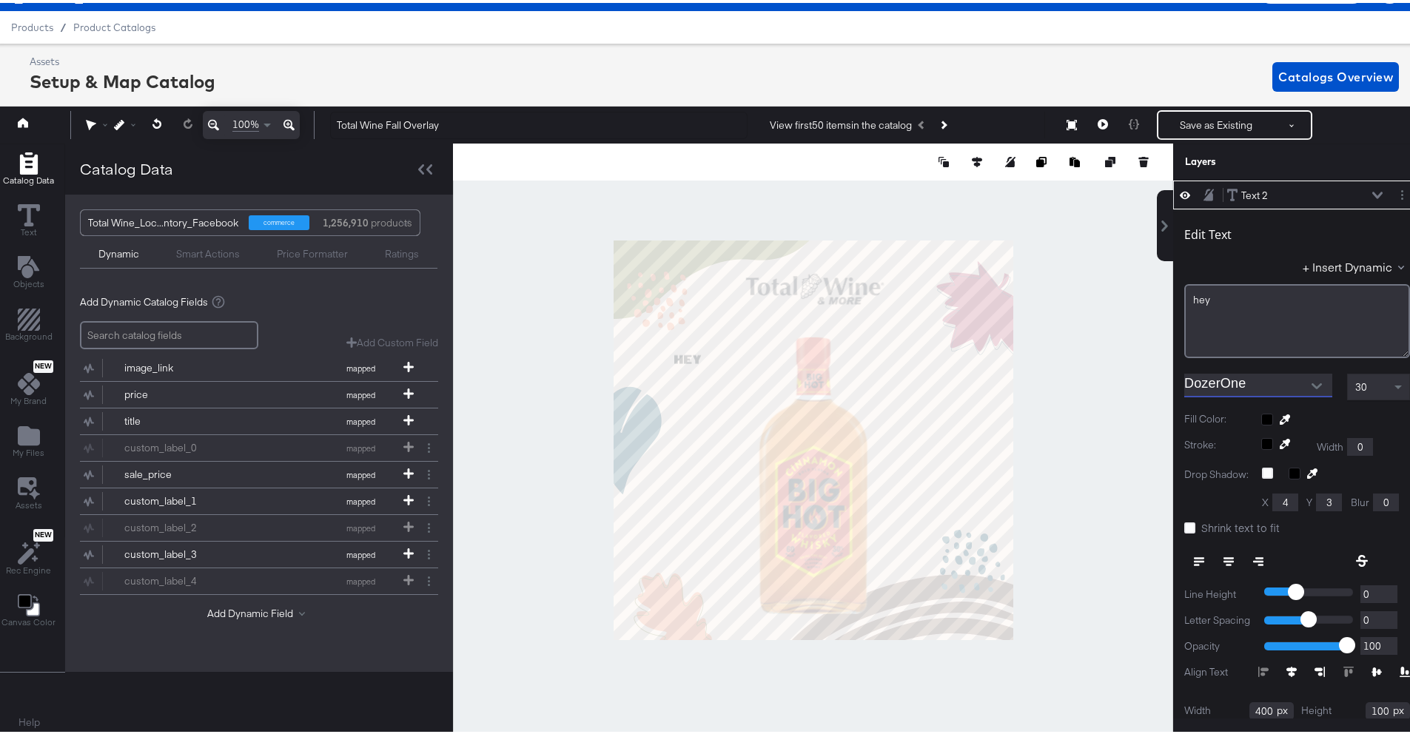
click at [1264, 164] on div "Layers" at bounding box center [1260, 159] width 151 height 14
click at [1372, 190] on icon at bounding box center [1377, 192] width 10 height 7
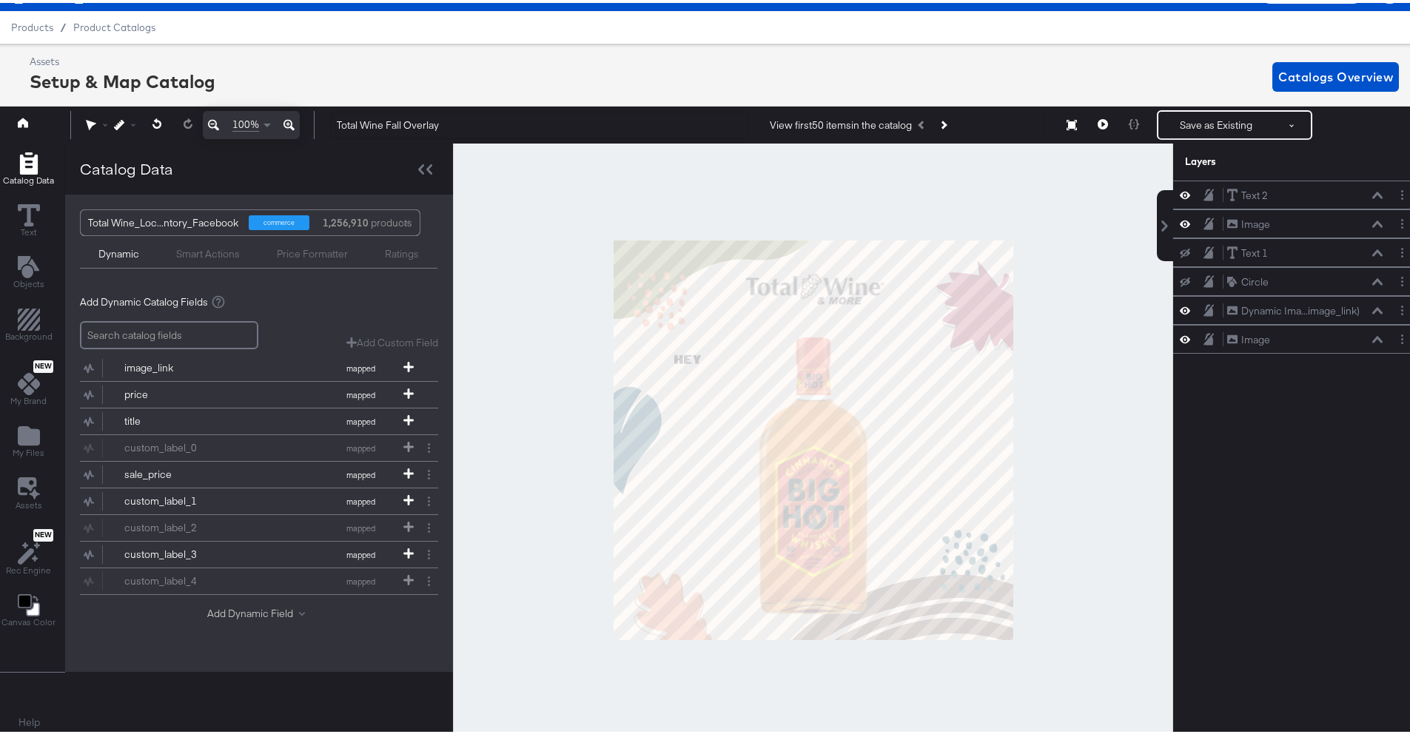
click at [249, 609] on button "Add Dynamic Field" at bounding box center [259, 611] width 104 height 14
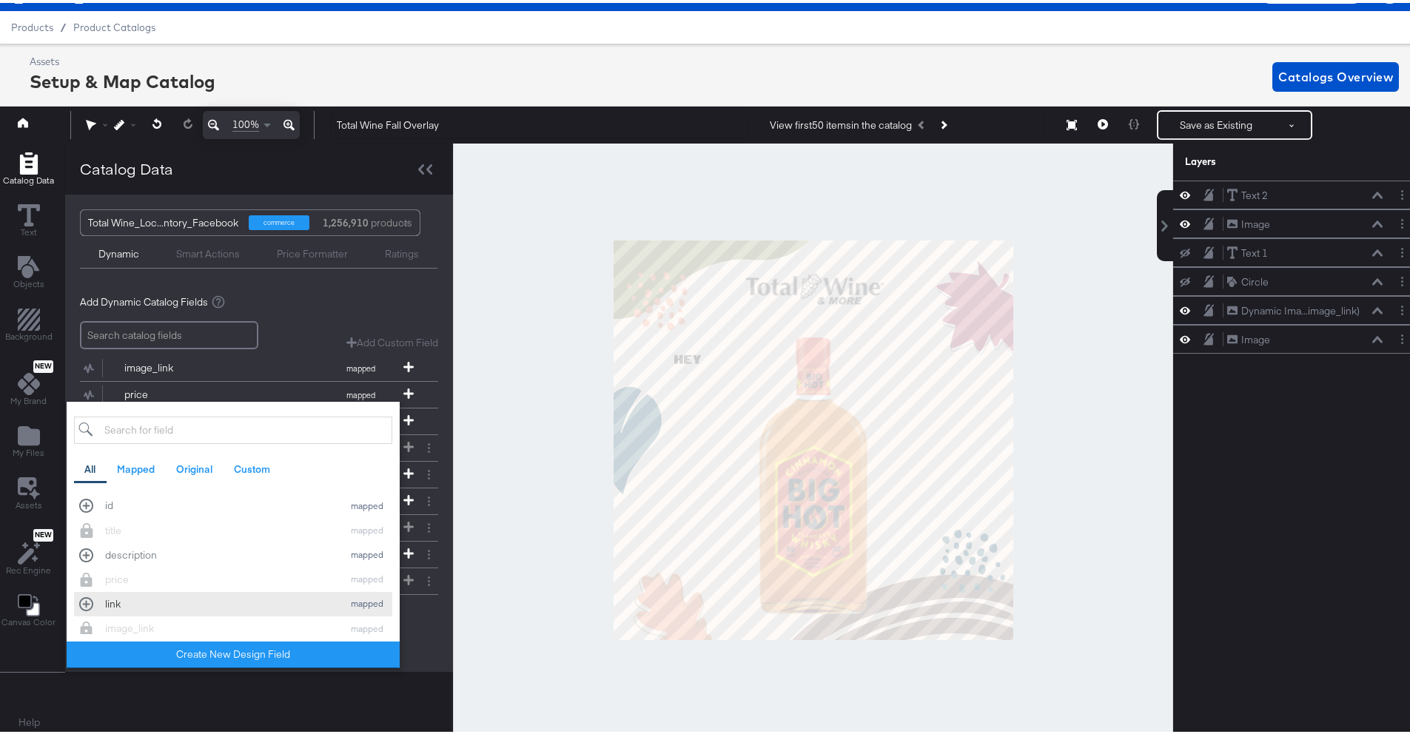
click at [221, 590] on button "link mapped" at bounding box center [233, 601] width 318 height 24
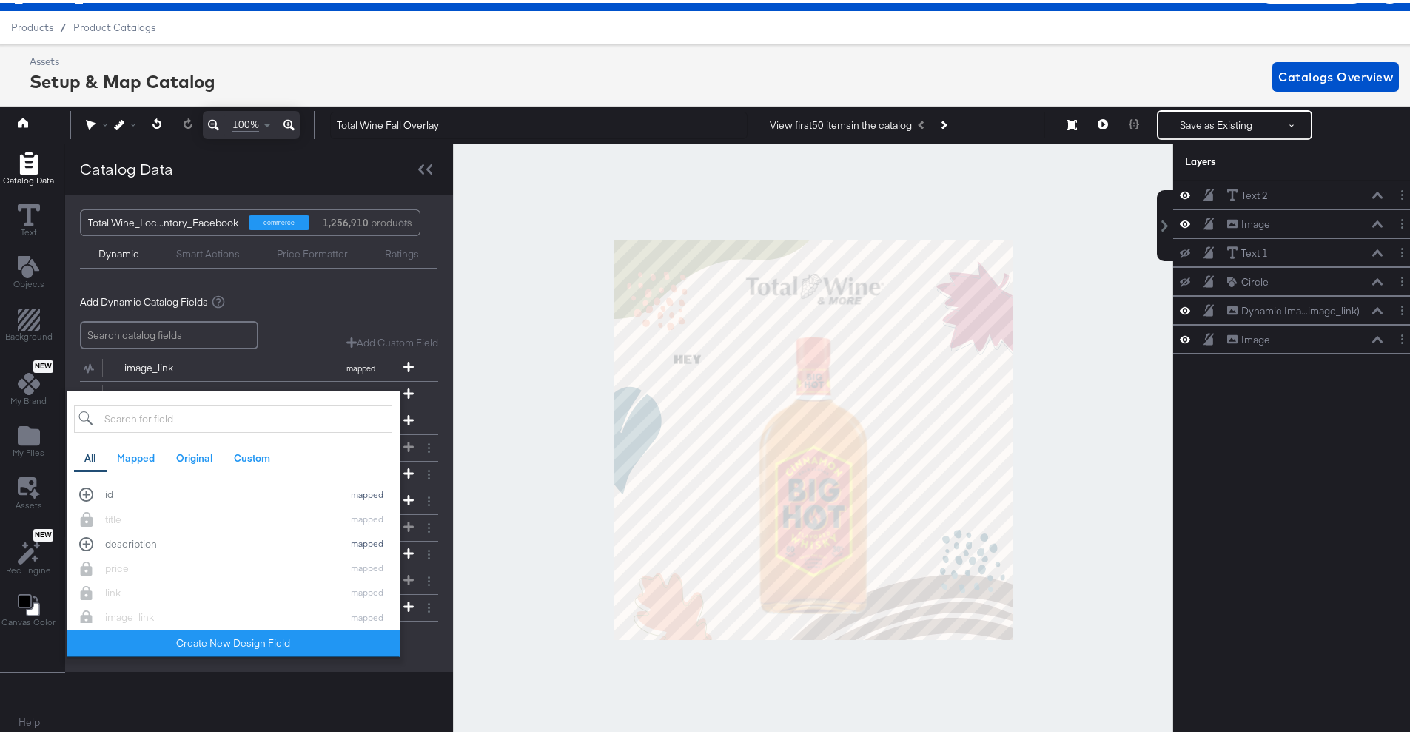
click at [317, 311] on div "Add dynamic text or image items from your product catalog to your design templa…" at bounding box center [259, 472] width 358 height 382
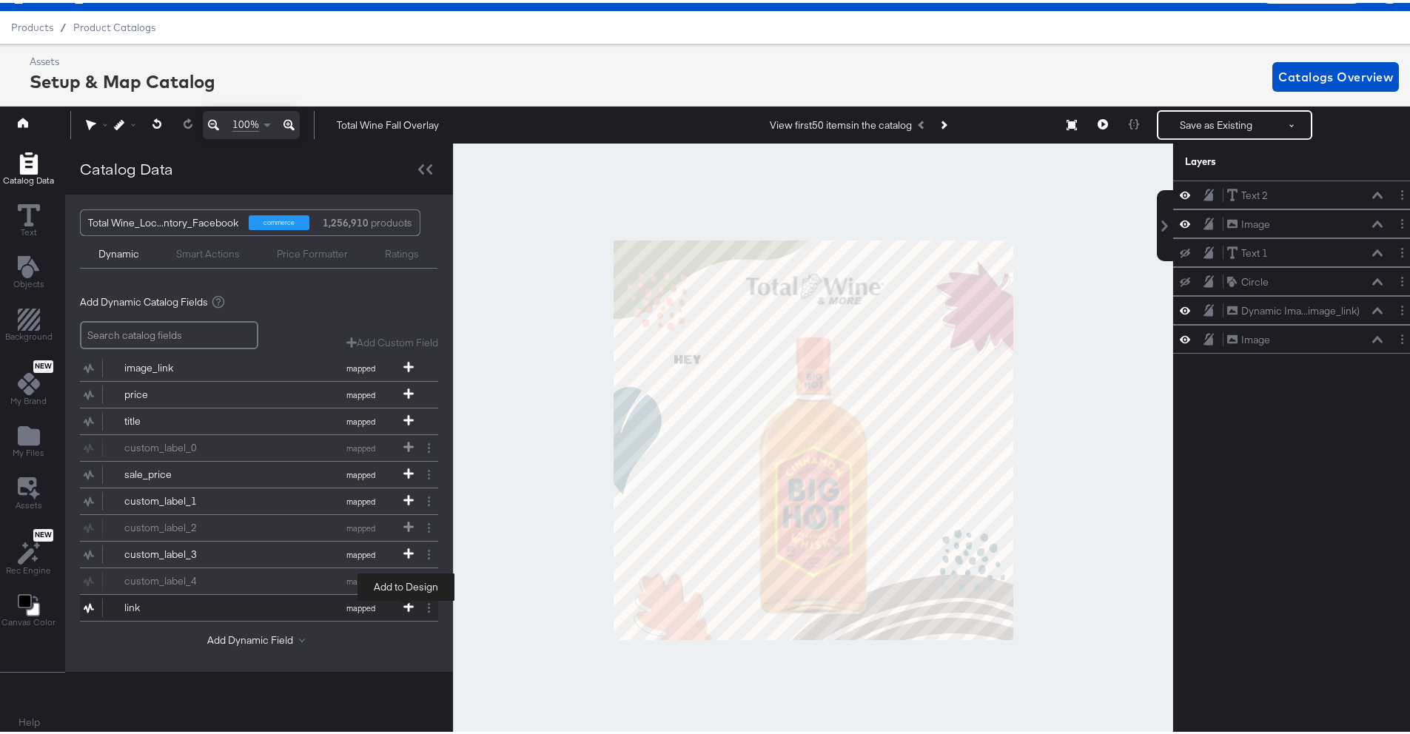
click at [403, 605] on icon at bounding box center [408, 604] width 10 height 10
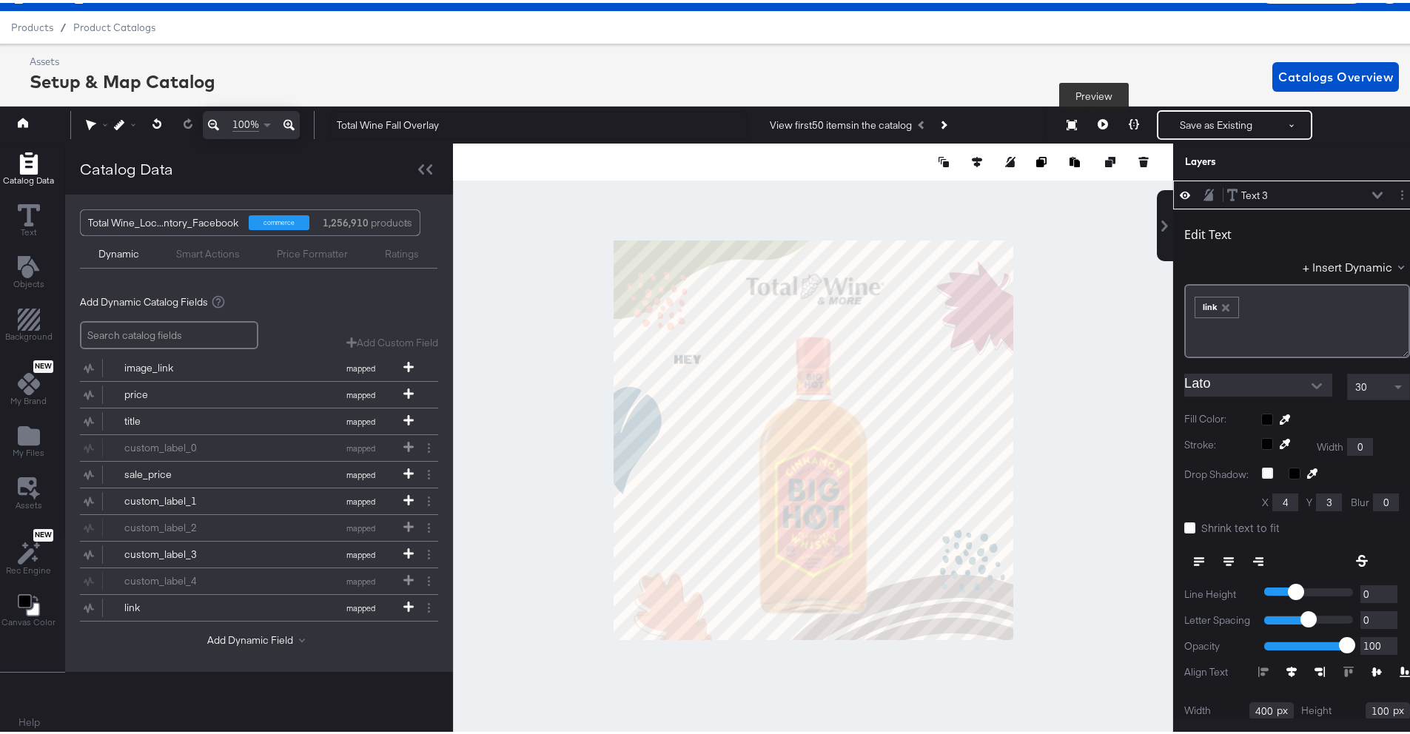
click at [1098, 124] on icon at bounding box center [1103, 121] width 10 height 10
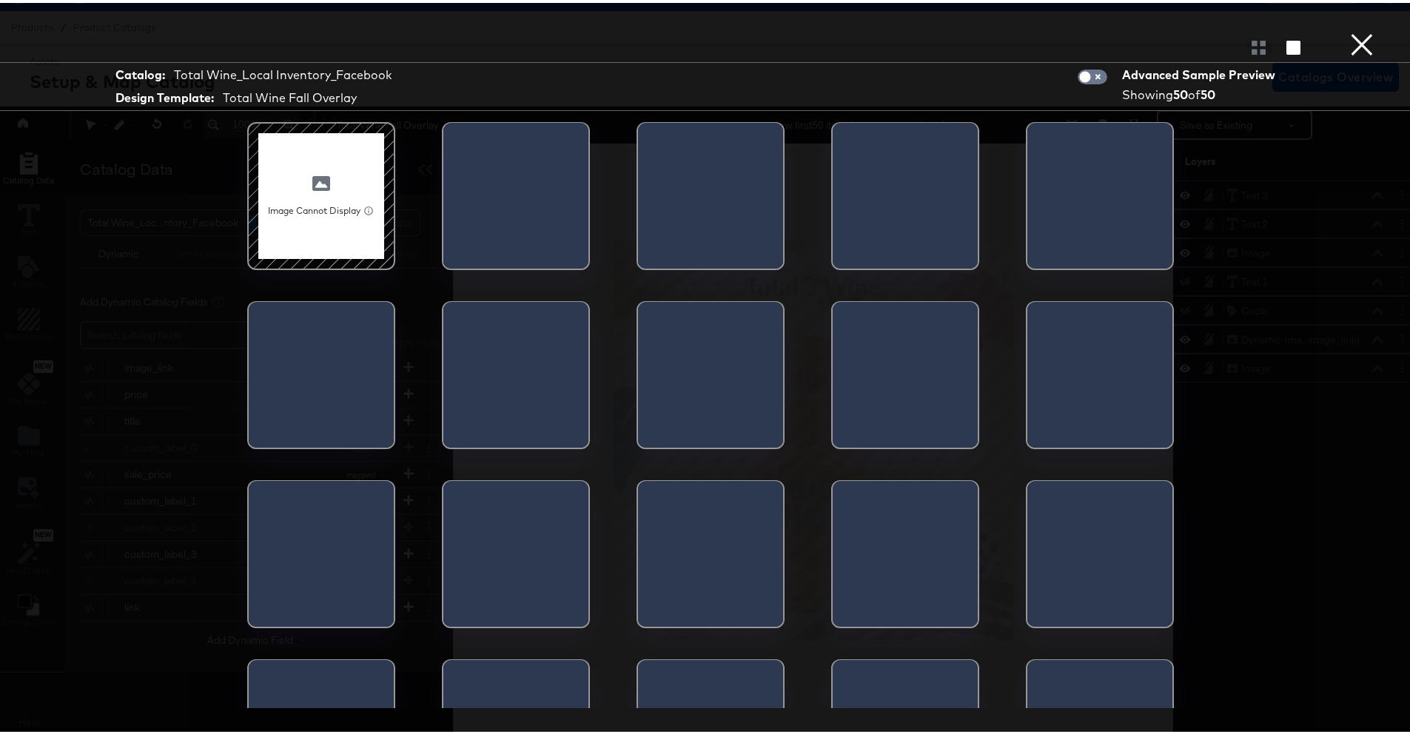
click at [1348, 30] on button "×" at bounding box center [1362, 15] width 30 height 30
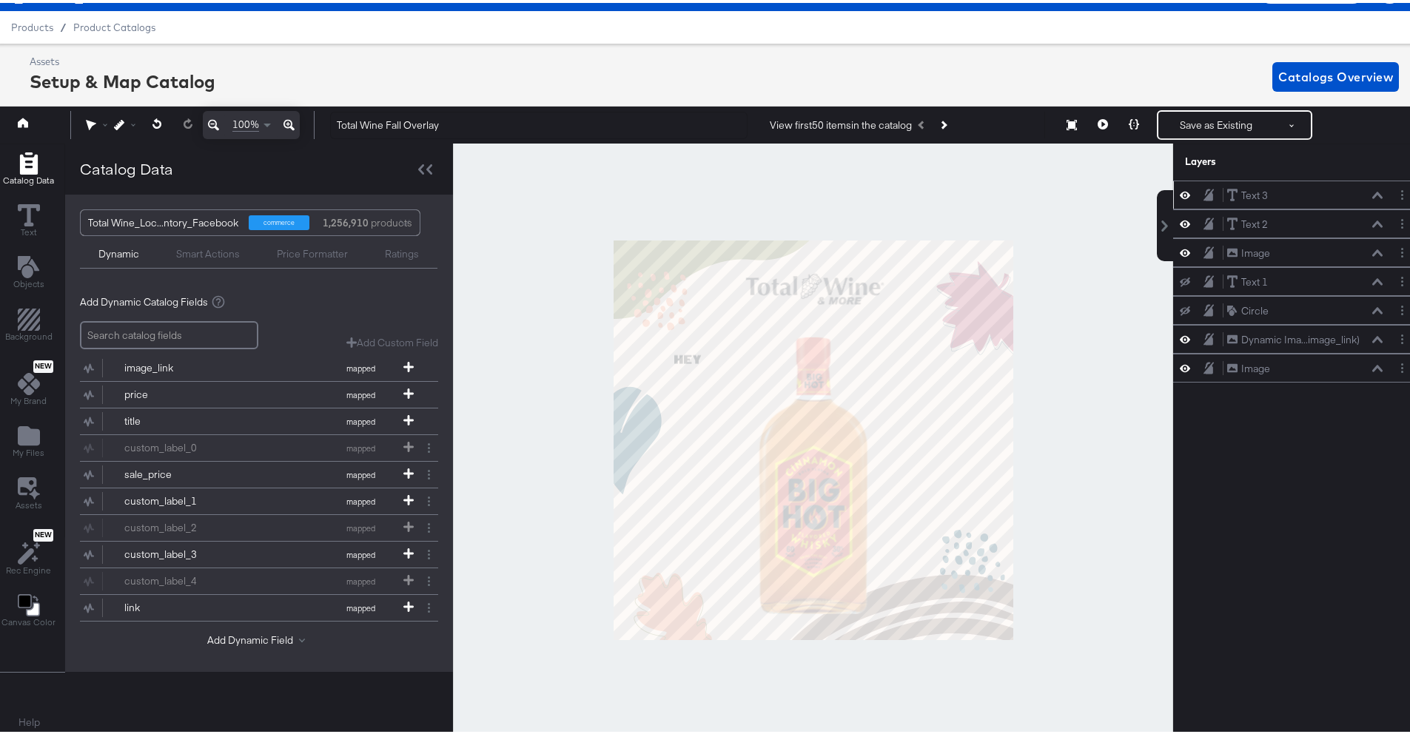
click at [1289, 199] on div "Text 3 Text 3" at bounding box center [1305, 193] width 157 height 16
click at [1372, 194] on icon at bounding box center [1377, 192] width 10 height 7
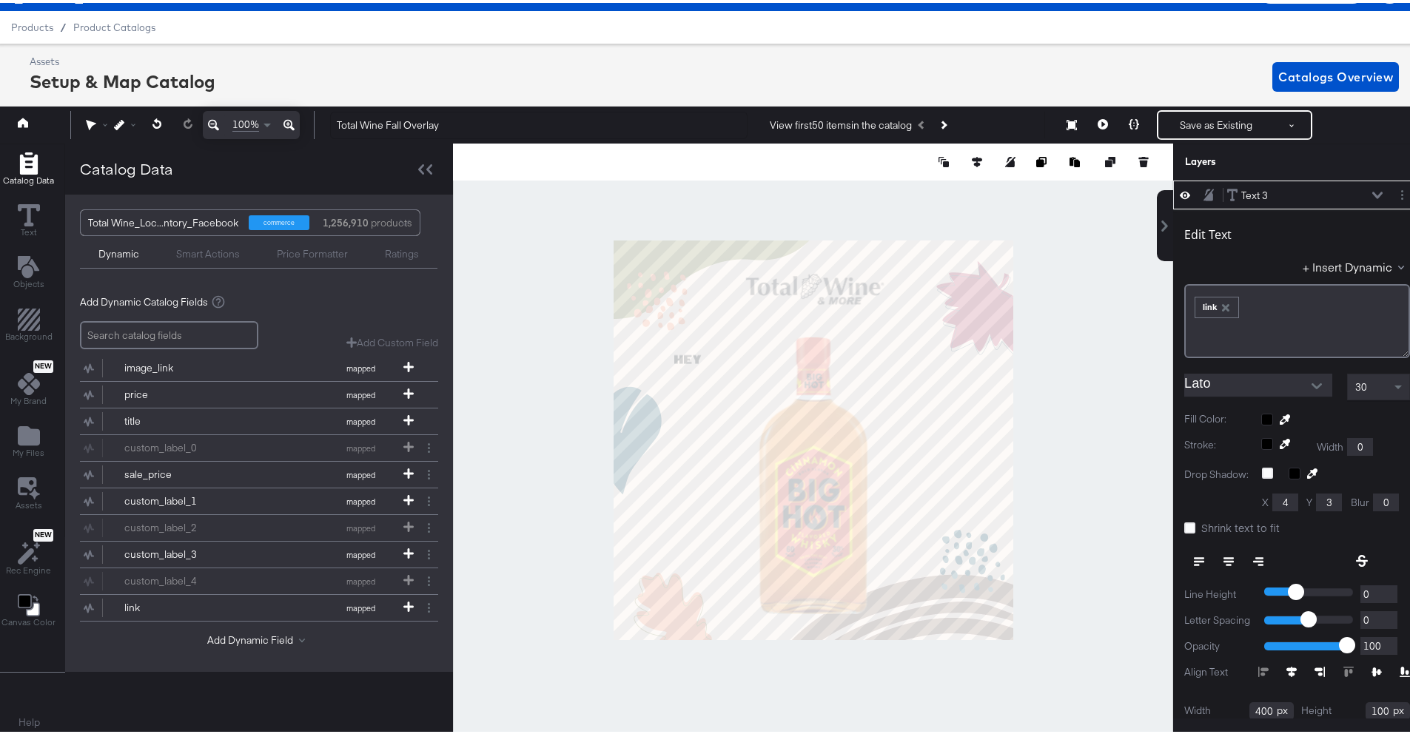
click at [1272, 394] on div "Lato" at bounding box center [1258, 382] width 148 height 23
click at [1312, 380] on icon "Open" at bounding box center [1317, 383] width 10 height 10
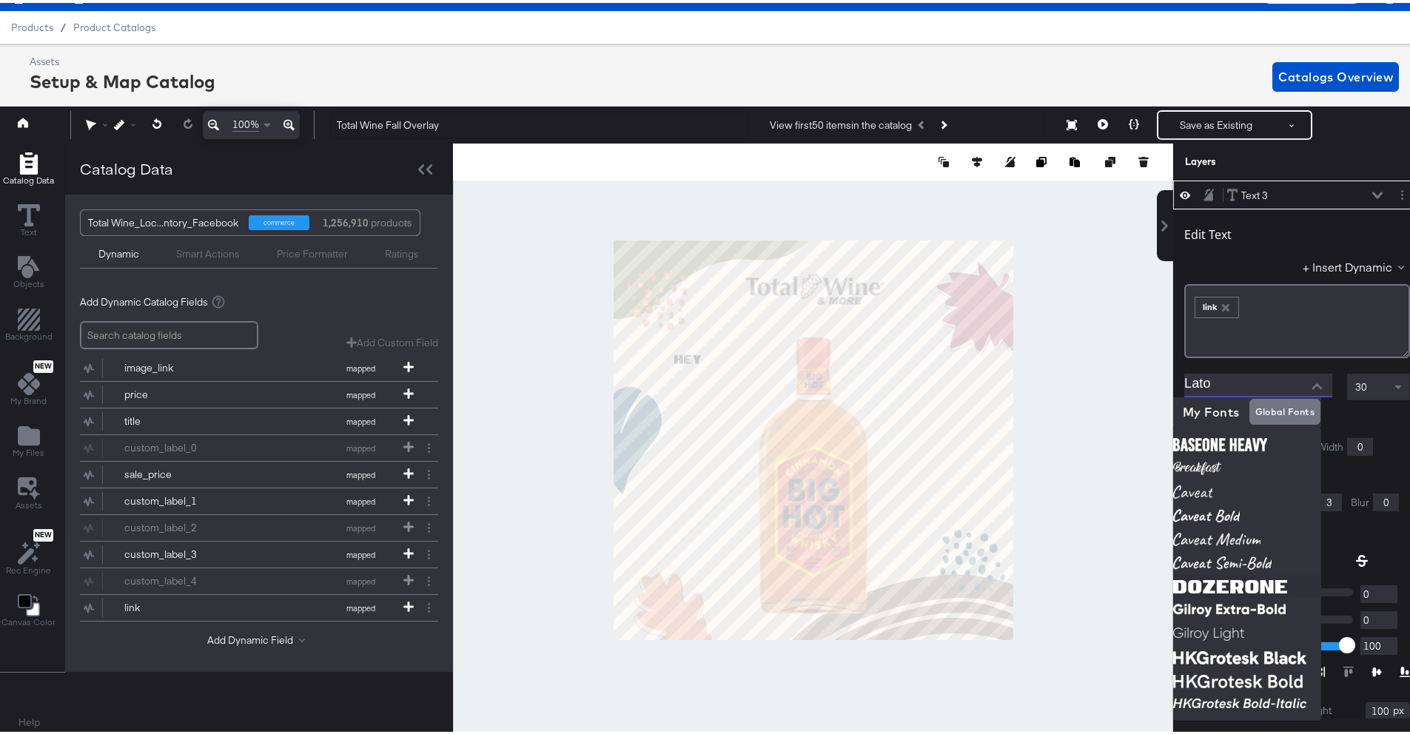
click at [1255, 577] on img at bounding box center [1247, 584] width 148 height 24
type input "DozerOne"
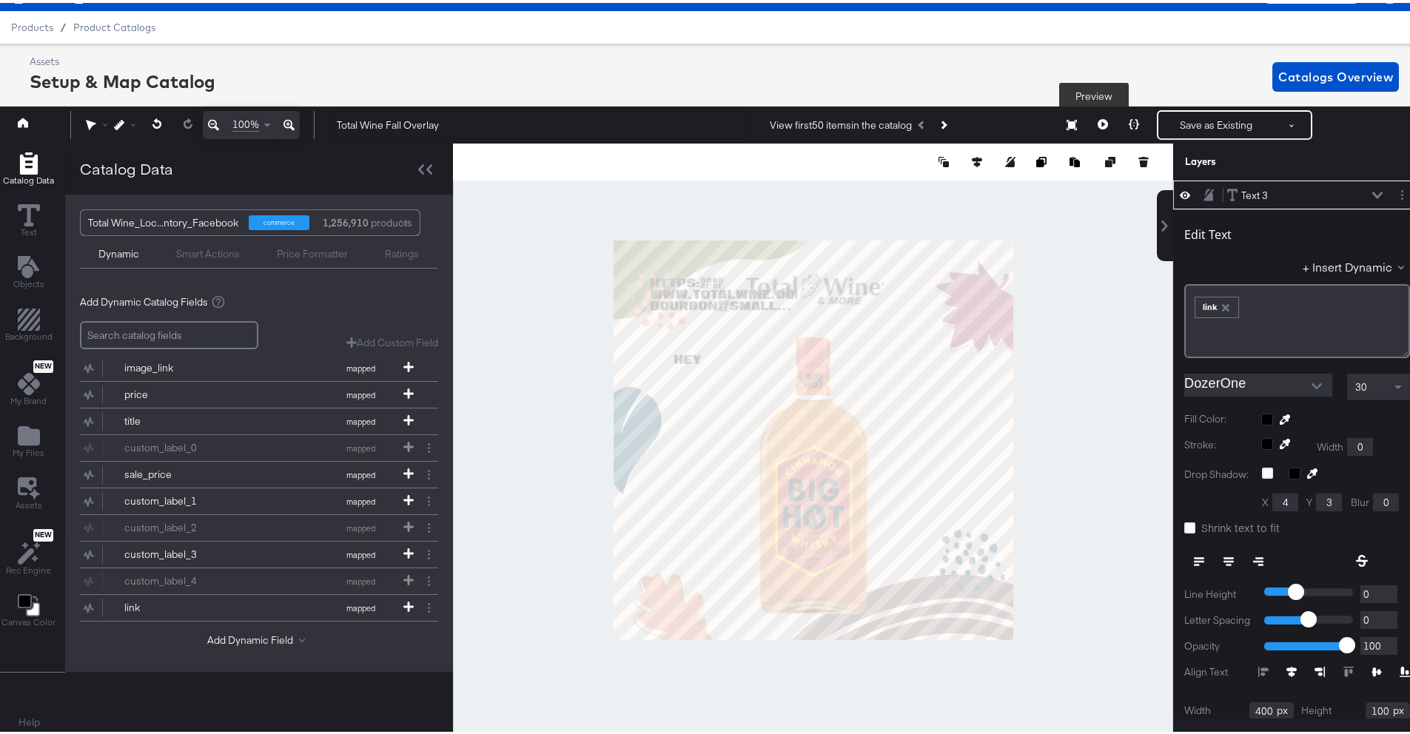
click at [1101, 115] on button at bounding box center [1102, 122] width 31 height 30
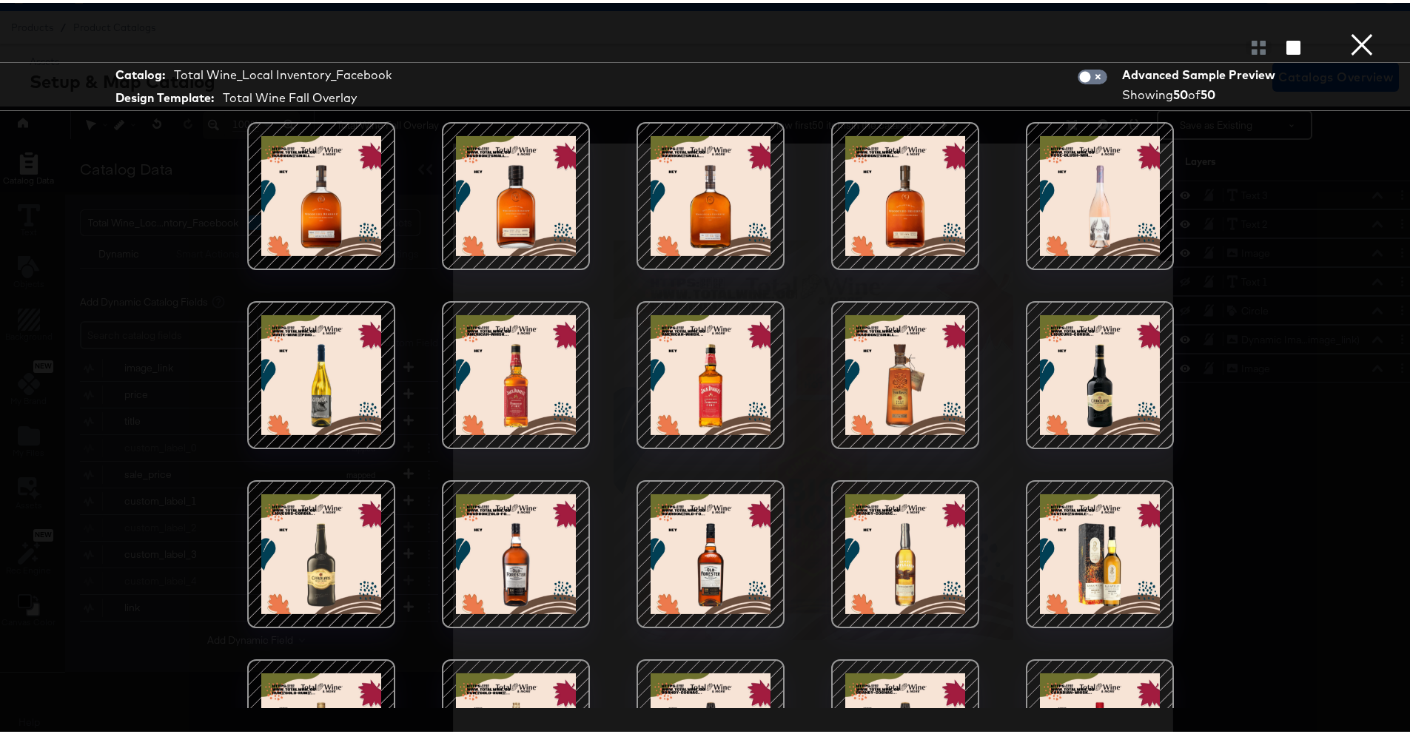
click at [1347, 30] on button "×" at bounding box center [1362, 15] width 30 height 30
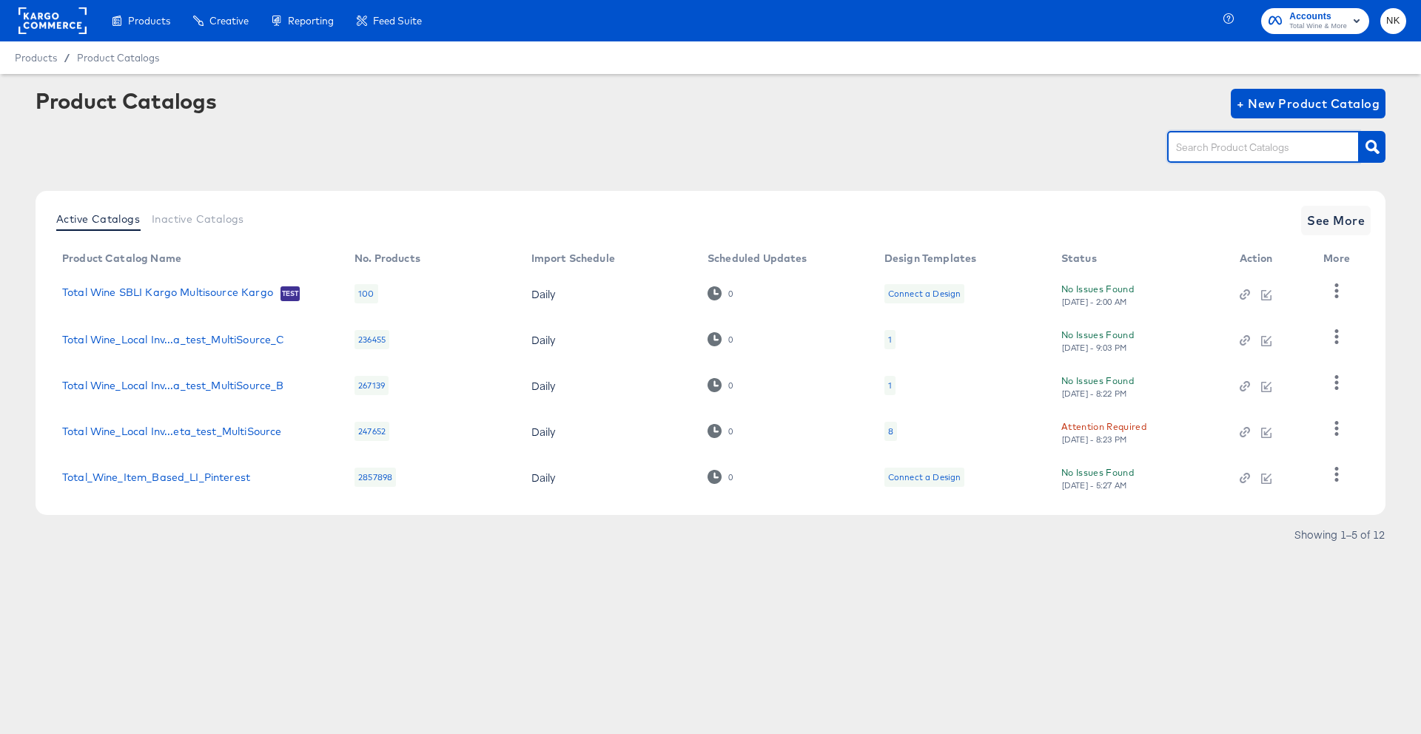
click at [1268, 139] on input "text" at bounding box center [1252, 147] width 158 height 17
type input "l"
type input "local"
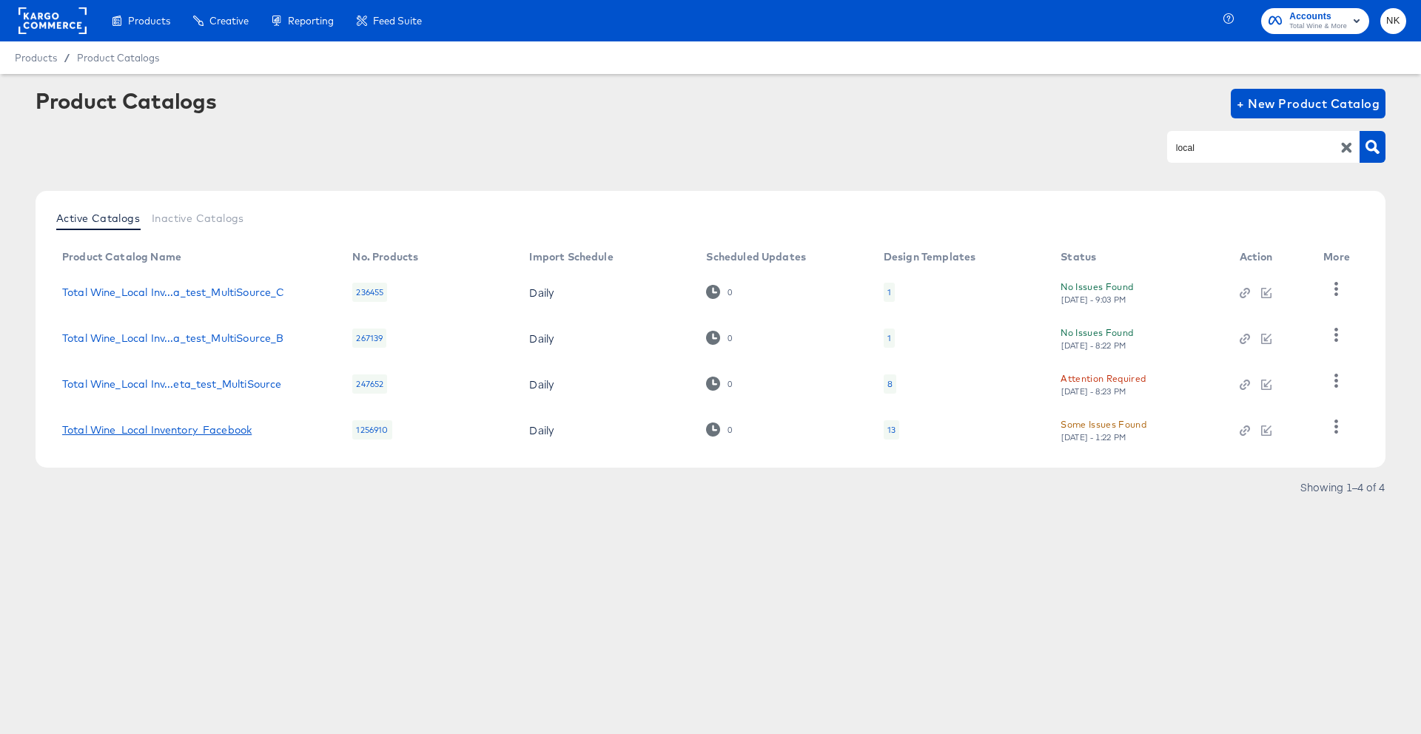
click at [243, 434] on link "Total Wine_Local Inventory_Facebook" at bounding box center [157, 430] width 190 height 12
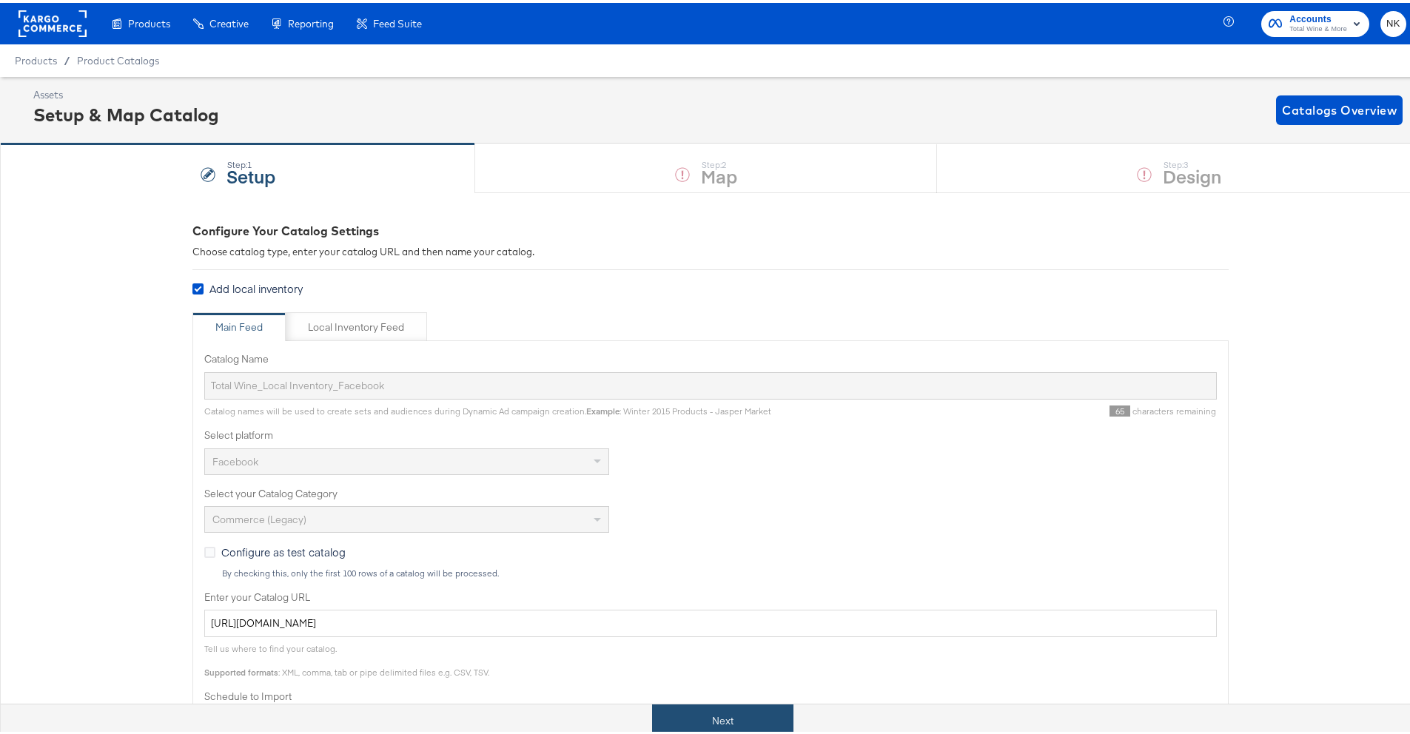
click at [768, 720] on button "Next" at bounding box center [722, 718] width 141 height 33
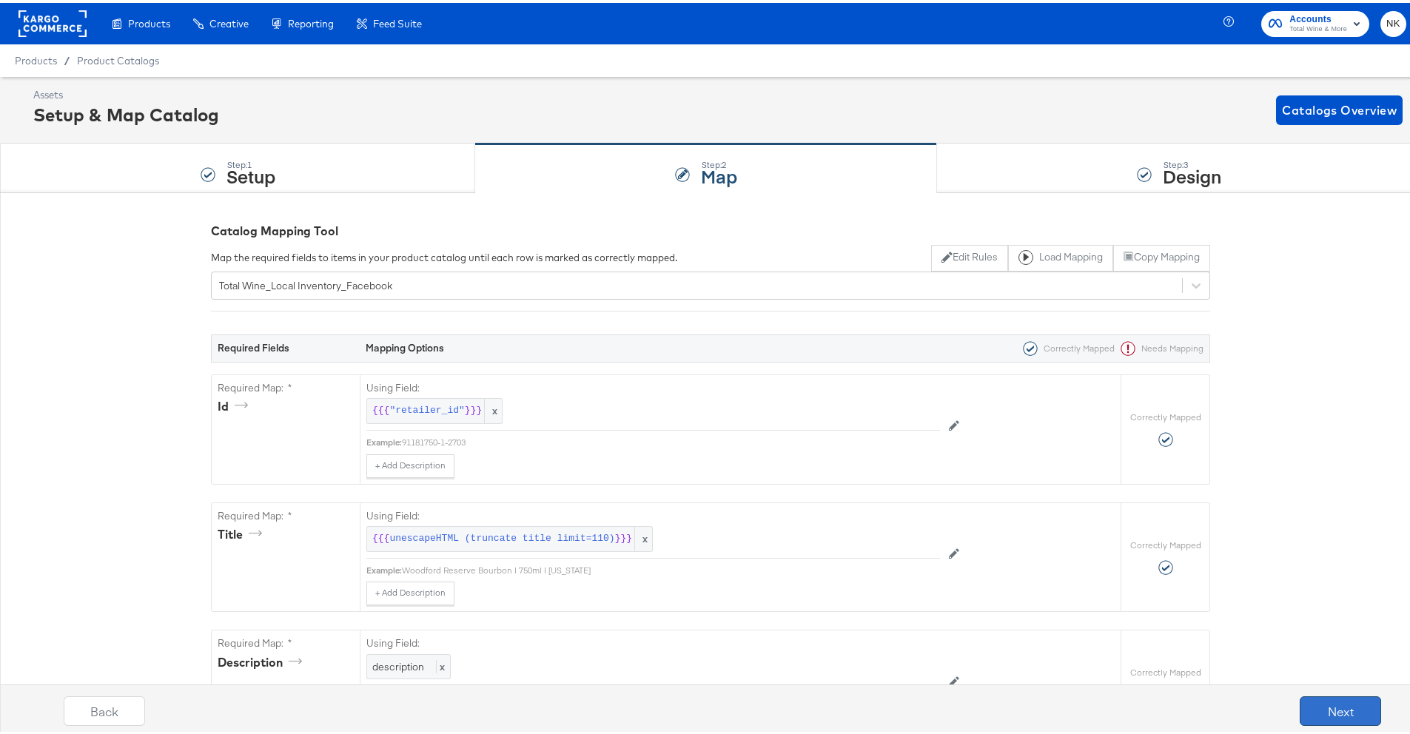
click at [1304, 706] on button "Next" at bounding box center [1340, 709] width 81 height 30
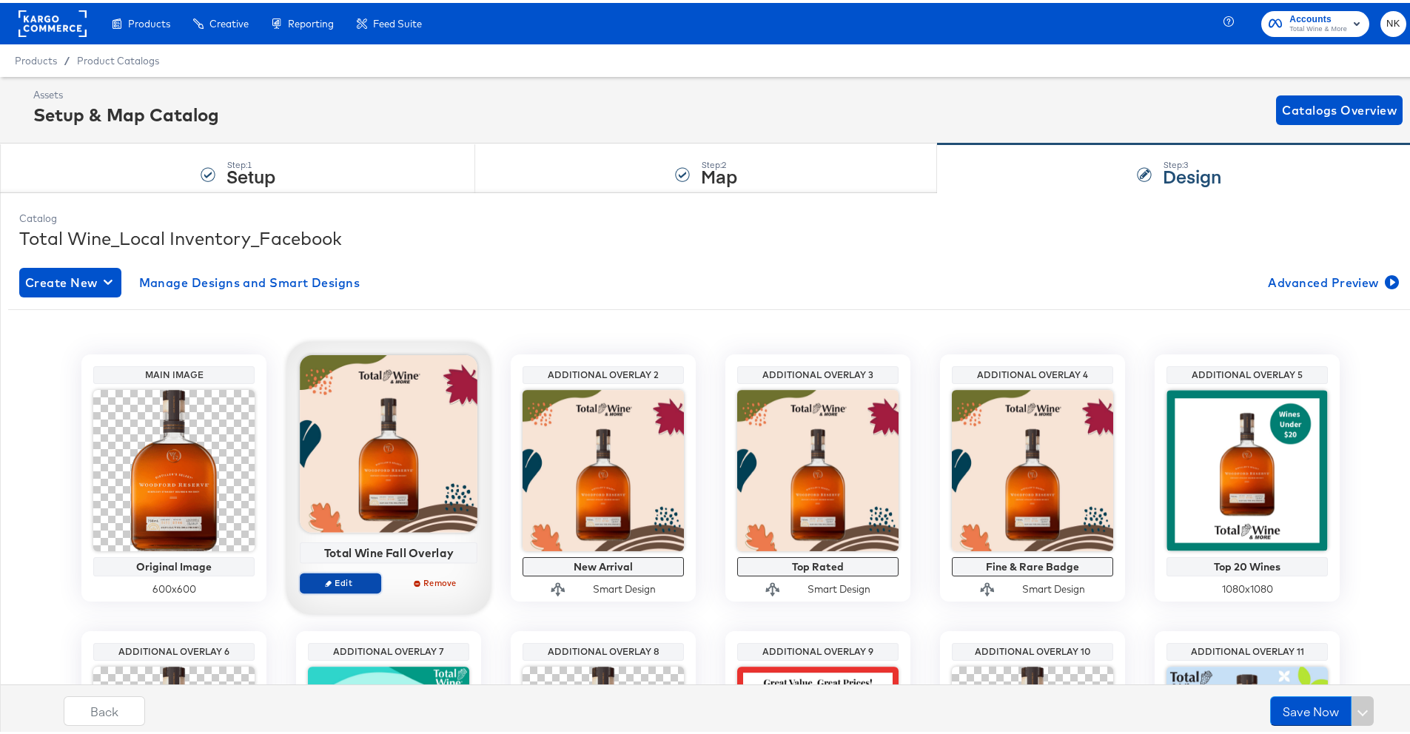
click at [346, 583] on span "Edit" at bounding box center [340, 579] width 68 height 11
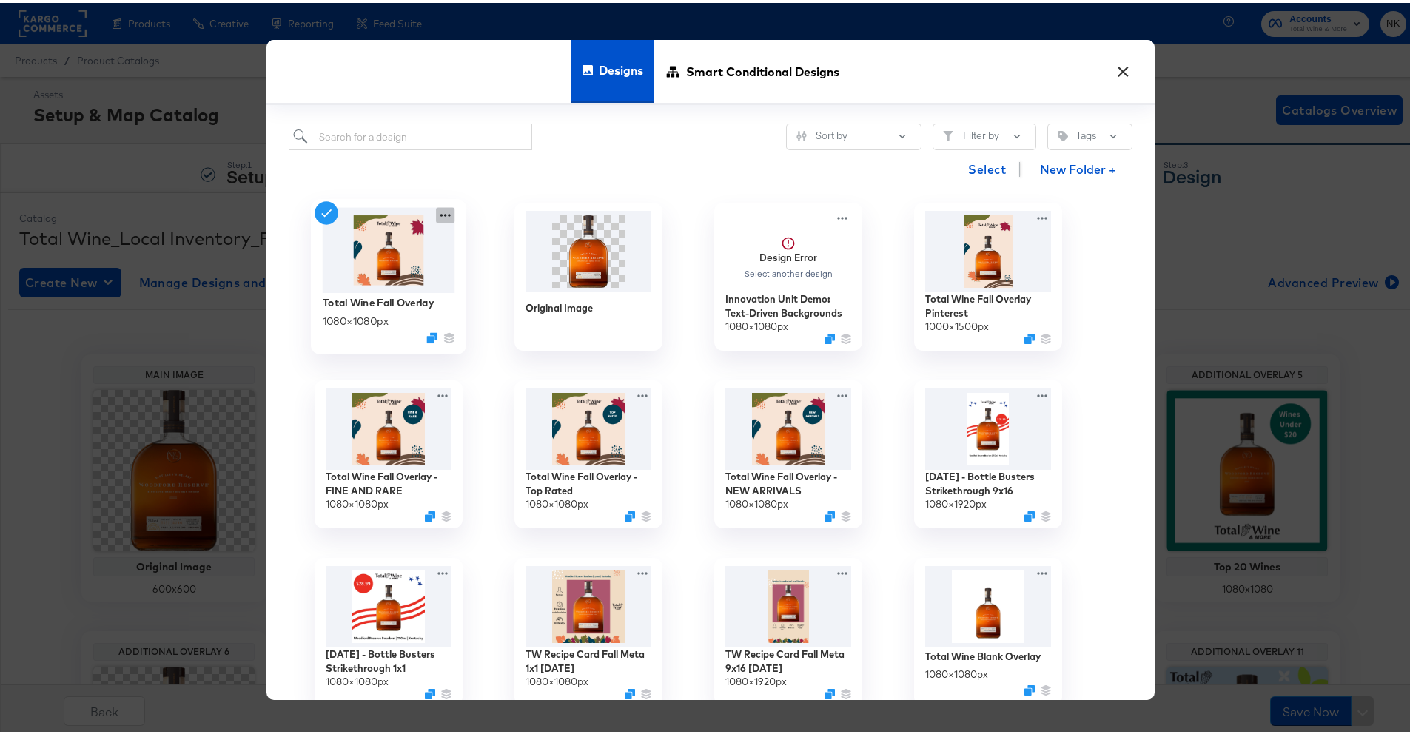
click at [438, 215] on icon at bounding box center [445, 212] width 19 height 16
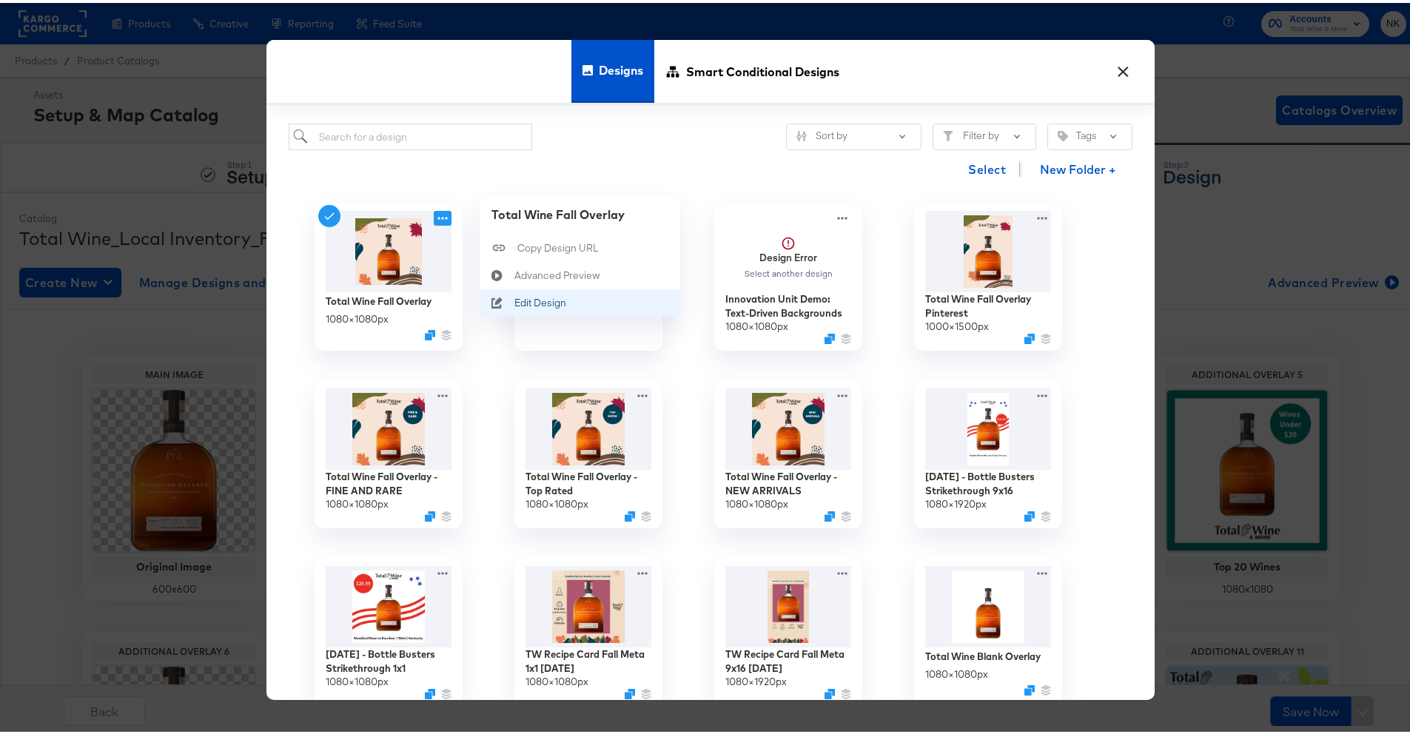
click at [515, 300] on div "Edit Design Edit Design" at bounding box center [515, 300] width 0 height 0
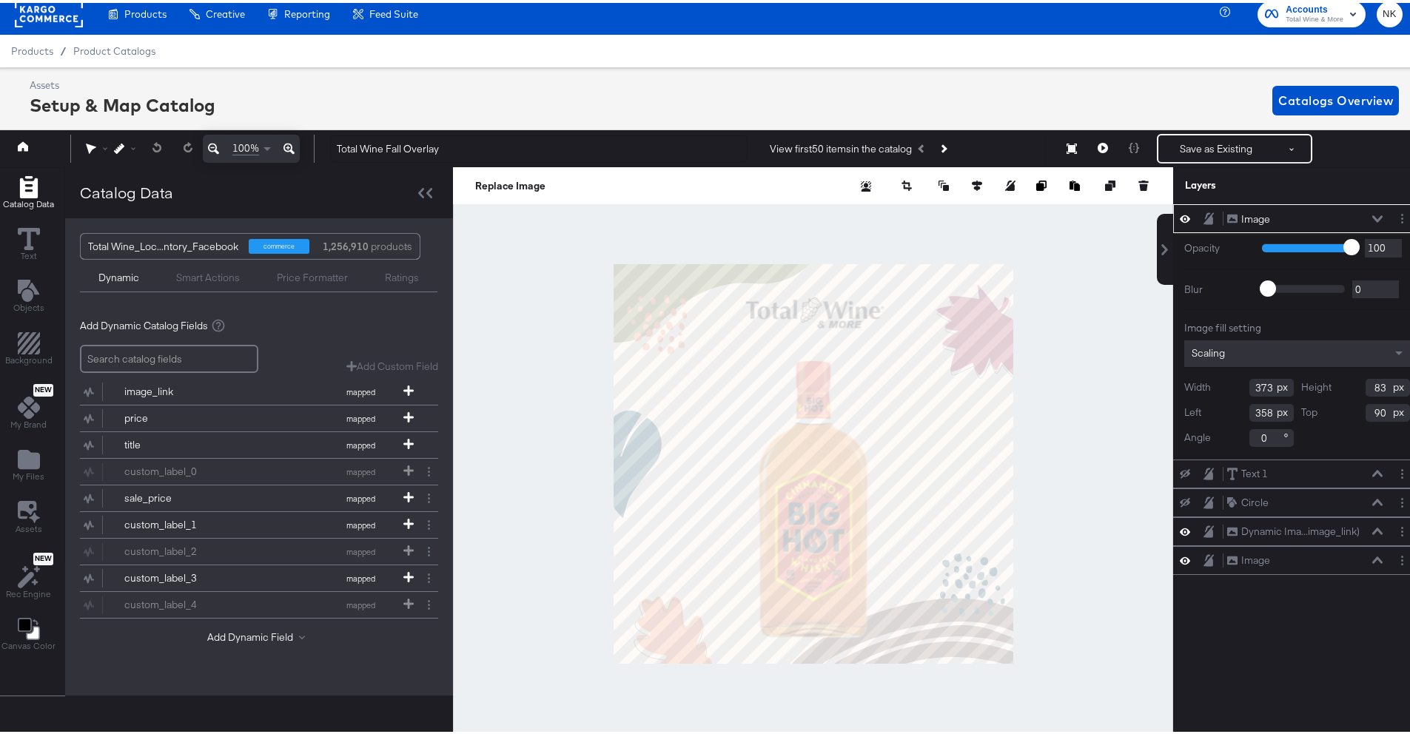
scroll to position [29, 4]
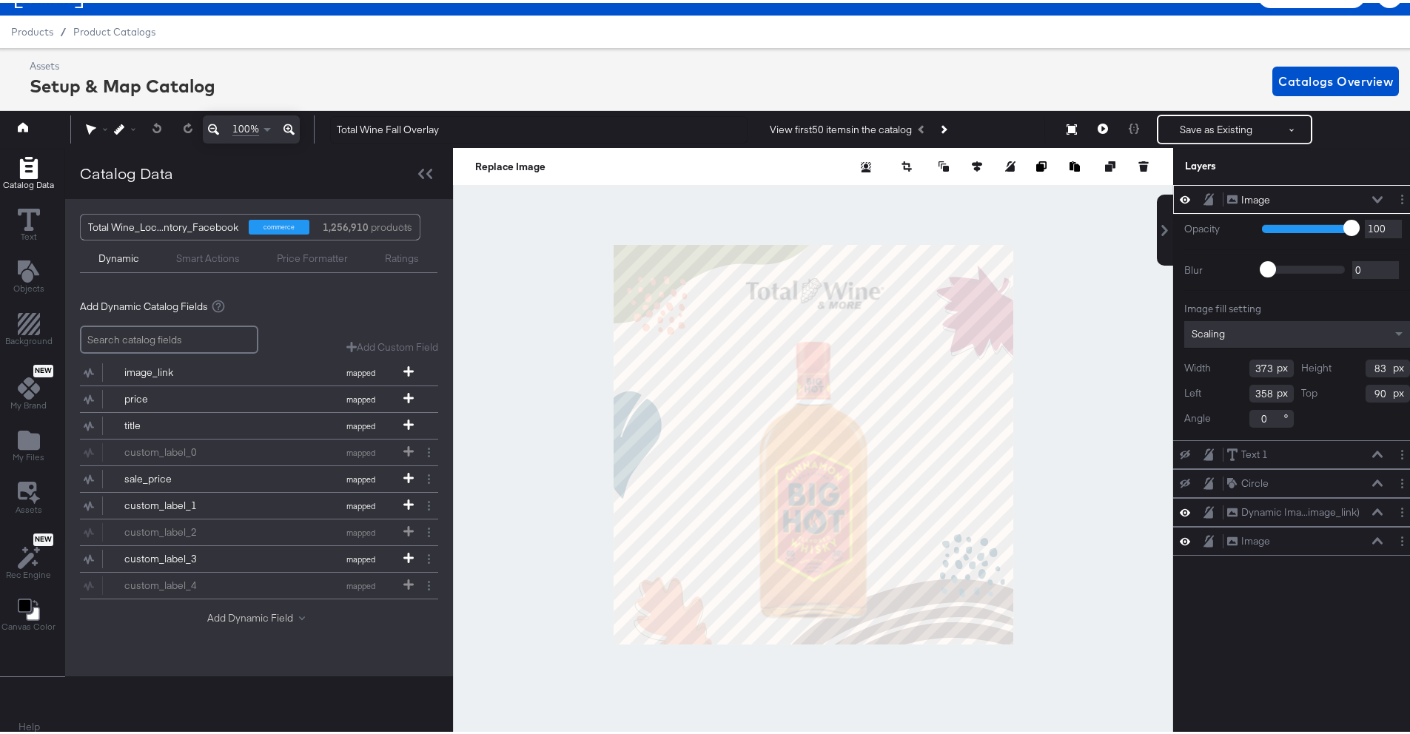
click at [278, 614] on button "Add Dynamic Field" at bounding box center [259, 616] width 104 height 14
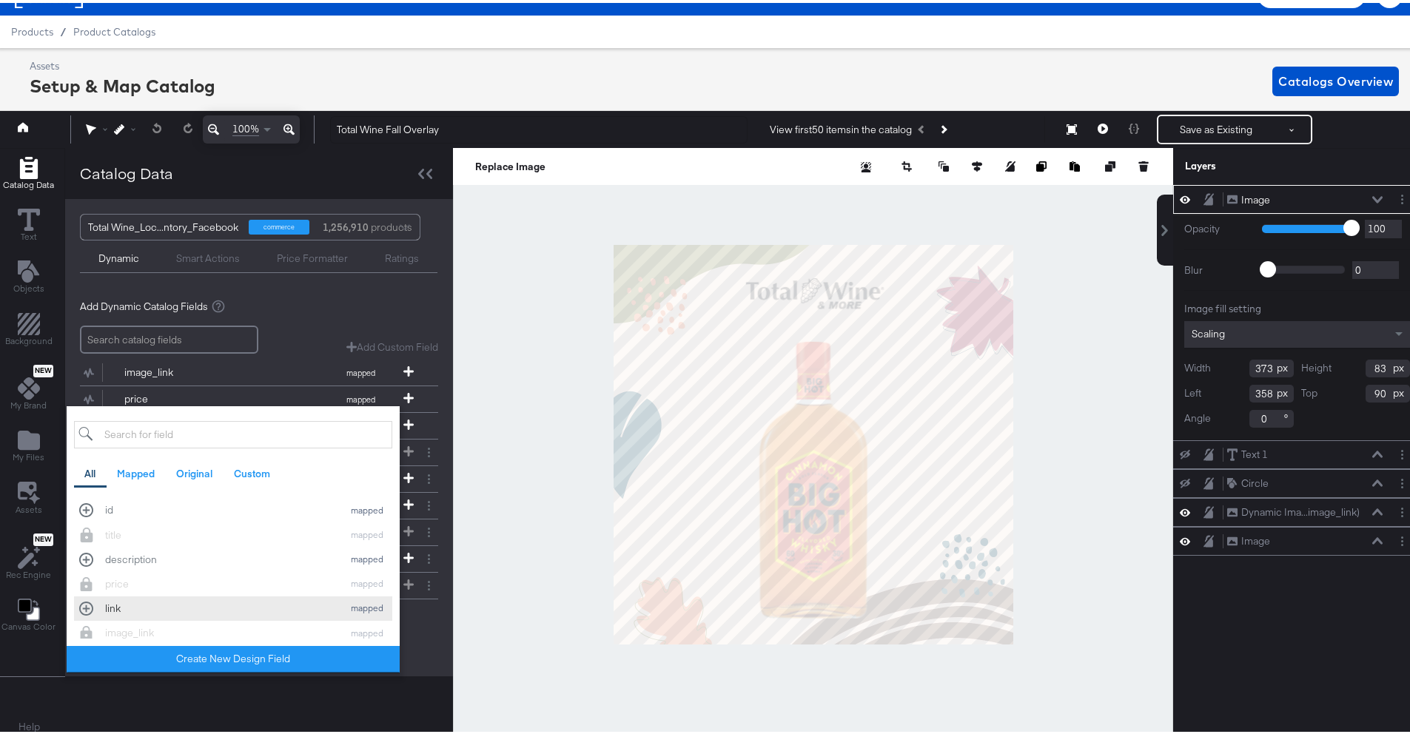
click at [143, 599] on div "link" at bounding box center [220, 606] width 230 height 14
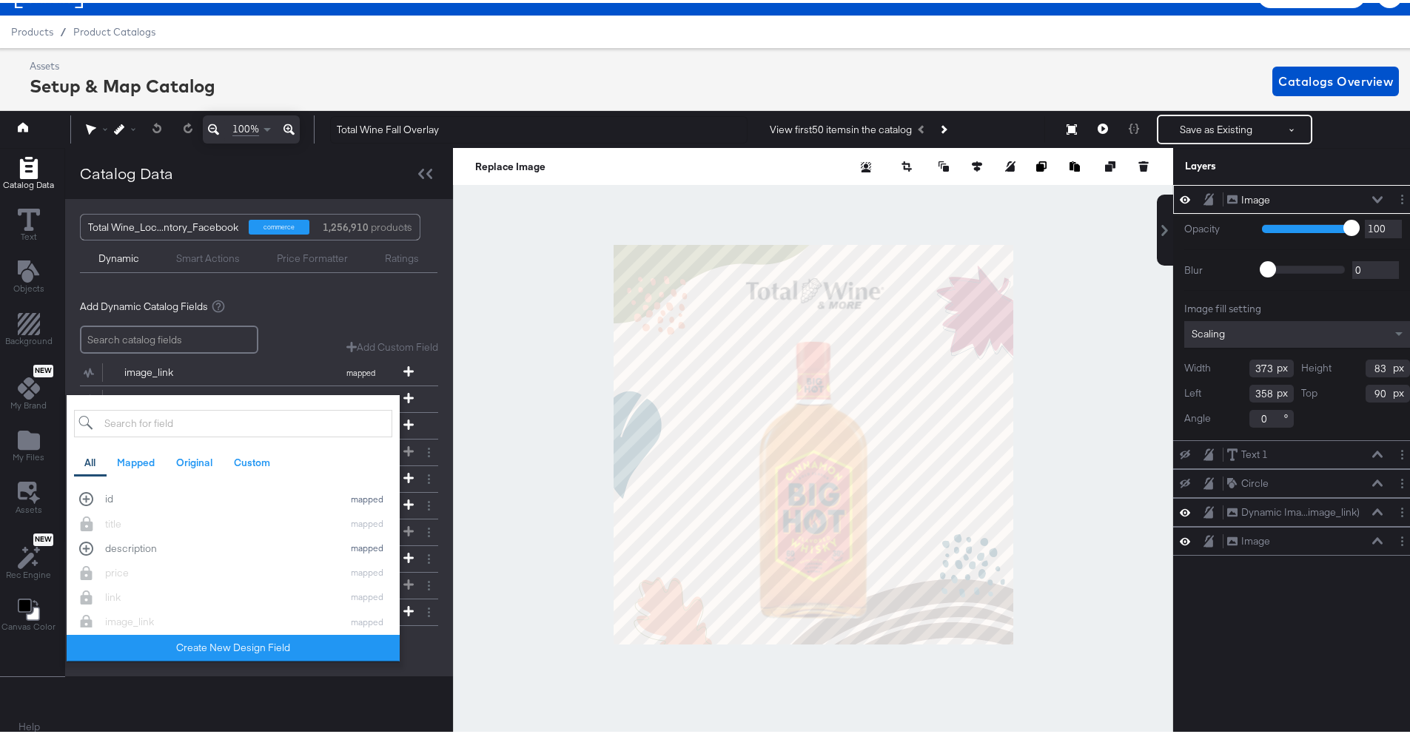
click at [1252, 595] on div "Image Image Opacity 1 100 100 Blur 0 2000 0 Image fill setting Scaling Width 37…" at bounding box center [1297, 451] width 248 height 538
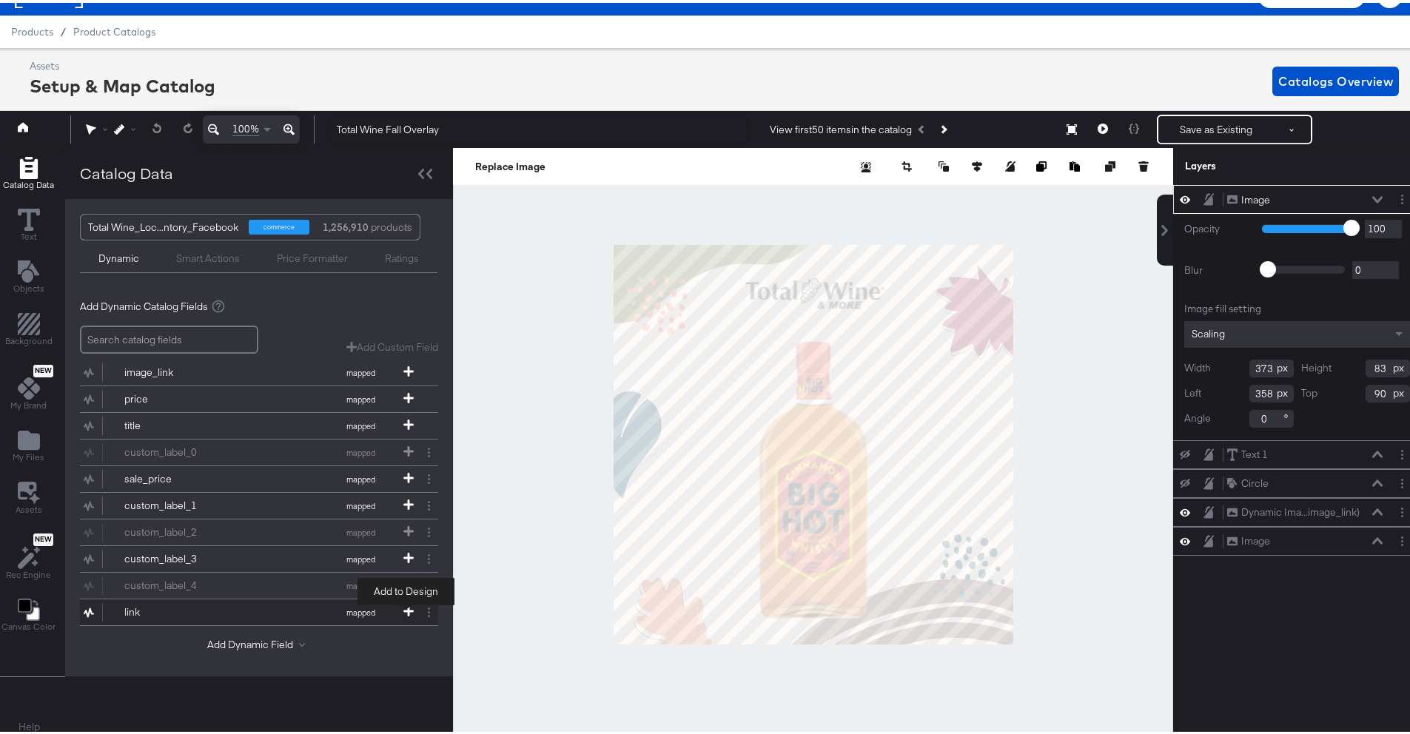
click at [410, 610] on icon at bounding box center [408, 608] width 10 height 10
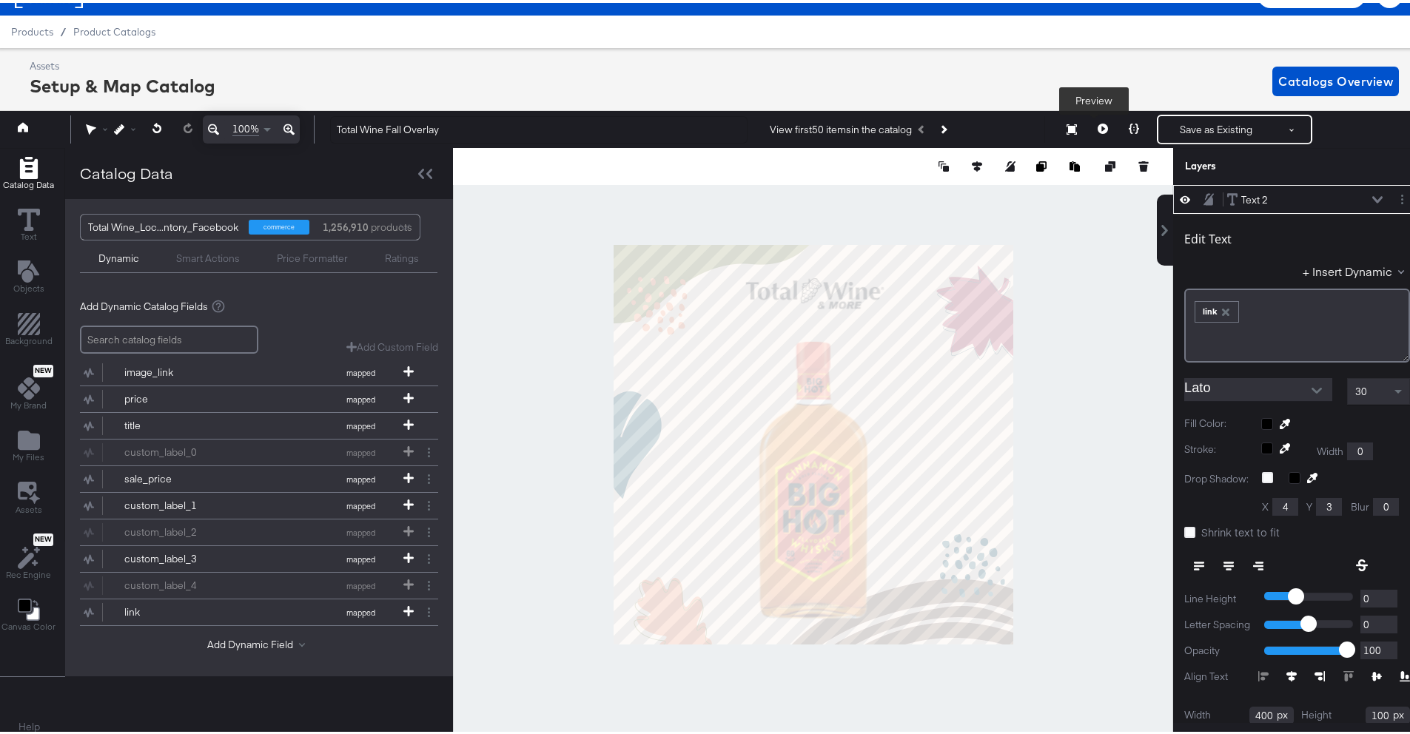
click at [1097, 134] on button at bounding box center [1102, 127] width 31 height 30
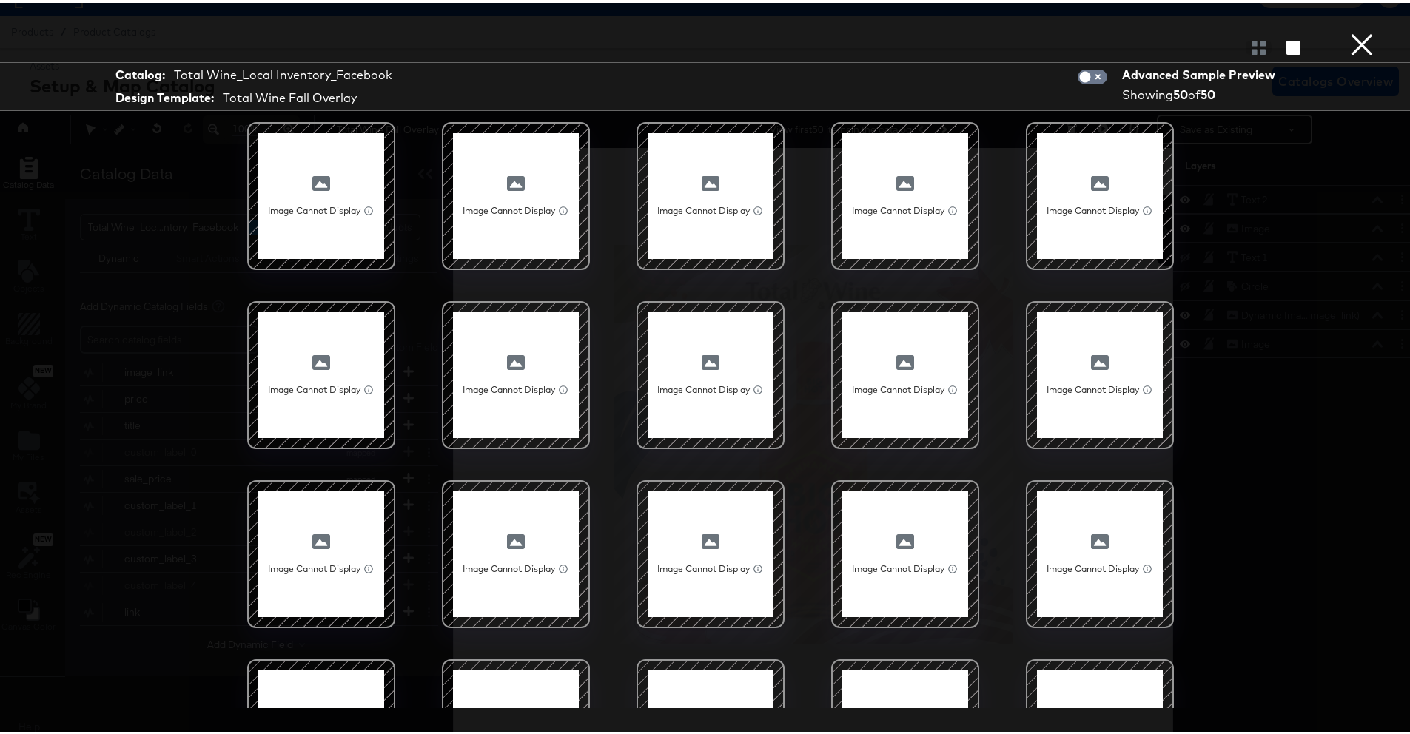
click at [1356, 30] on button "×" at bounding box center [1362, 15] width 30 height 30
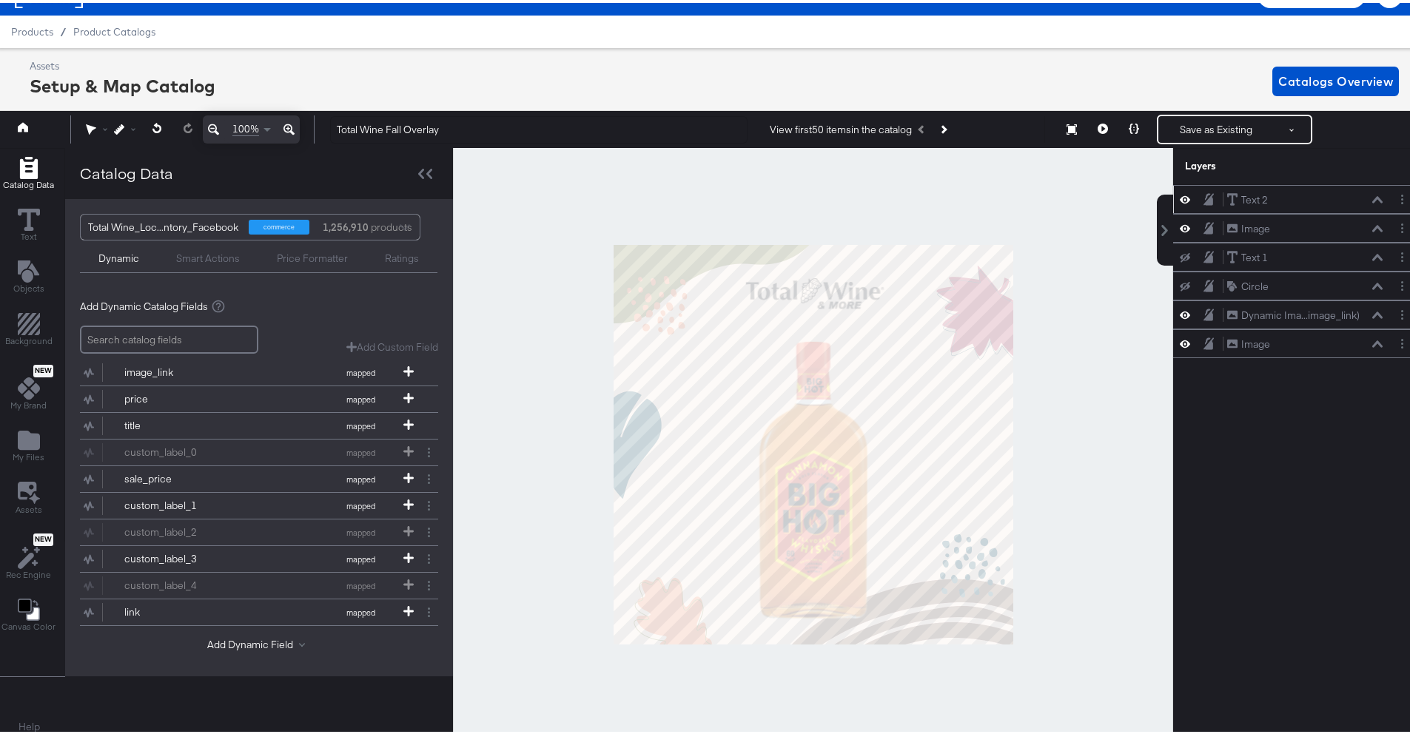
click at [1372, 195] on icon at bounding box center [1377, 196] width 10 height 7
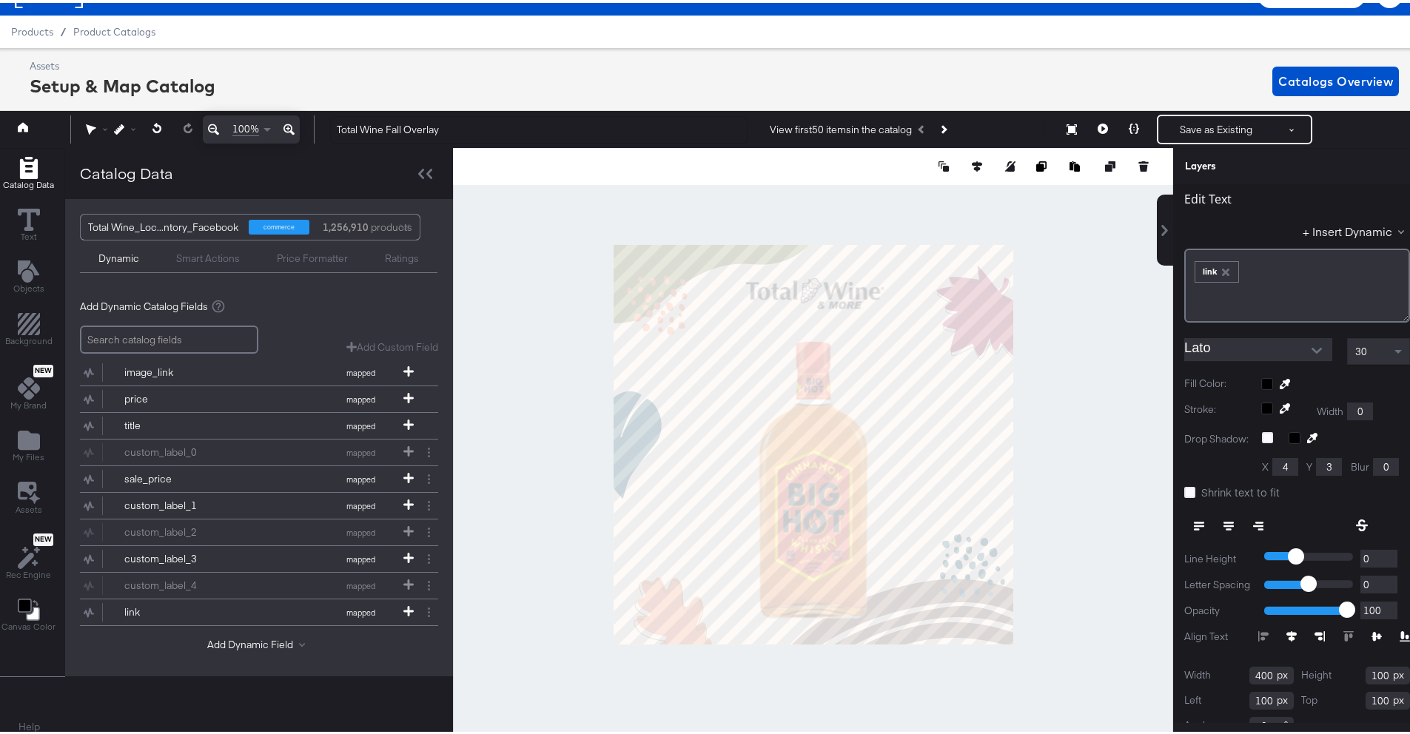
scroll to position [73, 0]
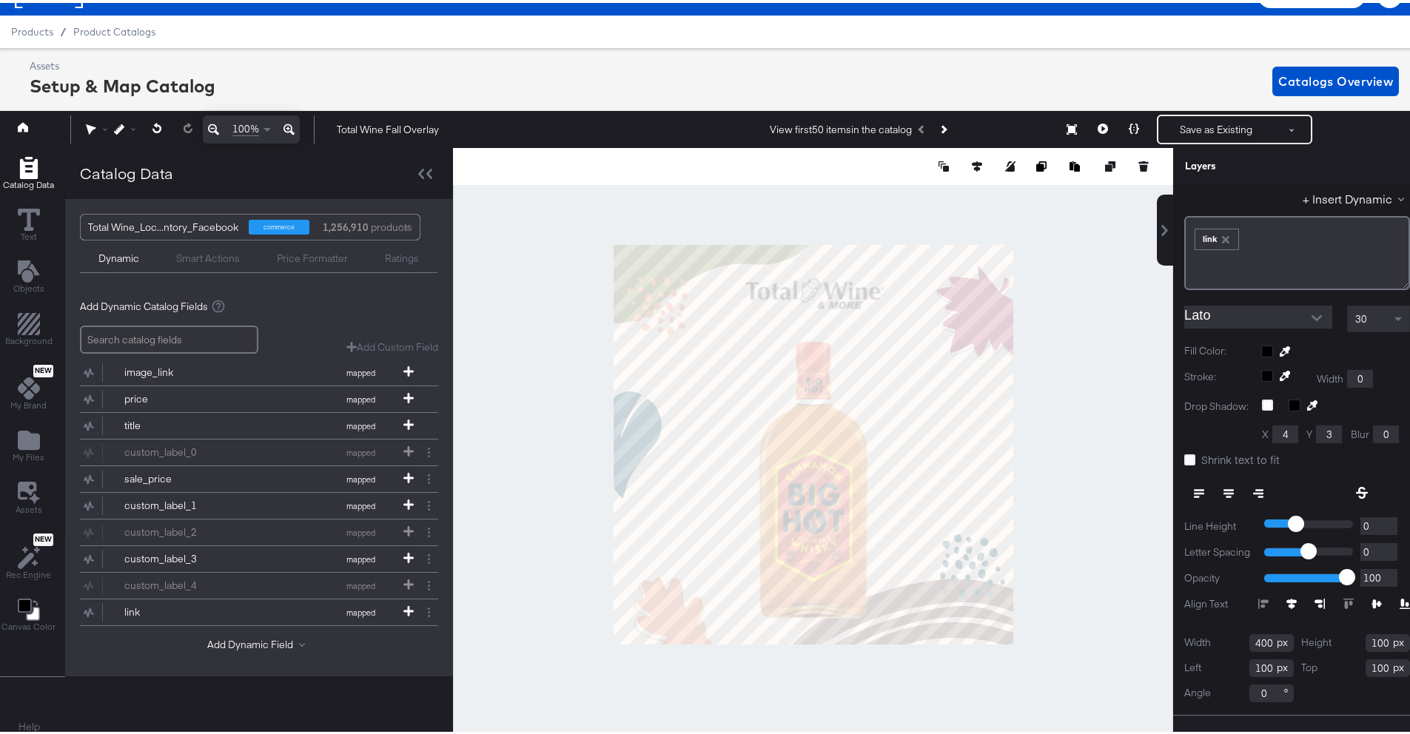
click at [1271, 307] on input "Lato" at bounding box center [1247, 314] width 126 height 22
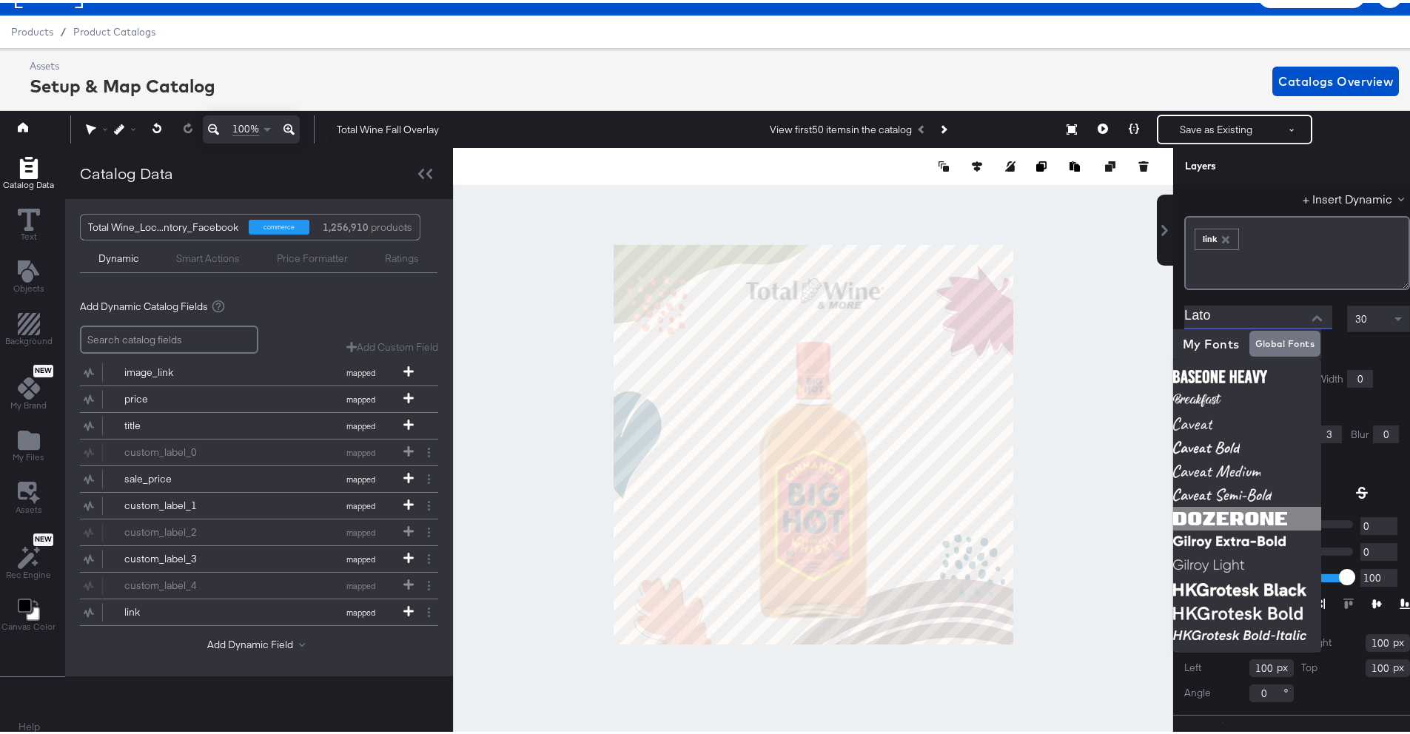
click at [1247, 513] on img at bounding box center [1247, 516] width 148 height 24
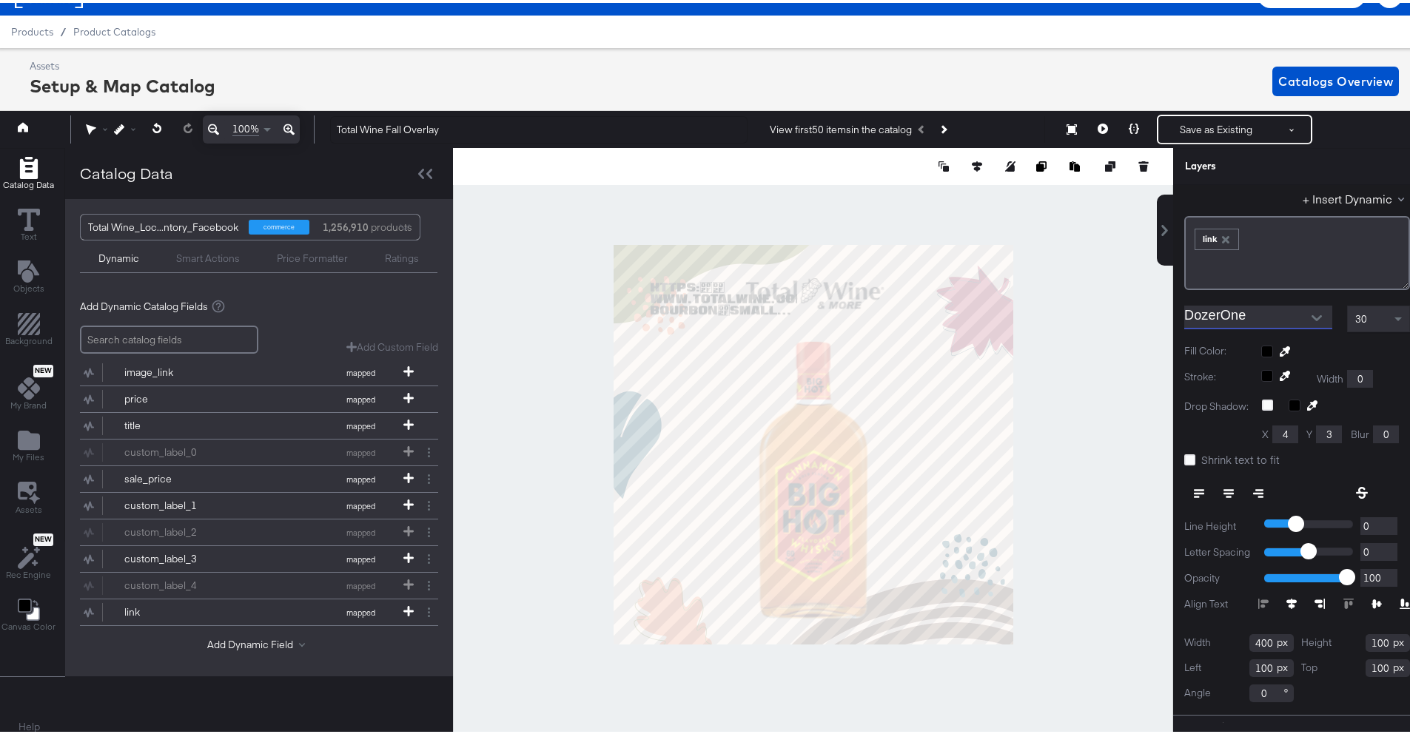
click at [1312, 314] on icon "Open" at bounding box center [1317, 315] width 10 height 10
type input "D"
type input "t"
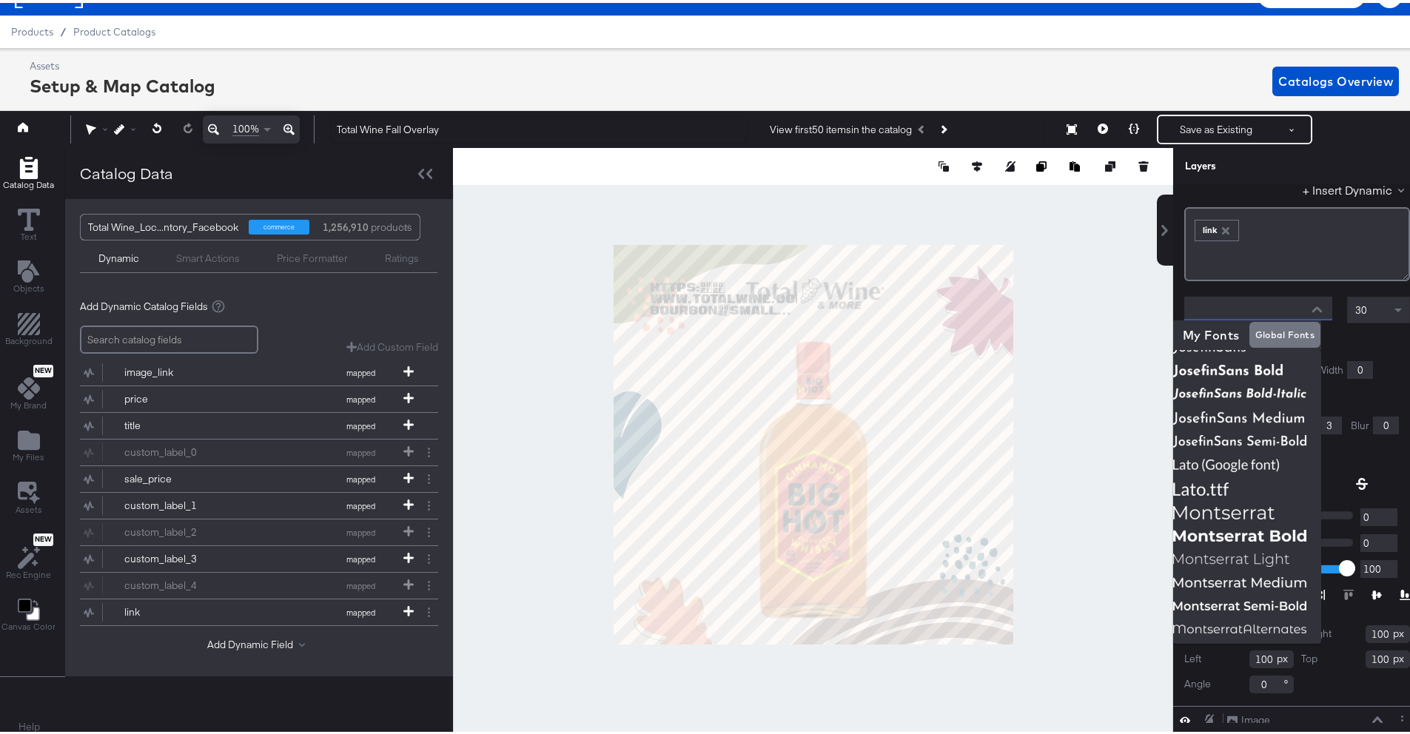
scroll to position [629, 0]
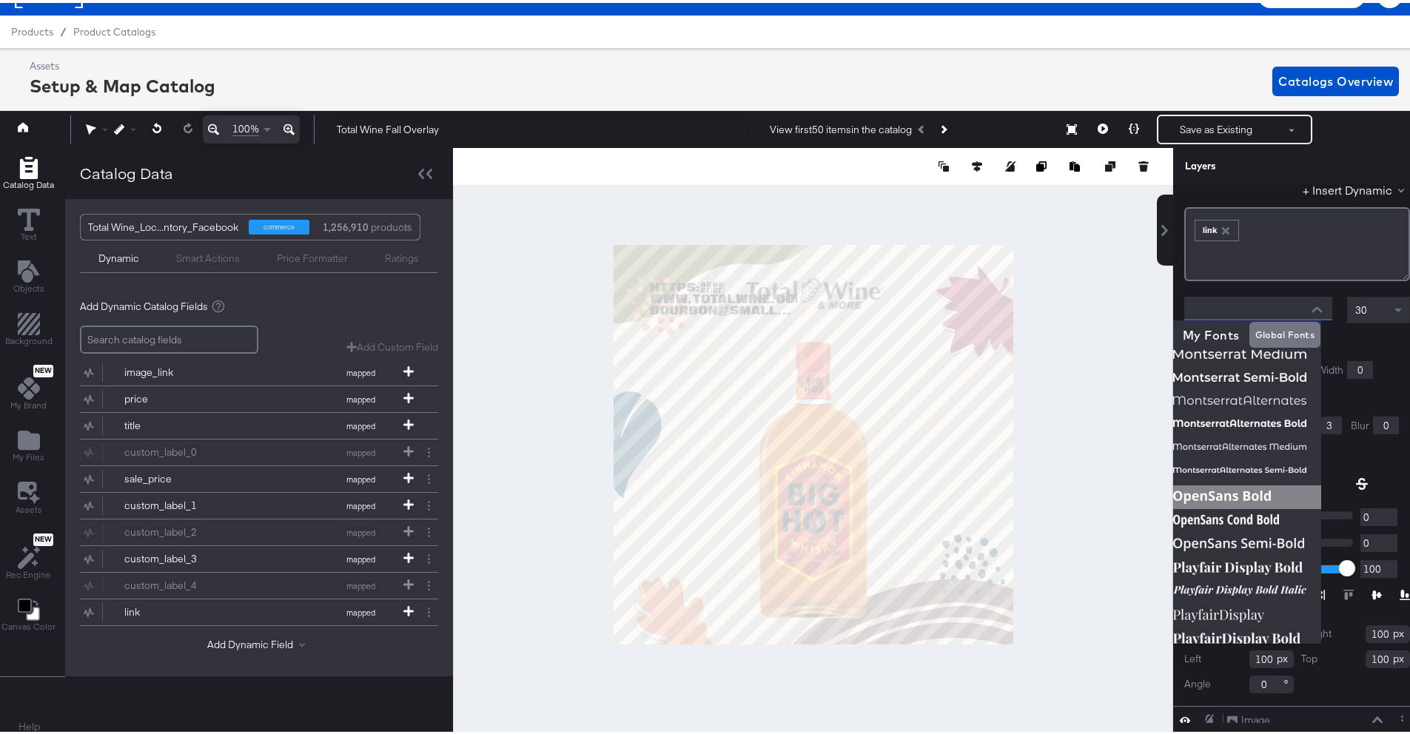
click at [1243, 500] on img at bounding box center [1247, 495] width 148 height 24
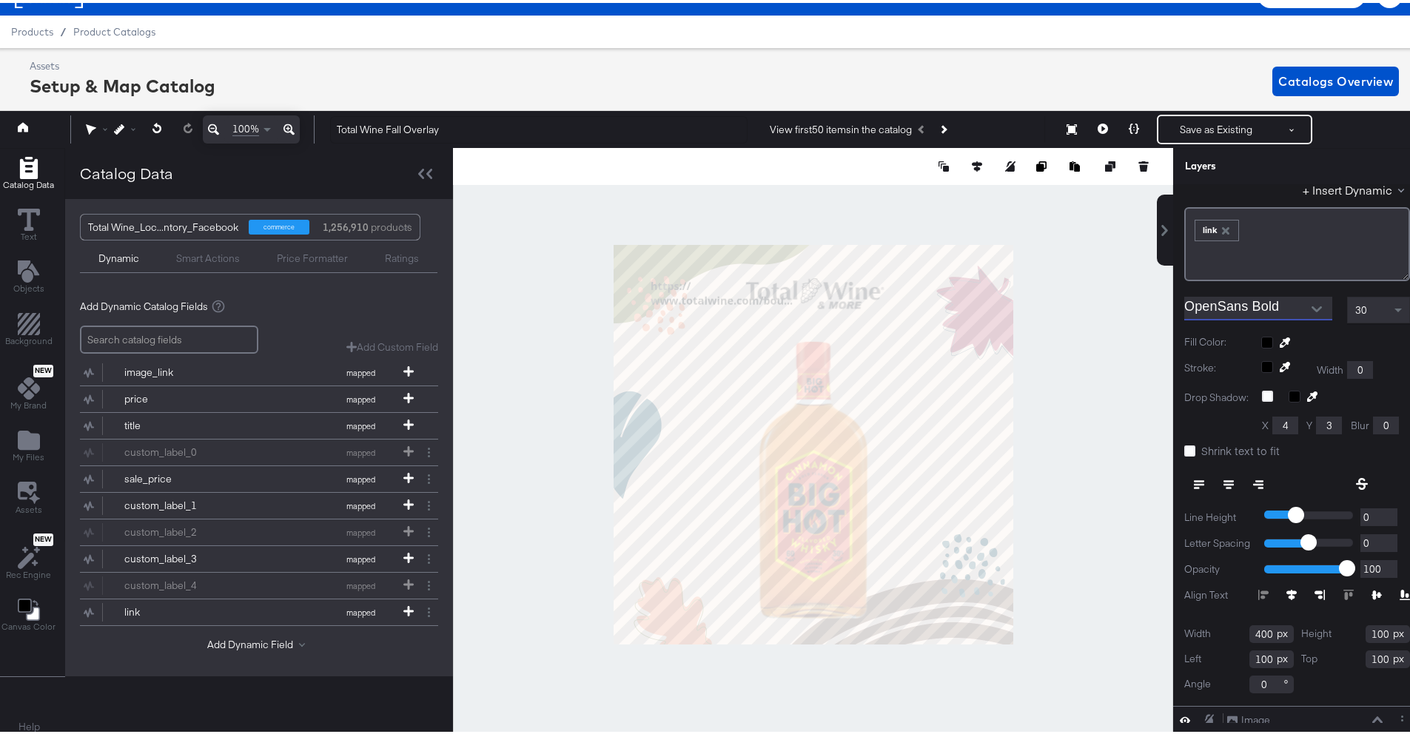
type input "OpenSans Bold"
type input "84"
type input "246"
click at [1098, 121] on icon at bounding box center [1103, 126] width 10 height 10
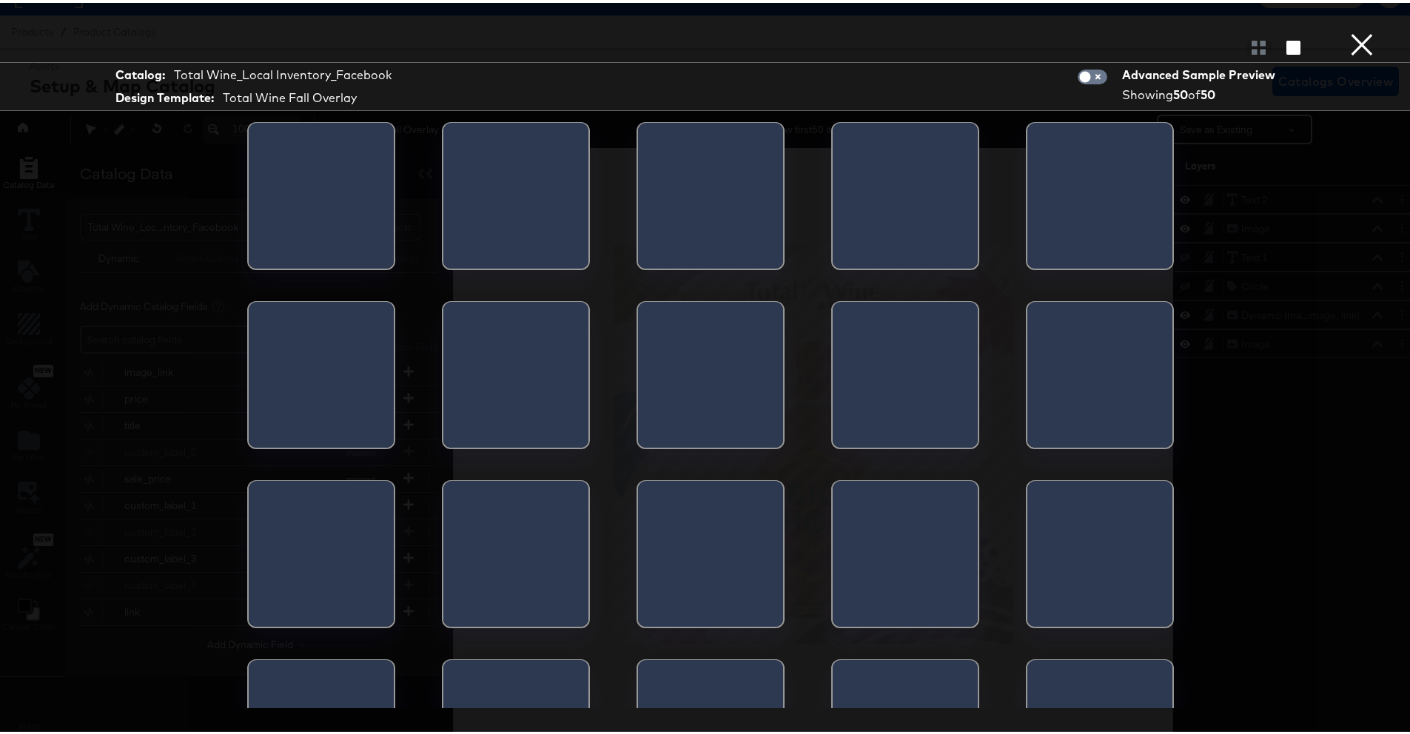
scroll to position [0, 0]
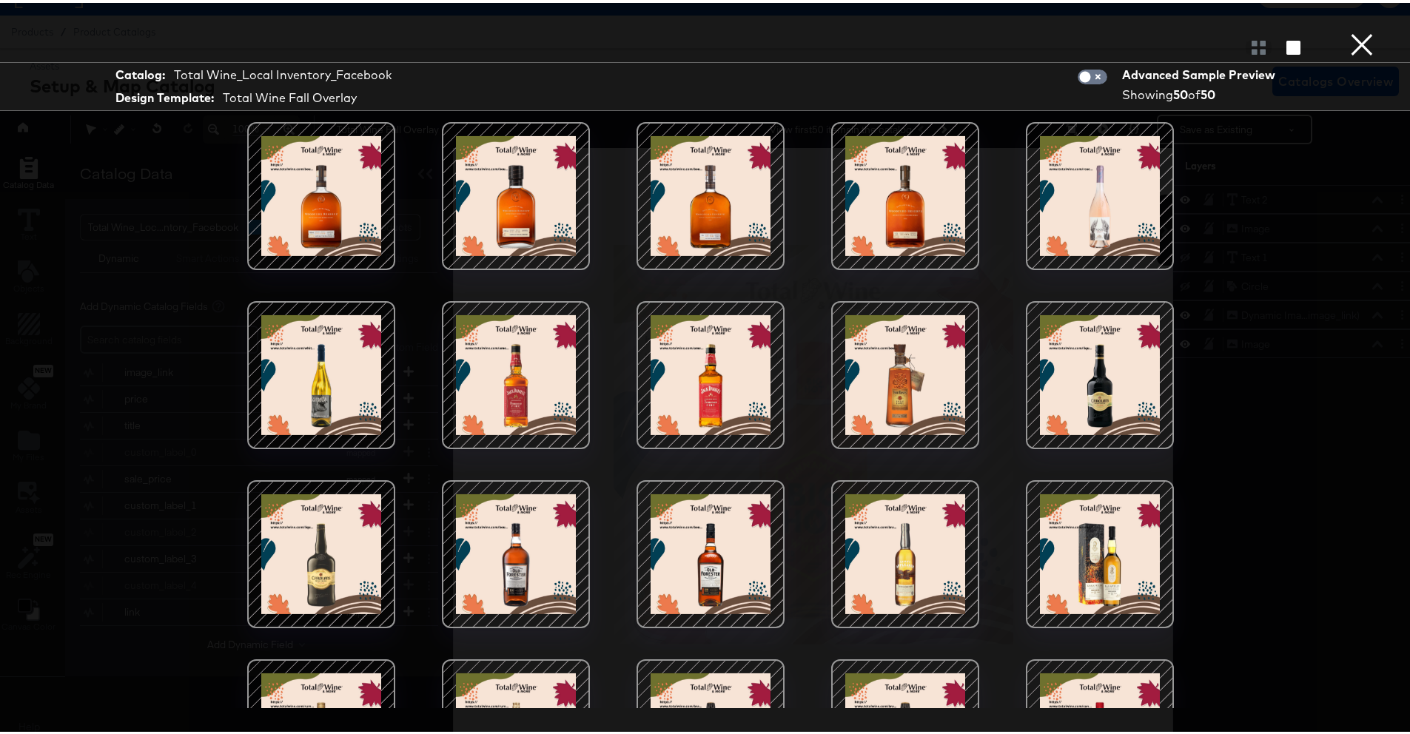
click at [1353, 30] on button "×" at bounding box center [1362, 15] width 30 height 30
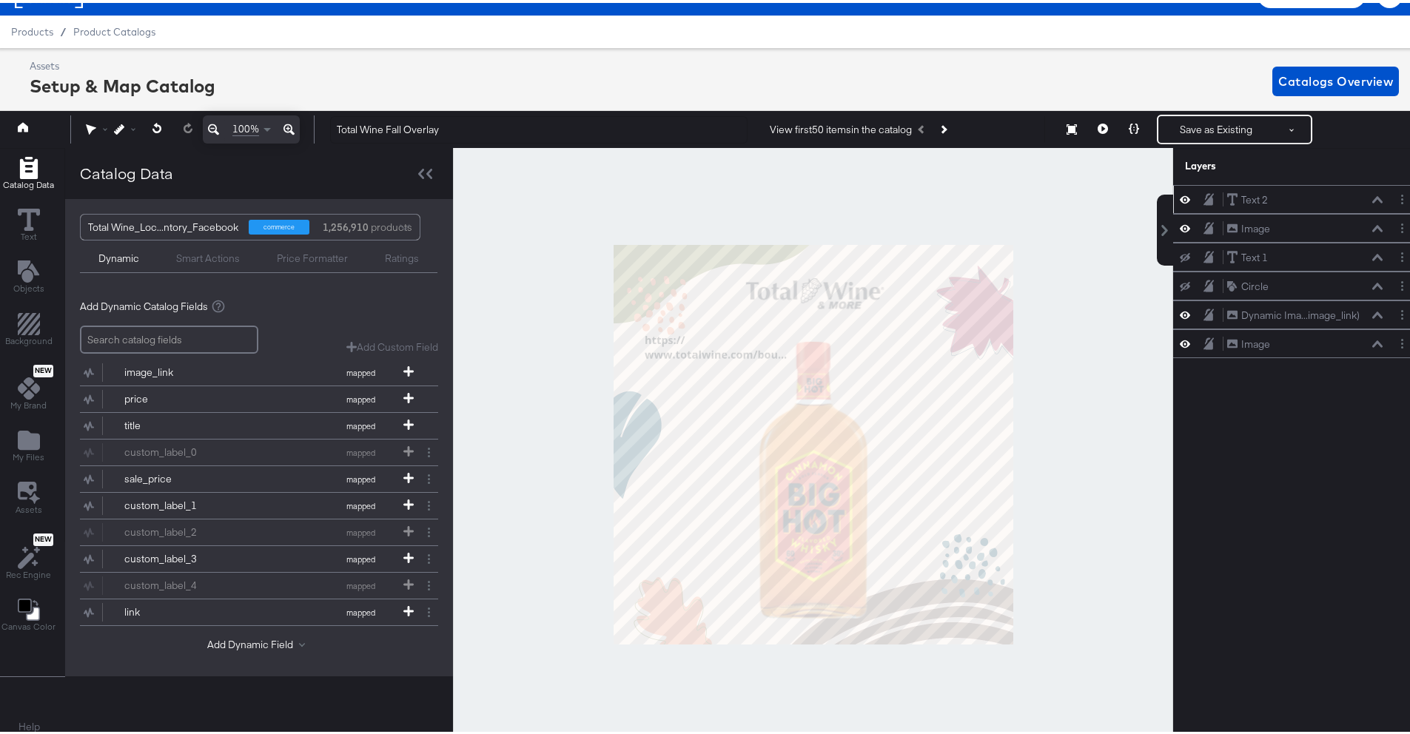
click at [1357, 198] on div "Text 2 Text 2" at bounding box center [1305, 198] width 157 height 16
click at [1372, 192] on button at bounding box center [1378, 196] width 12 height 9
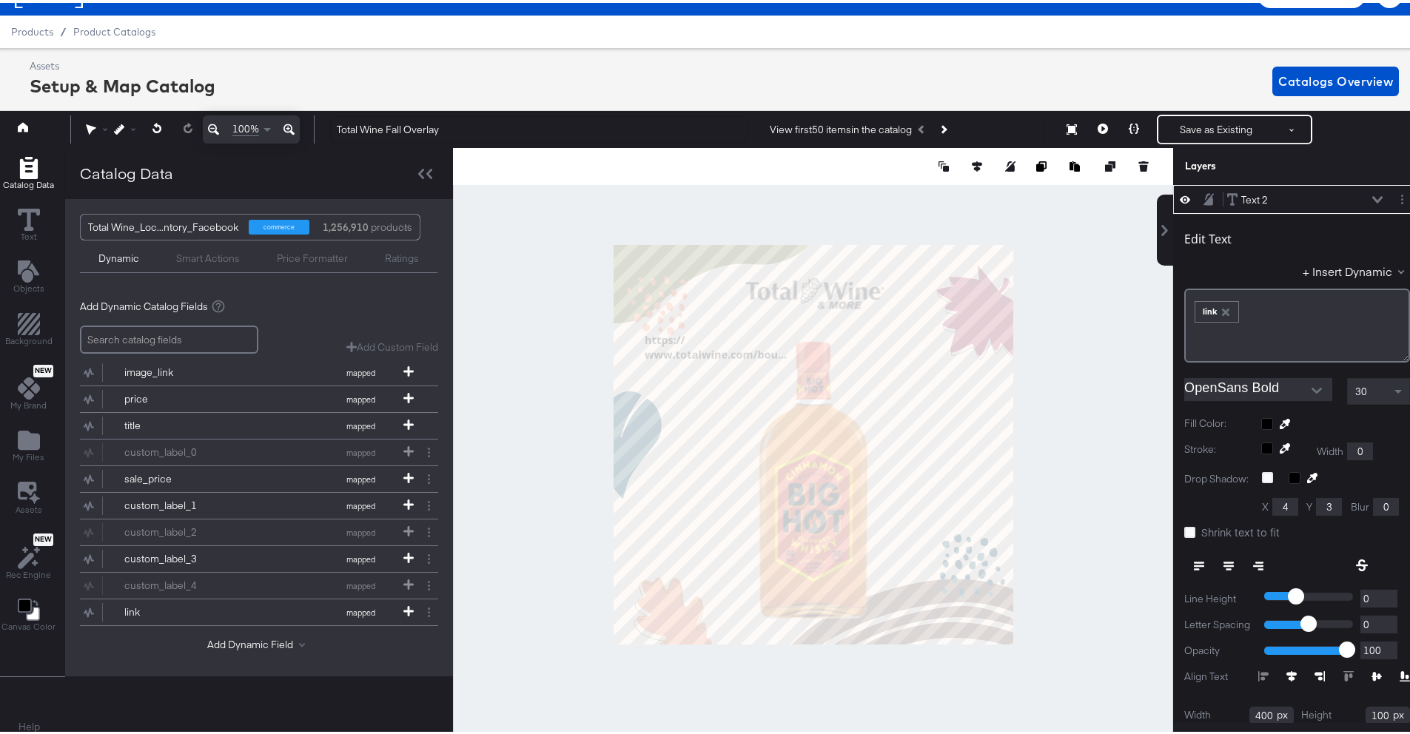
drag, startPoint x: 1263, startPoint y: 404, endPoint x: 1263, endPoint y: 395, distance: 8.9
click at [1263, 401] on div "Edit Text + Insert Dynamic ﻿ ﻿ link ﻿ OpenSans Bold 30 Fill Color: Stroke: Widt…" at bounding box center [1297, 497] width 248 height 573
click at [1263, 394] on input "OpenSans Bold" at bounding box center [1247, 386] width 126 height 22
type input "OpenSans Bold"
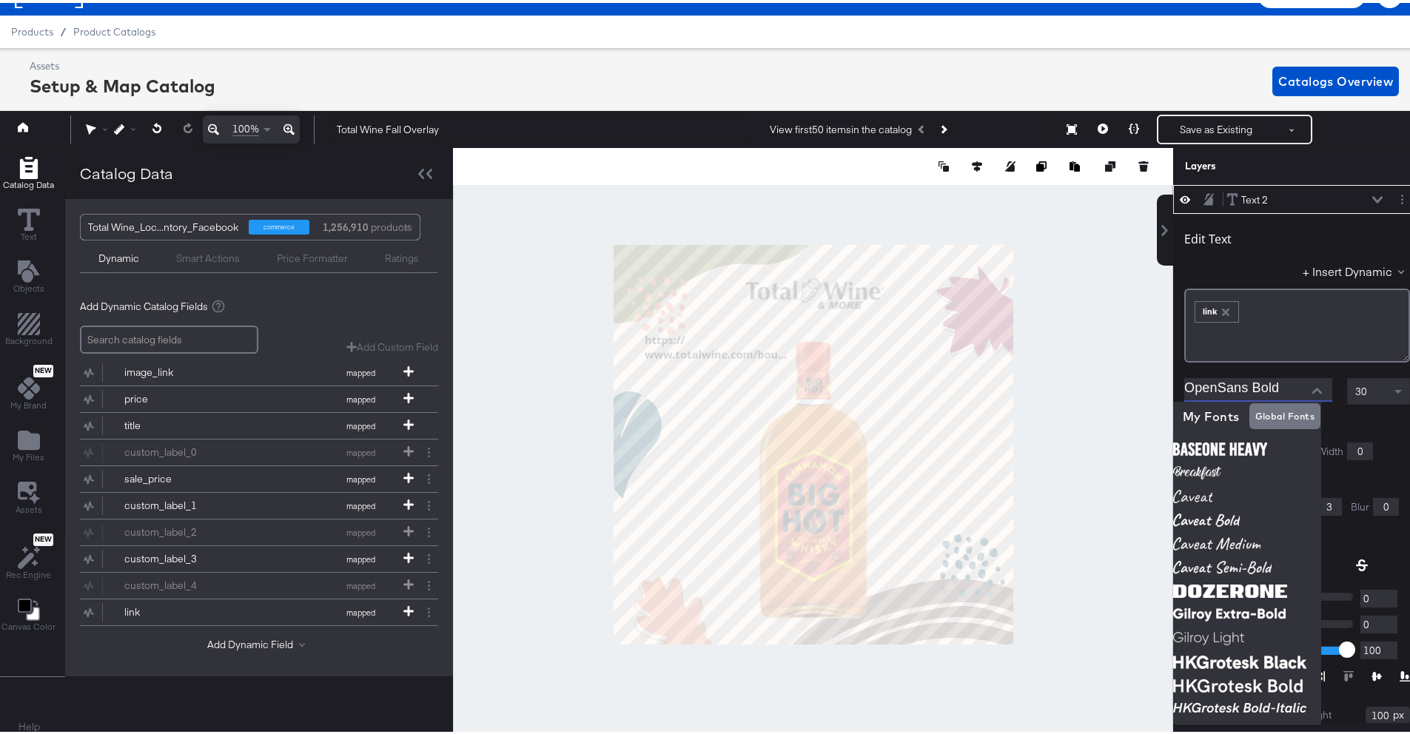
scroll to position [0, 4]
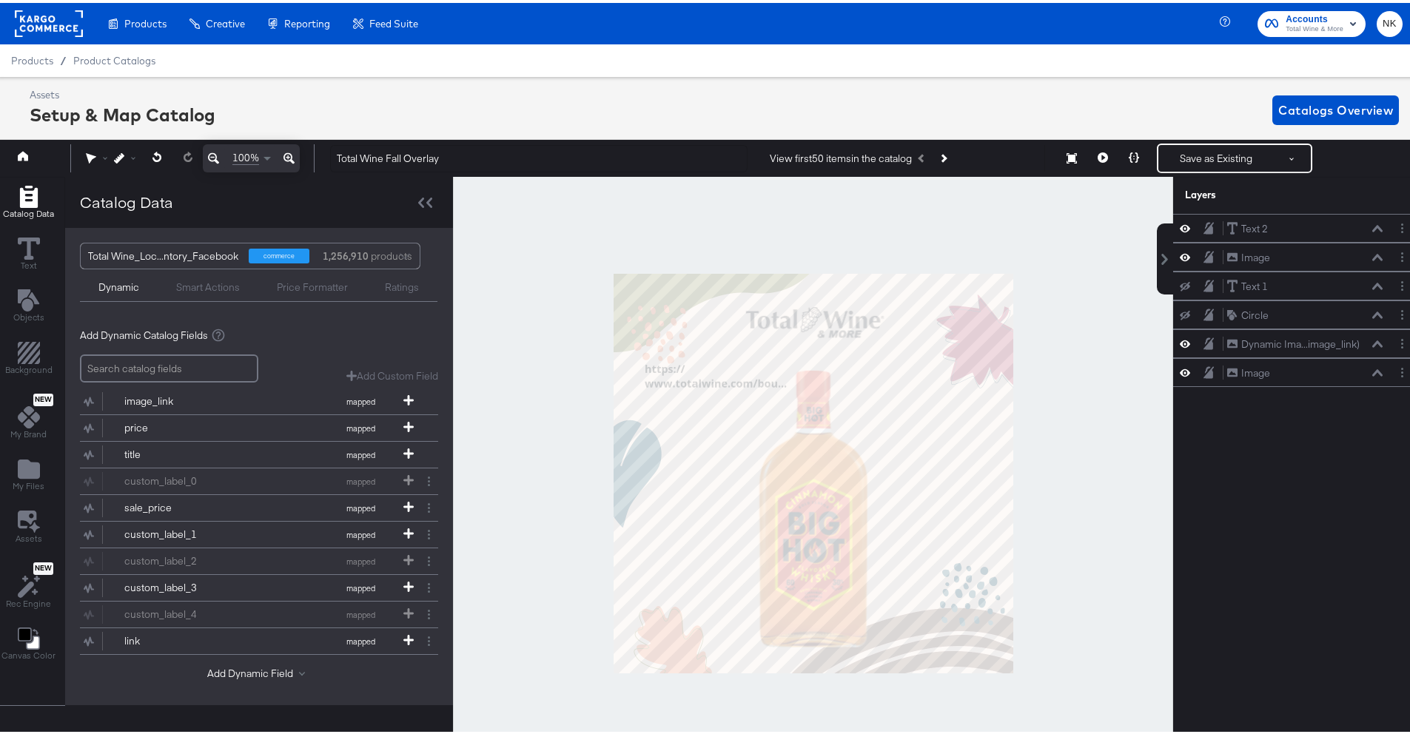
click at [50, 29] on rect at bounding box center [49, 20] width 68 height 27
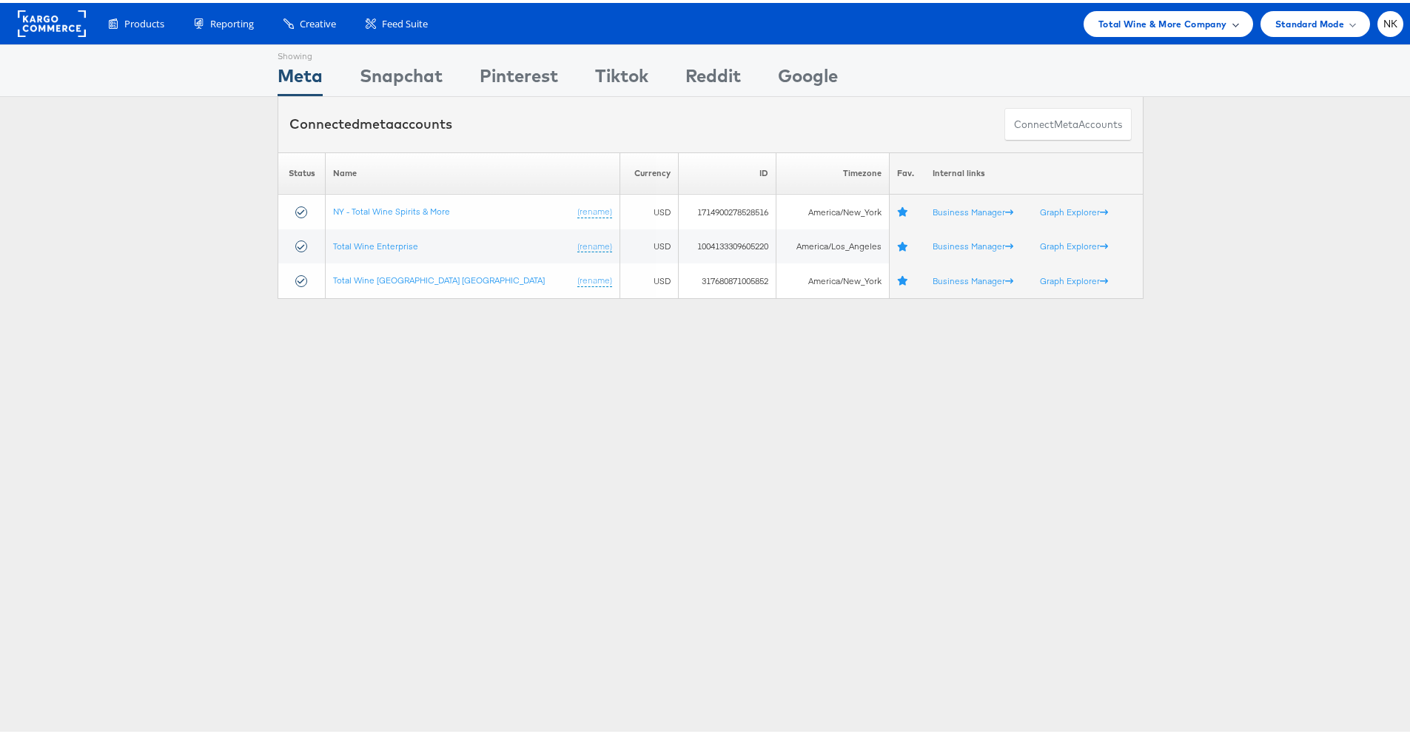
click at [1103, 27] on span "Total Wine & More Company" at bounding box center [1163, 21] width 129 height 16
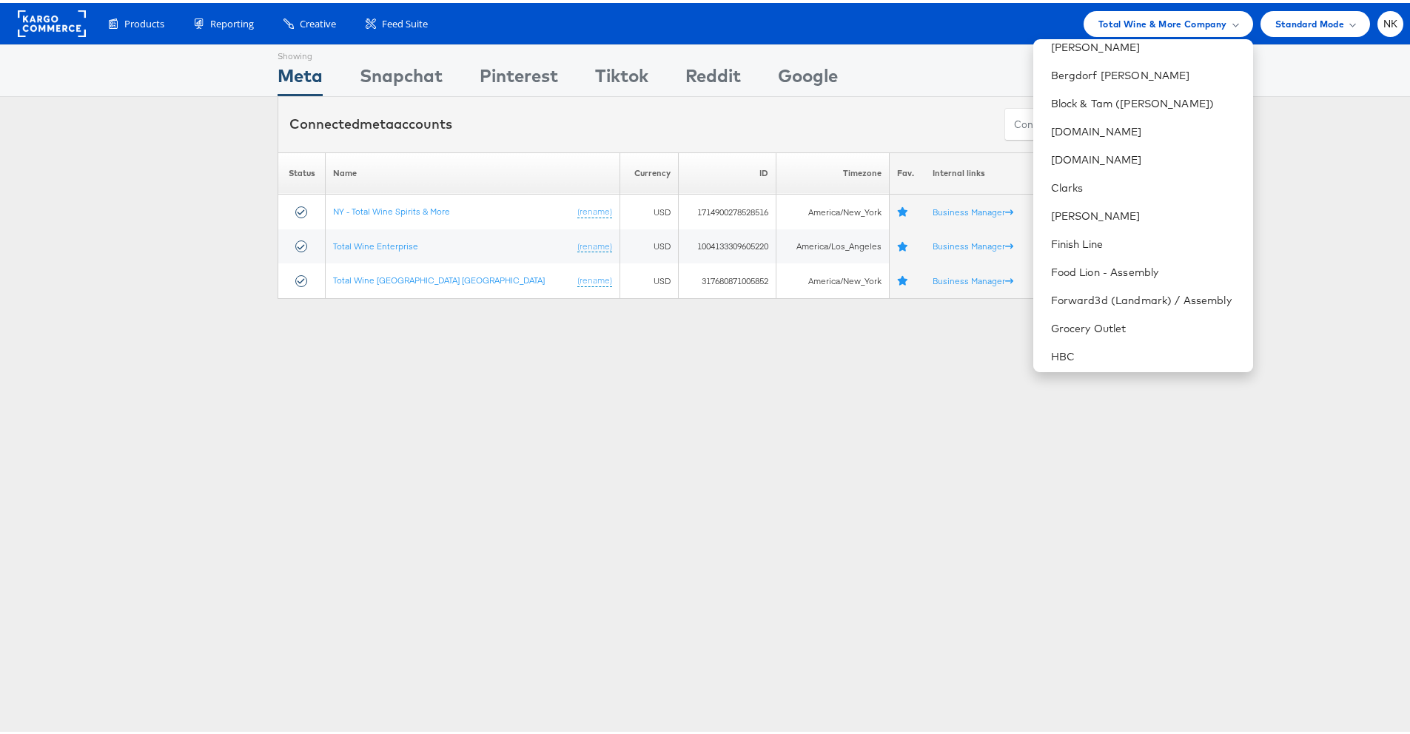
scroll to position [272, 0]
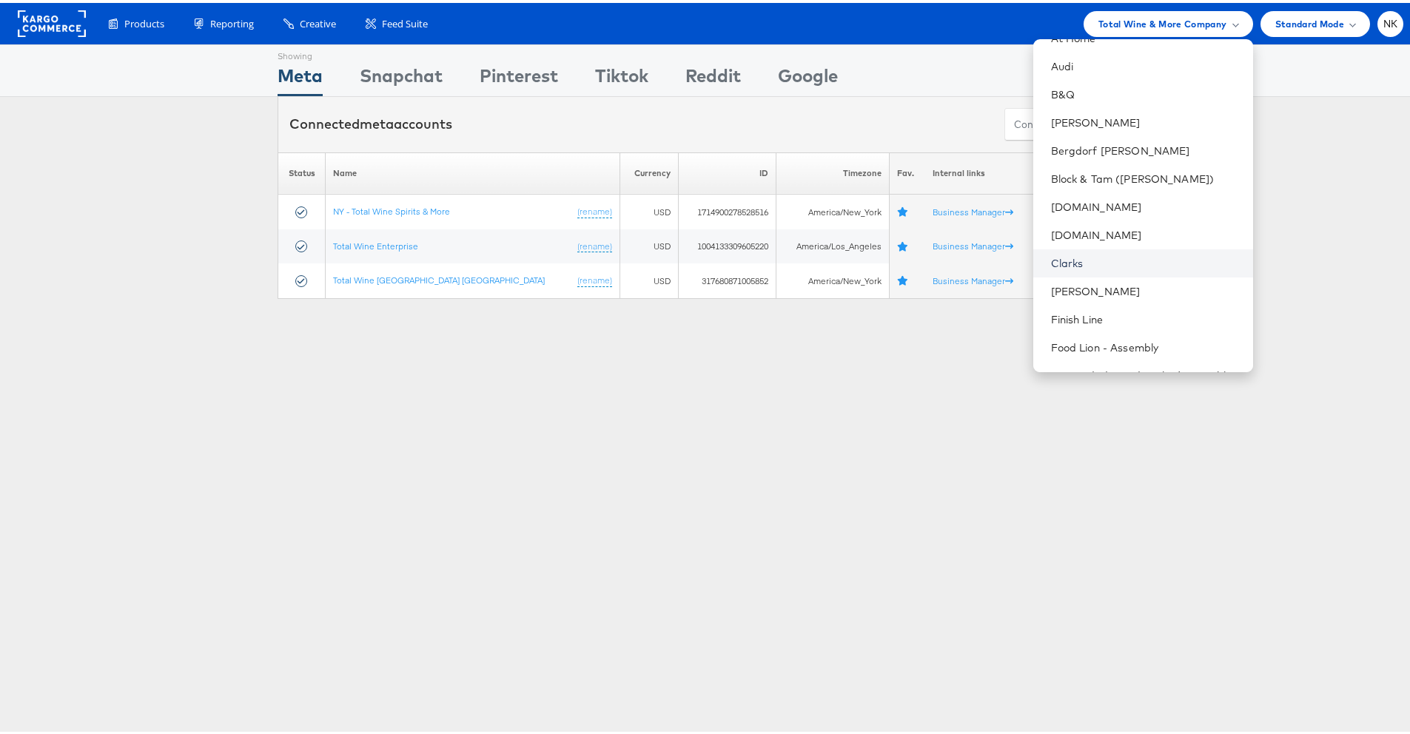
click at [1070, 253] on link "Clarks" at bounding box center [1146, 260] width 190 height 15
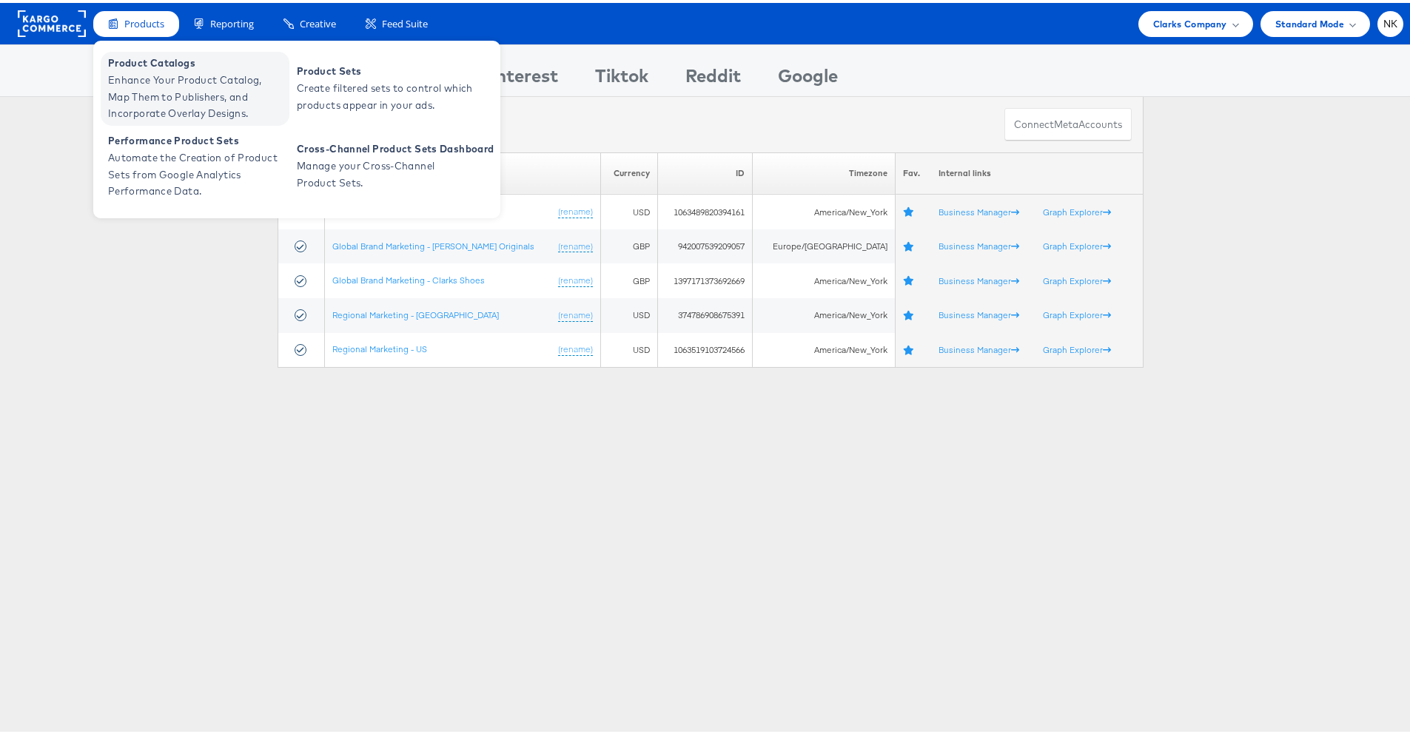
click at [147, 85] on span "Enhance Your Product Catalog, Map Them to Publishers, and Incorporate Overlay D…" at bounding box center [197, 94] width 178 height 50
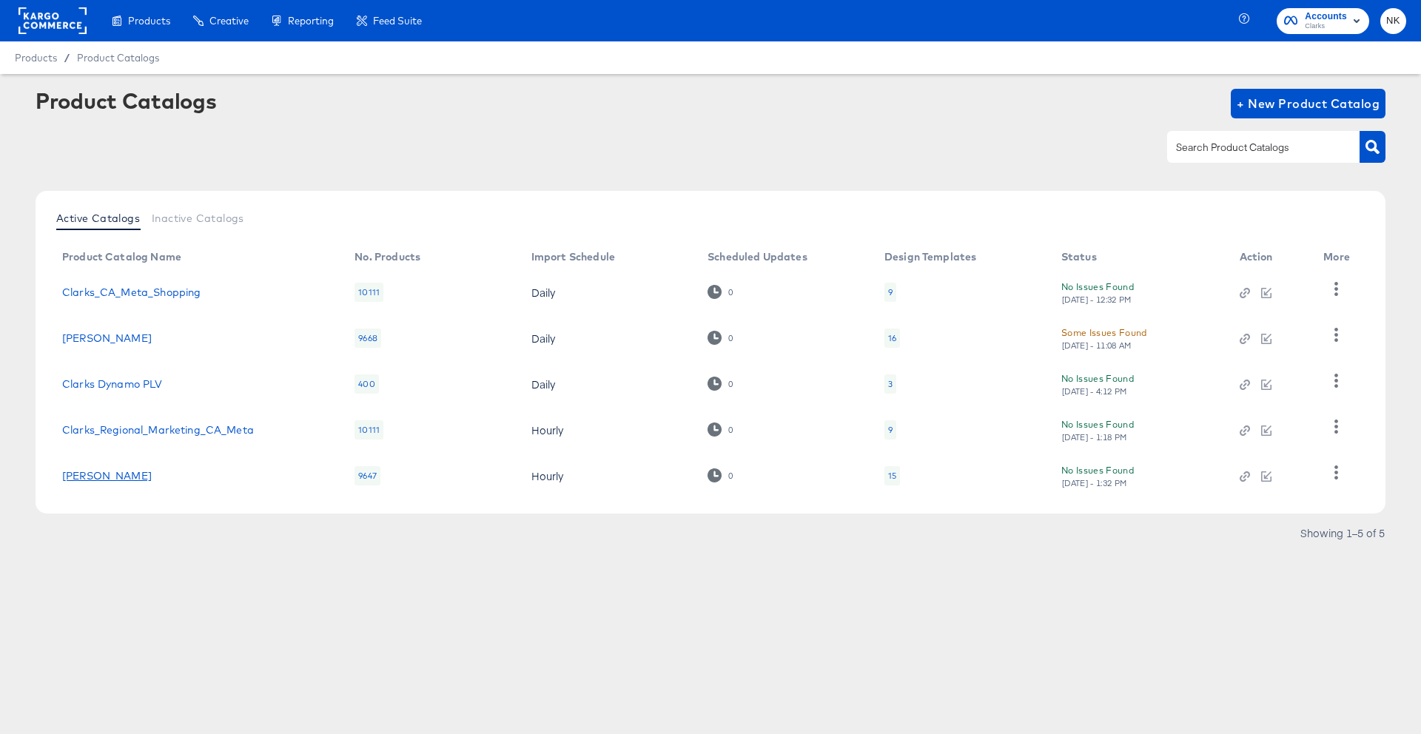
click at [152, 480] on link "[PERSON_NAME]" at bounding box center [107, 476] width 90 height 12
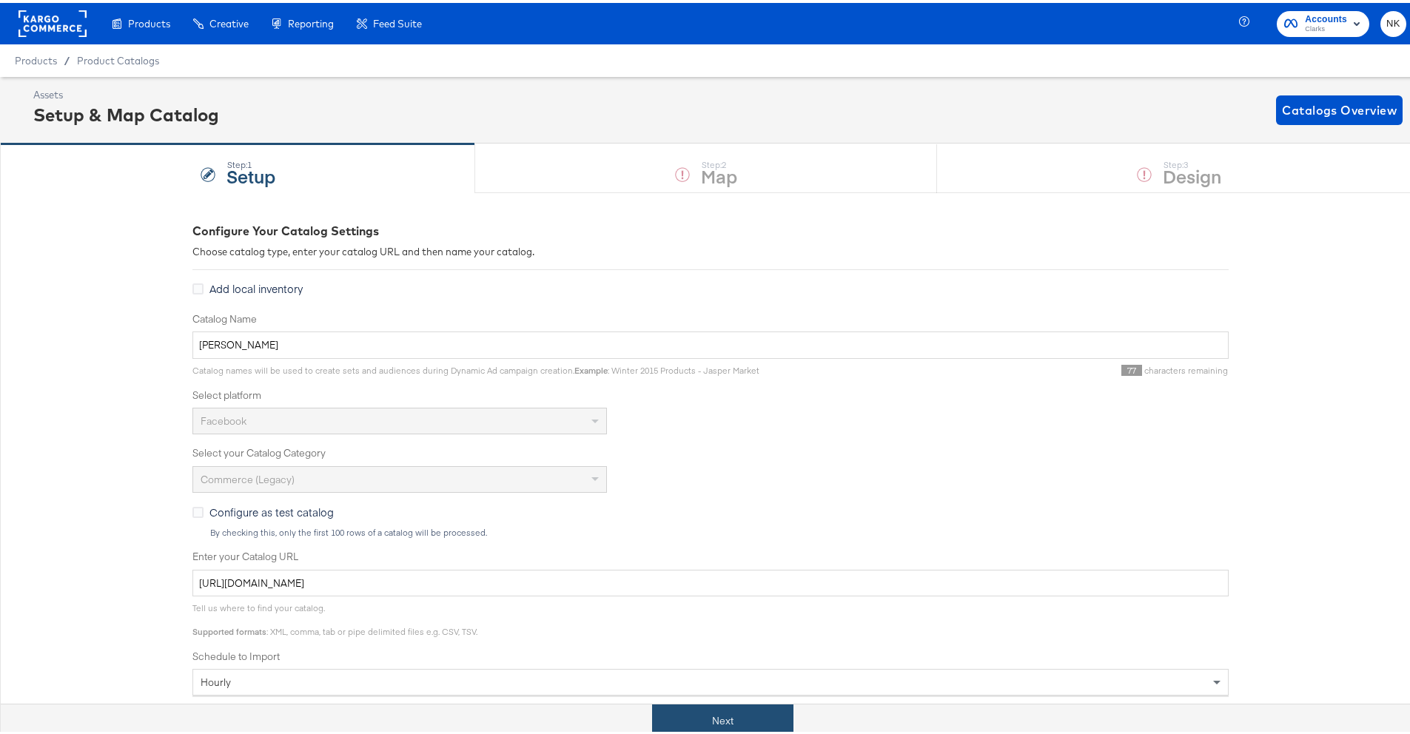
click at [752, 713] on button "Next" at bounding box center [722, 718] width 141 height 33
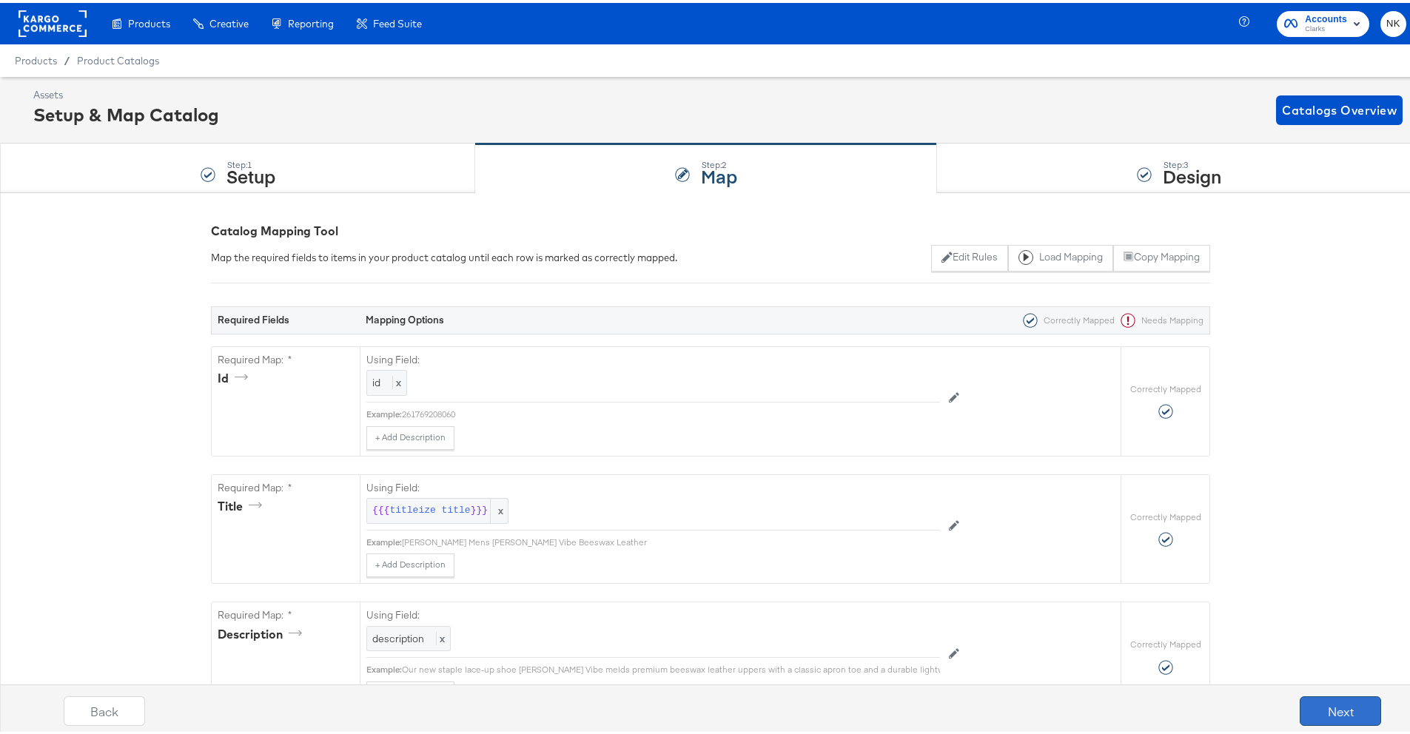
click at [1338, 705] on button "Next" at bounding box center [1340, 709] width 81 height 30
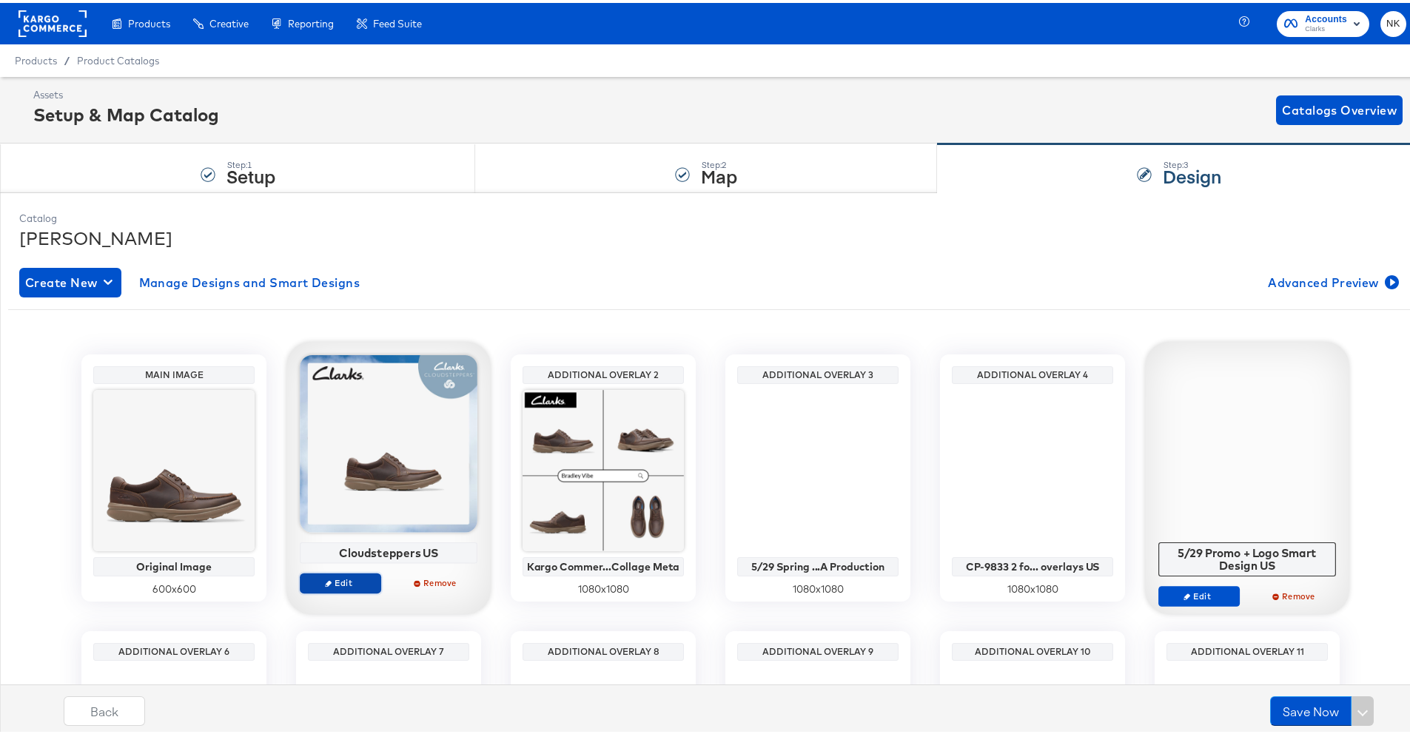
click at [361, 575] on span "Edit" at bounding box center [340, 579] width 68 height 11
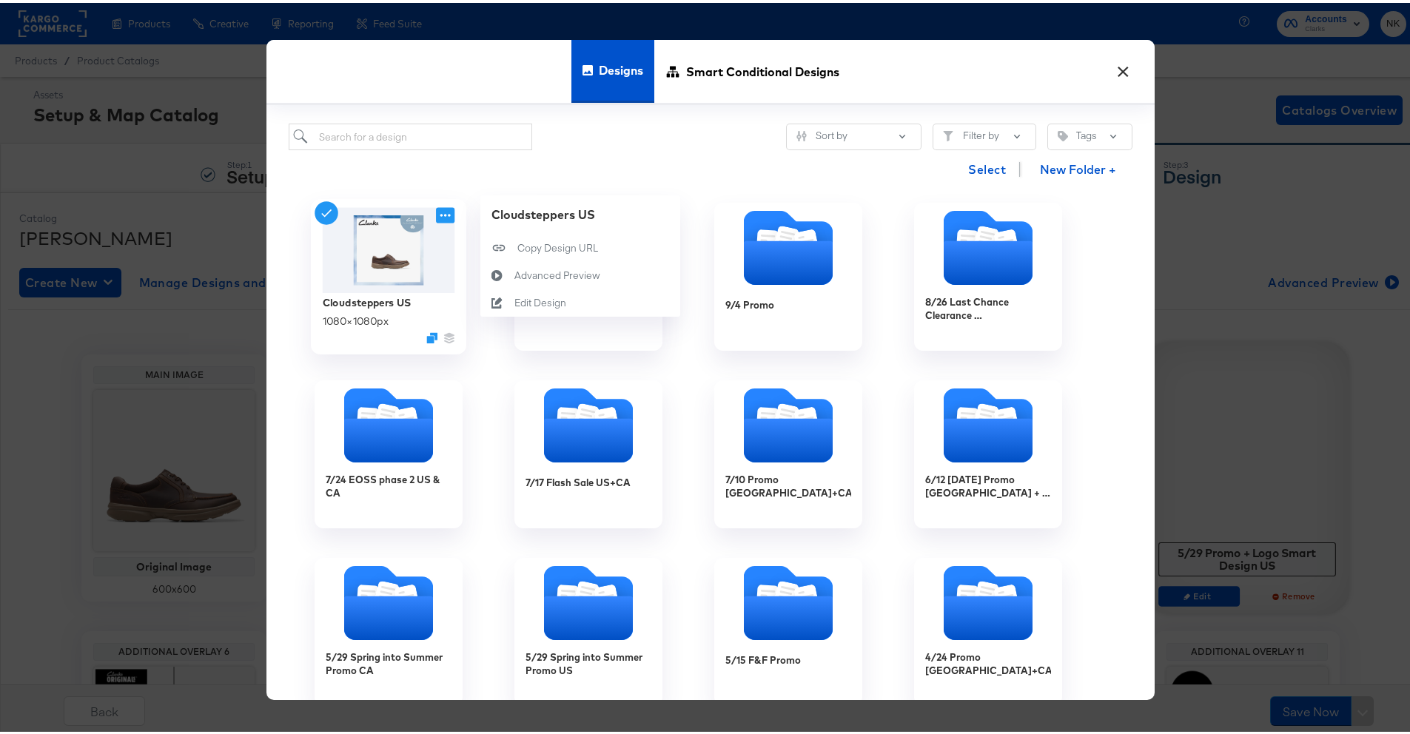
click at [436, 213] on icon at bounding box center [445, 212] width 19 height 16
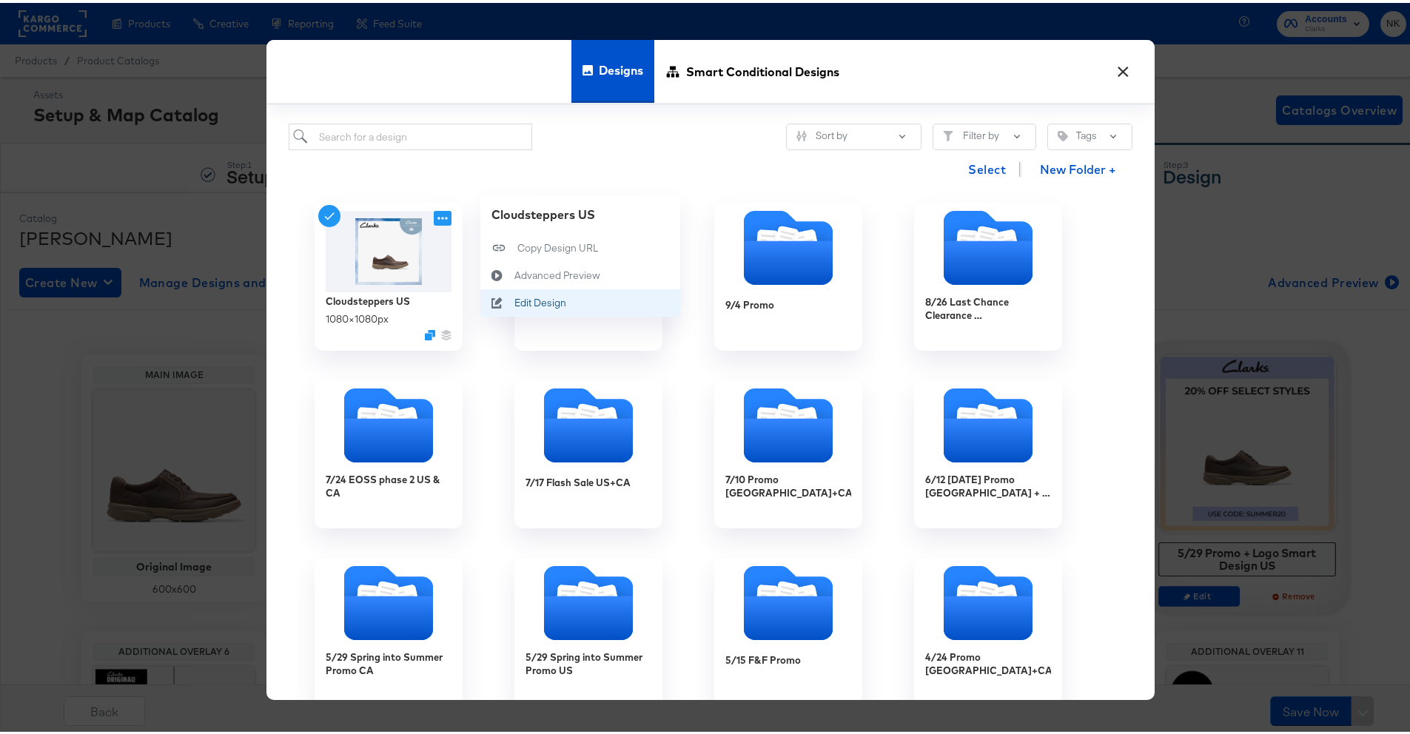
click at [506, 295] on icon at bounding box center [497, 300] width 34 height 12
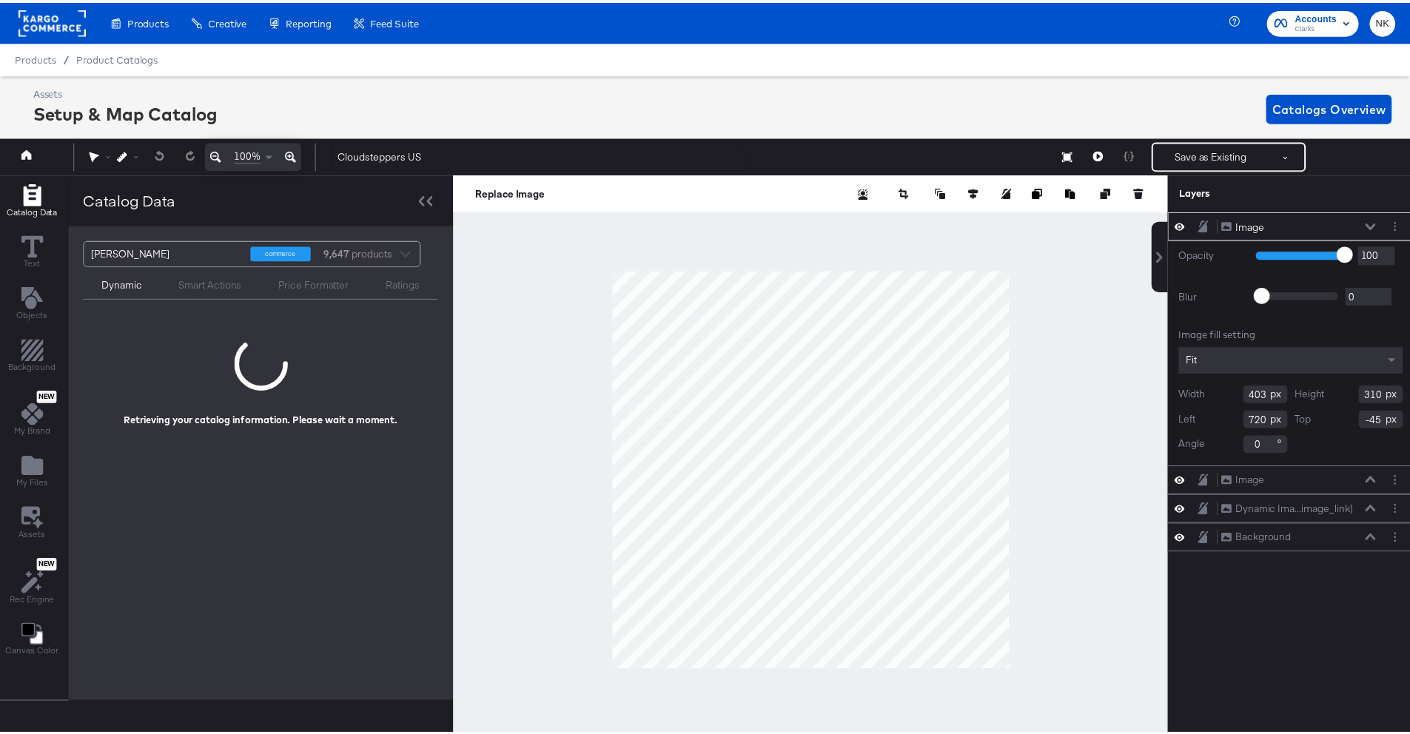
scroll to position [0, 4]
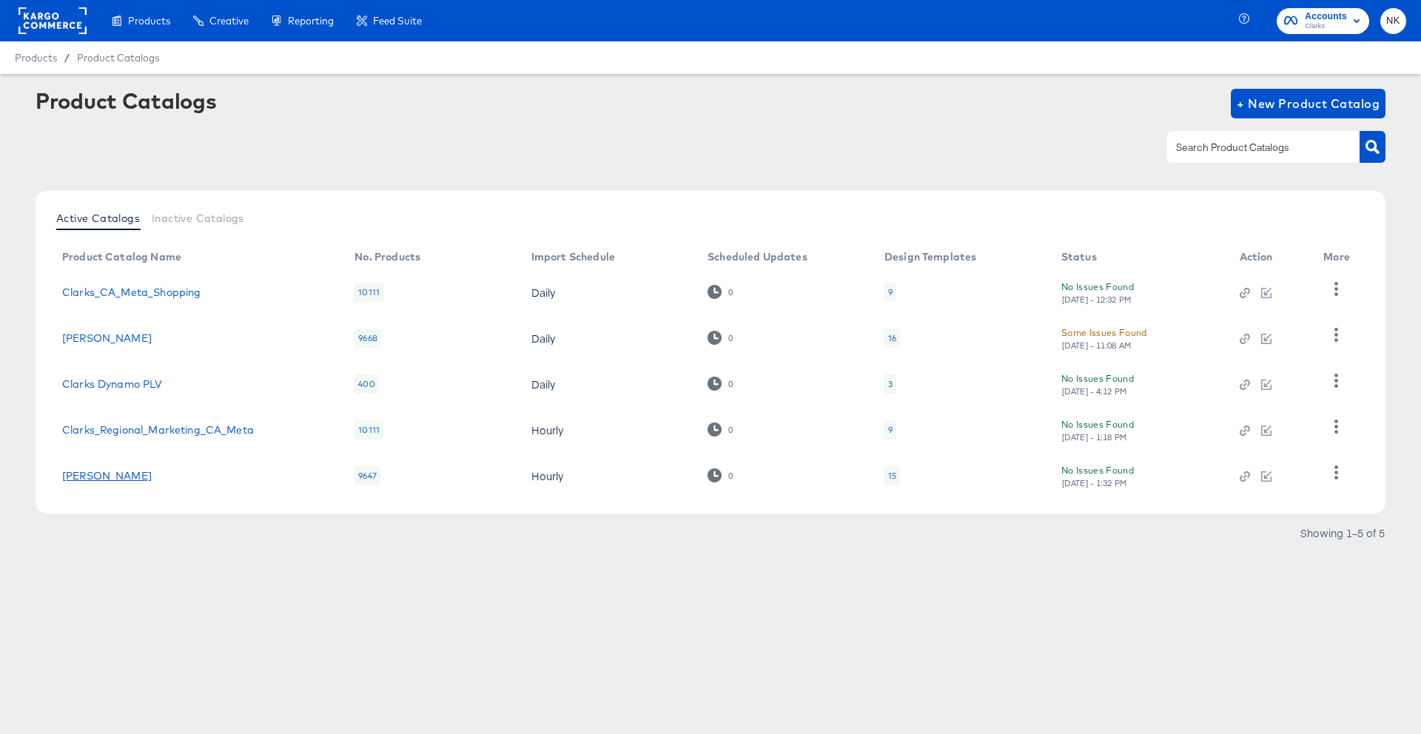
click at [152, 474] on link "[PERSON_NAME]" at bounding box center [107, 476] width 90 height 12
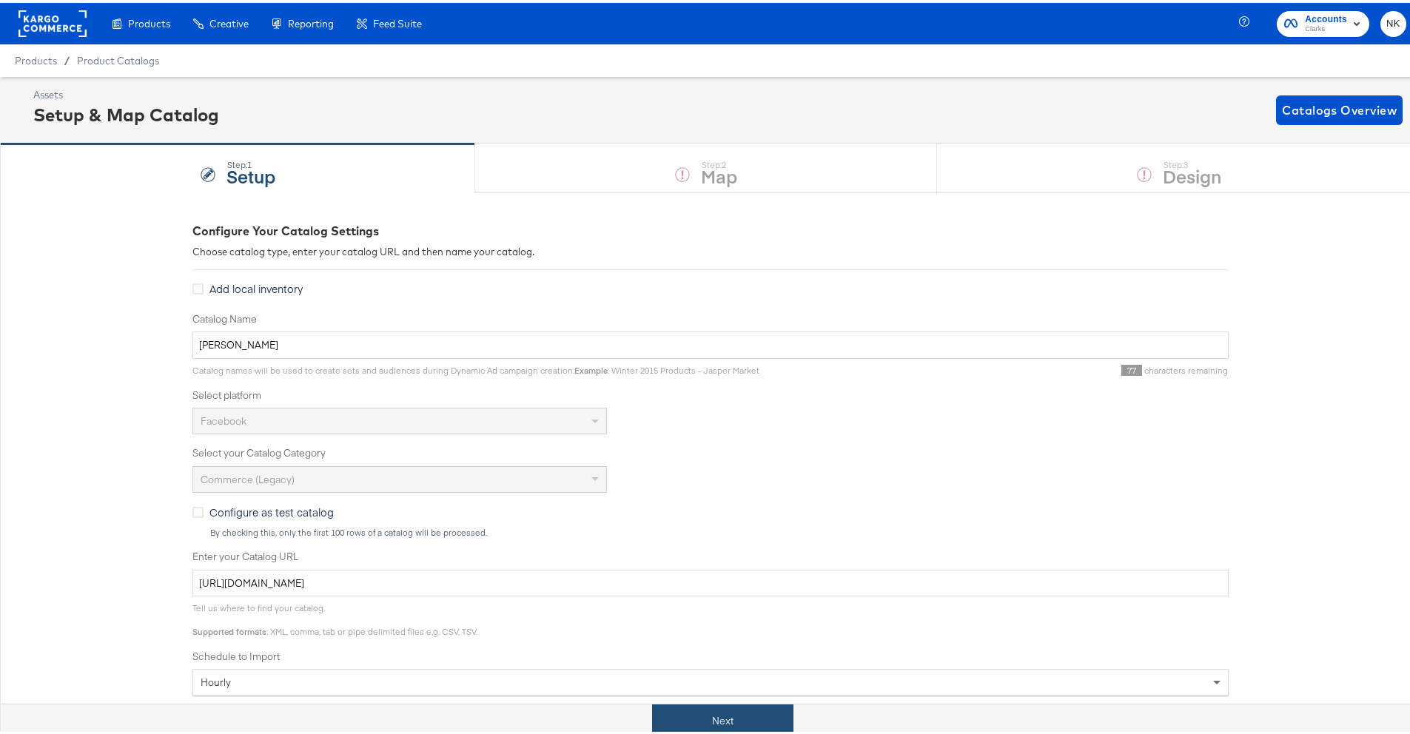
click at [680, 709] on button "Next" at bounding box center [722, 718] width 141 height 33
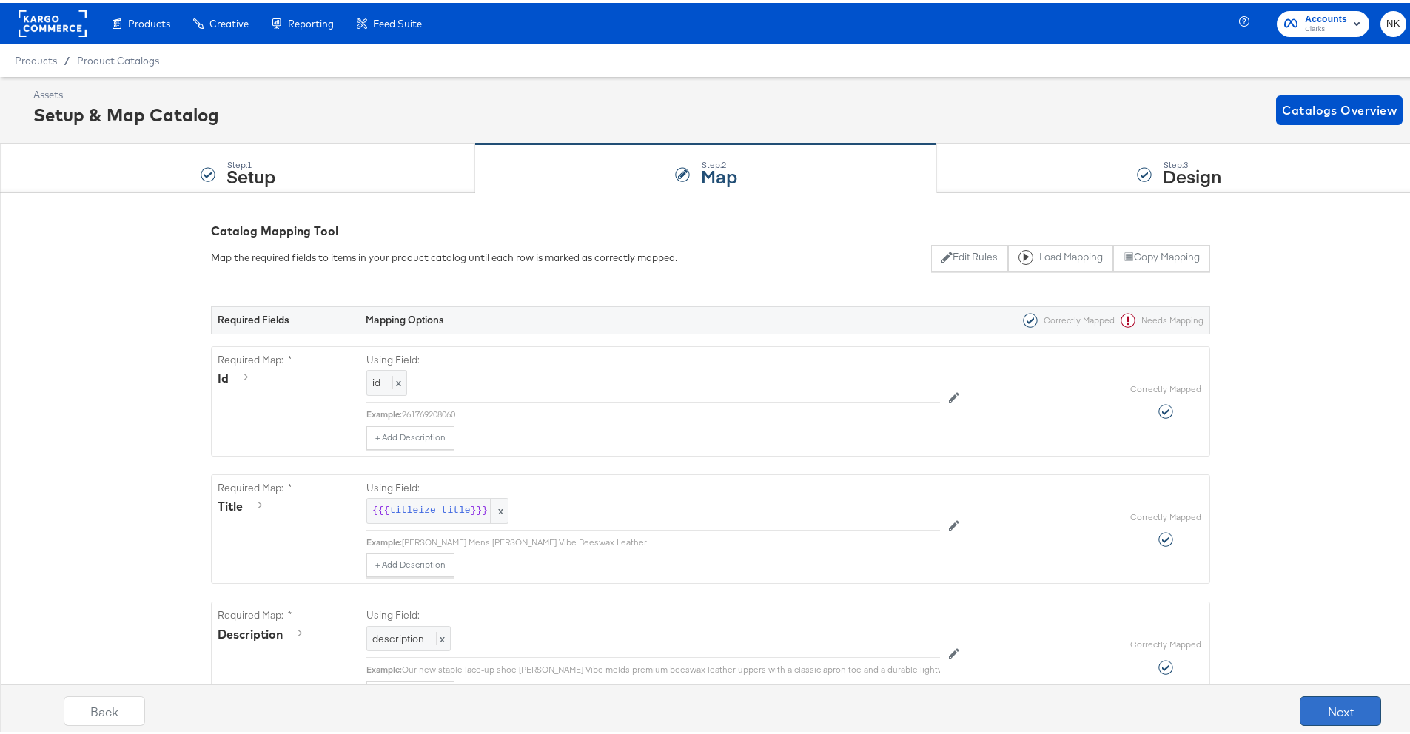
click at [1317, 707] on button "Next" at bounding box center [1340, 709] width 81 height 30
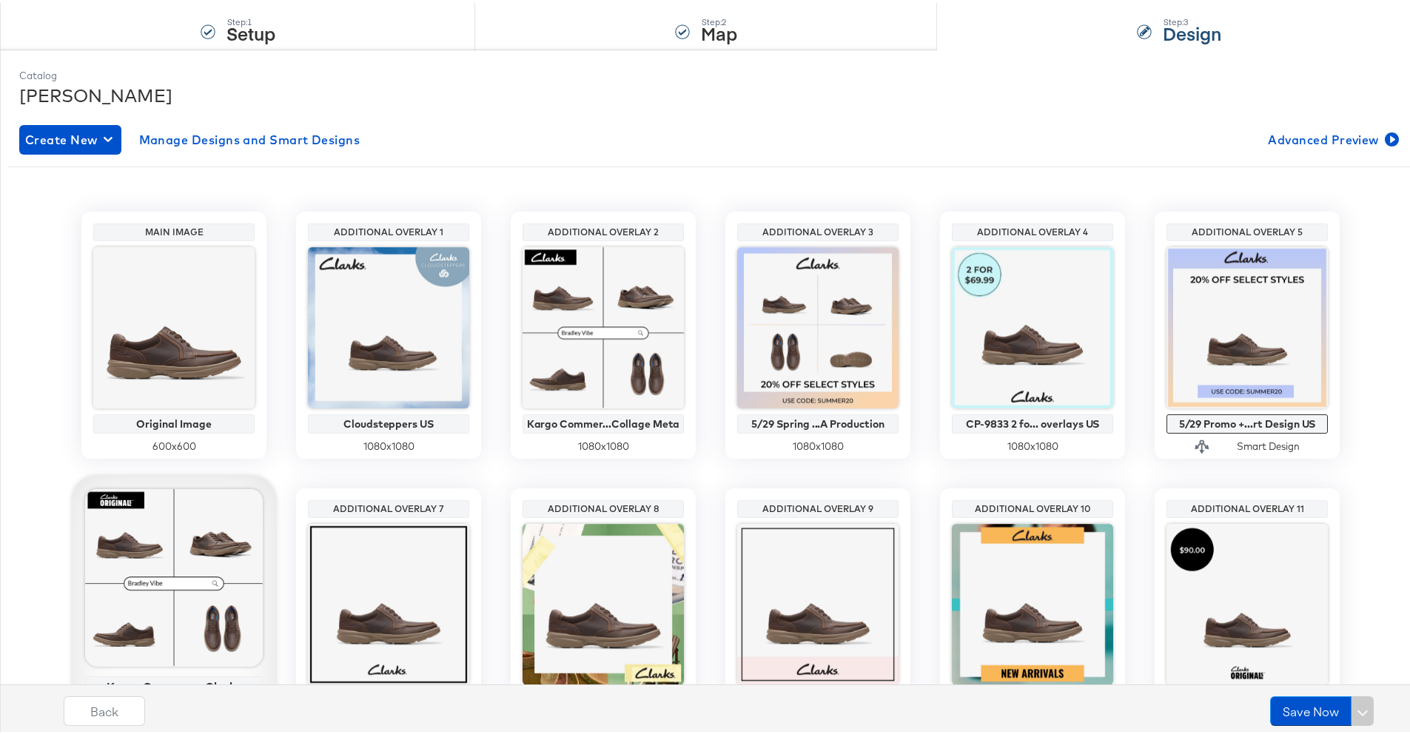
scroll to position [267, 0]
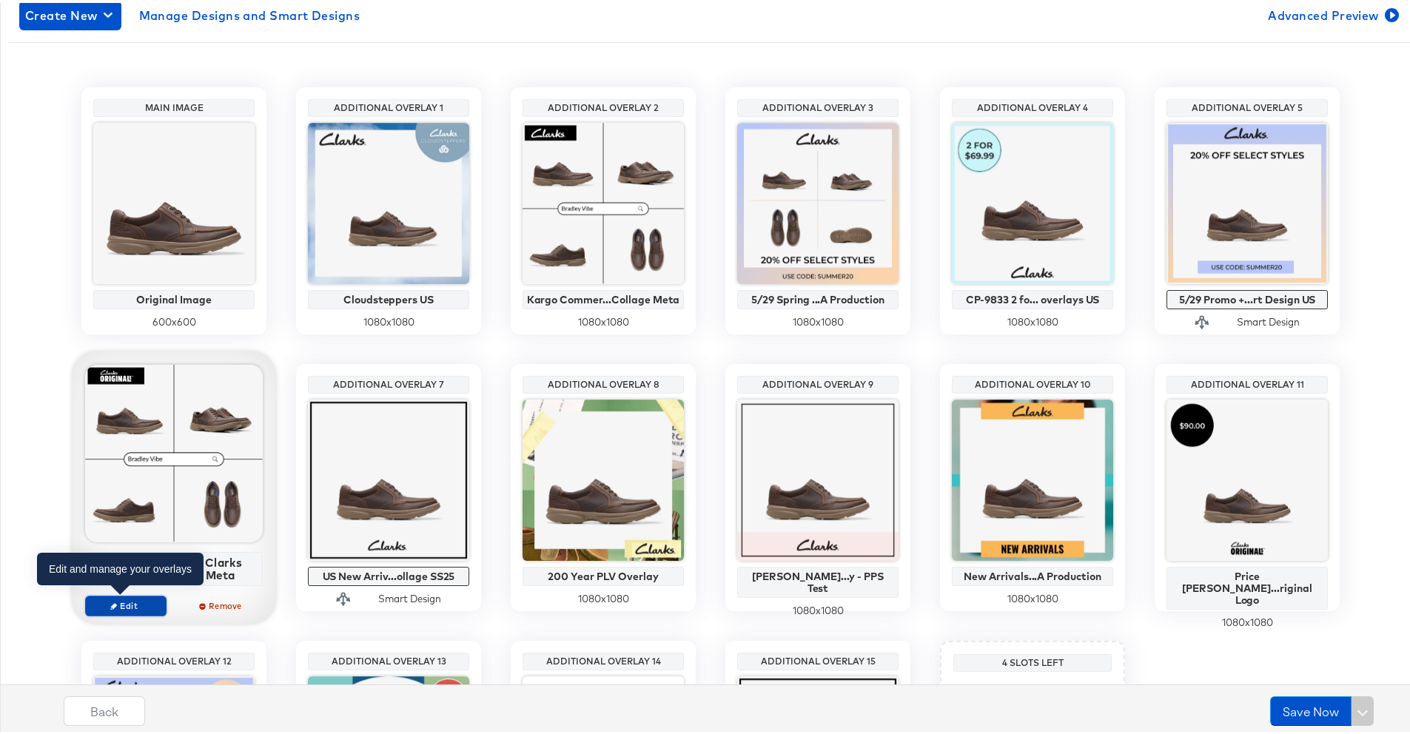
click at [132, 596] on button "Edit" at bounding box center [125, 603] width 81 height 21
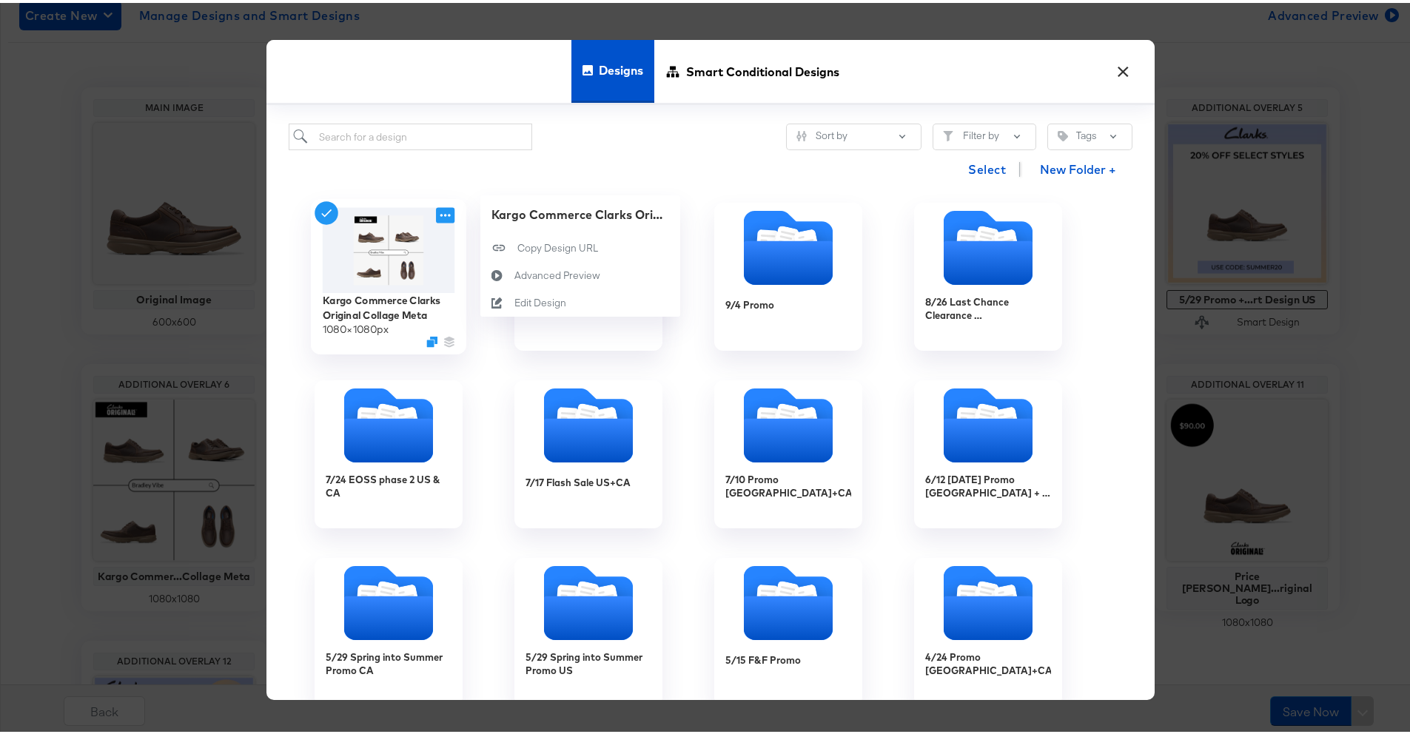
click at [438, 216] on icon at bounding box center [445, 212] width 19 height 16
click at [496, 295] on icon at bounding box center [498, 297] width 7 height 7
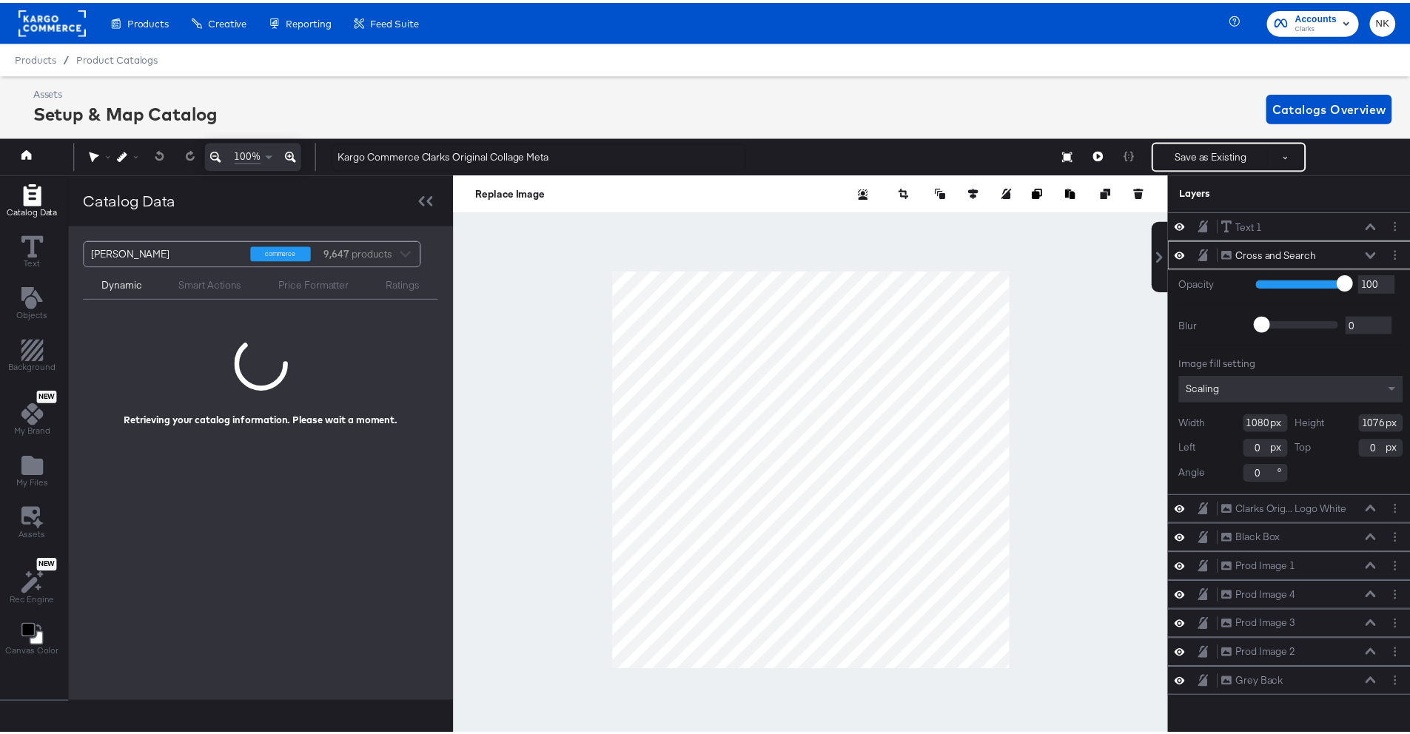
scroll to position [0, 4]
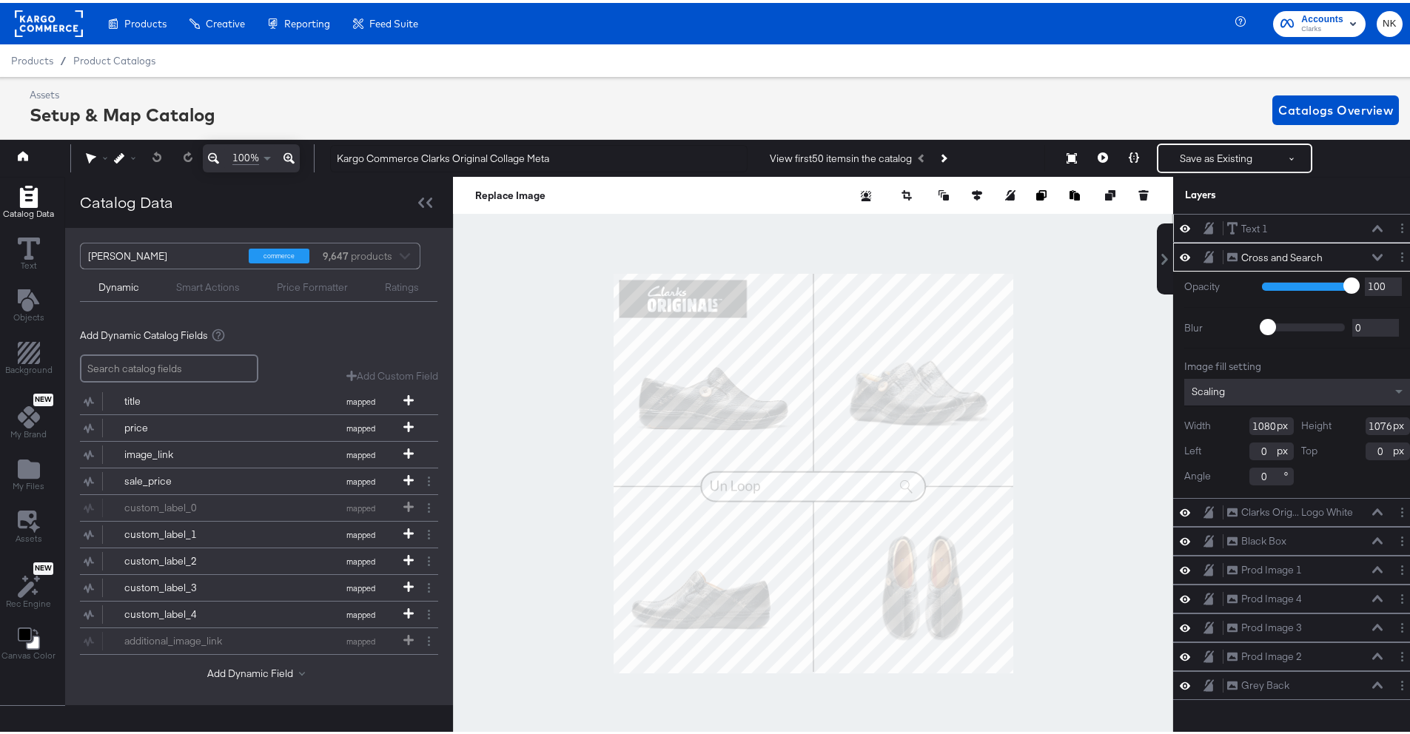
click at [1372, 227] on icon at bounding box center [1377, 225] width 10 height 7
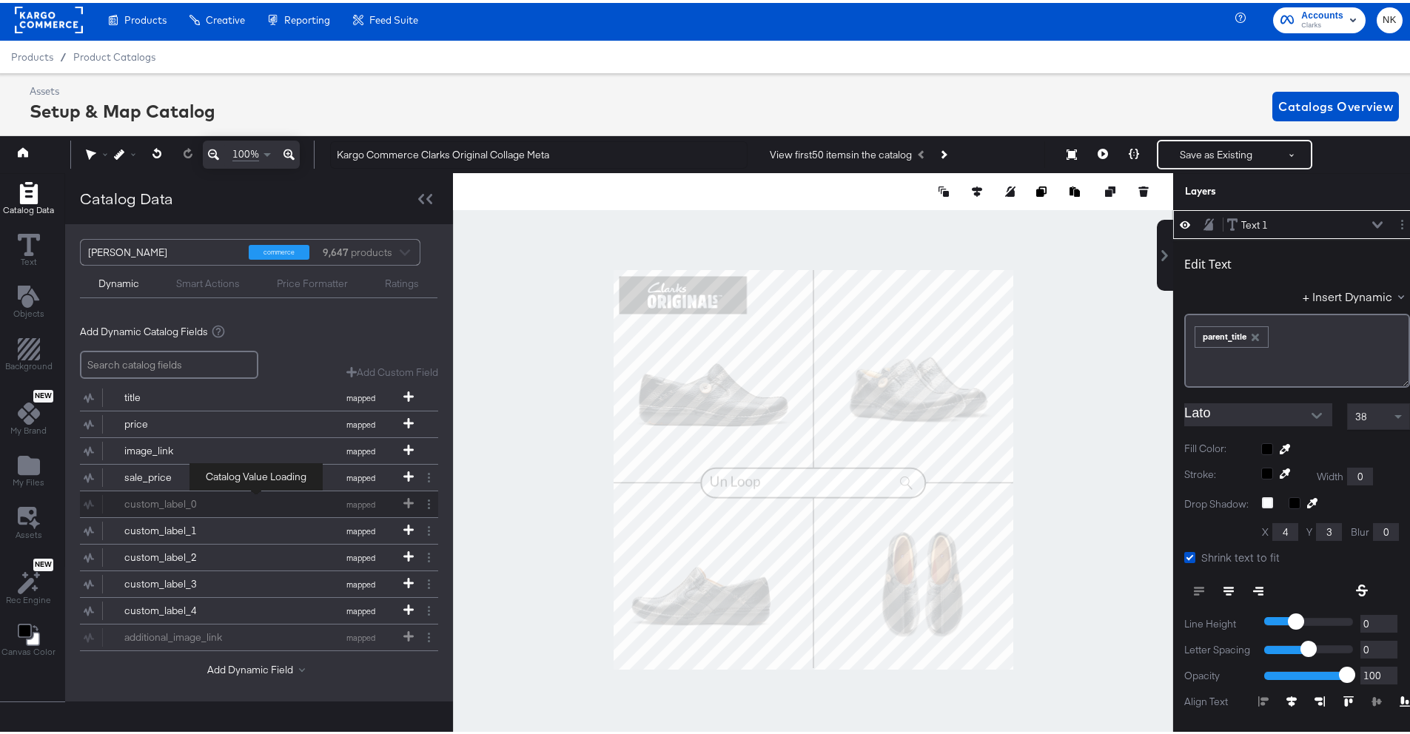
scroll to position [19, 0]
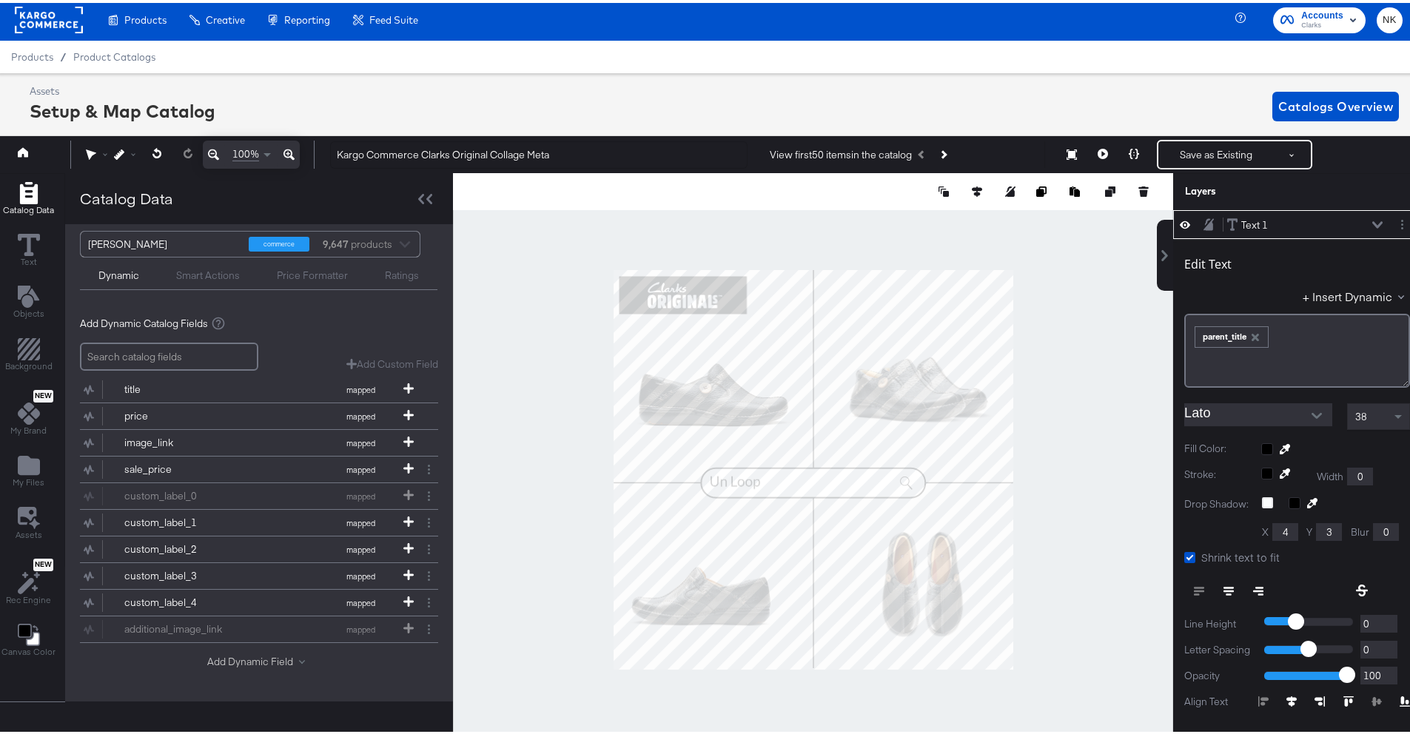
click at [267, 652] on button "Add Dynamic Field" at bounding box center [259, 659] width 104 height 14
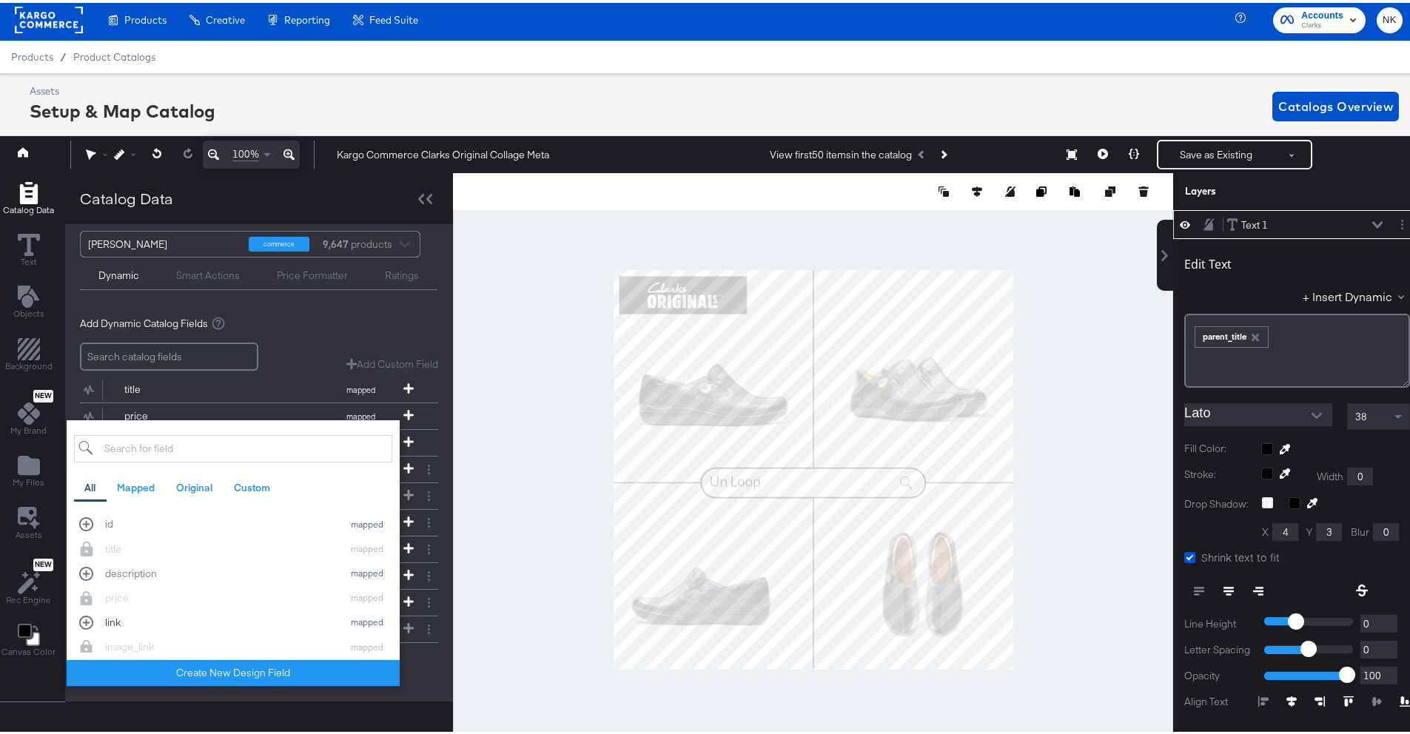
click at [207, 616] on div "link" at bounding box center [220, 620] width 230 height 14
click at [474, 302] on div at bounding box center [813, 467] width 720 height 594
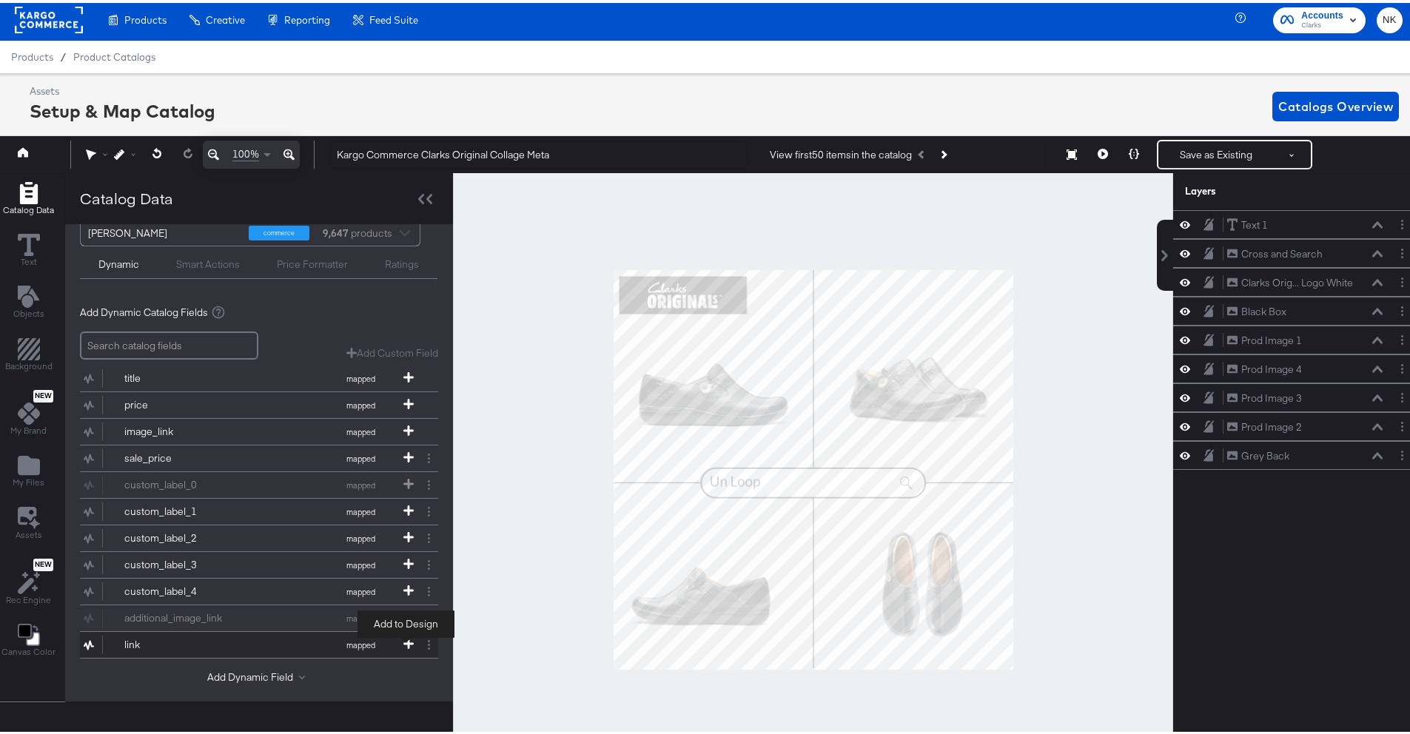
click at [407, 638] on icon at bounding box center [408, 641] width 10 height 10
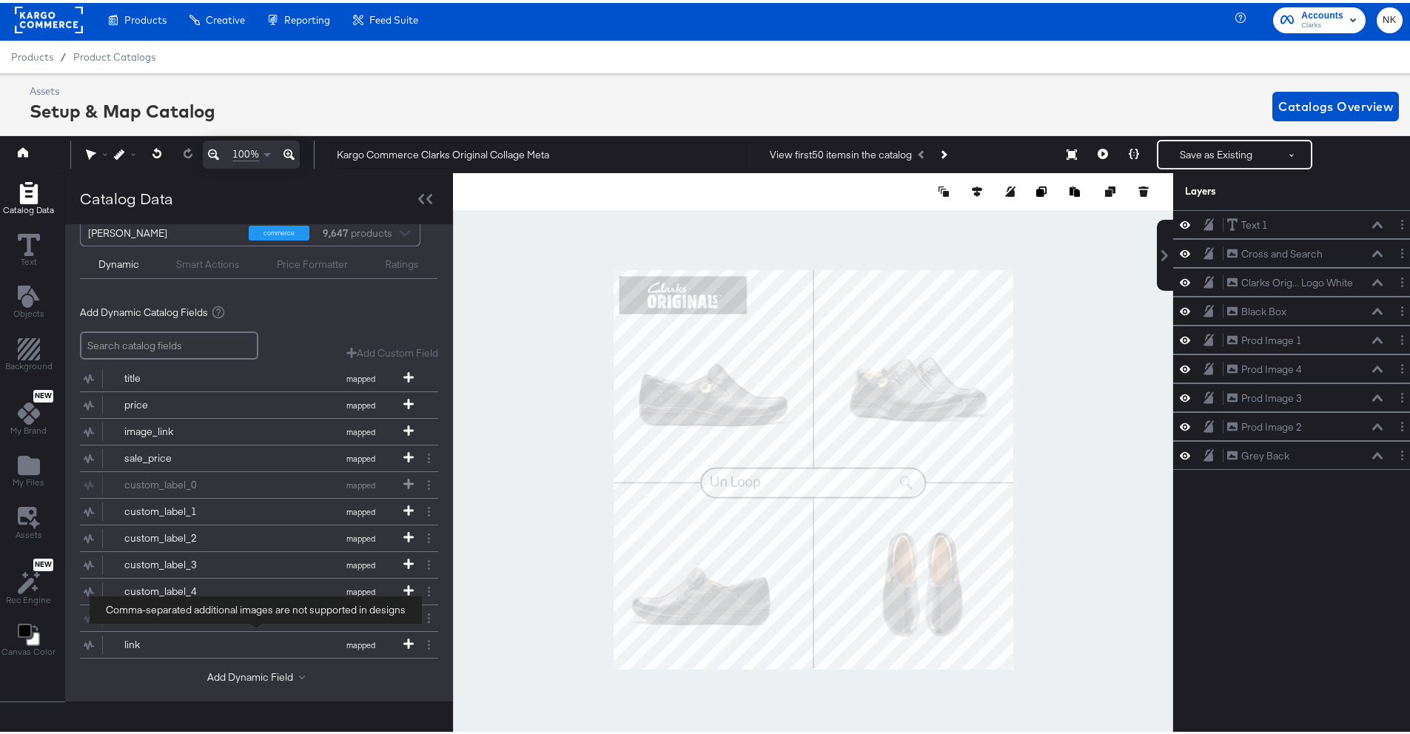
scroll to position [0, 0]
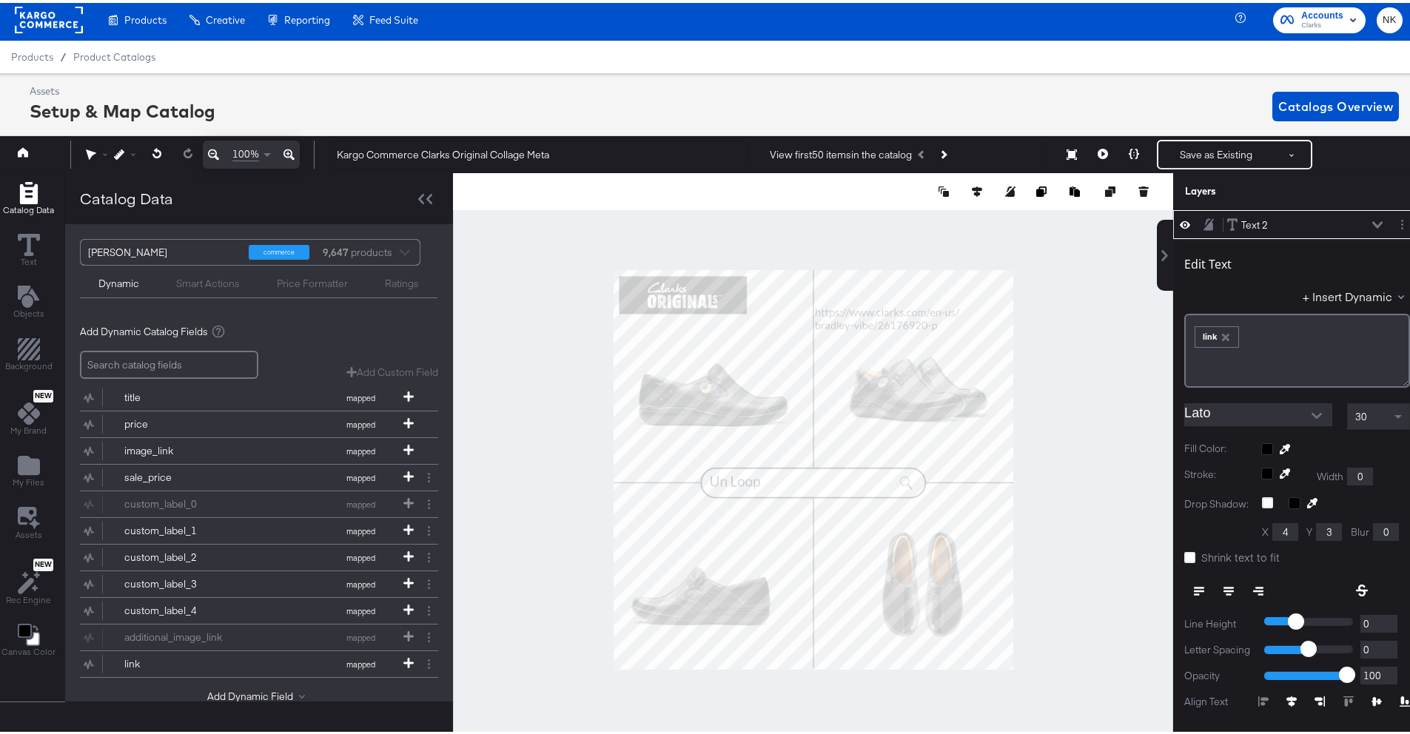
type input "588"
type input "104"
click at [1308, 404] on button "Open" at bounding box center [1317, 413] width 22 height 22
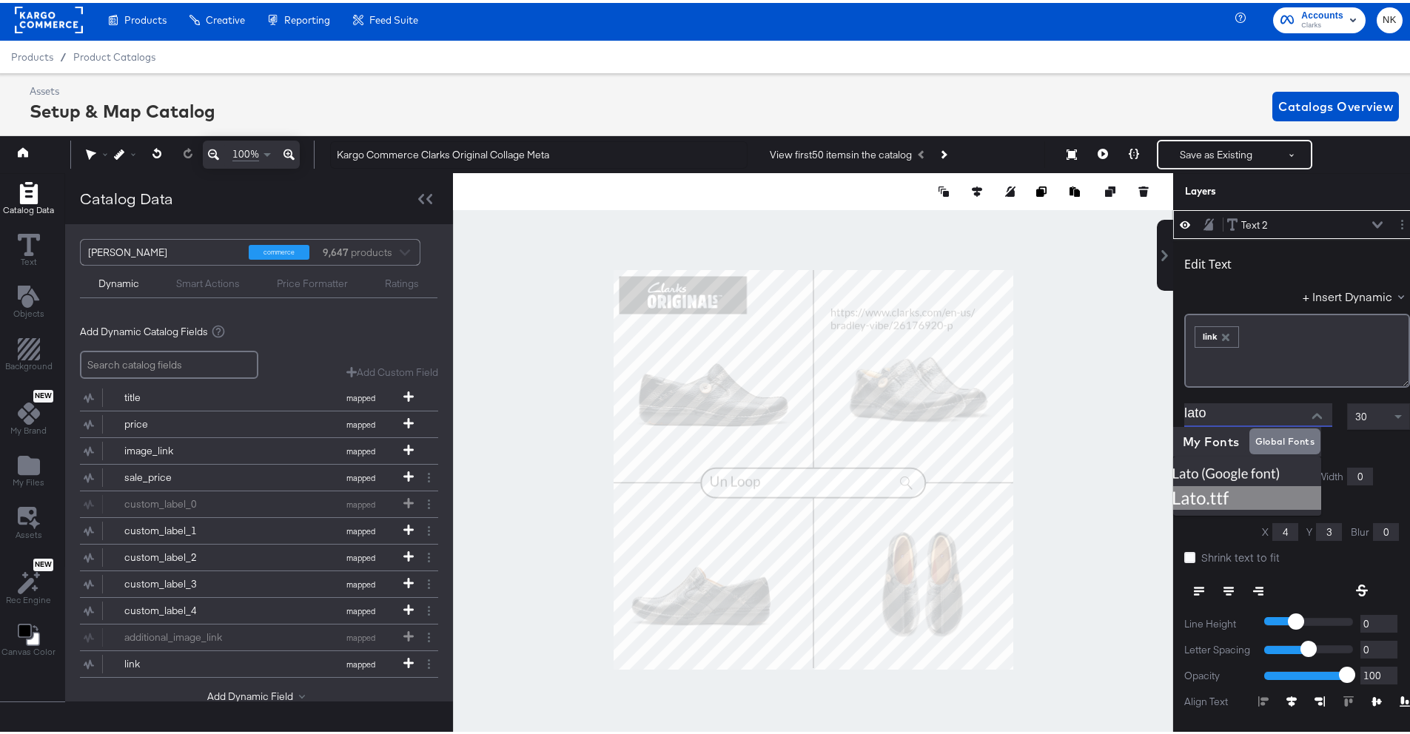
click at [1259, 492] on img at bounding box center [1247, 495] width 148 height 24
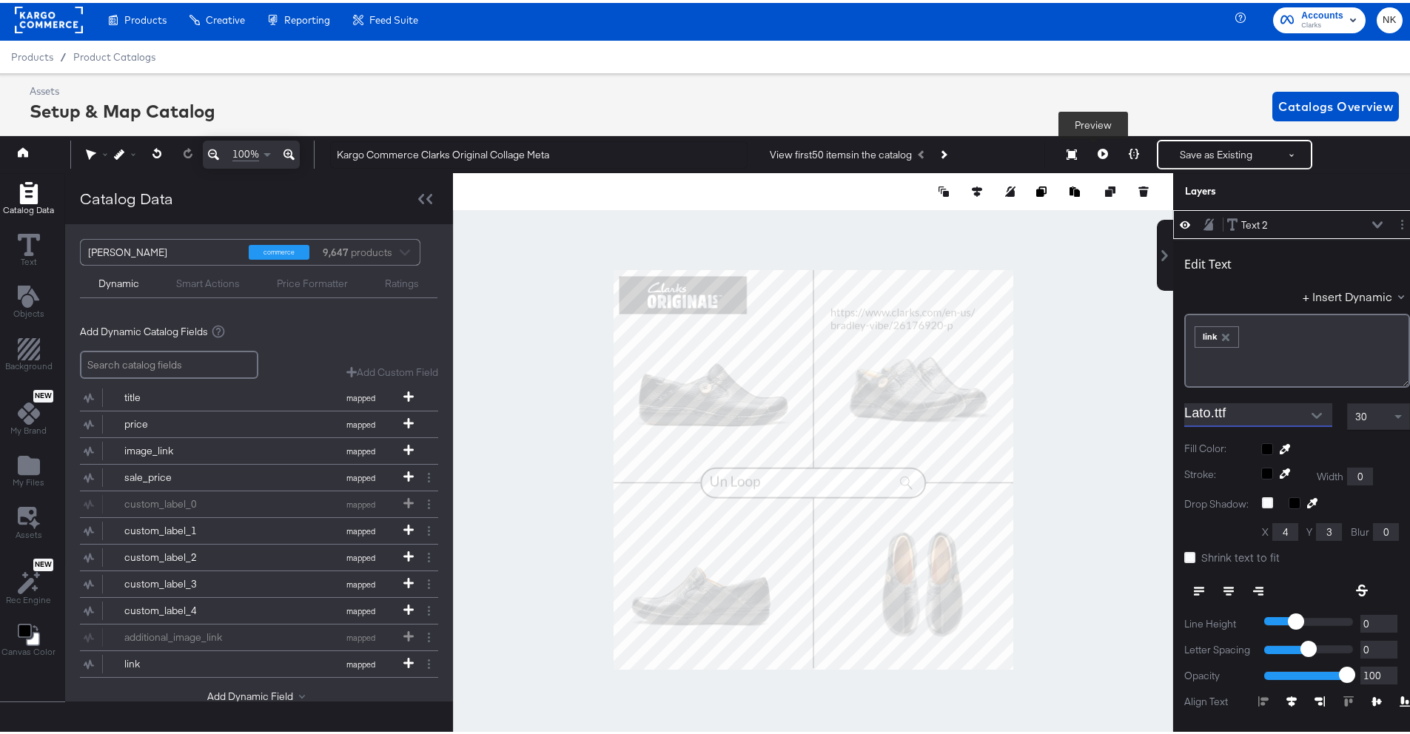
type input "Lato"
click at [1098, 150] on icon at bounding box center [1103, 151] width 10 height 10
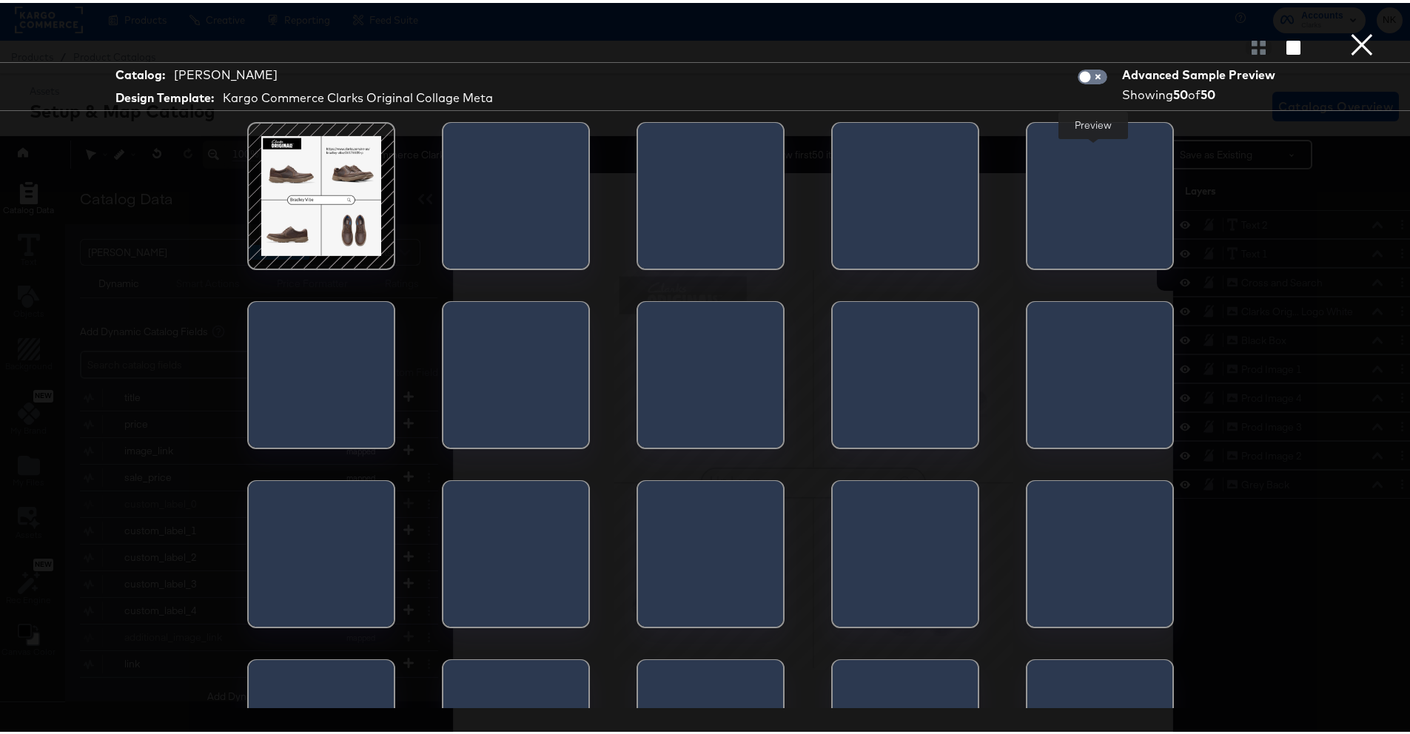
click at [1361, 30] on button "×" at bounding box center [1362, 15] width 30 height 30
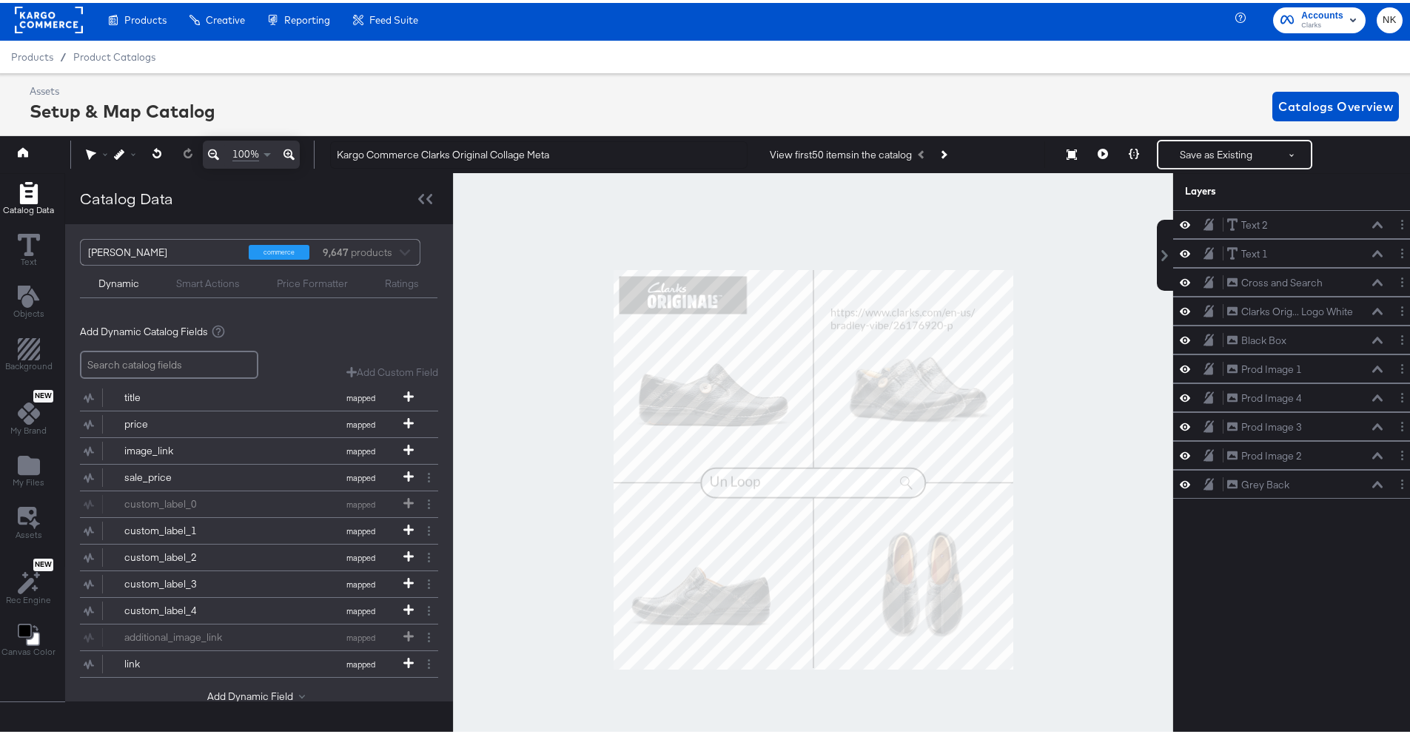
click at [27, 11] on rect at bounding box center [49, 17] width 68 height 27
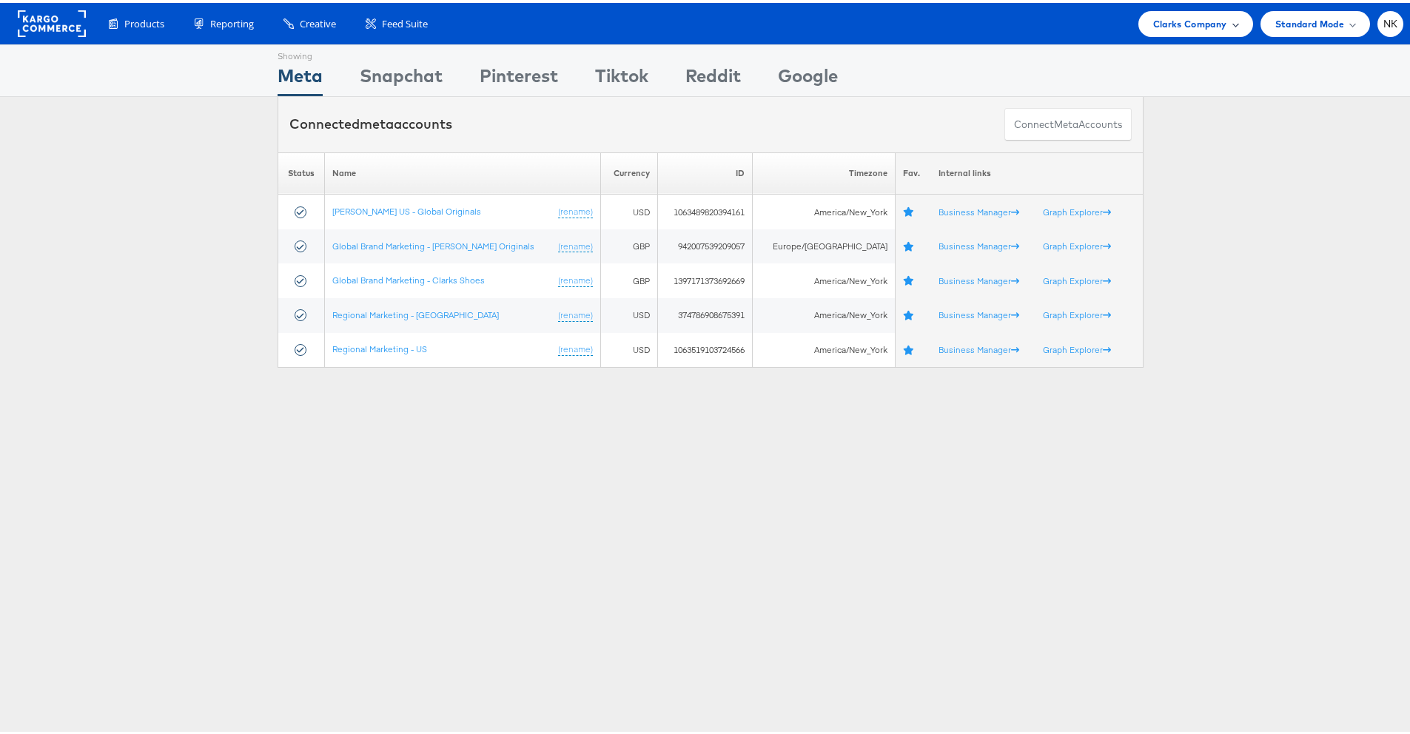
click at [1202, 27] on span "Clarks Company" at bounding box center [1190, 21] width 74 height 16
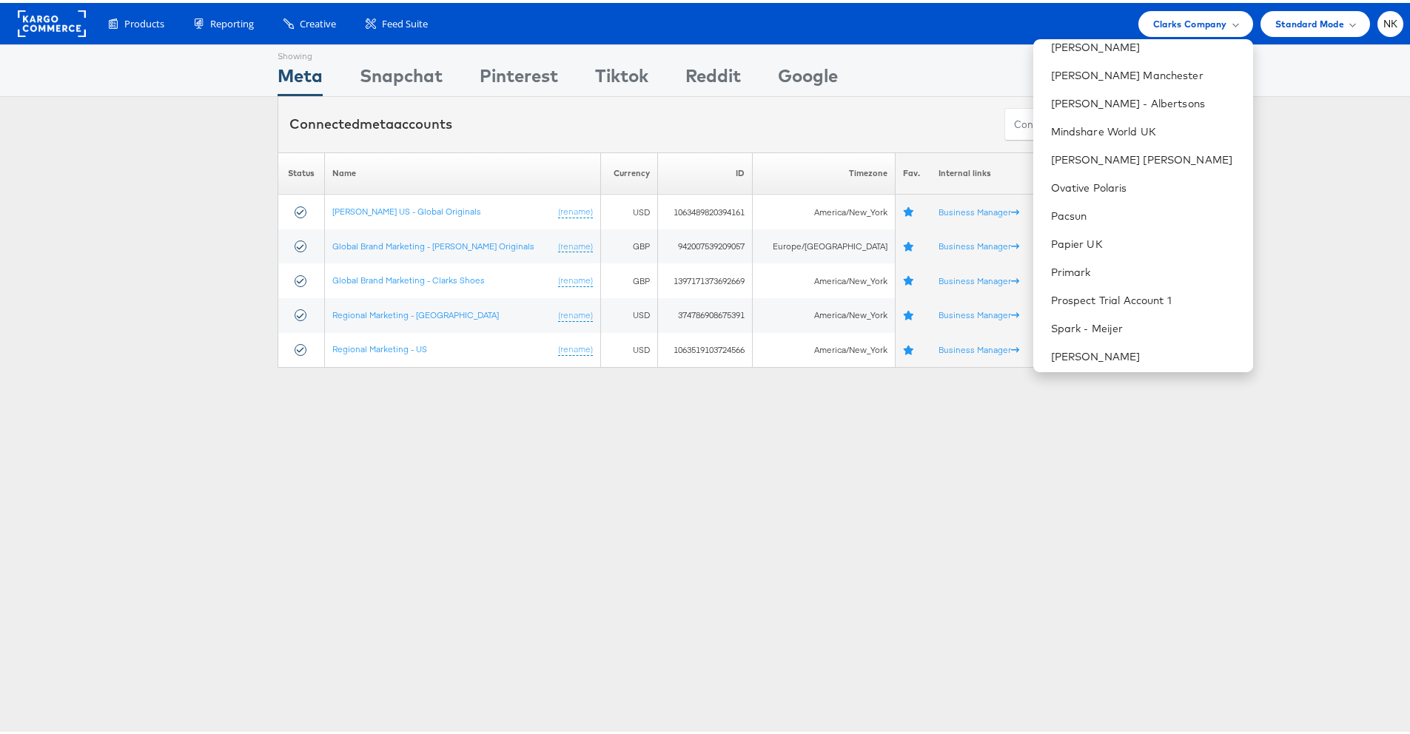
scroll to position [1418, 0]
click at [1121, 247] on link "Total Wine & More" at bounding box center [1146, 240] width 190 height 15
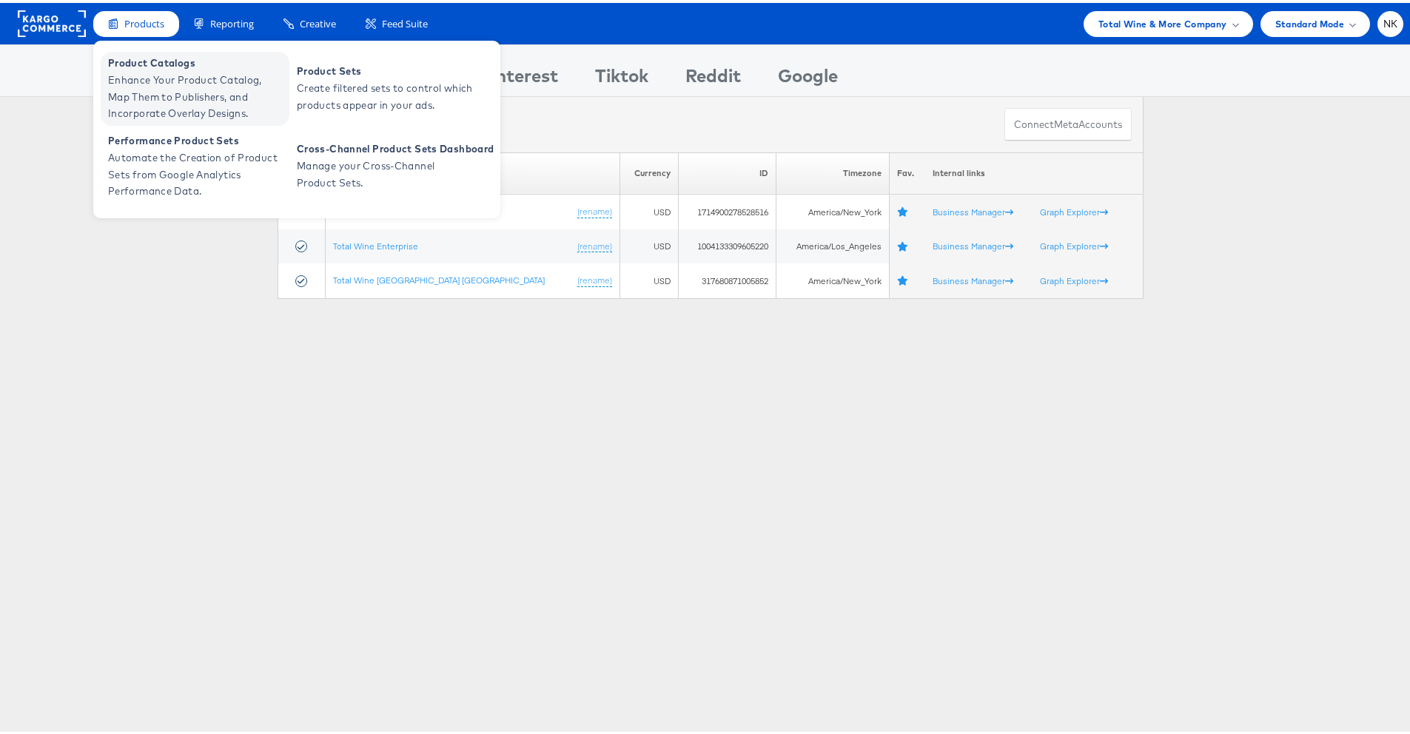
click at [135, 64] on span "Product Catalogs" at bounding box center [197, 60] width 178 height 17
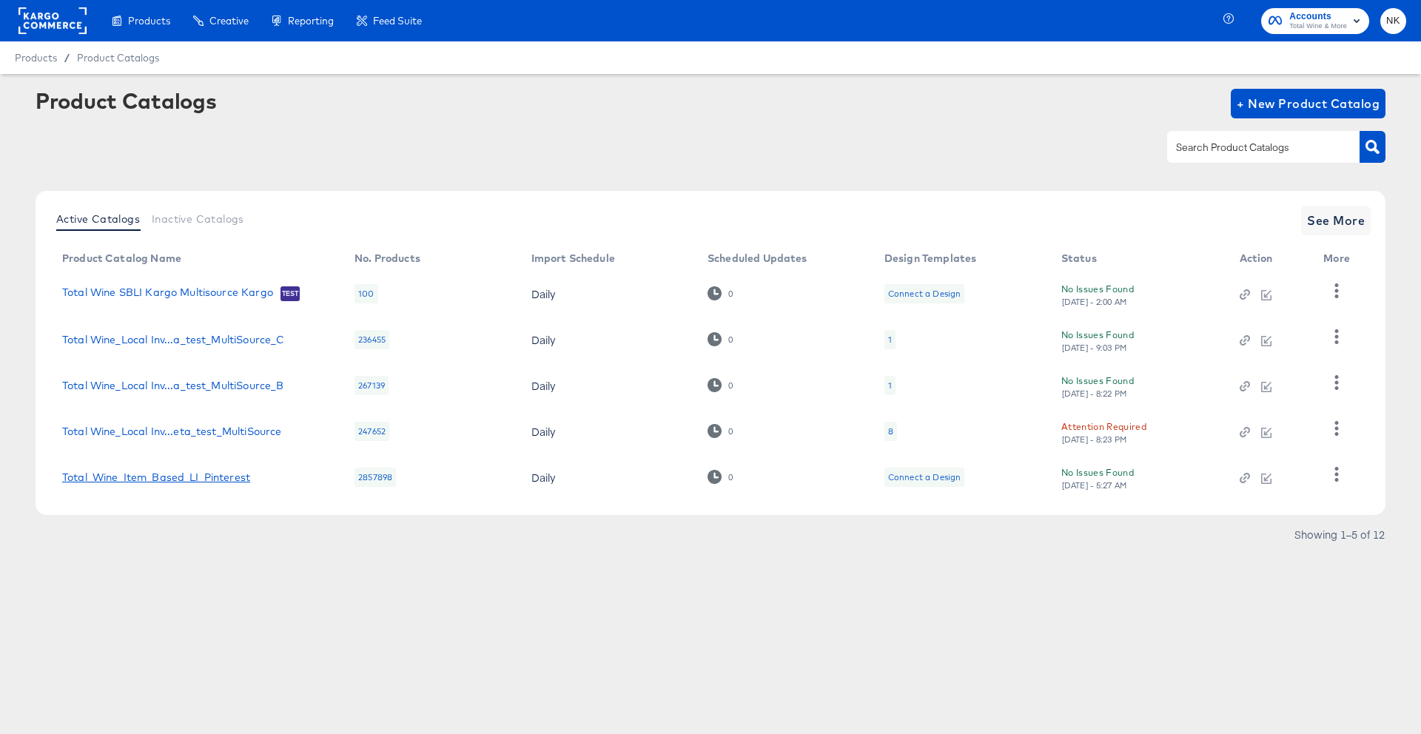
click at [250, 478] on link "Total_Wine_Item_Based_LI_Pinterest" at bounding box center [156, 478] width 188 height 12
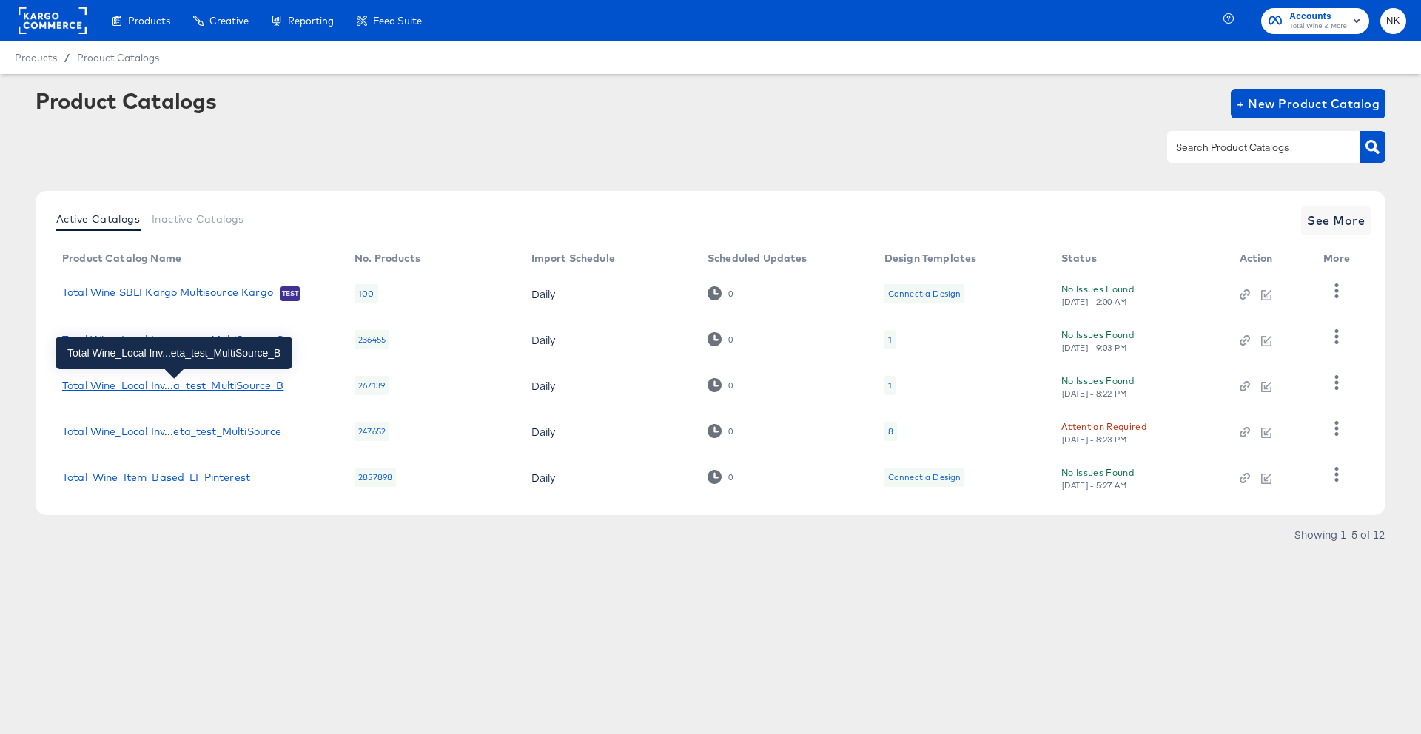
click at [255, 381] on div "Total Wine_Local Inv...a_test_MultiSource_B" at bounding box center [172, 386] width 221 height 12
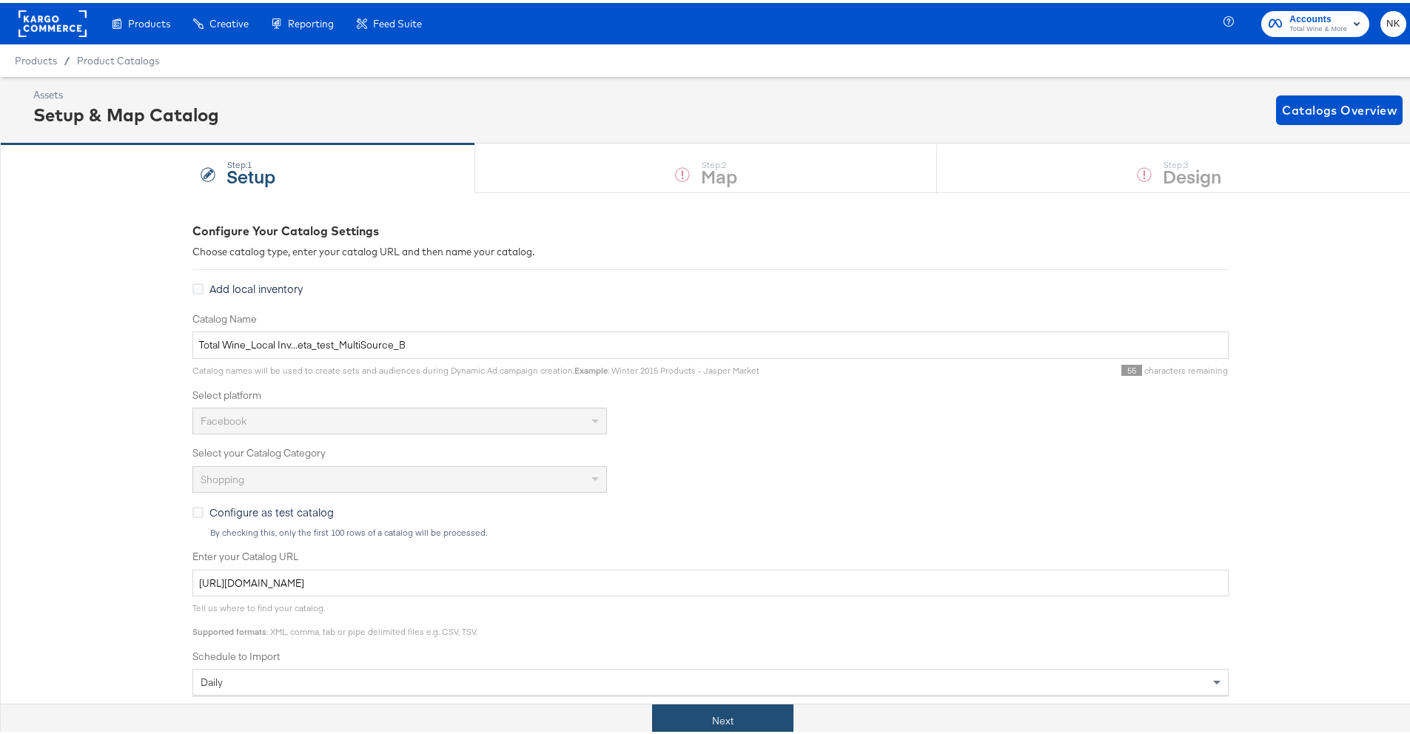
click at [729, 709] on button "Next" at bounding box center [722, 718] width 141 height 33
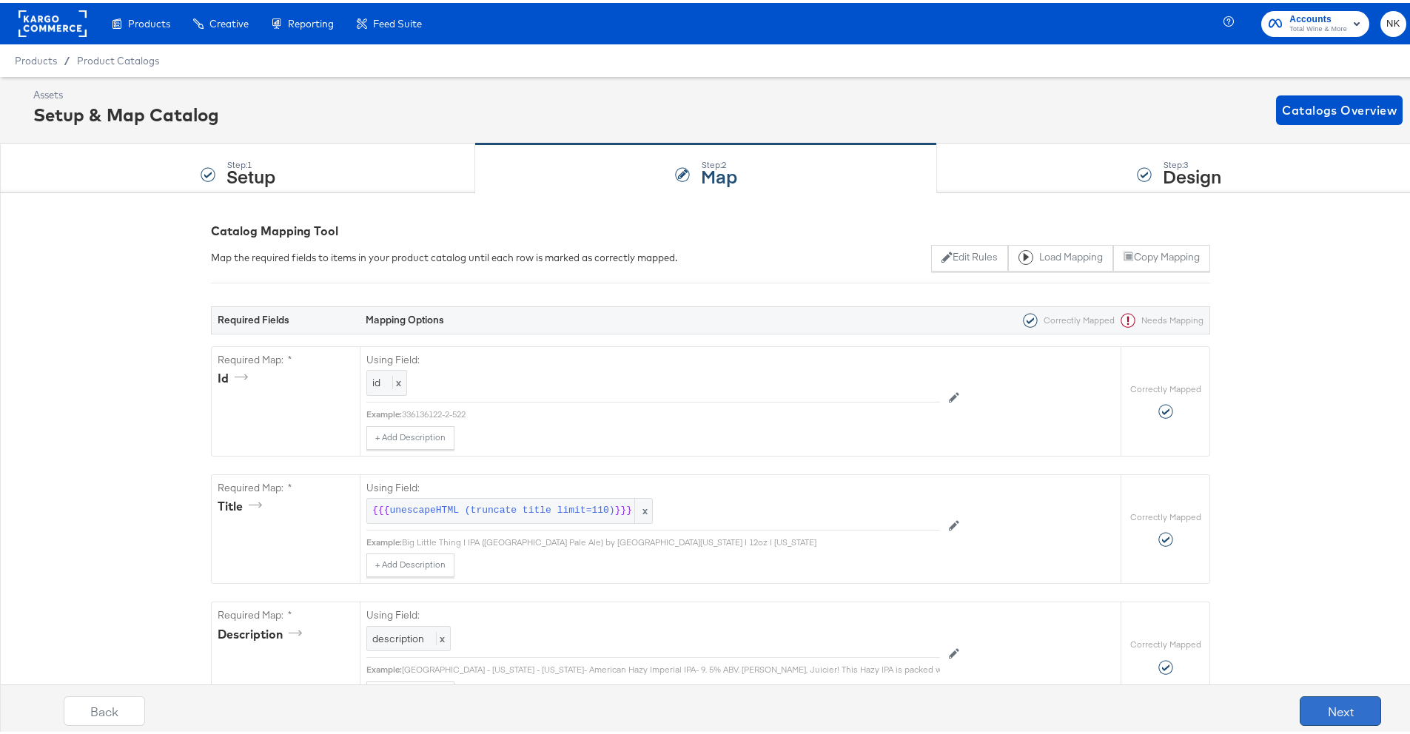
click at [1300, 699] on button "Next" at bounding box center [1340, 709] width 81 height 30
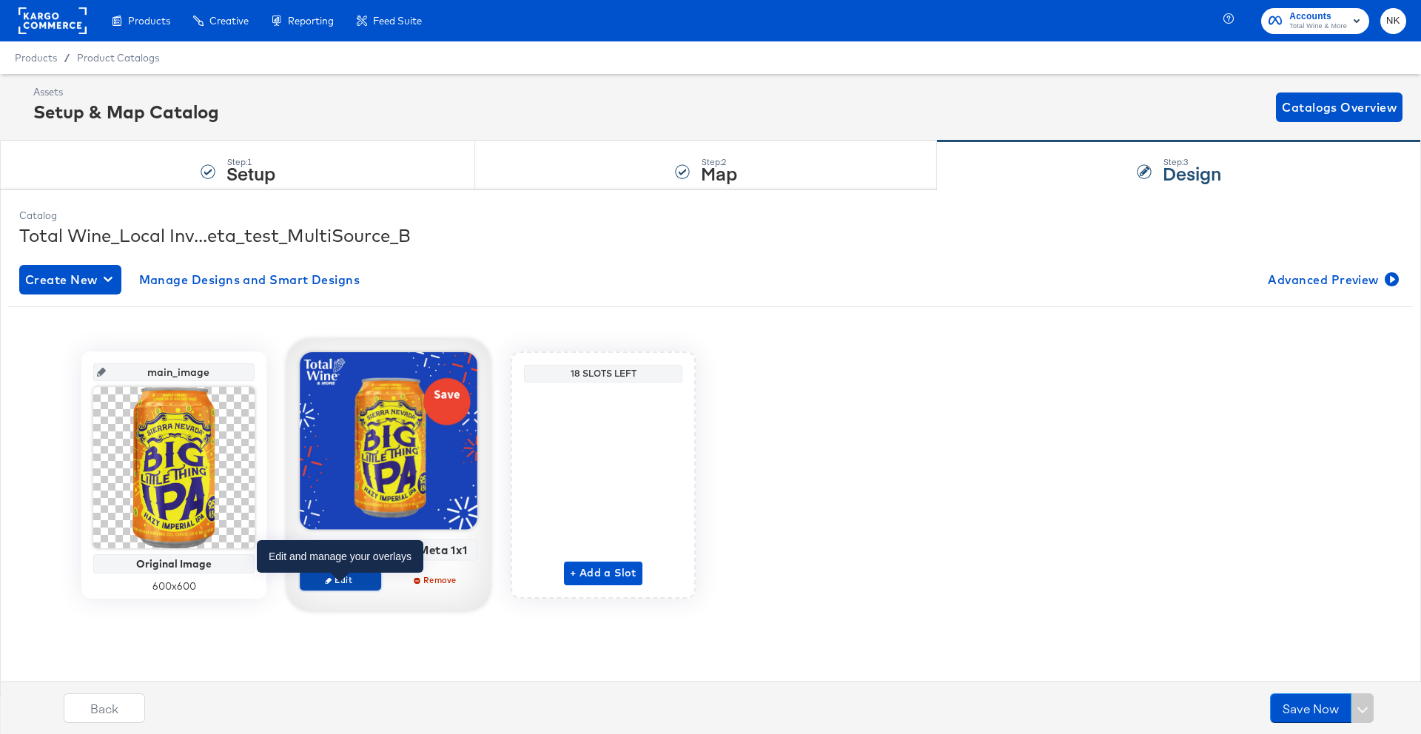
click at [351, 586] on span "Edit" at bounding box center [340, 579] width 68 height 11
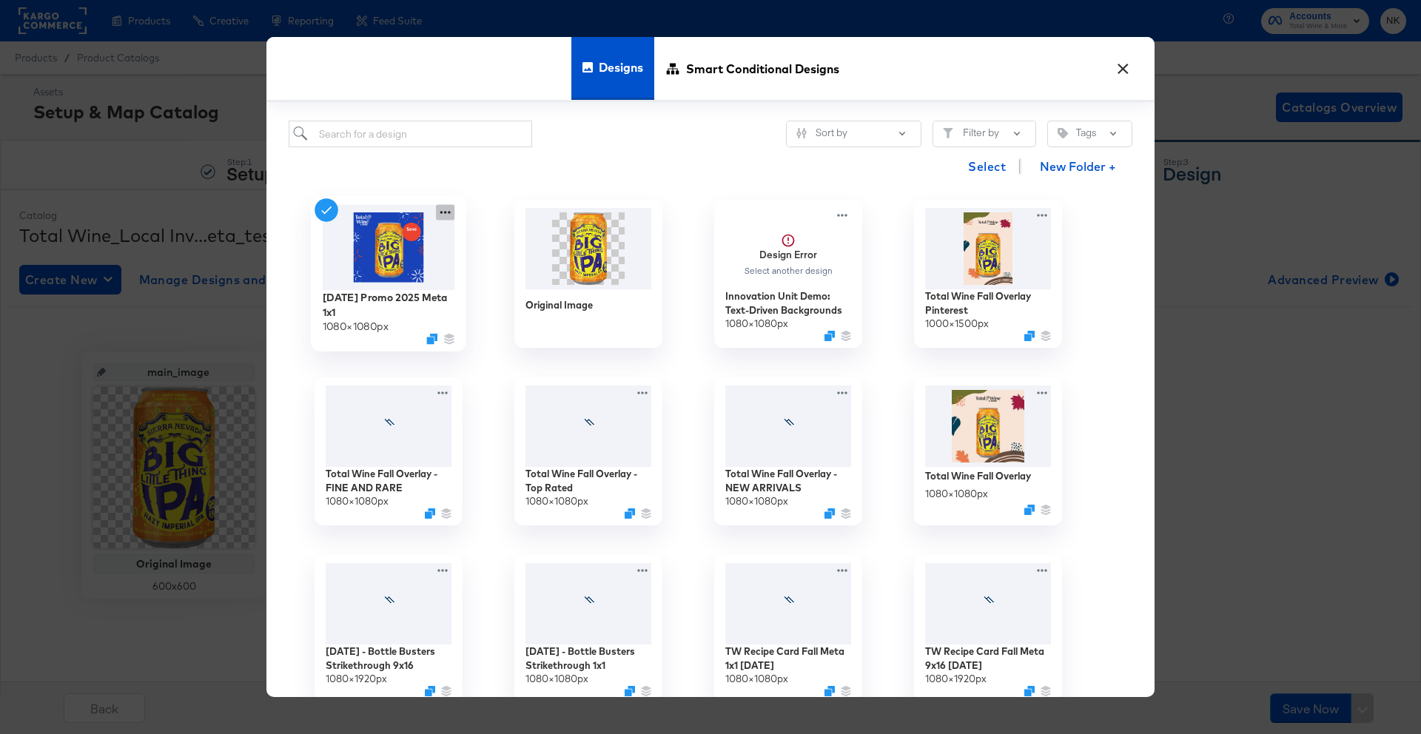
click at [439, 211] on icon at bounding box center [445, 212] width 19 height 16
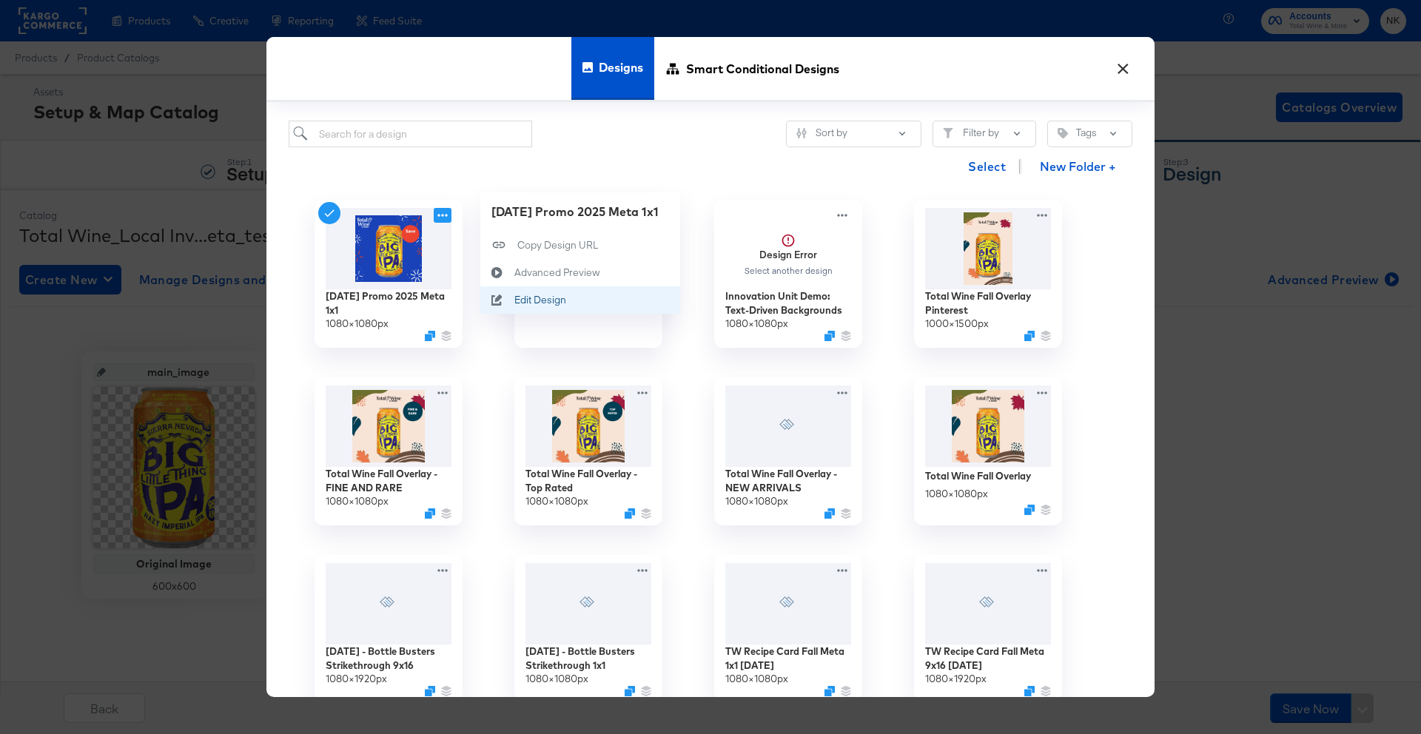
click at [515, 300] on div "Edit Design Edit Design" at bounding box center [515, 300] width 0 height 0
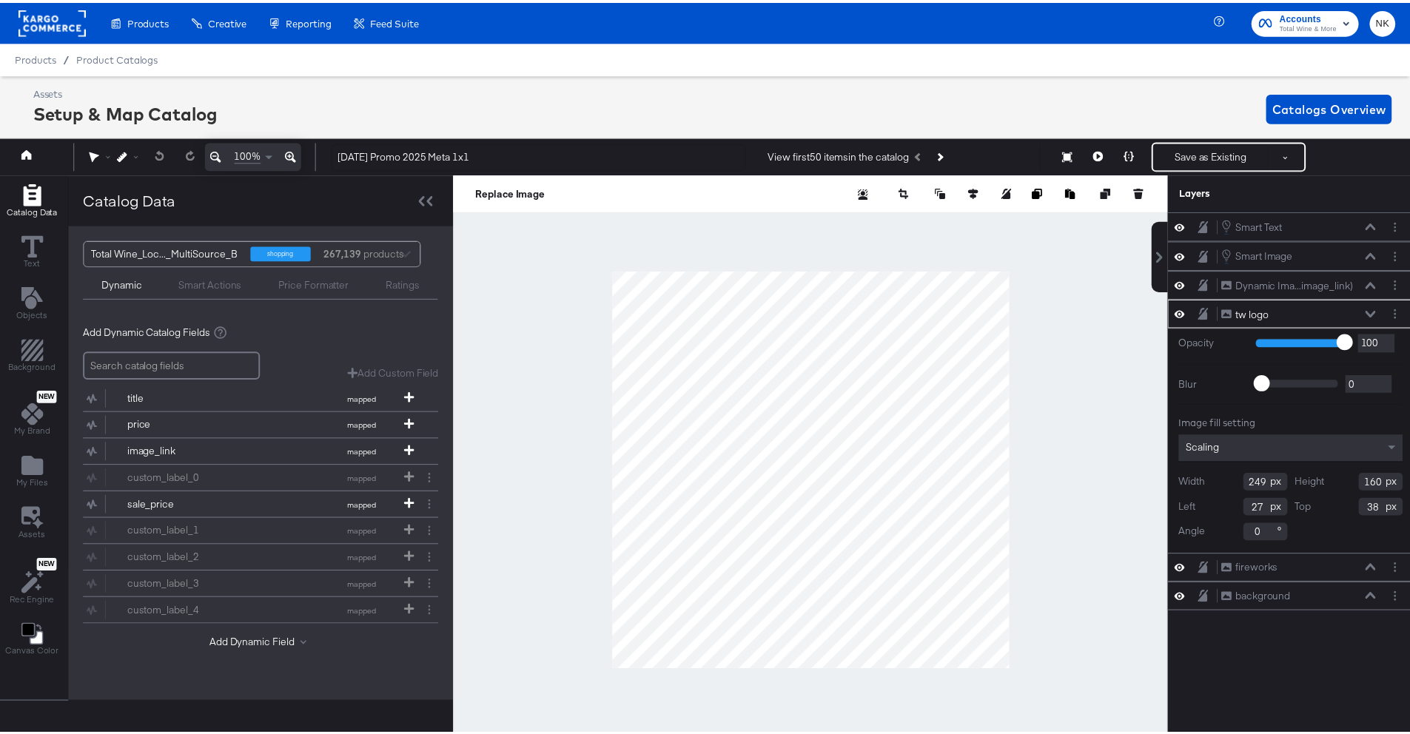
scroll to position [0, 4]
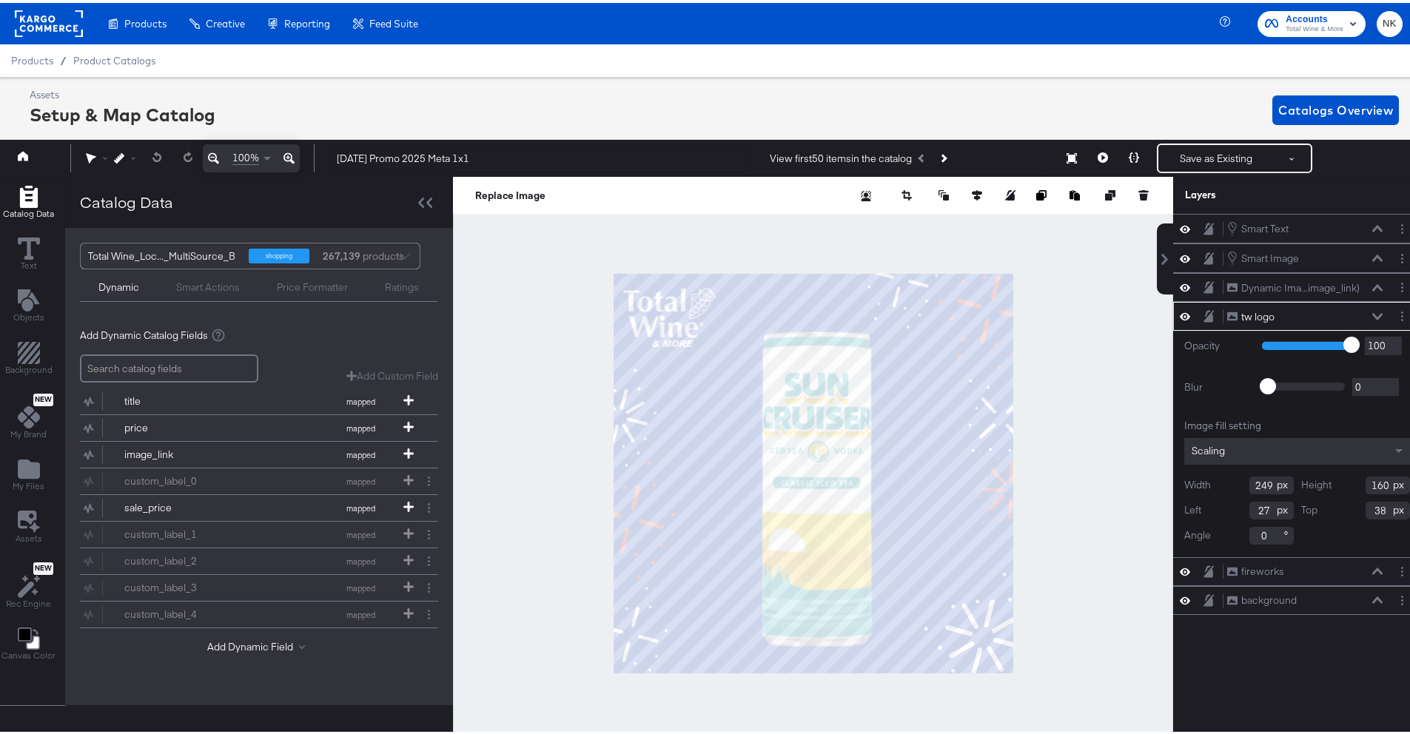
click at [275, 651] on div "Add Dynamic Field" at bounding box center [259, 647] width 358 height 20
click at [276, 647] on button "Add Dynamic Field" at bounding box center [259, 644] width 104 height 14
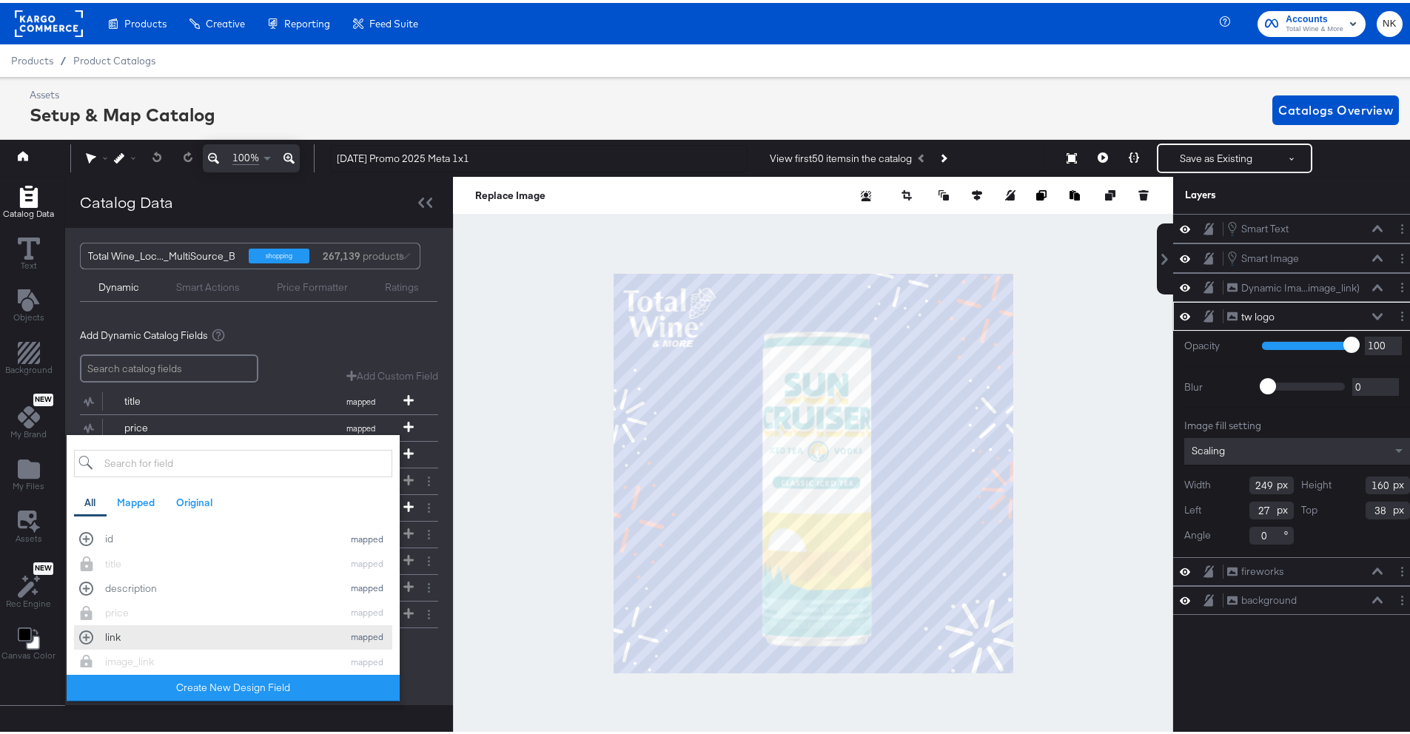
click at [199, 623] on button "link mapped" at bounding box center [233, 635] width 318 height 24
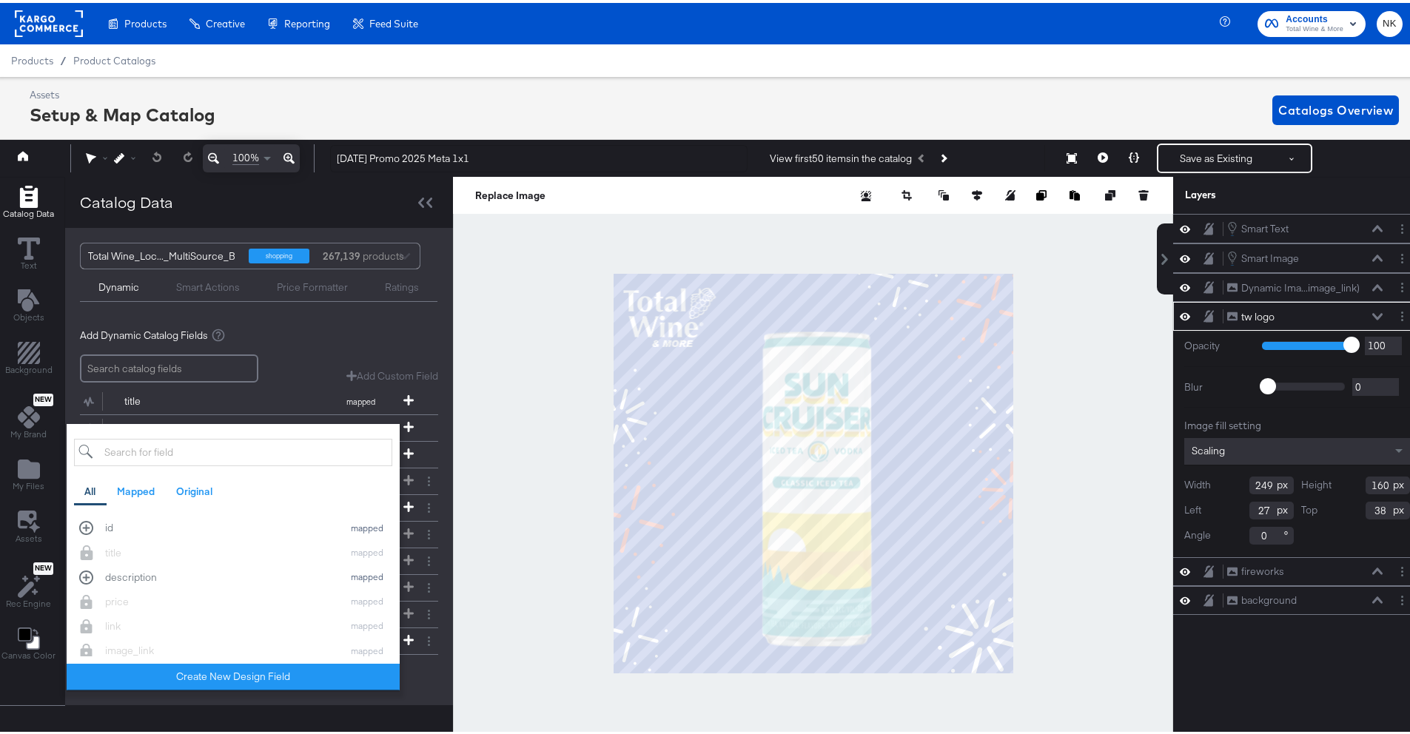
click at [324, 332] on div "Add Dynamic Catalog Fields" at bounding box center [259, 333] width 358 height 14
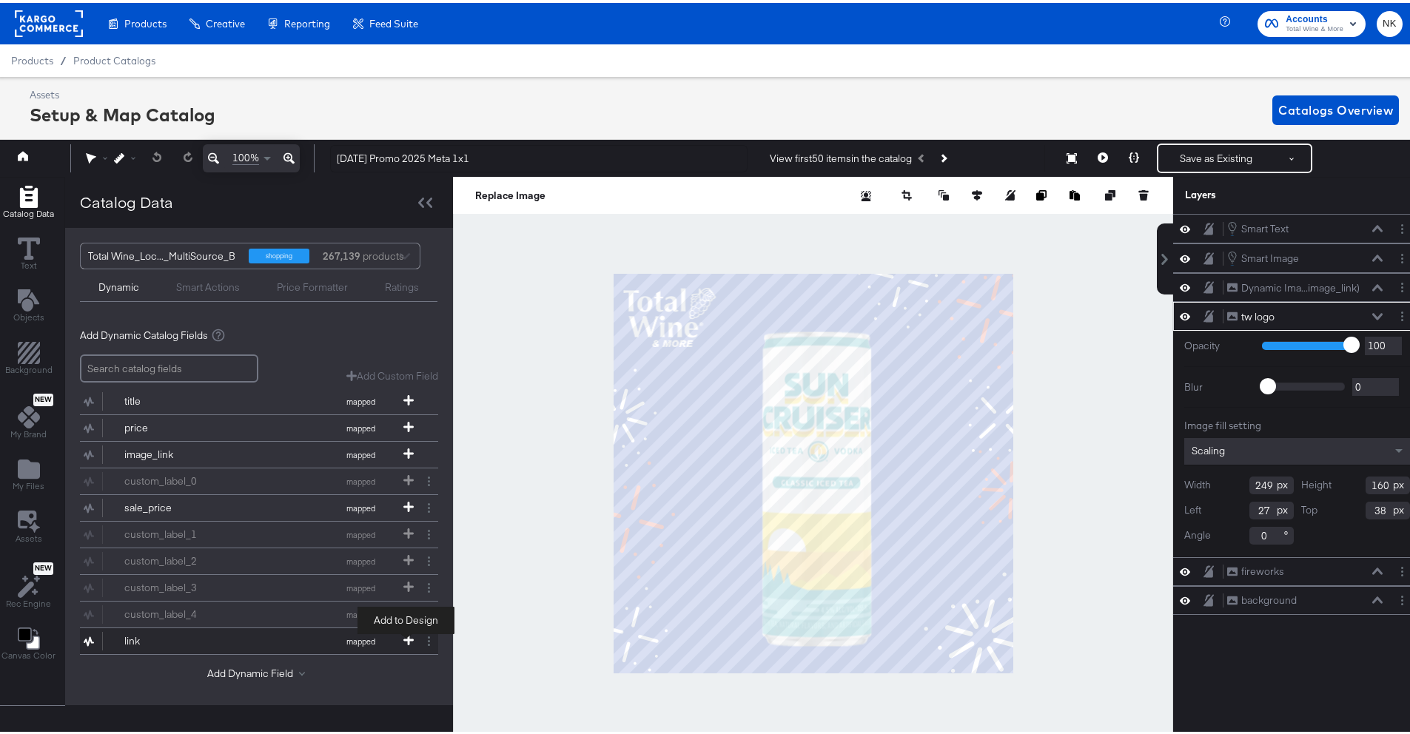
click at [403, 637] on icon at bounding box center [408, 637] width 10 height 10
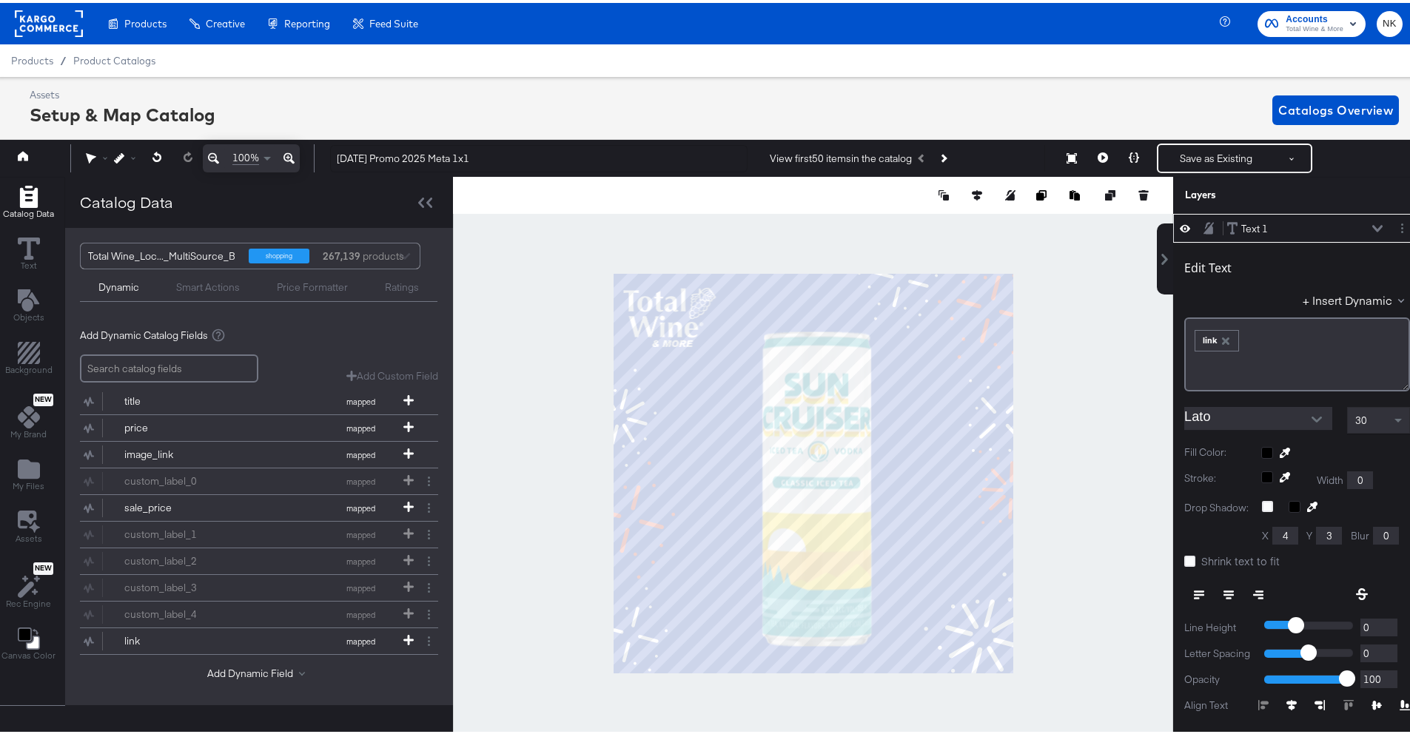
type input "56"
type input "354"
click at [1312, 415] on icon "Open" at bounding box center [1317, 417] width 10 height 10
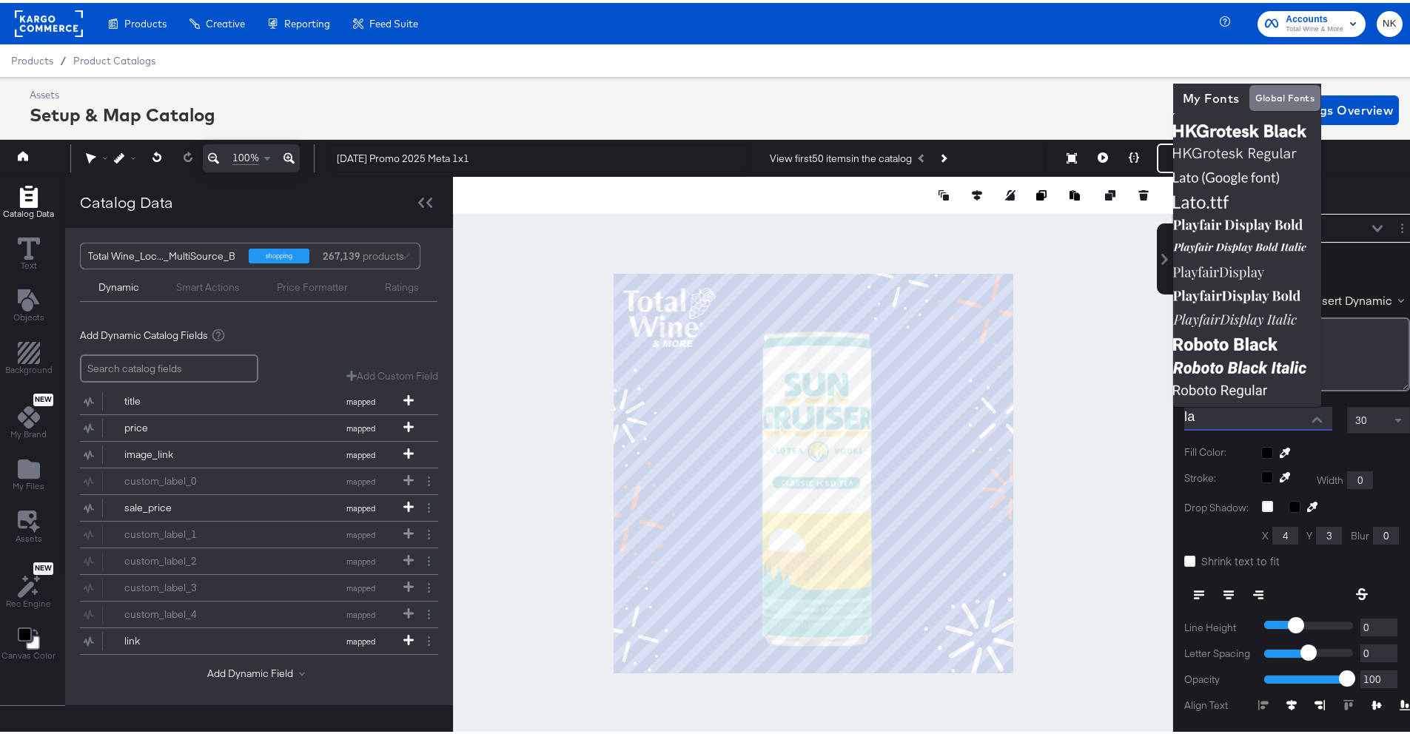
type input "l"
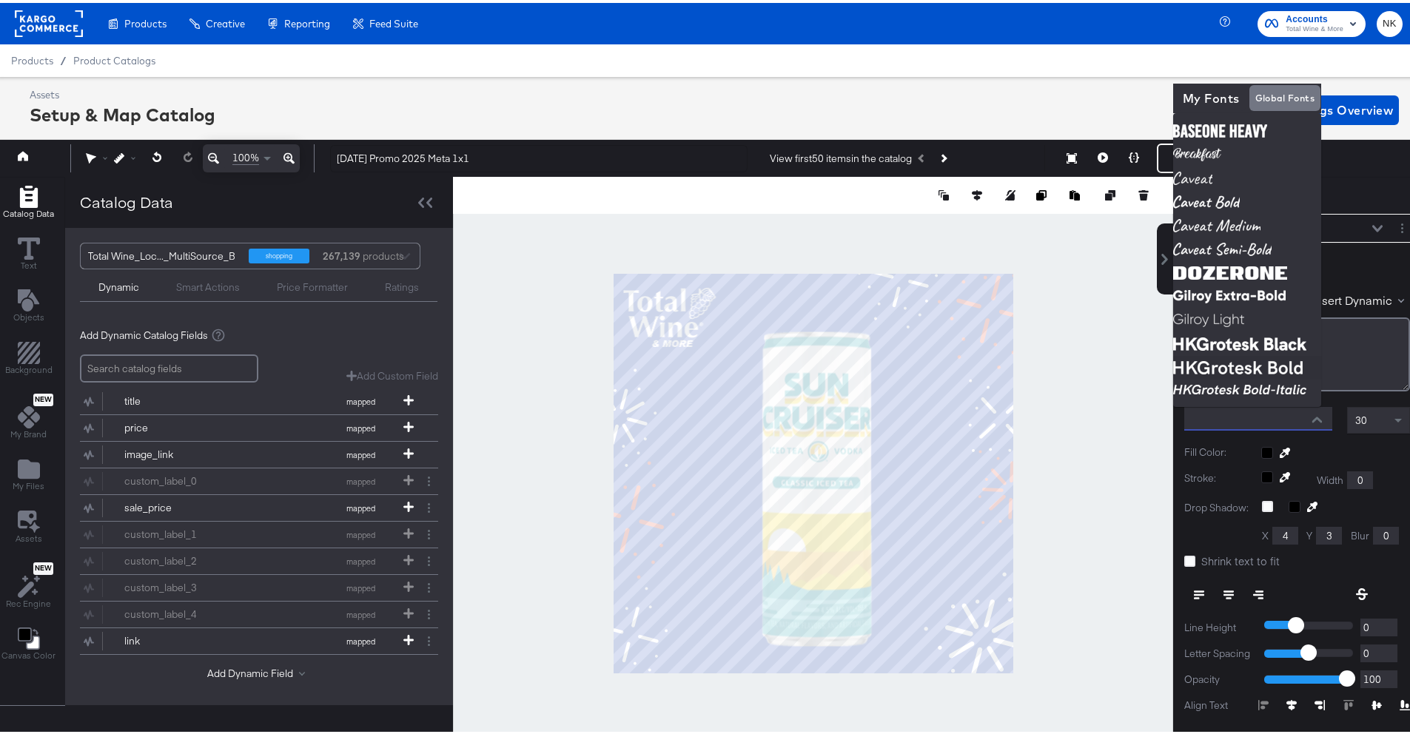
type input "Lato"
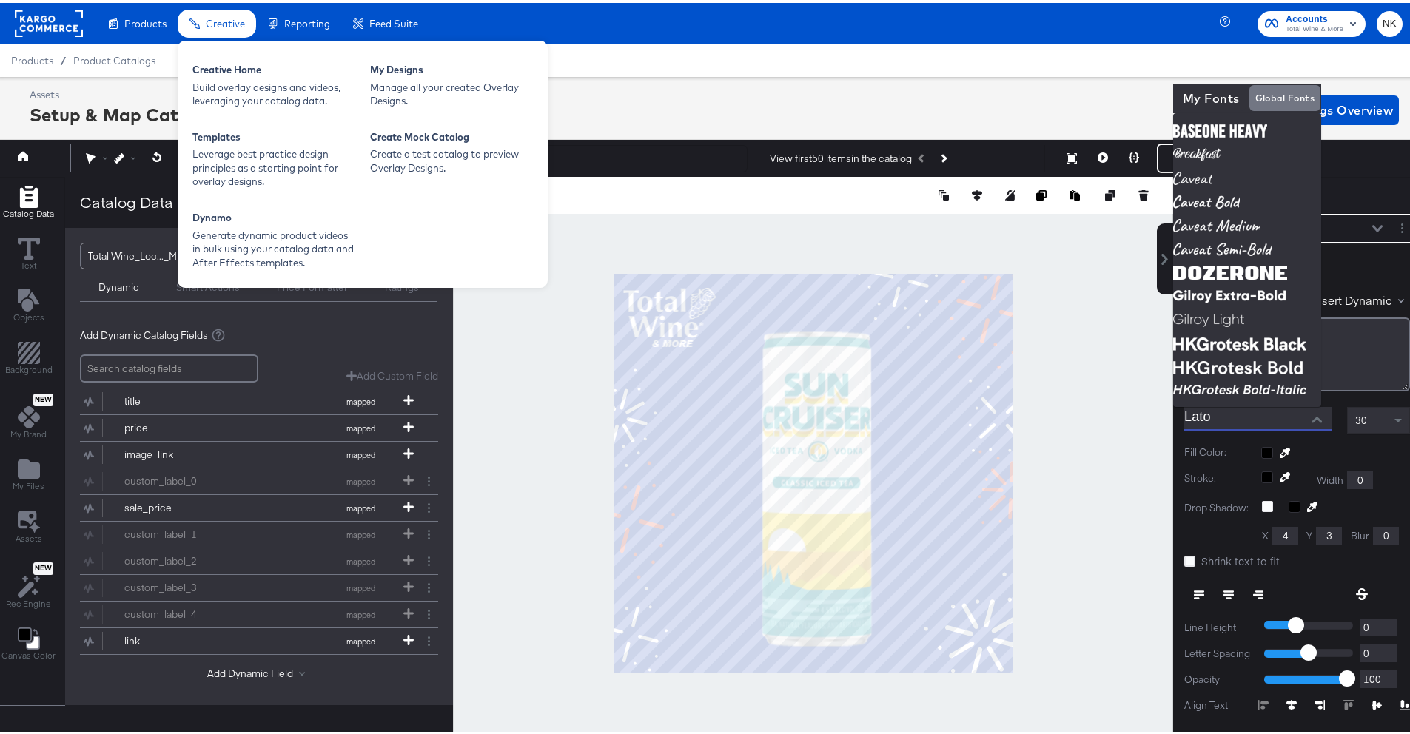
click at [235, 33] on li "Creative Creative Creative Home Build overlay designs and videos, leveraging yo…" at bounding box center [217, 21] width 78 height 29
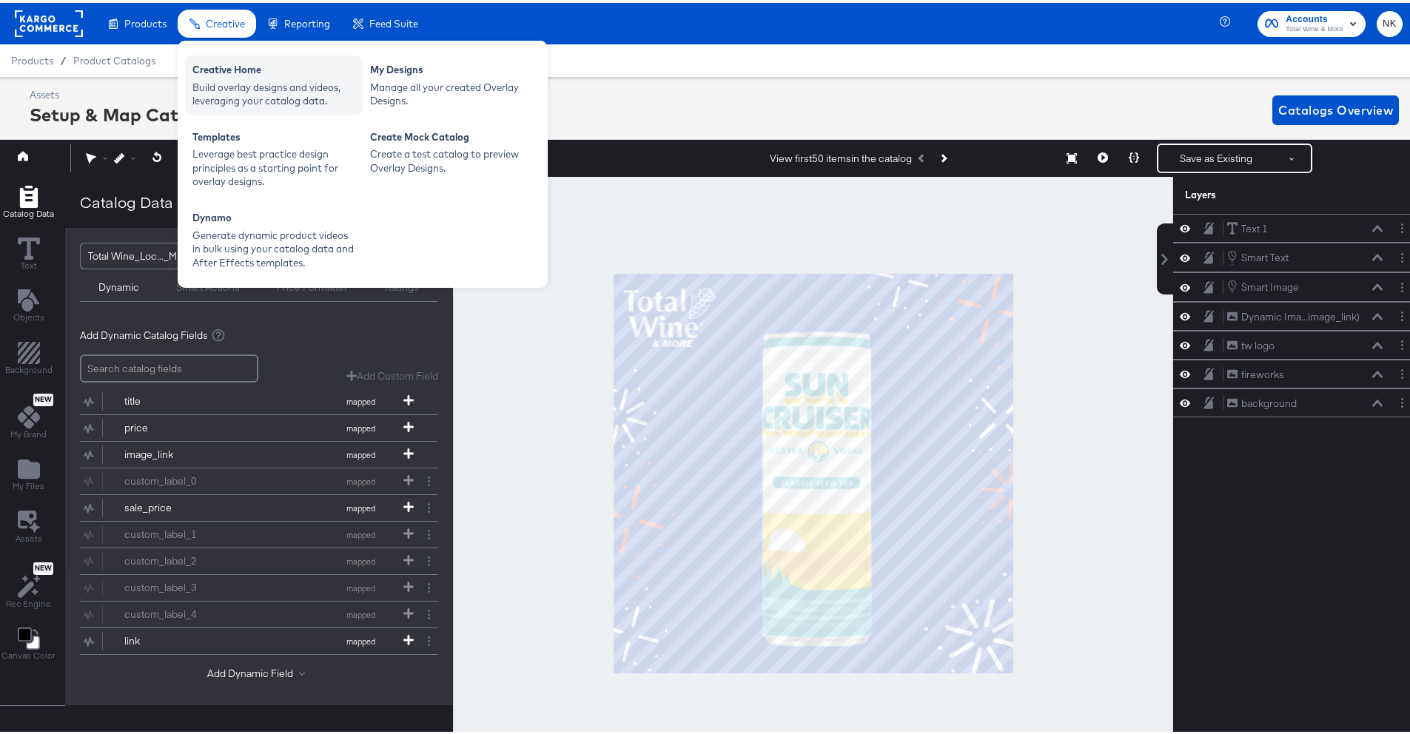
click at [238, 64] on div "Creative Home" at bounding box center [273, 69] width 163 height 18
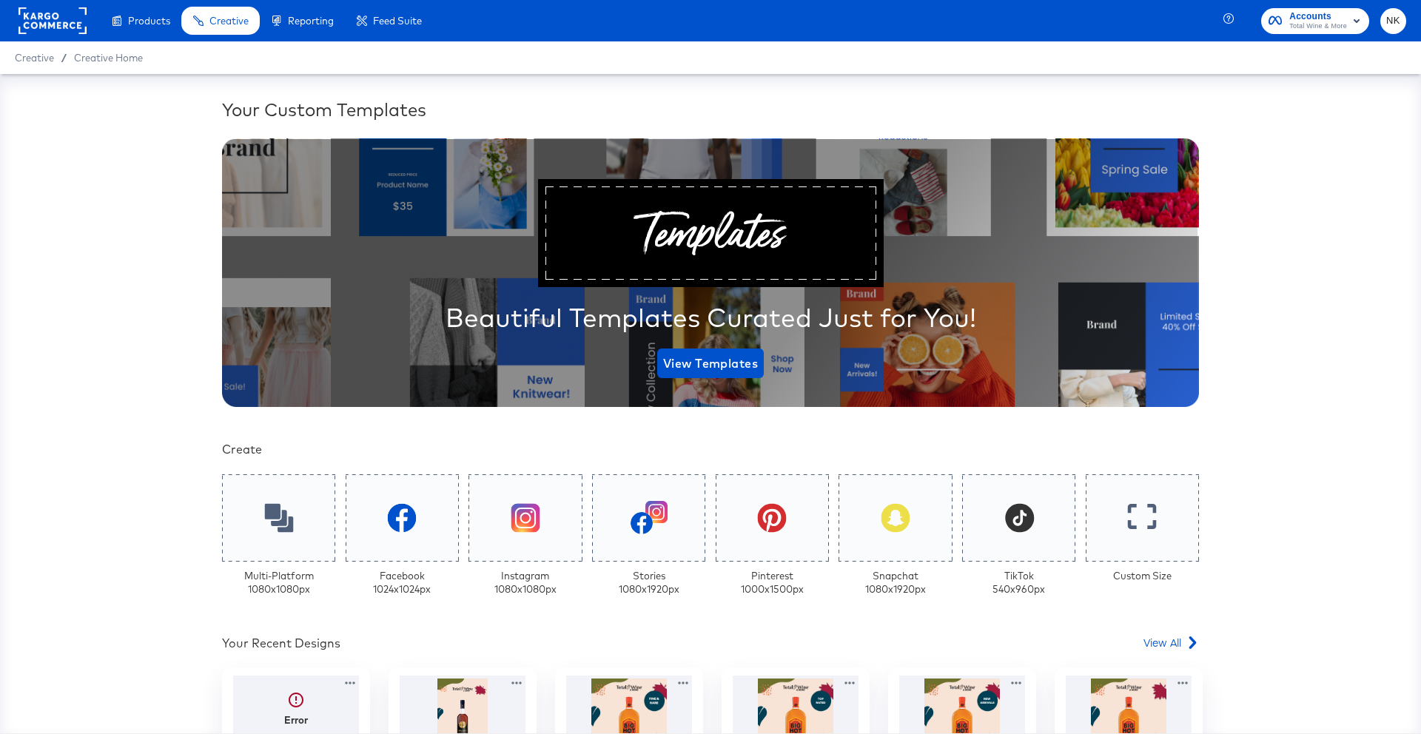
click at [54, 125] on div "Your Custom Templates Beautiful Templates Curated Just for You! View Templates …" at bounding box center [710, 404] width 1421 height 660
click at [174, 204] on div "Your Custom Templates Beautiful Templates Curated Just for You! View Templates …" at bounding box center [710, 404] width 1421 height 660
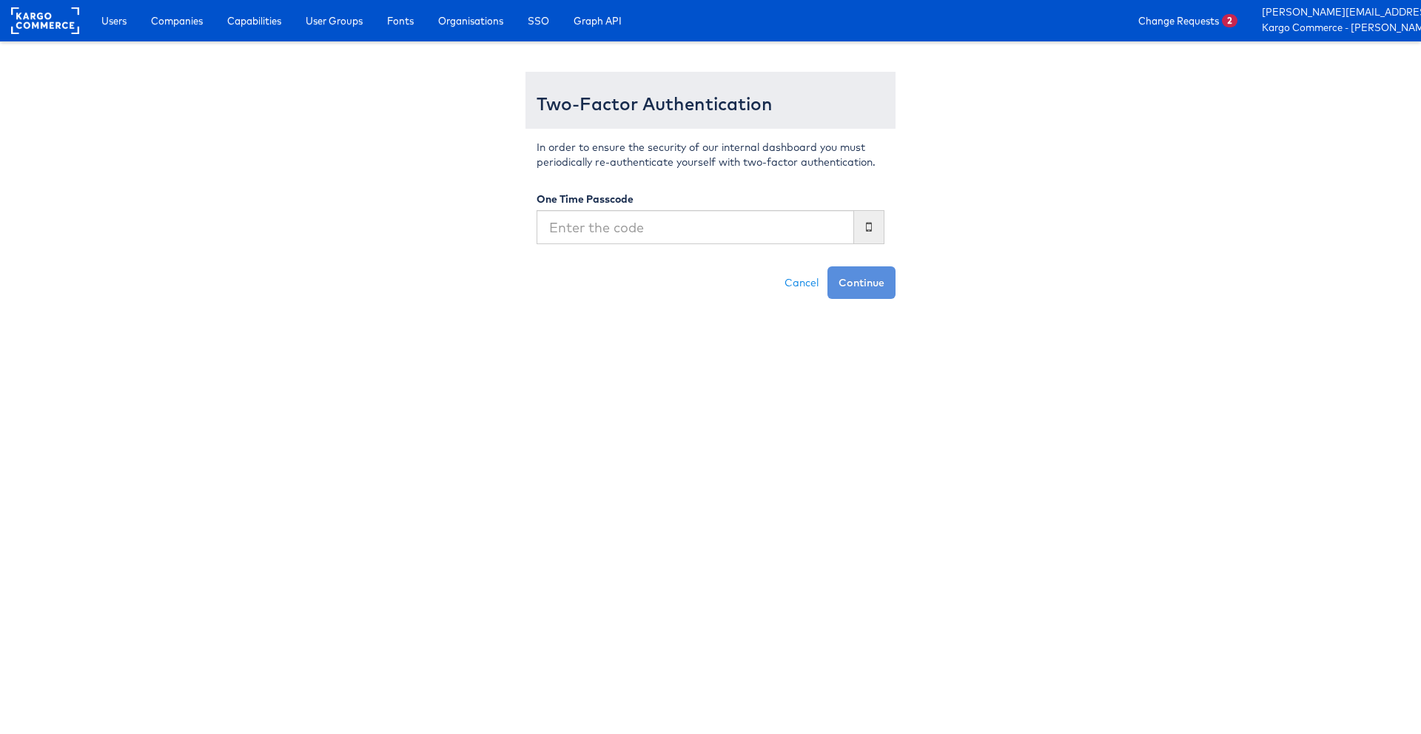
click at [763, 218] on input "text" at bounding box center [696, 227] width 318 height 34
type input "864890"
click at [828, 267] on button "Continue" at bounding box center [862, 283] width 68 height 33
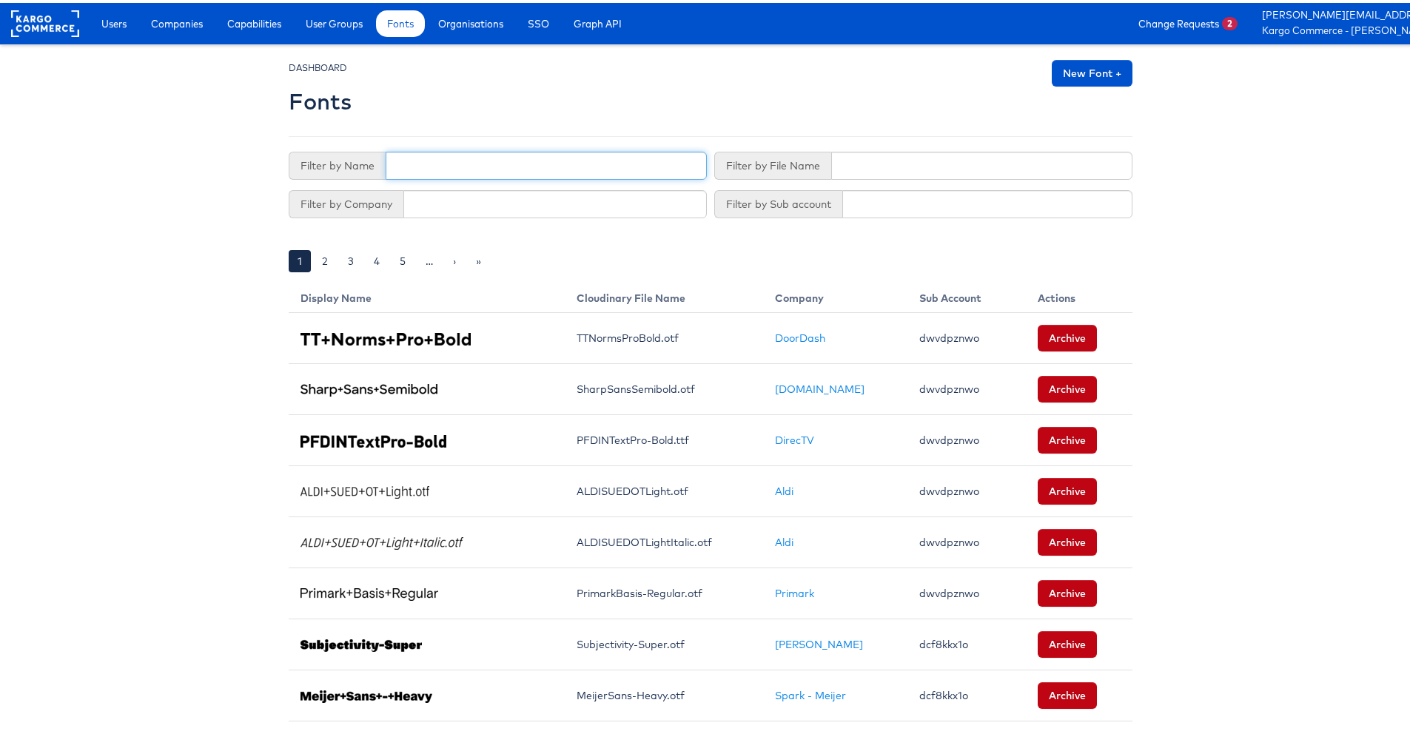
click at [417, 162] on input "text" at bounding box center [546, 163] width 321 height 28
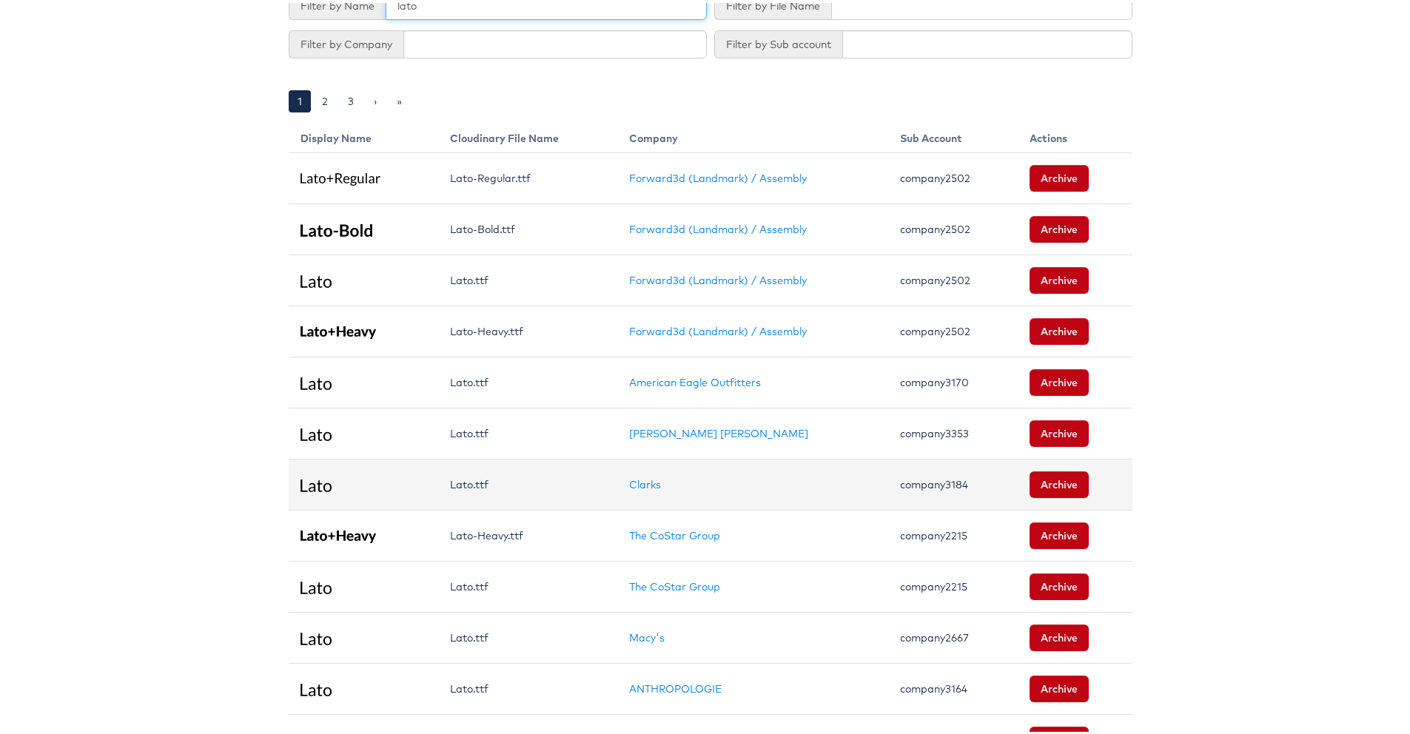
scroll to position [150, 0]
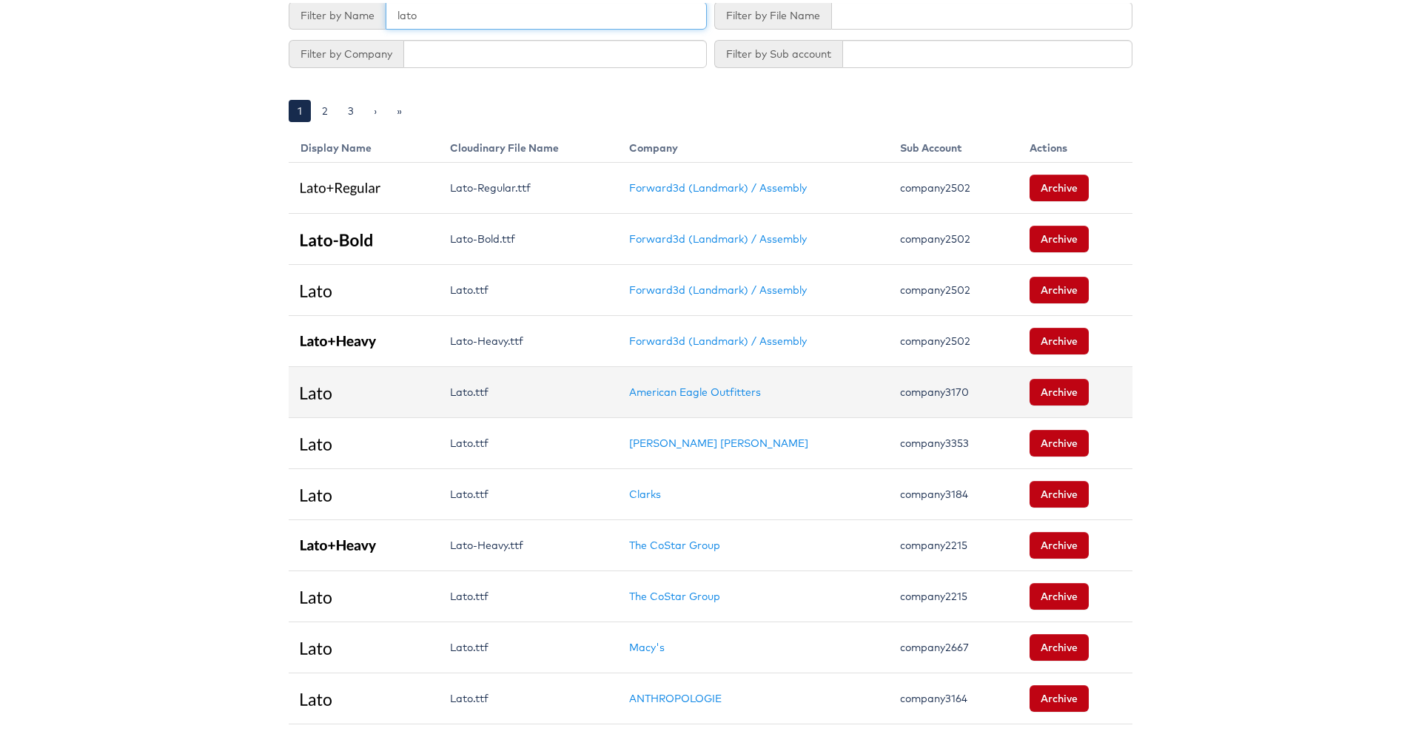
type input "lato"
drag, startPoint x: 538, startPoint y: 397, endPoint x: 443, endPoint y: 389, distance: 95.1
click at [443, 389] on td "Lato.ttf" at bounding box center [527, 389] width 179 height 51
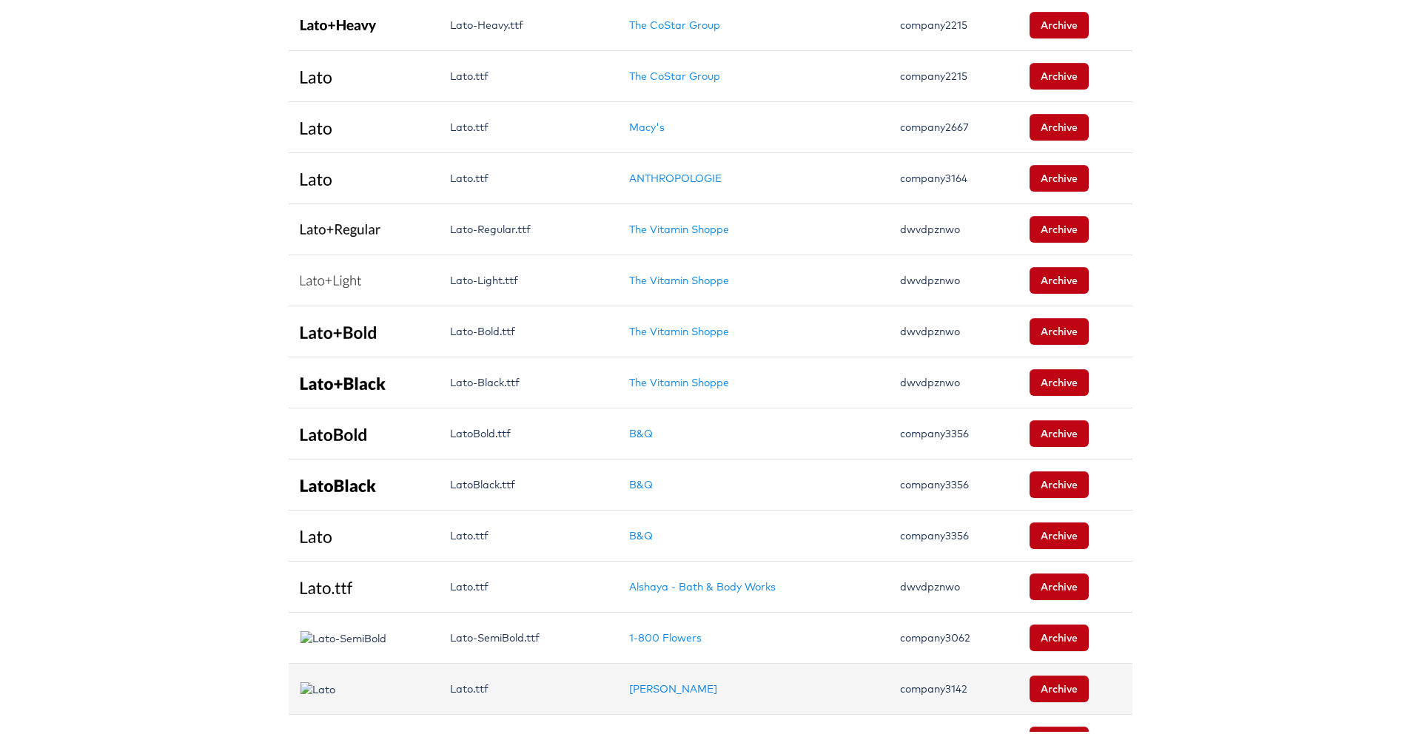
scroll to position [899, 0]
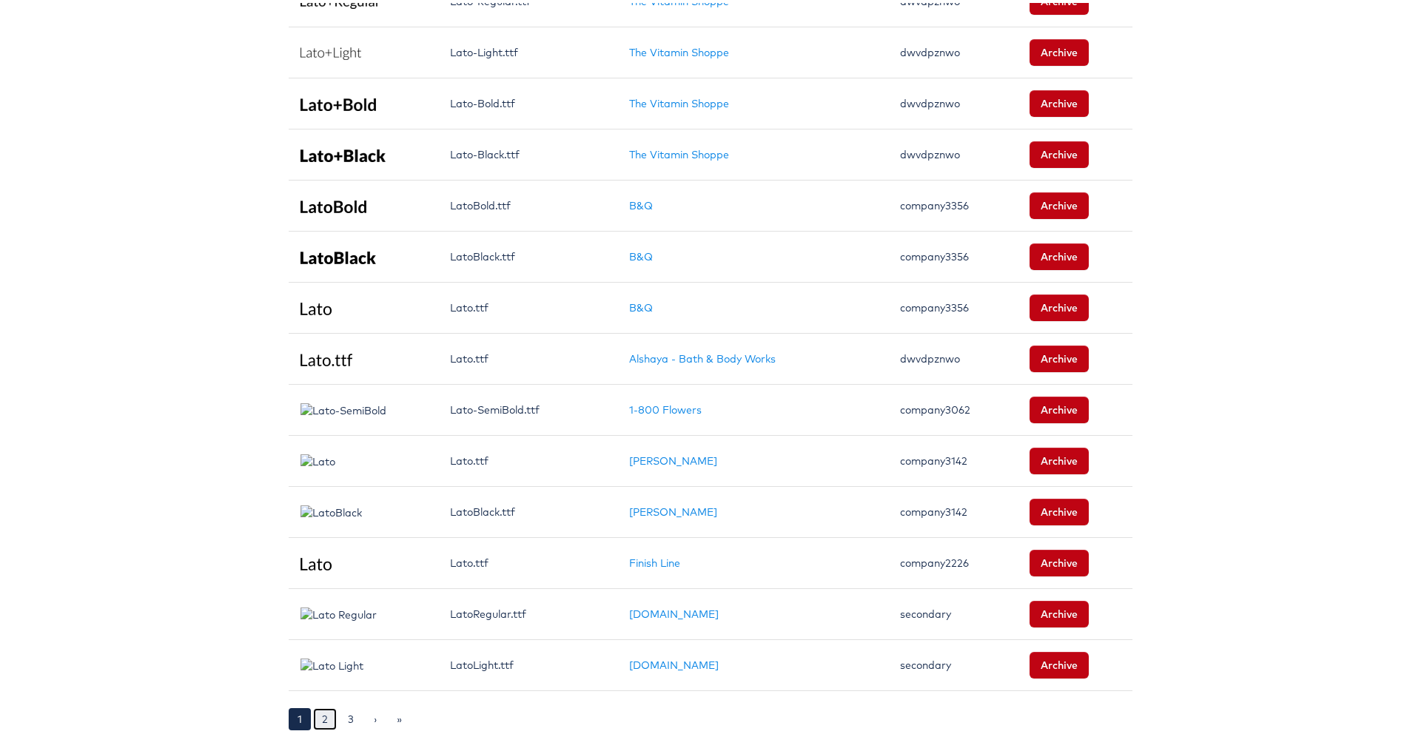
click at [316, 723] on link "2" at bounding box center [325, 716] width 24 height 22
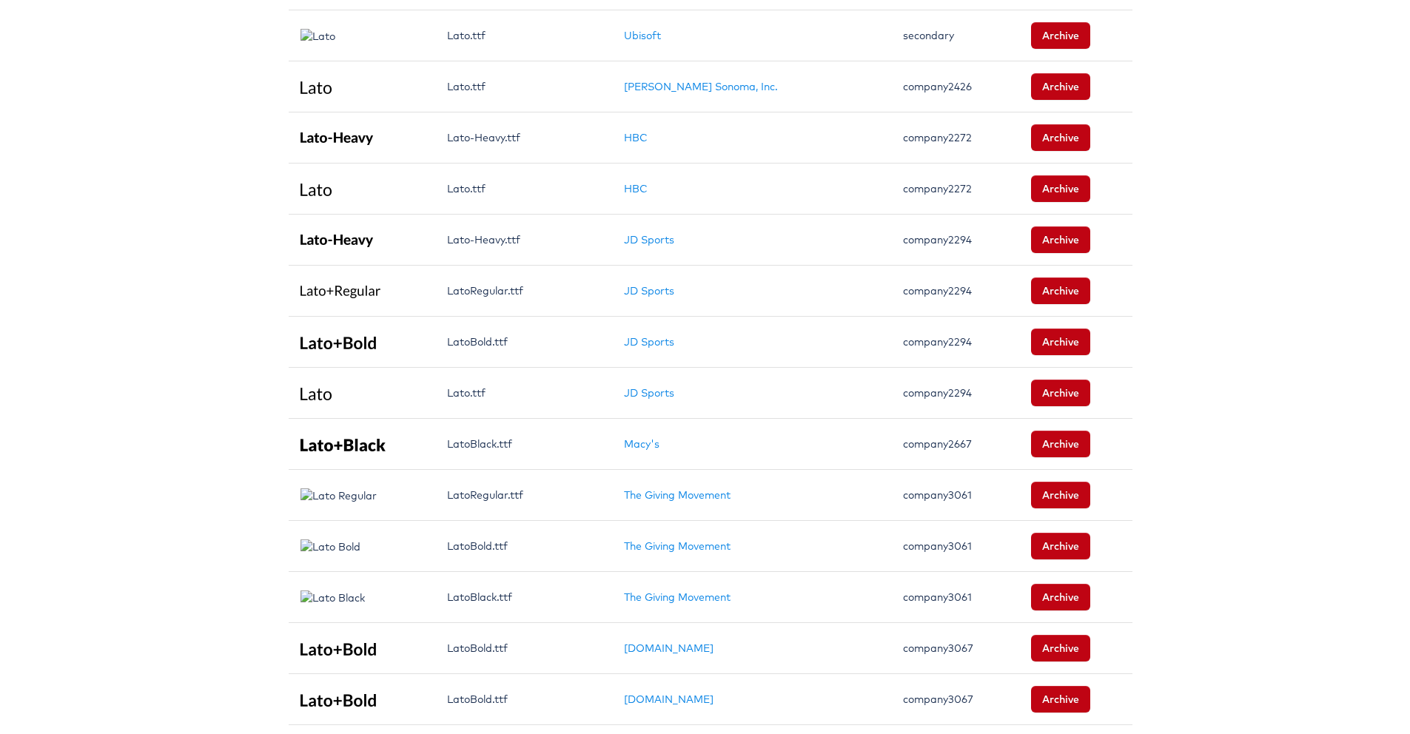
scroll to position [899, 0]
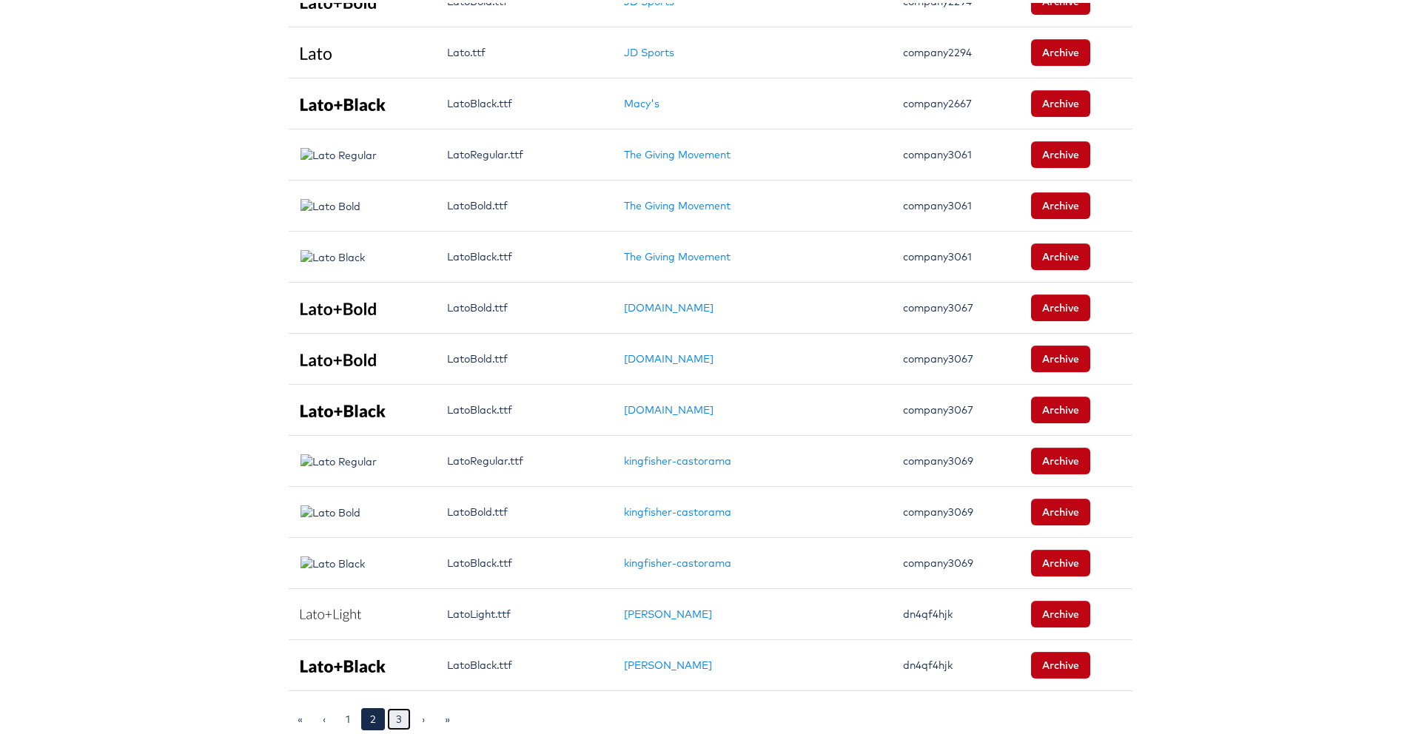
click at [392, 711] on link "3" at bounding box center [399, 716] width 24 height 22
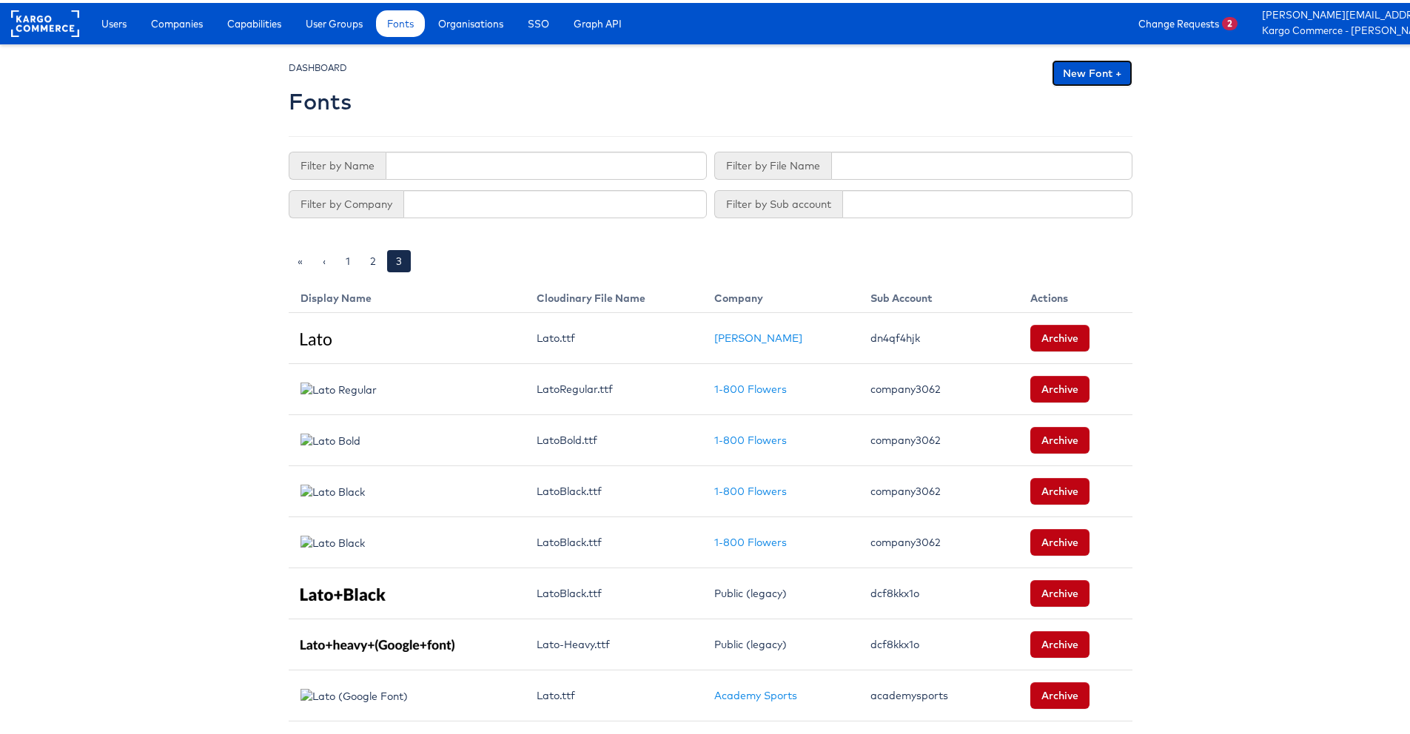
click at [1055, 75] on link "New Font +" at bounding box center [1092, 70] width 81 height 27
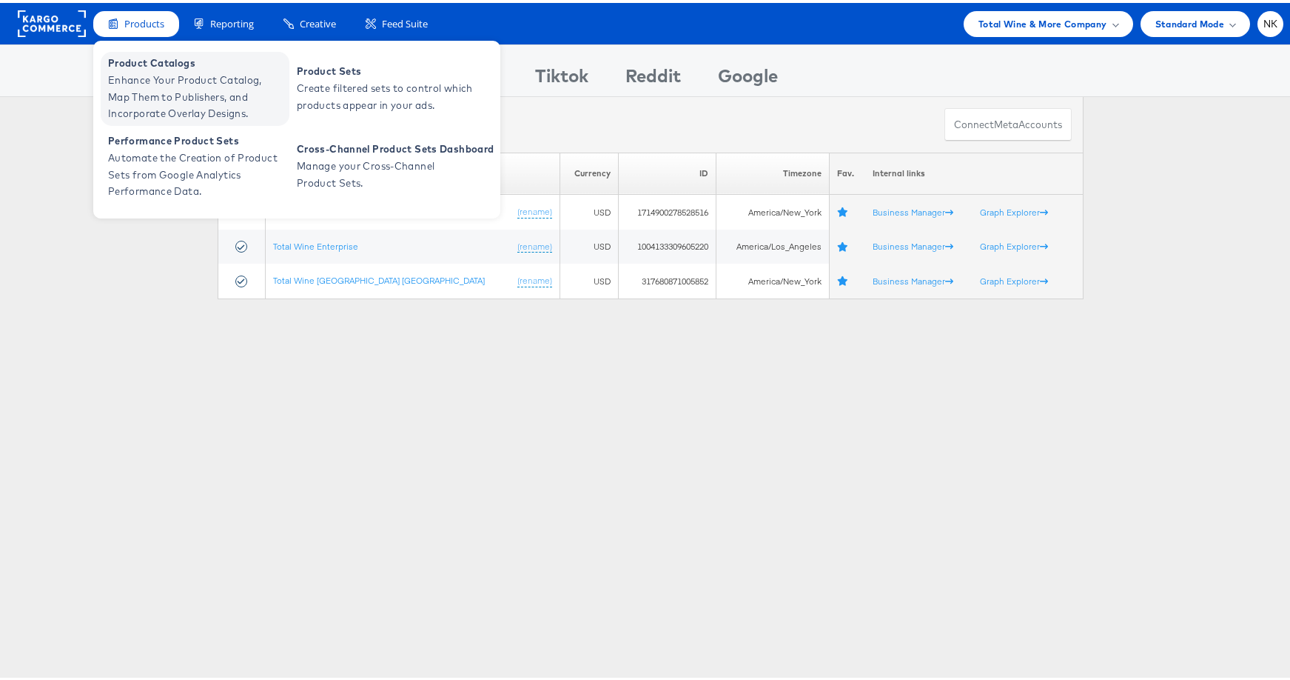
click at [155, 62] on span "Product Catalogs" at bounding box center [197, 60] width 178 height 17
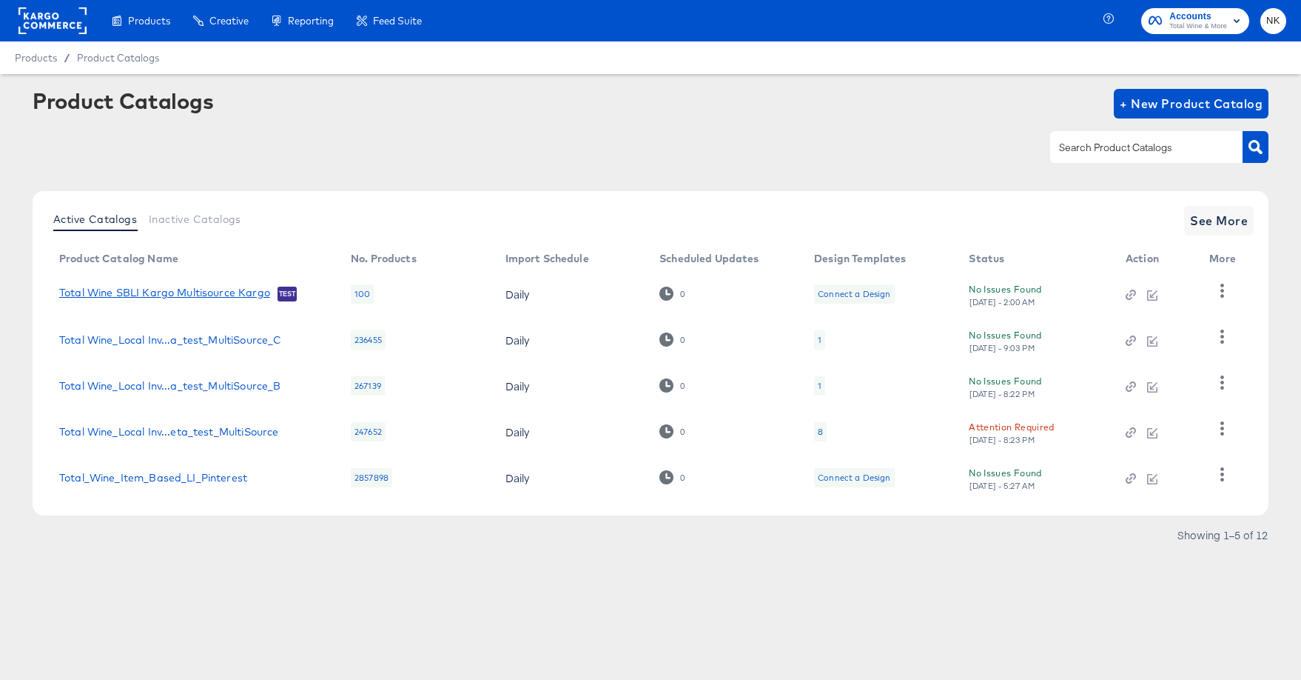
click at [122, 295] on link "Total Wine SBLI Kargo Multisource Kargo" at bounding box center [164, 293] width 211 height 15
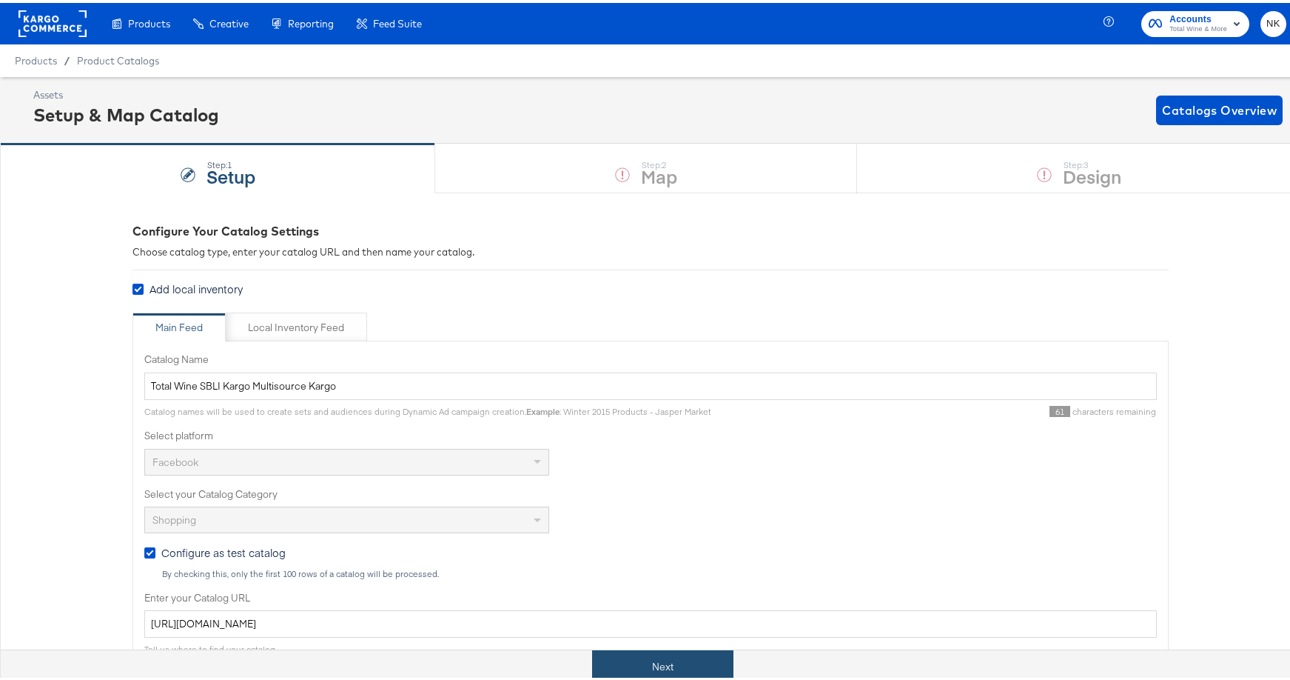
click at [674, 657] on button "Next" at bounding box center [662, 663] width 141 height 33
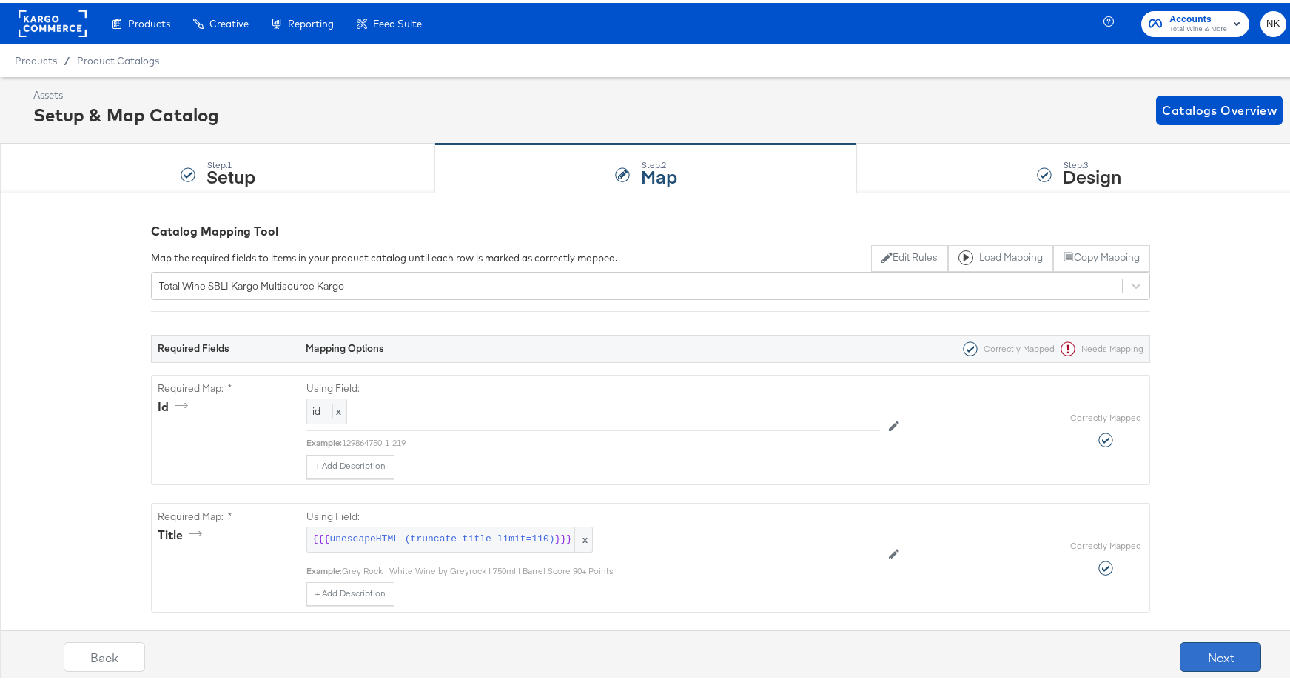
click at [1190, 652] on button "Next" at bounding box center [1220, 654] width 81 height 30
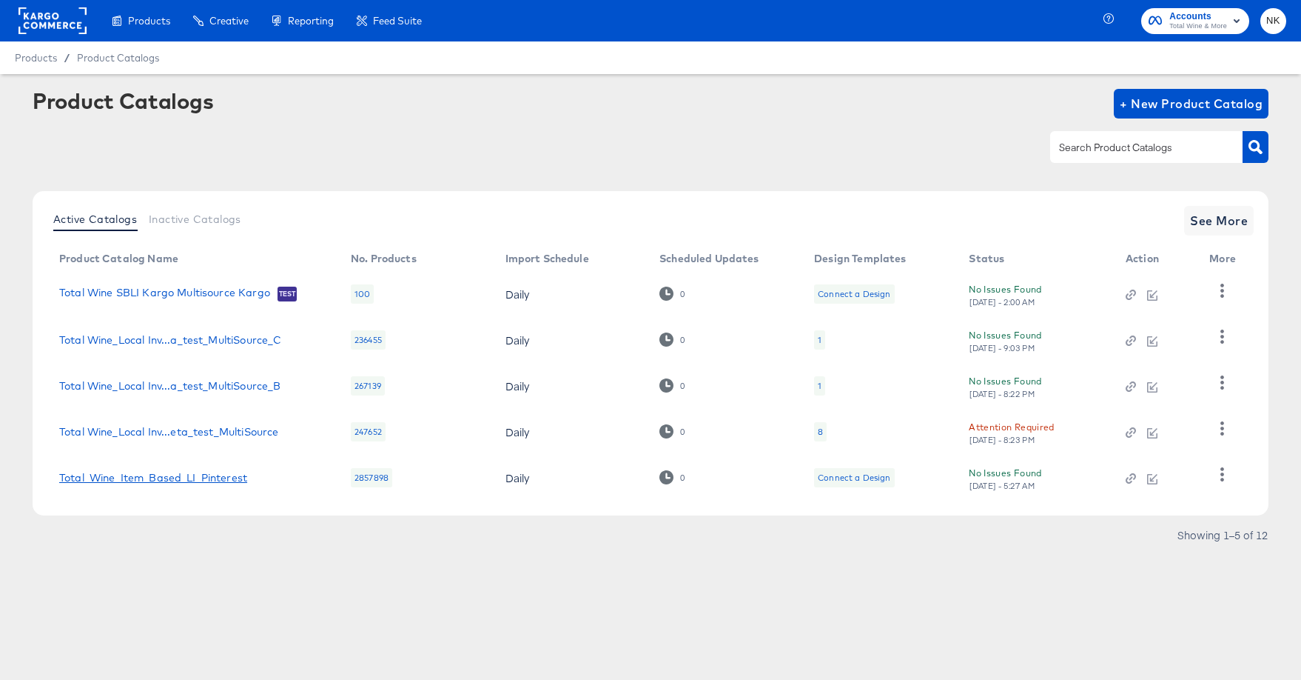
click at [219, 473] on link "Total_Wine_Item_Based_LI_Pinterest" at bounding box center [153, 478] width 188 height 12
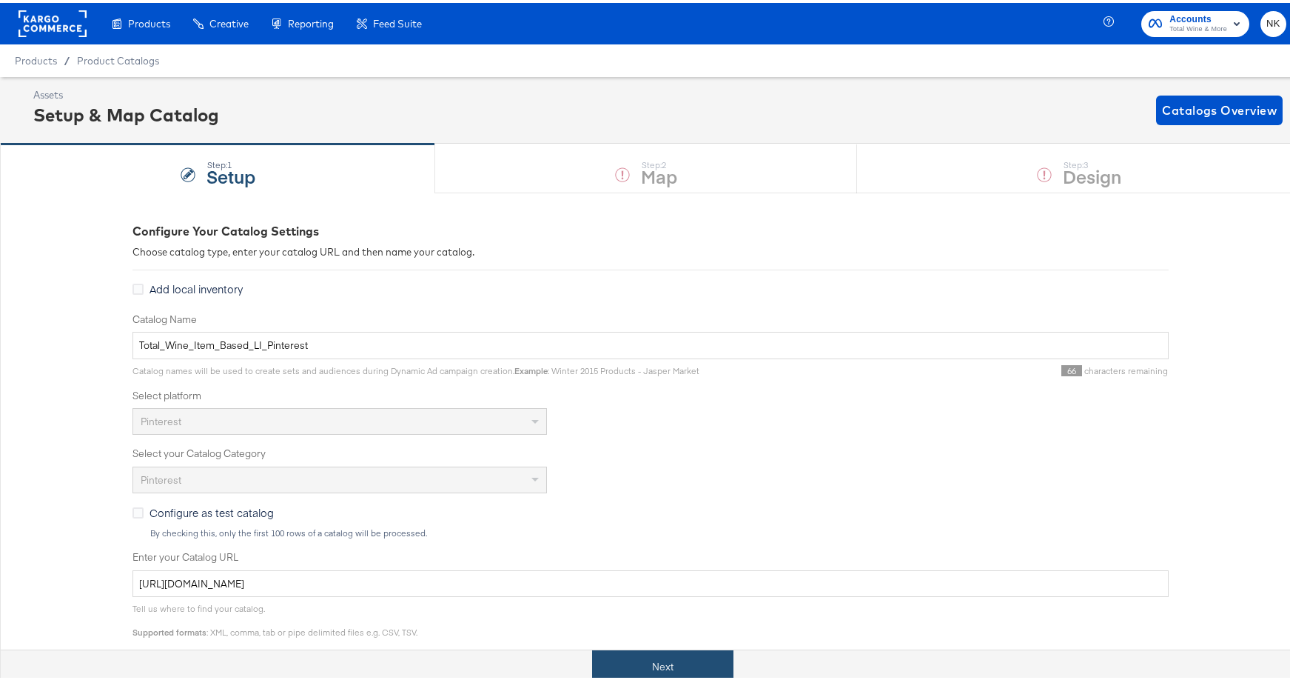
click at [709, 667] on button "Next" at bounding box center [662, 663] width 141 height 33
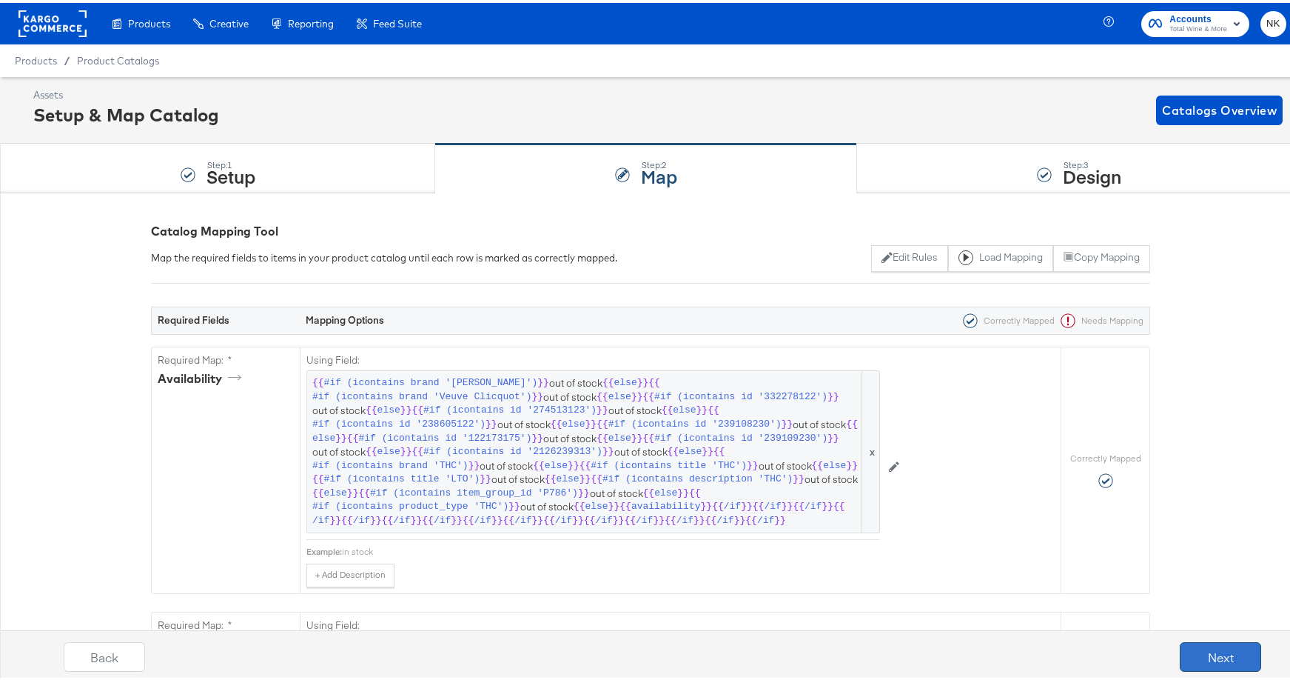
click at [1180, 651] on button "Next" at bounding box center [1220, 654] width 81 height 30
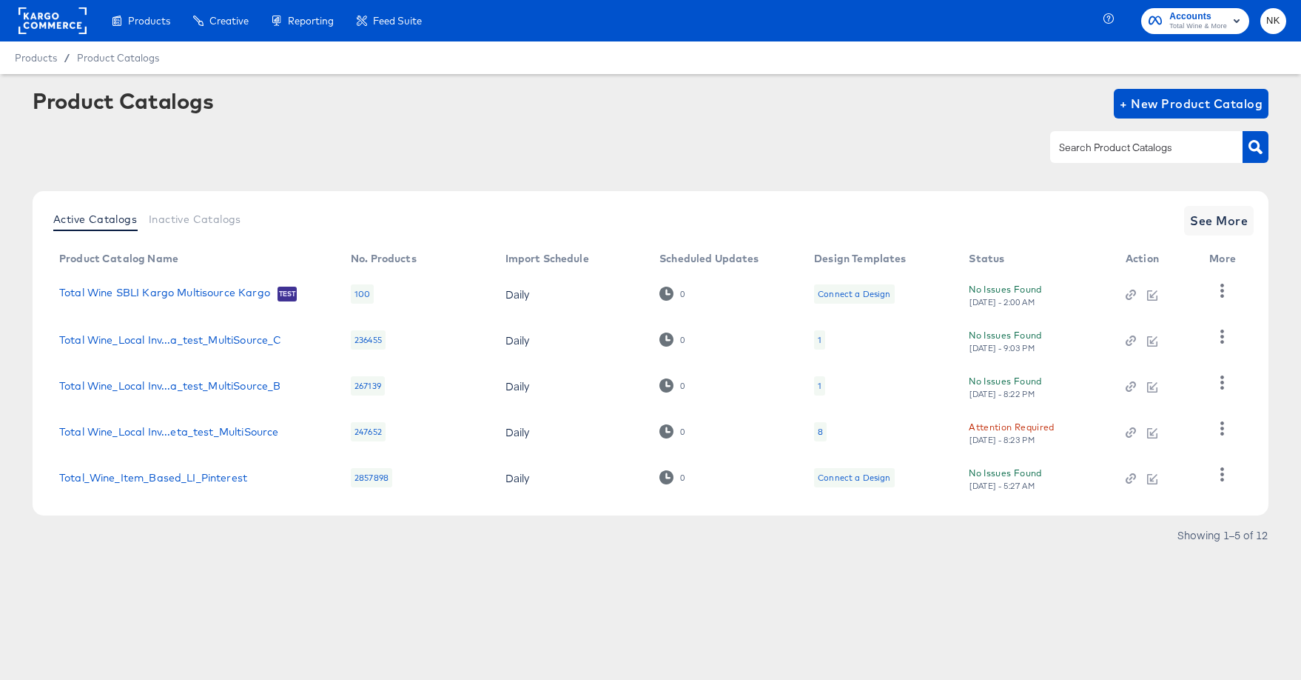
click at [1120, 156] on div at bounding box center [1146, 146] width 192 height 31
type input "local"
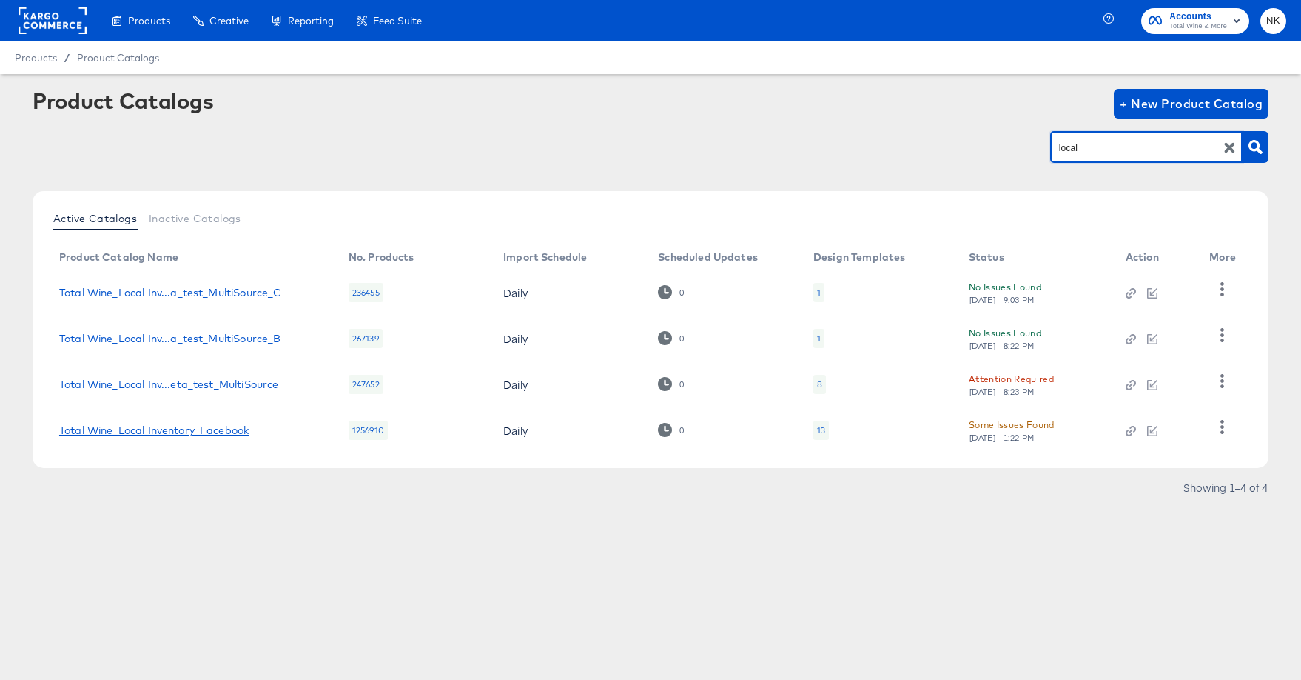
click at [227, 429] on link "Total Wine_Local Inventory_Facebook" at bounding box center [154, 430] width 190 height 12
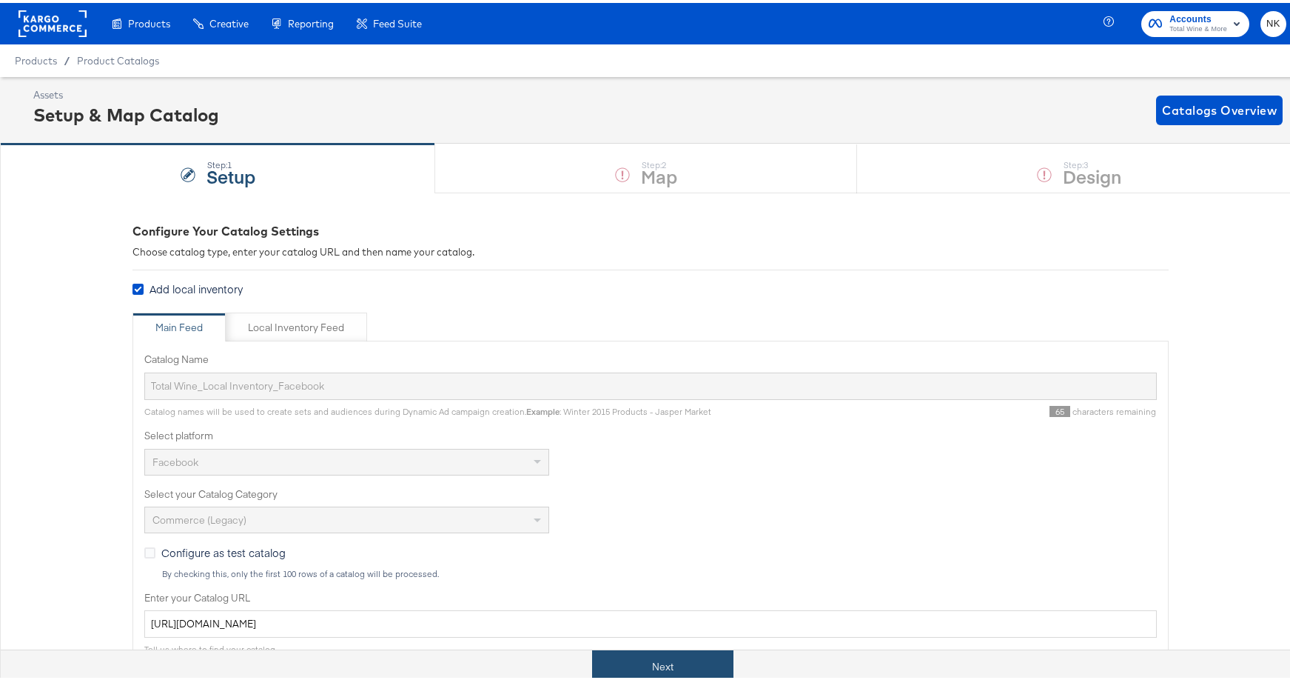
click at [653, 659] on button "Next" at bounding box center [662, 663] width 141 height 33
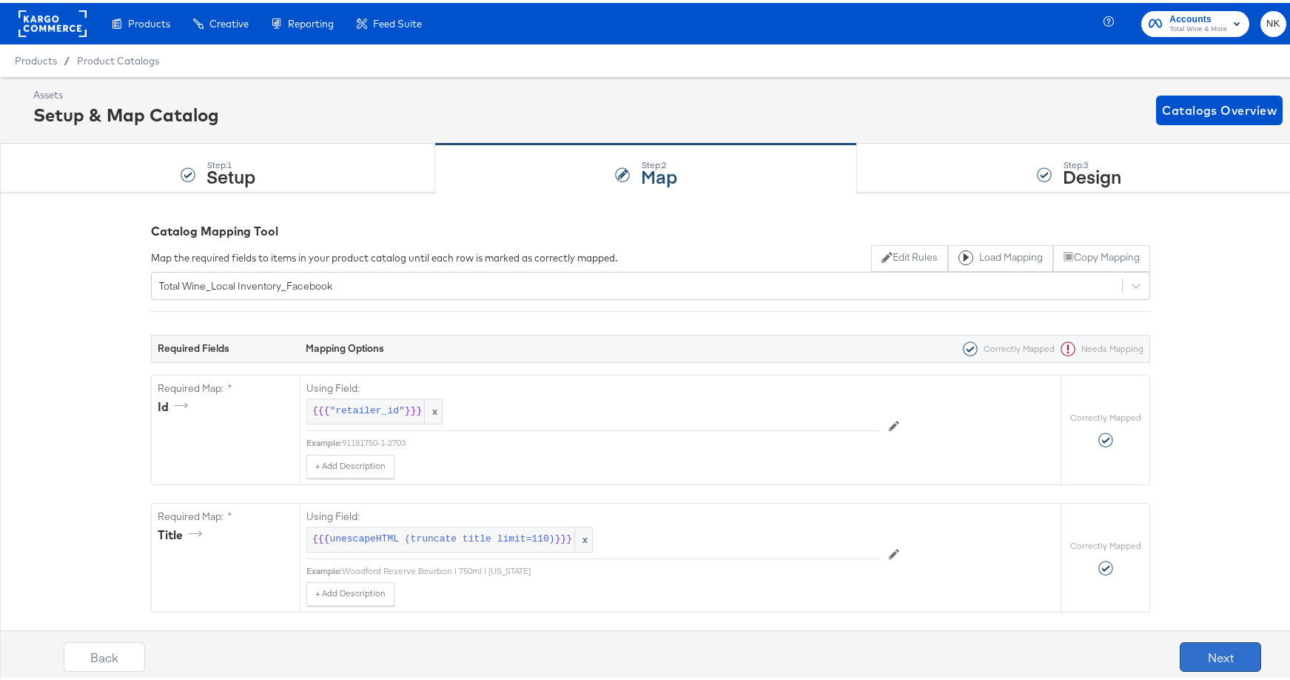
click at [1193, 641] on button "Next" at bounding box center [1220, 654] width 81 height 30
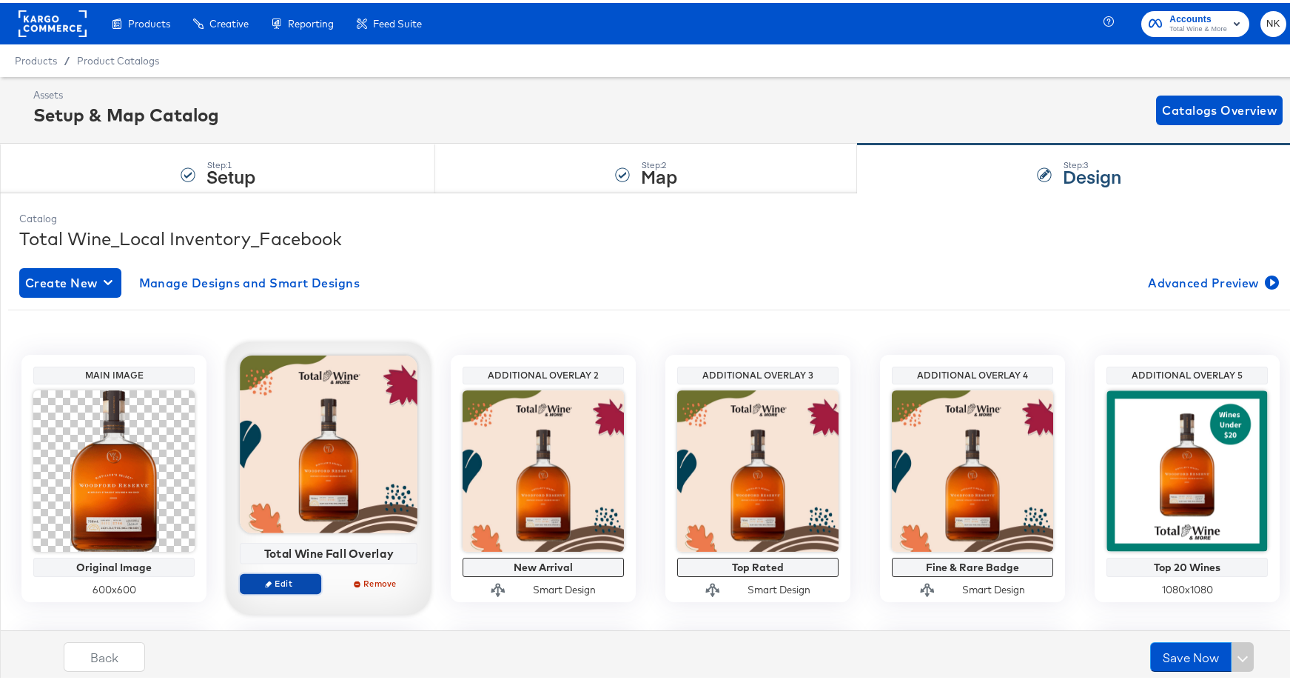
click at [293, 574] on span "Edit" at bounding box center [281, 579] width 68 height 11
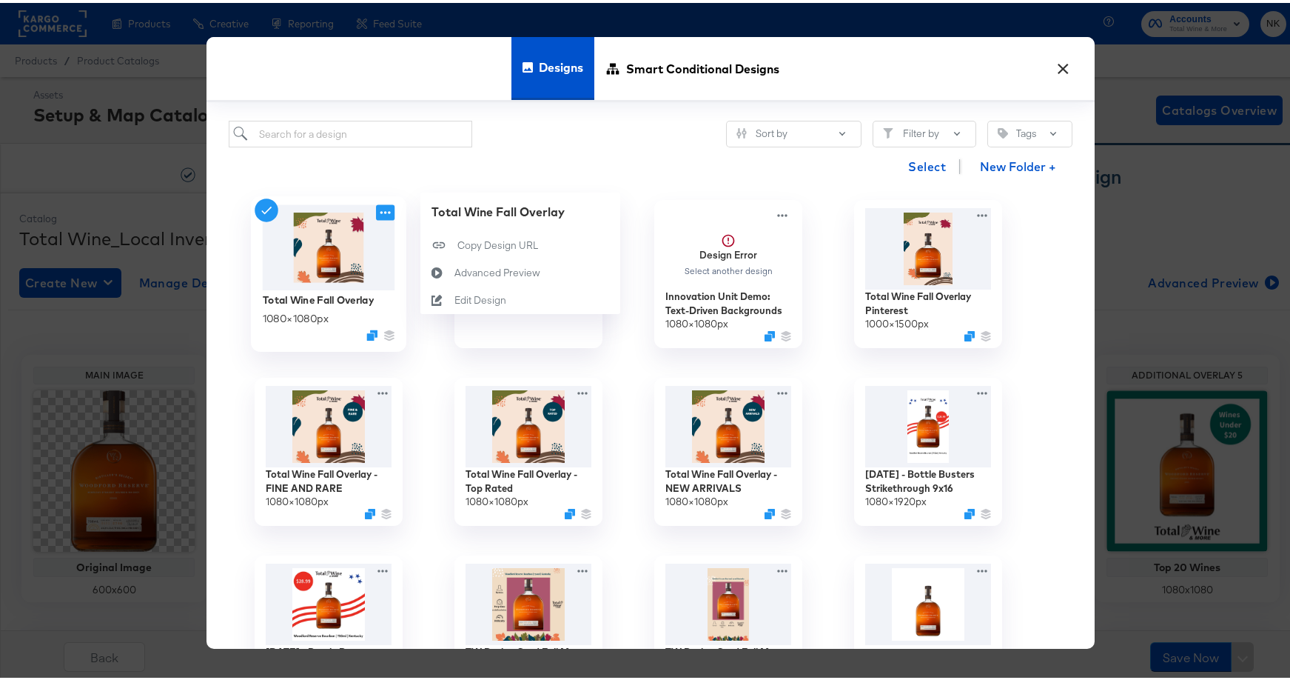
click at [377, 212] on icon at bounding box center [385, 210] width 19 height 16
click at [440, 293] on icon at bounding box center [437, 298] width 34 height 12
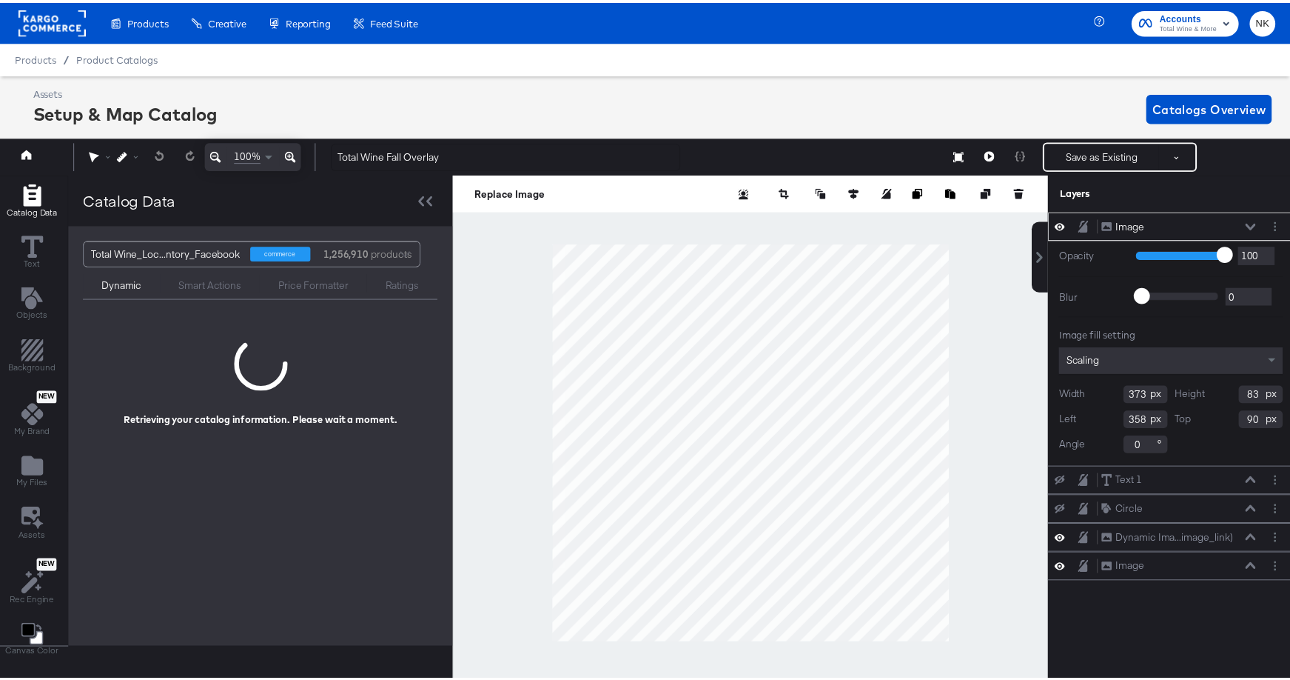
scroll to position [0, 4]
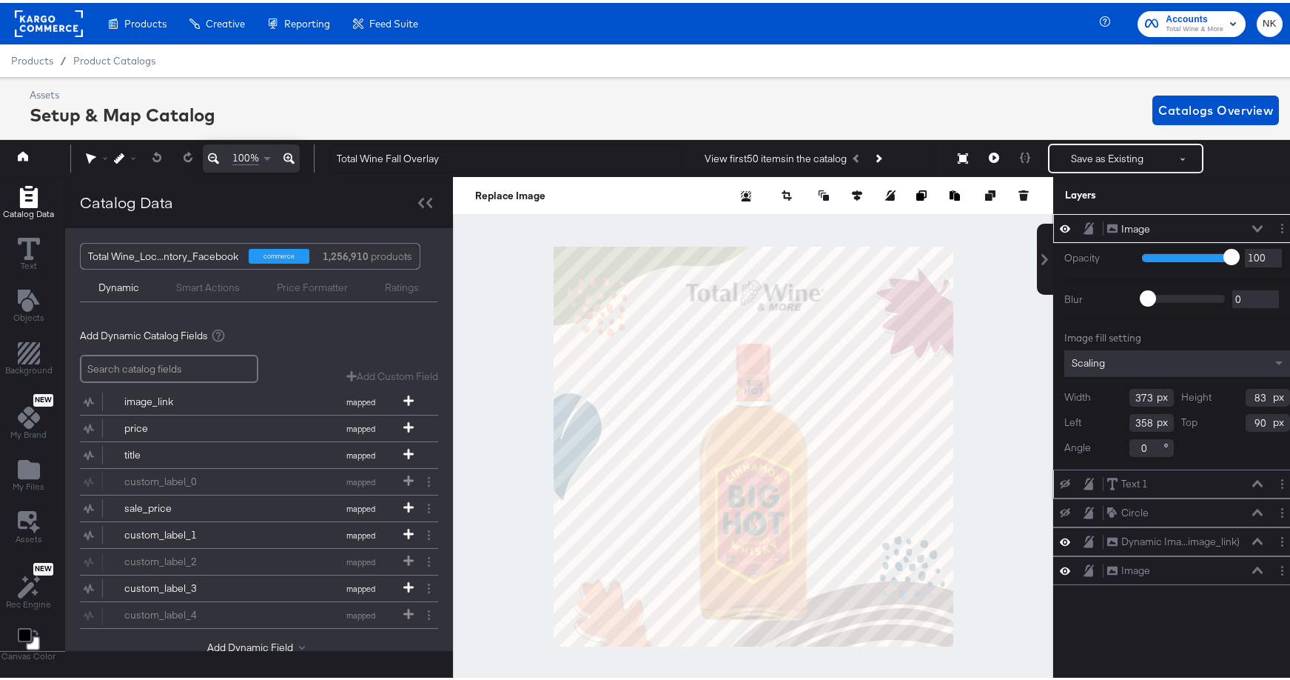
click at [1060, 480] on icon at bounding box center [1065, 481] width 10 height 10
click at [1060, 480] on icon at bounding box center [1065, 481] width 10 height 13
click at [1060, 480] on icon at bounding box center [1065, 481] width 10 height 10
click at [1060, 480] on icon at bounding box center [1065, 480] width 10 height 7
click at [1060, 507] on icon at bounding box center [1065, 510] width 10 height 10
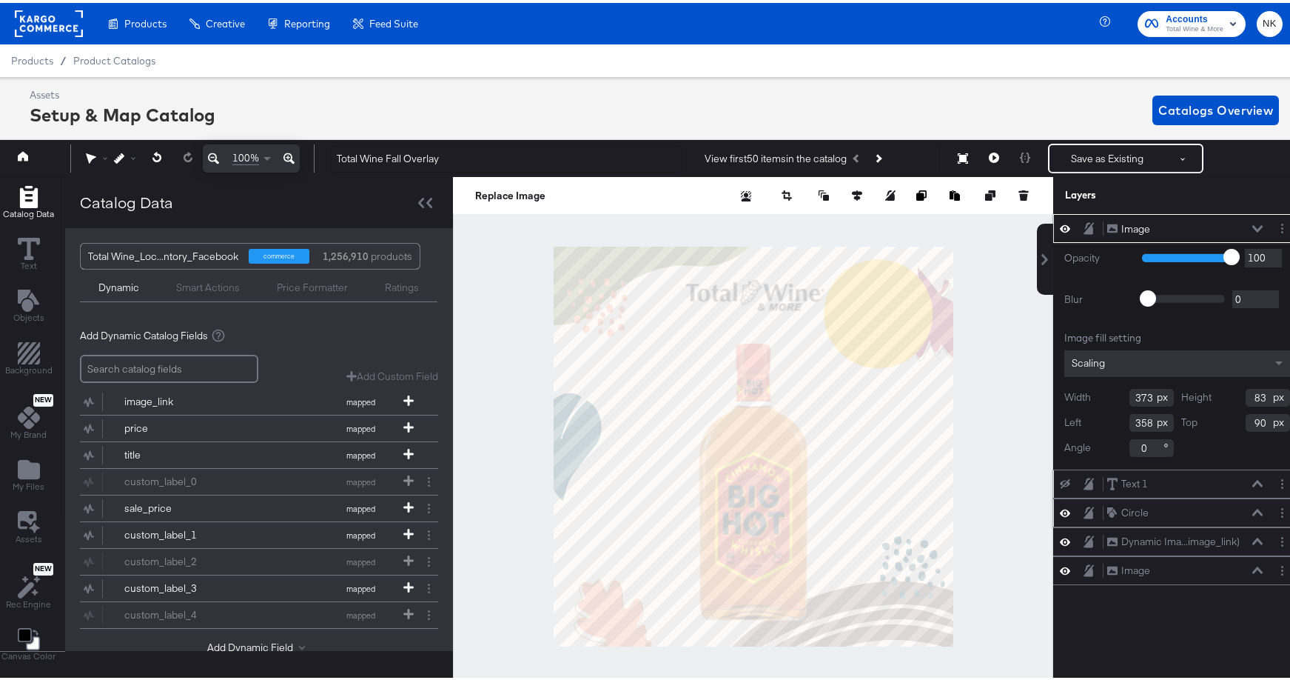
click at [1060, 507] on icon at bounding box center [1065, 509] width 10 height 13
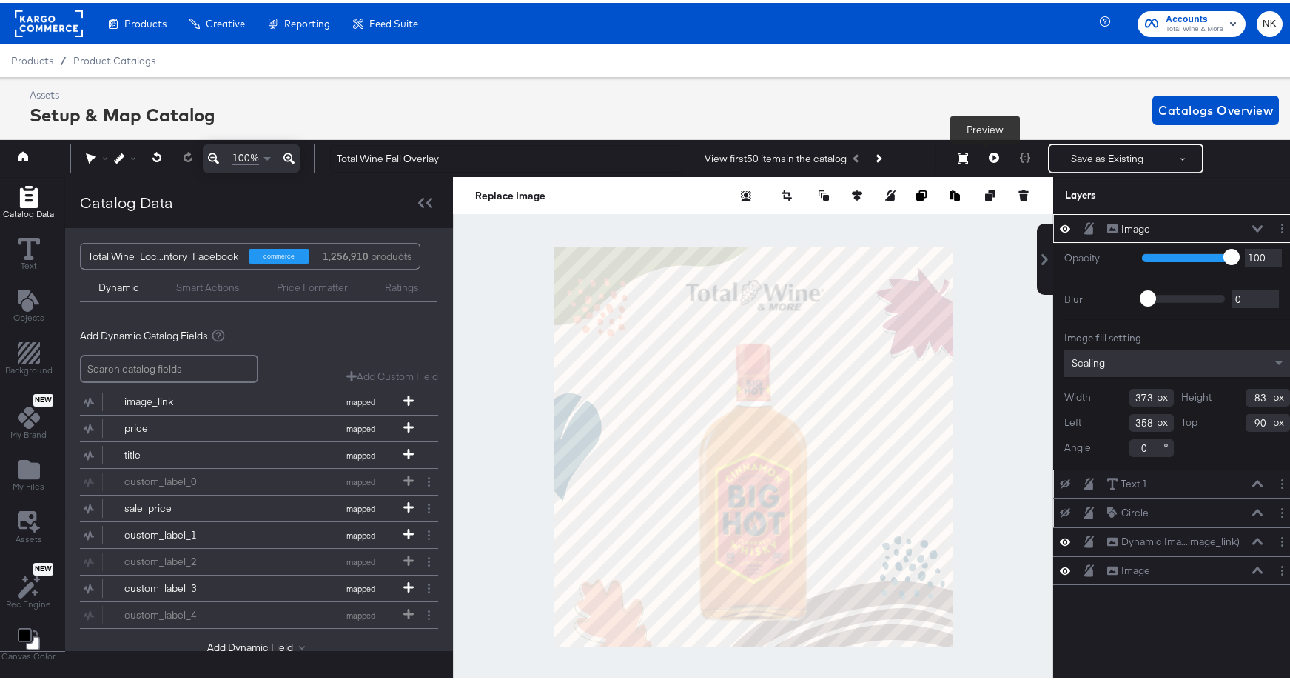
click at [990, 151] on button at bounding box center [994, 156] width 31 height 30
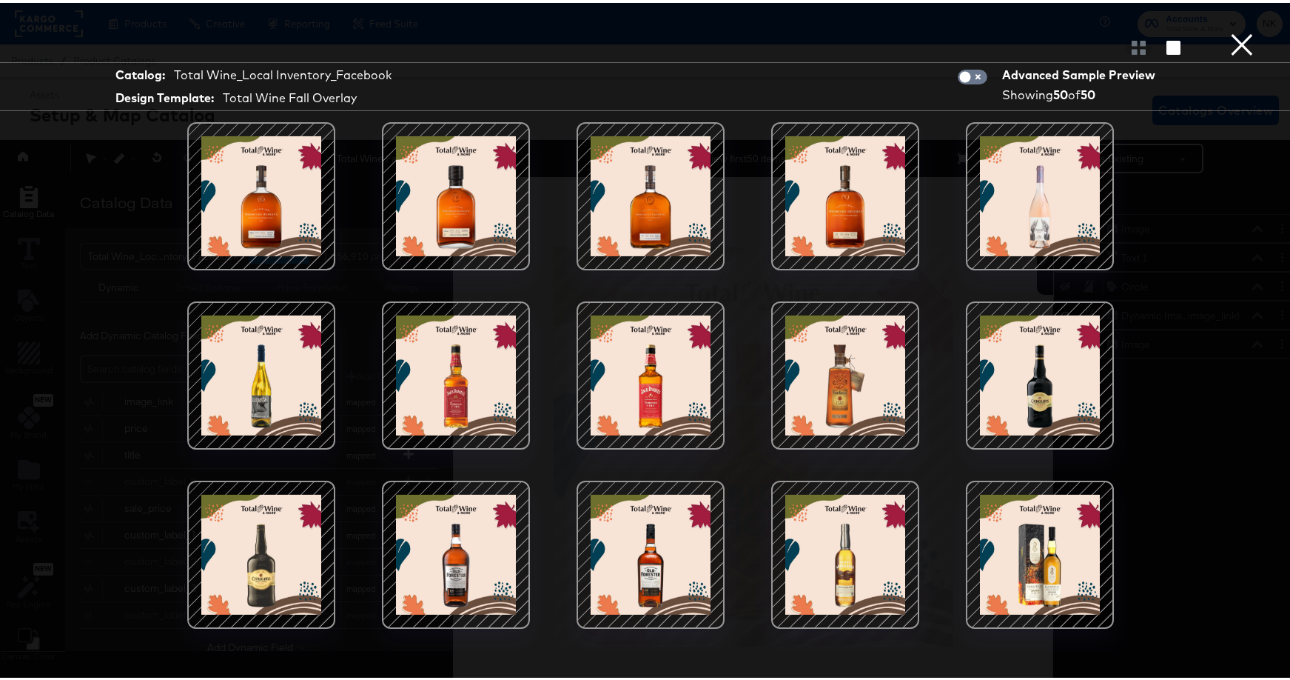
click at [1239, 30] on button "×" at bounding box center [1242, 15] width 30 height 30
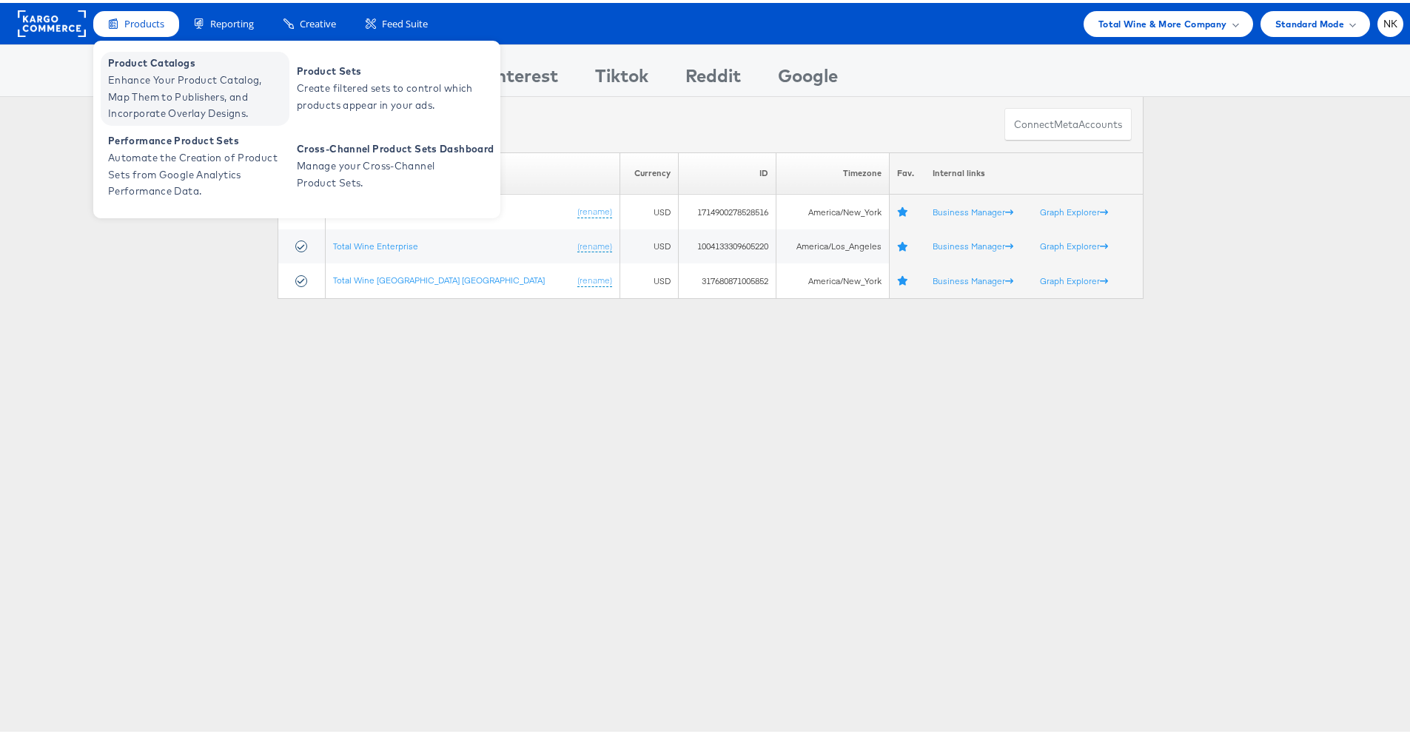
click at [152, 76] on span "Enhance Your Product Catalog, Map Them to Publishers, and Incorporate Overlay D…" at bounding box center [197, 94] width 178 height 50
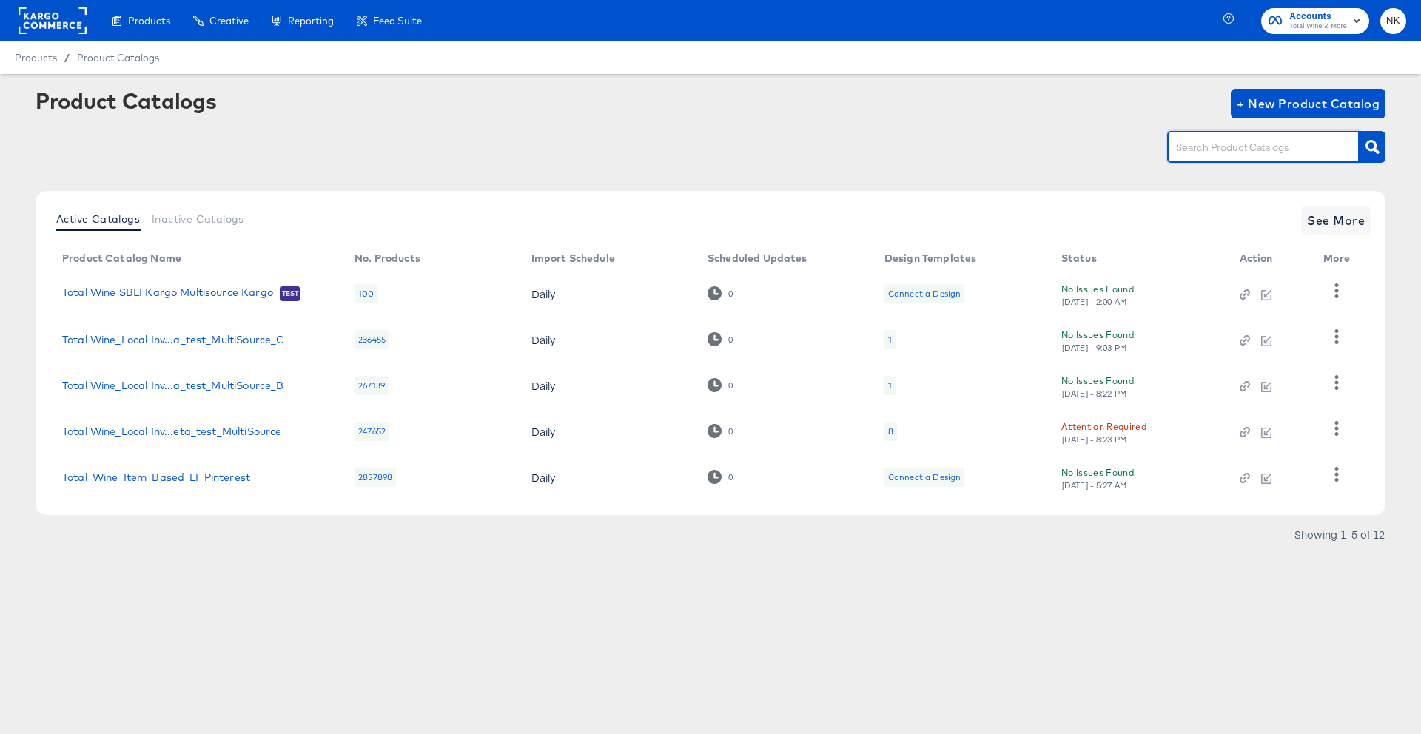
click at [1216, 155] on input "text" at bounding box center [1252, 147] width 158 height 17
type input "total"
click at [238, 475] on link "Total_Wine_Item_Based_LI_Pinterest" at bounding box center [156, 478] width 188 height 12
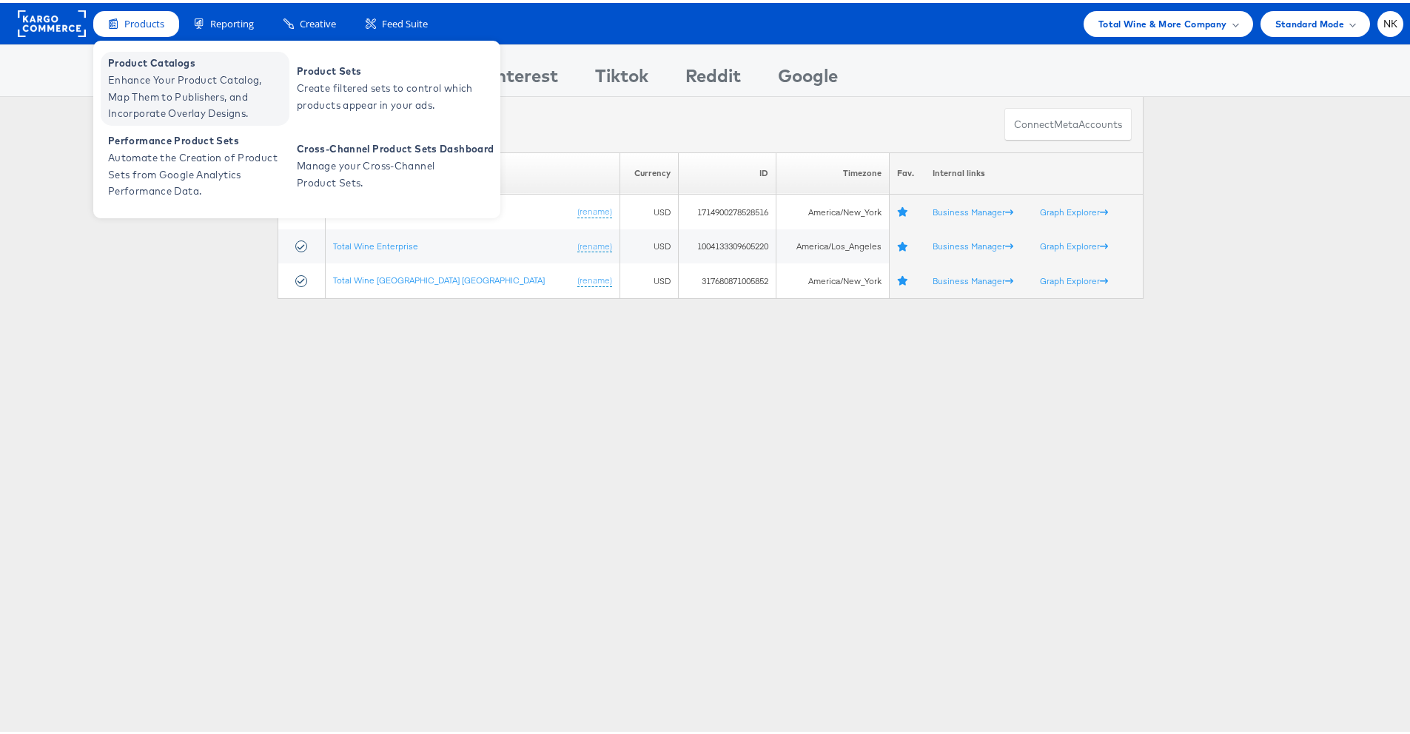
click at [146, 58] on span "Product Catalogs" at bounding box center [197, 60] width 178 height 17
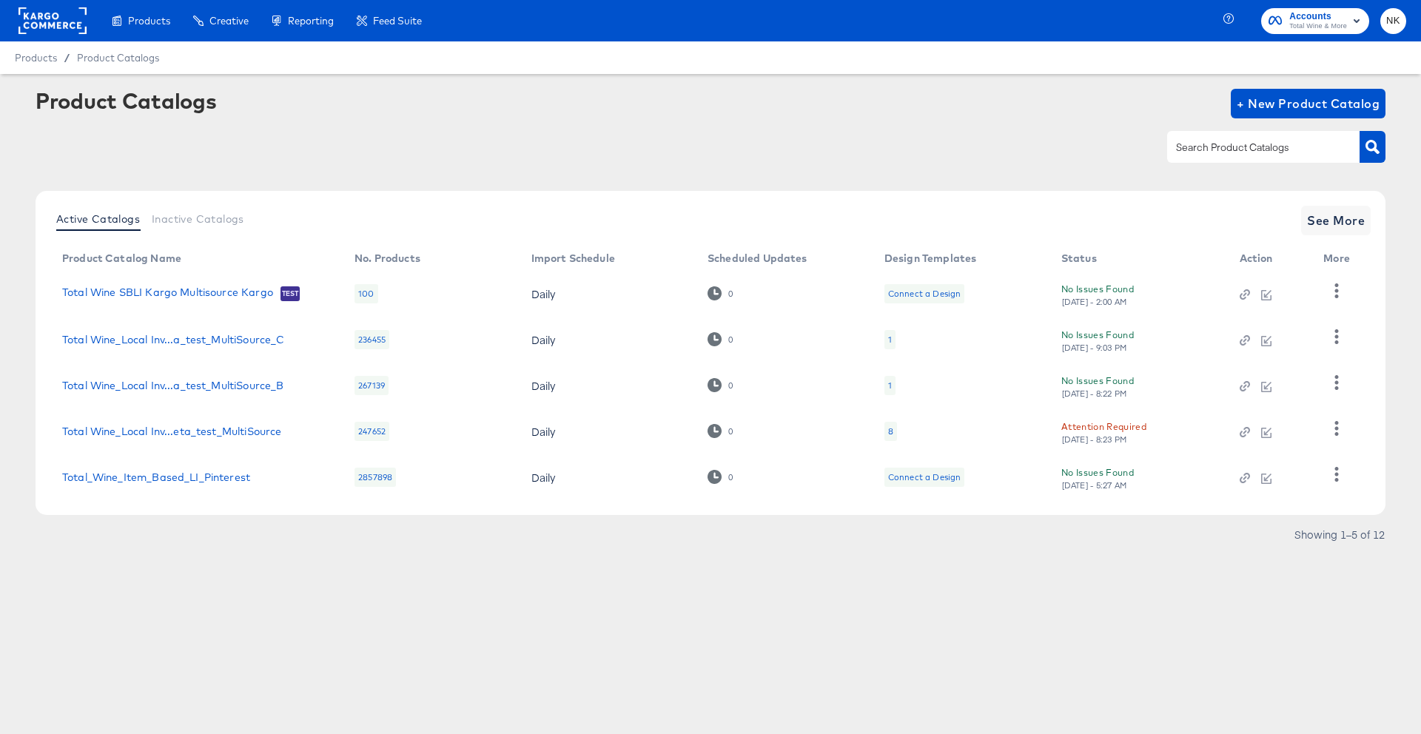
click at [1207, 146] on input "text" at bounding box center [1252, 147] width 158 height 17
type input "local"
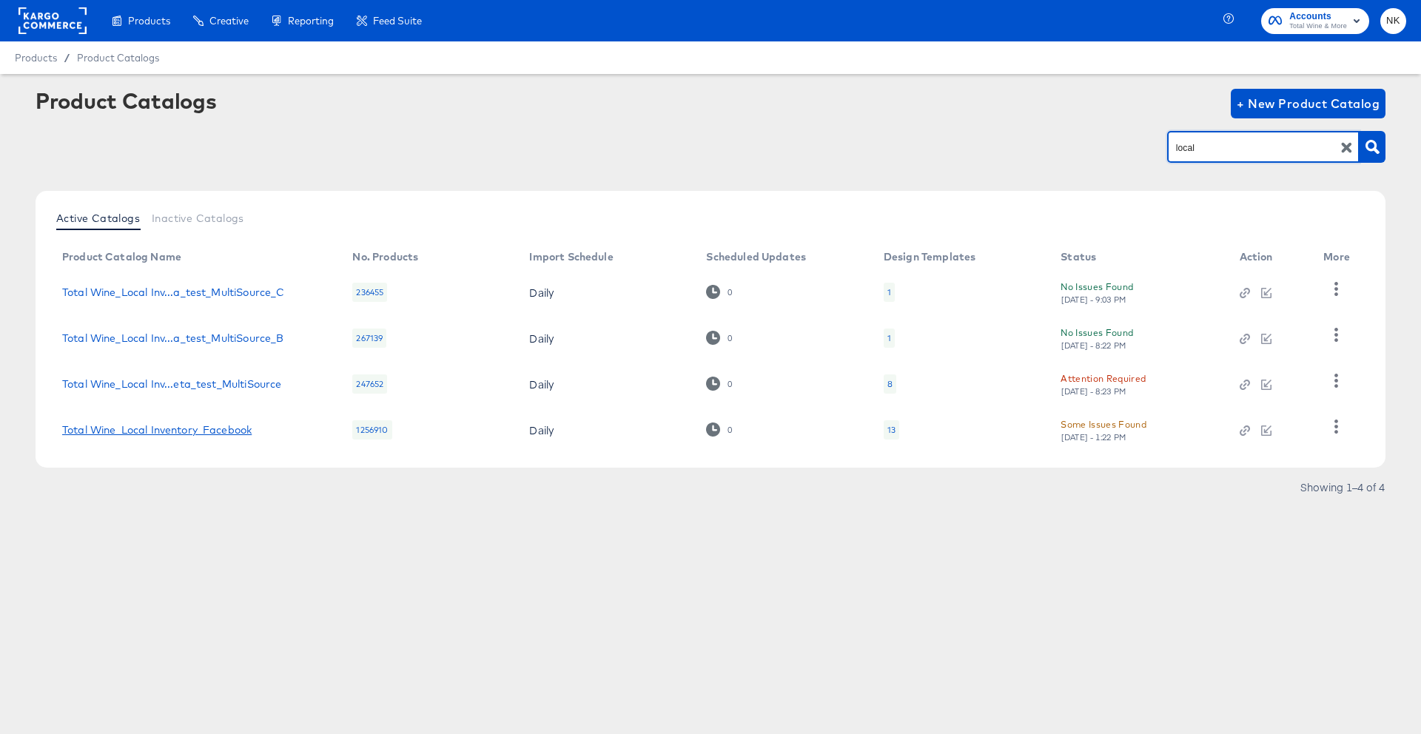
click at [227, 431] on link "Total Wine_Local Inventory_Facebook" at bounding box center [157, 430] width 190 height 12
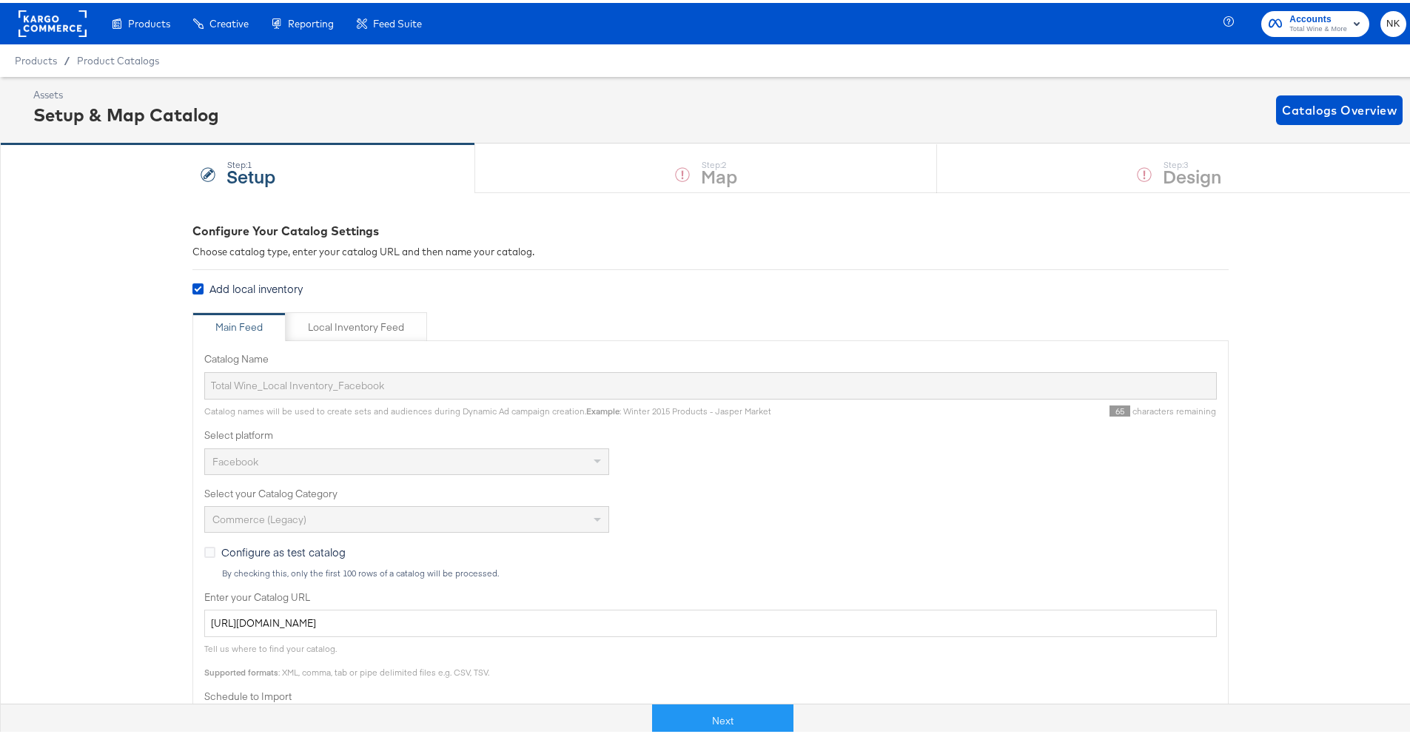
click at [403, 396] on div "Catalog Name Total Wine_Local Inventory_Facebook Catalog names will be used to …" at bounding box center [710, 381] width 1013 height 64
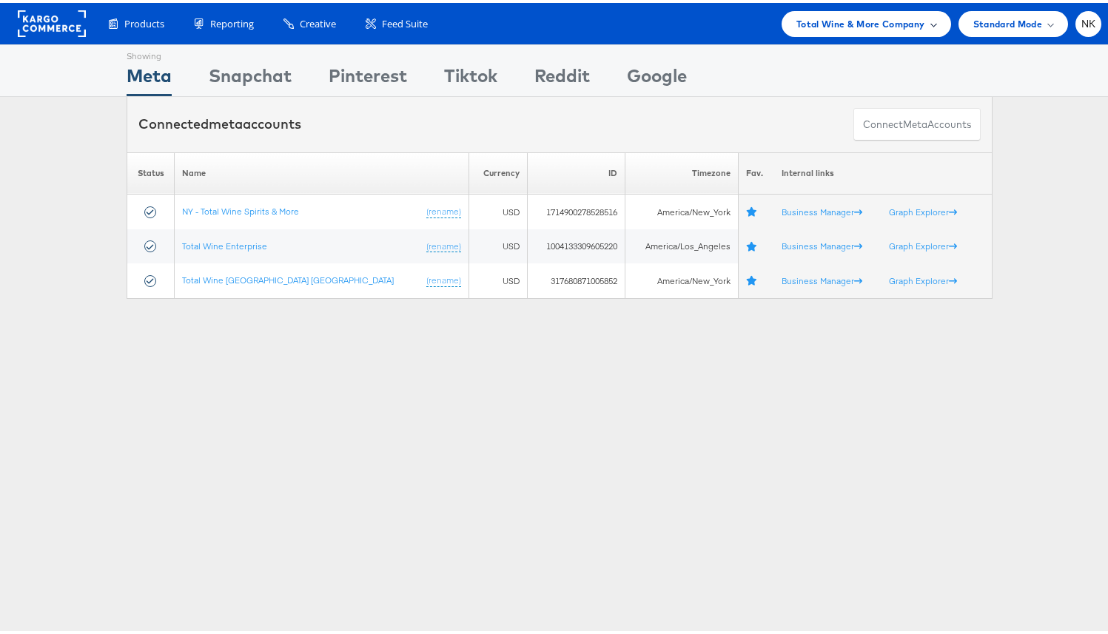
click at [797, 21] on span "Total Wine & More Company" at bounding box center [861, 21] width 129 height 16
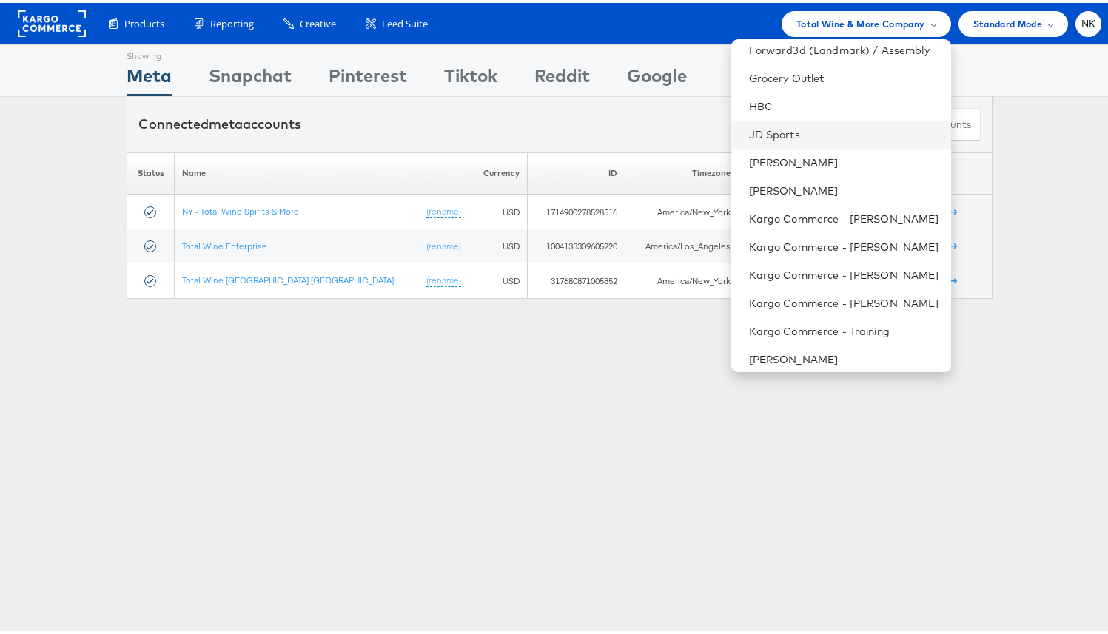
scroll to position [674, 0]
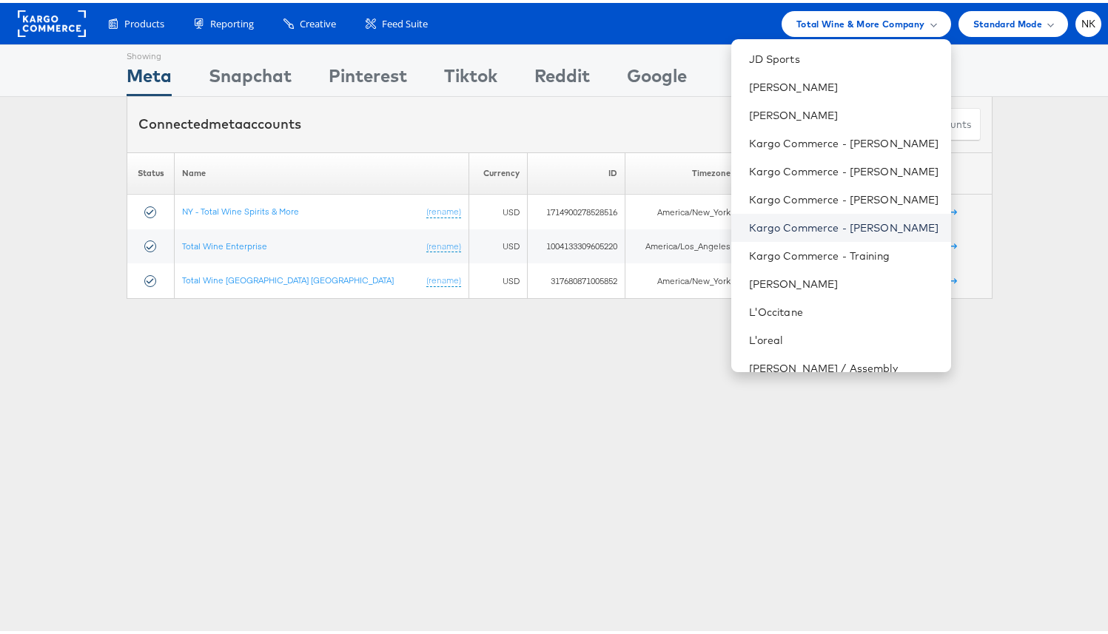
click at [802, 221] on link "Kargo Commerce - [PERSON_NAME]" at bounding box center [844, 225] width 190 height 15
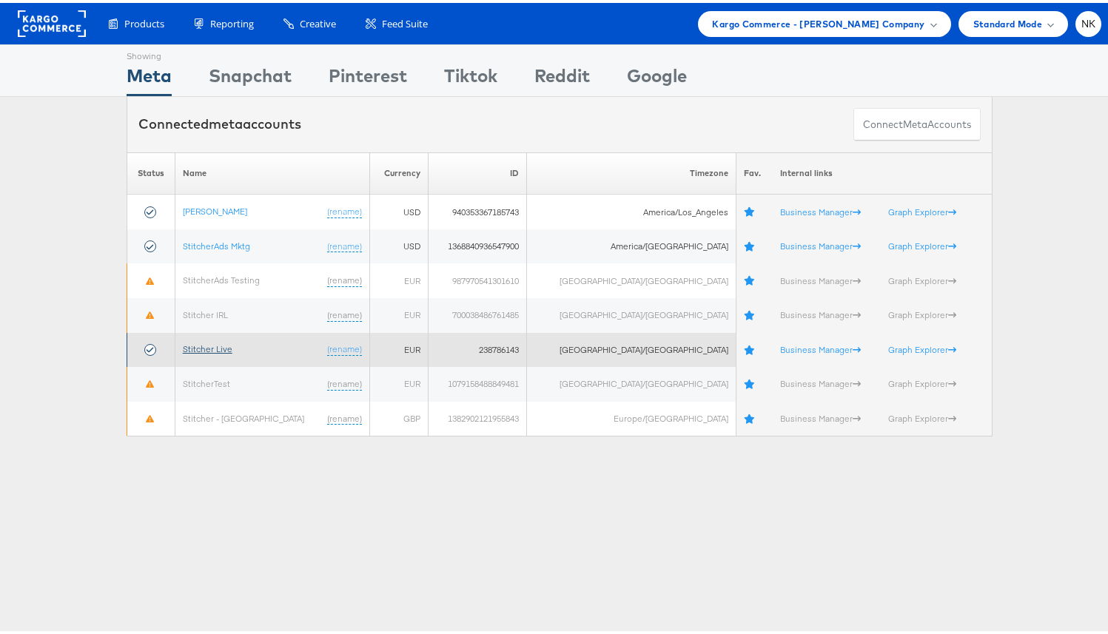
click at [229, 343] on link "Stitcher Live" at bounding box center [208, 346] width 50 height 11
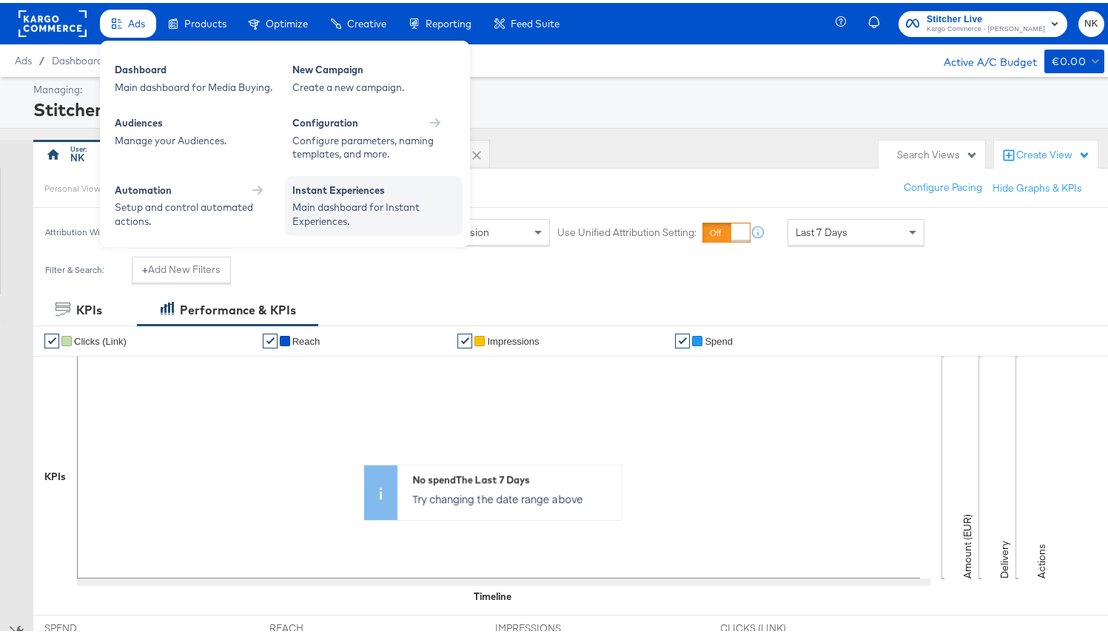
click at [341, 199] on div "Main dashboard for Instant Experiences." at bounding box center [373, 211] width 163 height 27
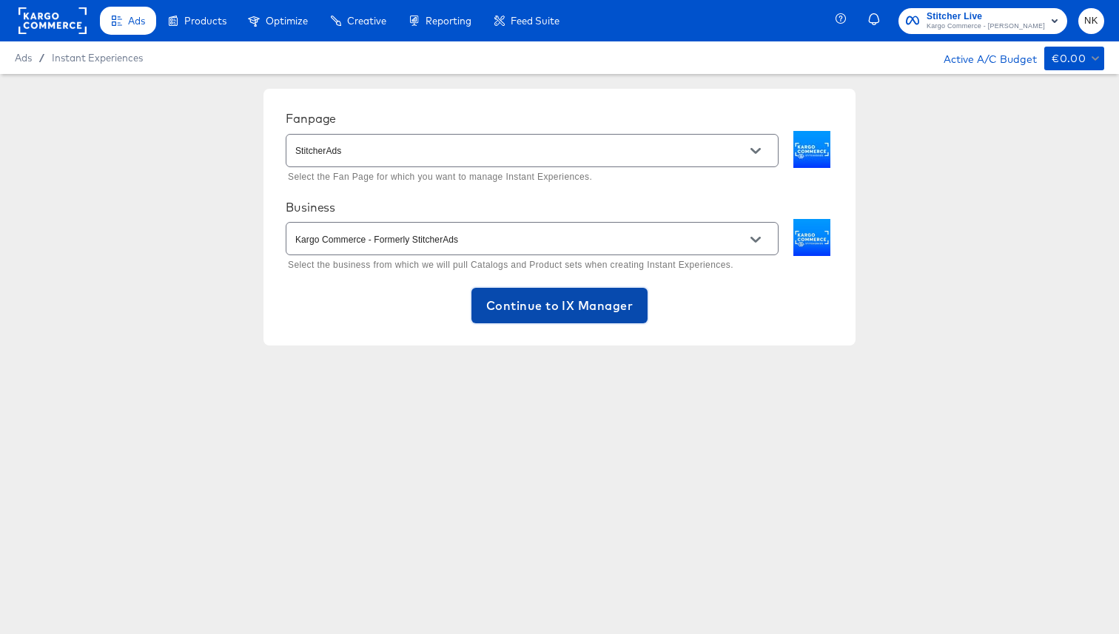
click at [546, 313] on span "Continue to IX Manager" at bounding box center [559, 305] width 147 height 21
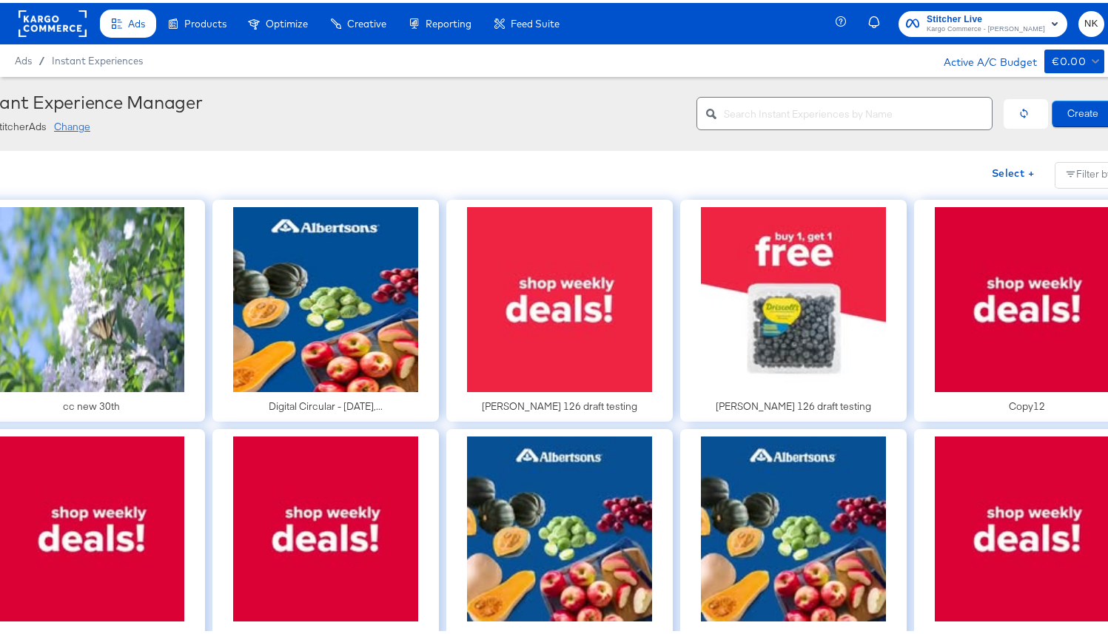
click at [290, 119] on div "StitcherAds Change" at bounding box center [326, 124] width 718 height 19
drag, startPoint x: 290, startPoint y: 119, endPoint x: 236, endPoint y: 157, distance: 65.9
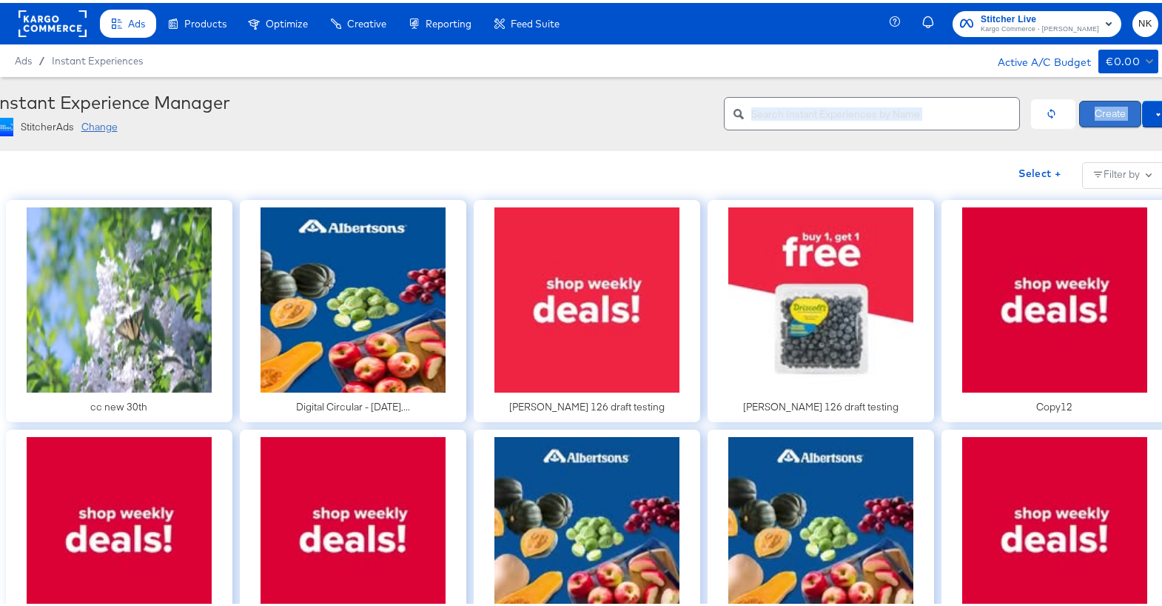
click at [1099, 109] on button "Create" at bounding box center [1110, 111] width 62 height 27
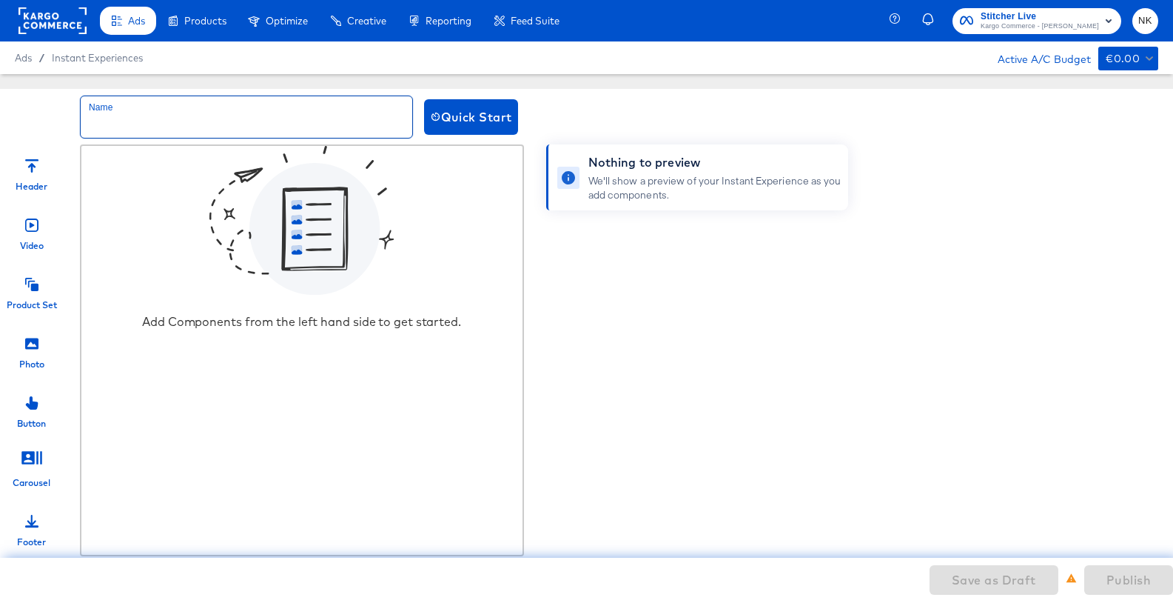
click at [379, 121] on input "text" at bounding box center [247, 116] width 332 height 41
click at [462, 127] on button "Quick Start" at bounding box center [471, 117] width 94 height 36
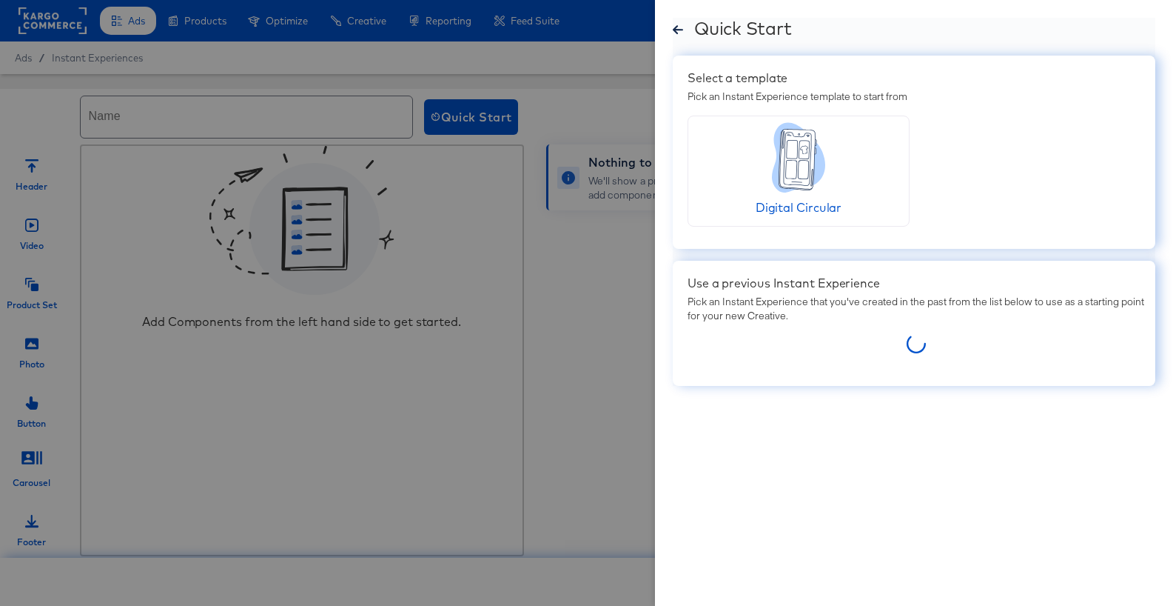
click at [785, 203] on span "Digital Circular" at bounding box center [799, 207] width 86 height 15
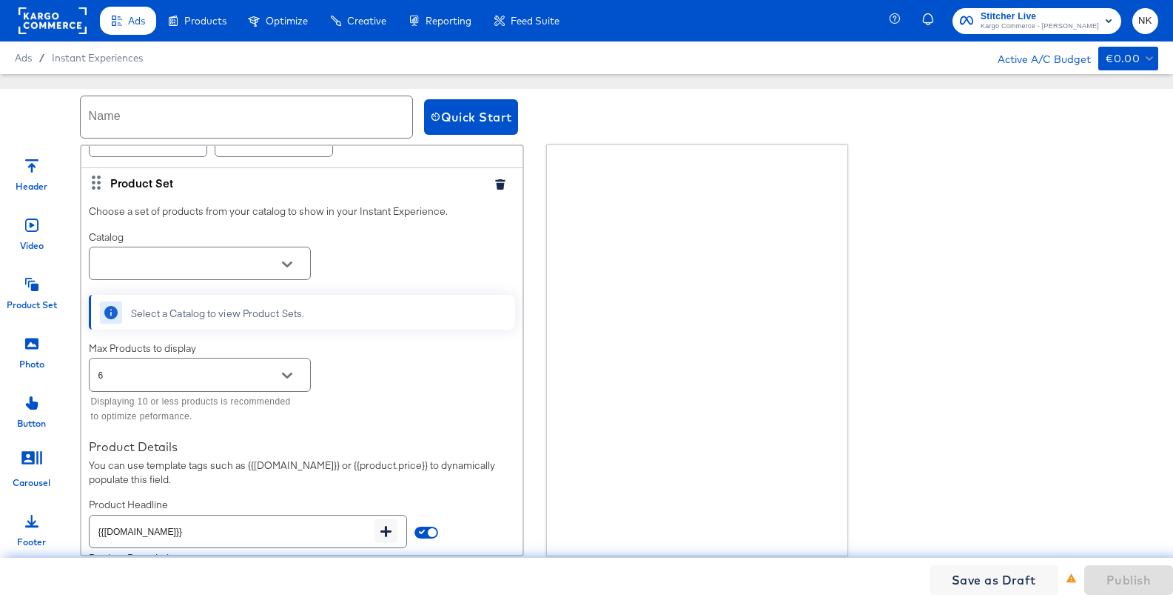
scroll to position [343, 0]
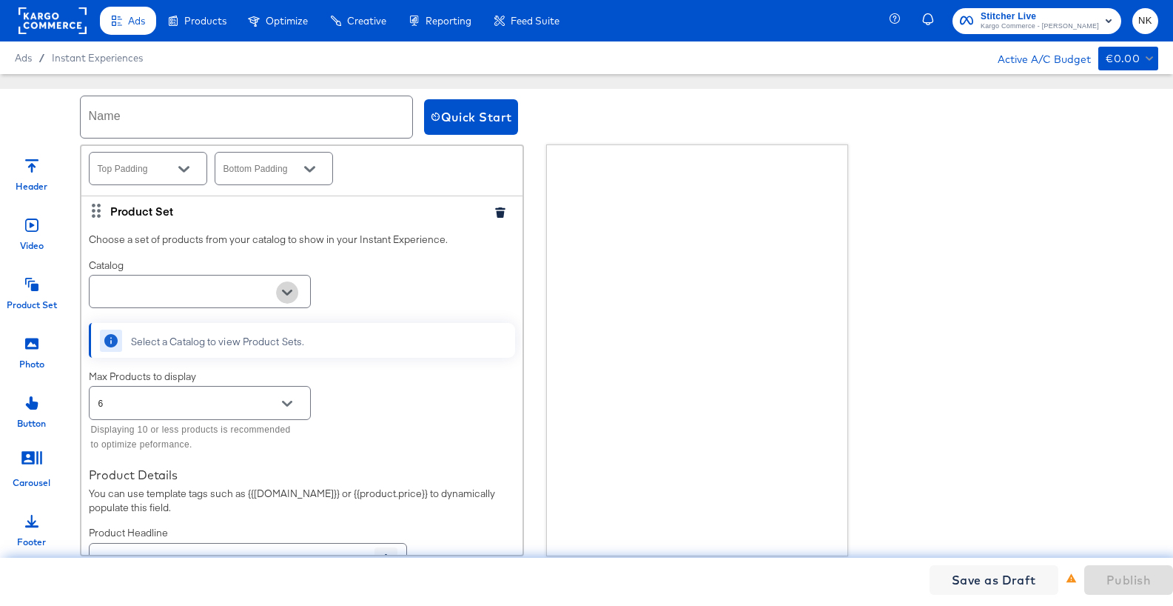
click at [292, 298] on icon "Open" at bounding box center [287, 292] width 10 height 10
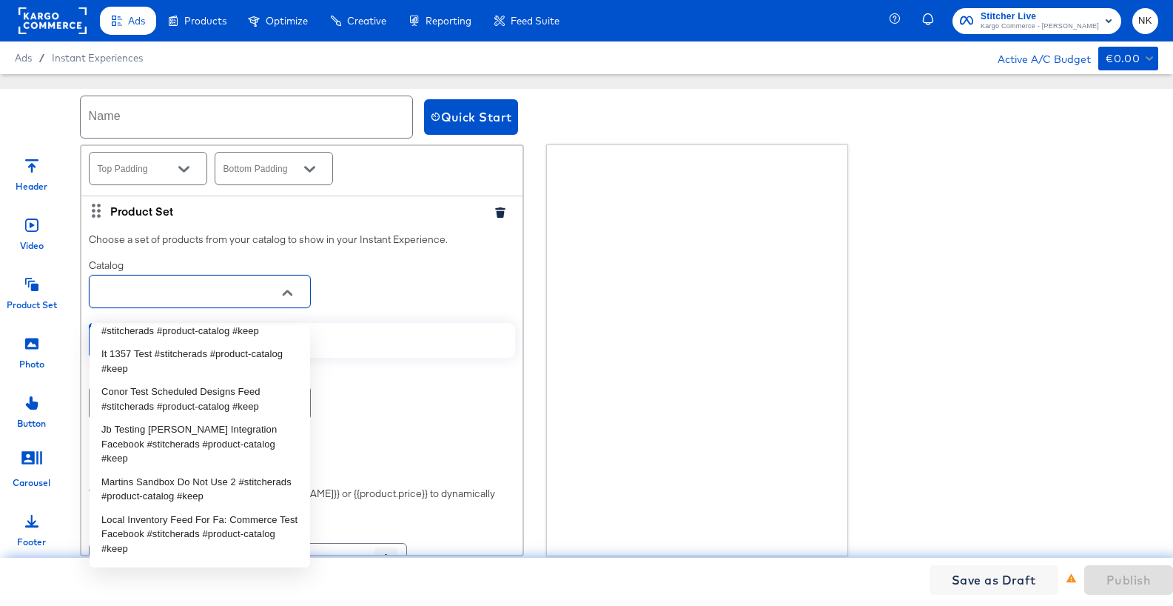
scroll to position [2784, 0]
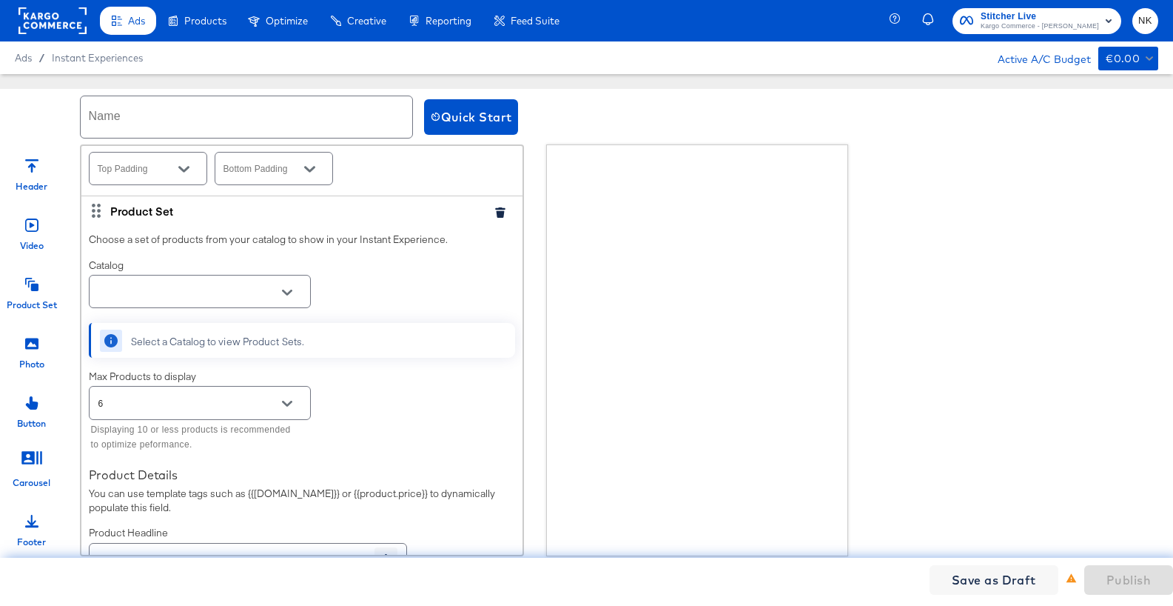
click at [209, 281] on div "Catalog" at bounding box center [200, 284] width 222 height 53
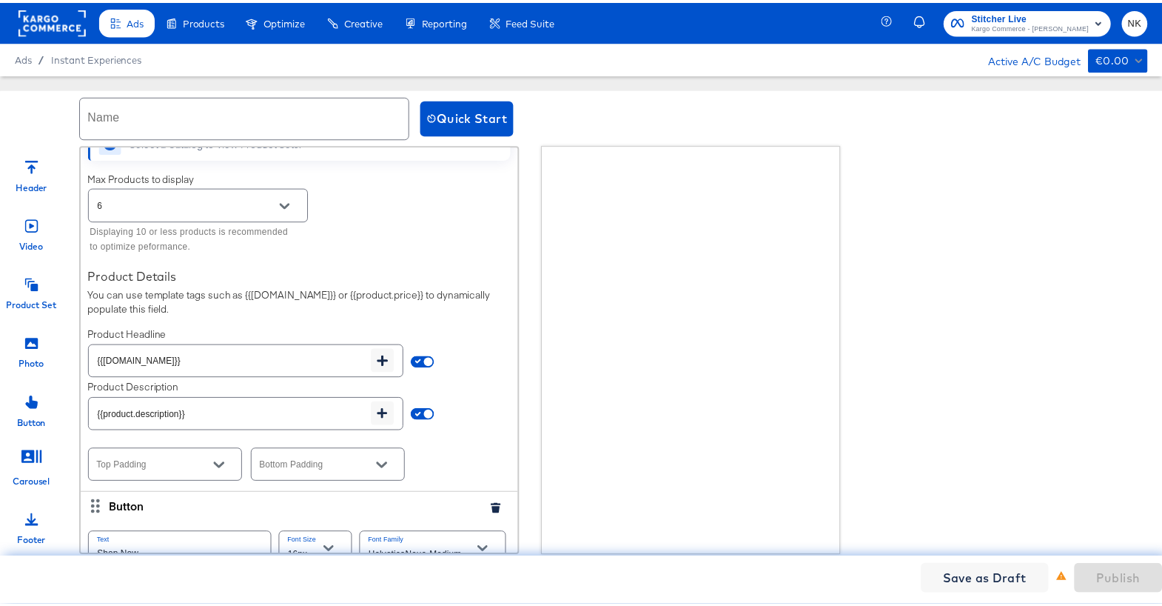
scroll to position [0, 0]
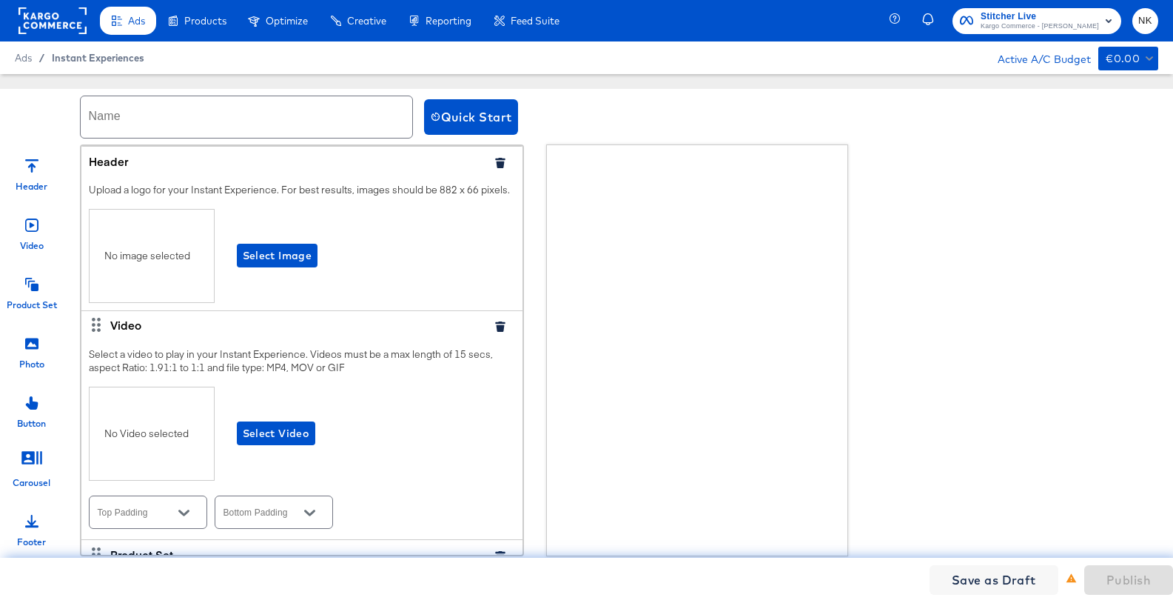
click at [84, 57] on span "Instant Experiences" at bounding box center [98, 58] width 93 height 12
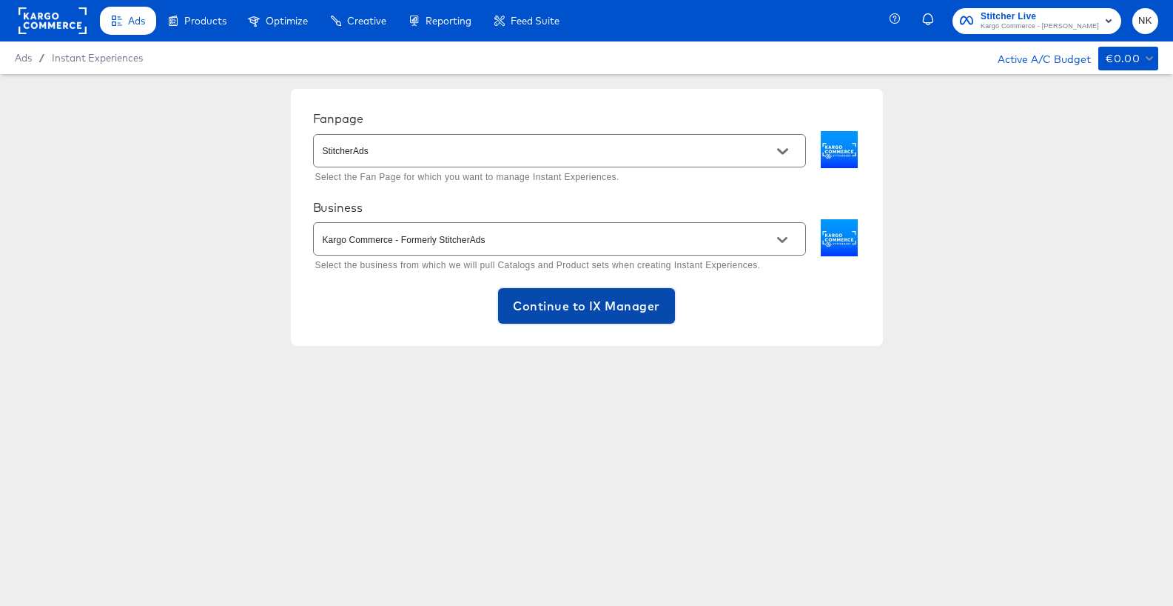
click at [554, 291] on button "Continue to IX Manager" at bounding box center [586, 306] width 176 height 36
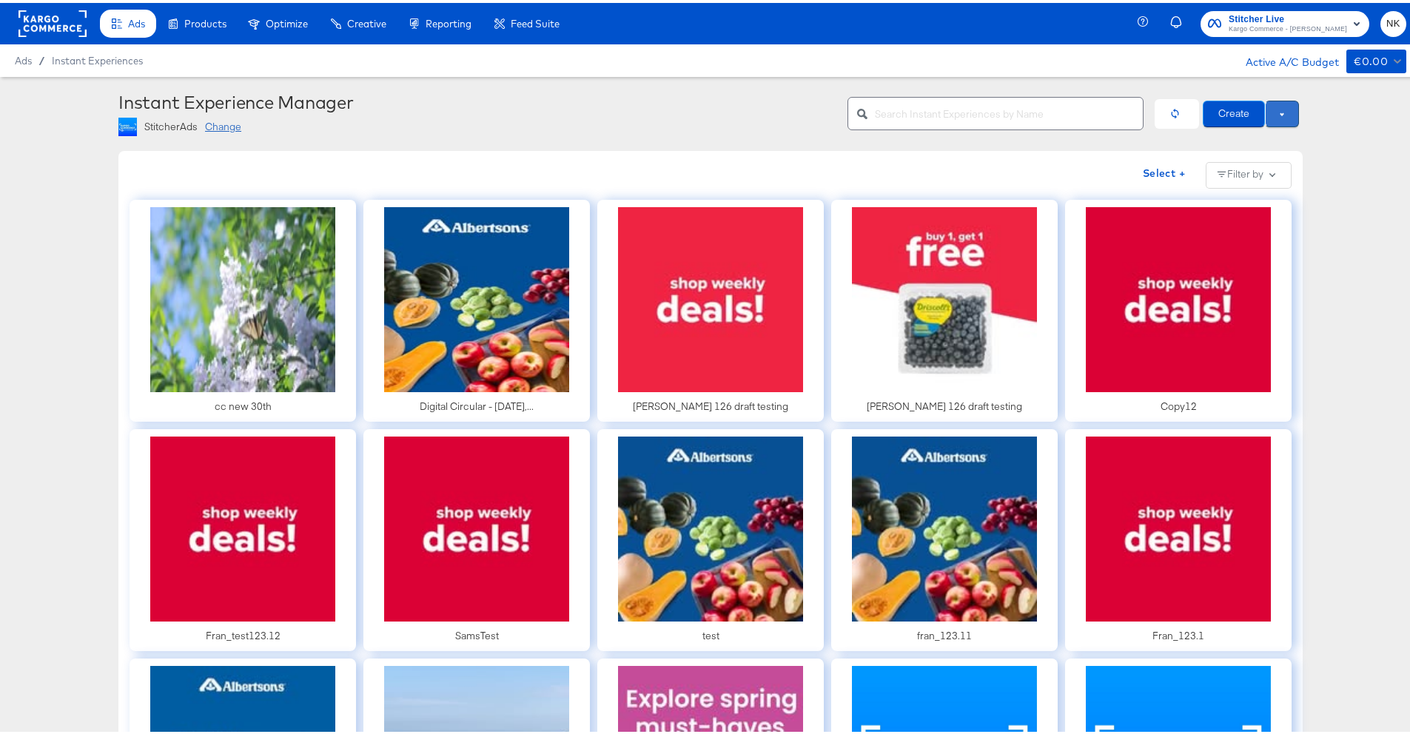
click at [1119, 115] on button at bounding box center [1282, 111] width 34 height 27
click at [1119, 131] on span "Use Draft" at bounding box center [1251, 137] width 92 height 19
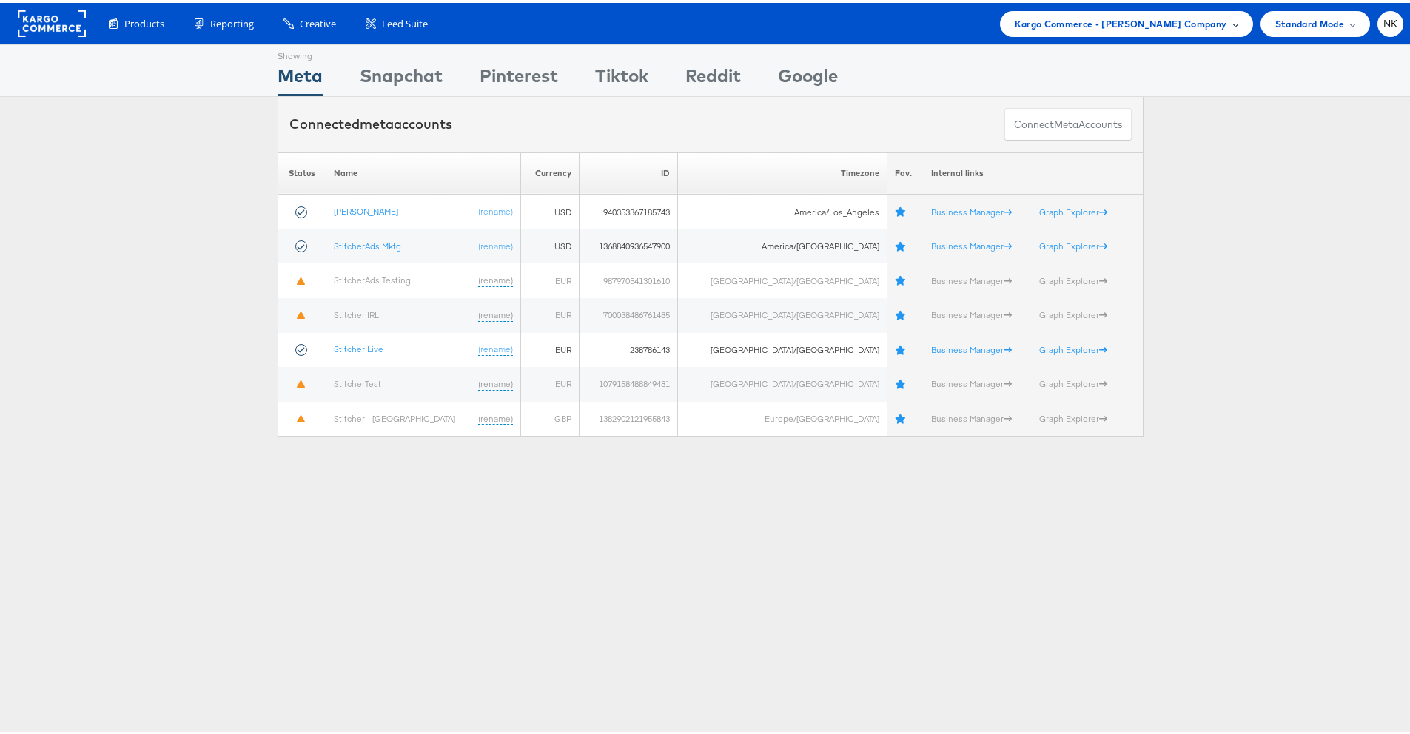
click at [1034, 27] on span "Kargo Commerce - [PERSON_NAME] Company" at bounding box center [1121, 21] width 212 height 16
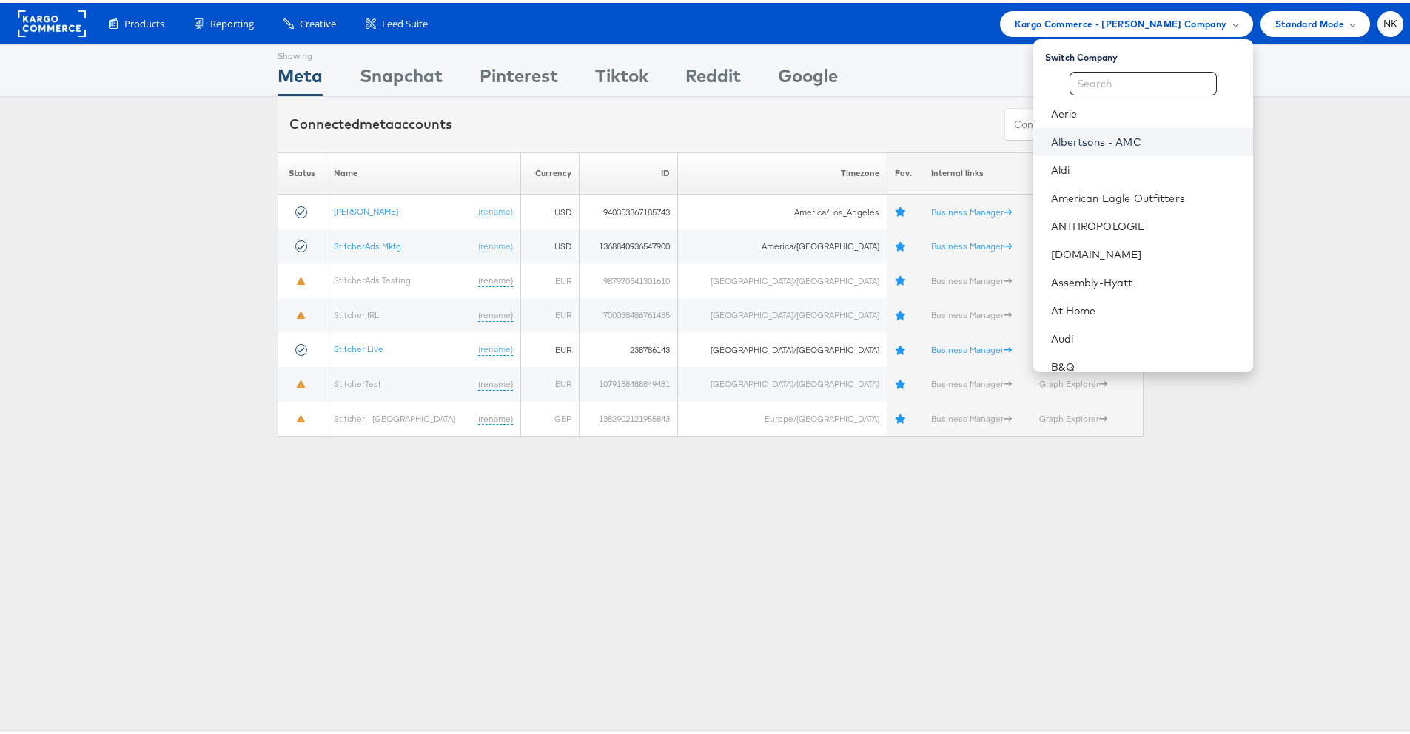
click at [1092, 132] on link "Albertsons - AMC" at bounding box center [1146, 139] width 190 height 15
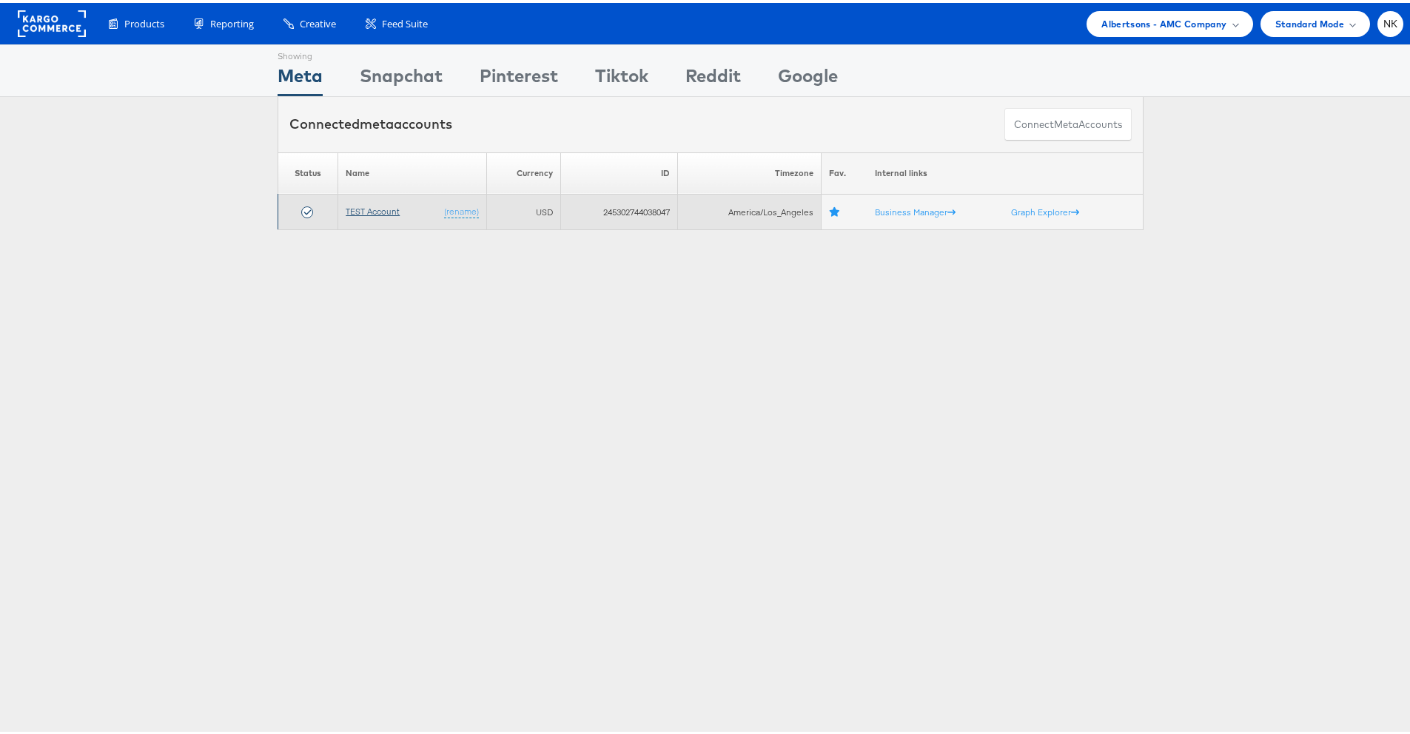
click at [365, 212] on link "TEST Account" at bounding box center [373, 208] width 54 height 11
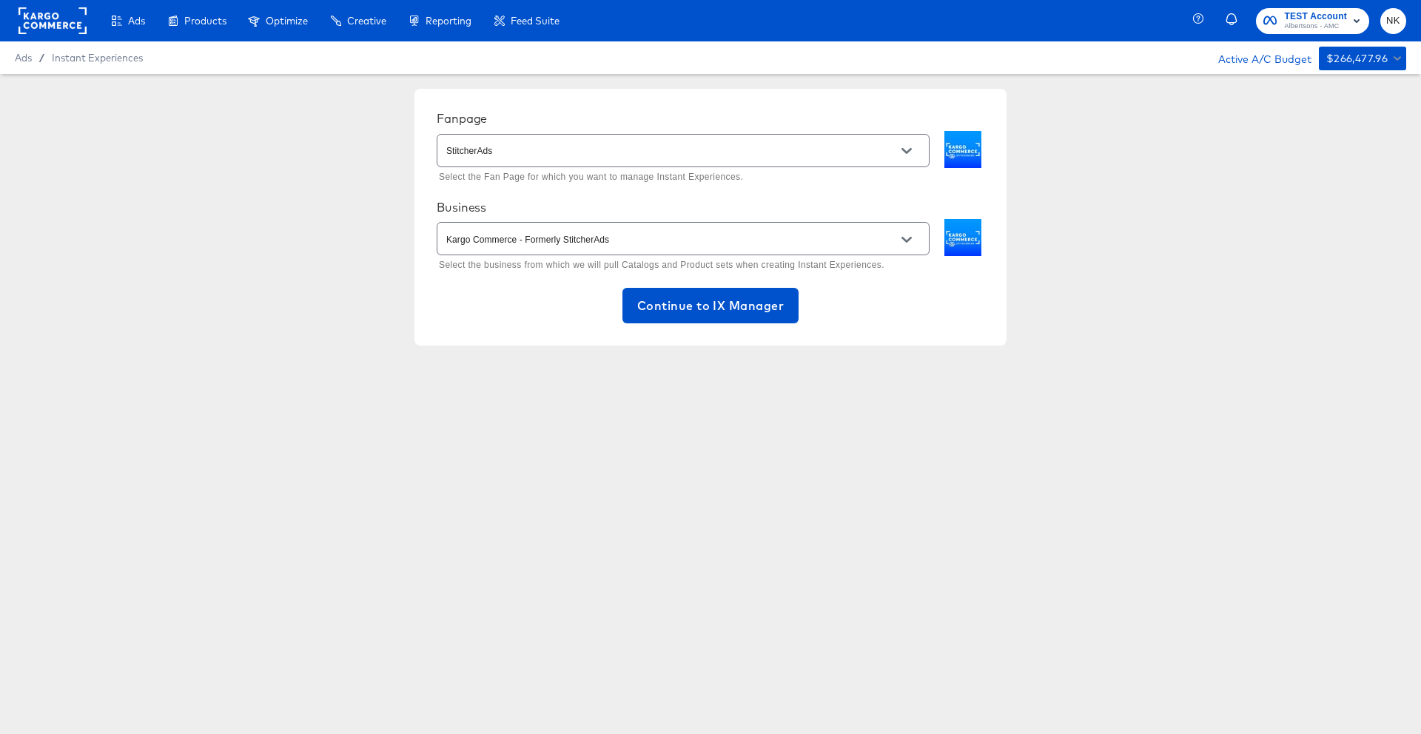
click at [451, 328] on div "Fanpage StitcherAds Select the Fan Page for which you want to manage Instant Ex…" at bounding box center [711, 217] width 592 height 257
click at [164, 292] on div "Fanpage StitcherAds Select the Fan Page for which you want to manage Instant Ex…" at bounding box center [710, 217] width 1421 height 286
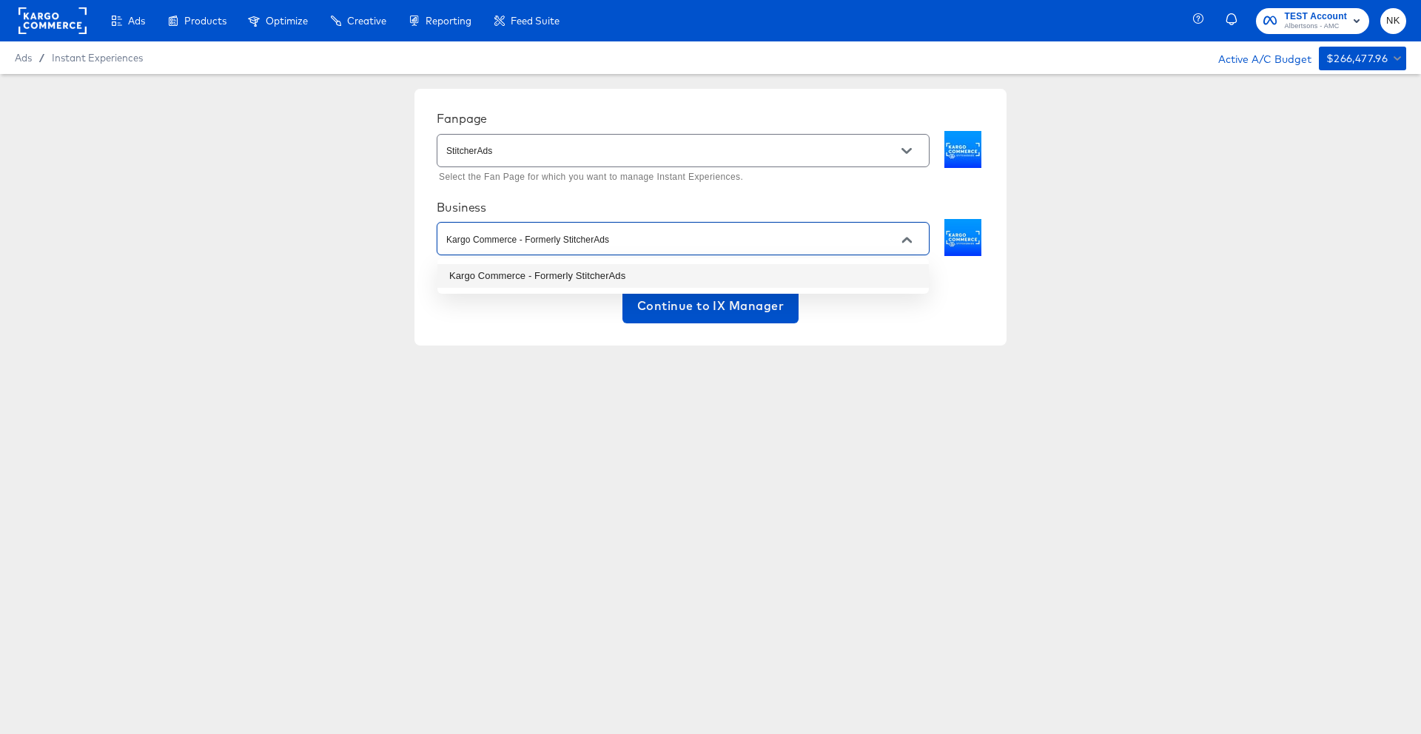
click at [638, 244] on input "Kargo Commerce - Formerly StitcherAds" at bounding box center [671, 239] width 457 height 17
click at [595, 160] on div "StitcherAds" at bounding box center [683, 150] width 493 height 33
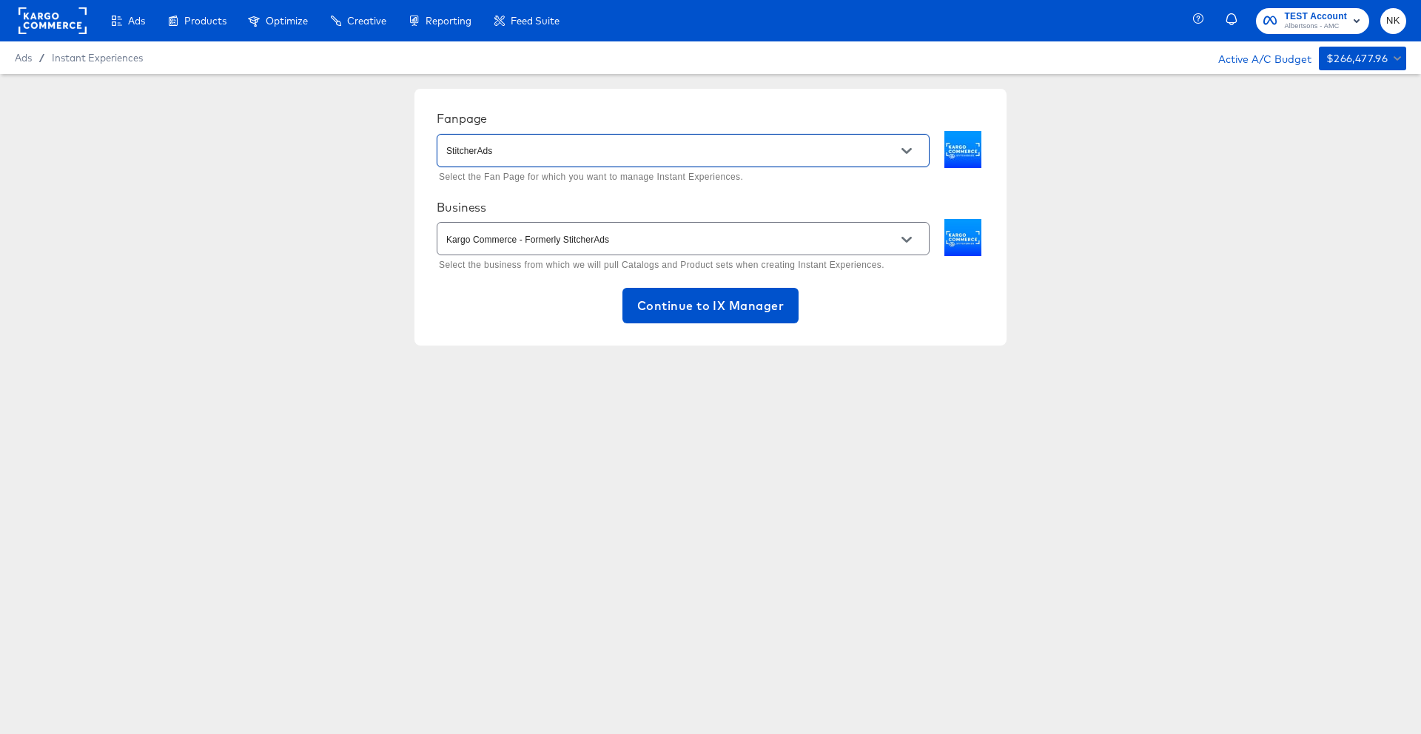
drag, startPoint x: 588, startPoint y: 161, endPoint x: 600, endPoint y: 155, distance: 12.9
click at [588, 161] on div "StitcherAds" at bounding box center [683, 150] width 493 height 33
click at [909, 152] on icon "Open" at bounding box center [907, 151] width 10 height 6
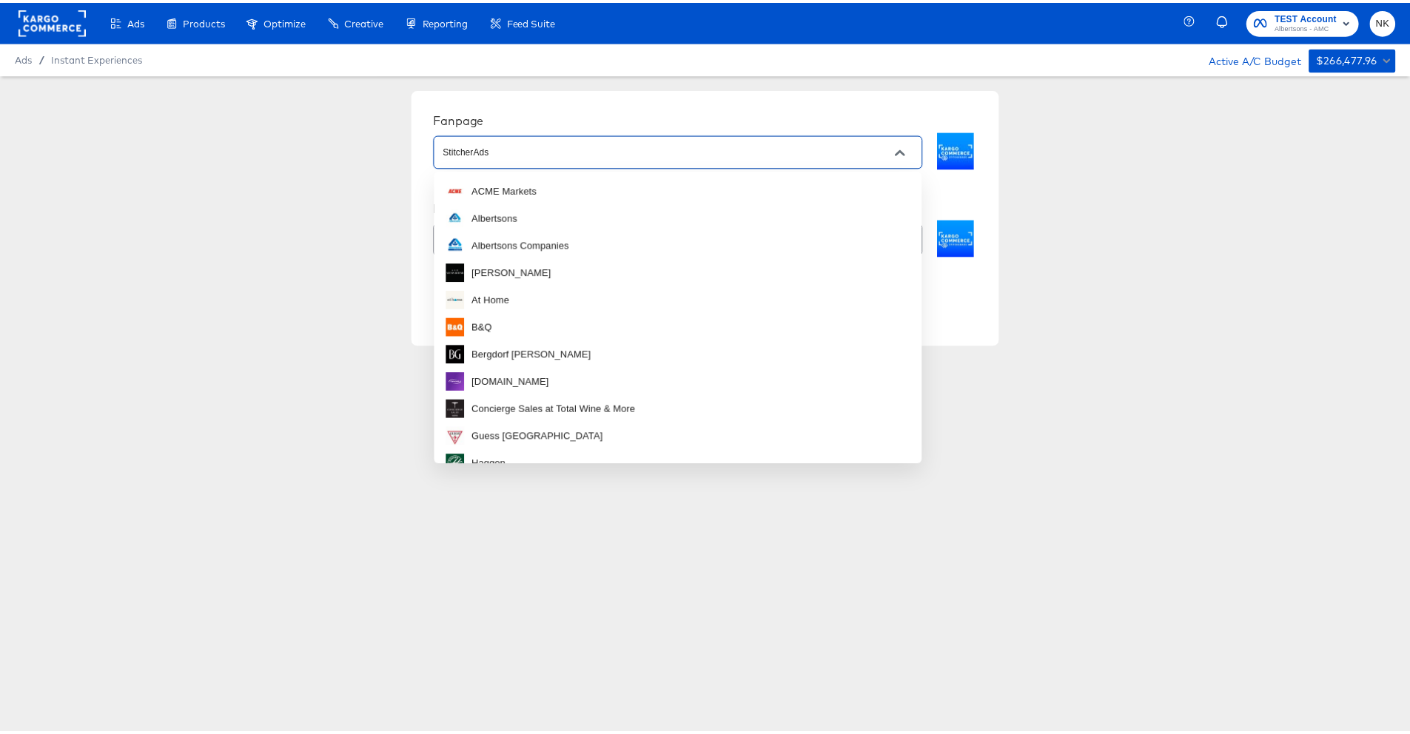
scroll to position [564, 0]
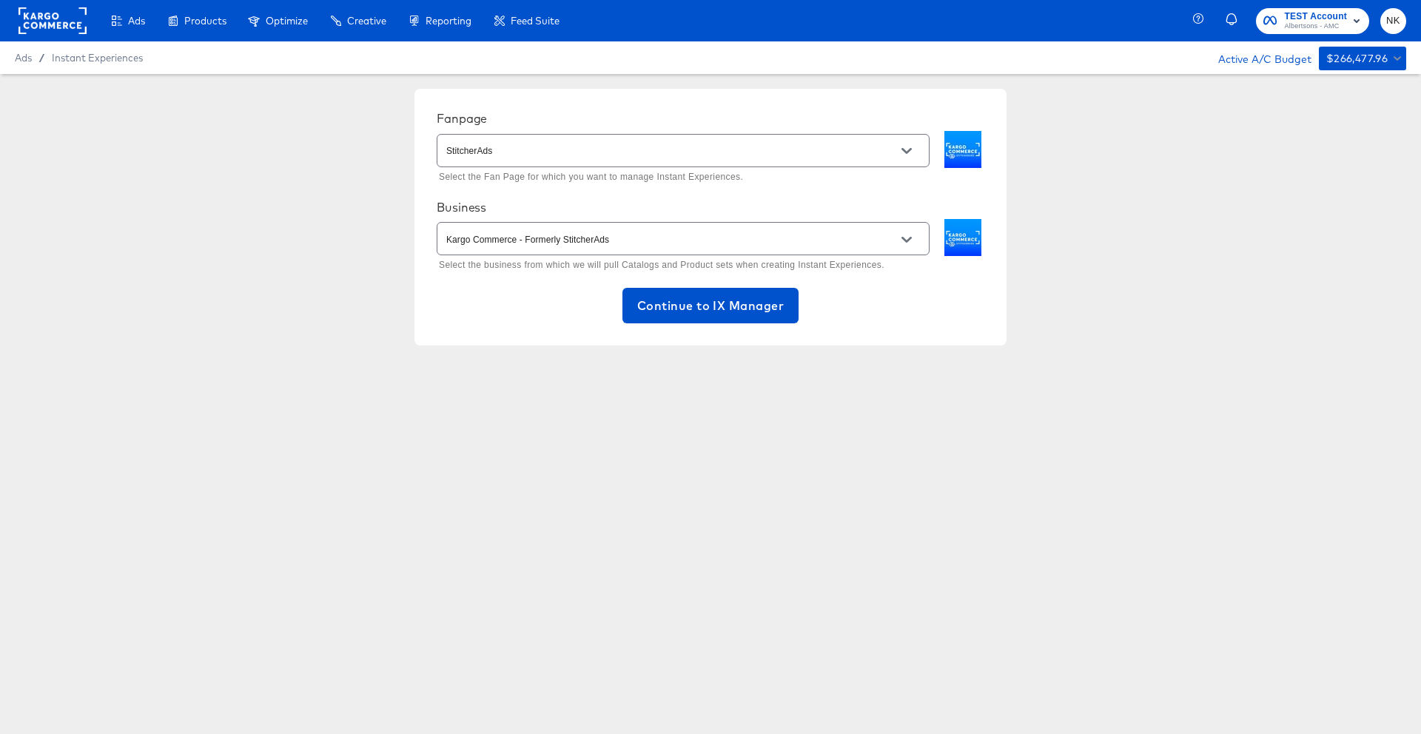
click at [855, 104] on div "Fanpage StitcherAds Select the Fan Page for which you want to manage Instant Ex…" at bounding box center [711, 217] width 592 height 257
click at [904, 236] on icon "Open" at bounding box center [907, 240] width 10 height 10
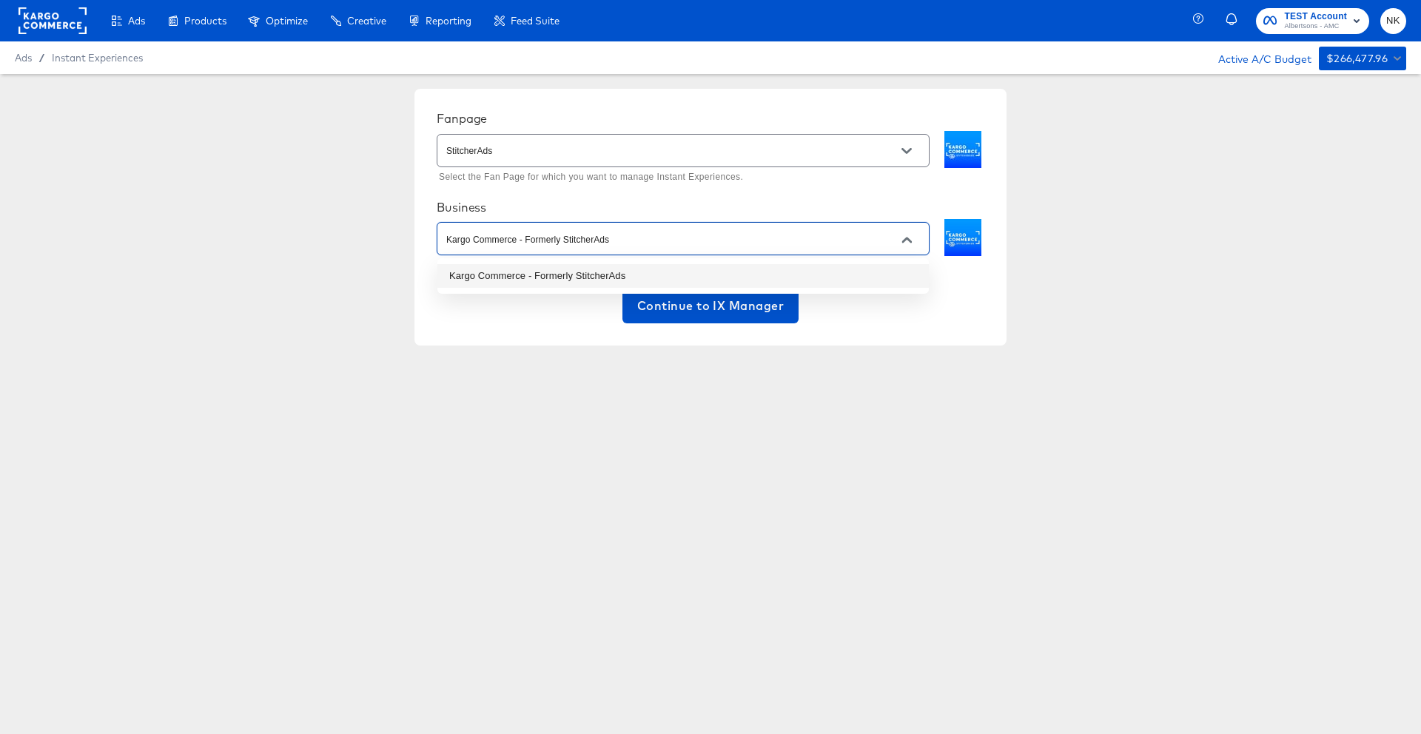
click at [904, 237] on icon "Close" at bounding box center [907, 240] width 10 height 10
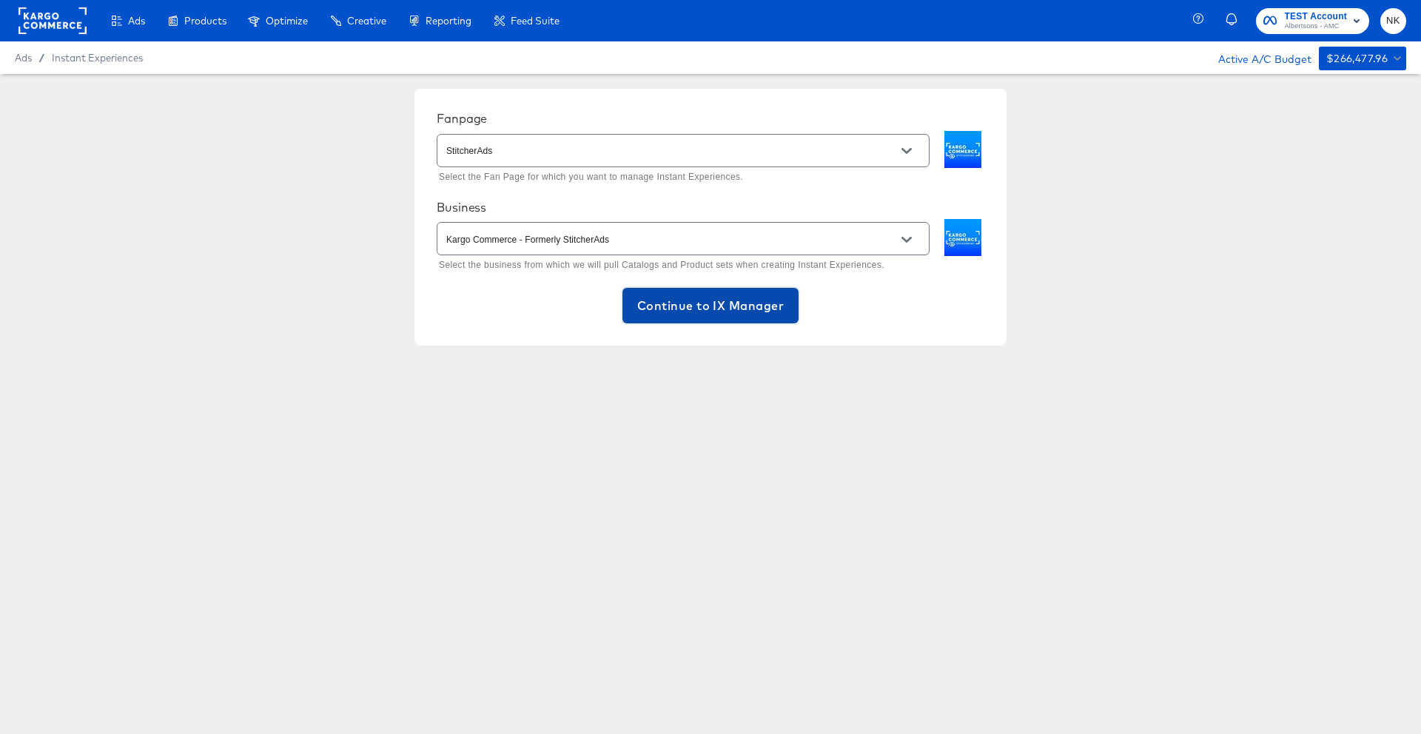
click at [768, 304] on span "Continue to IX Manager" at bounding box center [710, 305] width 147 height 21
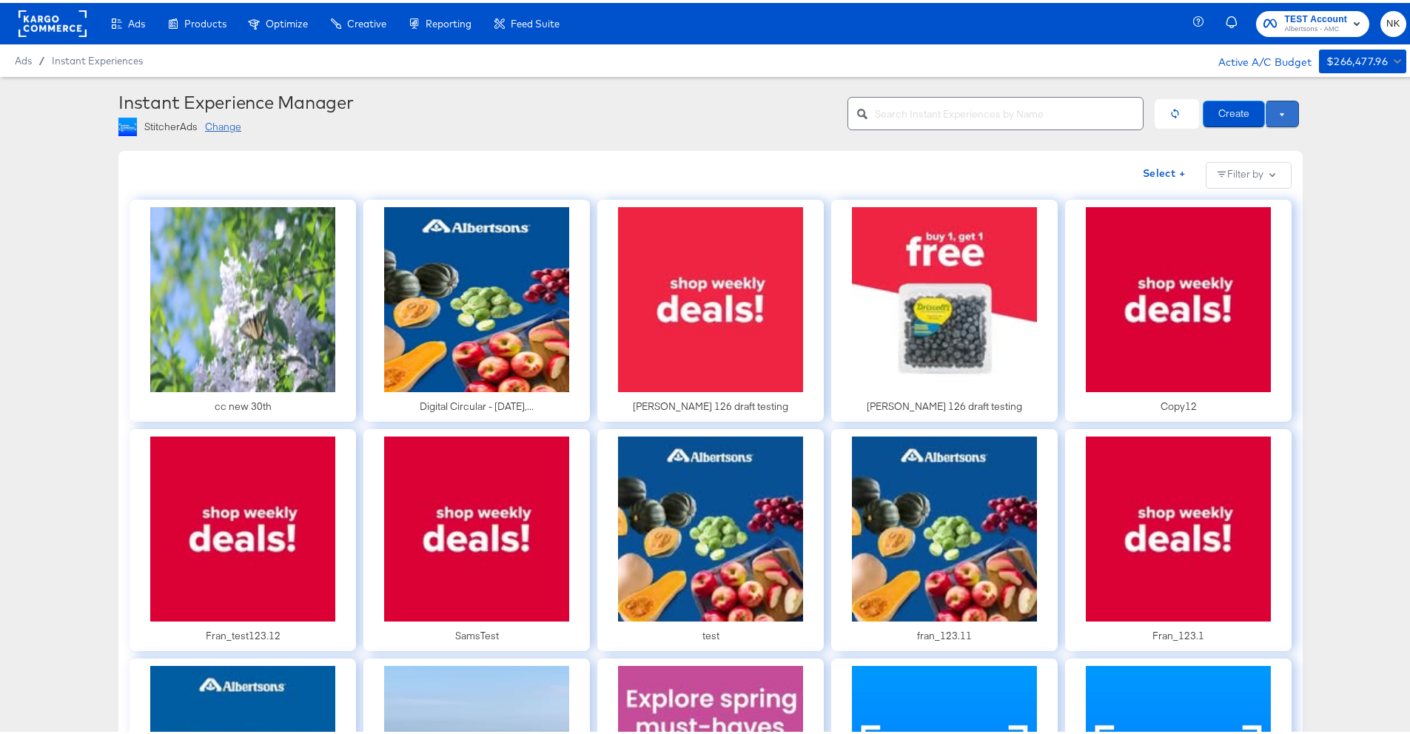
click at [1278, 117] on button at bounding box center [1282, 111] width 34 height 27
click at [1278, 116] on button at bounding box center [1282, 111] width 34 height 27
click at [1028, 110] on input "text" at bounding box center [1009, 105] width 268 height 32
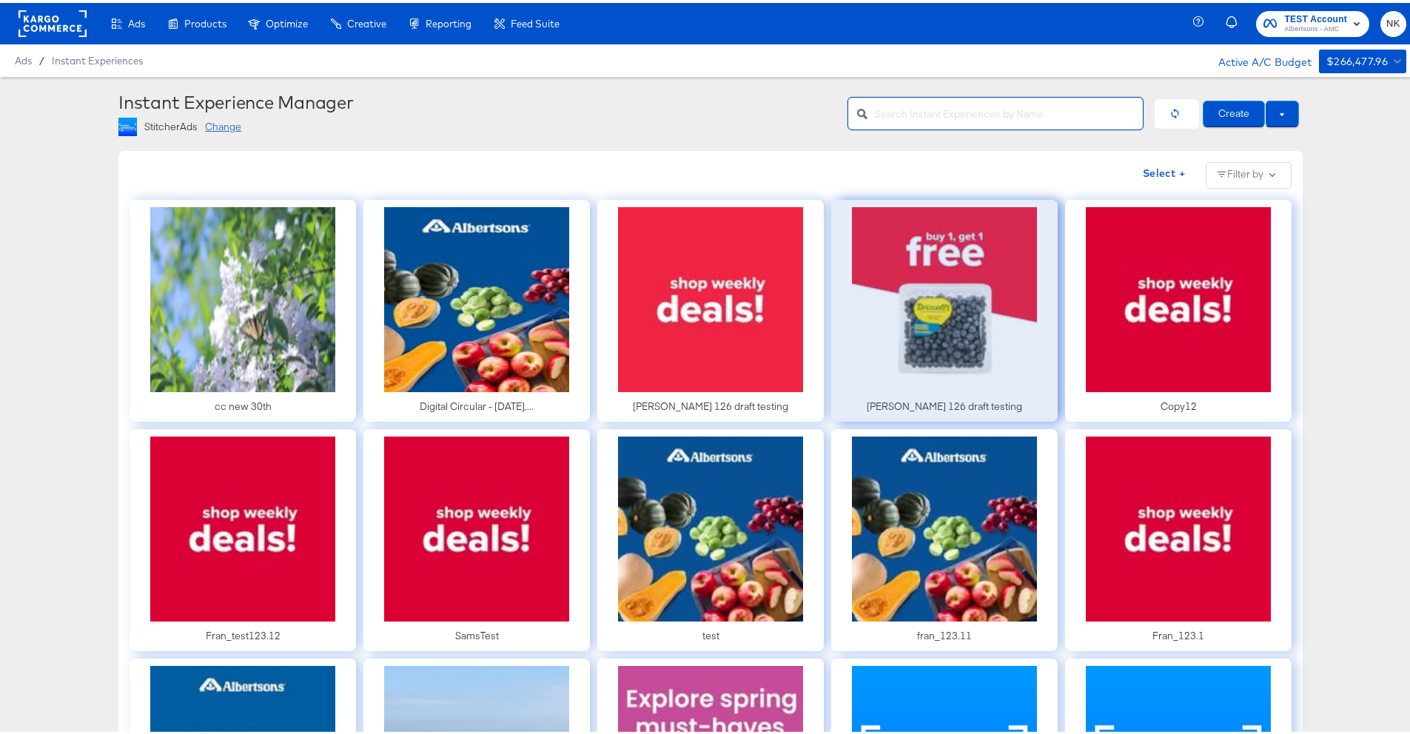
scroll to position [73, 0]
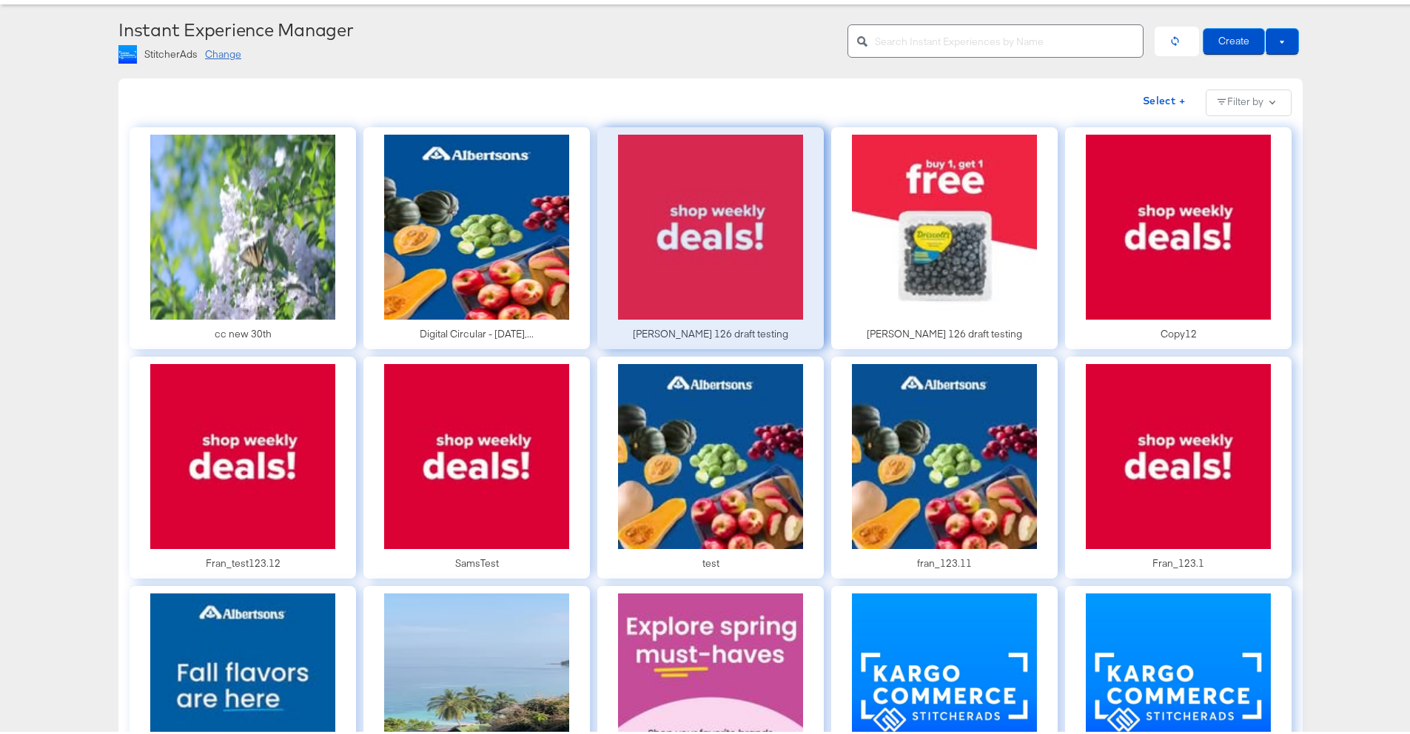
click at [771, 242] on div at bounding box center [710, 235] width 227 height 222
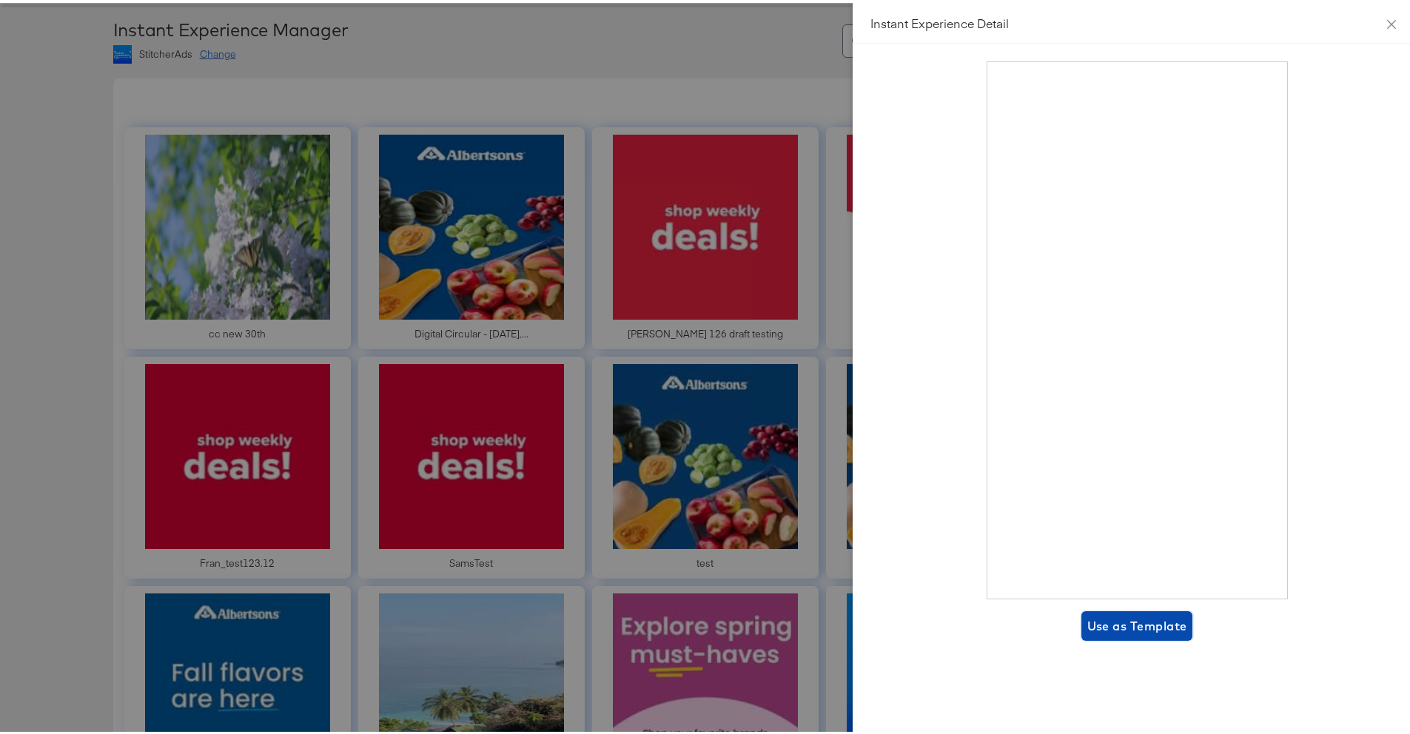
click at [1116, 617] on span "Use as Template" at bounding box center [1137, 623] width 100 height 21
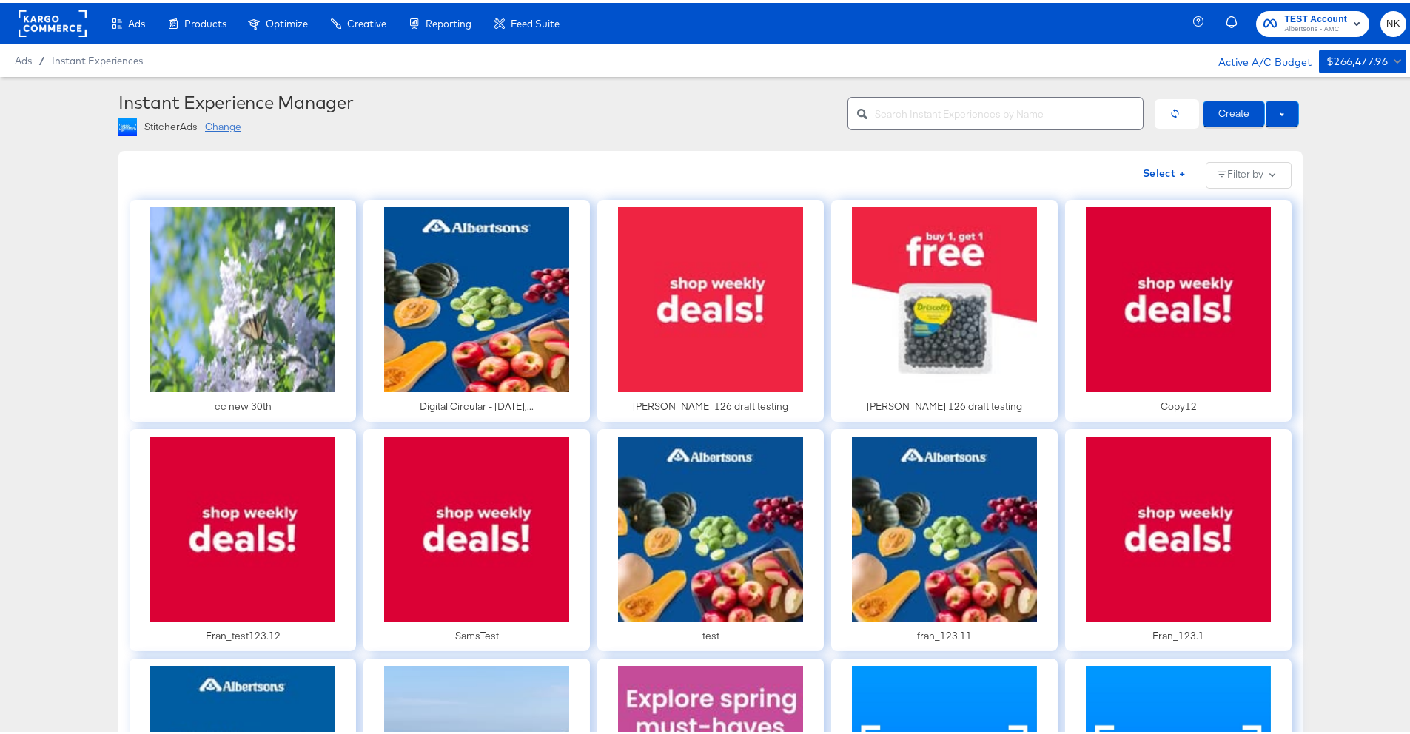
click at [217, 124] on div "Change" at bounding box center [223, 124] width 36 height 14
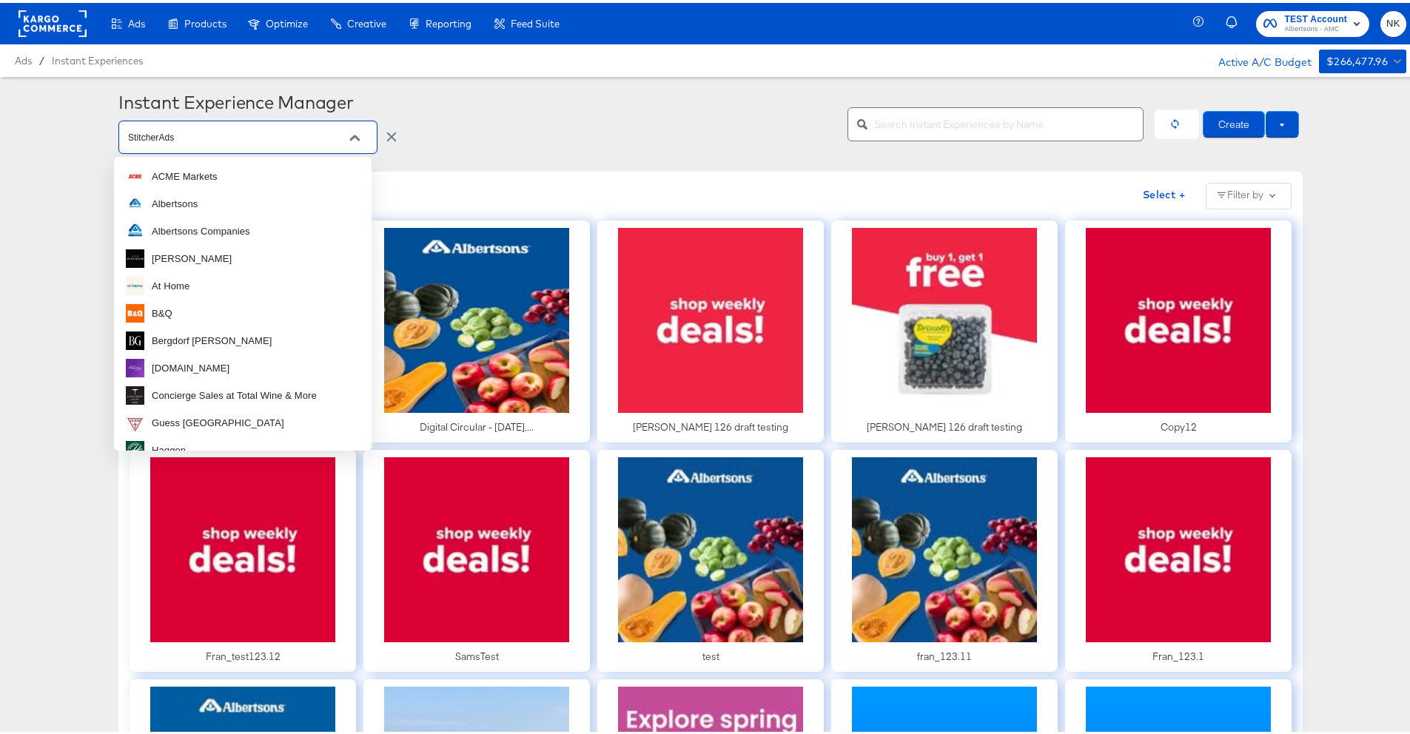
click at [227, 129] on input "StitcherAds" at bounding box center [236, 135] width 223 height 17
click at [255, 89] on div "Instant Experience Manager" at bounding box center [477, 99] width 718 height 21
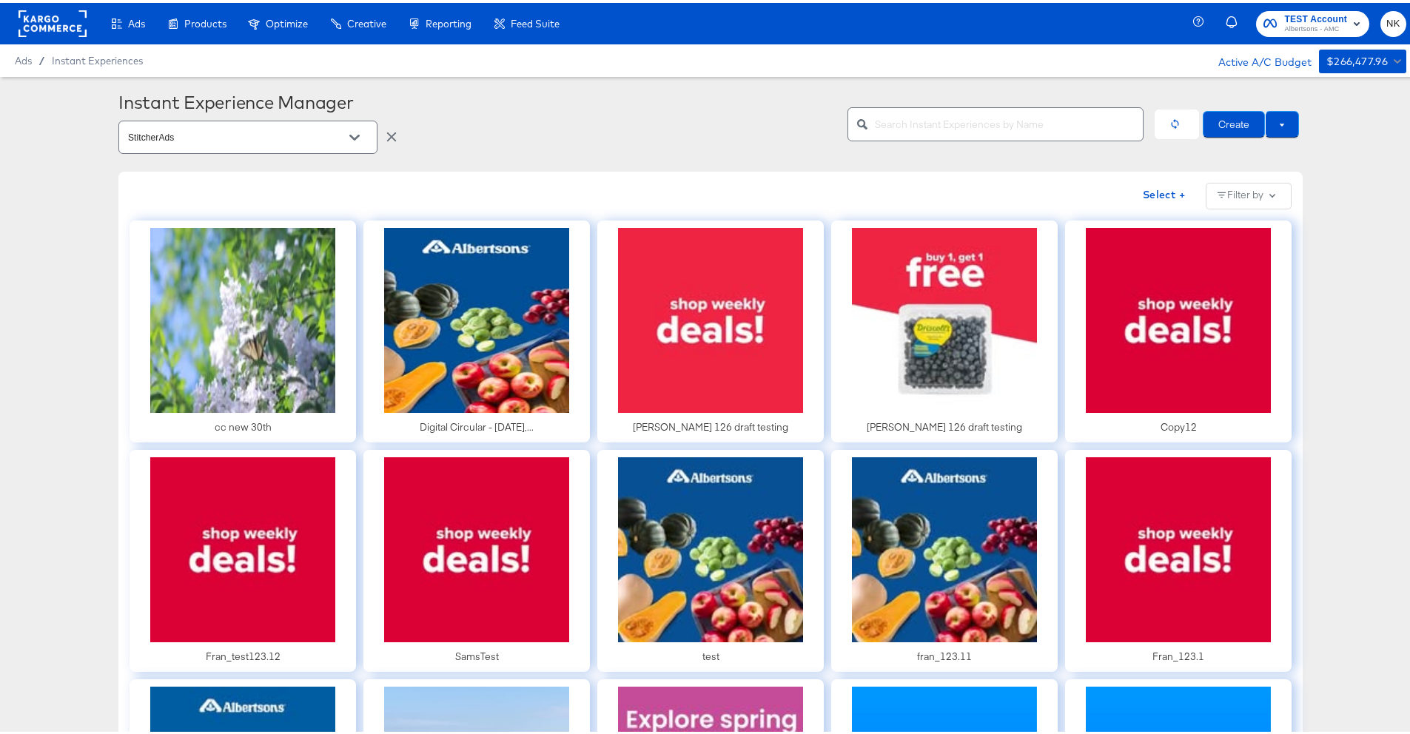
click at [258, 127] on input "StitcherAds" at bounding box center [236, 135] width 223 height 17
click at [349, 130] on icon "Open" at bounding box center [354, 135] width 10 height 10
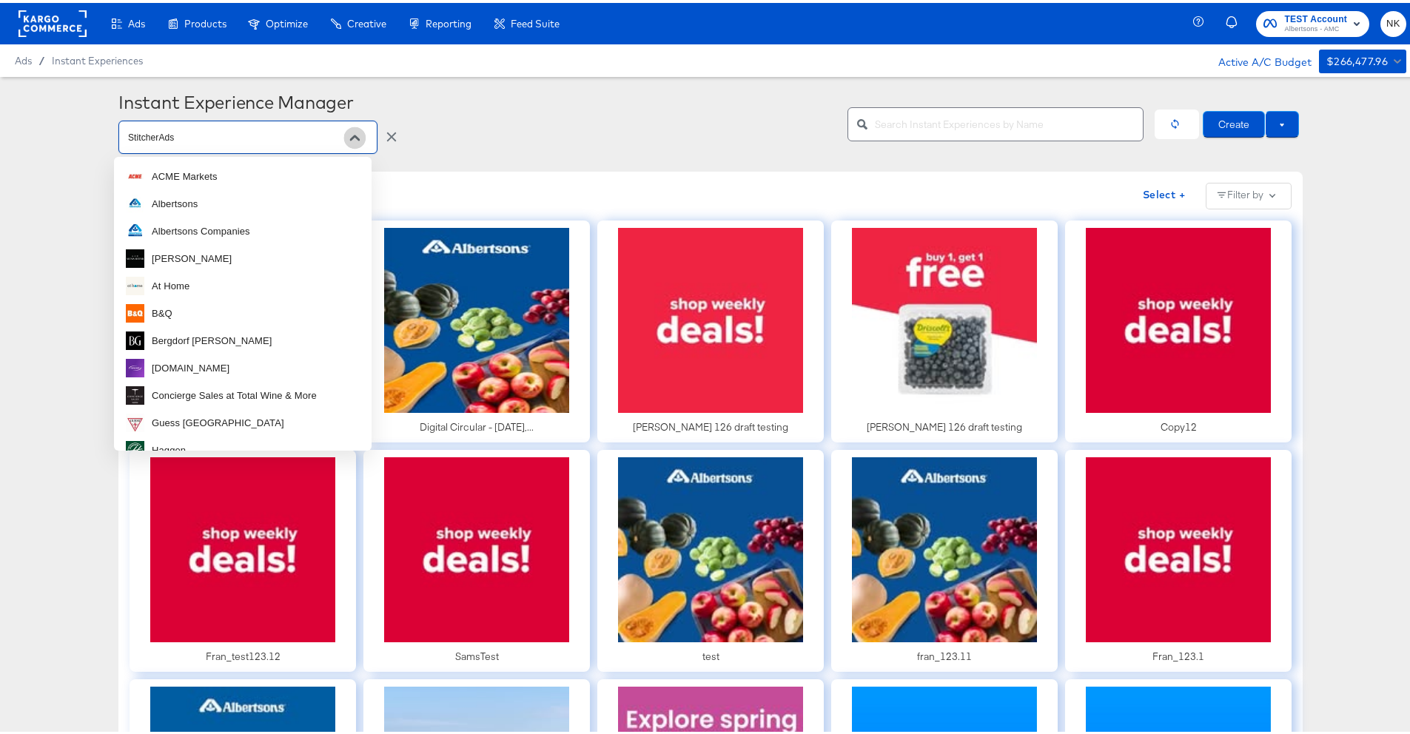
click at [349, 130] on icon "Close" at bounding box center [354, 135] width 10 height 10
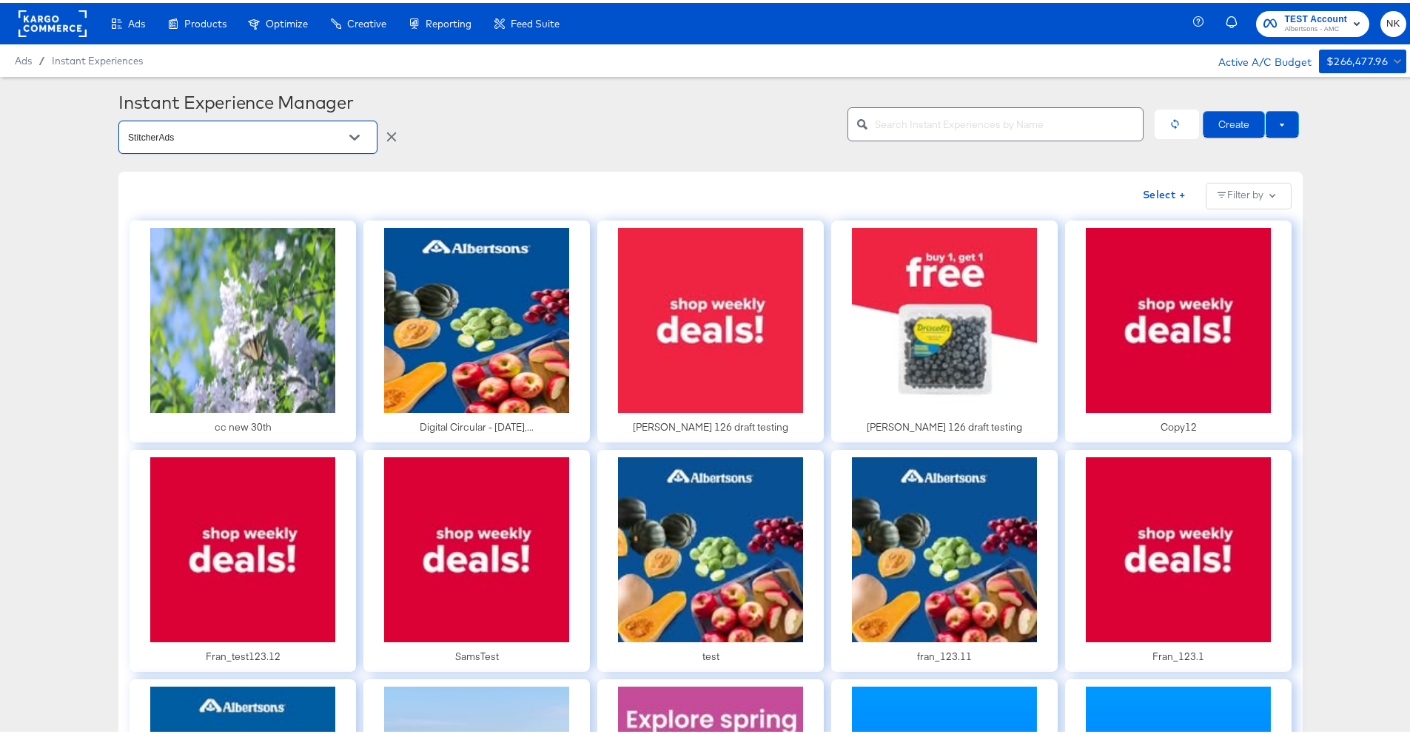
click at [426, 123] on div "StitcherAds" at bounding box center [477, 134] width 718 height 39
click at [451, 150] on div "StitcherAds" at bounding box center [477, 134] width 718 height 39
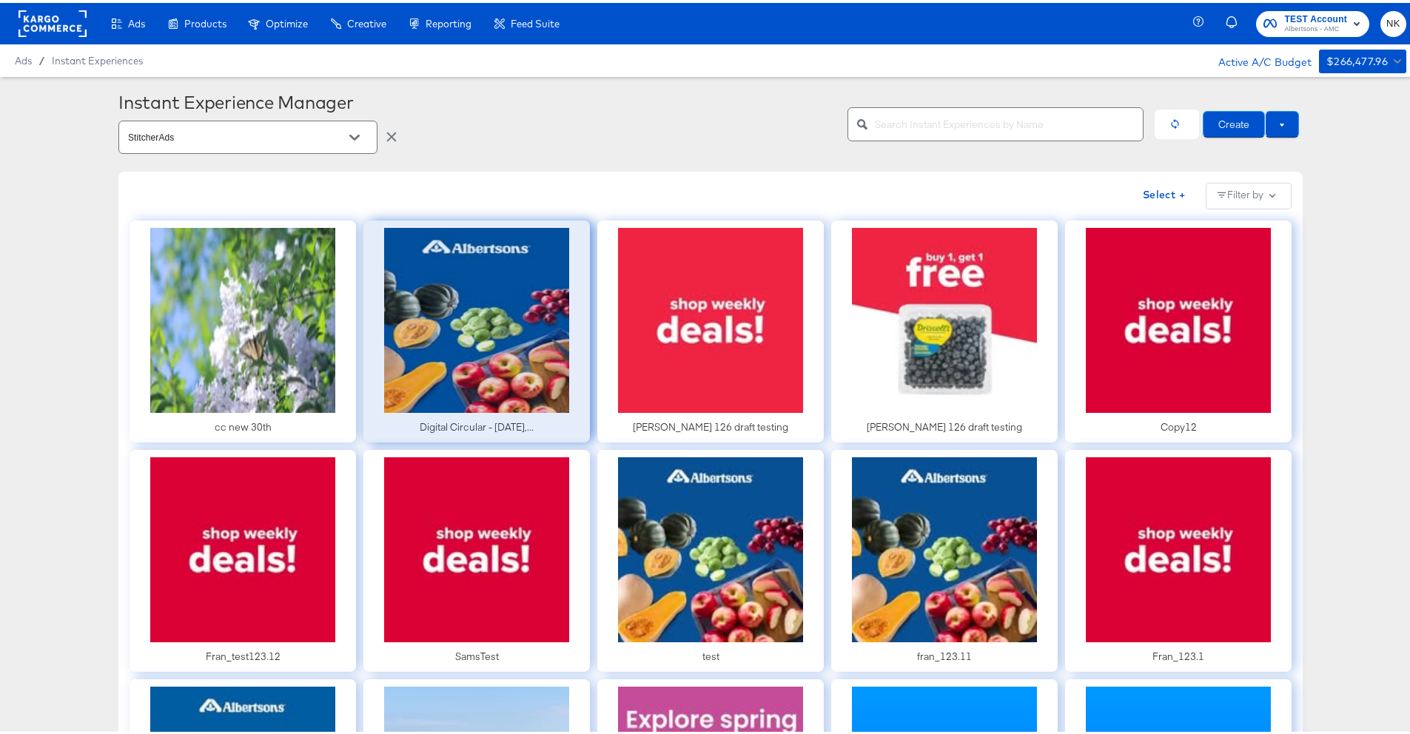
click at [456, 339] on div at bounding box center [476, 329] width 227 height 222
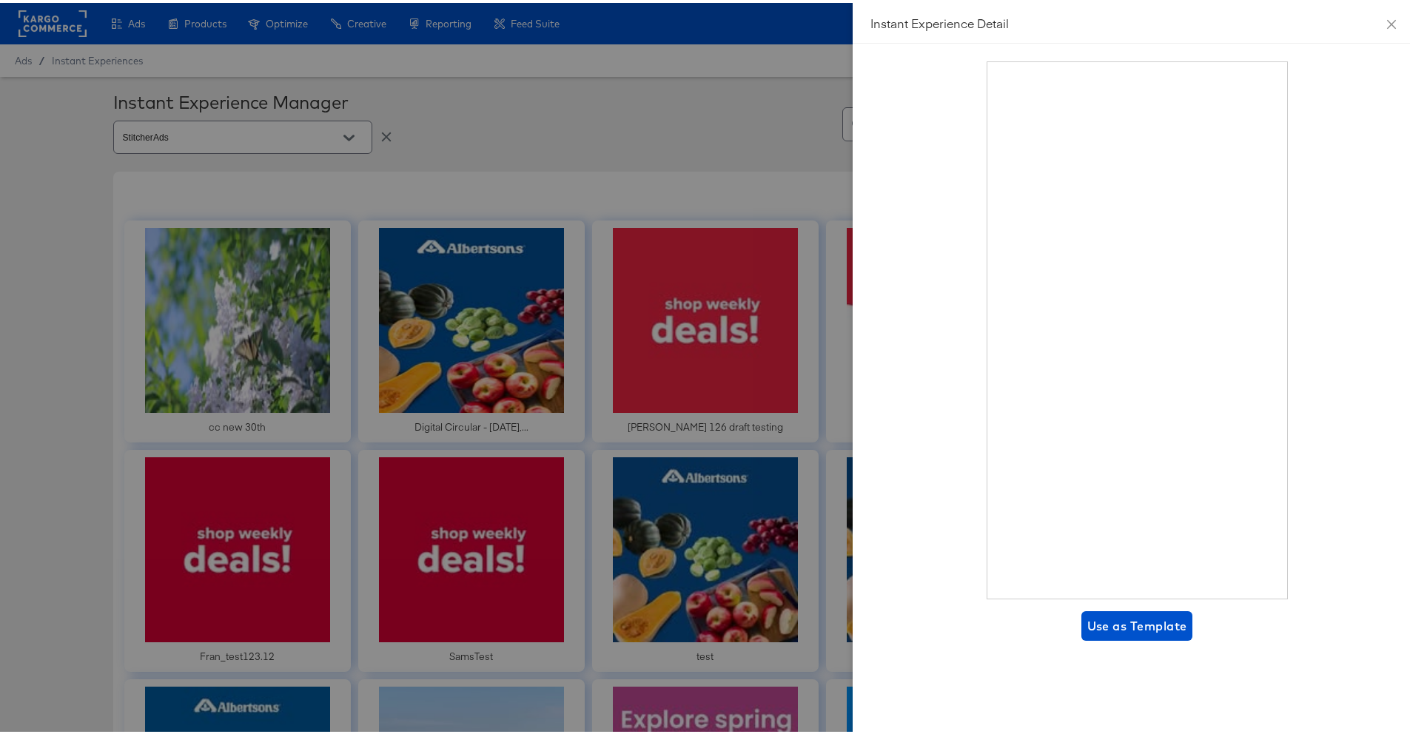
click at [725, 361] on div at bounding box center [710, 367] width 1421 height 734
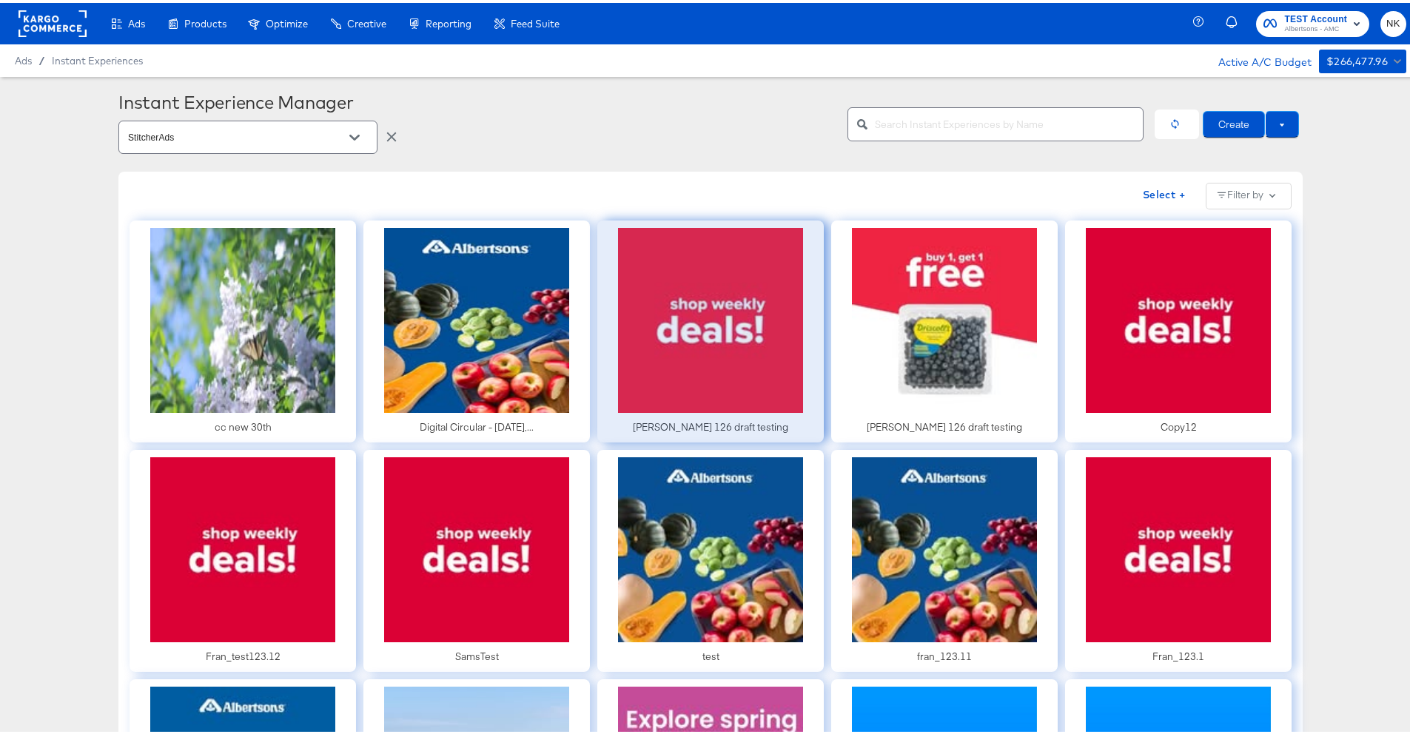
click at [715, 343] on div at bounding box center [710, 329] width 227 height 222
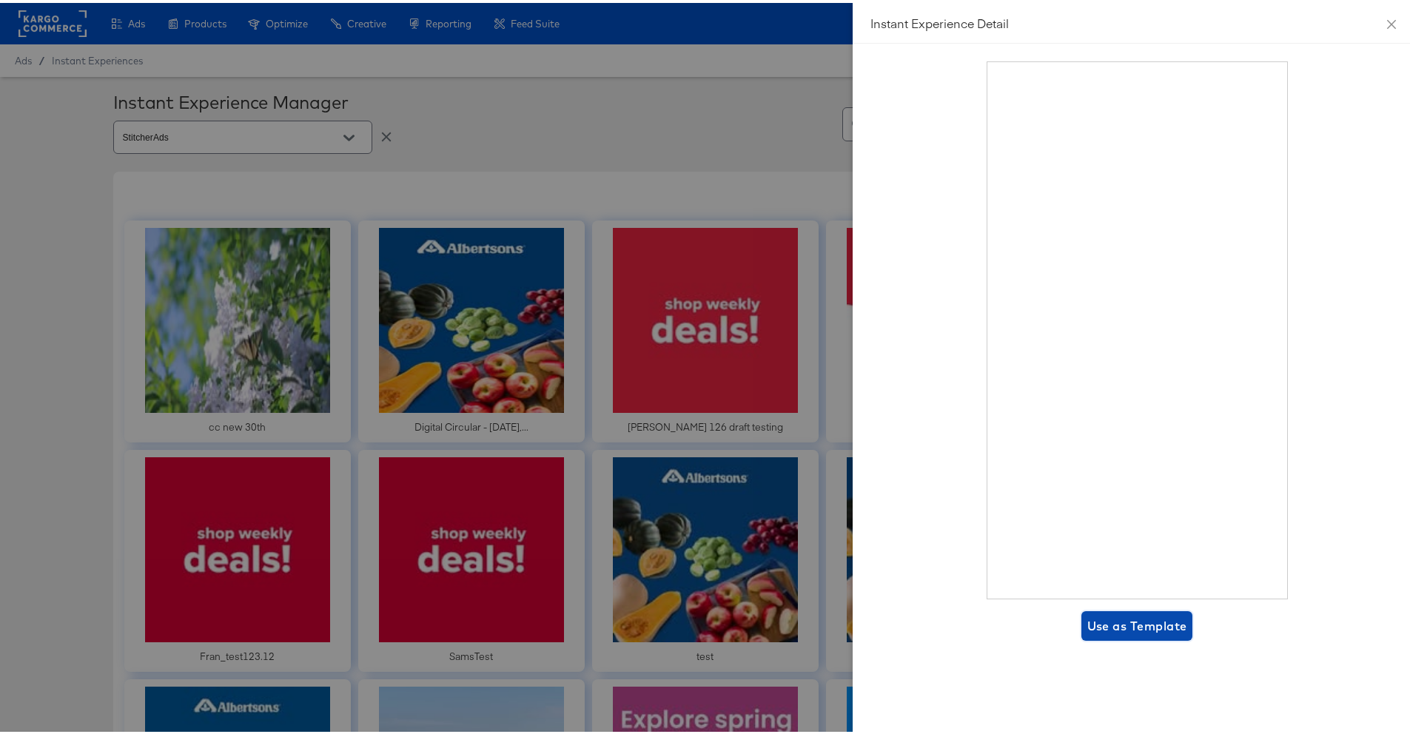
click at [1122, 625] on span "Use as Template" at bounding box center [1137, 623] width 100 height 21
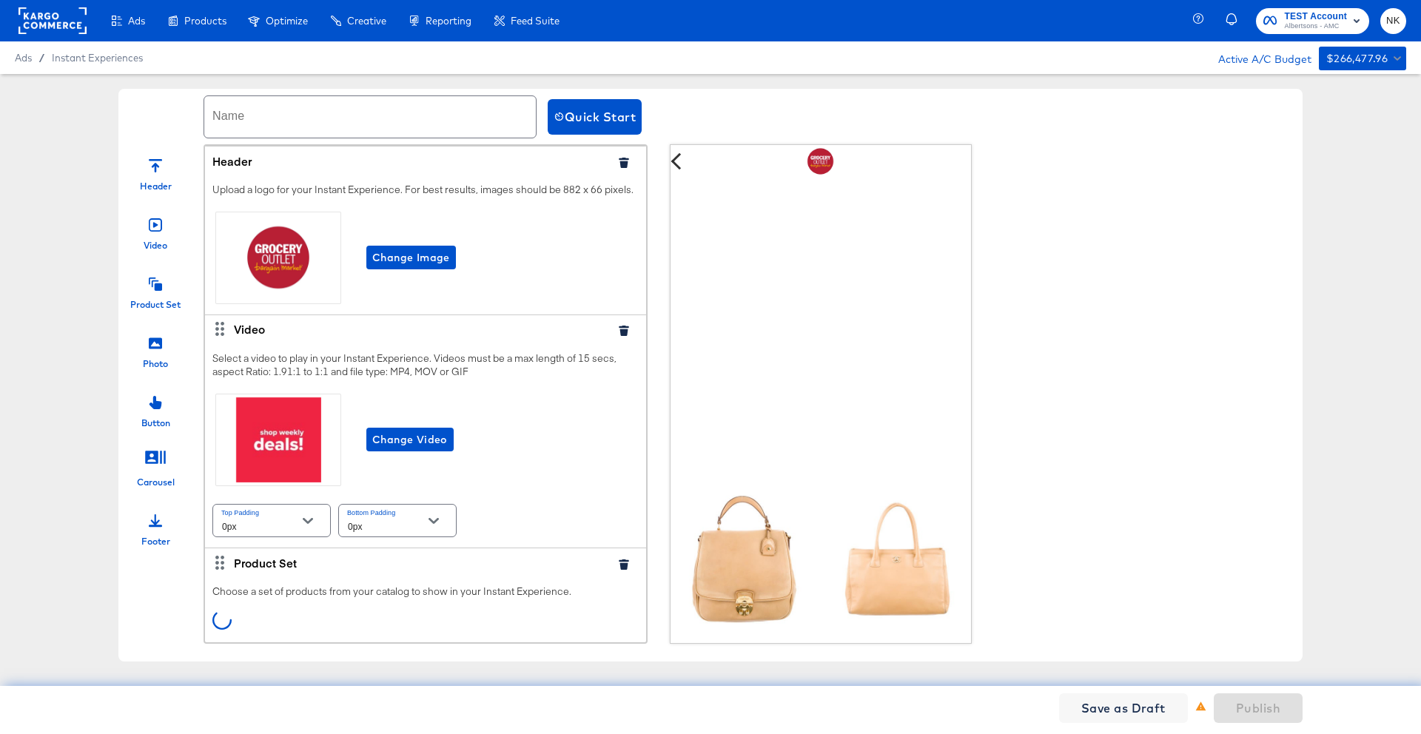
click at [166, 338] on div "Photo" at bounding box center [155, 348] width 74 height 44
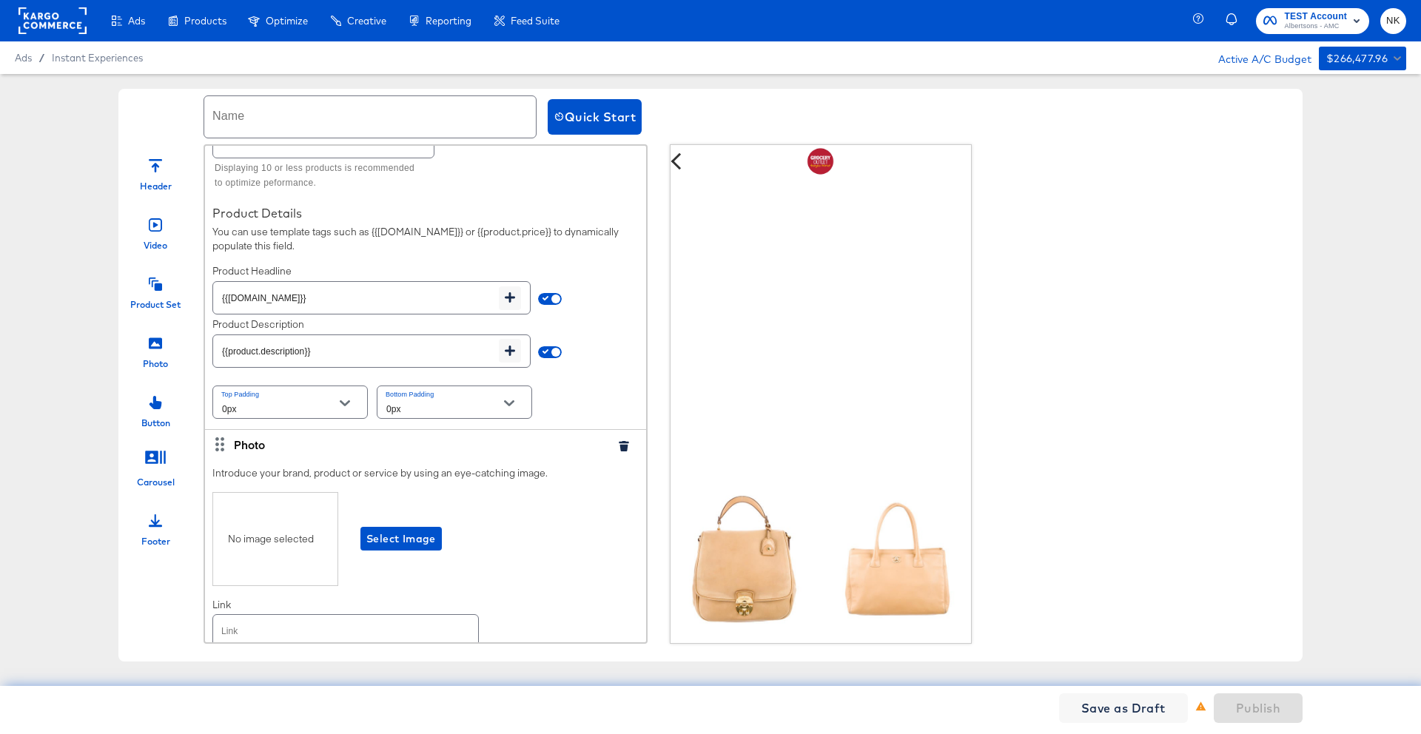
scroll to position [713, 0]
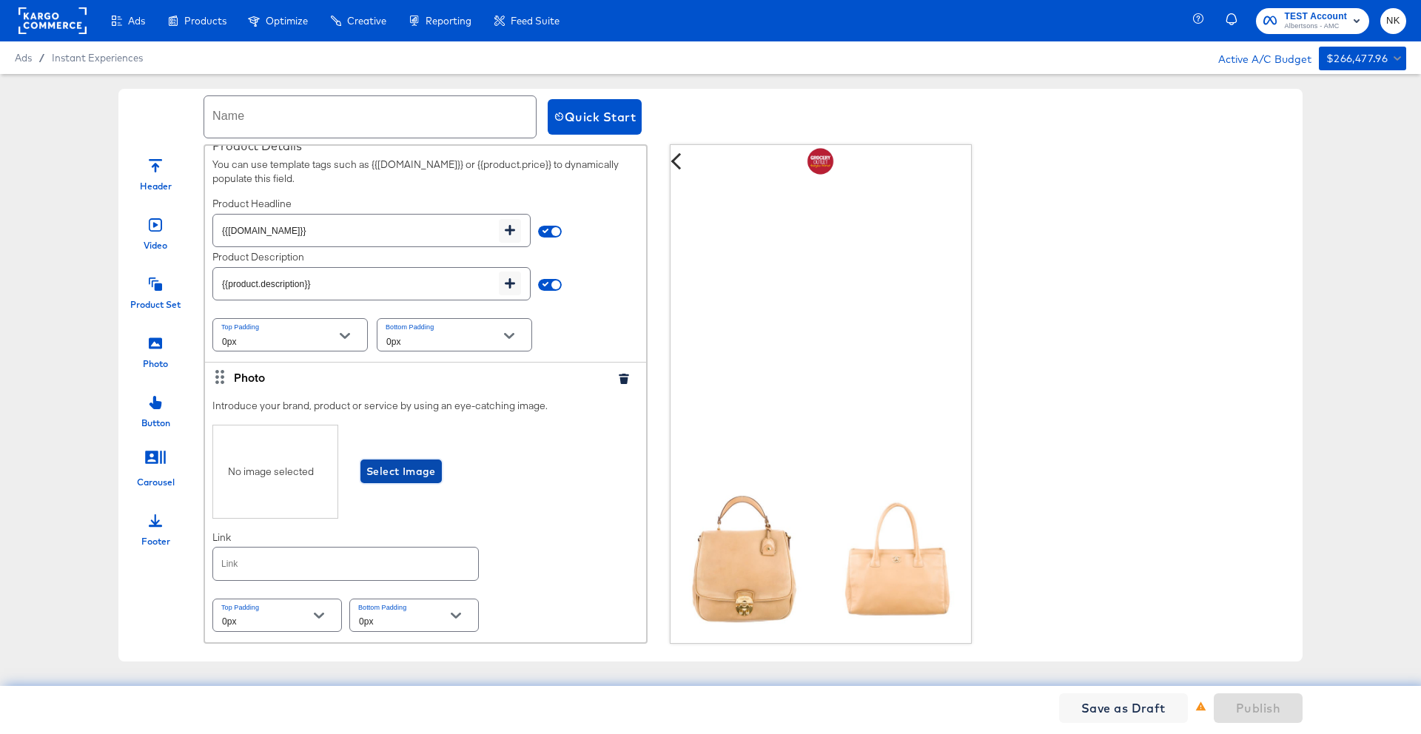
click at [433, 468] on span "Select Image" at bounding box center [401, 472] width 70 height 19
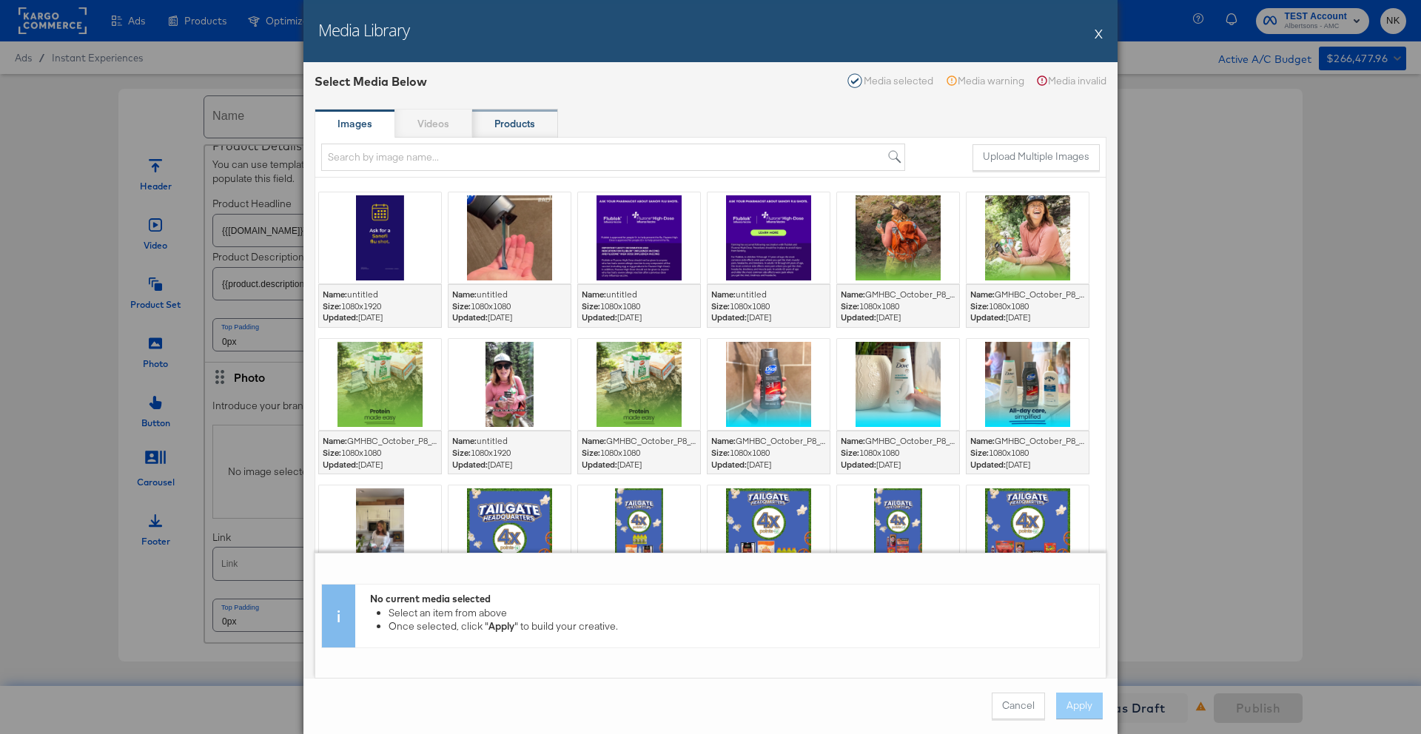
click at [525, 125] on strong "Products" at bounding box center [515, 124] width 41 height 14
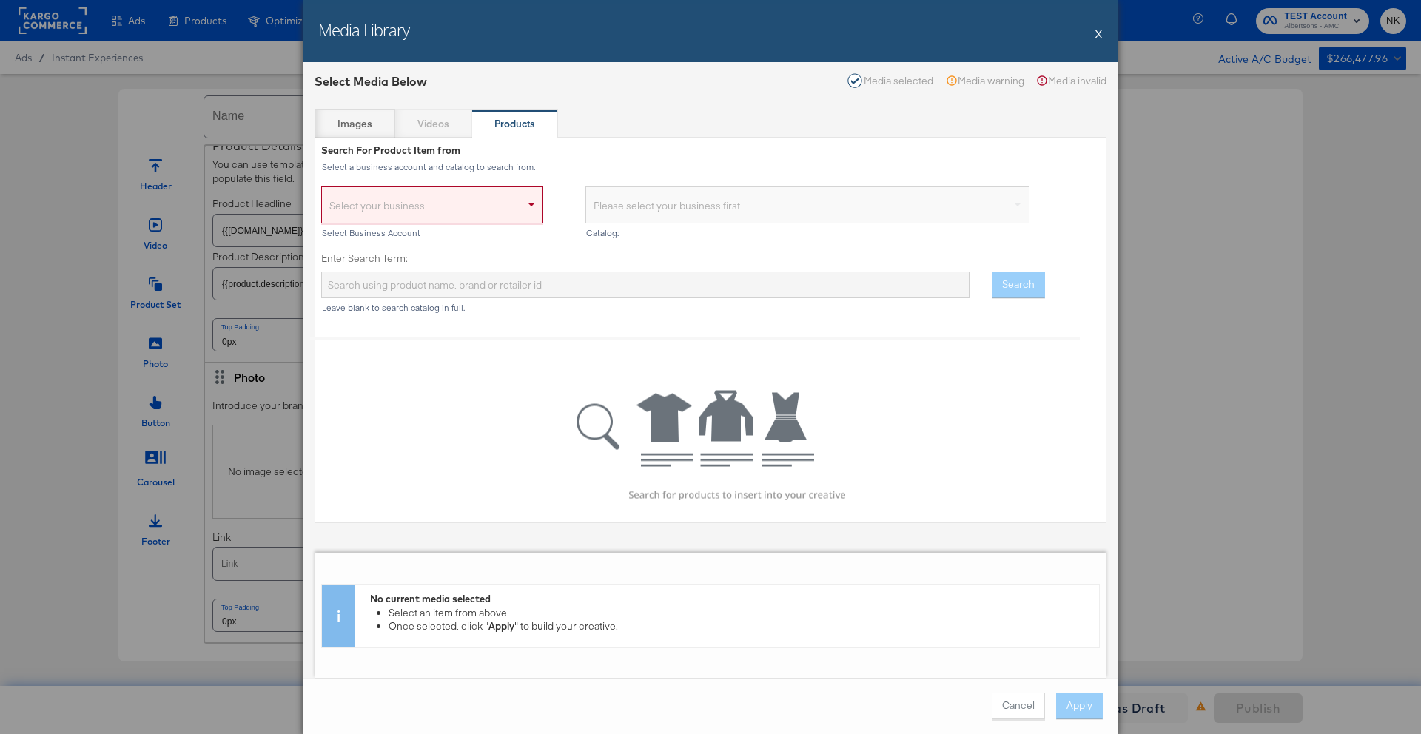
click at [496, 197] on div "Select your business" at bounding box center [432, 208] width 221 height 30
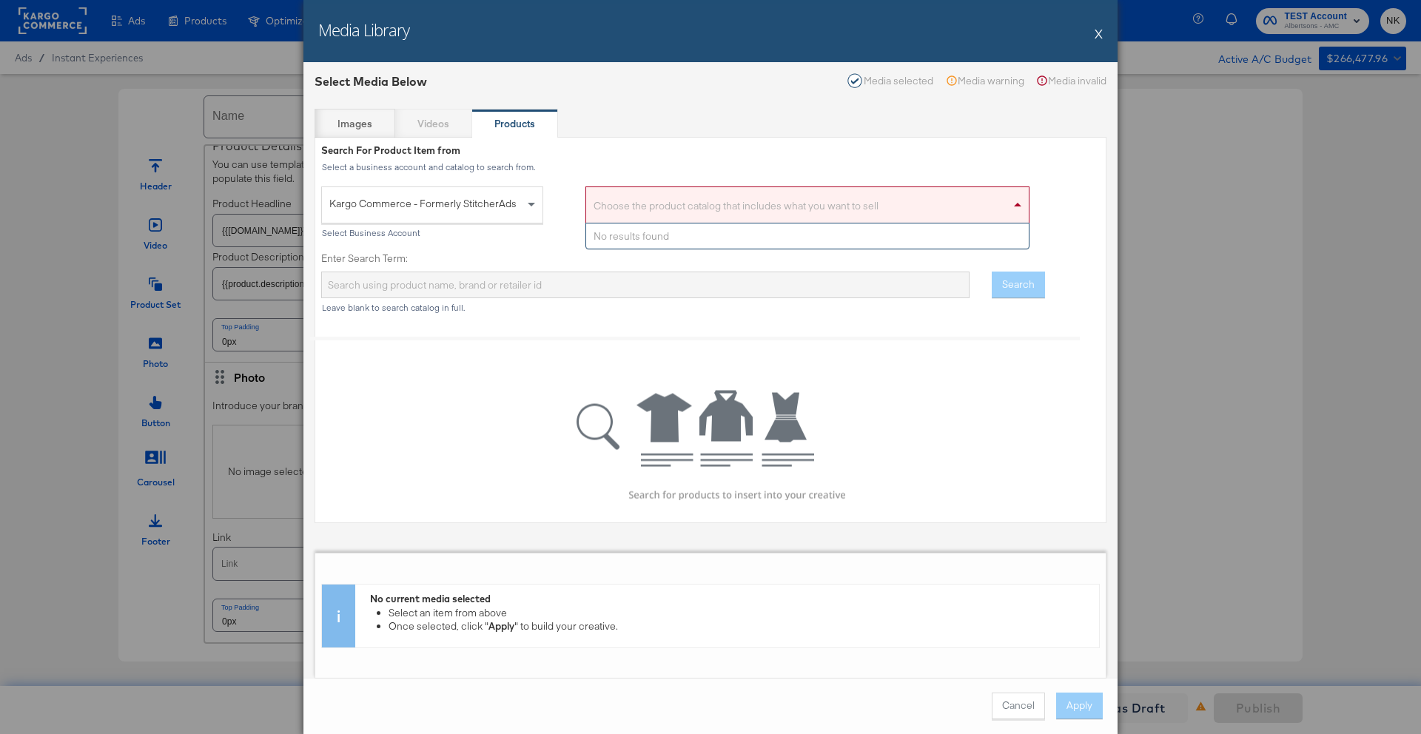
click at [642, 201] on div "Choose the product catalog that includes what you want to sell" at bounding box center [807, 208] width 443 height 30
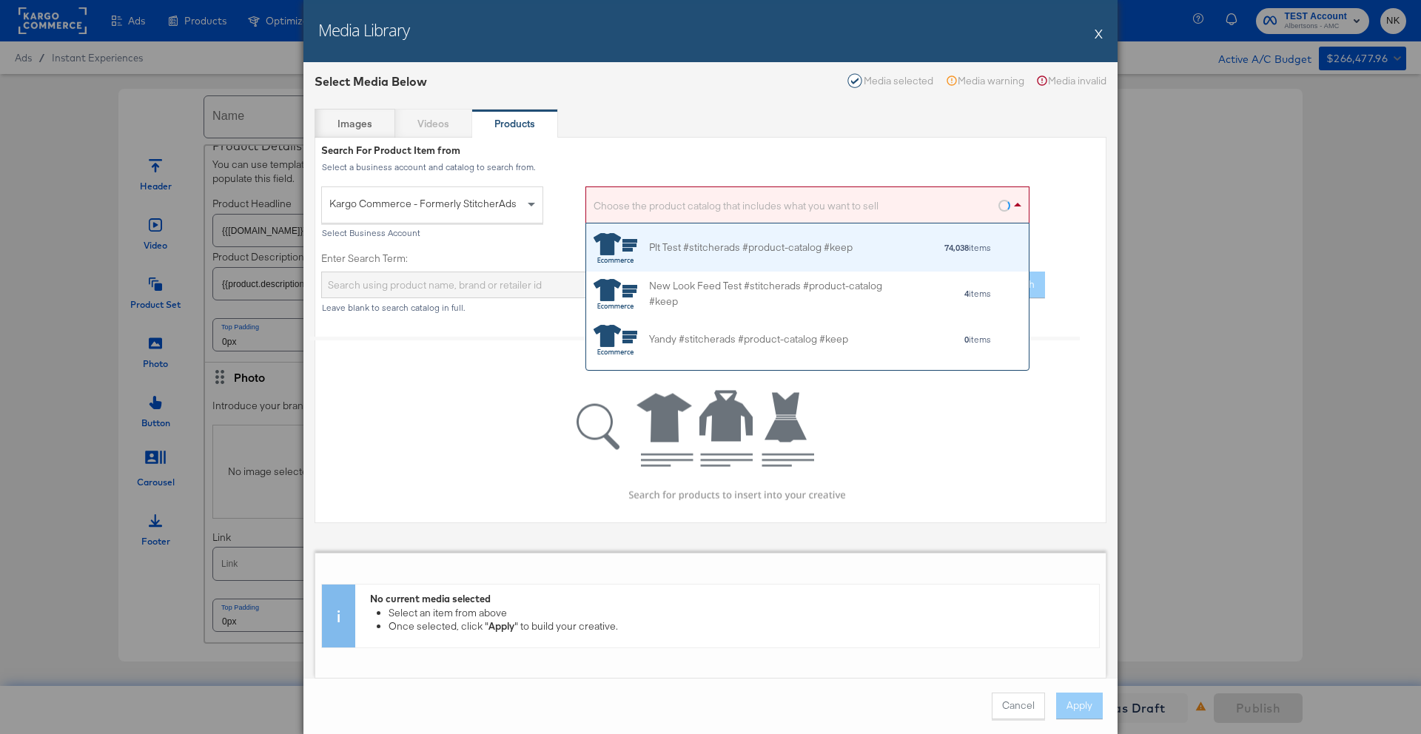
scroll to position [135, 432]
click at [661, 247] on div "Plt Test #stitcherads #product-catalog #keep" at bounding box center [751, 248] width 204 height 16
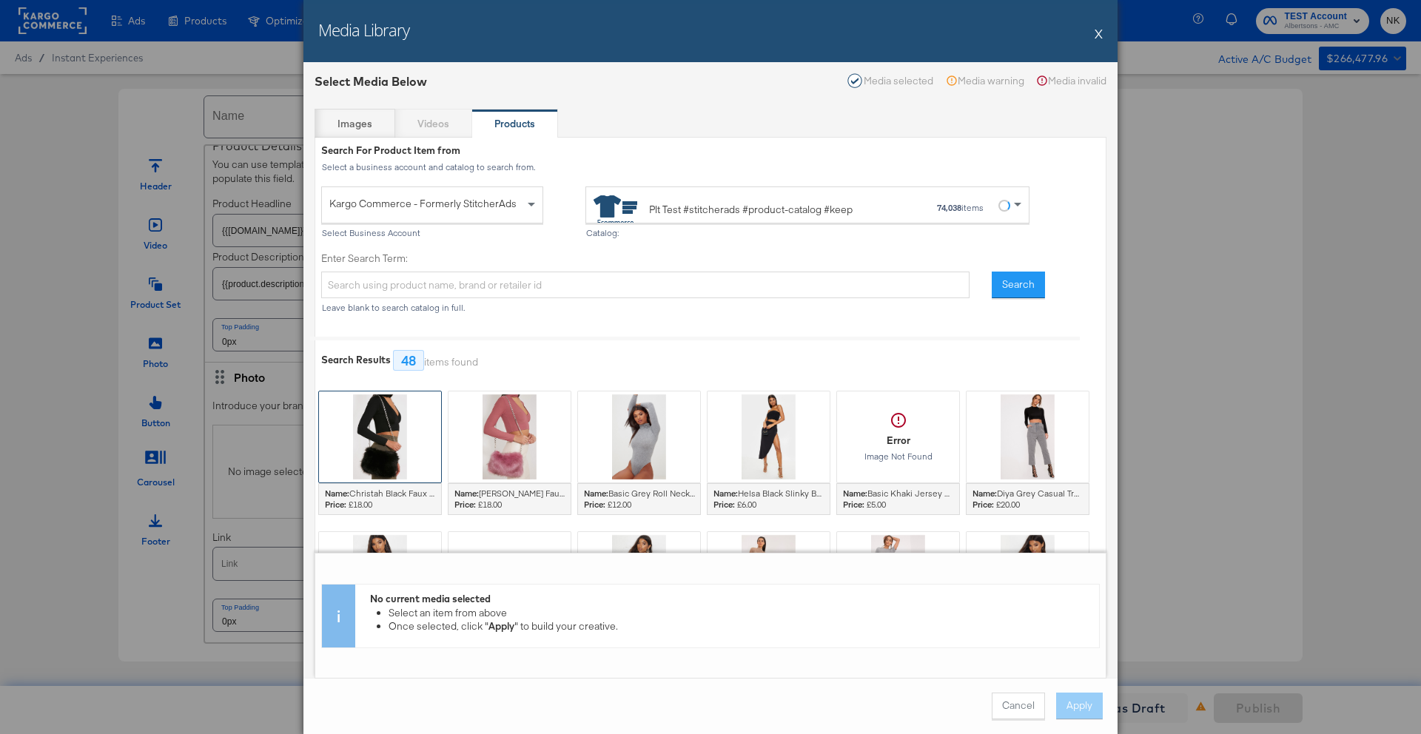
click at [418, 423] on div at bounding box center [380, 437] width 122 height 91
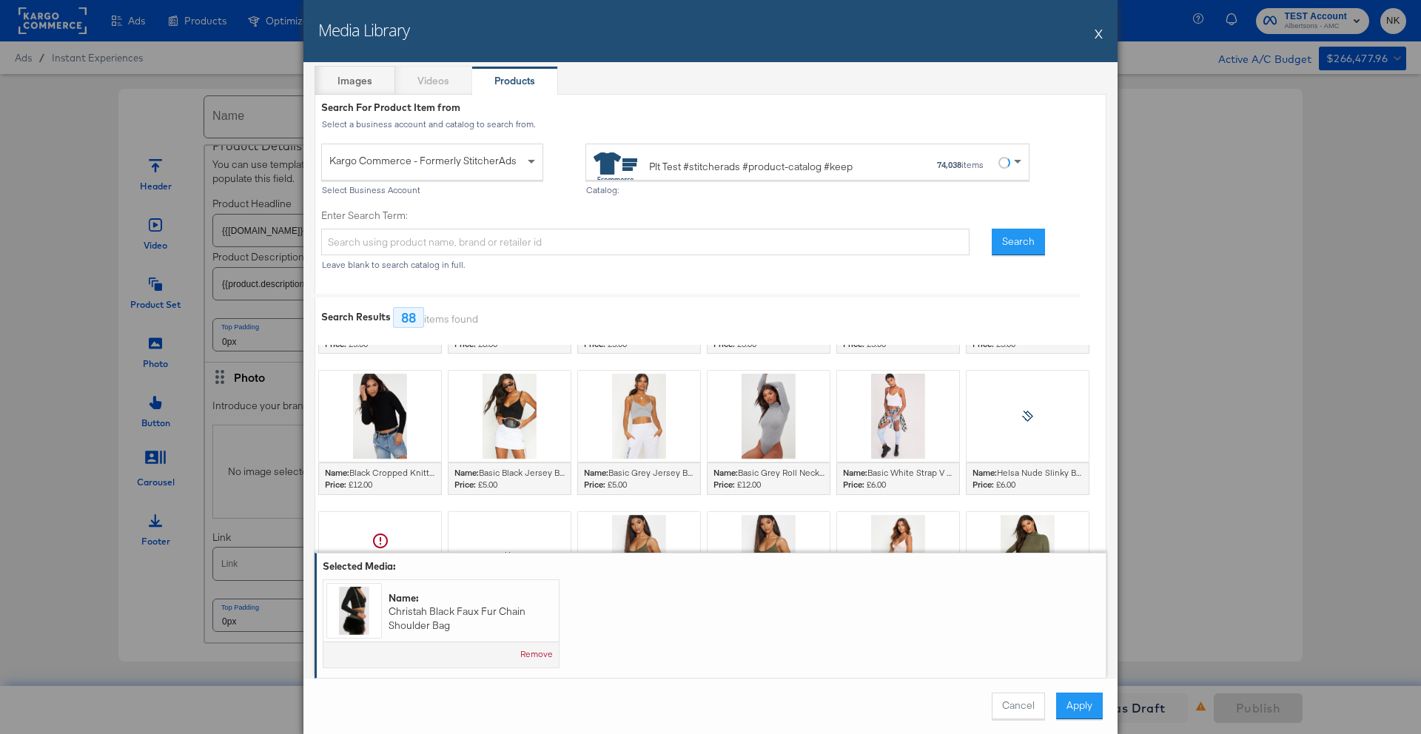
scroll to position [1441, 0]
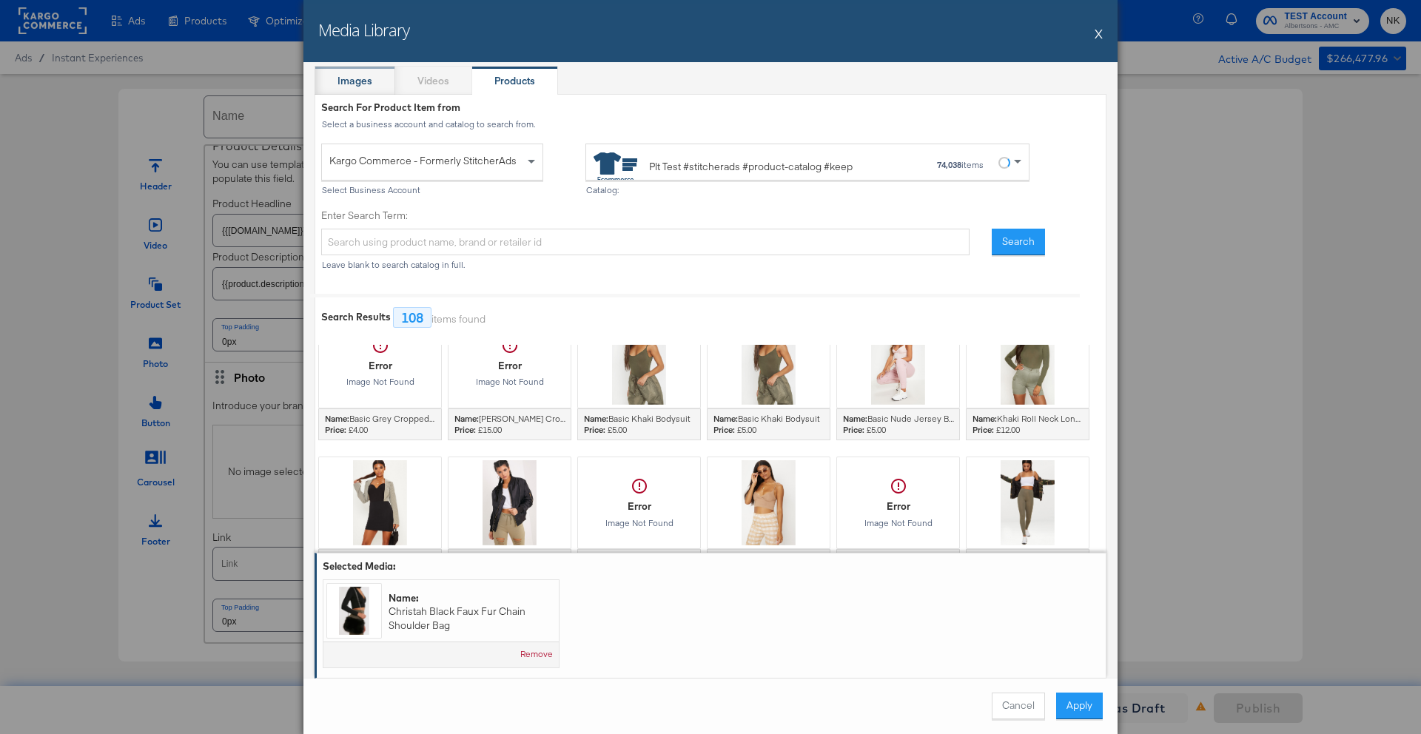
click at [356, 85] on strong "Images" at bounding box center [355, 81] width 35 height 14
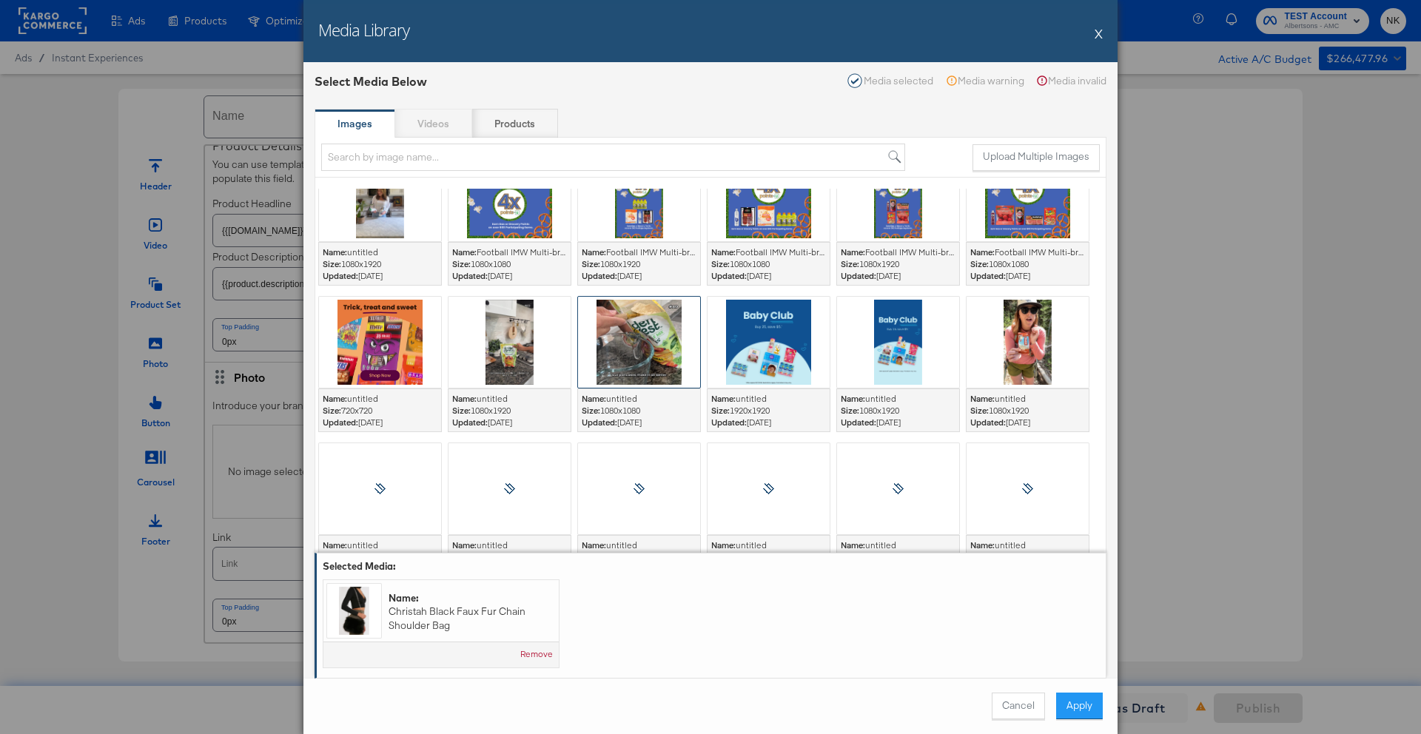
scroll to position [500, 0]
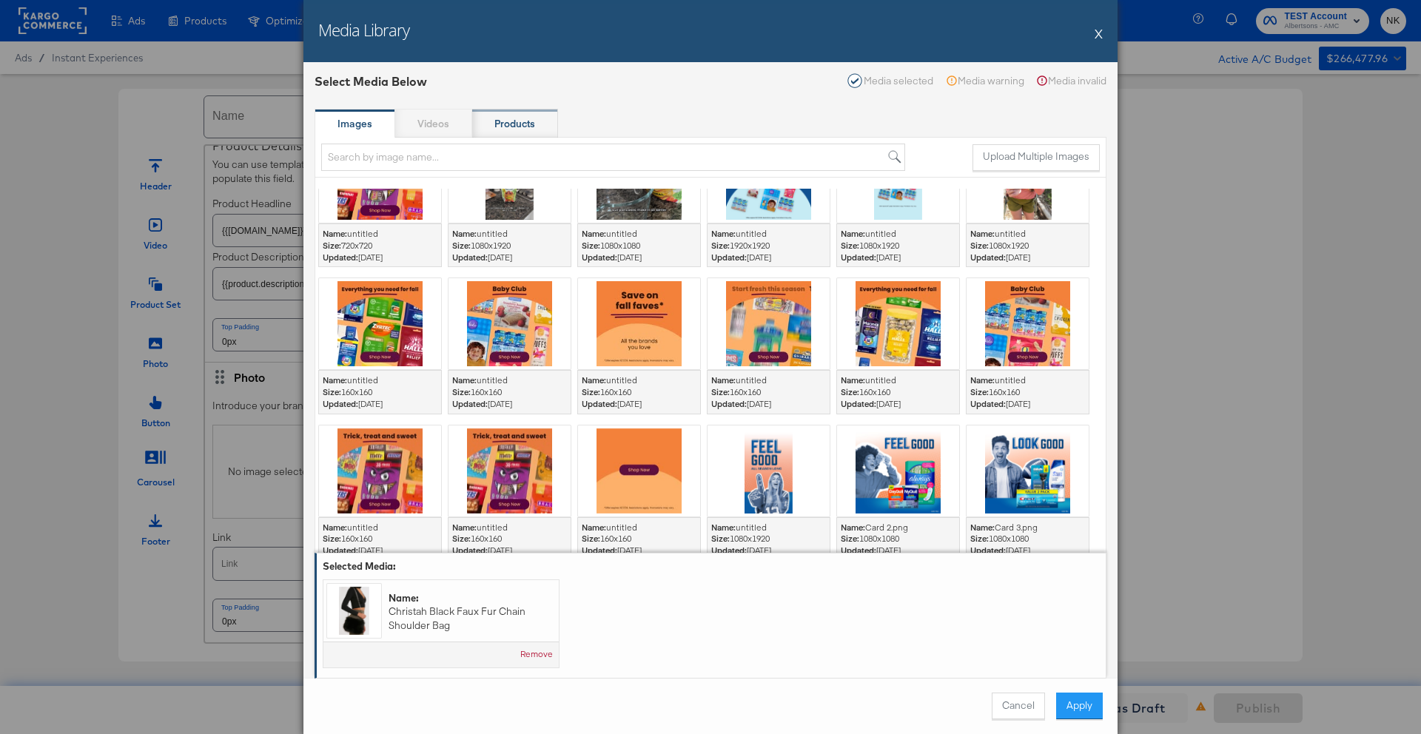
click at [540, 128] on div "Products" at bounding box center [515, 124] width 86 height 30
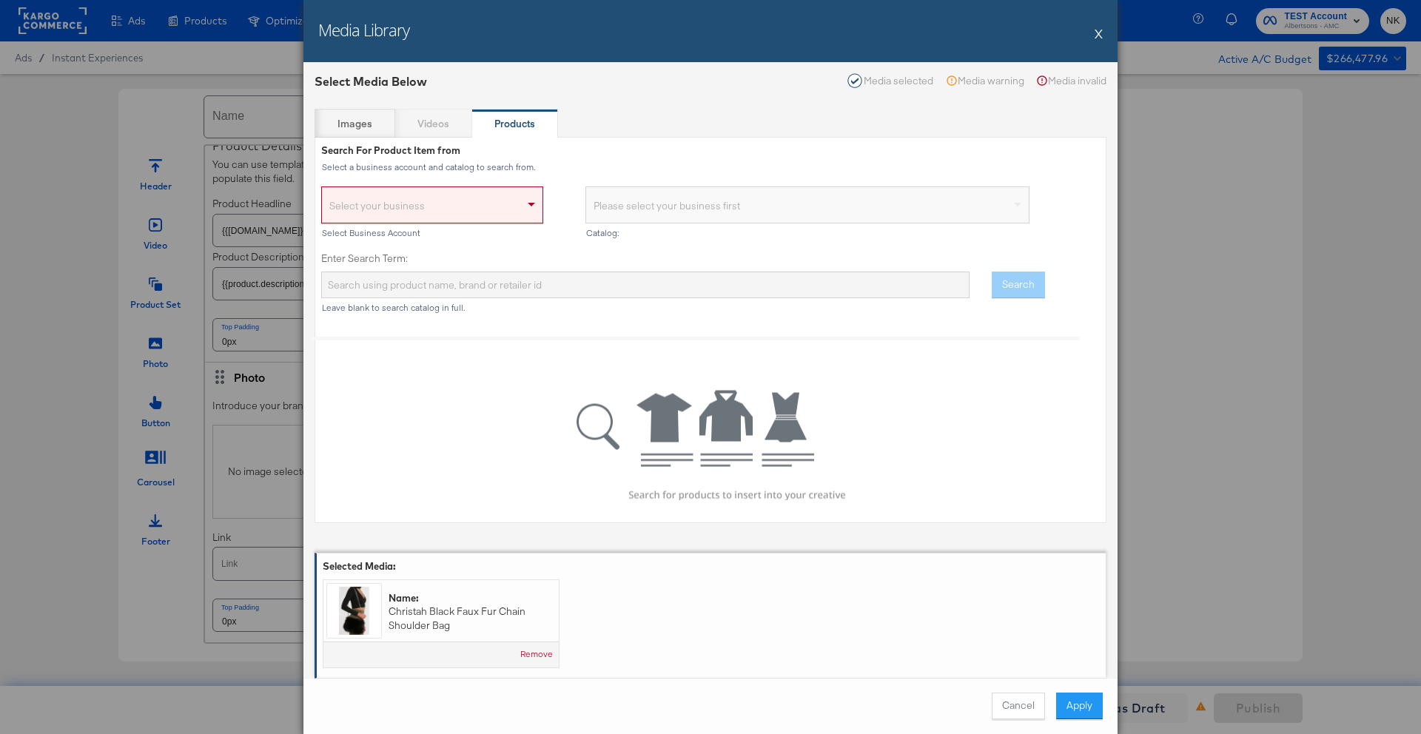
click at [1103, 40] on div "Media Library X" at bounding box center [711, 31] width 814 height 62
click at [1097, 32] on button "X" at bounding box center [1099, 34] width 8 height 30
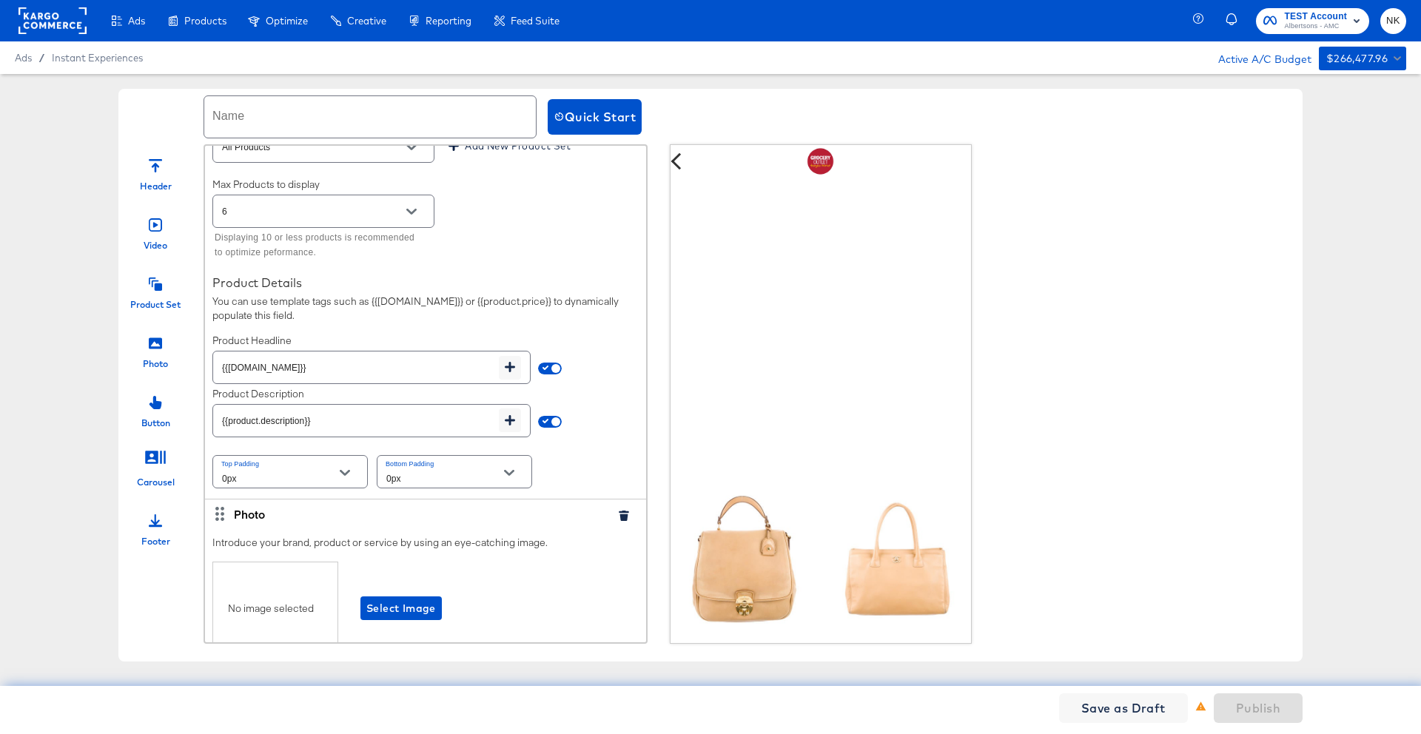
scroll to position [620, 0]
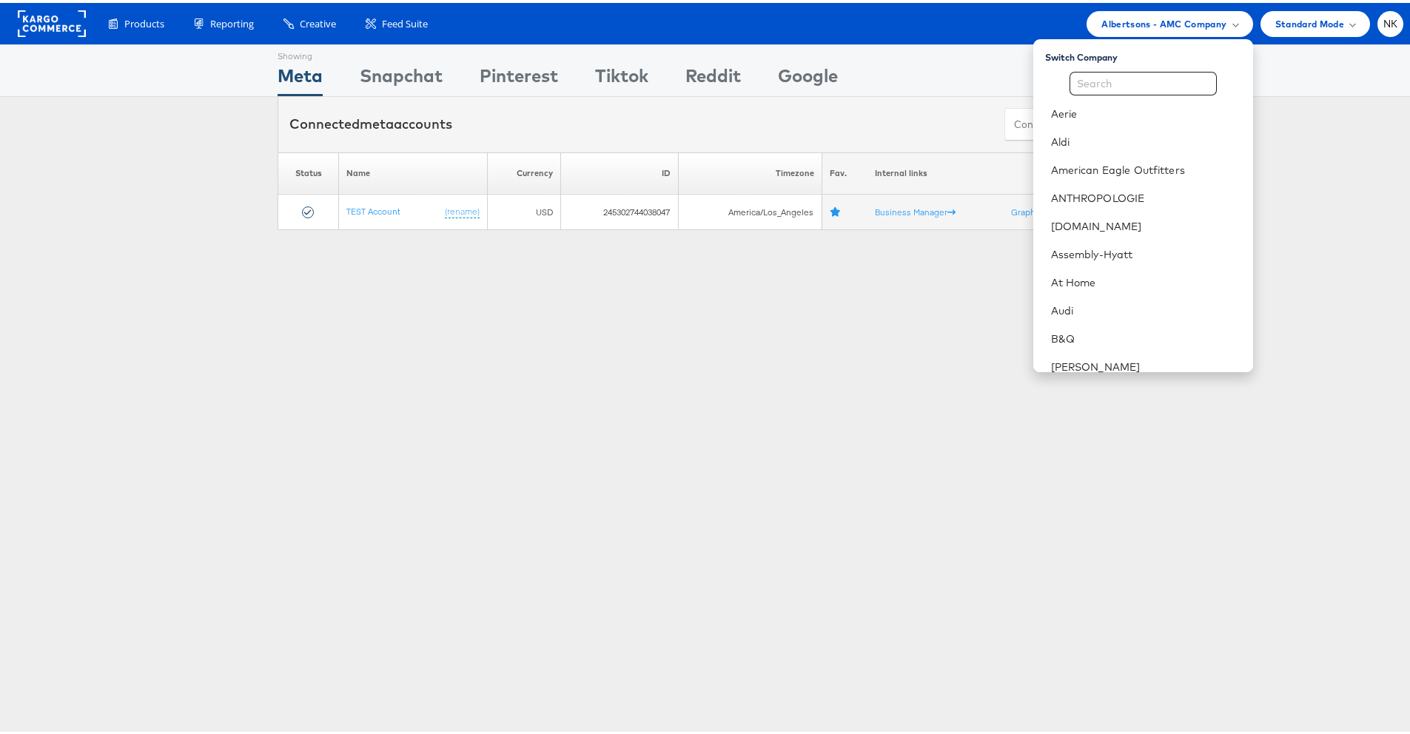
scroll to position [499, 0]
